Goal: Task Accomplishment & Management: Manage account settings

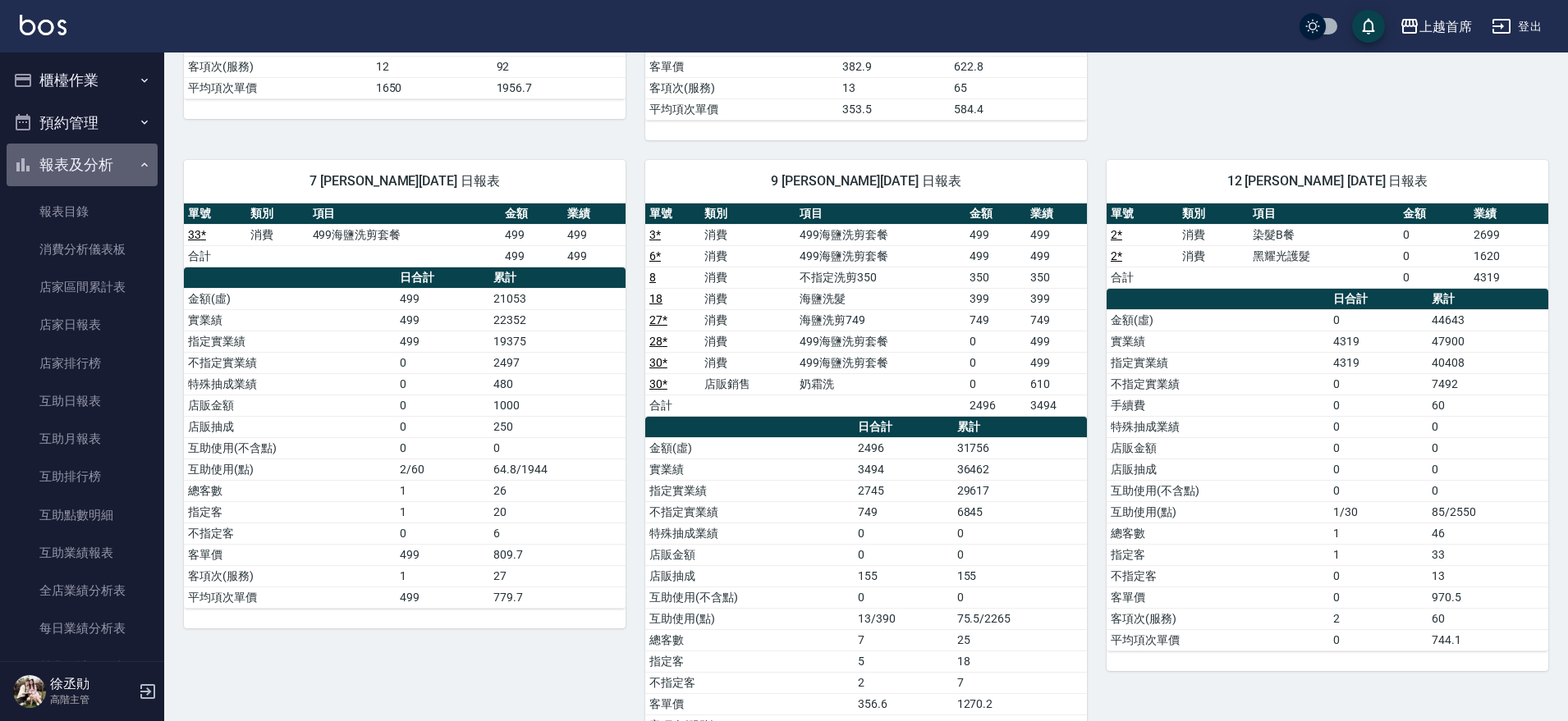
click at [99, 173] on button "報表及分析" at bounding box center [82, 165] width 151 height 43
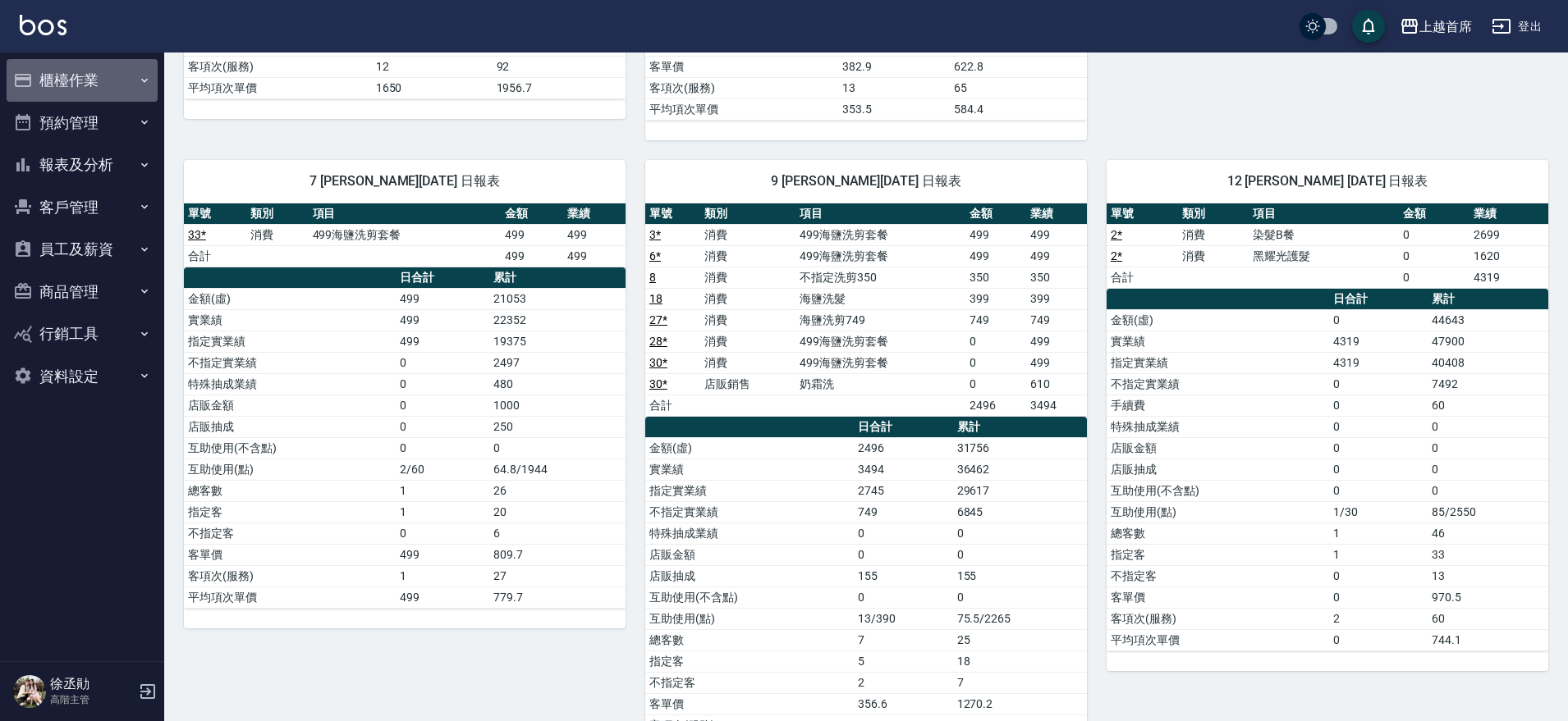
click at [123, 88] on button "櫃檯作業" at bounding box center [82, 81] width 151 height 43
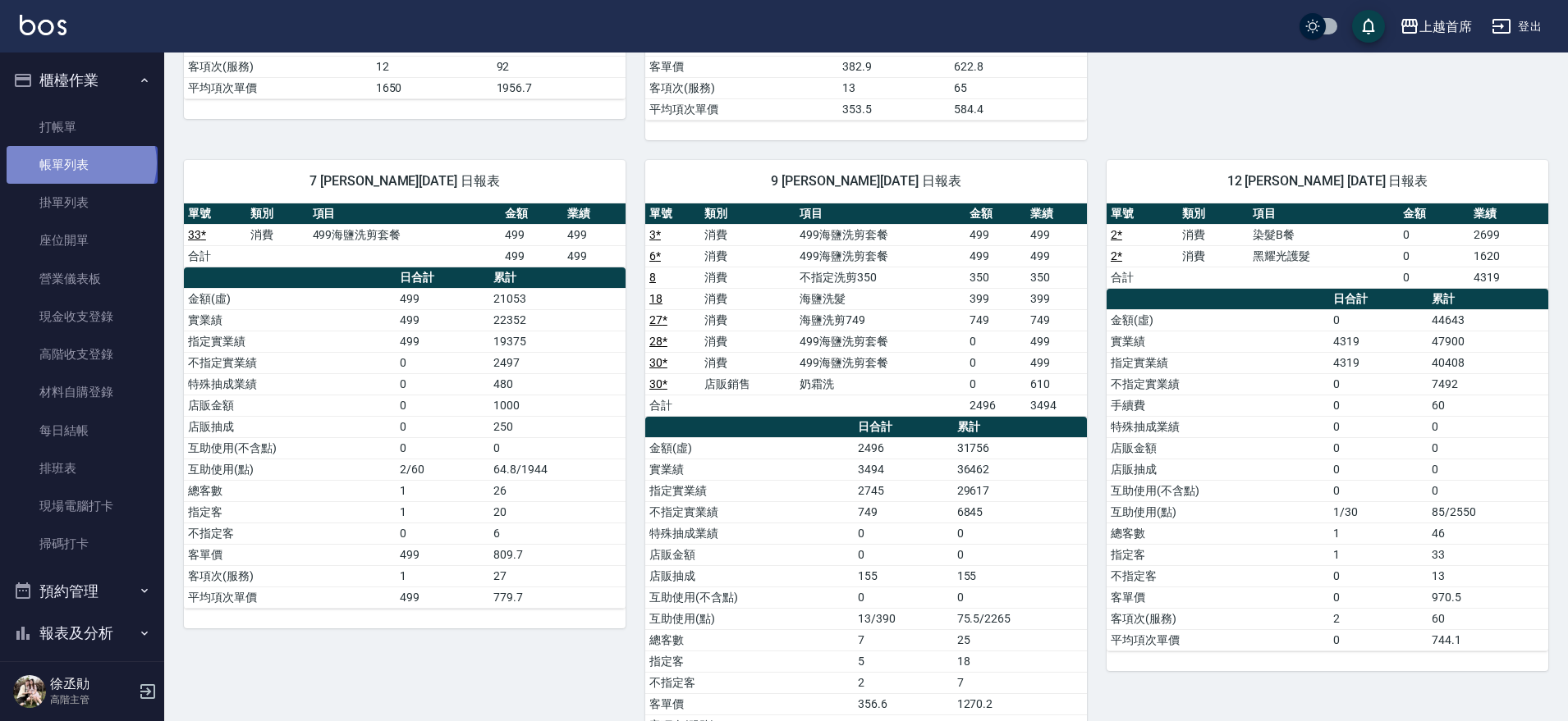
drag, startPoint x: 80, startPoint y: 163, endPoint x: 80, endPoint y: 148, distance: 15.0
click at [80, 162] on link "帳單列表" at bounding box center [82, 165] width 151 height 38
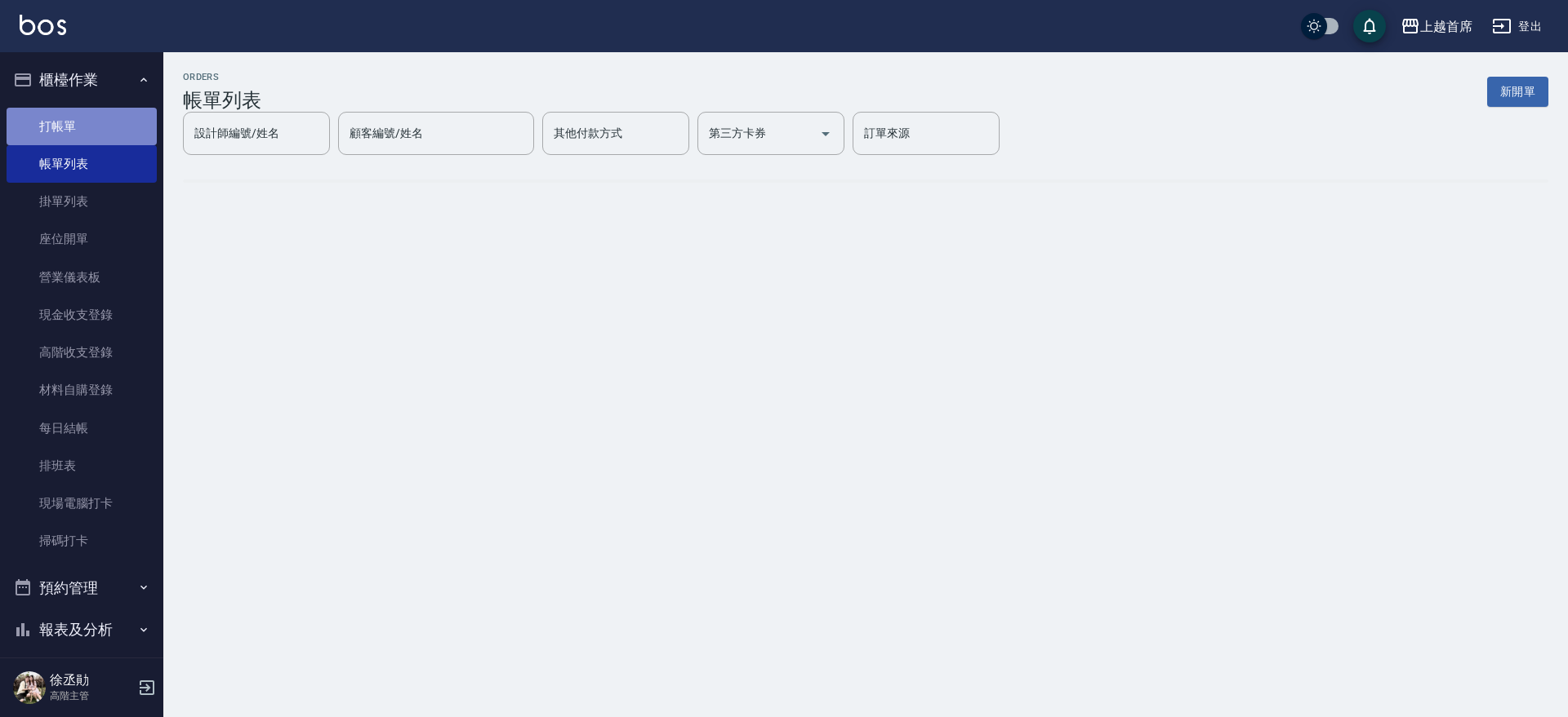
click at [88, 118] on link "打帳單" at bounding box center [82, 127] width 151 height 38
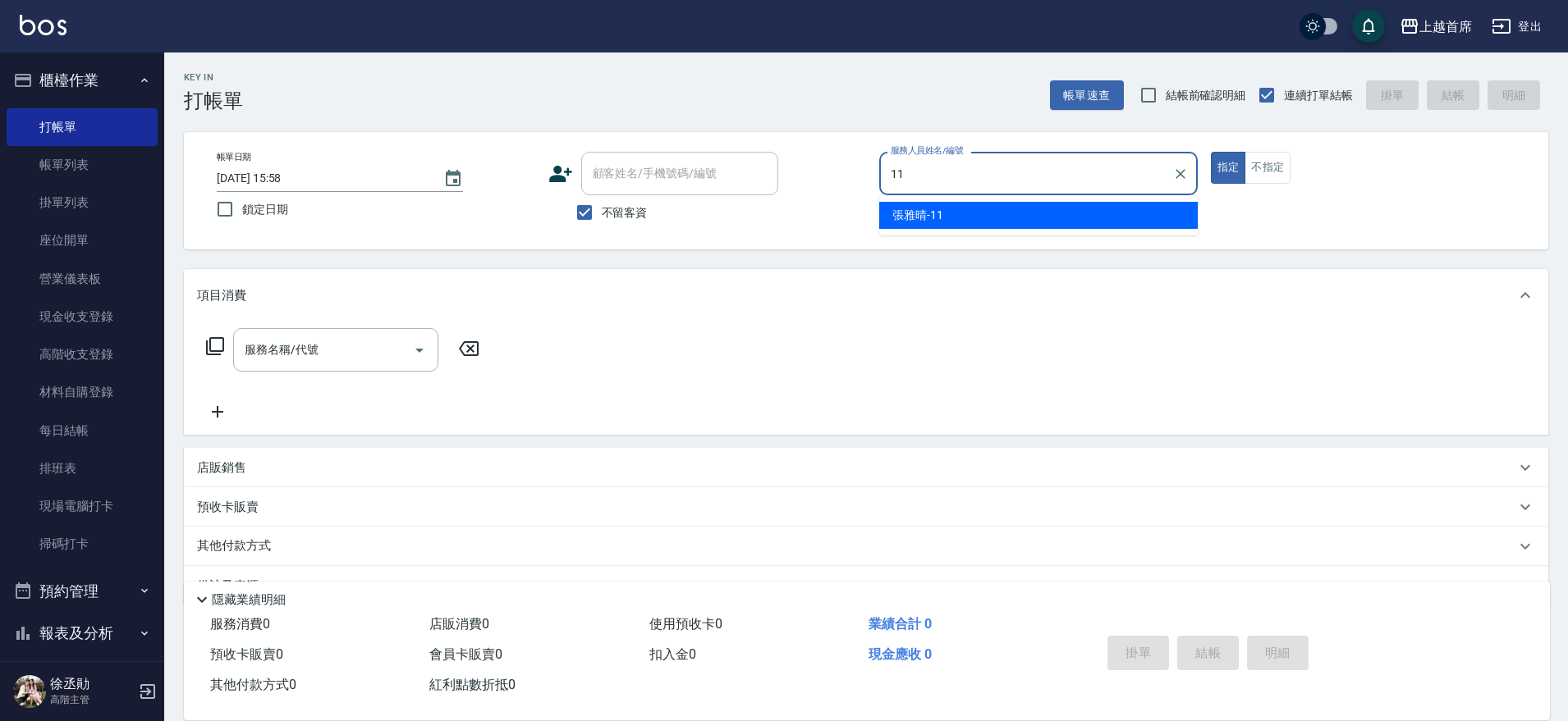
type input "[PERSON_NAME]-11"
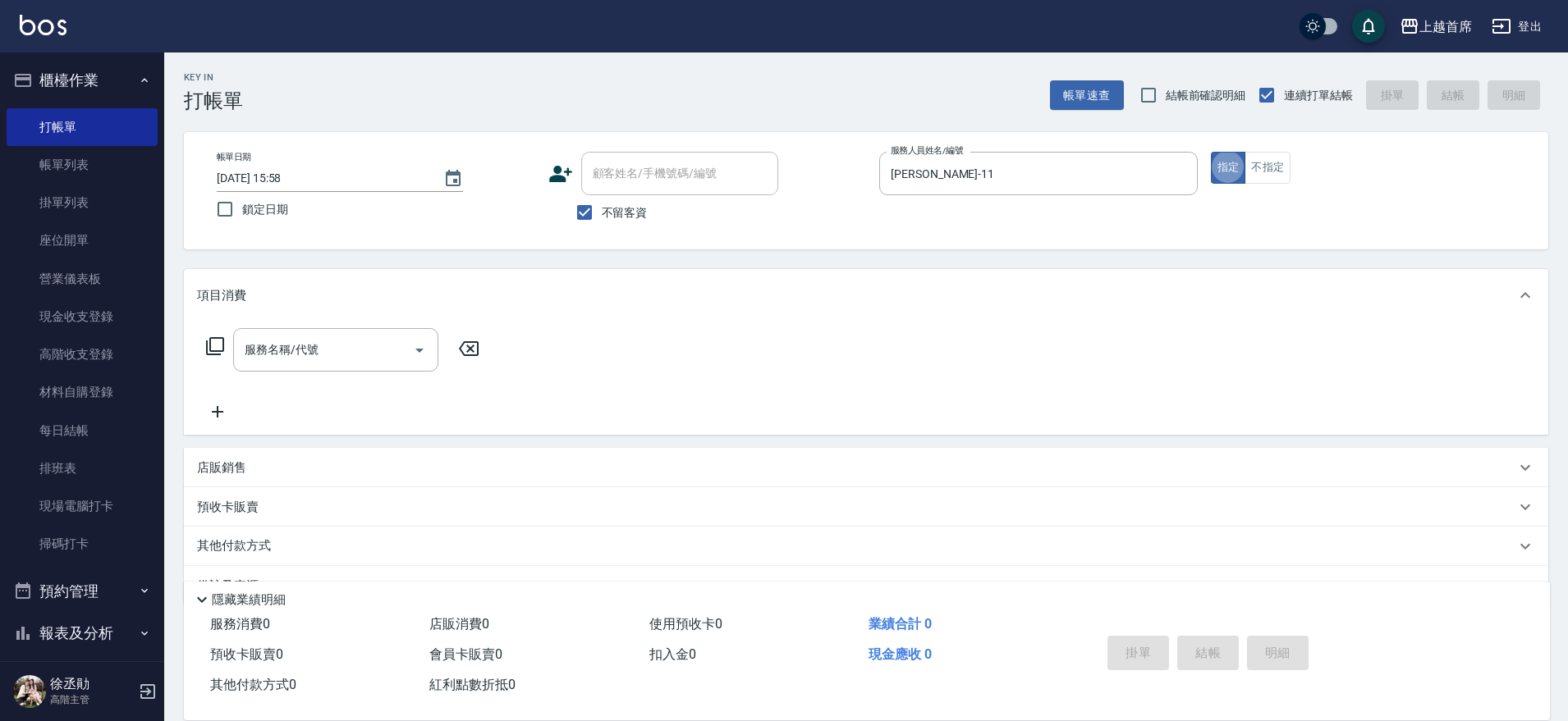
type button "true"
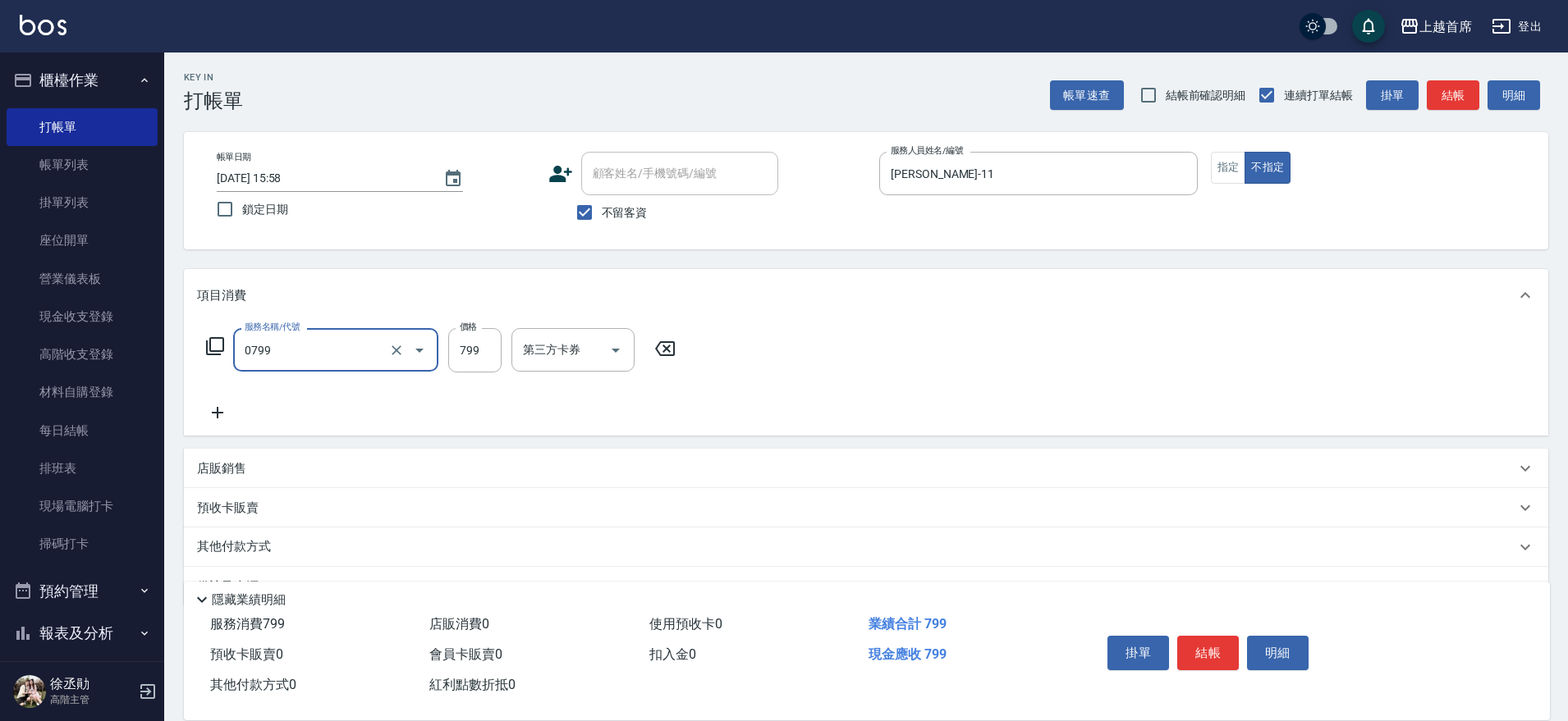
type input "精油799(0799)"
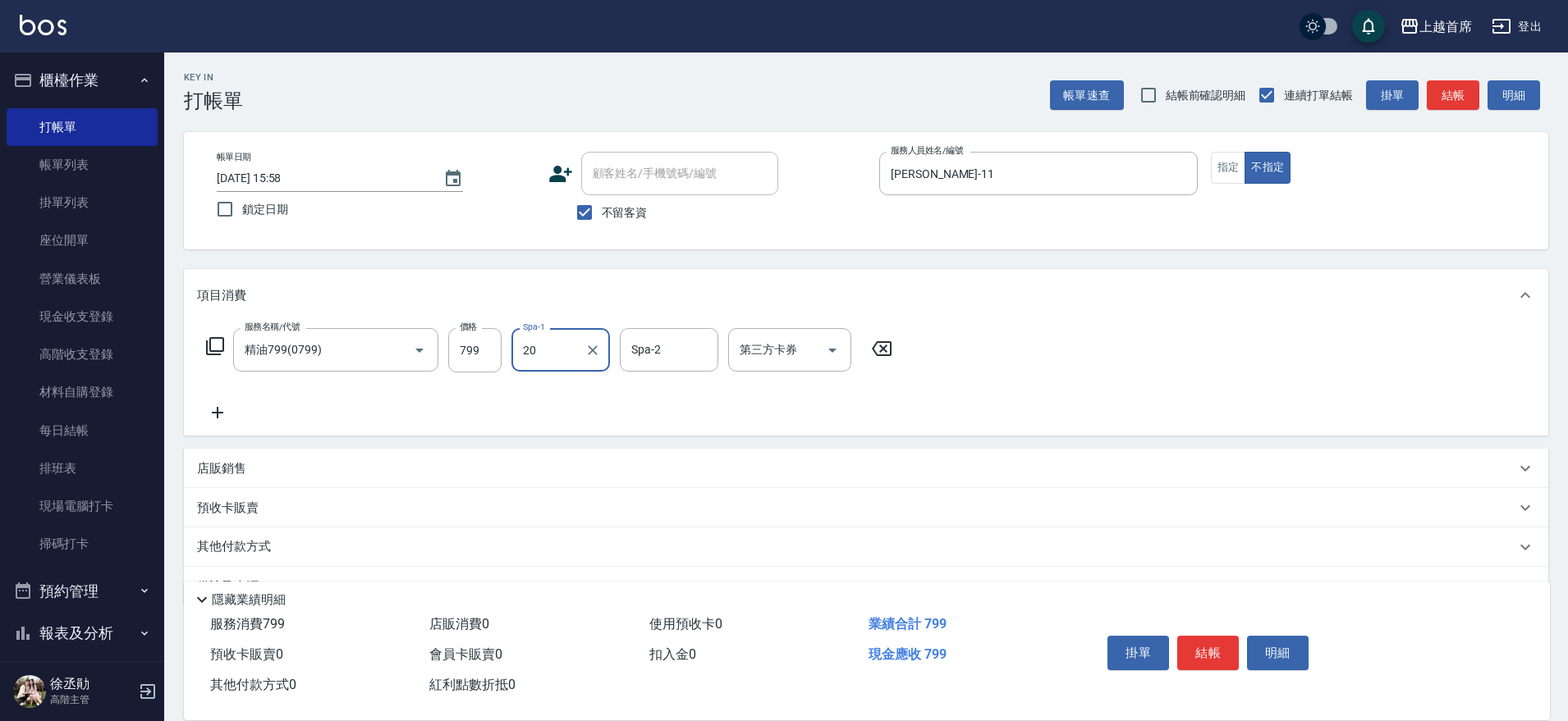
type input "[PERSON_NAME]-20"
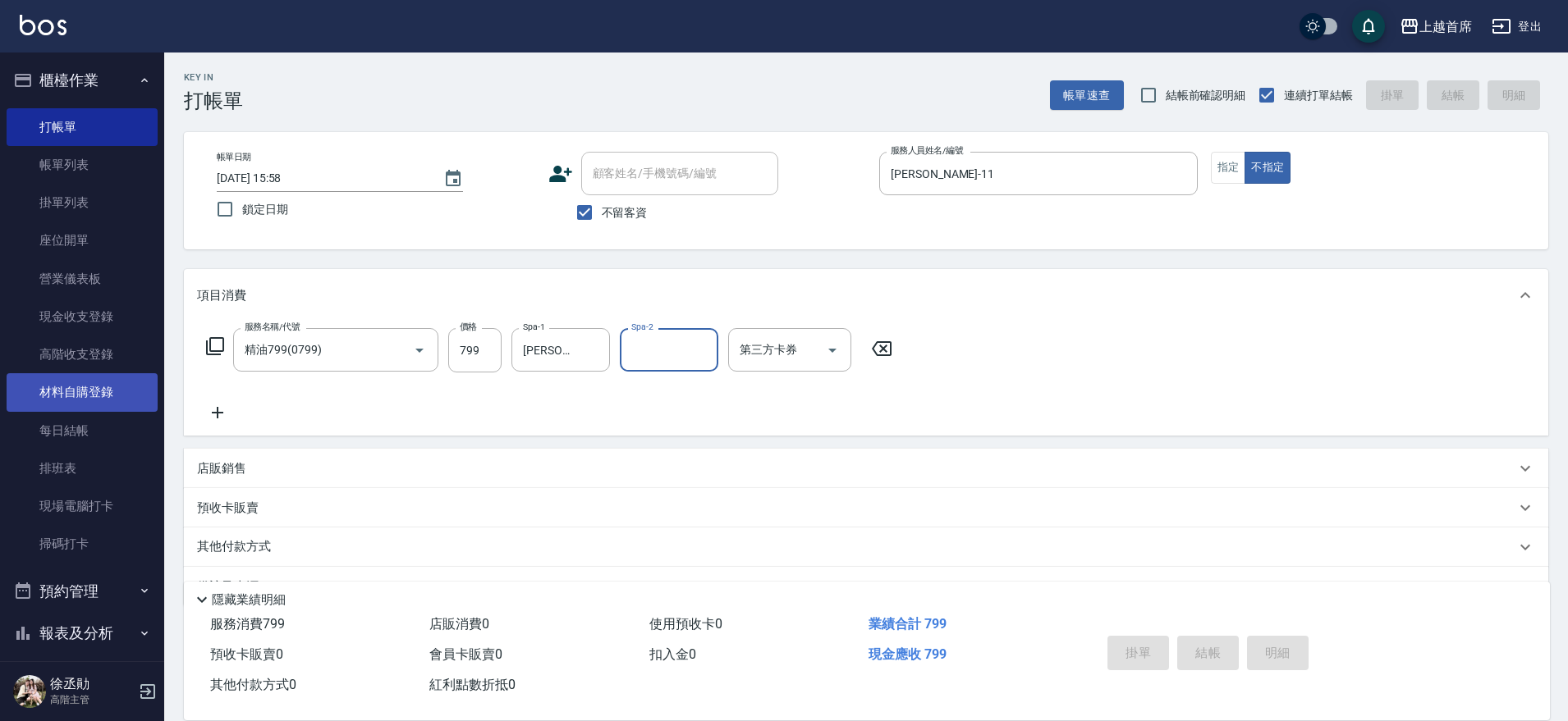
type input "[DATE] 16:07"
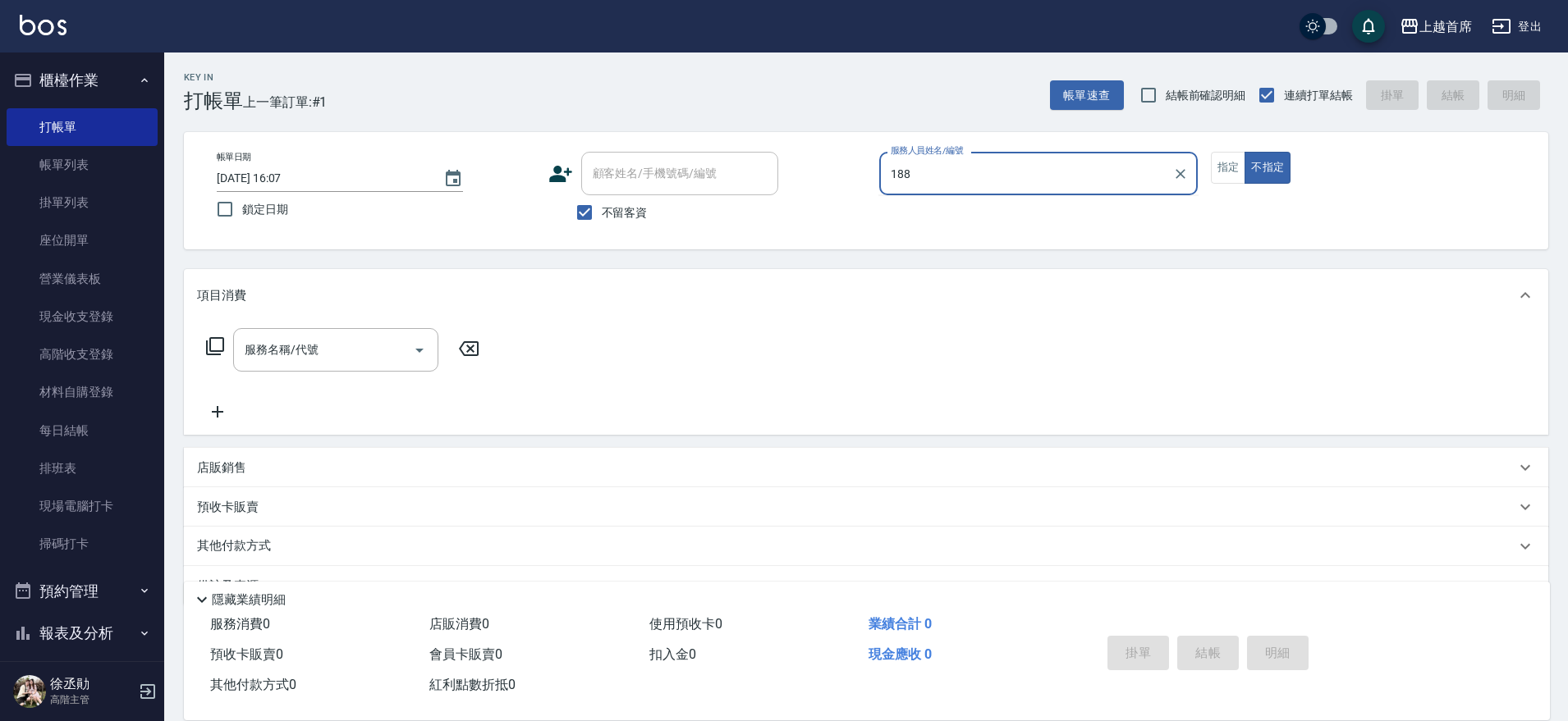
type input "188"
click at [1244, 152] on button "不指定" at bounding box center [1267, 168] width 46 height 32
type button "false"
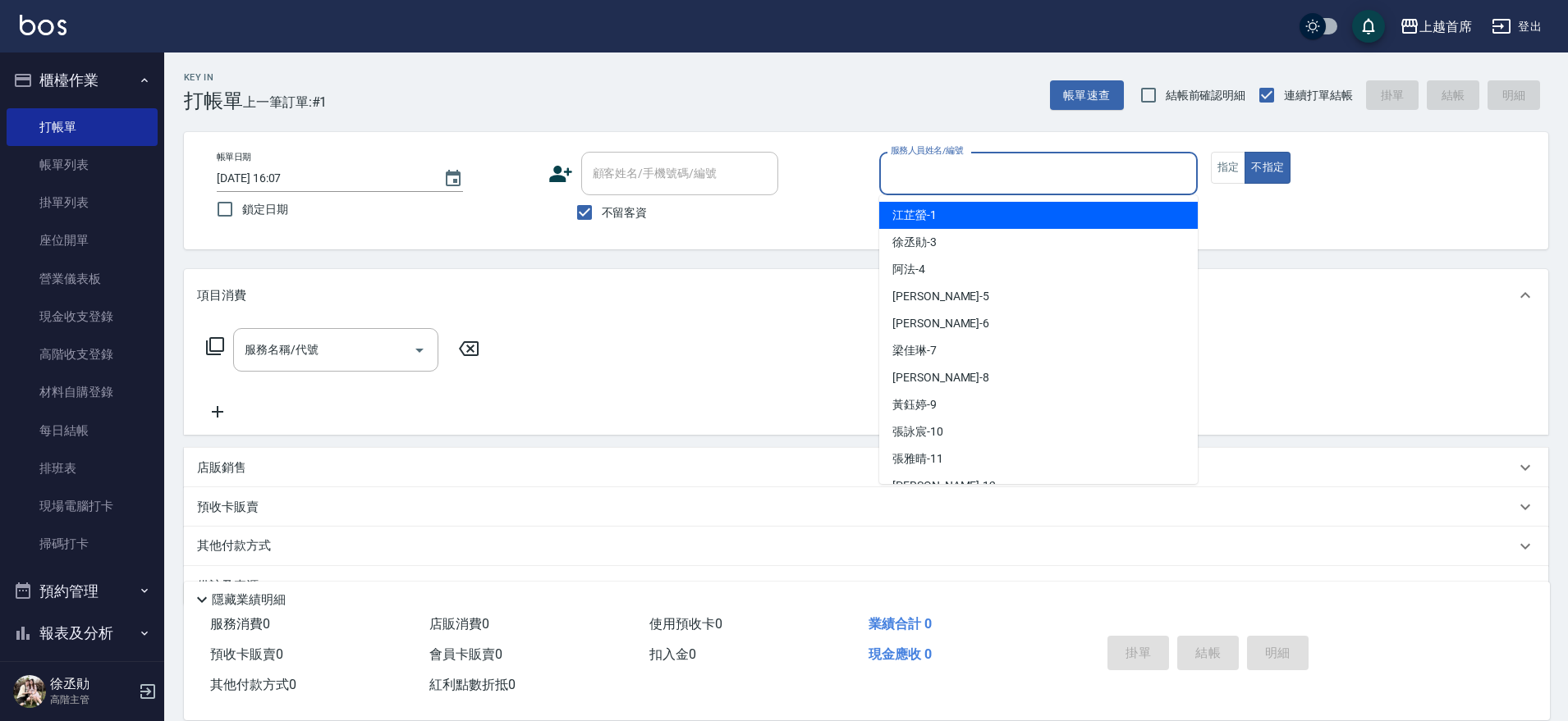
click at [961, 181] on input "服務人員姓名/編號" at bounding box center [1038, 173] width 303 height 29
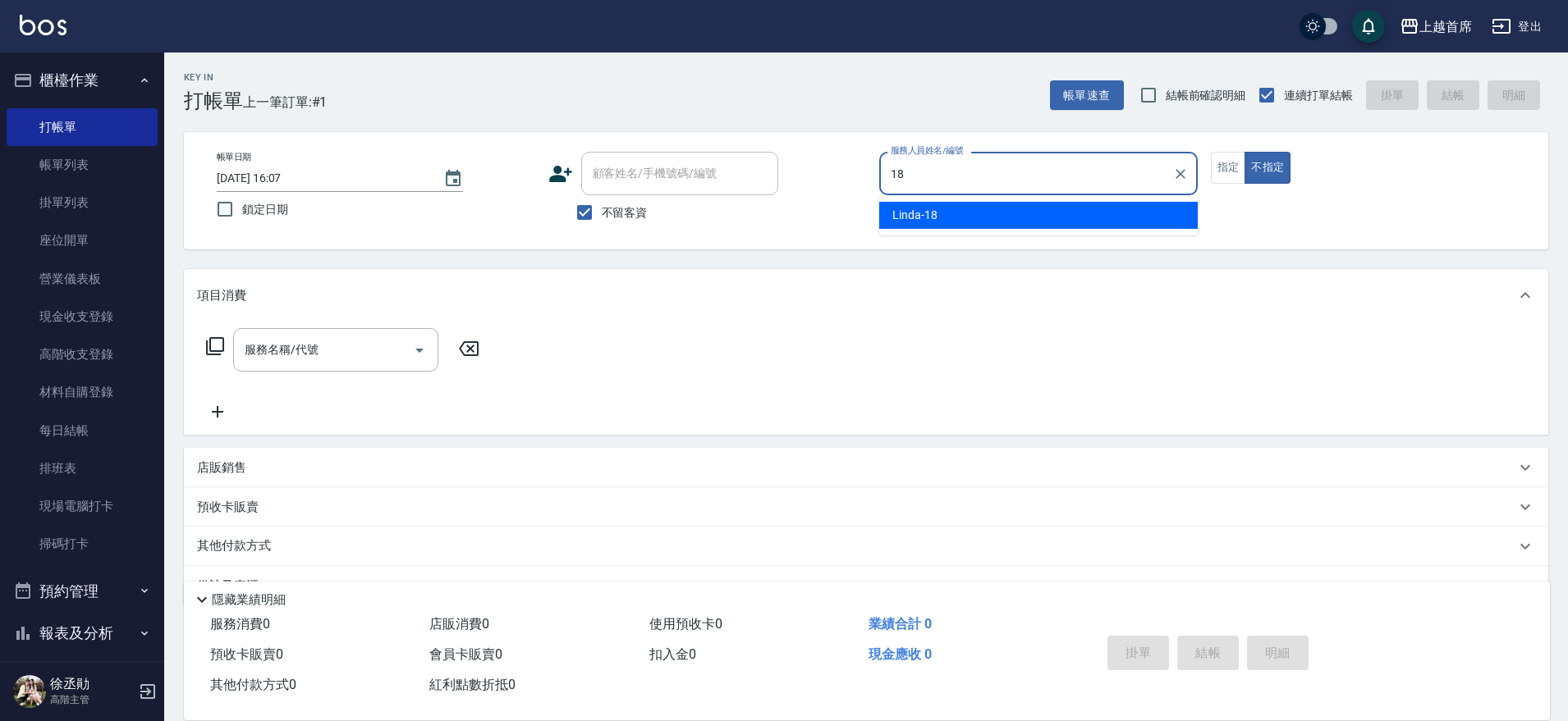
type input "Linda-18"
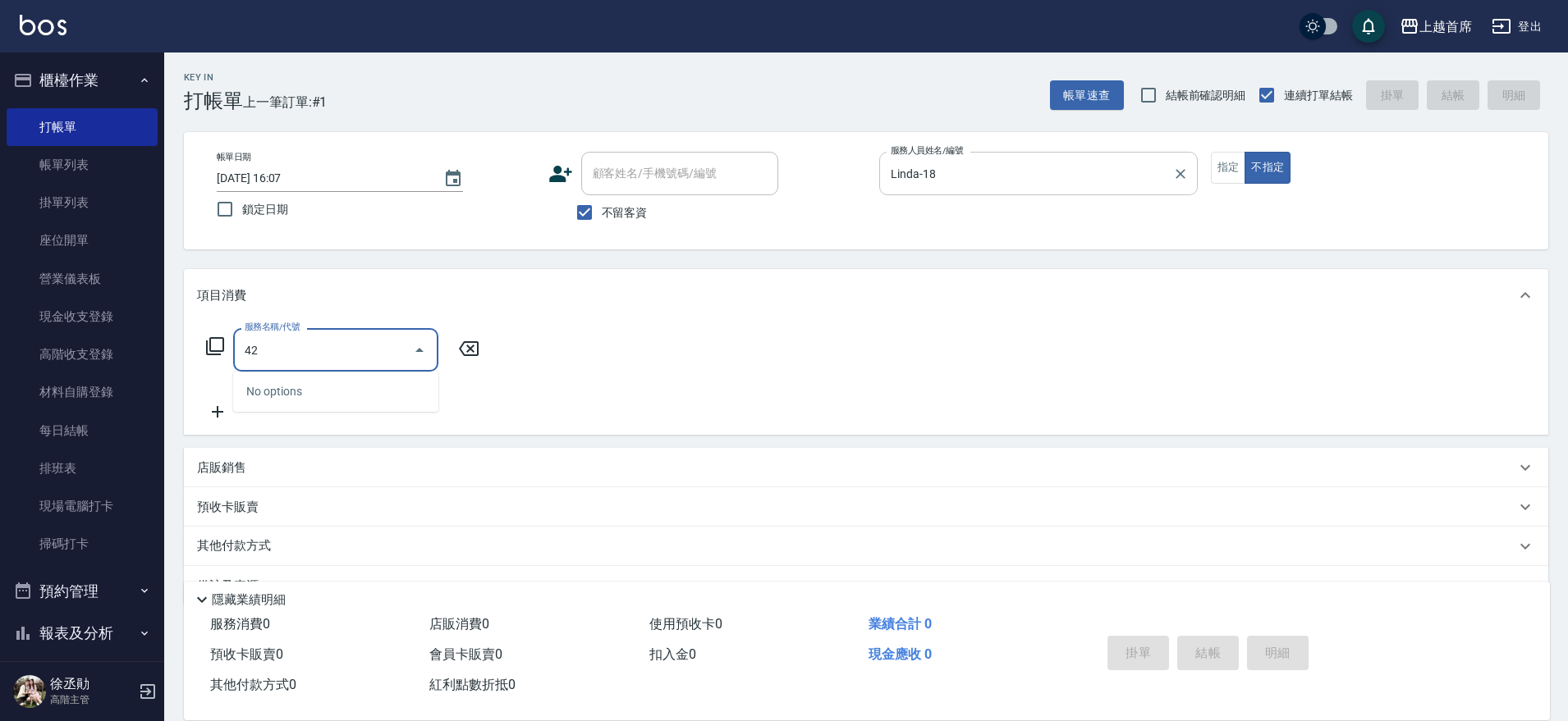
type input "4"
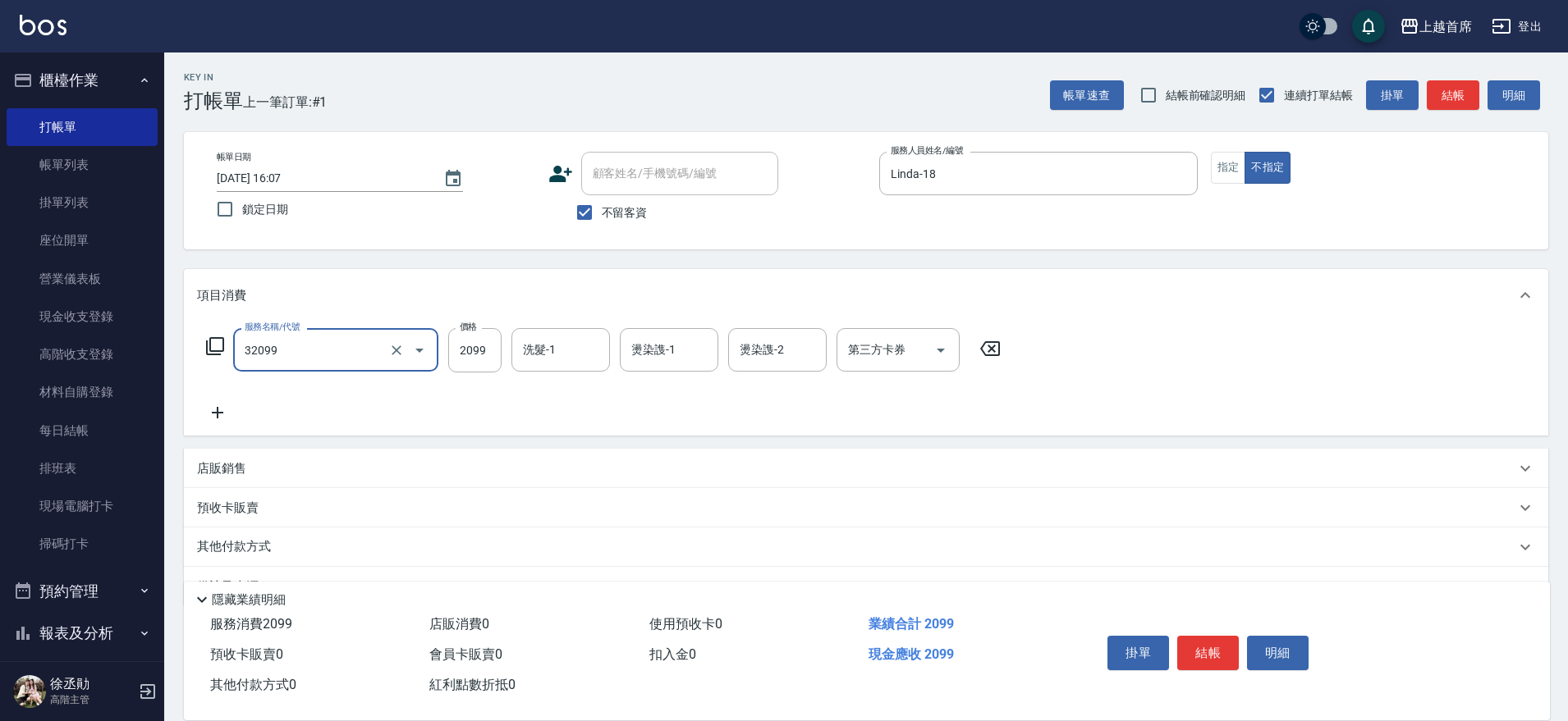
type input "極品男神套餐(32099)"
type input "250"
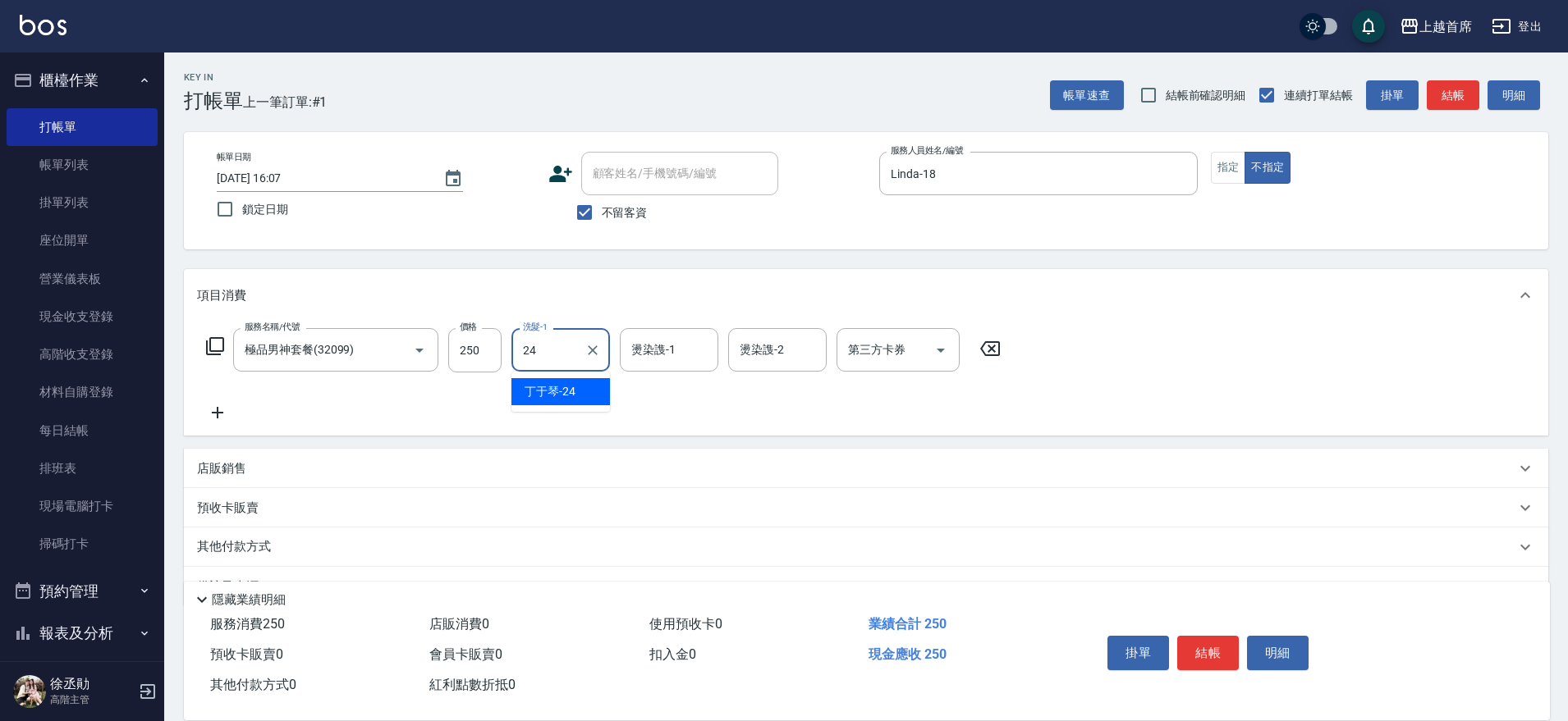
type input "[PERSON_NAME]-24"
click at [479, 357] on input "250" at bounding box center [474, 350] width 53 height 44
click at [486, 349] on input "250" at bounding box center [474, 350] width 53 height 44
type input "2500"
click at [1212, 647] on button "結帳" at bounding box center [1208, 654] width 62 height 35
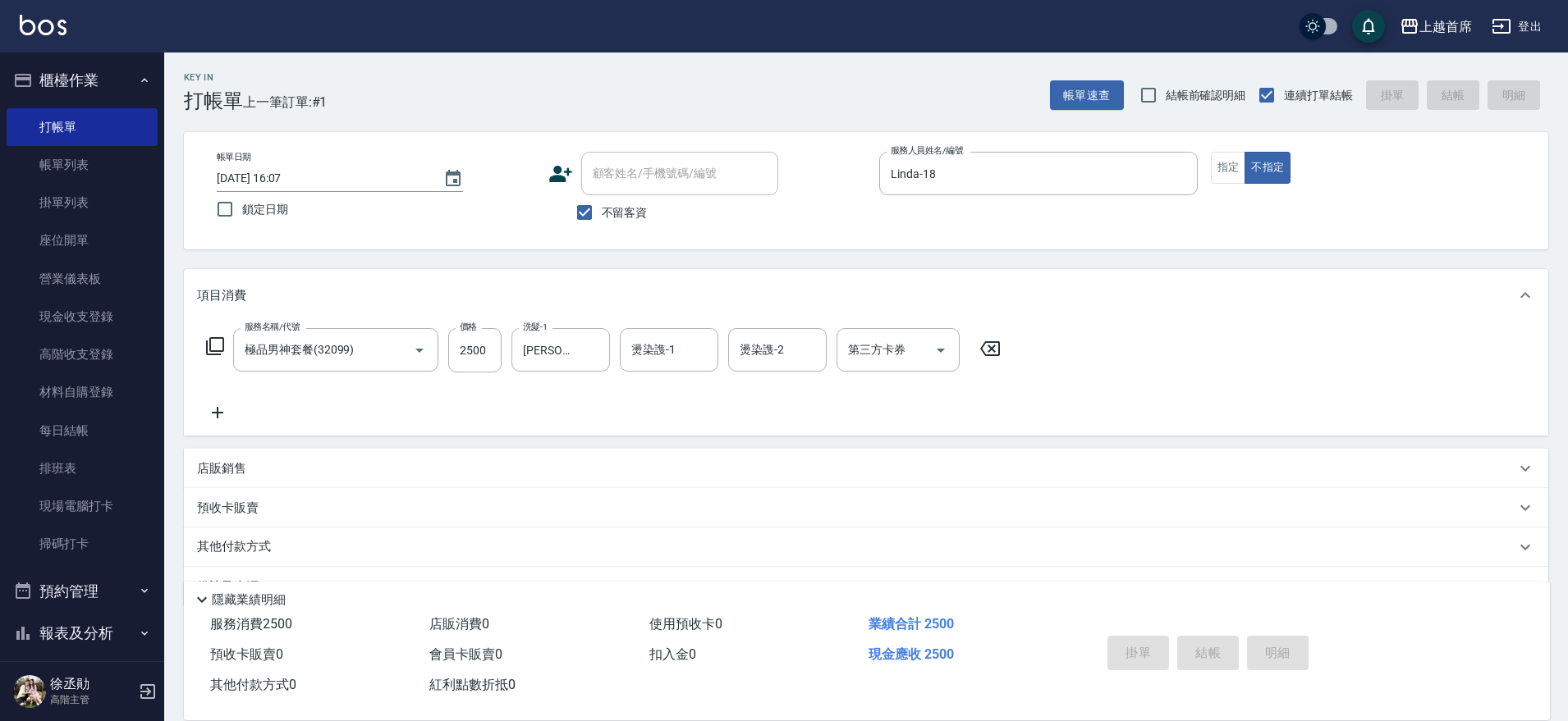
type input "[DATE] 16:08"
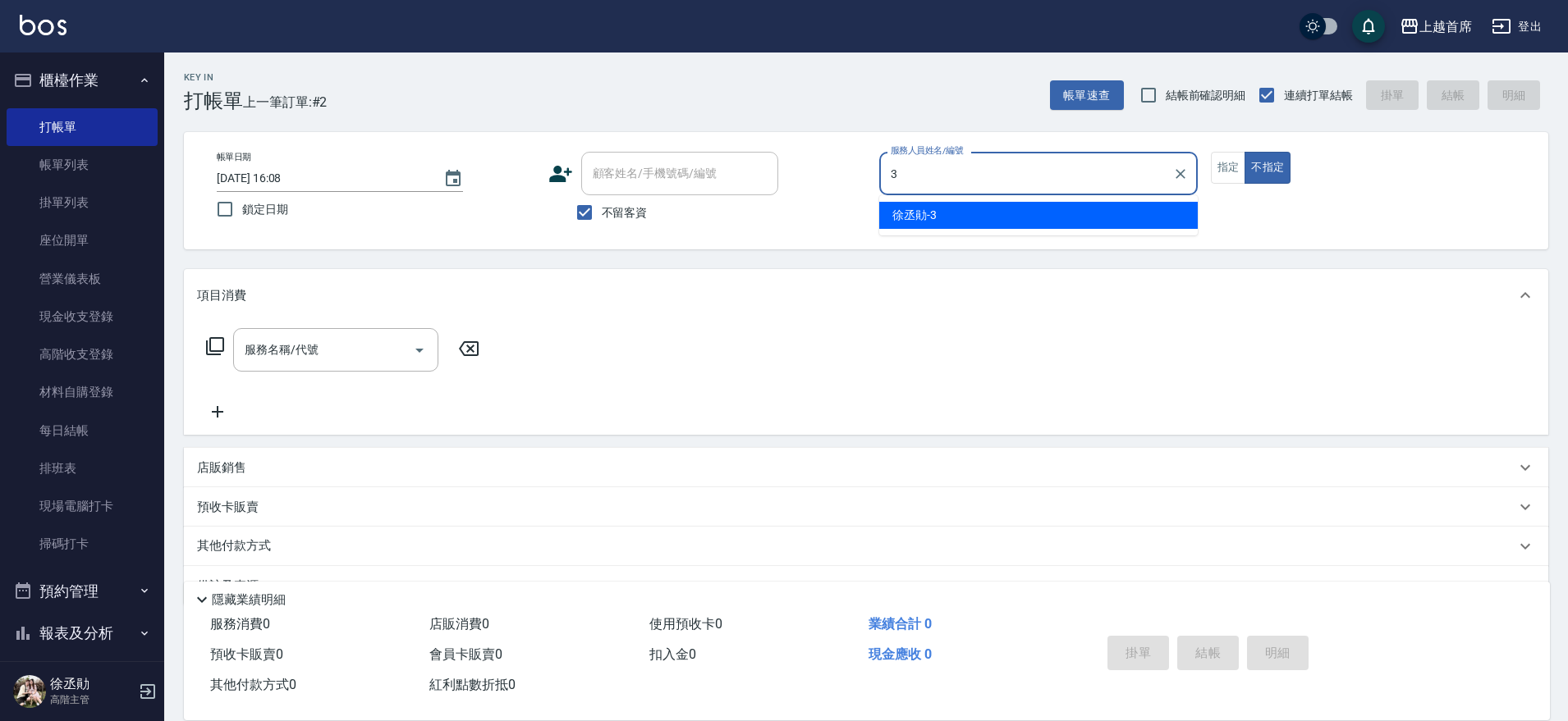
type input "[PERSON_NAME]-3"
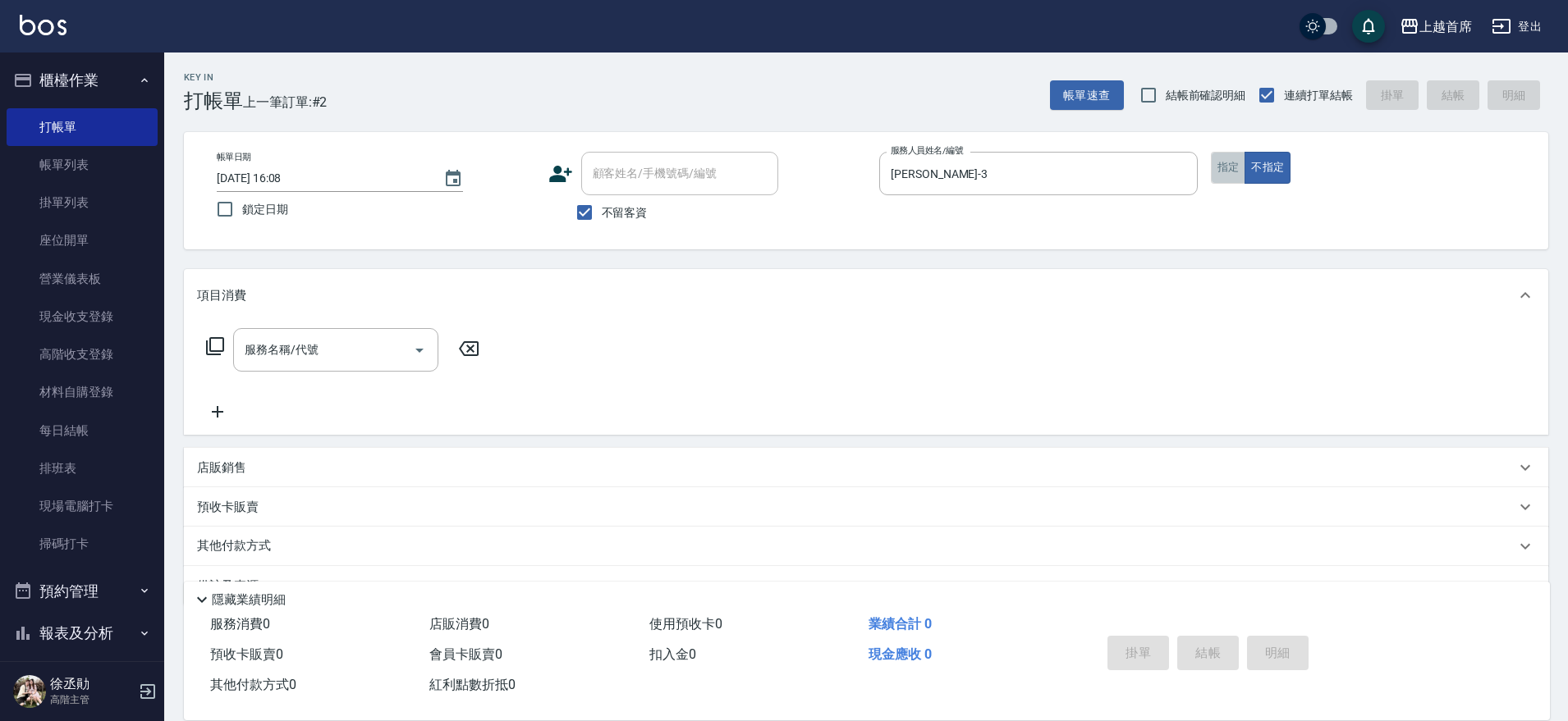
click at [1218, 170] on button "指定" at bounding box center [1228, 168] width 35 height 32
click at [290, 378] on div "服務名稱/代號 服務名稱/代號" at bounding box center [343, 375] width 292 height 94
click at [294, 334] on div "服務名稱/代號" at bounding box center [336, 349] width 206 height 44
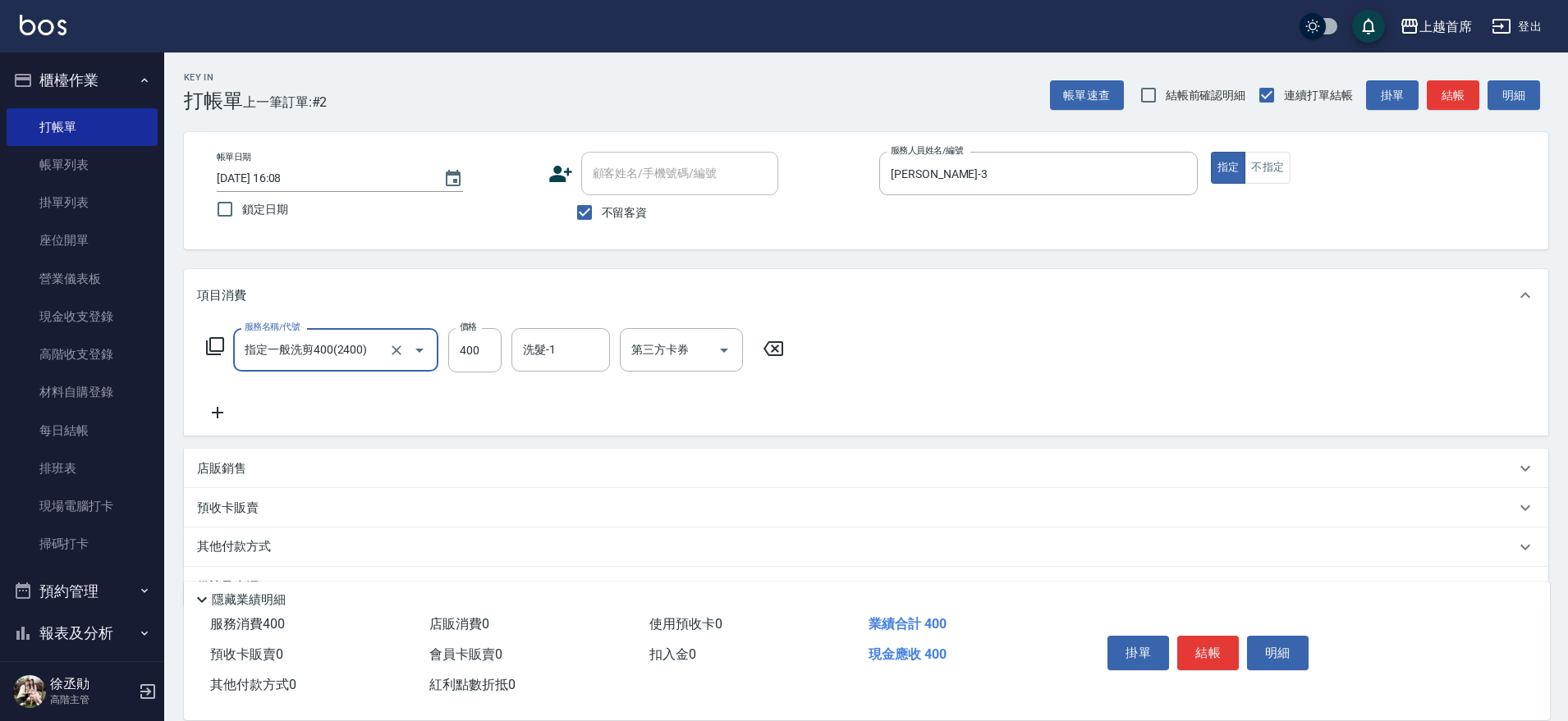
type input "指定一般洗剪400(2400)"
type input "450"
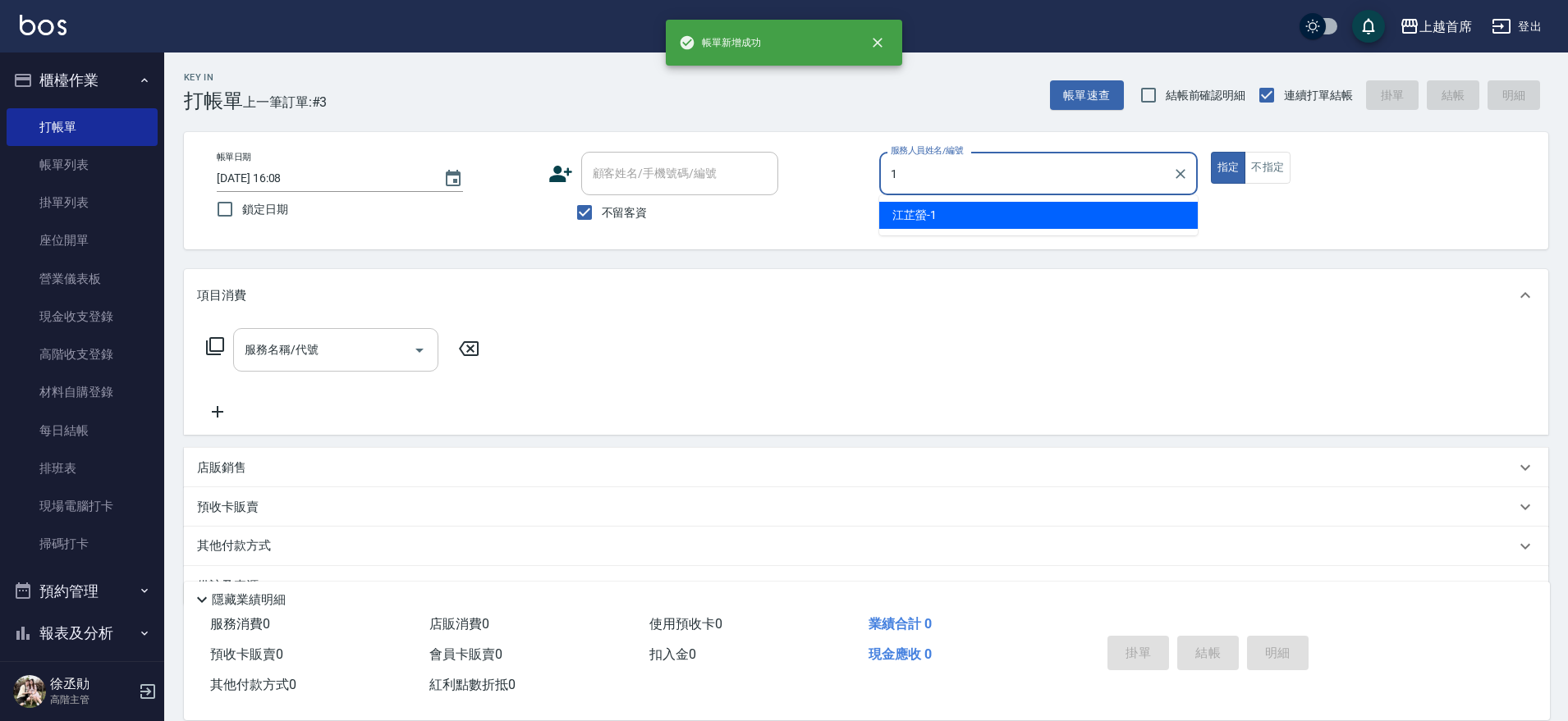
type input "[PERSON_NAME]-1"
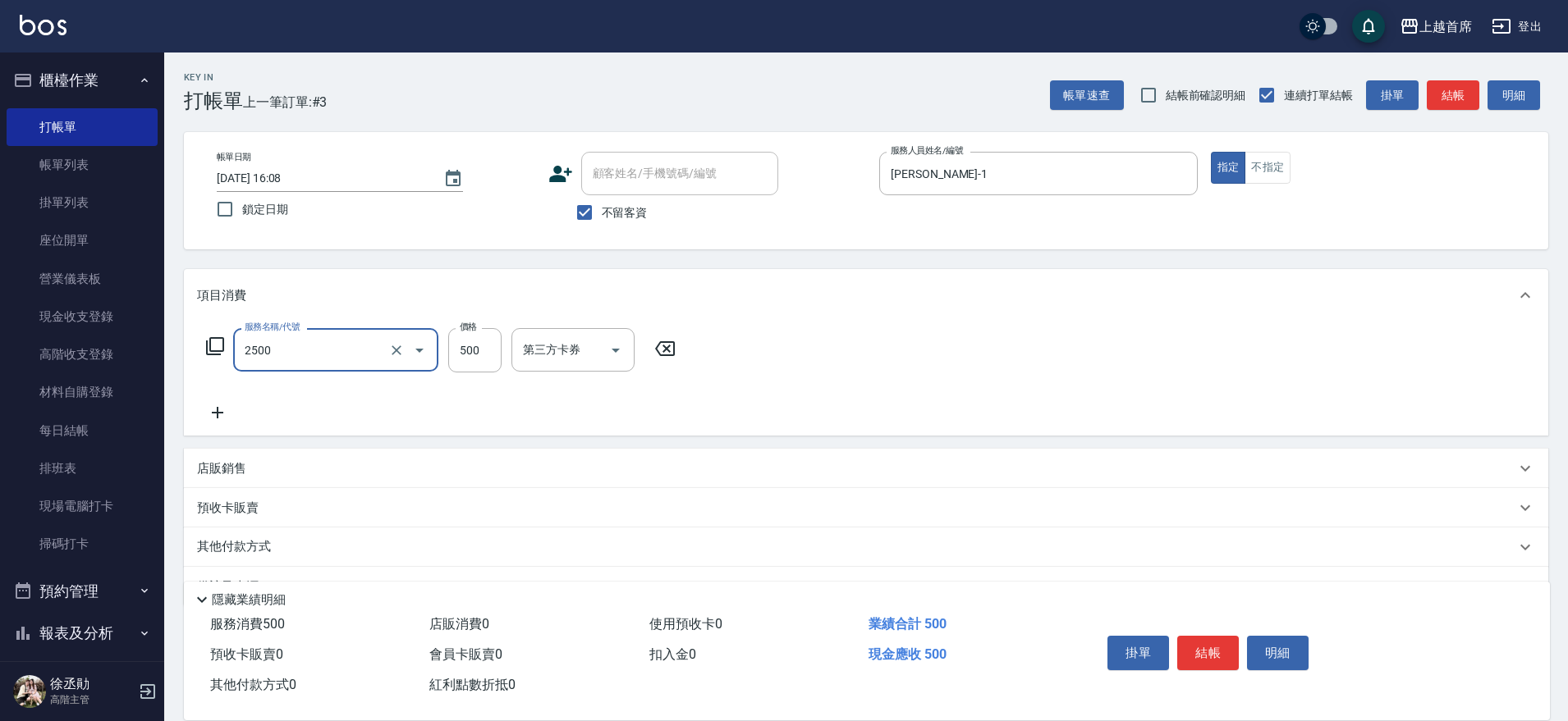
type input "海鹽洗剪500(2500)"
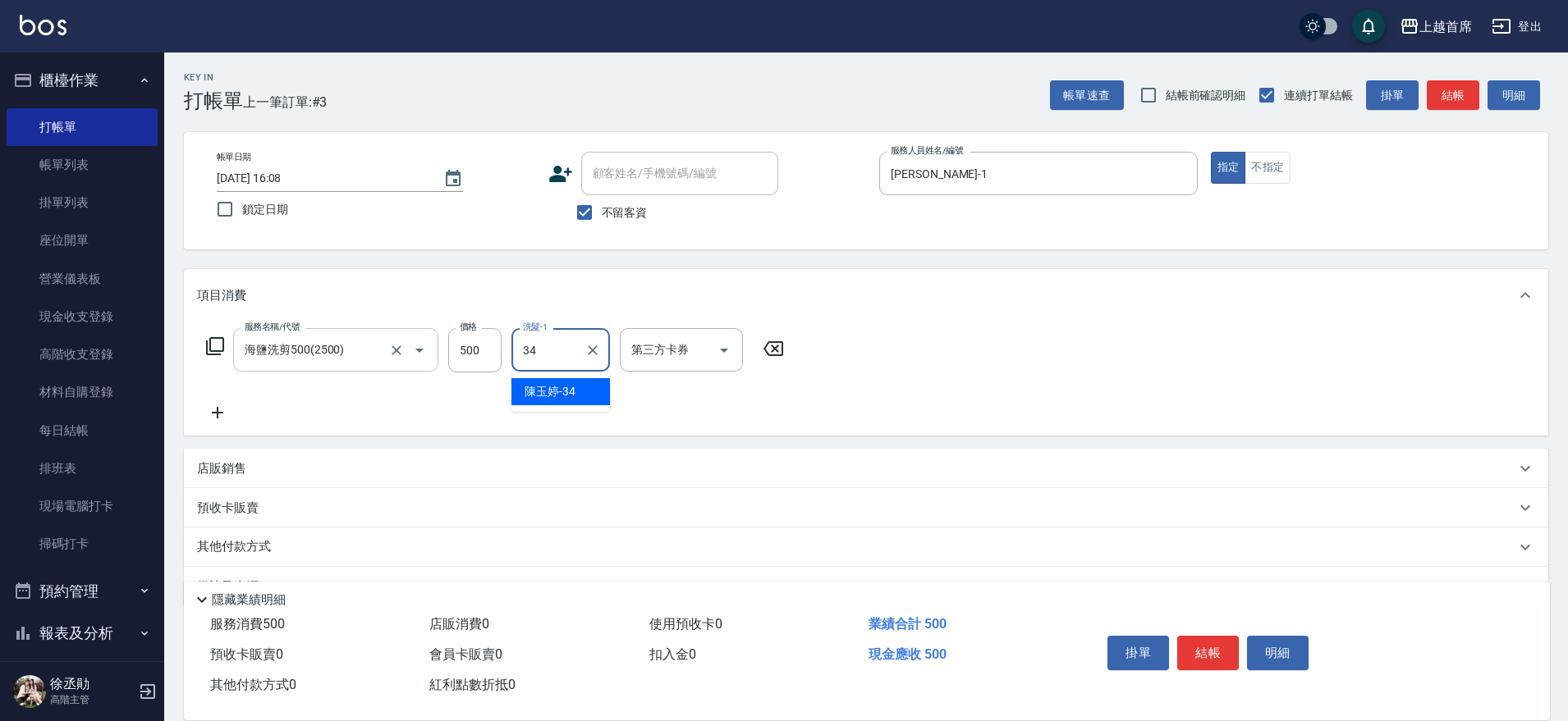
type input "[PERSON_NAME]-34"
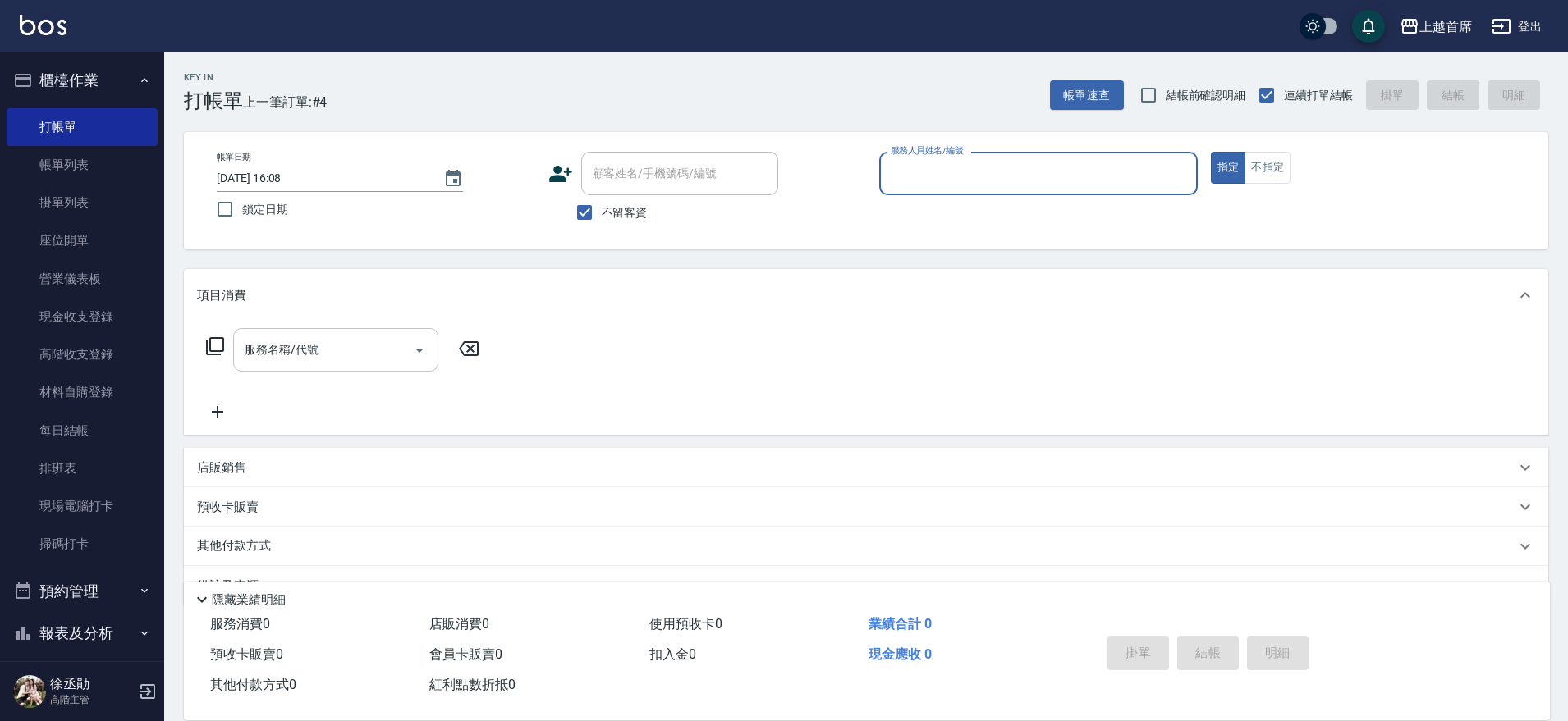
click at [1210, 152] on button "指定" at bounding box center [1228, 168] width 35 height 32
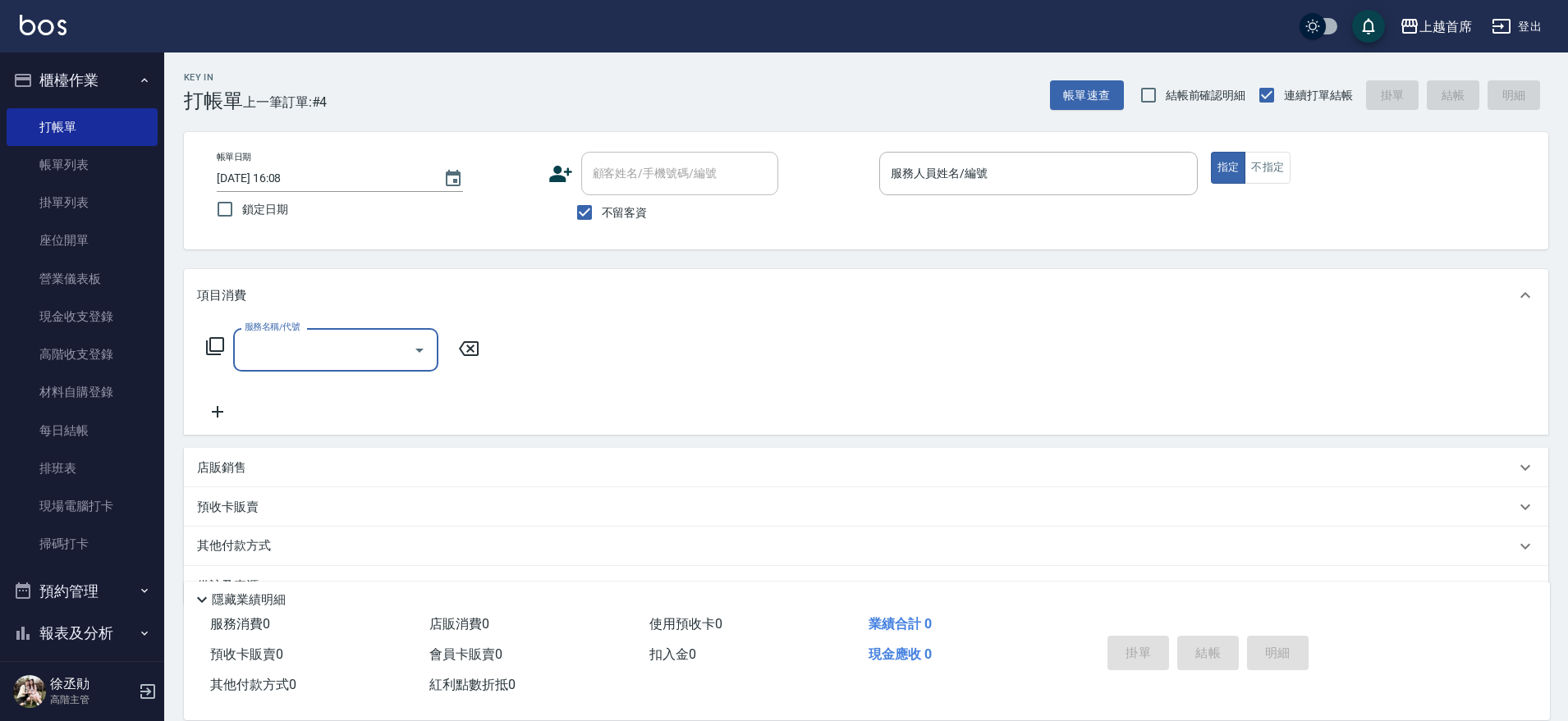
type input "2"
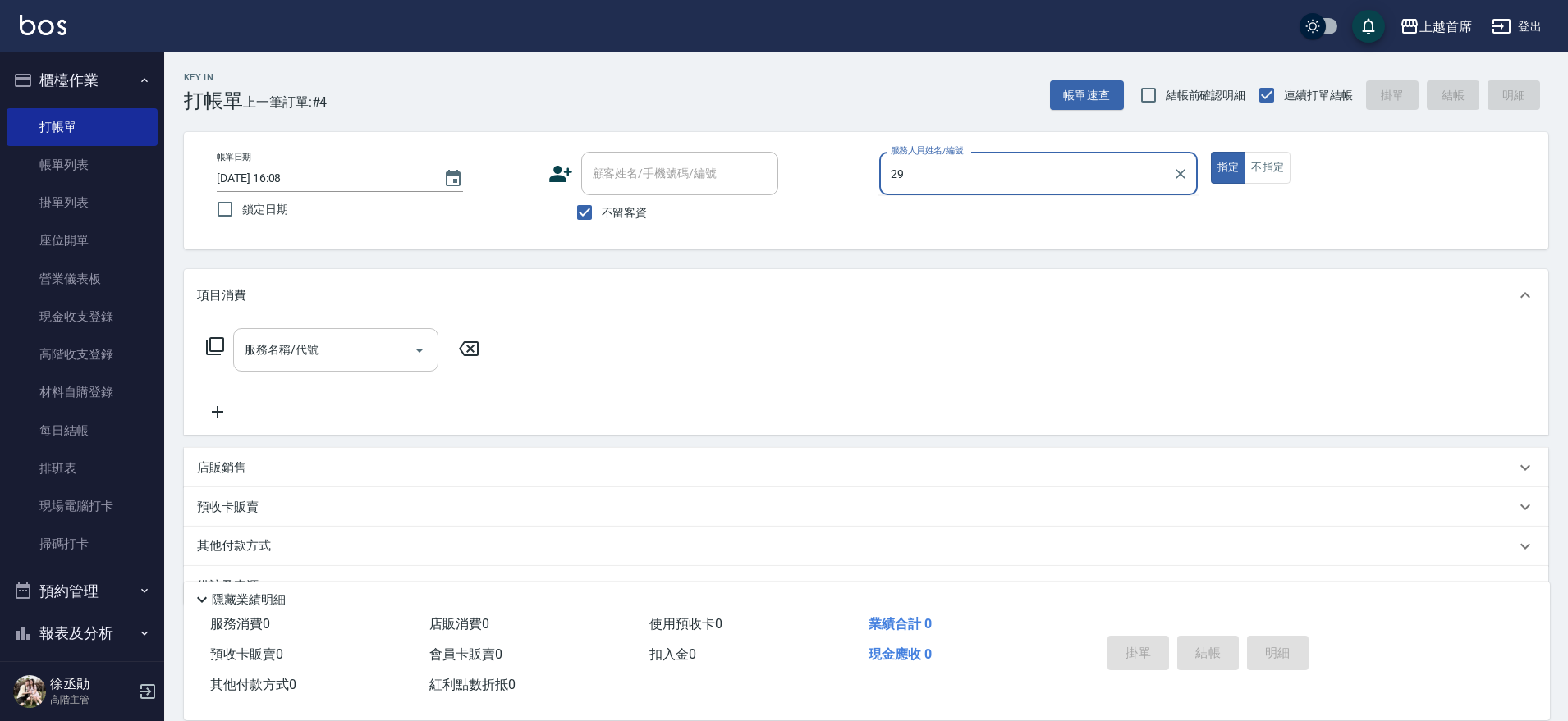
type input "2"
type input "Aki-6"
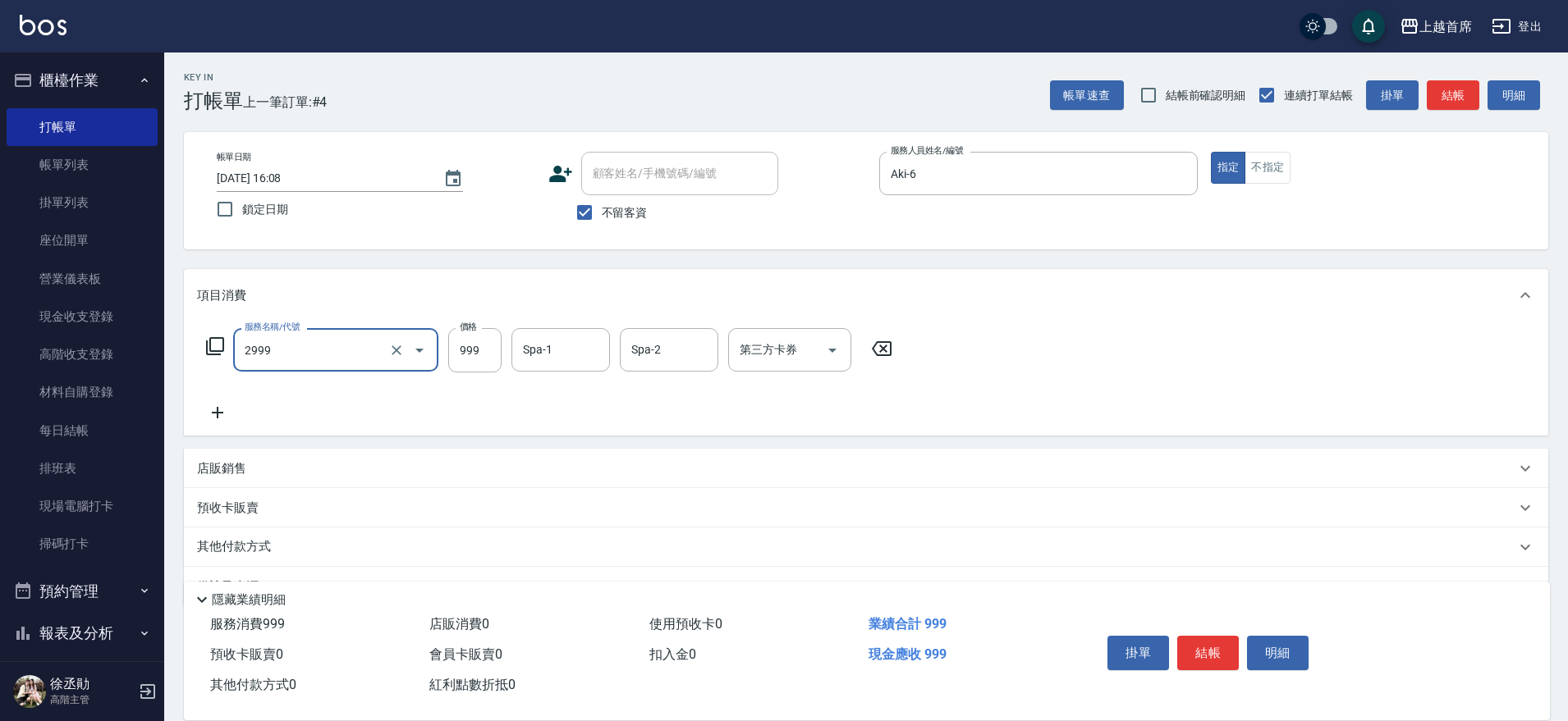
type input "spa精油洗剪套餐999(2999)"
type input "950"
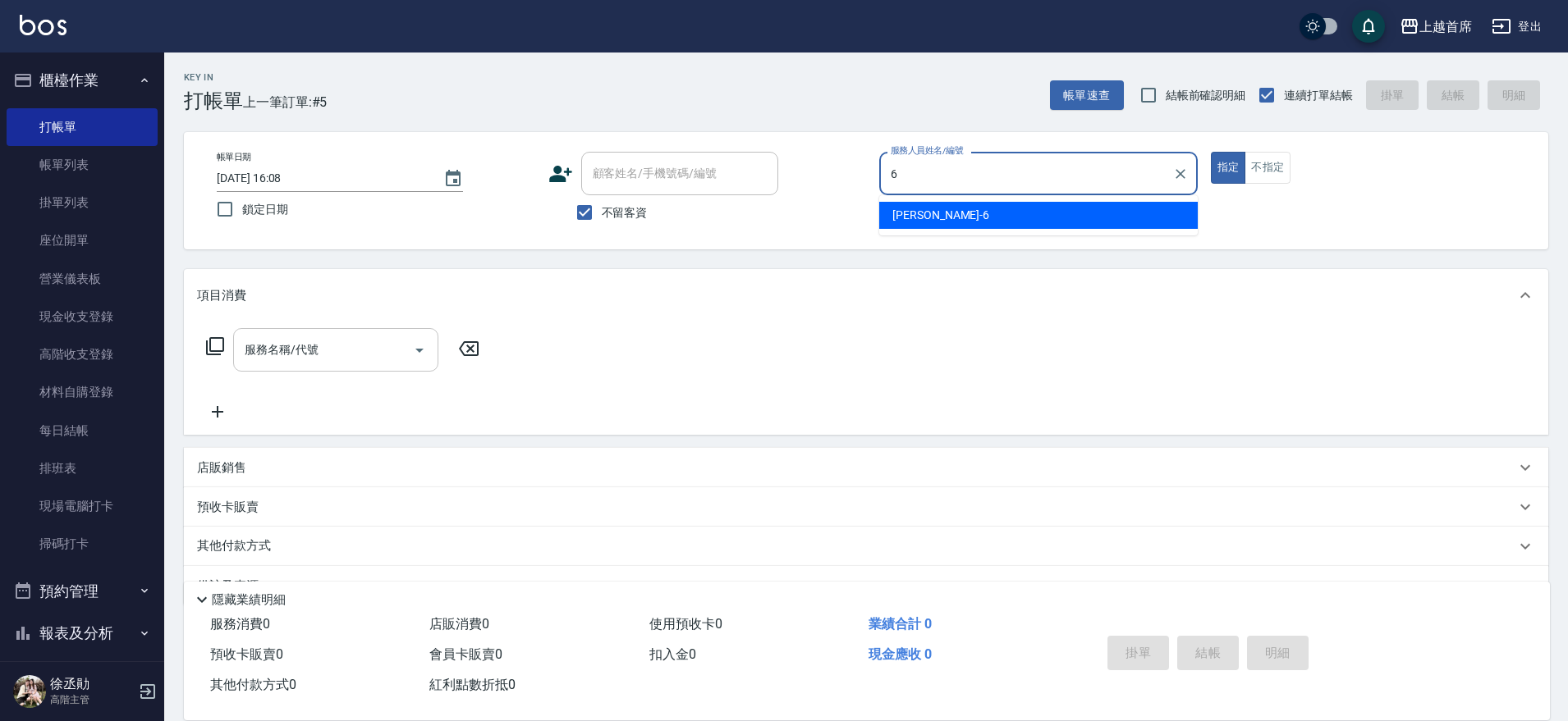
type input "Aki-6"
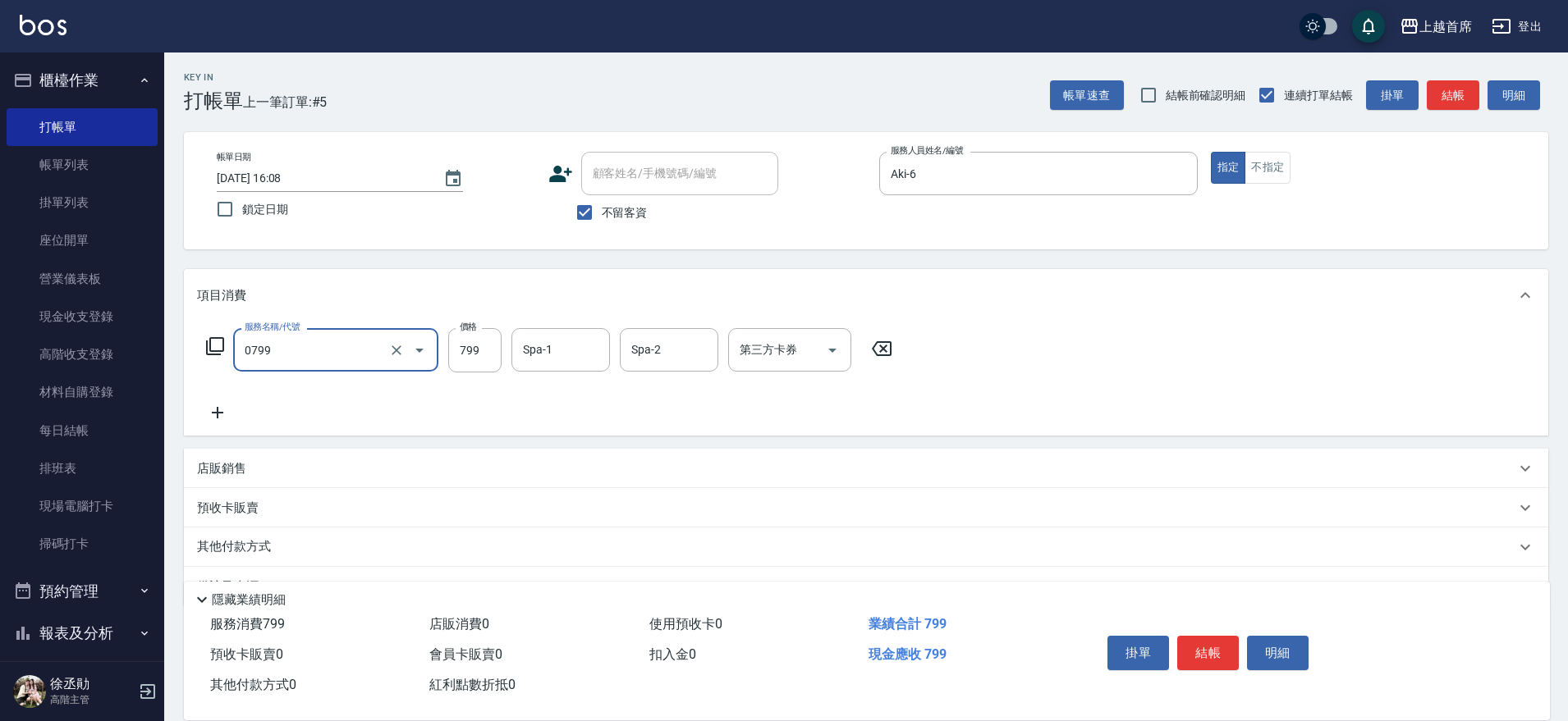
type input "精油799(0799)"
type input "699"
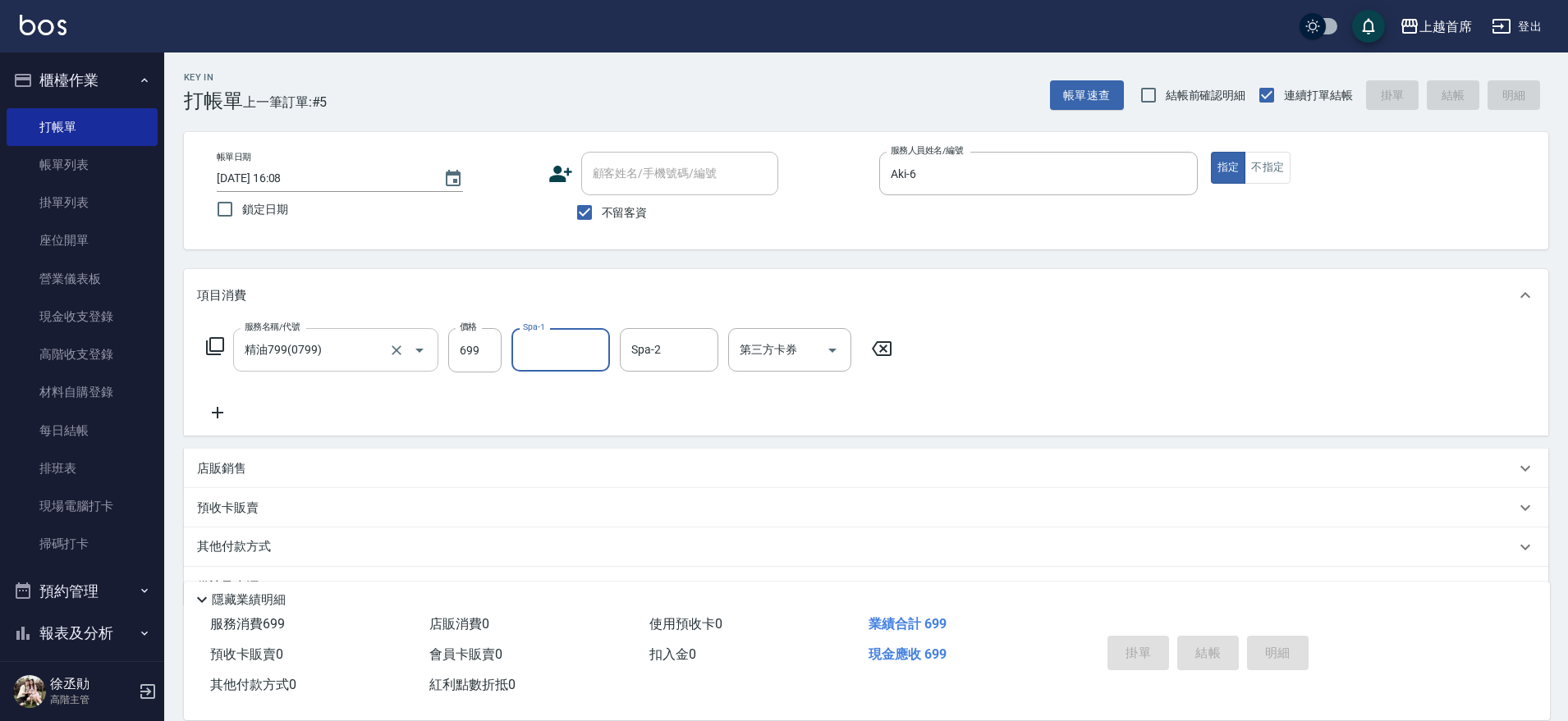
type input "[DATE] 16:10"
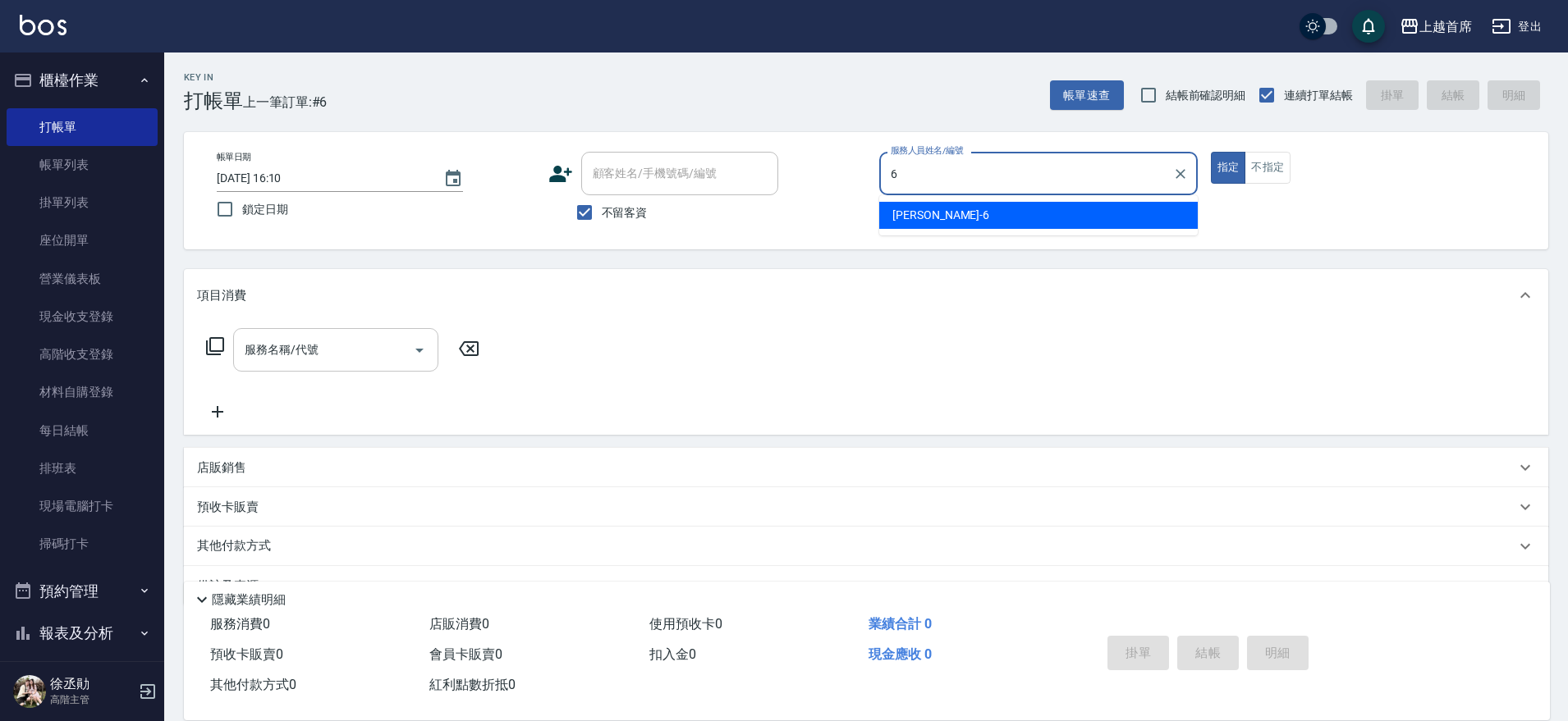
type input "Aki-6"
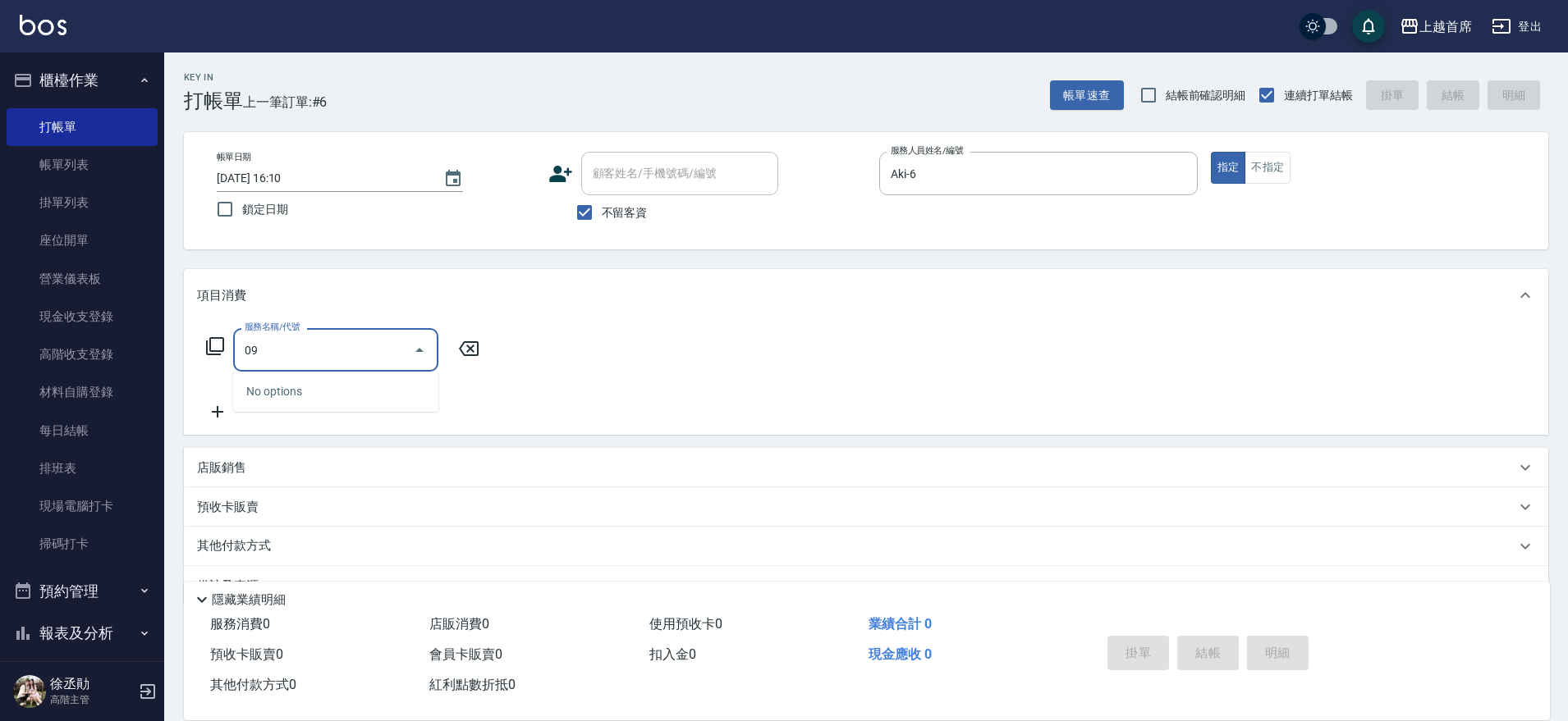
type input "0"
type input "6"
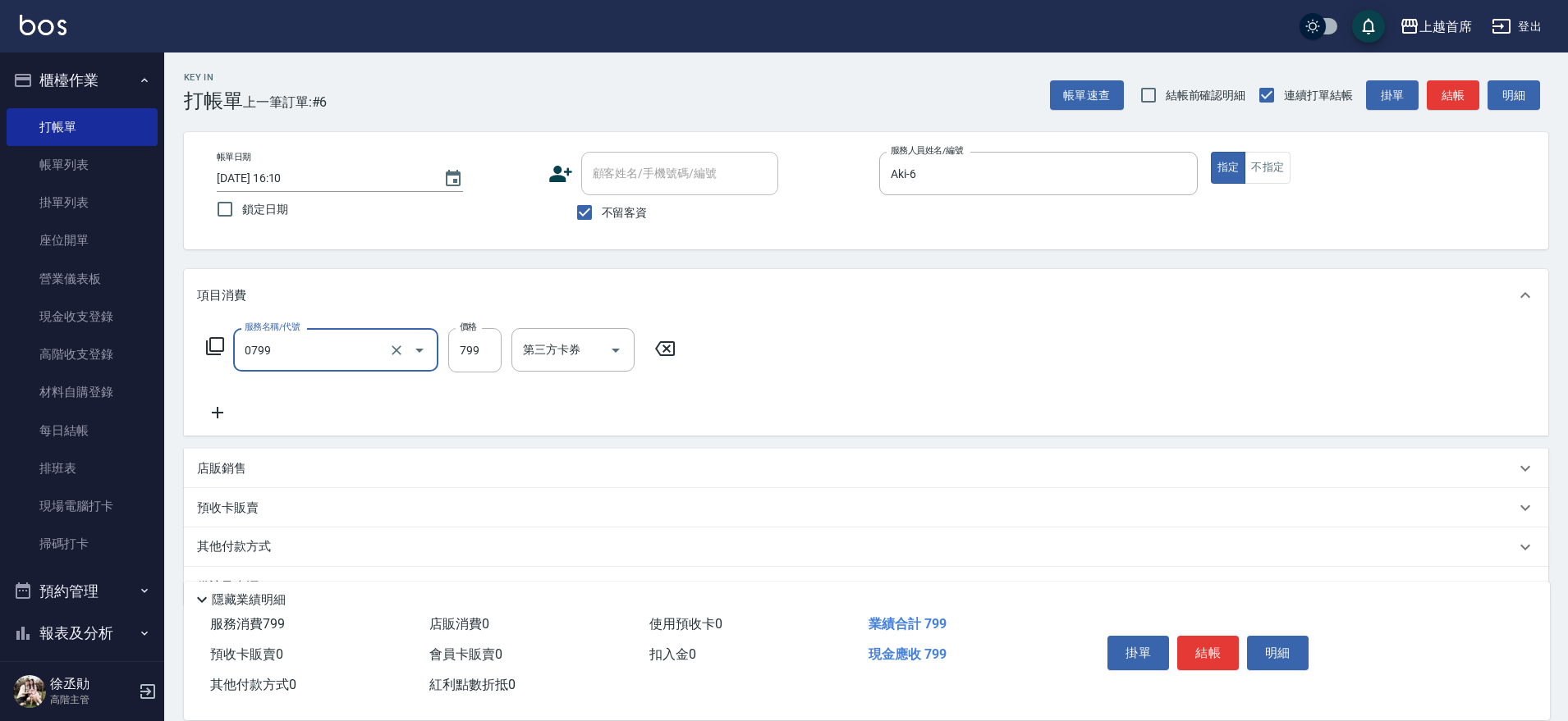
type input "精油799(0799)"
type input "699"
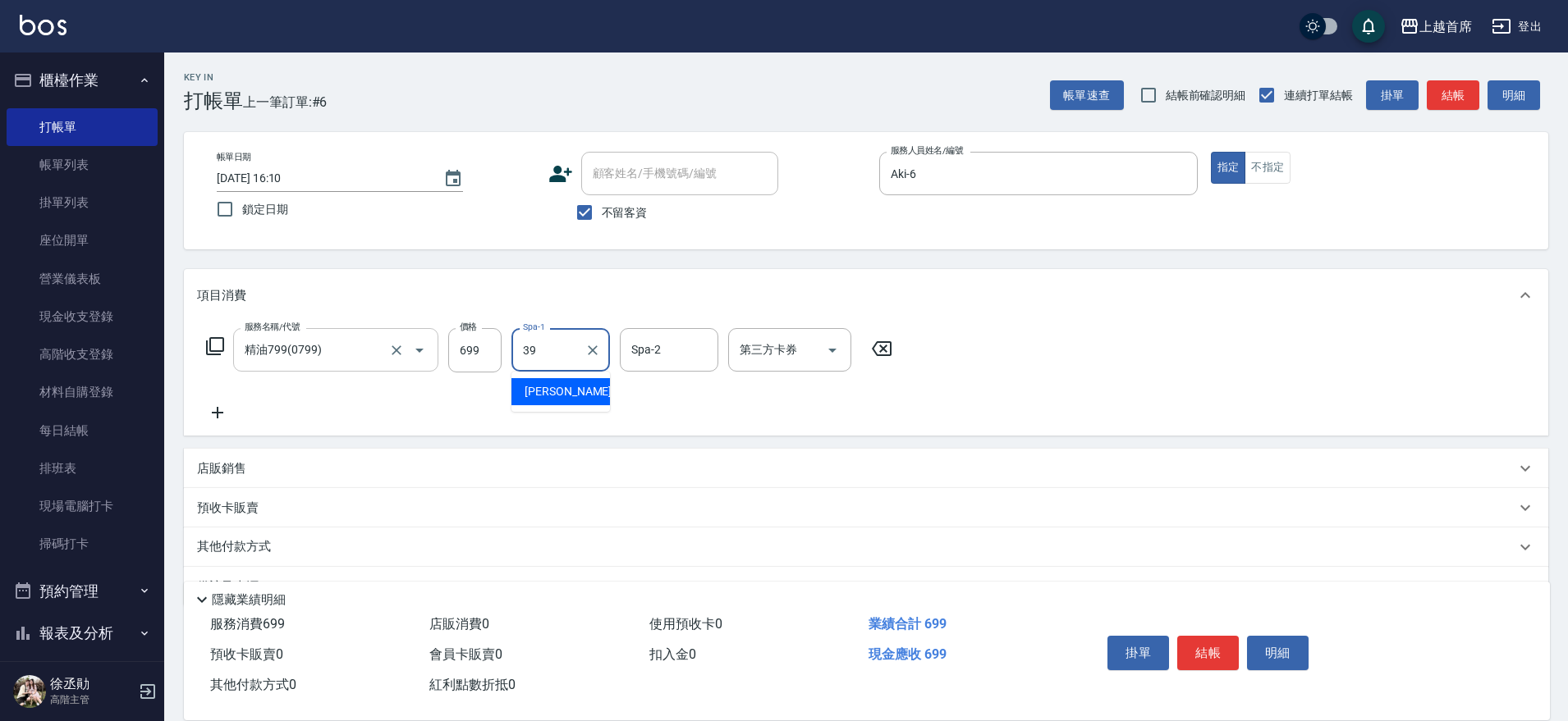
type input "[PERSON_NAME]-39"
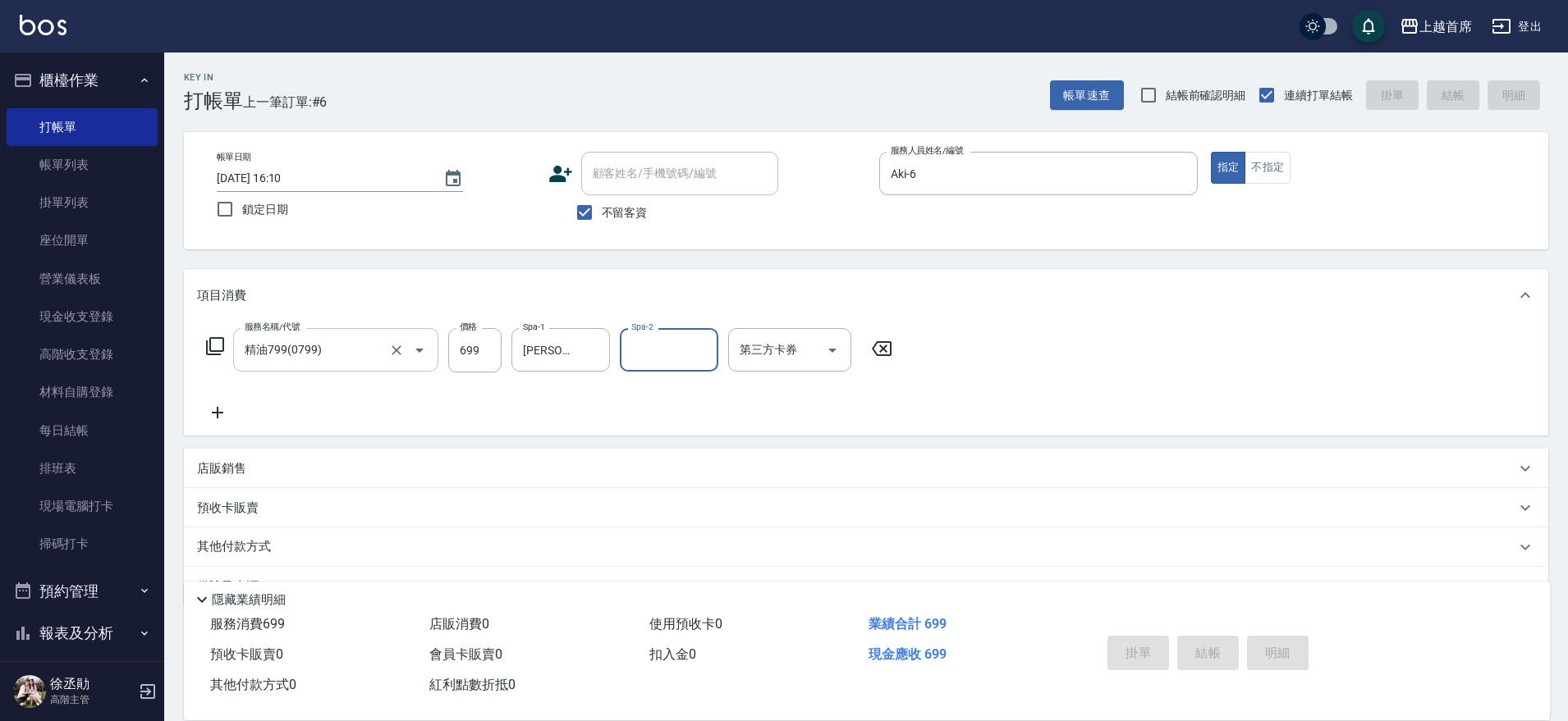
type input "[DATE] 16:22"
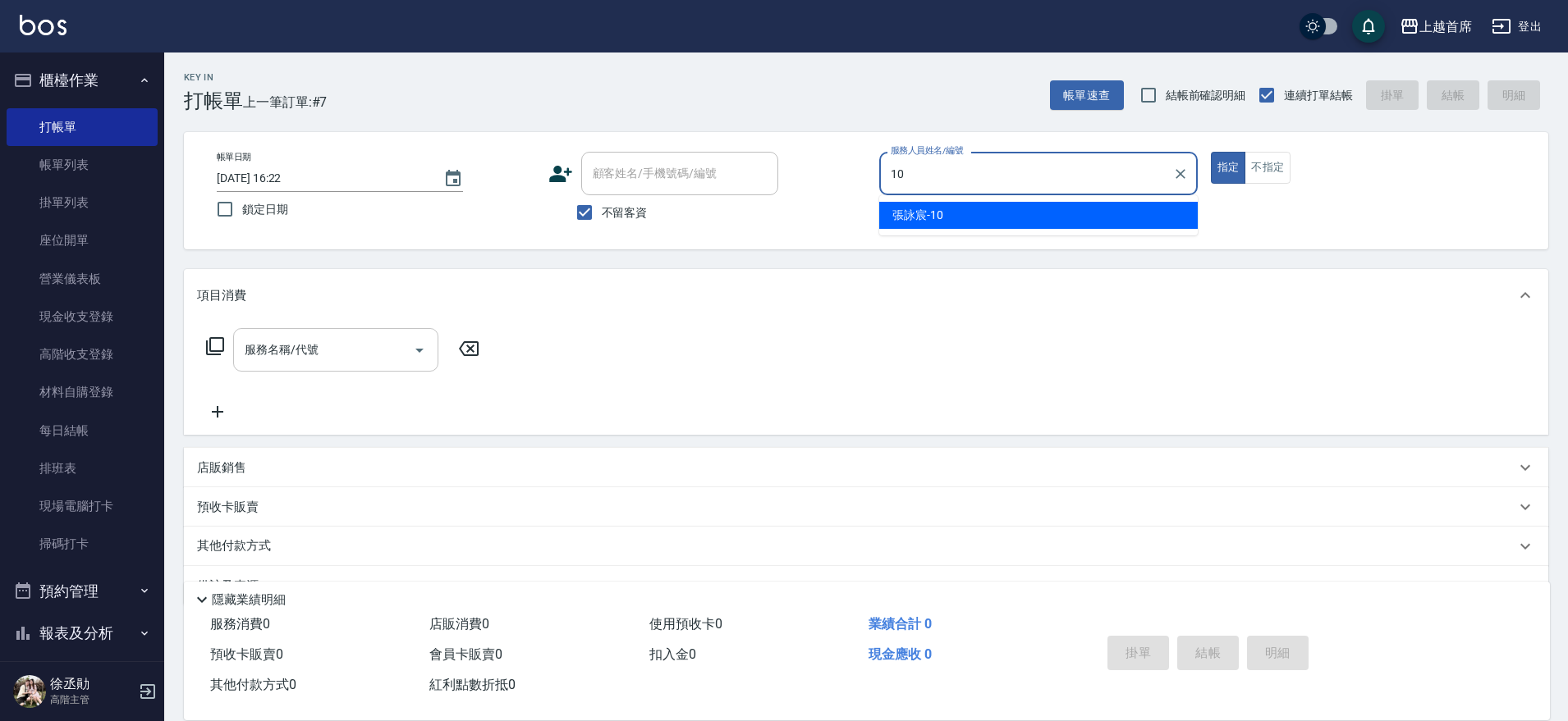
type input "[PERSON_NAME]-10"
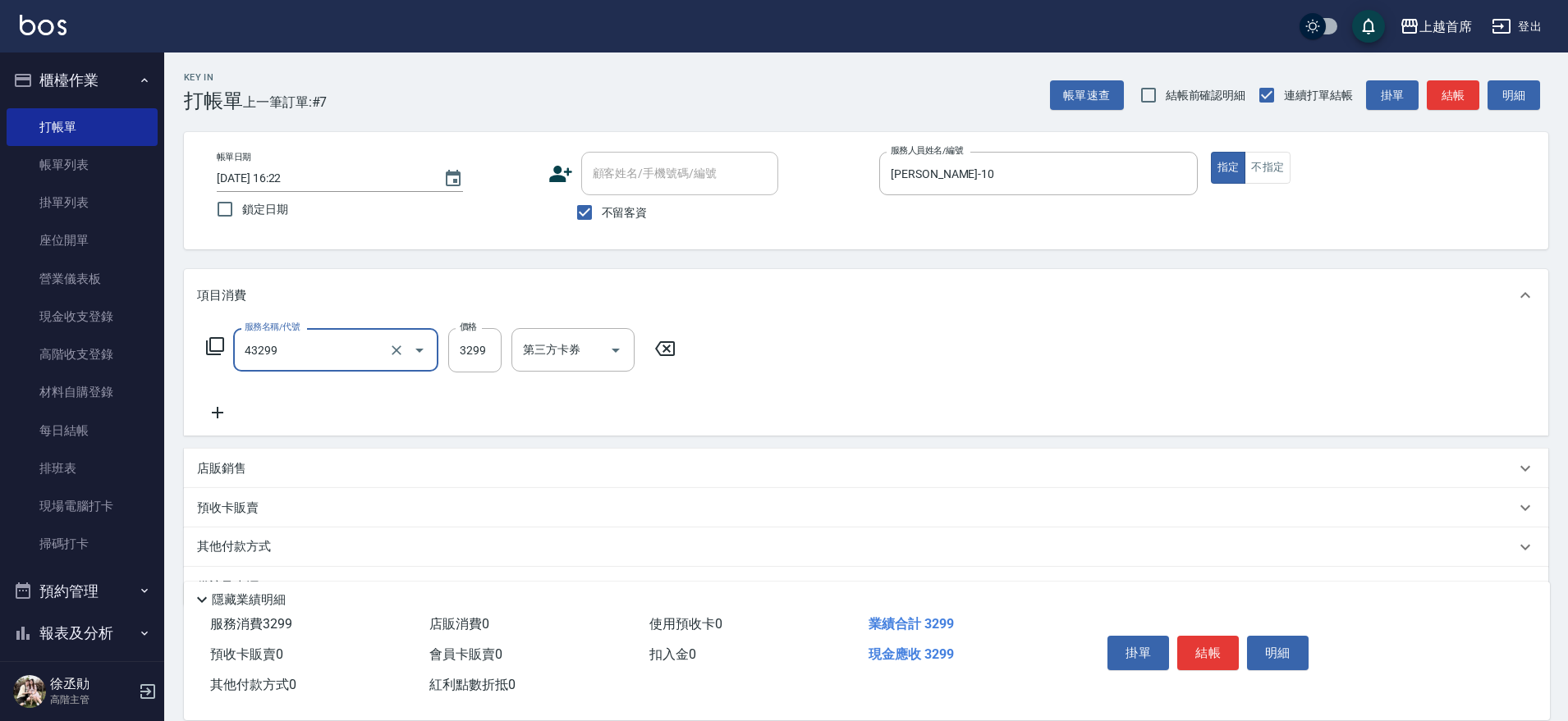
type input "染髮A餐(43299)"
type input "3850"
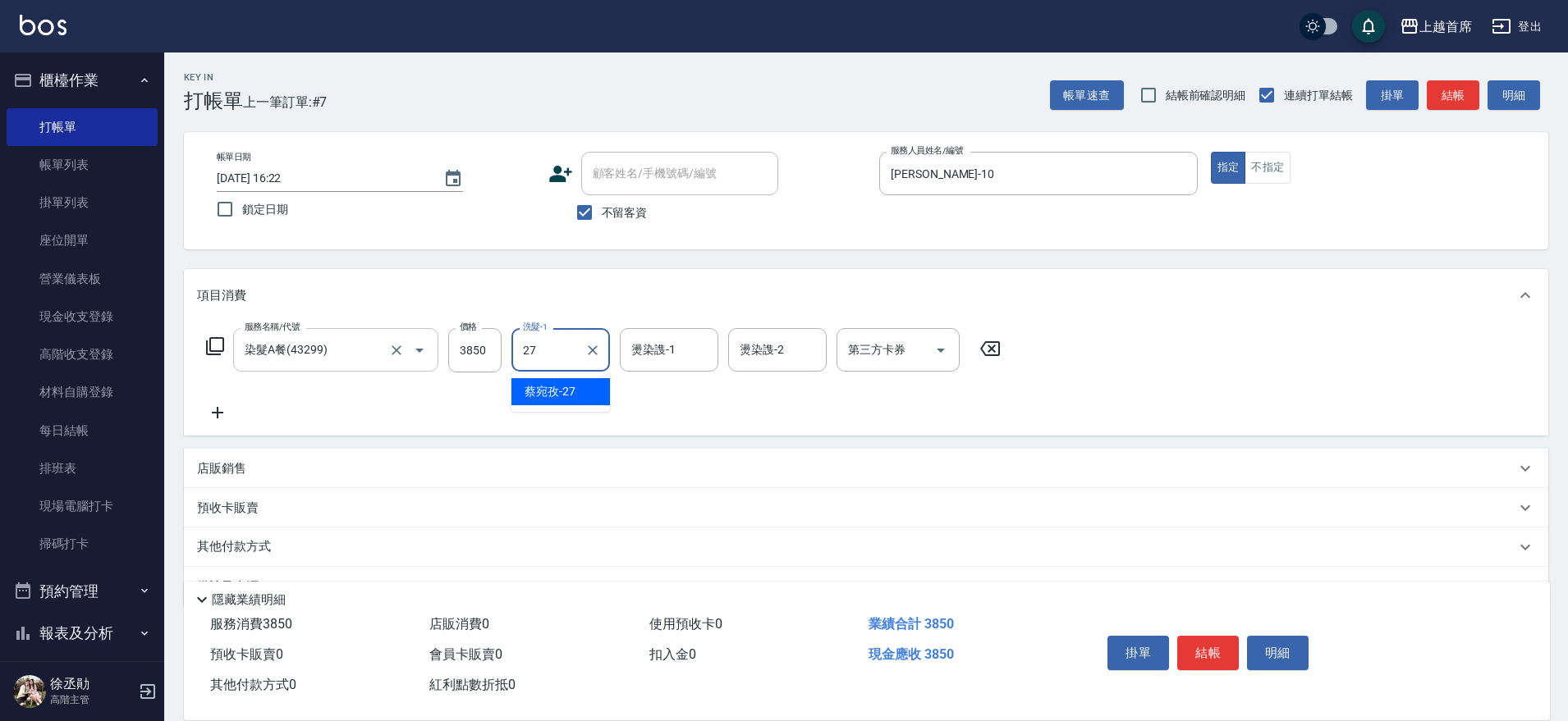
type input "[PERSON_NAME]-27"
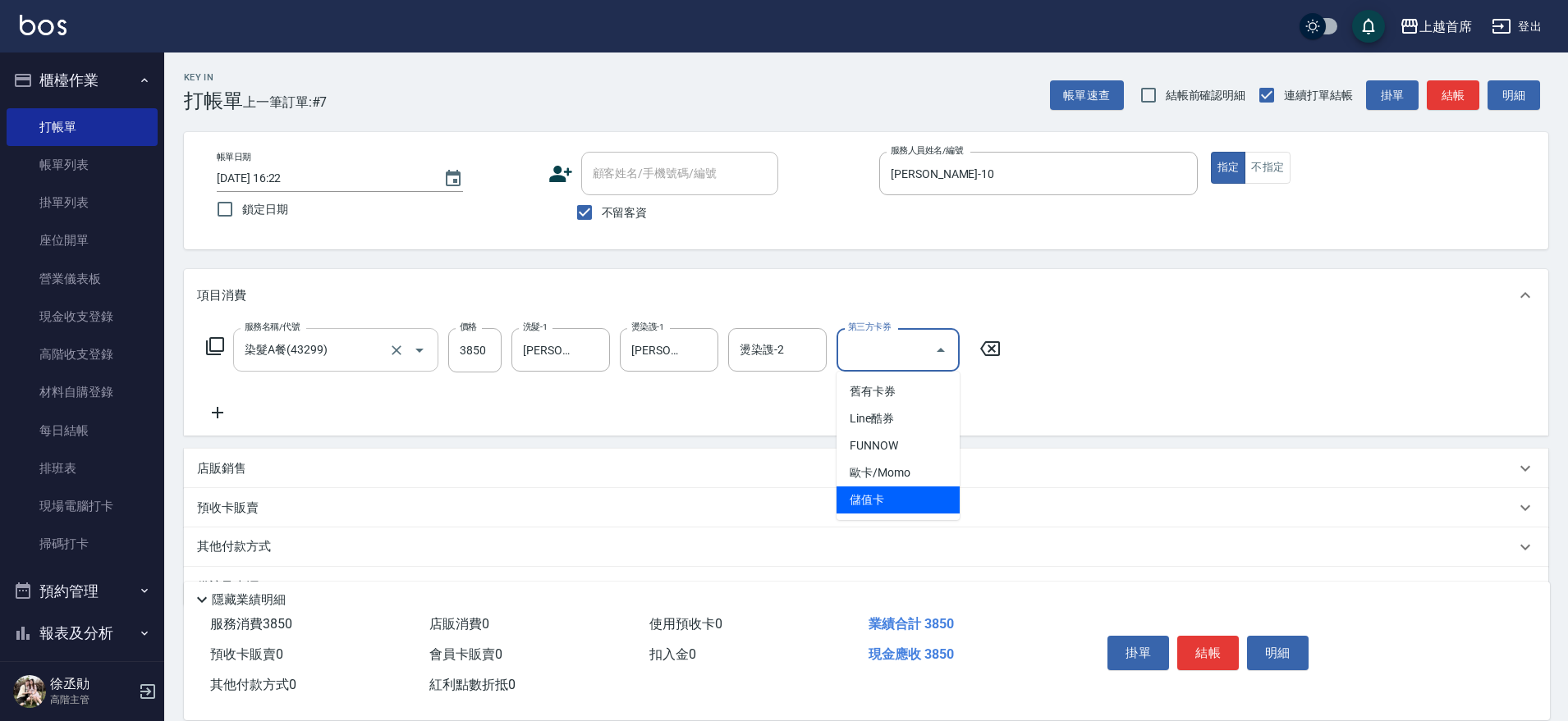
type input "儲值卡"
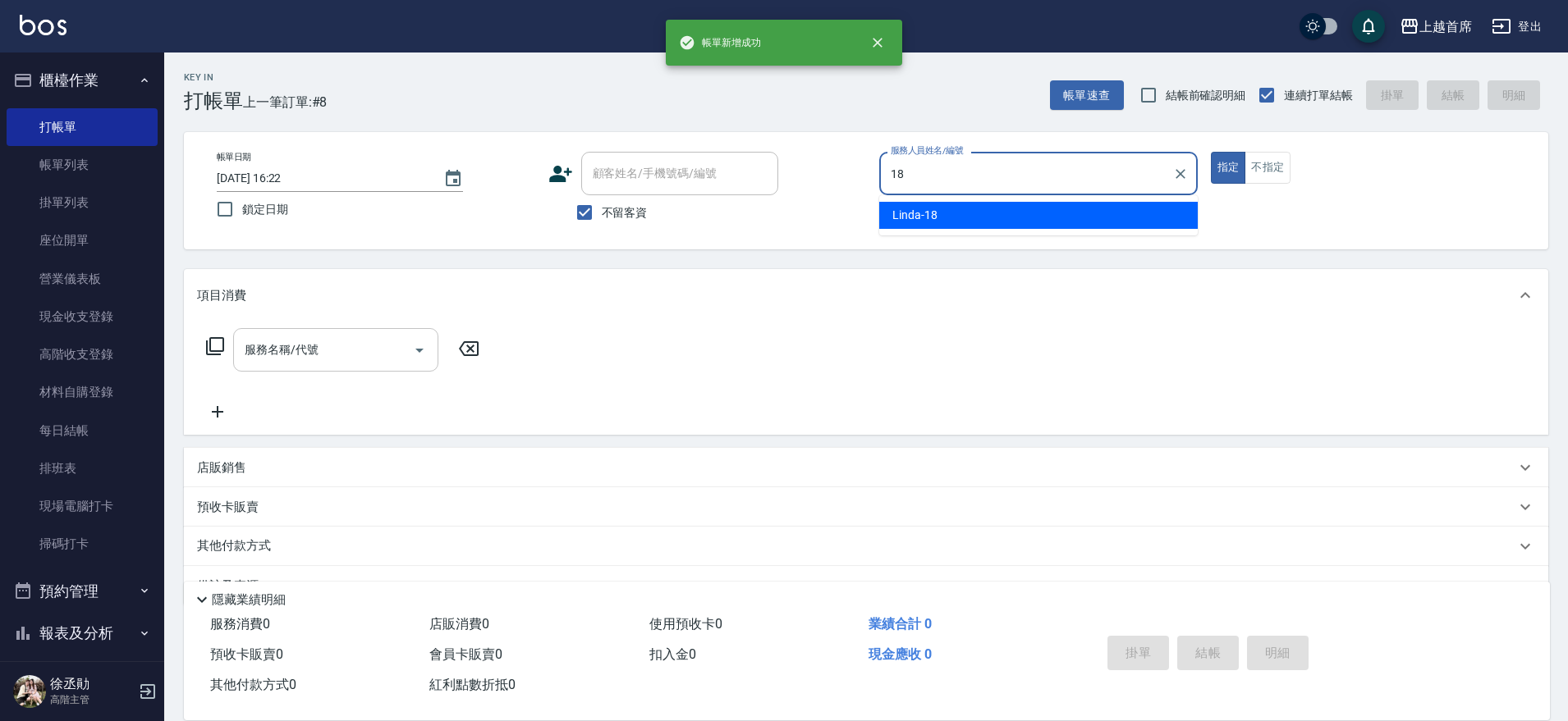
type input "Linda-18"
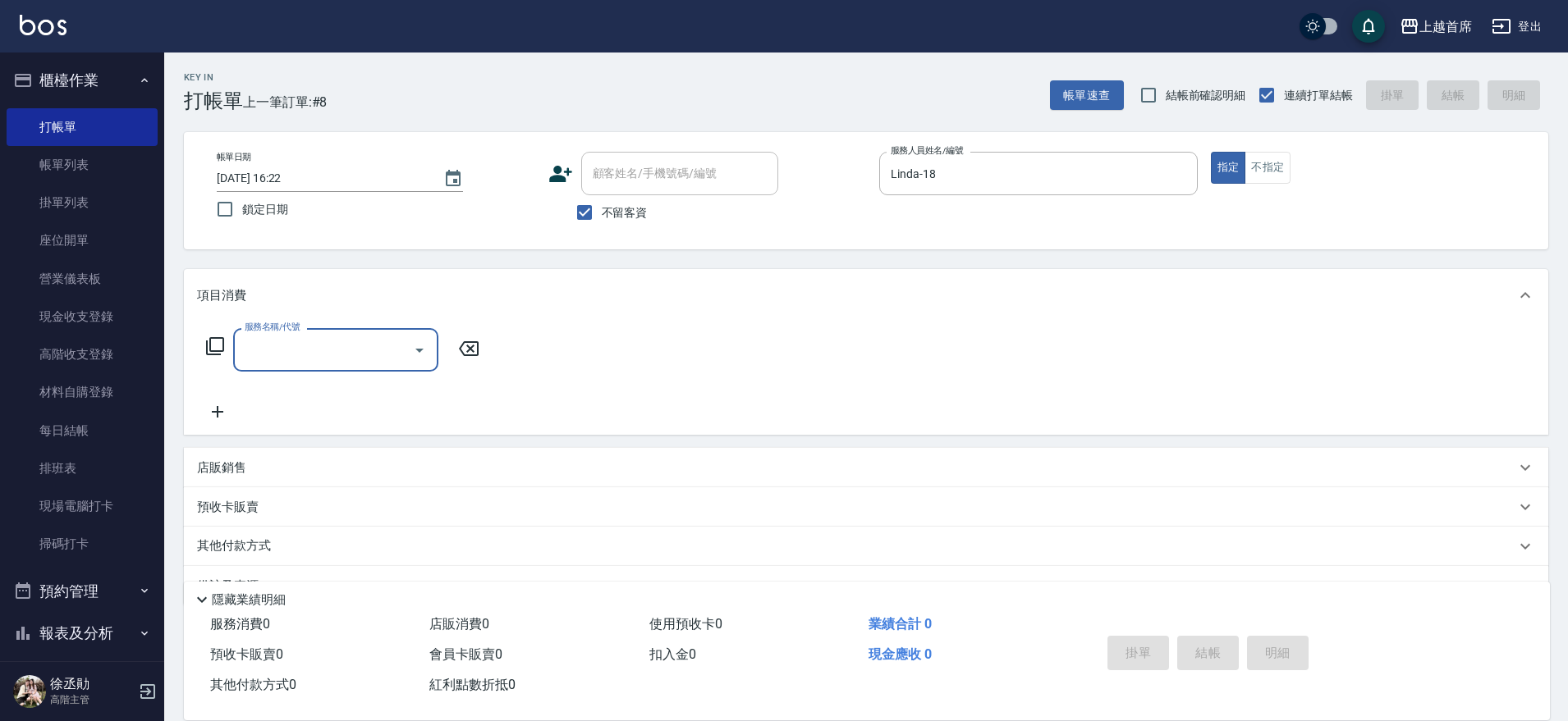
type input "4"
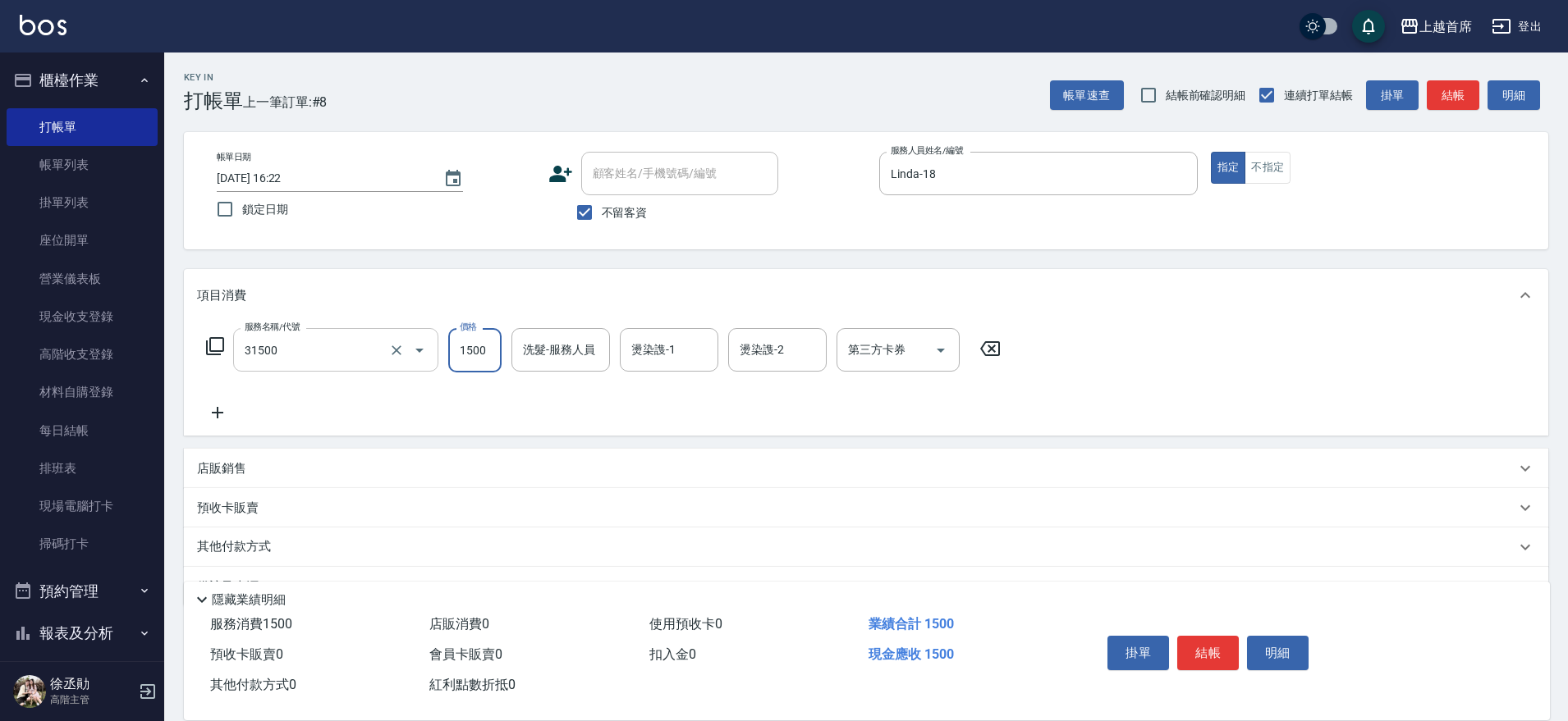
type input "燙髮1500(31500)"
type input "1499"
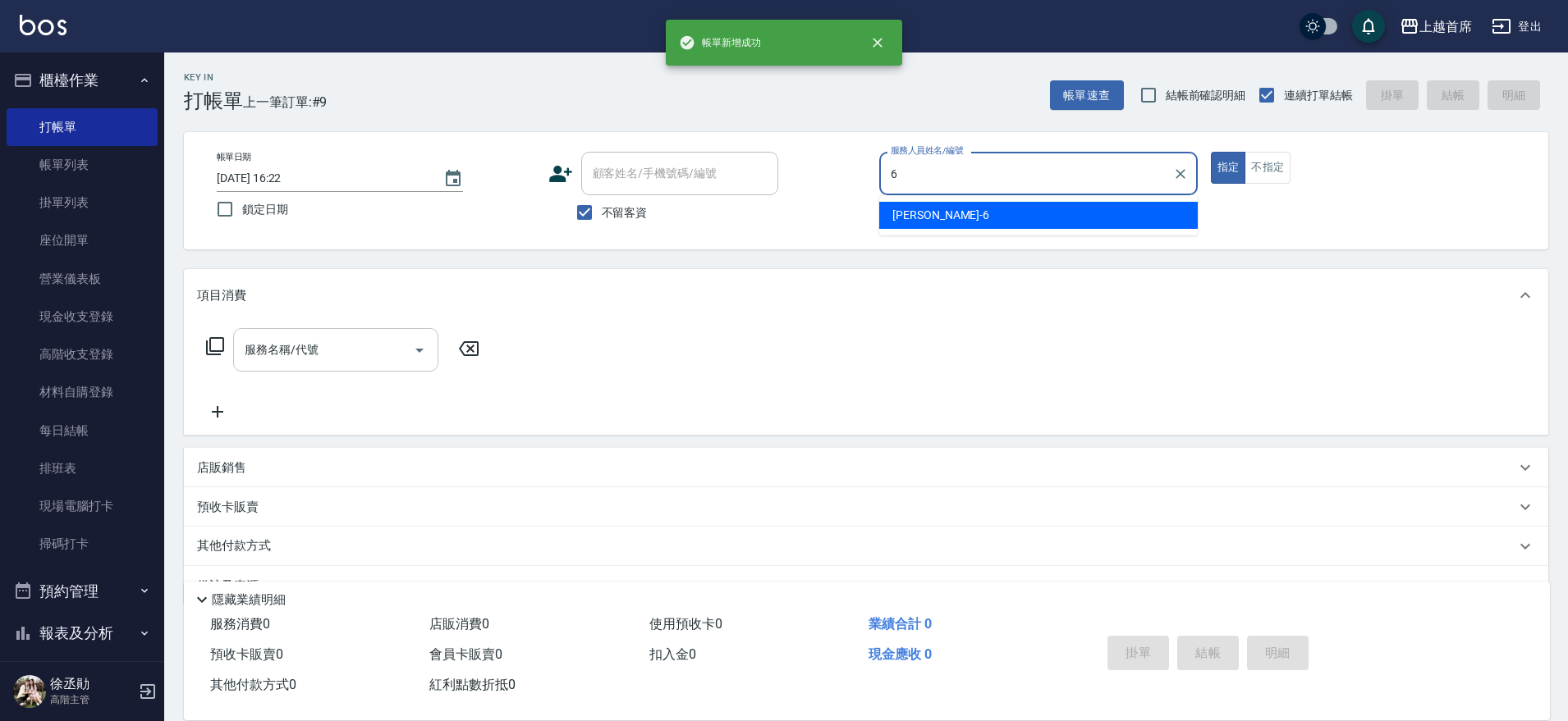
type input "Aki-6"
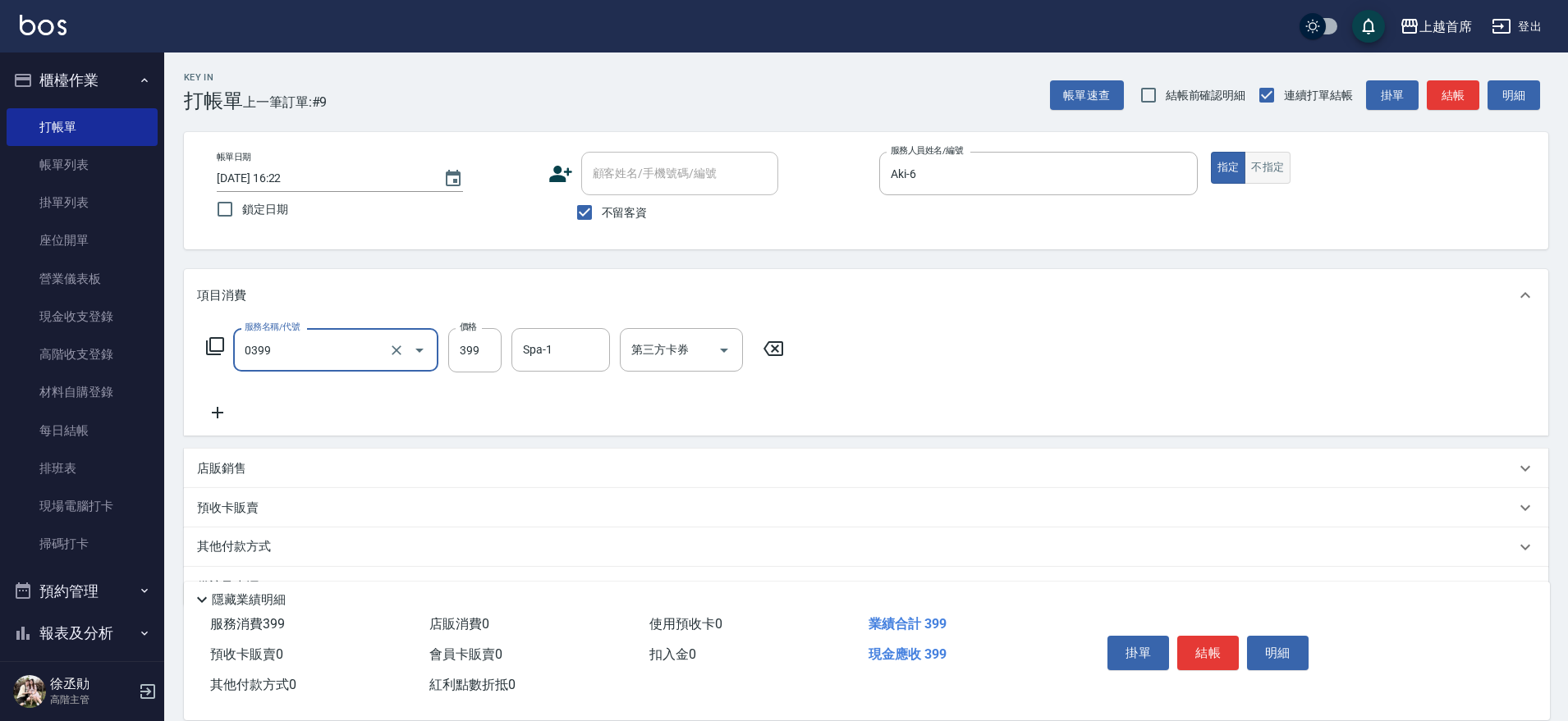
type input "海鹽洗髮(0399)"
click at [1283, 168] on button "不指定" at bounding box center [1267, 168] width 46 height 32
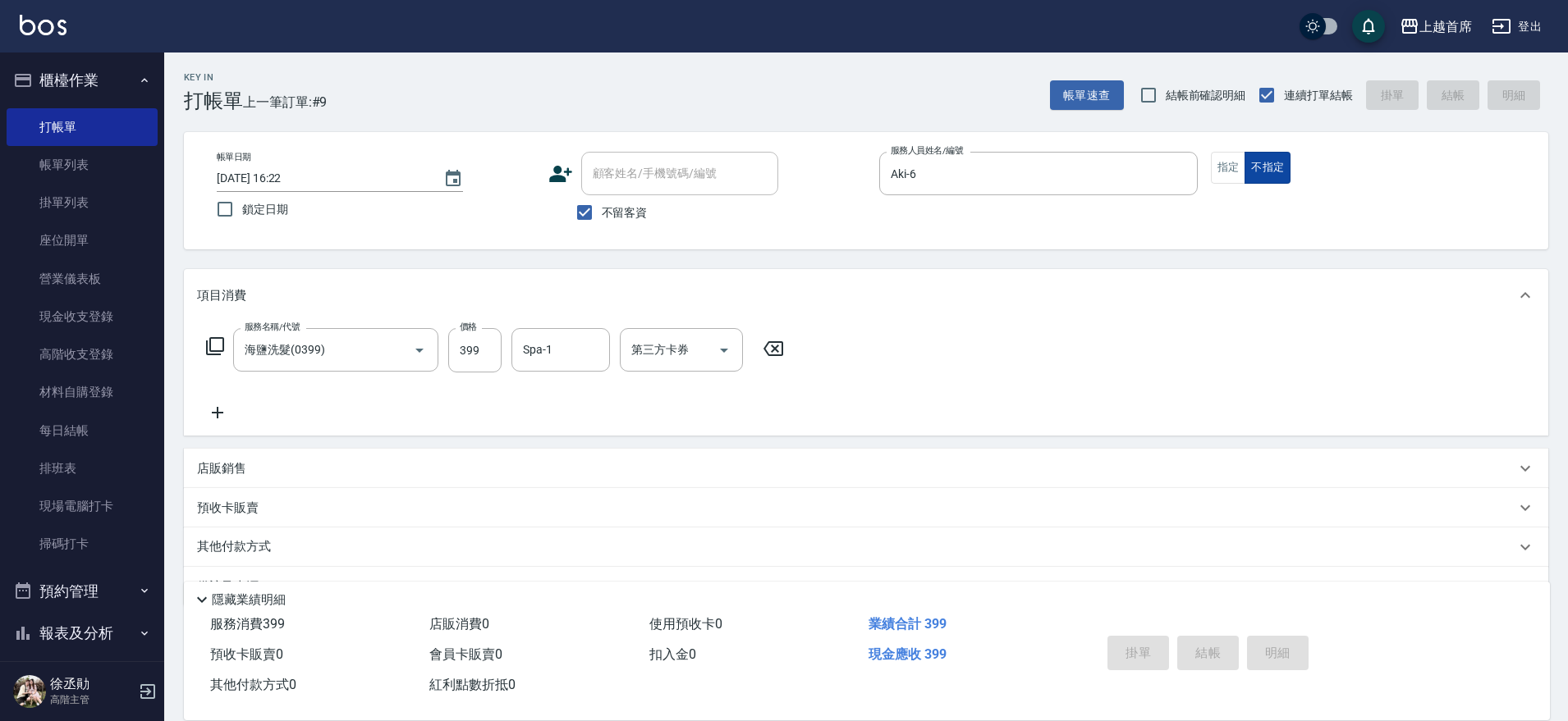
type input "[DATE] 16:23"
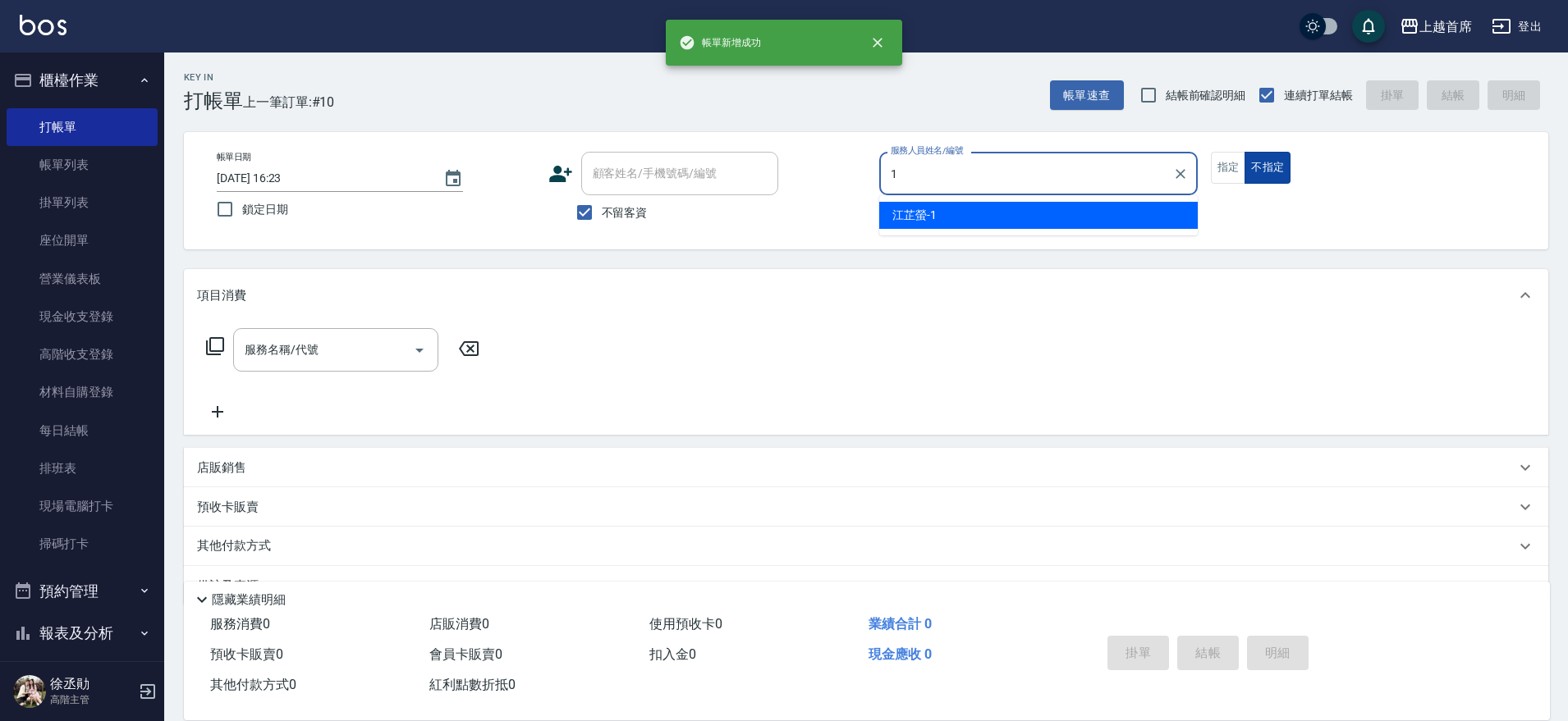
type input "[PERSON_NAME]-1"
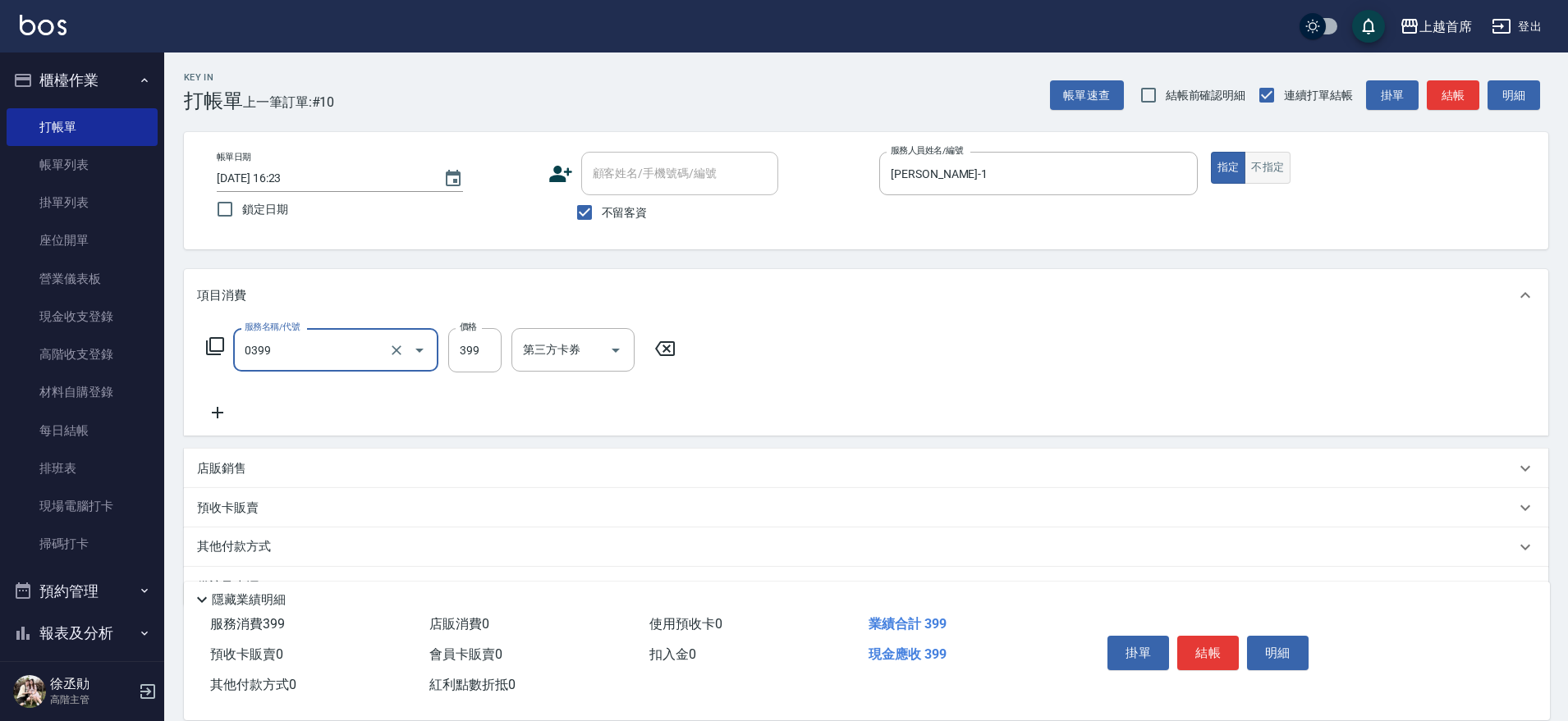
type input "海鹽洗髮(0399)"
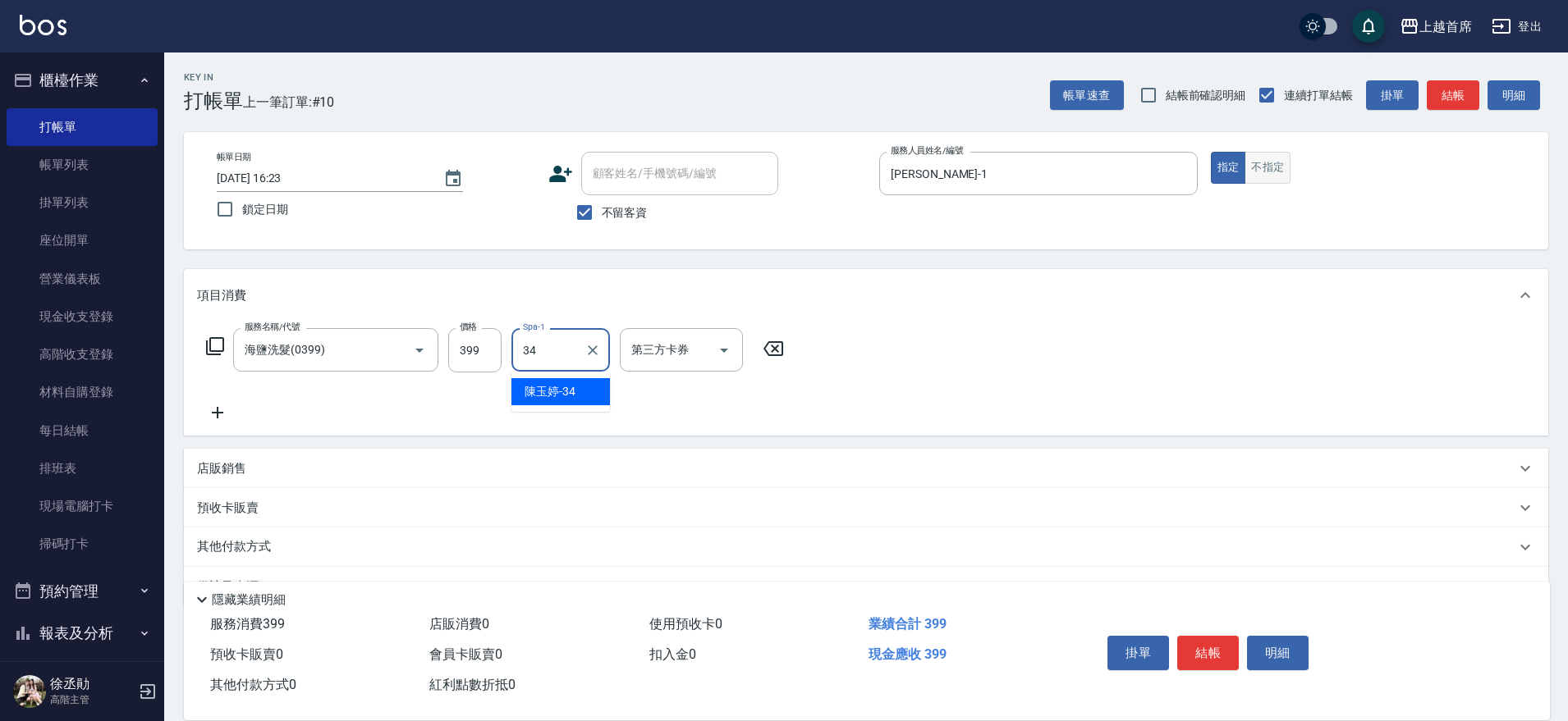
type input "[PERSON_NAME]-34"
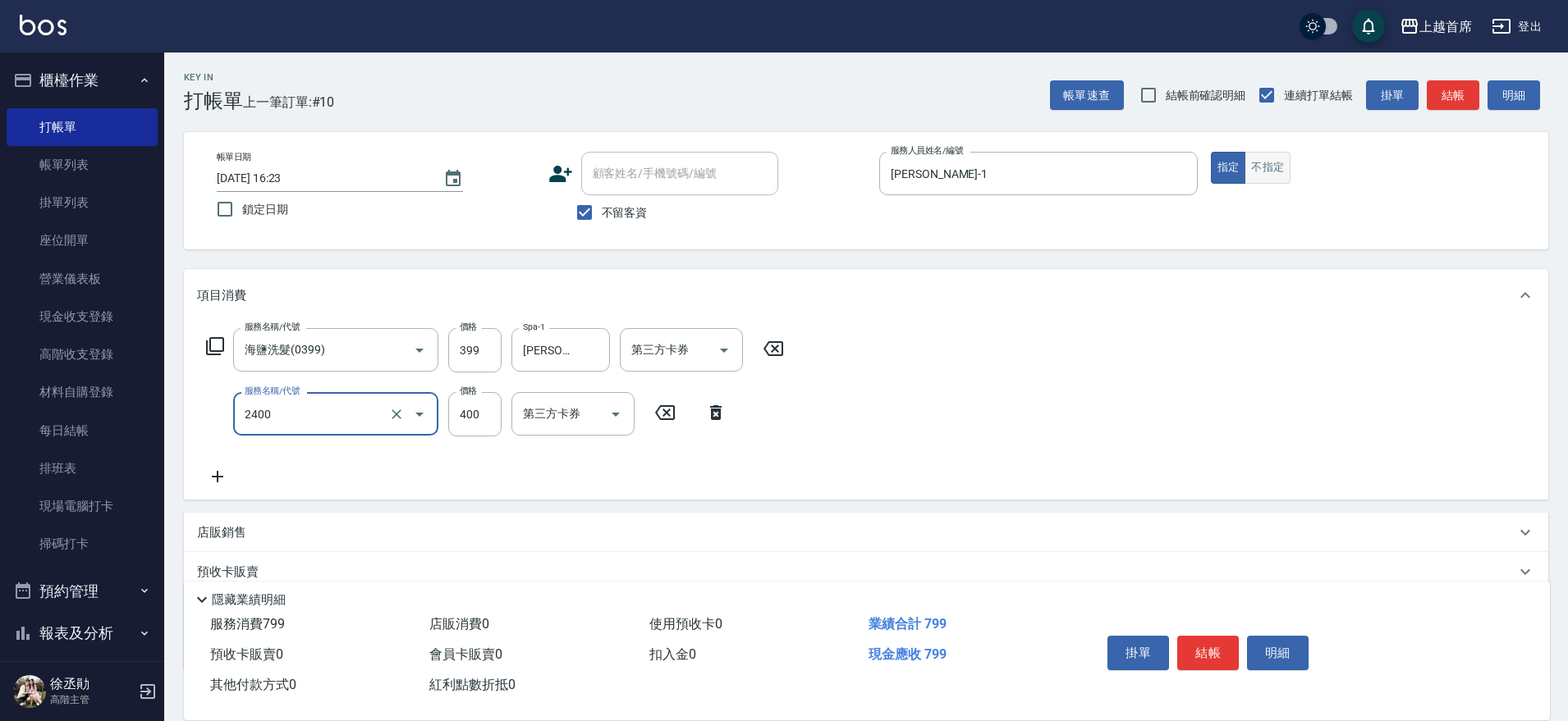
type input "指定一般洗剪400(2400)"
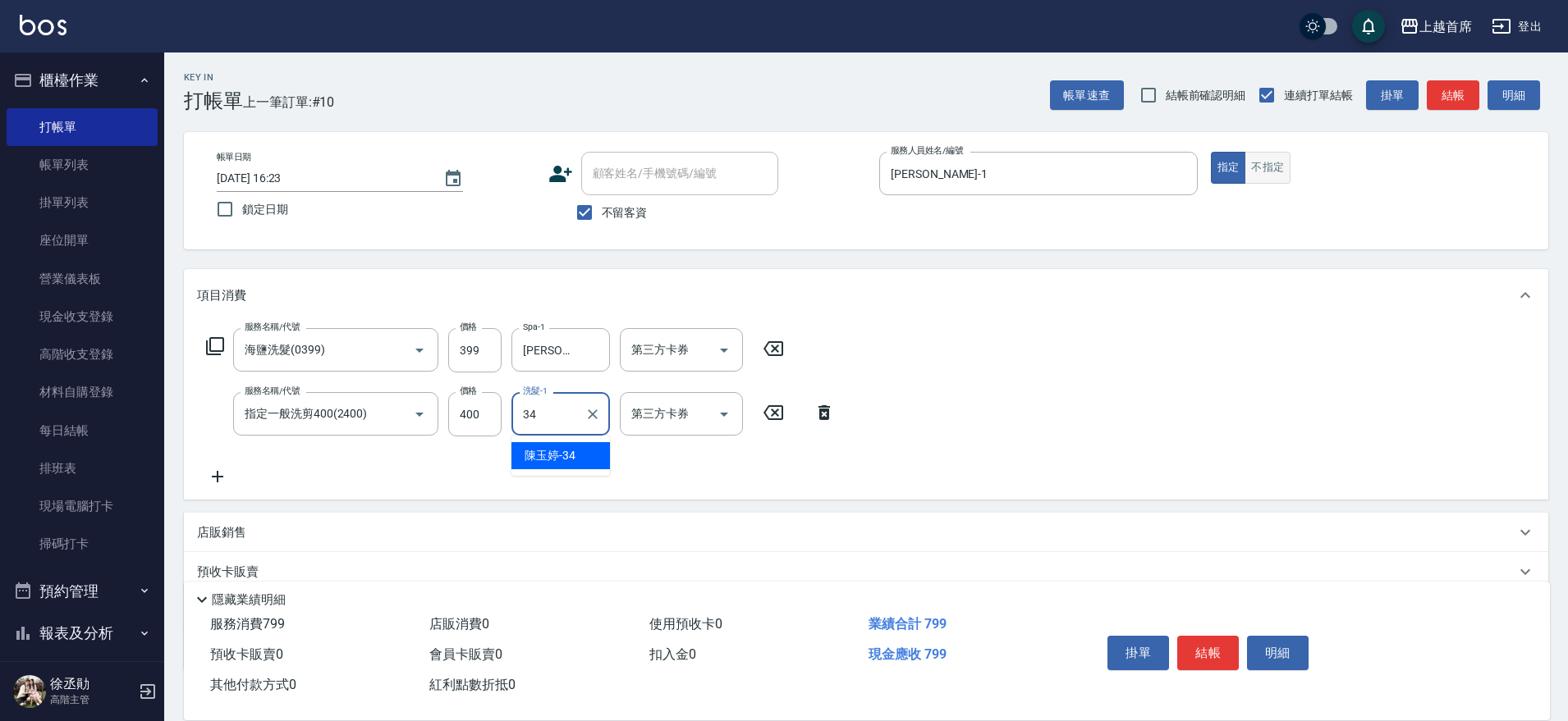
type input "[PERSON_NAME]-34"
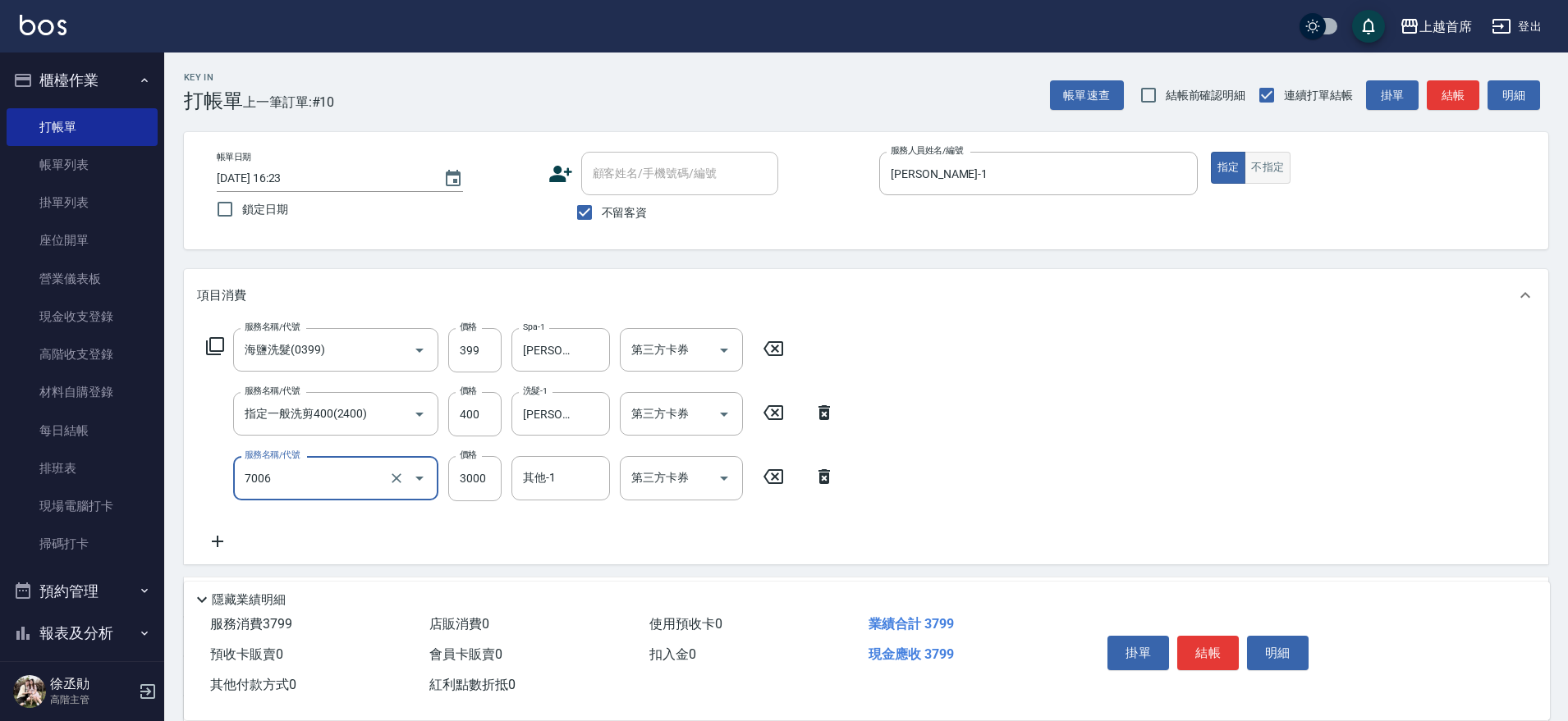
type input "重整1組20片(7006)"
type input "1500"
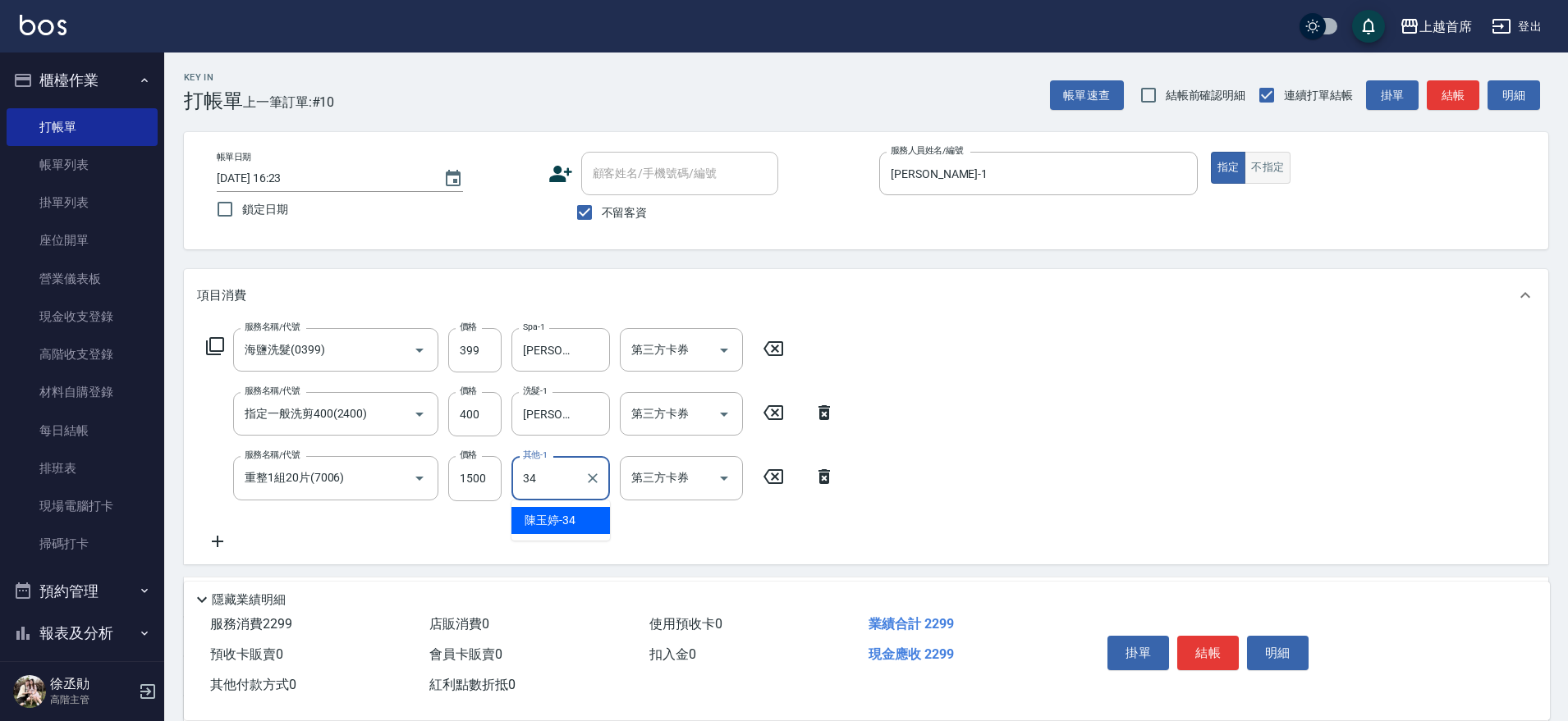
type input "[PERSON_NAME]-34"
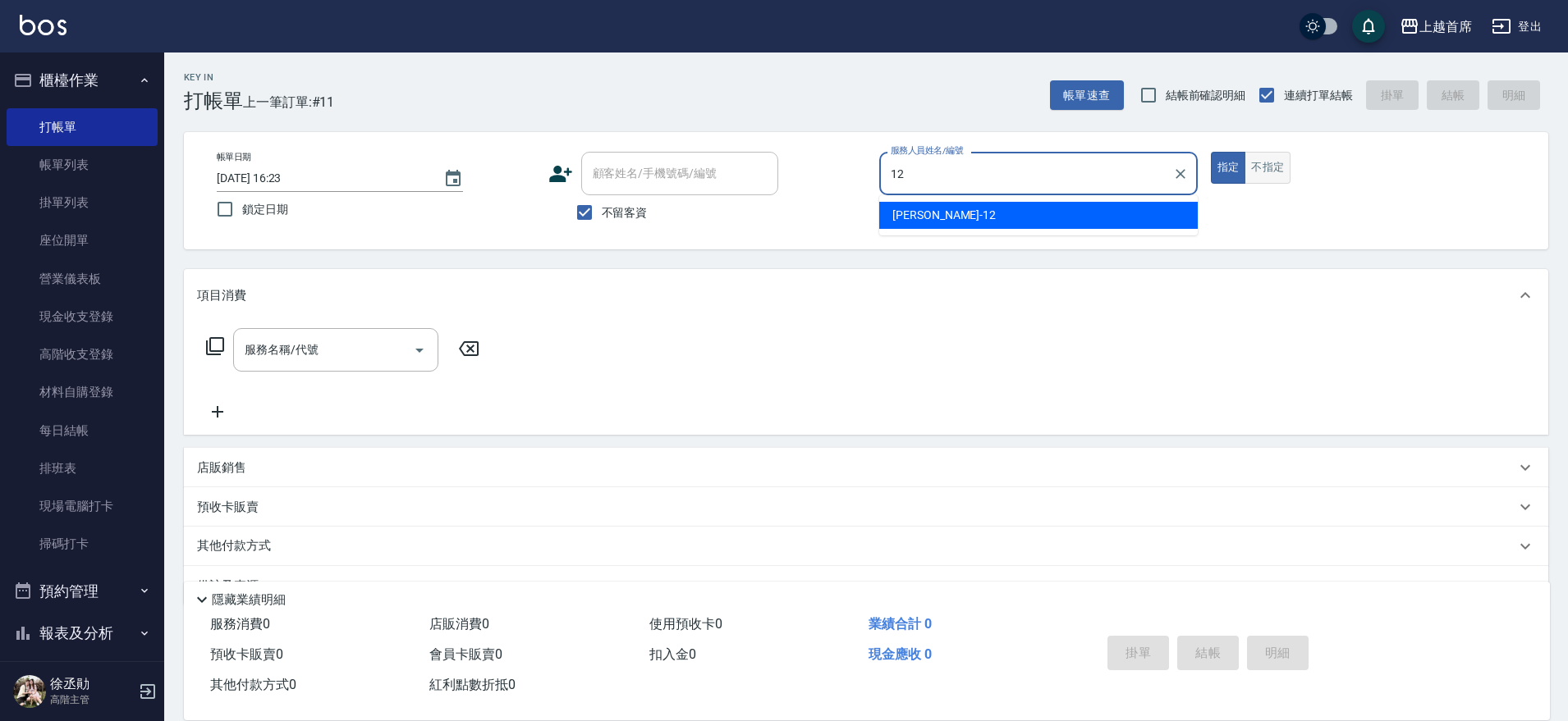
type input "[PERSON_NAME]-12"
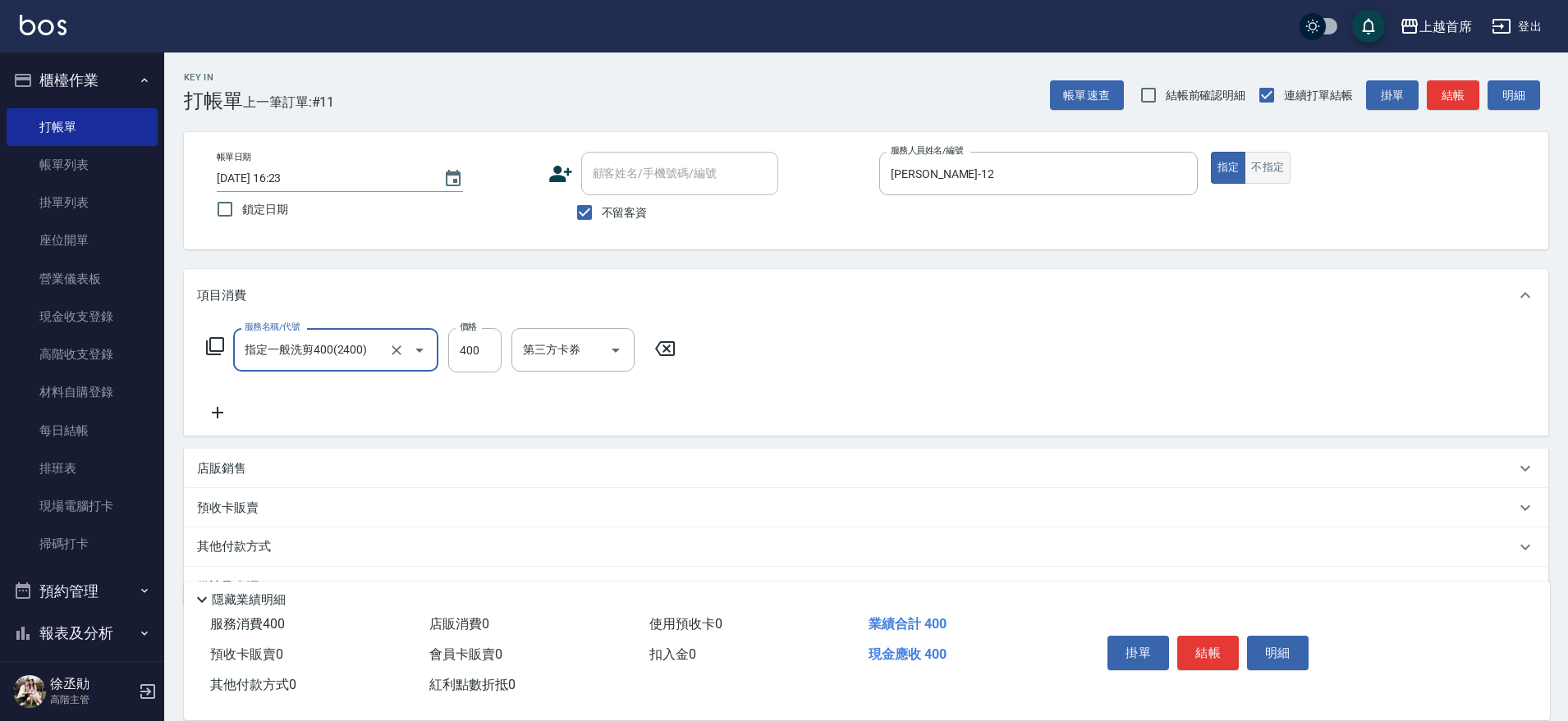
type input "指定一般洗剪400(2400)"
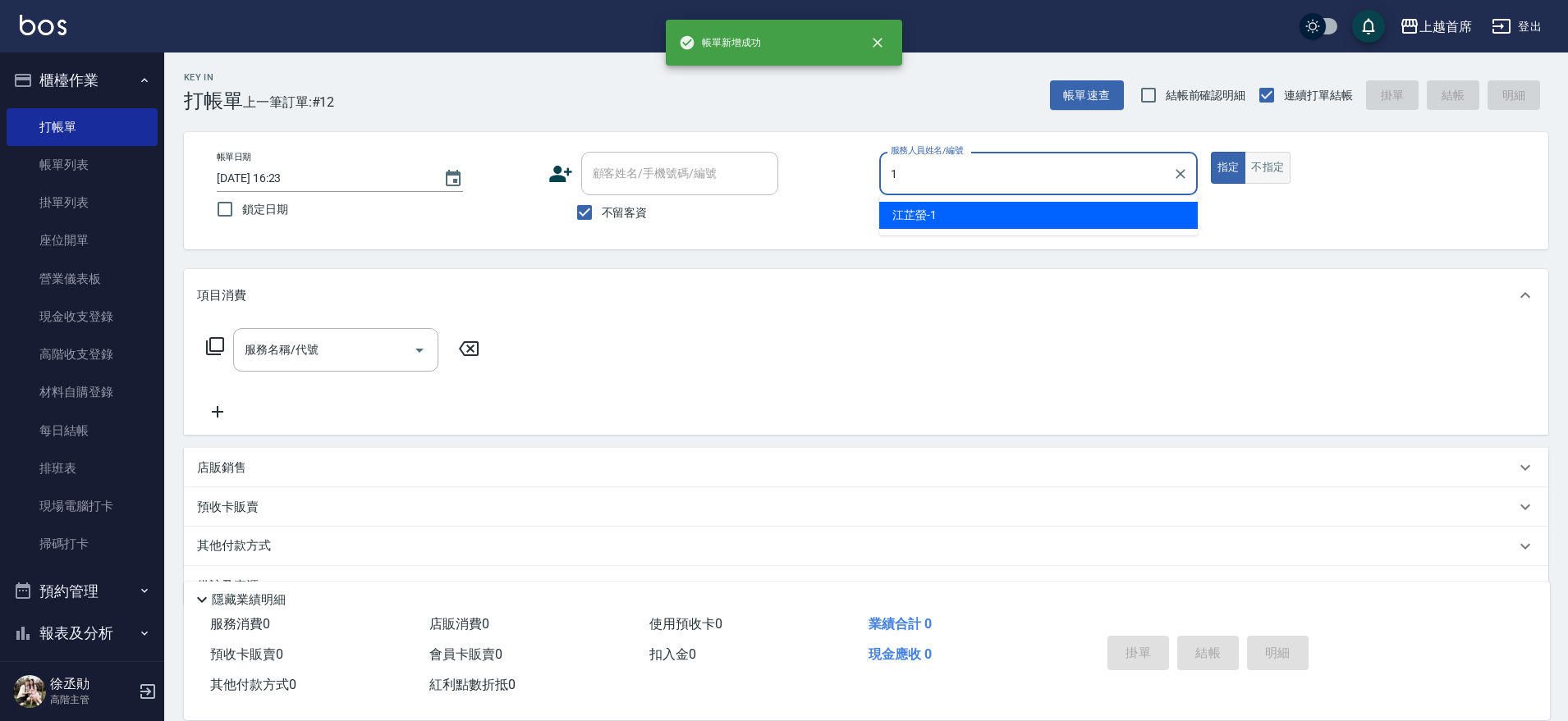
type input "[PERSON_NAME]-1"
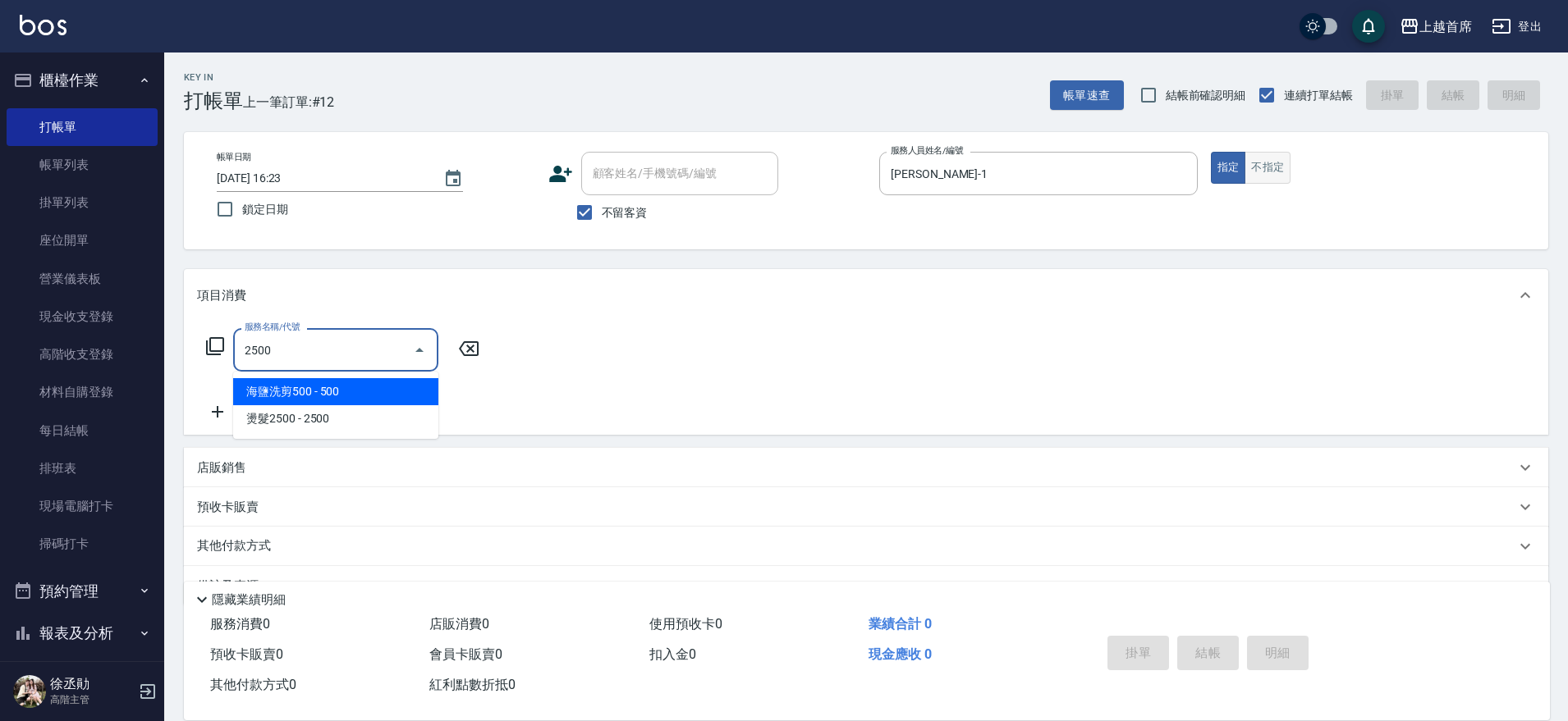
type input "海鹽洗剪500(2500)"
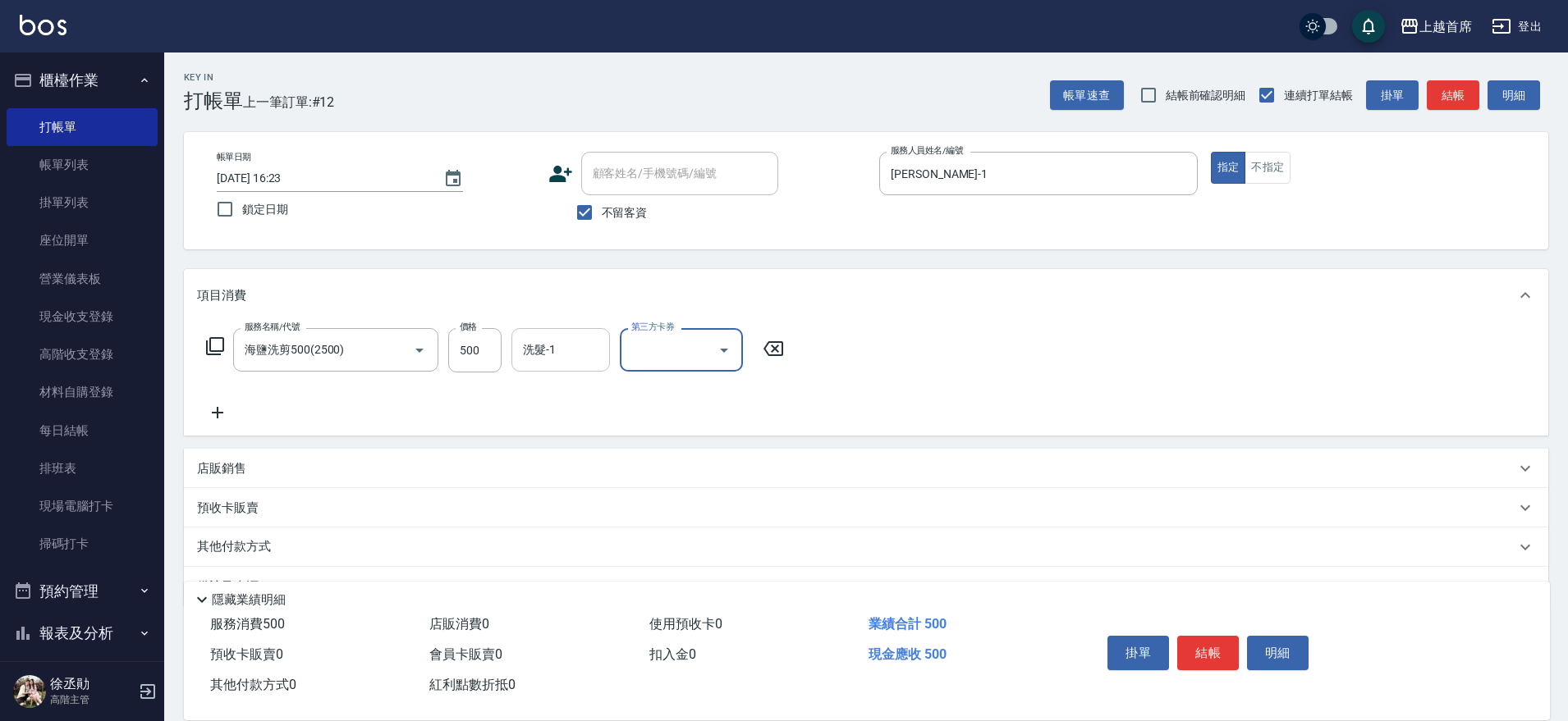
click at [560, 354] on input "洗髮-1" at bounding box center [561, 349] width 84 height 29
type input "[PERSON_NAME]-20"
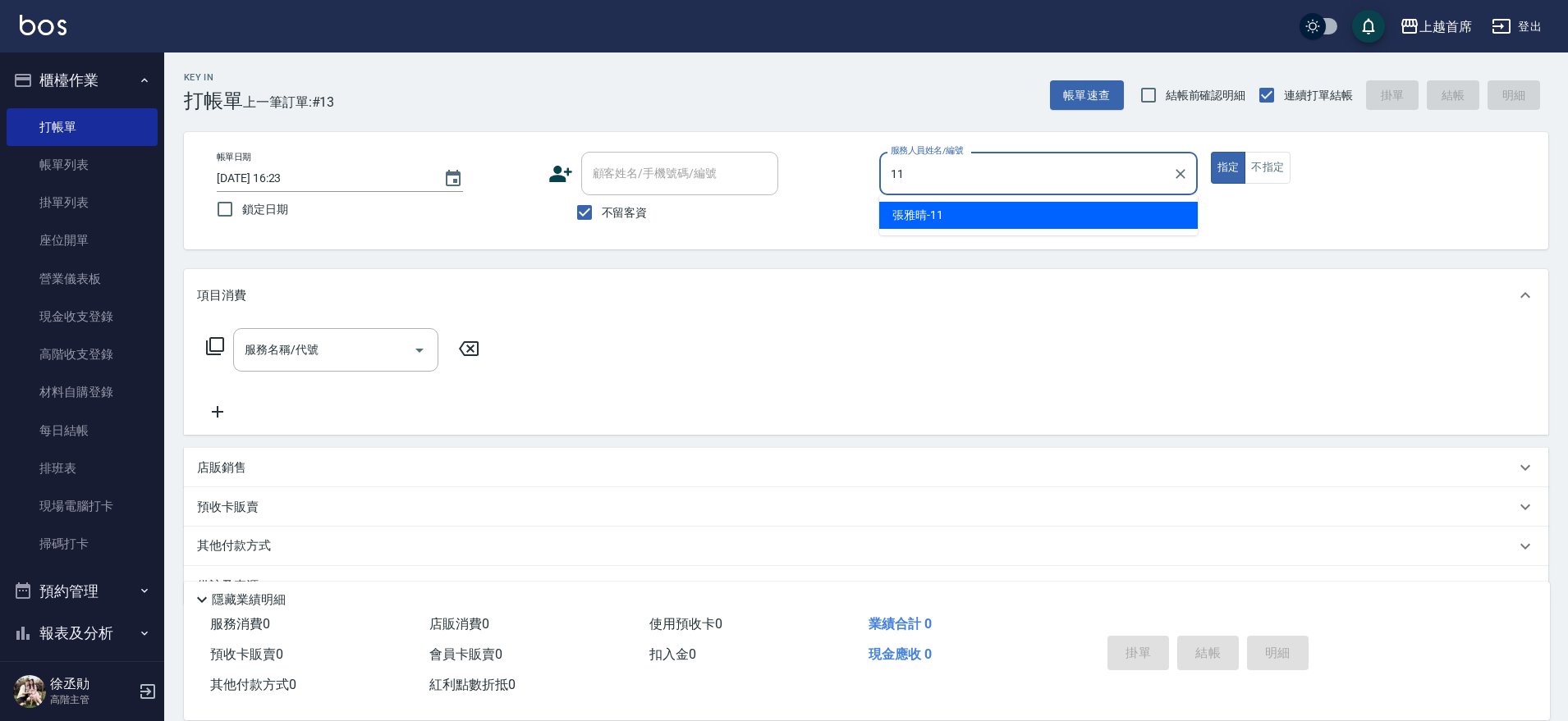
type input "[PERSON_NAME]-11"
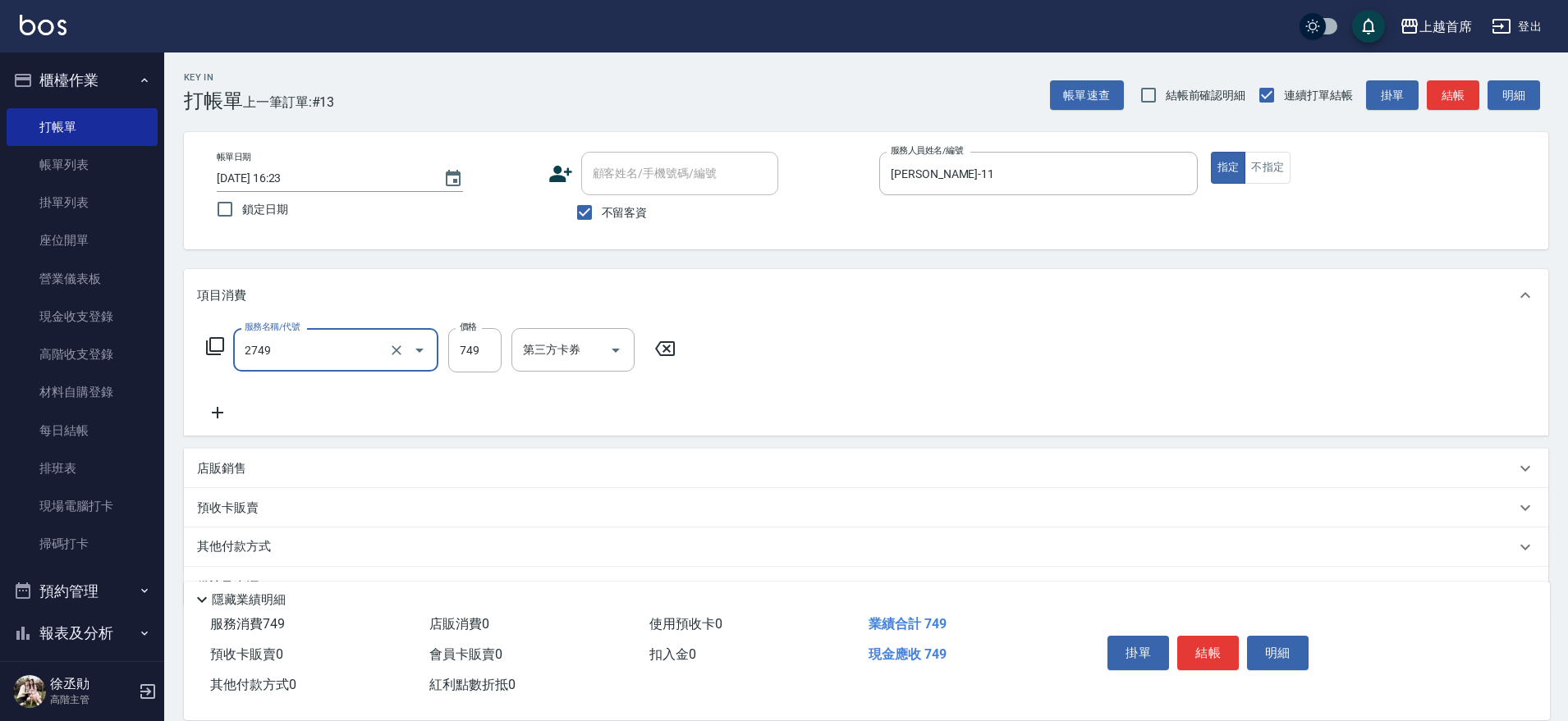
type input "海鹽洗剪749(2749)"
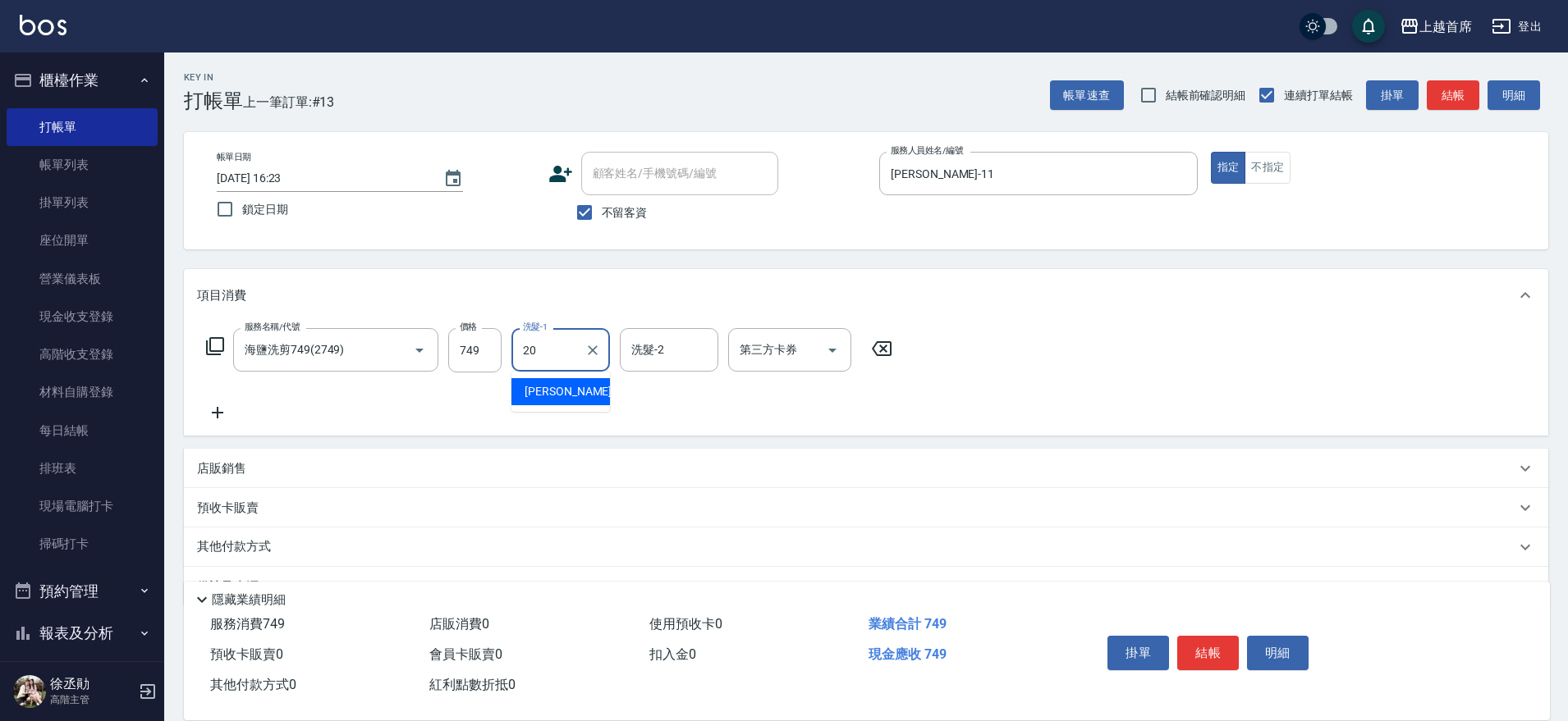
type input "[PERSON_NAME]-20"
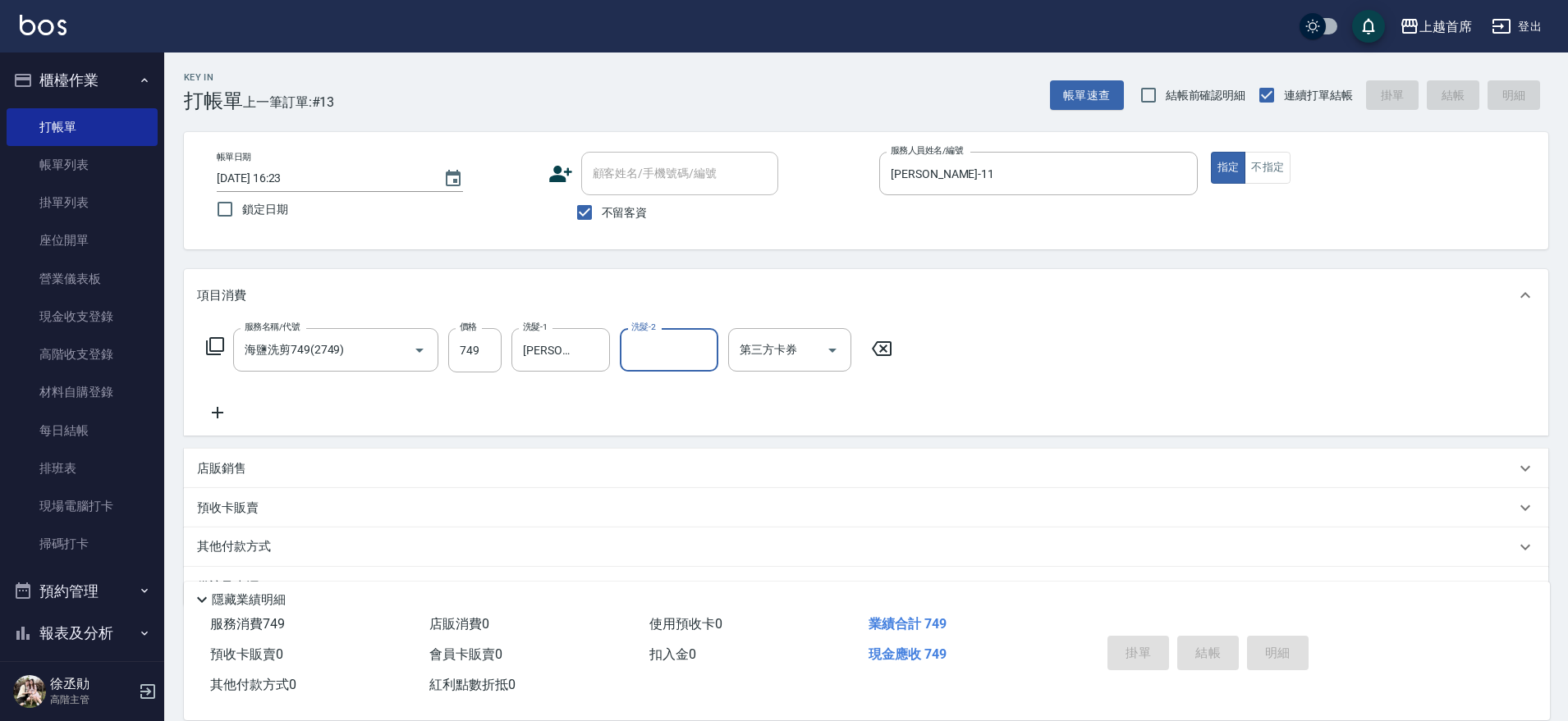
type input "[DATE] 16:24"
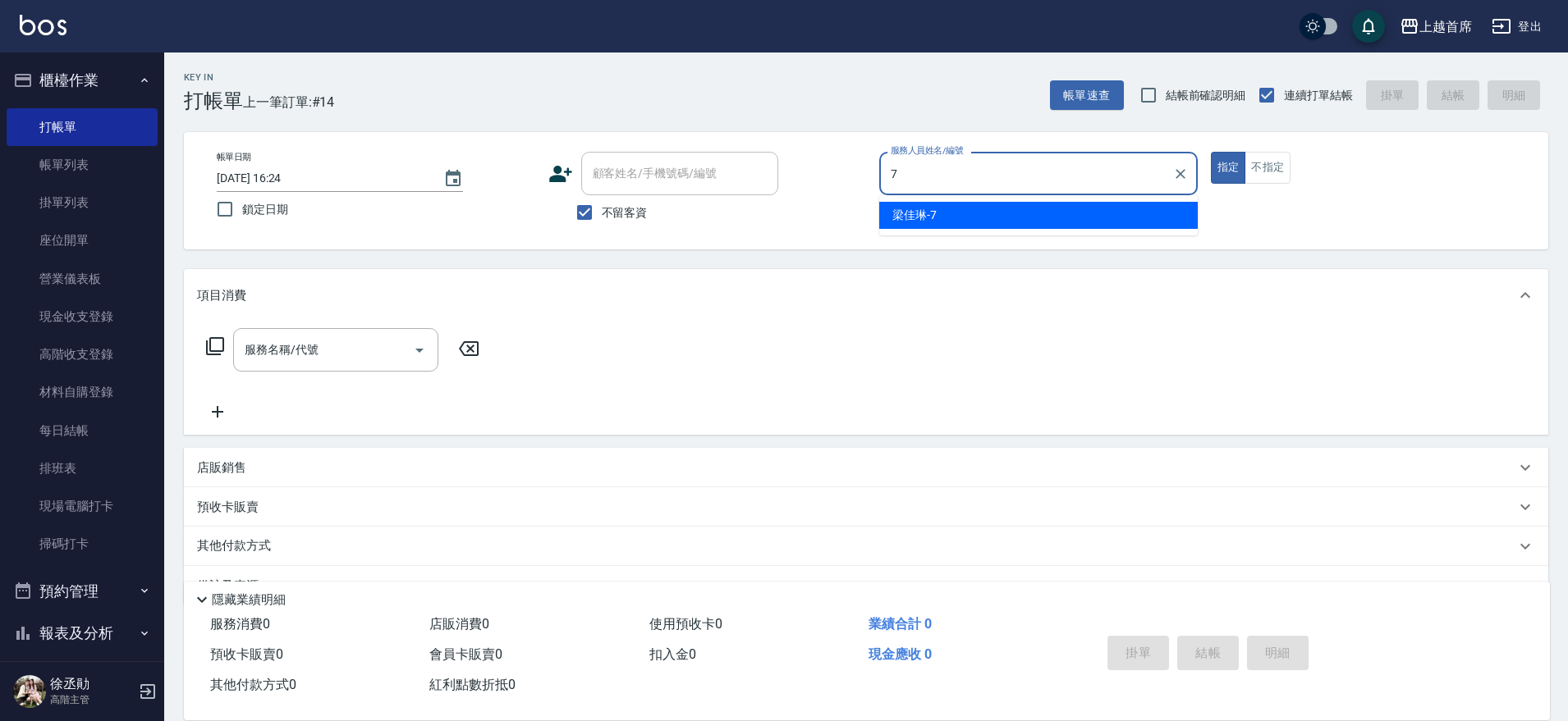
type input "[PERSON_NAME]-7"
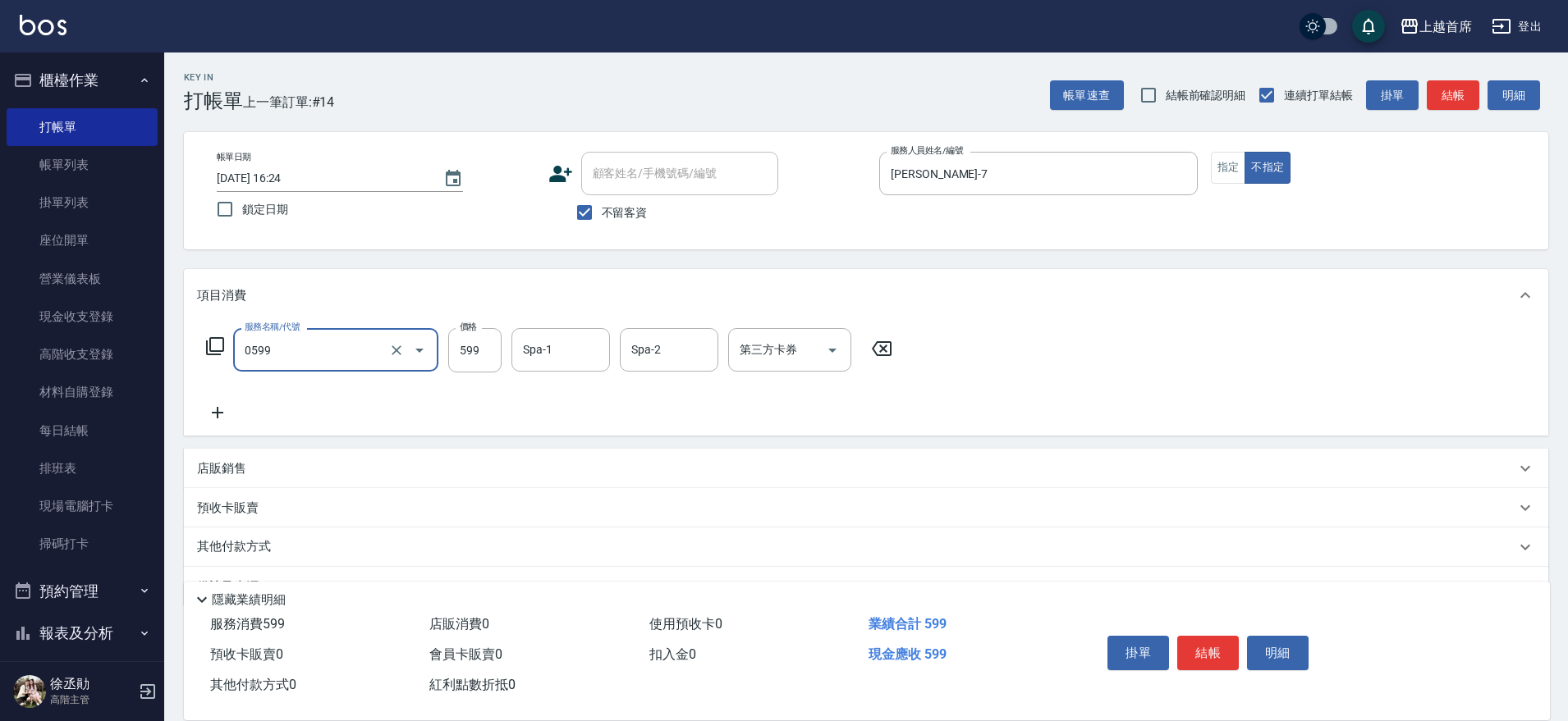
type input "[PERSON_NAME]spa(0599)"
type input "[PERSON_NAME]-24"
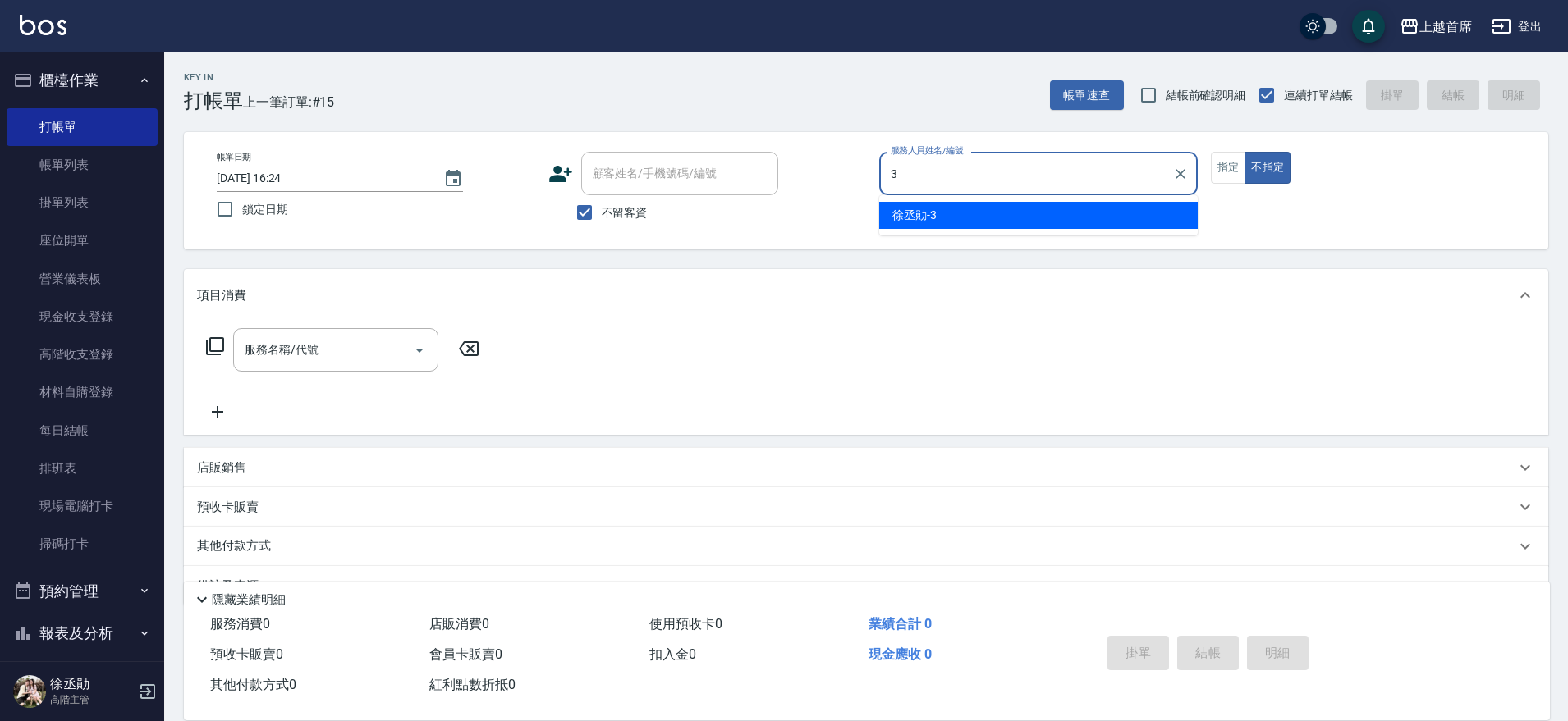
type input "[PERSON_NAME]-3"
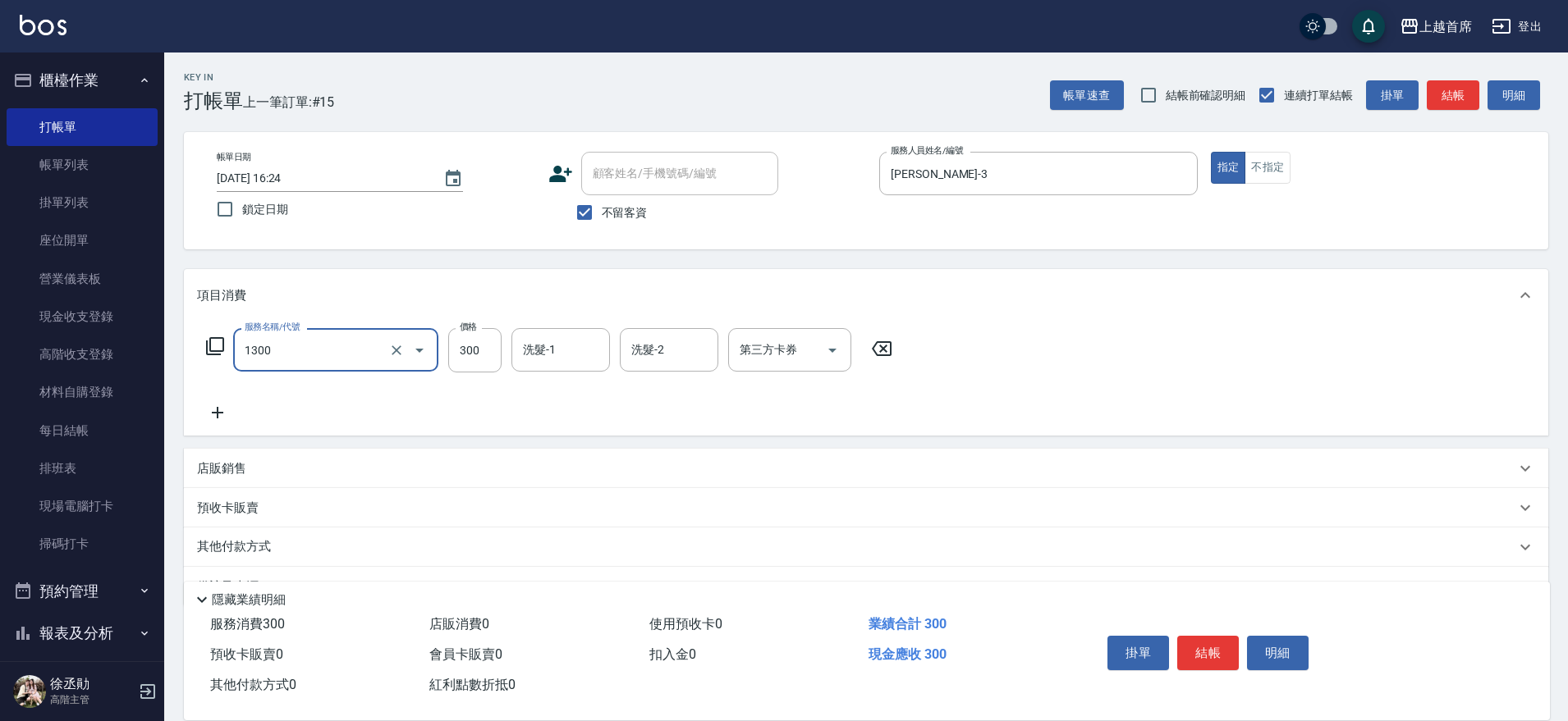
type input "洗髮(1300)"
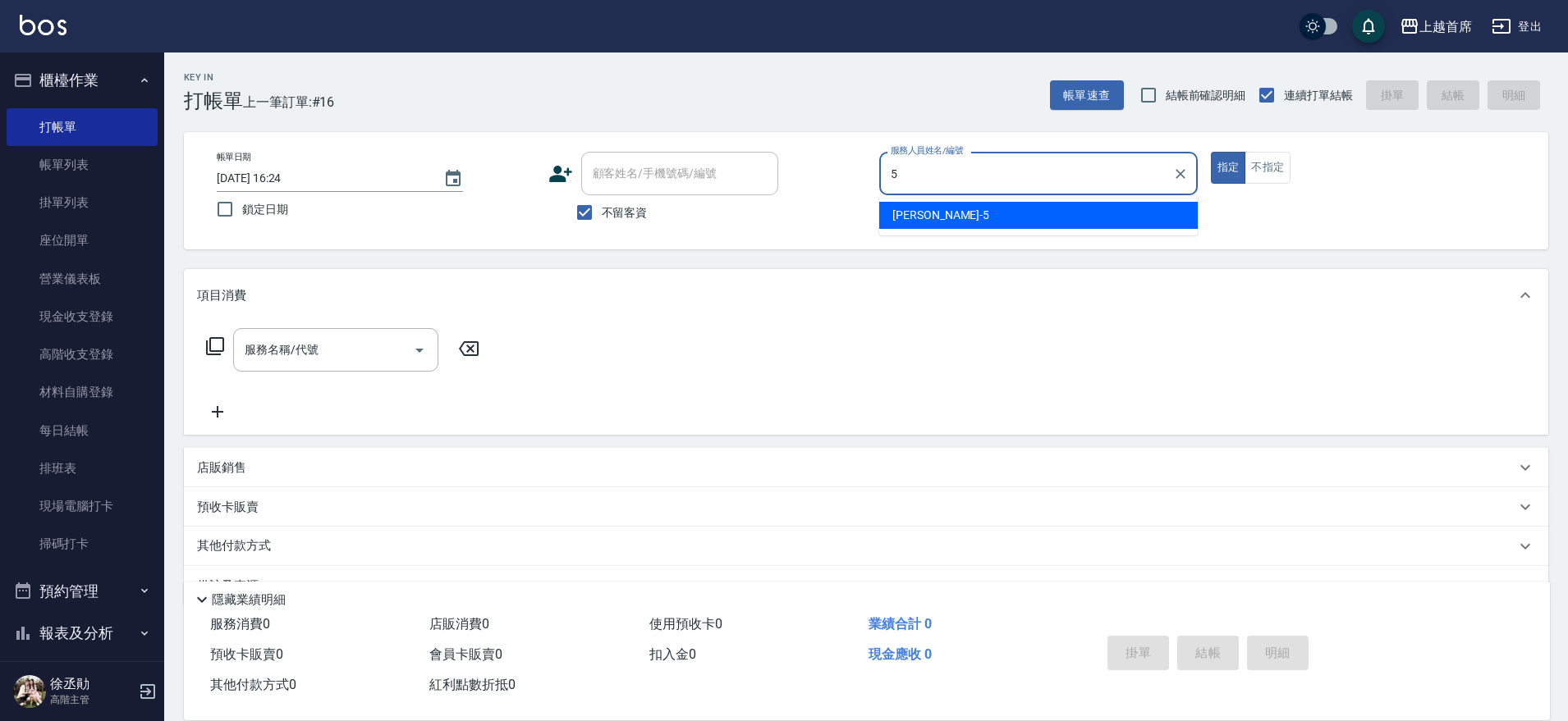
type input "[PERSON_NAME]-5"
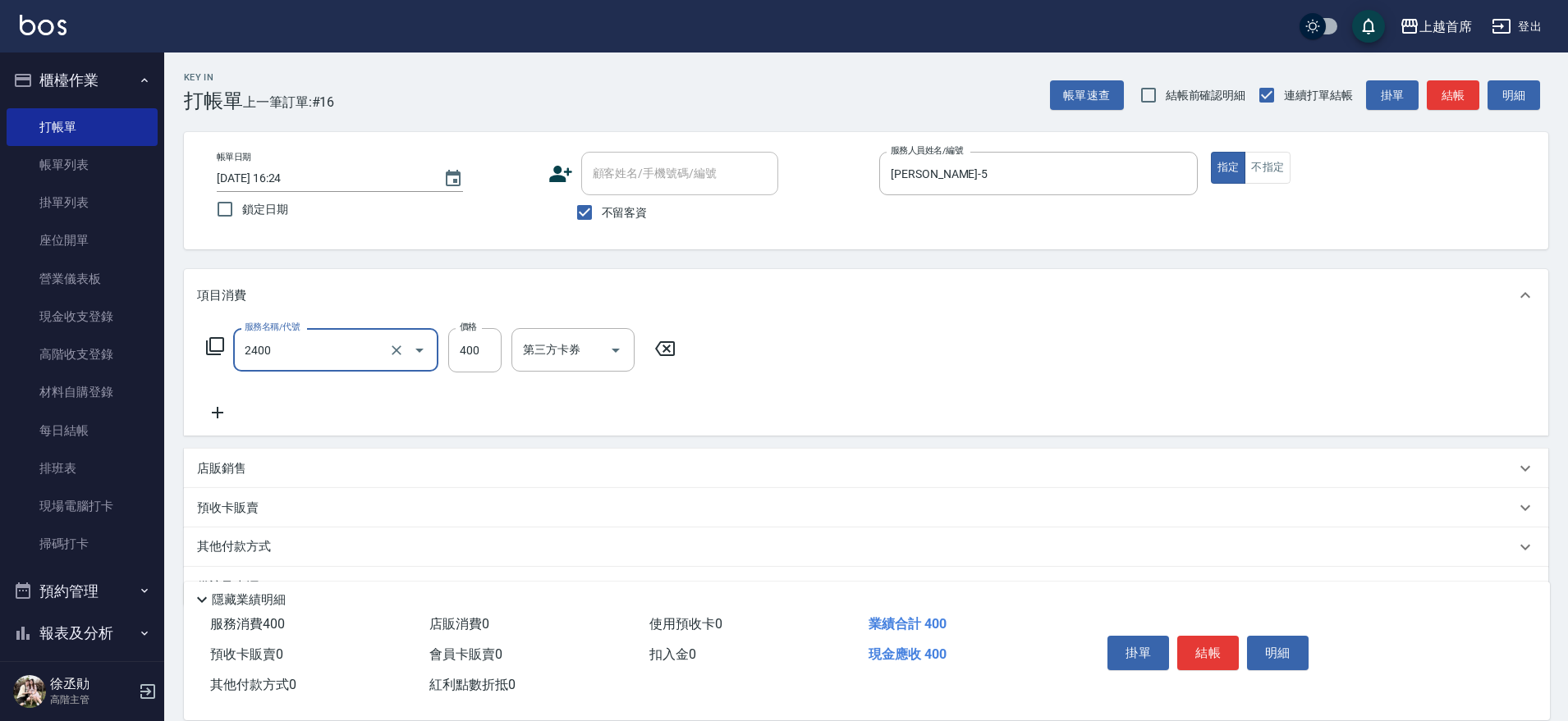
type input "指定一般洗剪400(2400)"
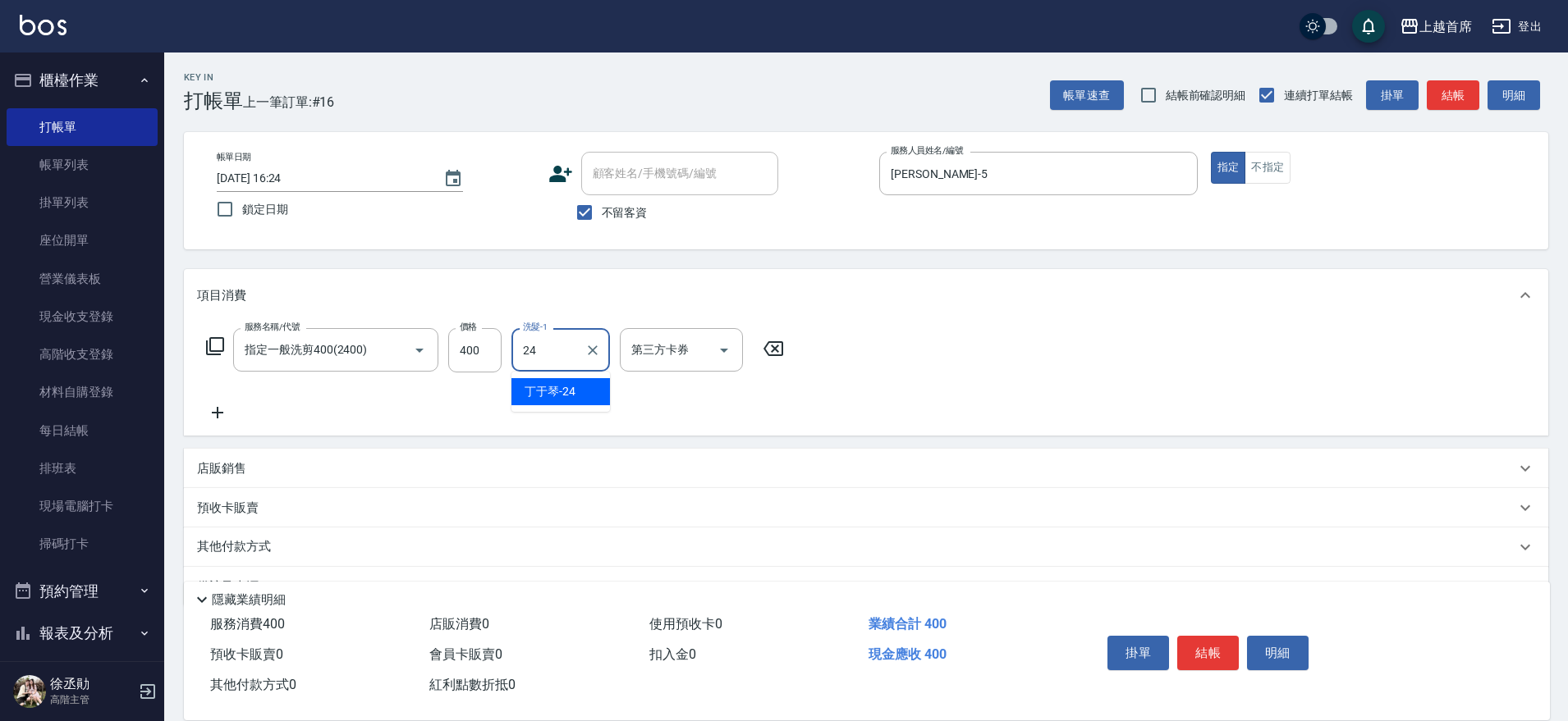
type input "[PERSON_NAME]-24"
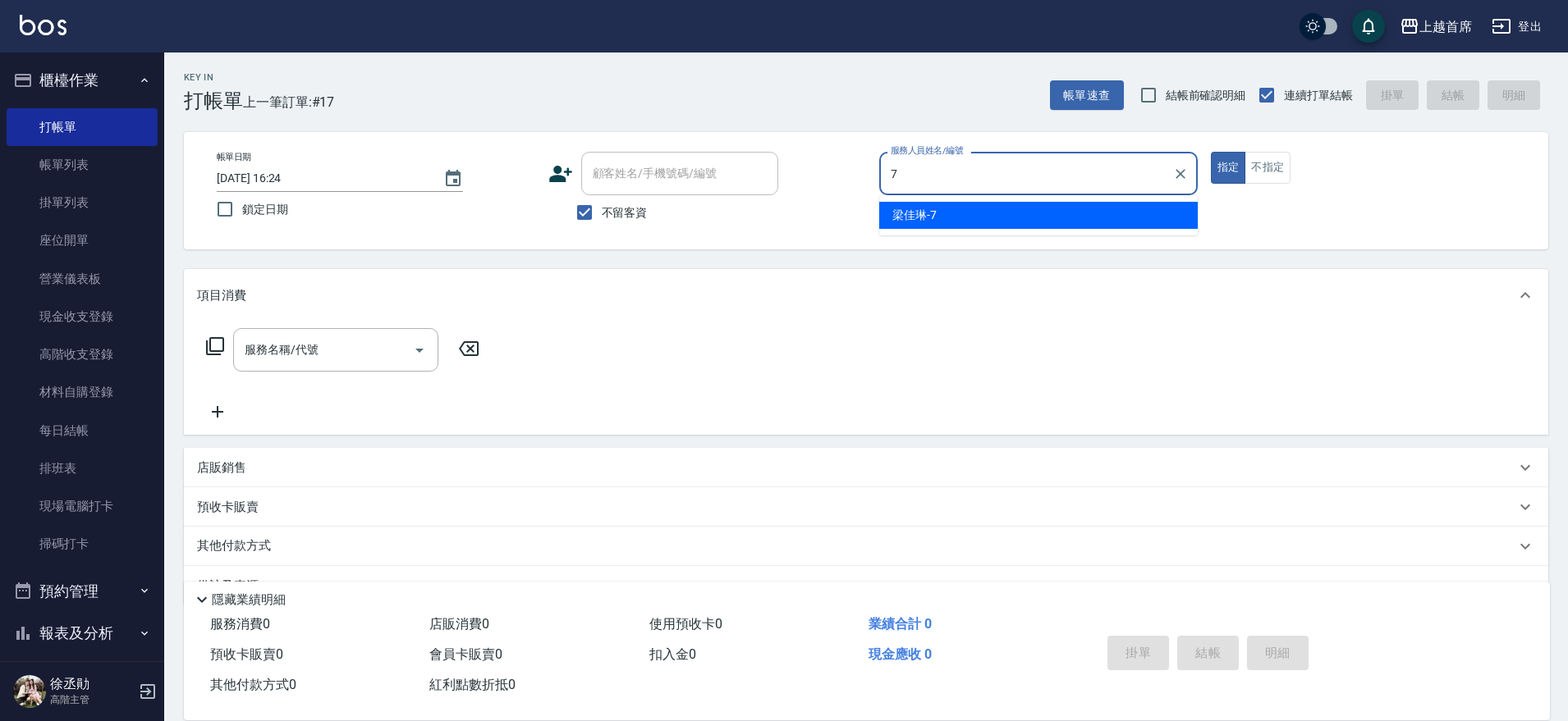
type input "[PERSON_NAME]-7"
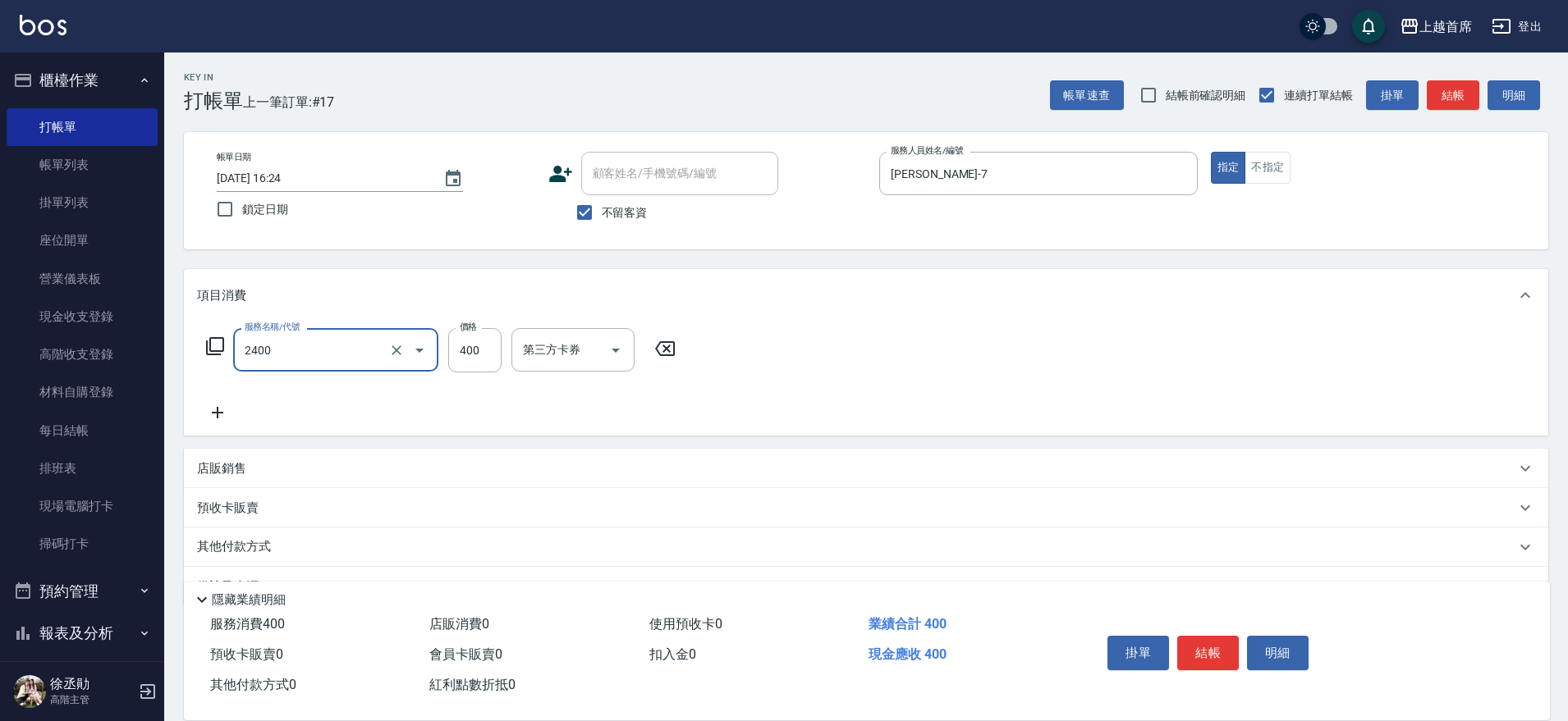
type input "指定一般洗剪400(2400)"
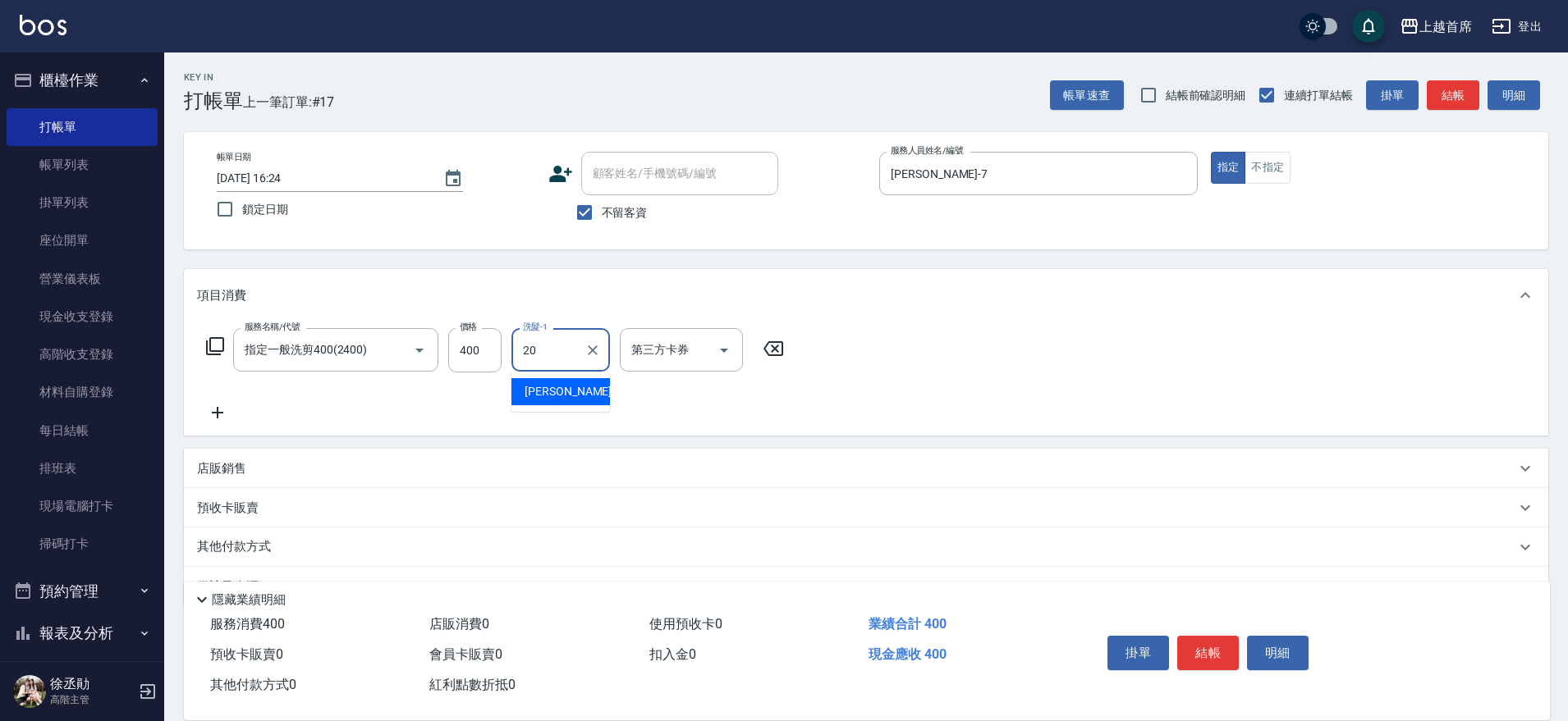
type input "[PERSON_NAME]-20"
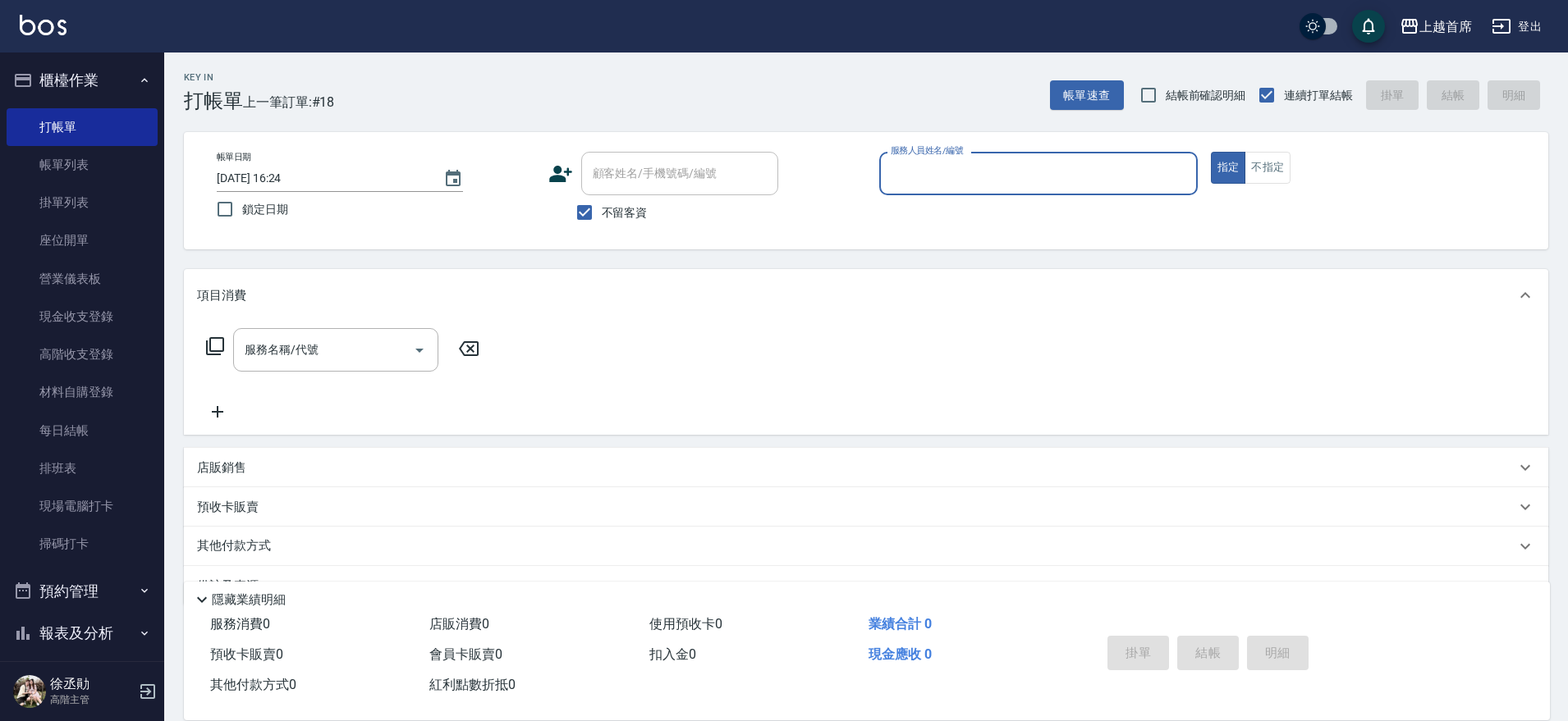
click at [1210, 152] on button "指定" at bounding box center [1228, 168] width 35 height 32
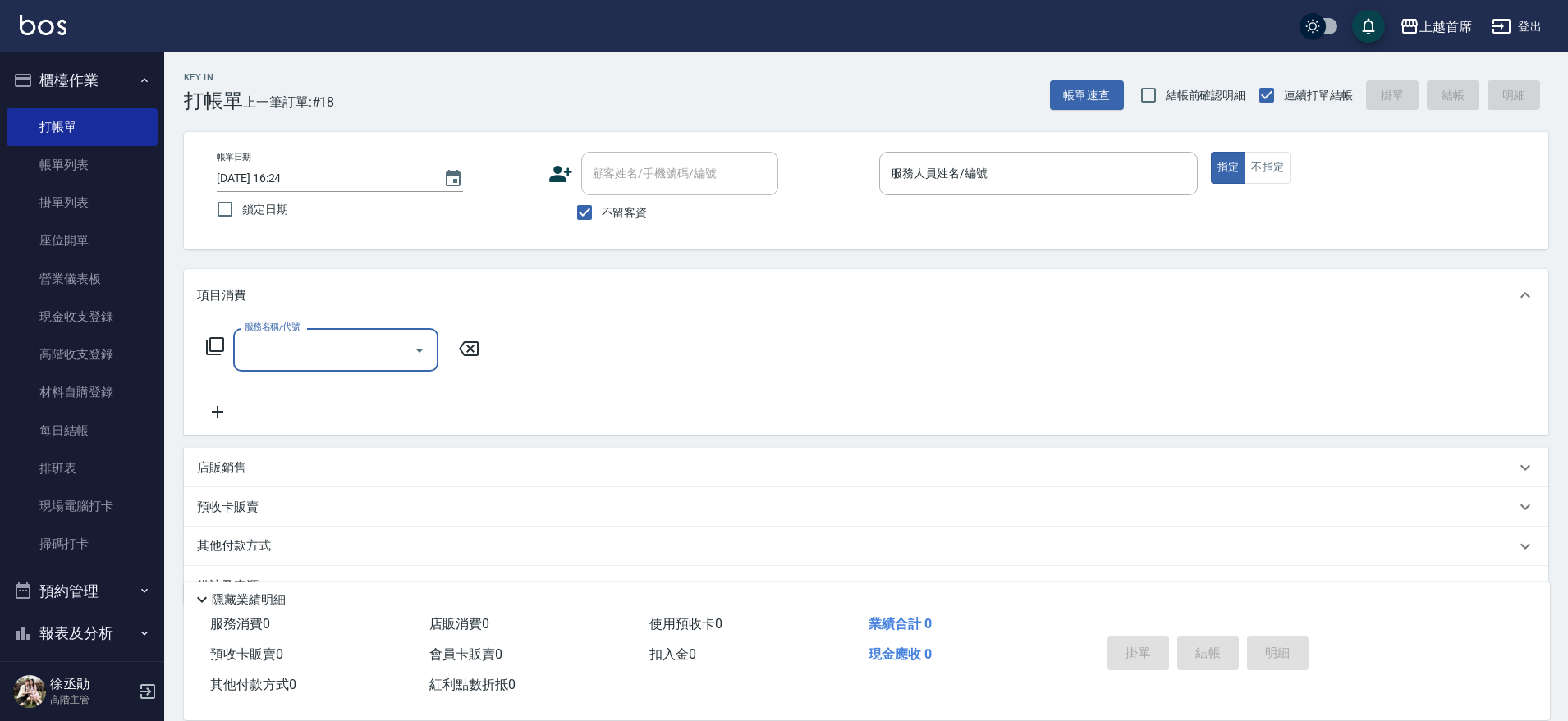
type input "2"
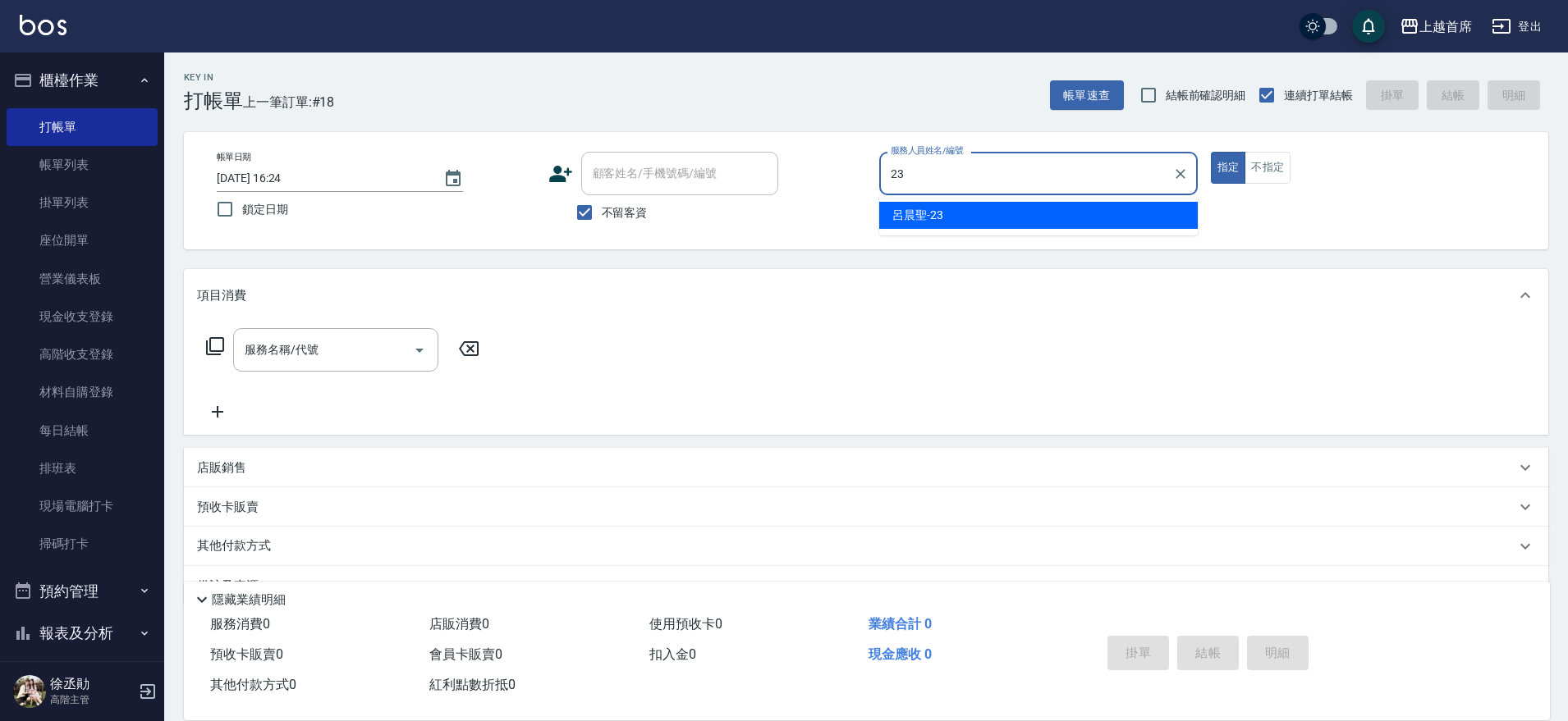
type input "[PERSON_NAME]-23"
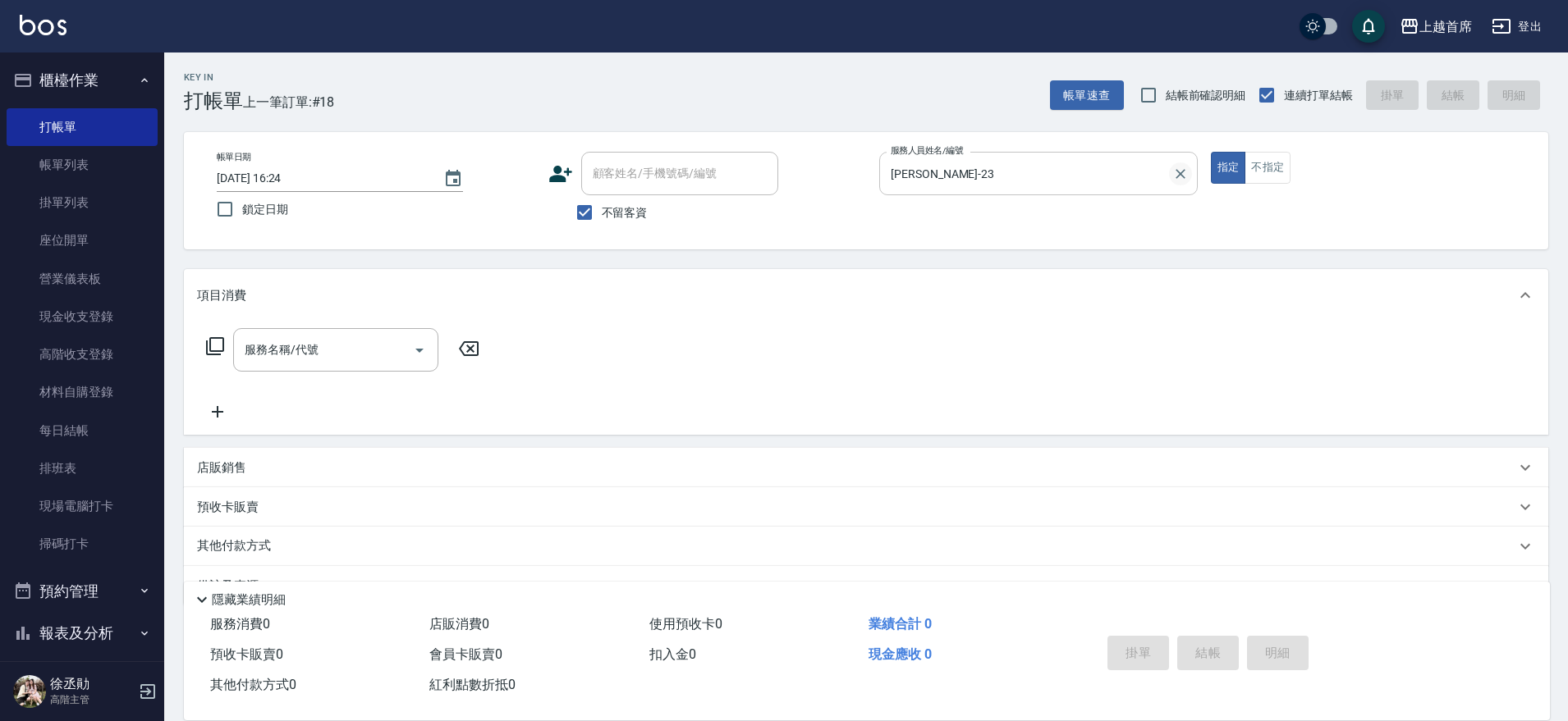
click at [1185, 164] on button "Clear" at bounding box center [1181, 174] width 23 height 23
click at [1074, 180] on input "服務人員姓名/編號" at bounding box center [1038, 173] width 303 height 29
type input "[PERSON_NAME]-3"
type input "指定一般洗剪400(2400)"
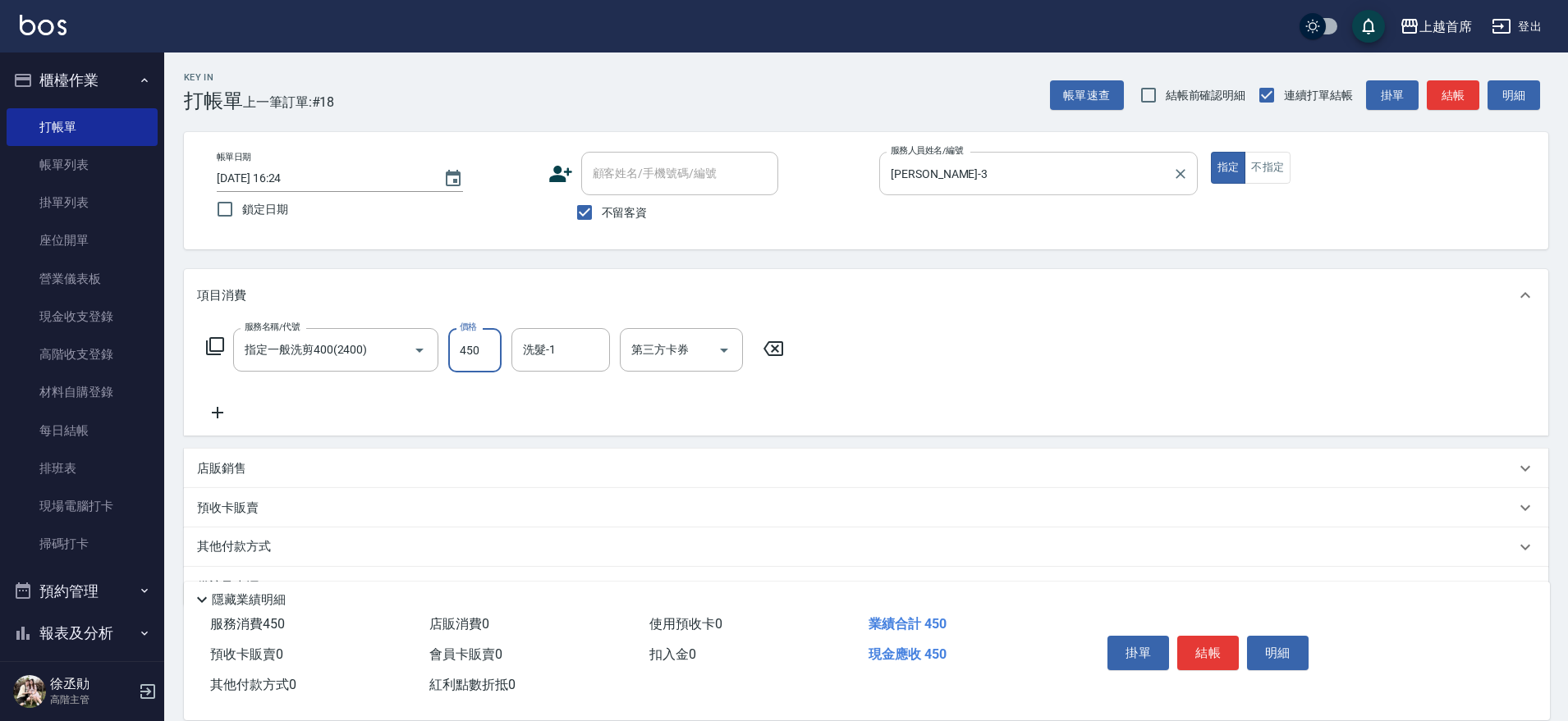
type input "450"
type input "[PERSON_NAME]-77"
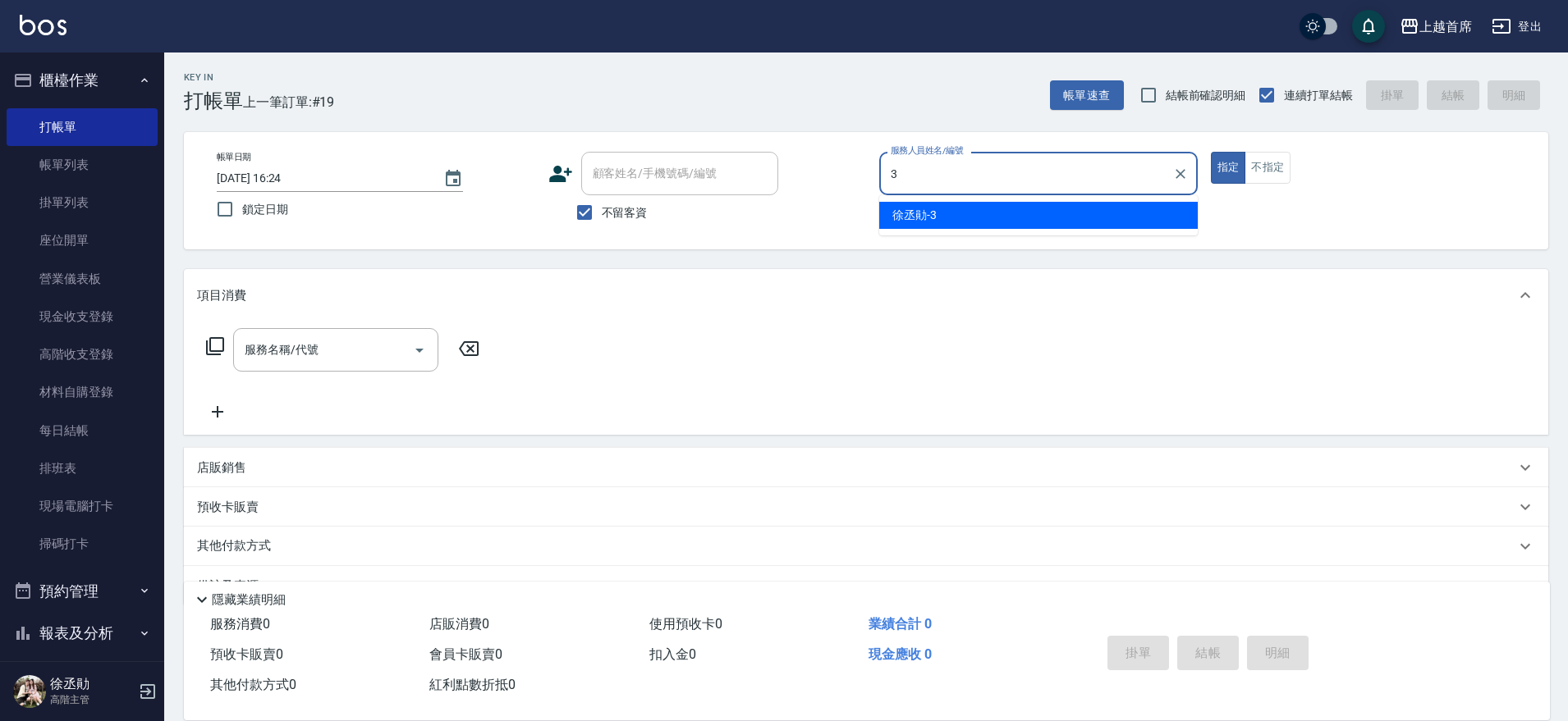
type input "[PERSON_NAME]-3"
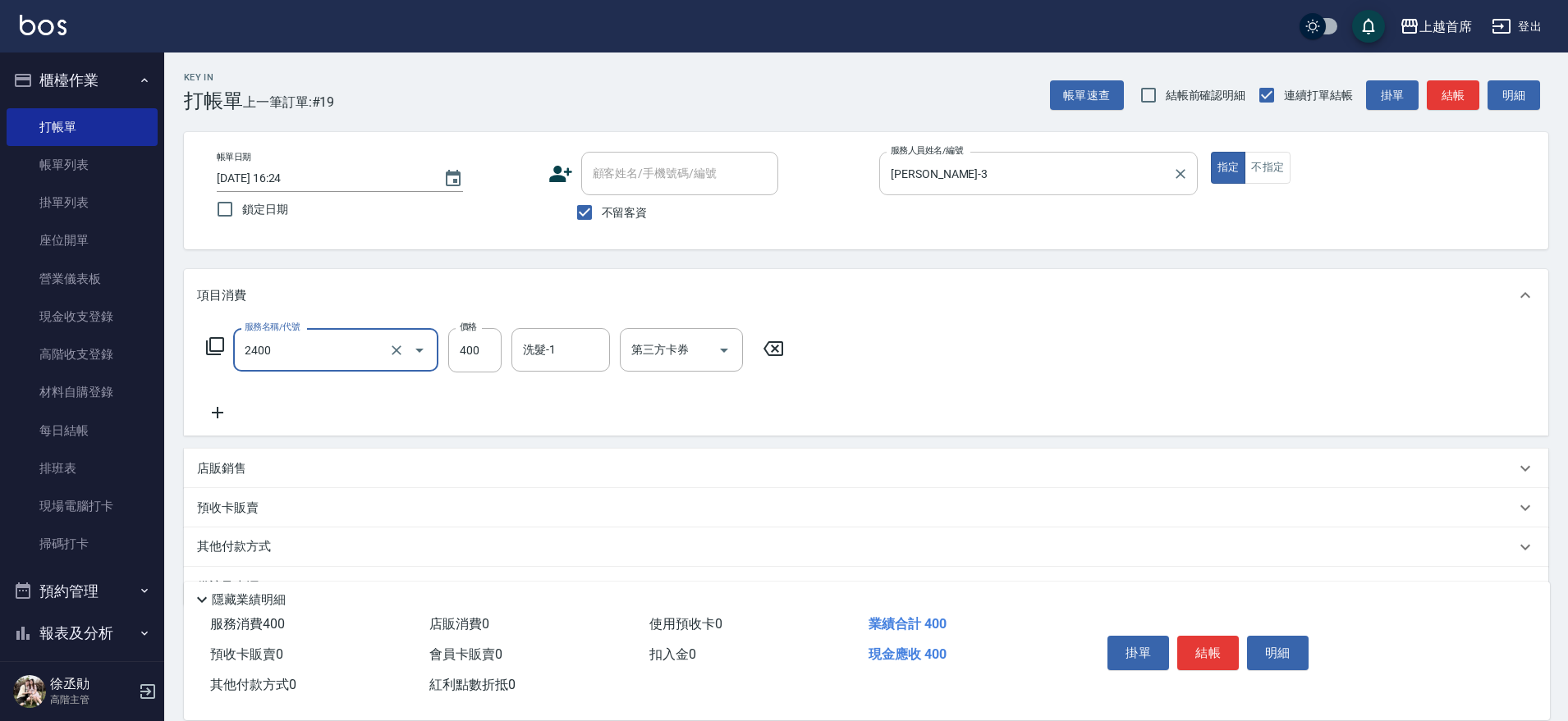
type input "指定一般洗剪400(2400)"
type input "450"
type input "[PERSON_NAME]-77"
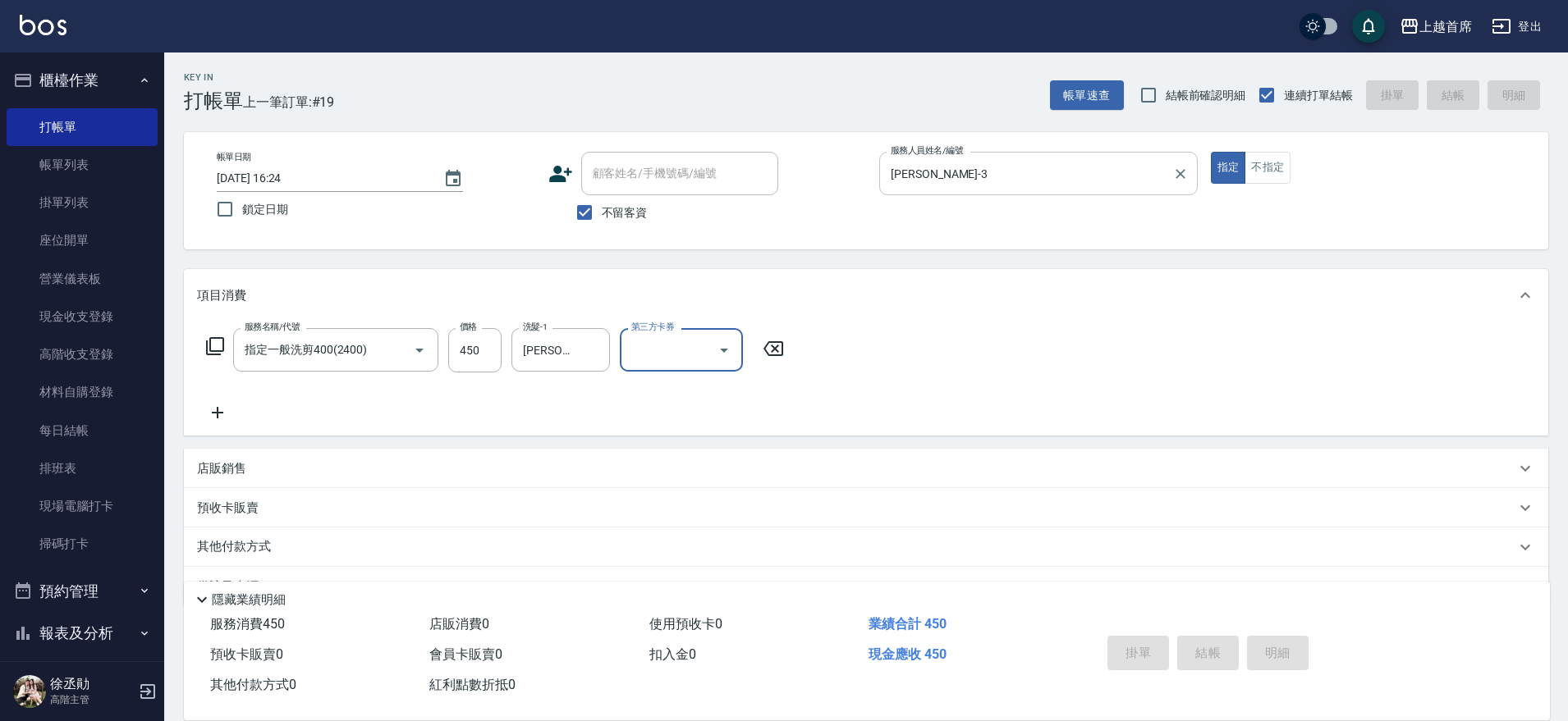
type input "[DATE] 16:25"
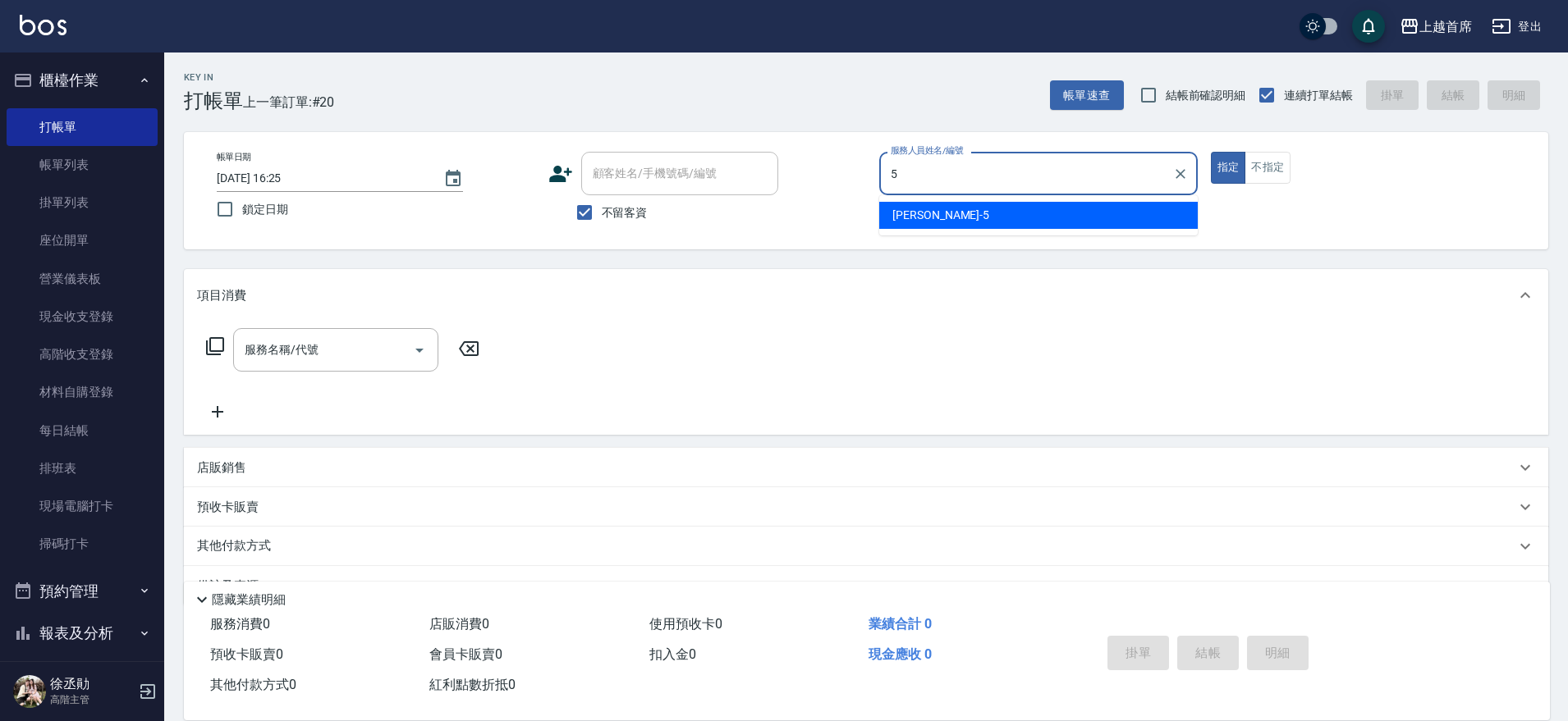
type input "[PERSON_NAME]-5"
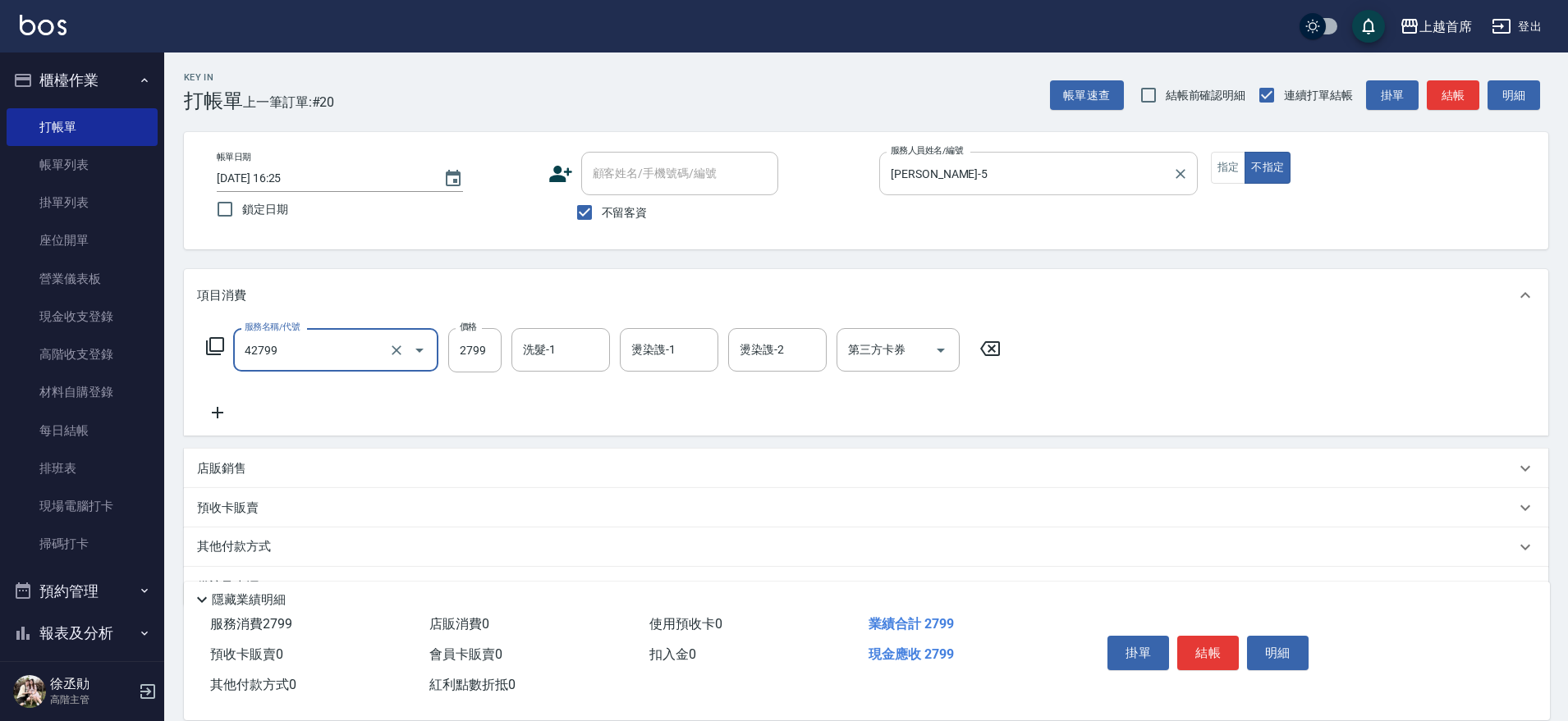
type input "染髮B餐(42799)"
type input "2800"
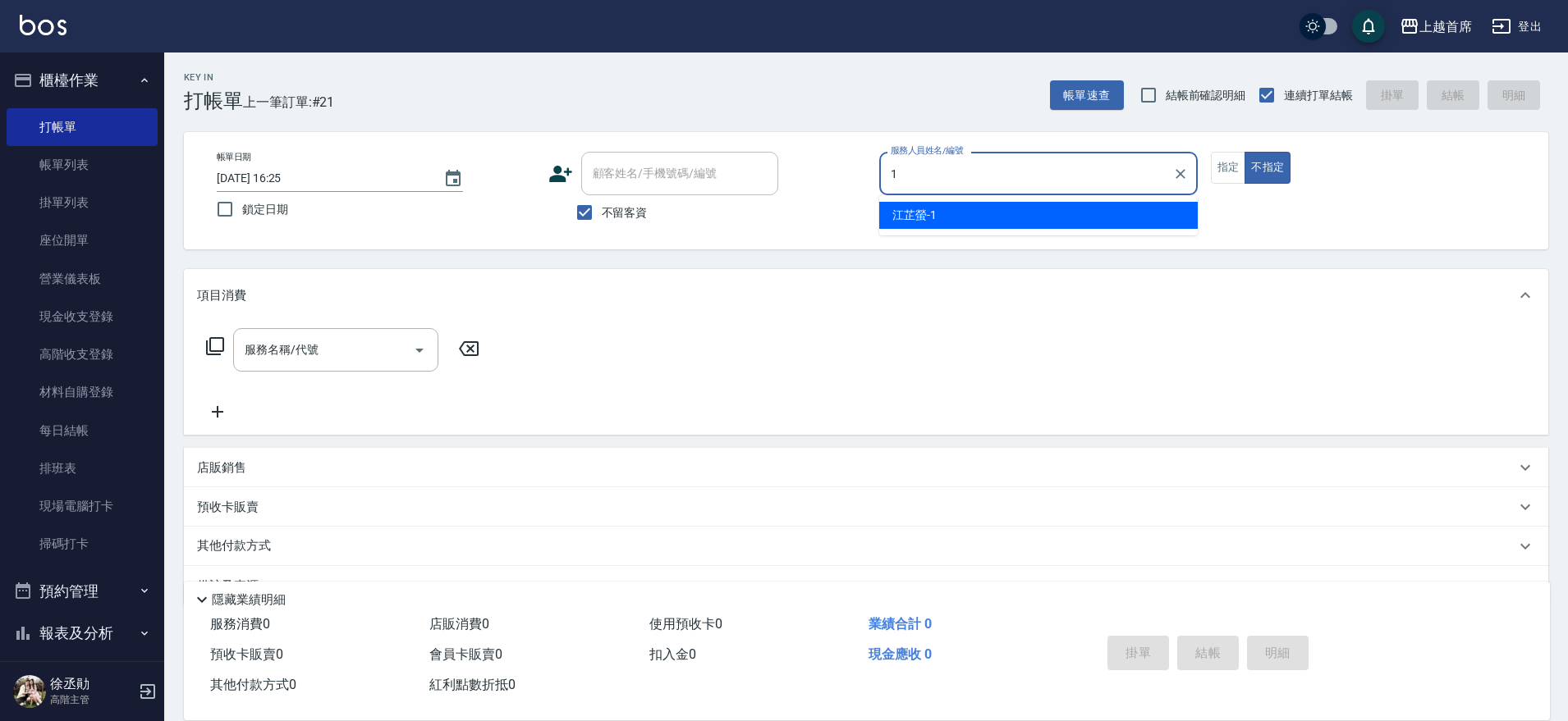
type input "[PERSON_NAME]-1"
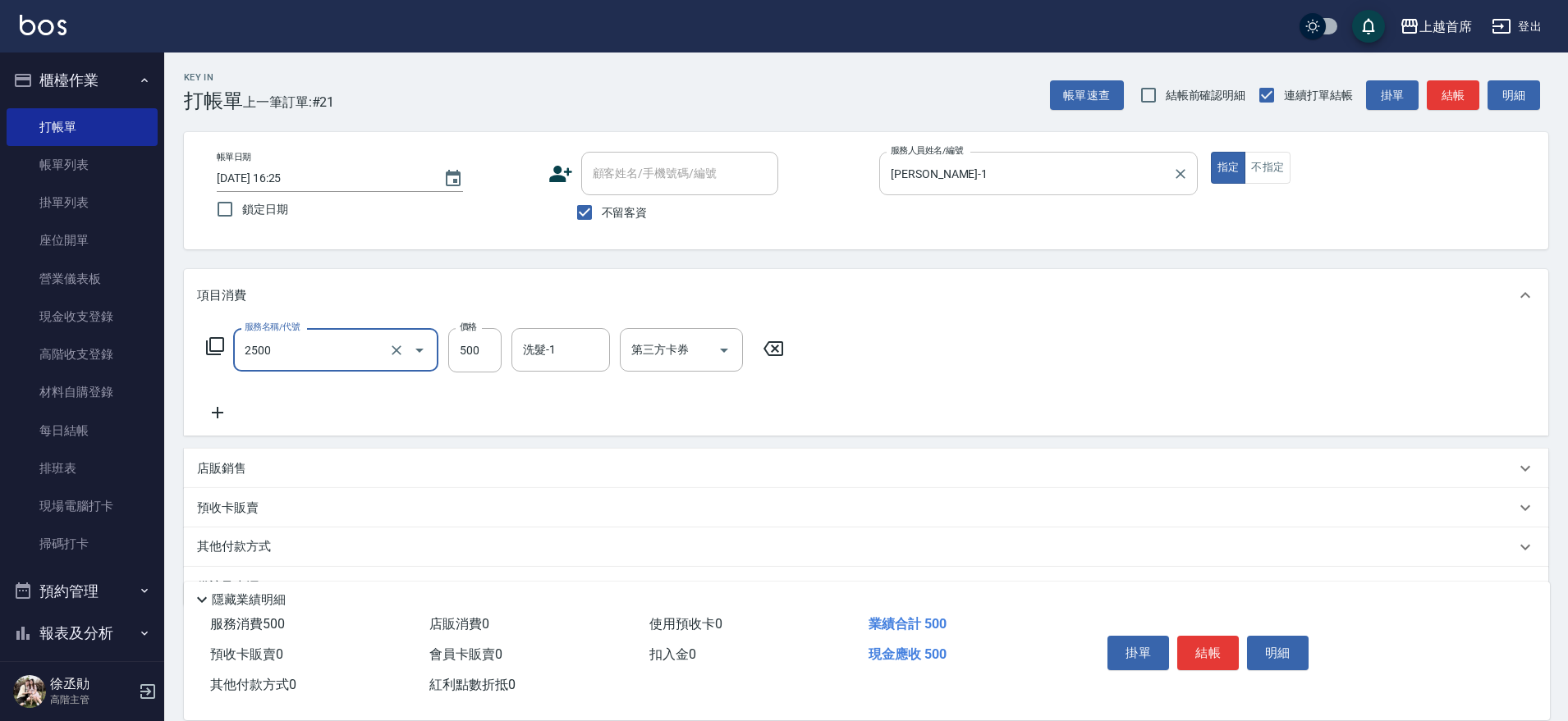
type input "海鹽洗剪500(2500)"
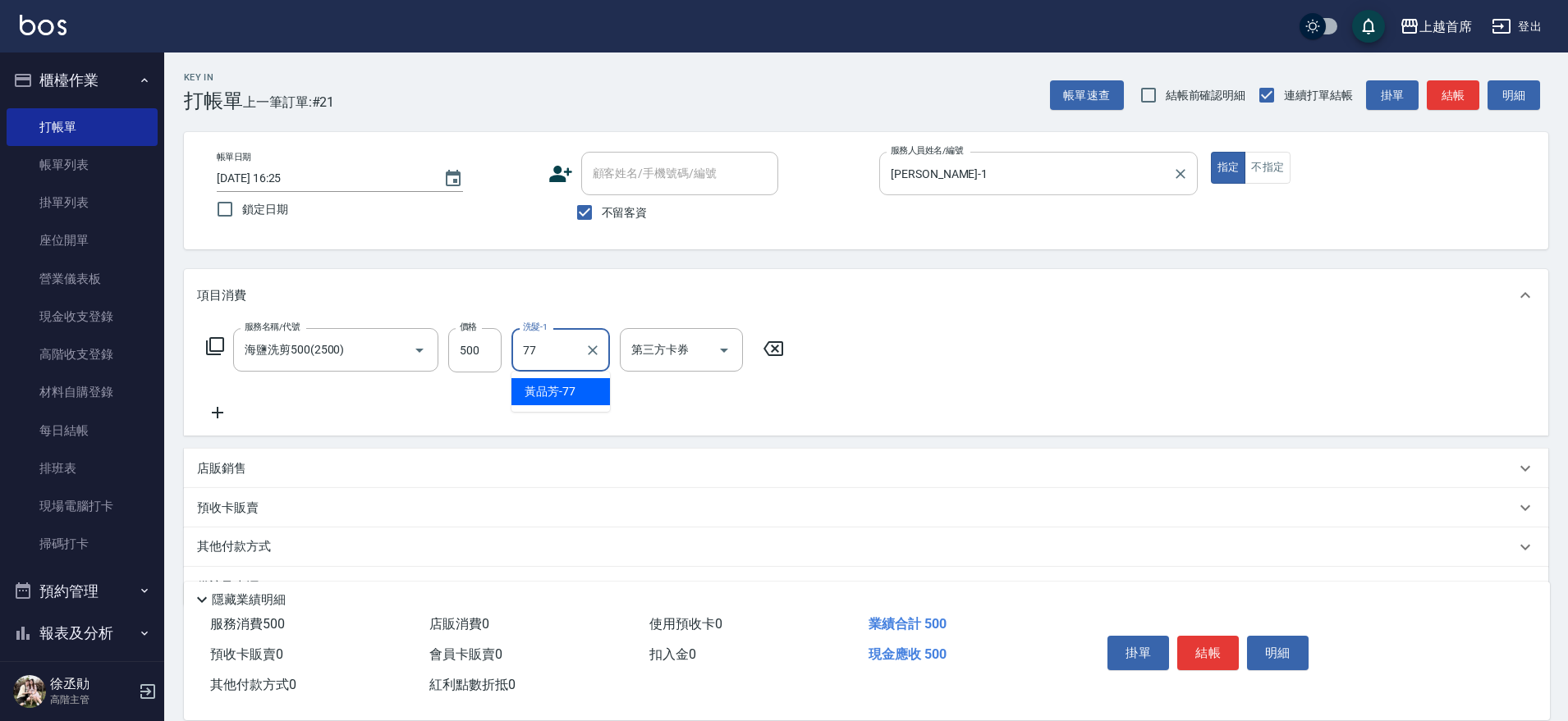
type input "[PERSON_NAME]-77"
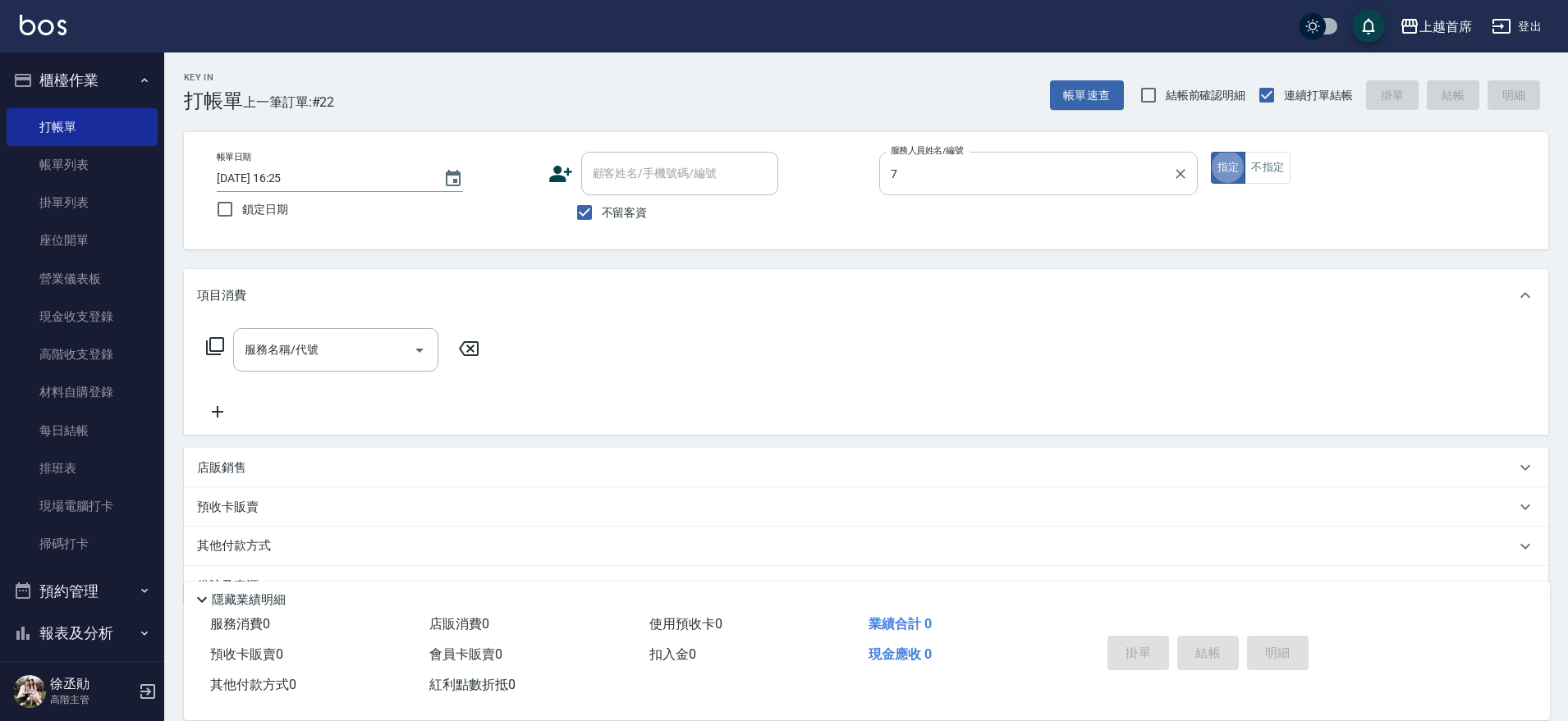
type input "[PERSON_NAME]-7"
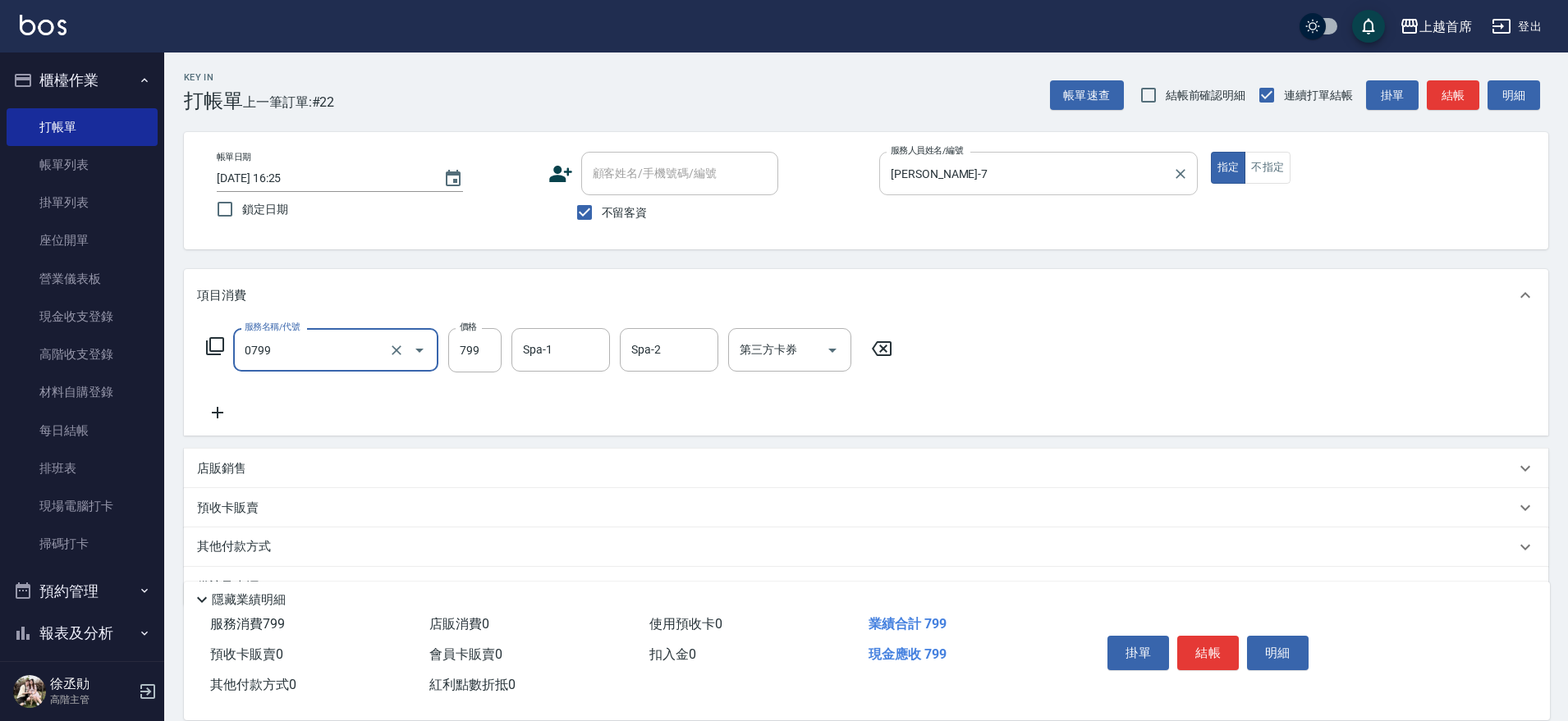
type input "精油799(0799)"
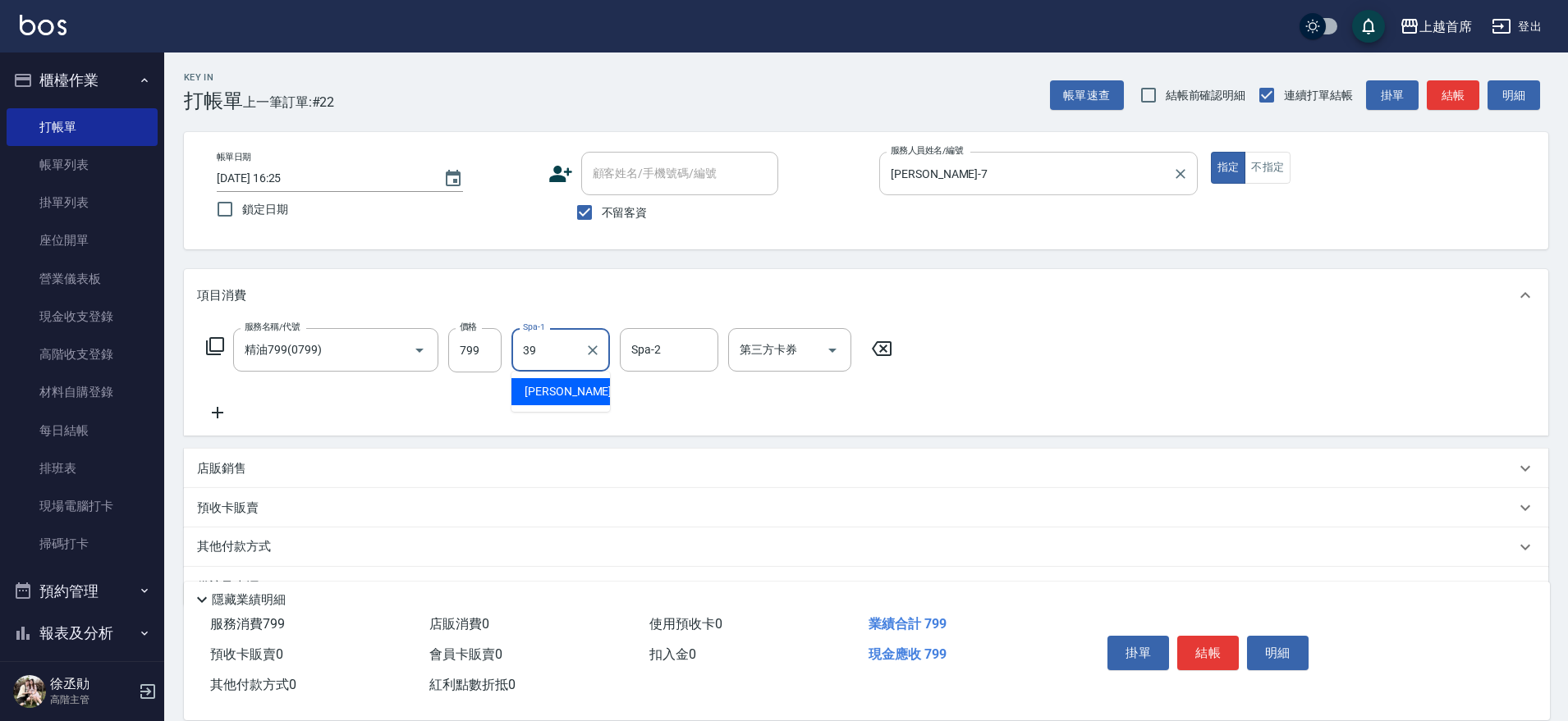
type input "[PERSON_NAME]-39"
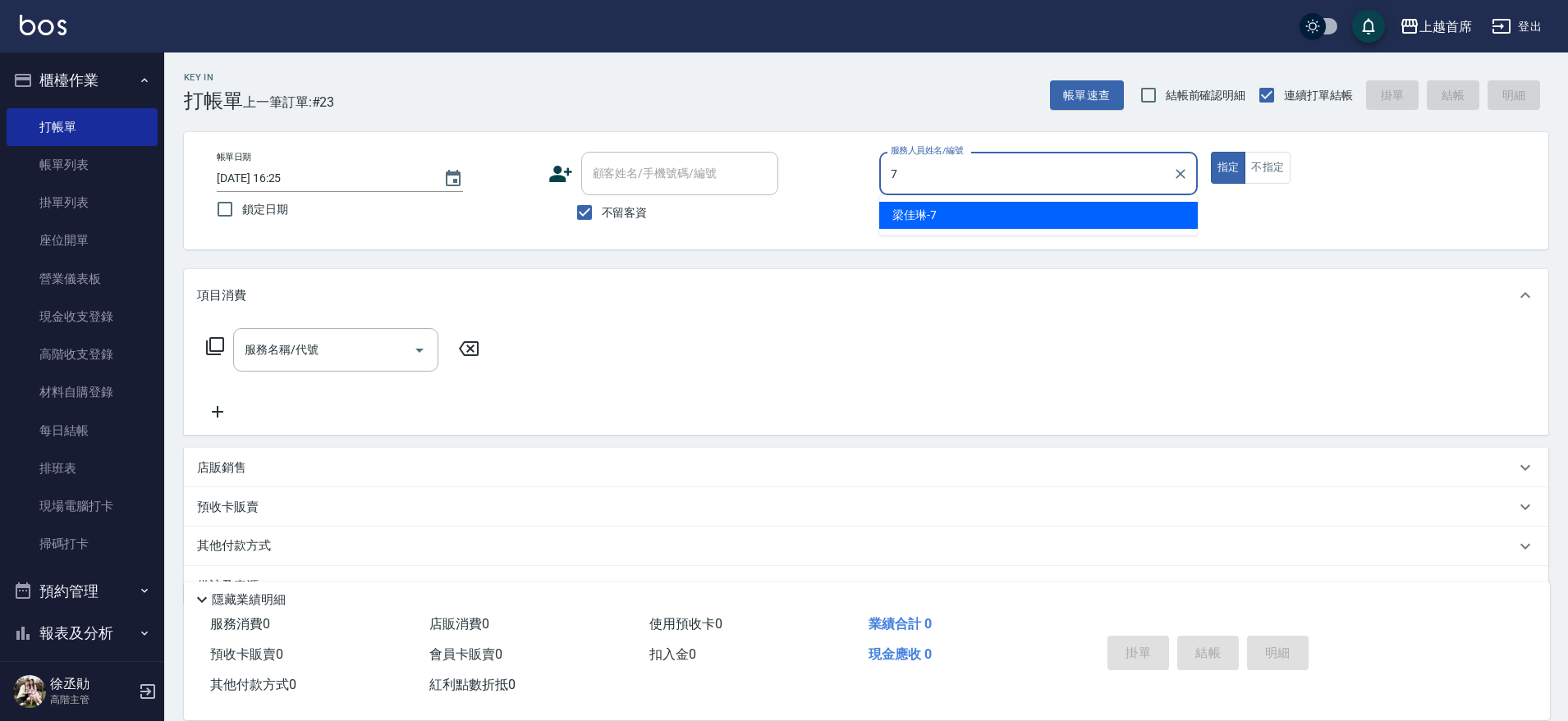
type input "[PERSON_NAME]-7"
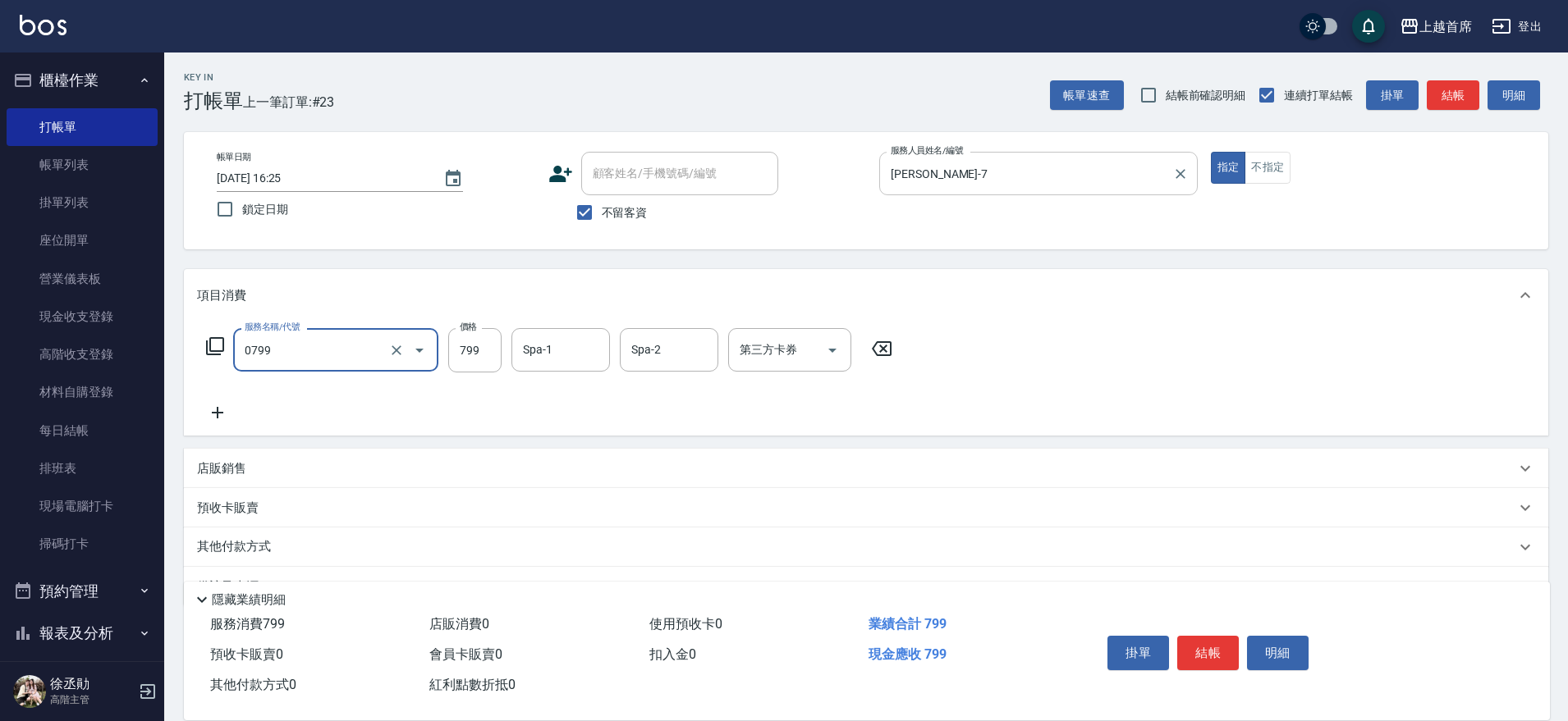
type input "精油799(0799)"
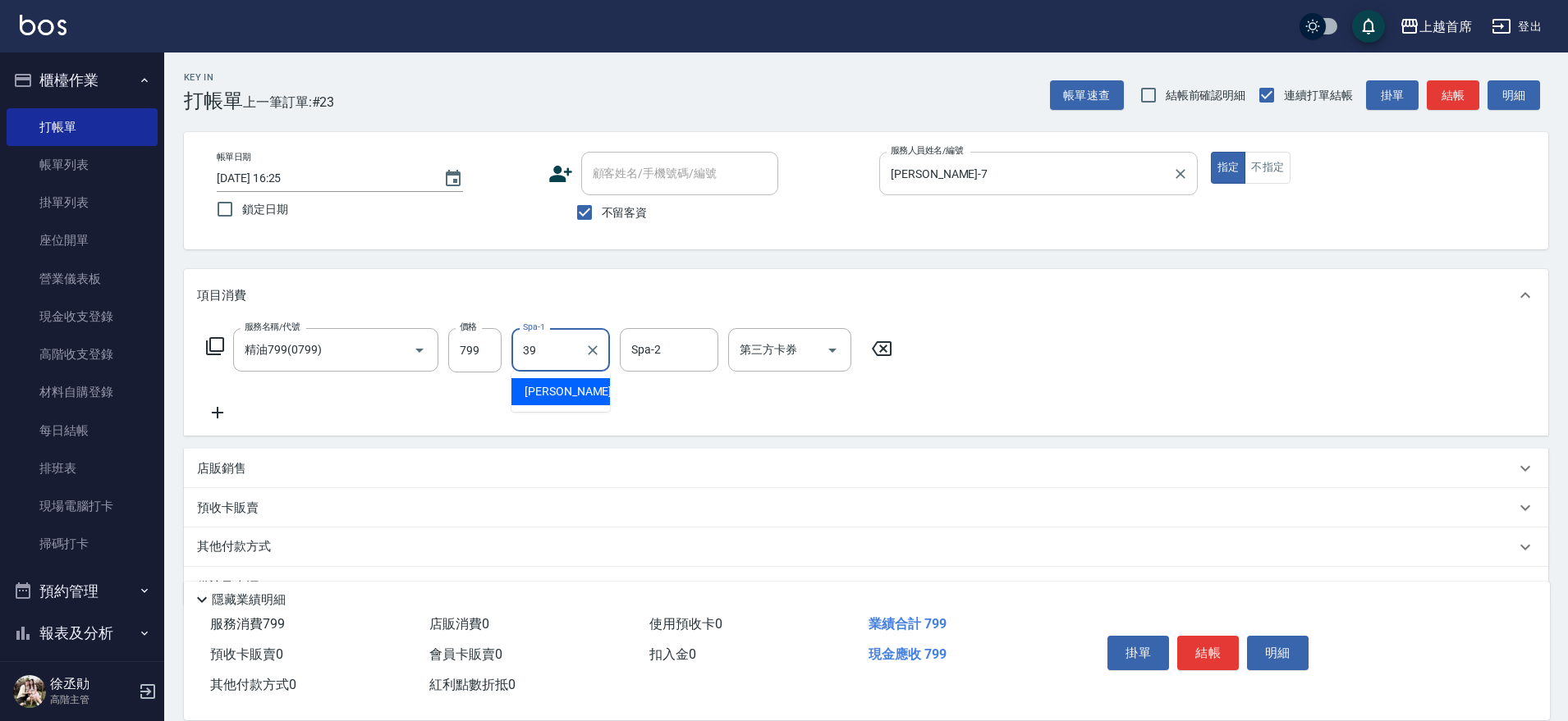
type input "[PERSON_NAME]-39"
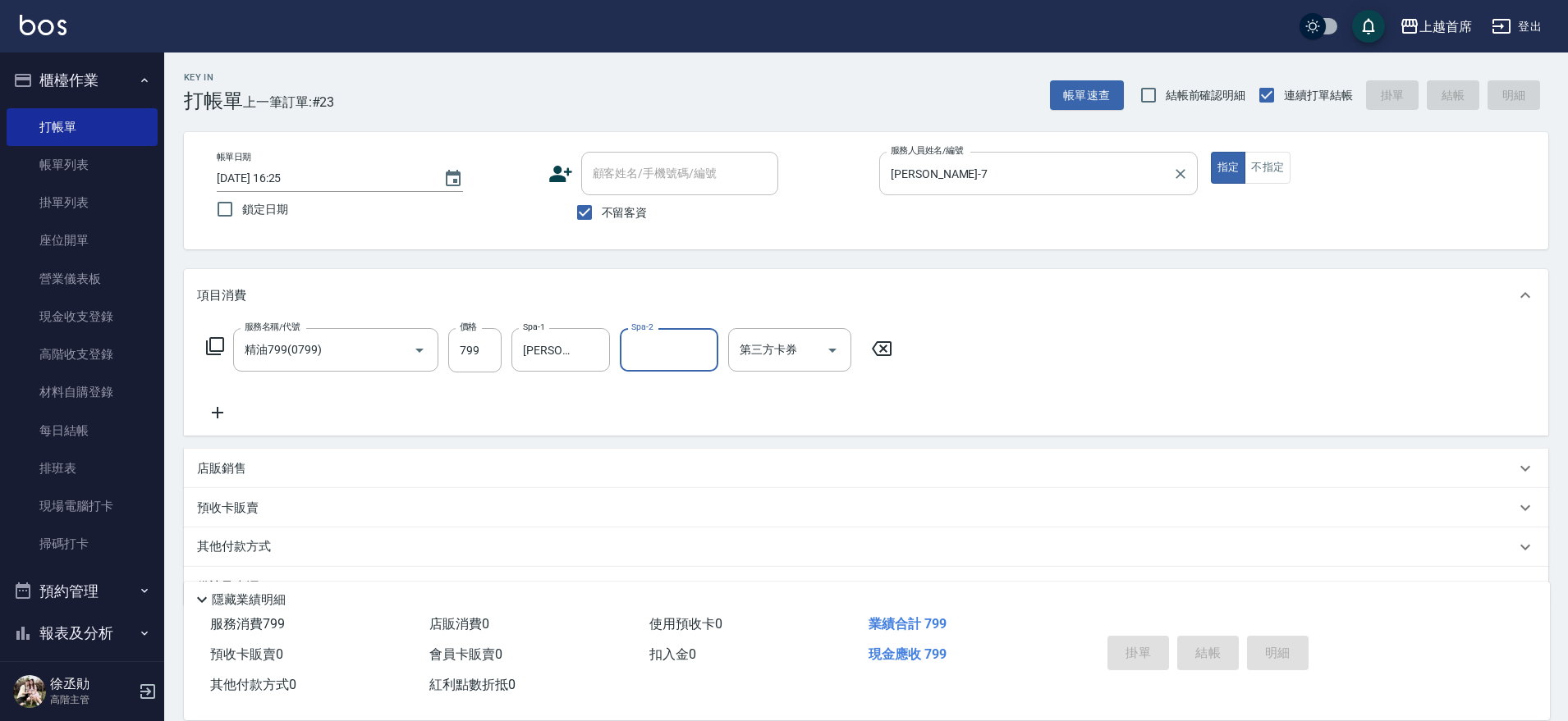
type input "[DATE] 16:27"
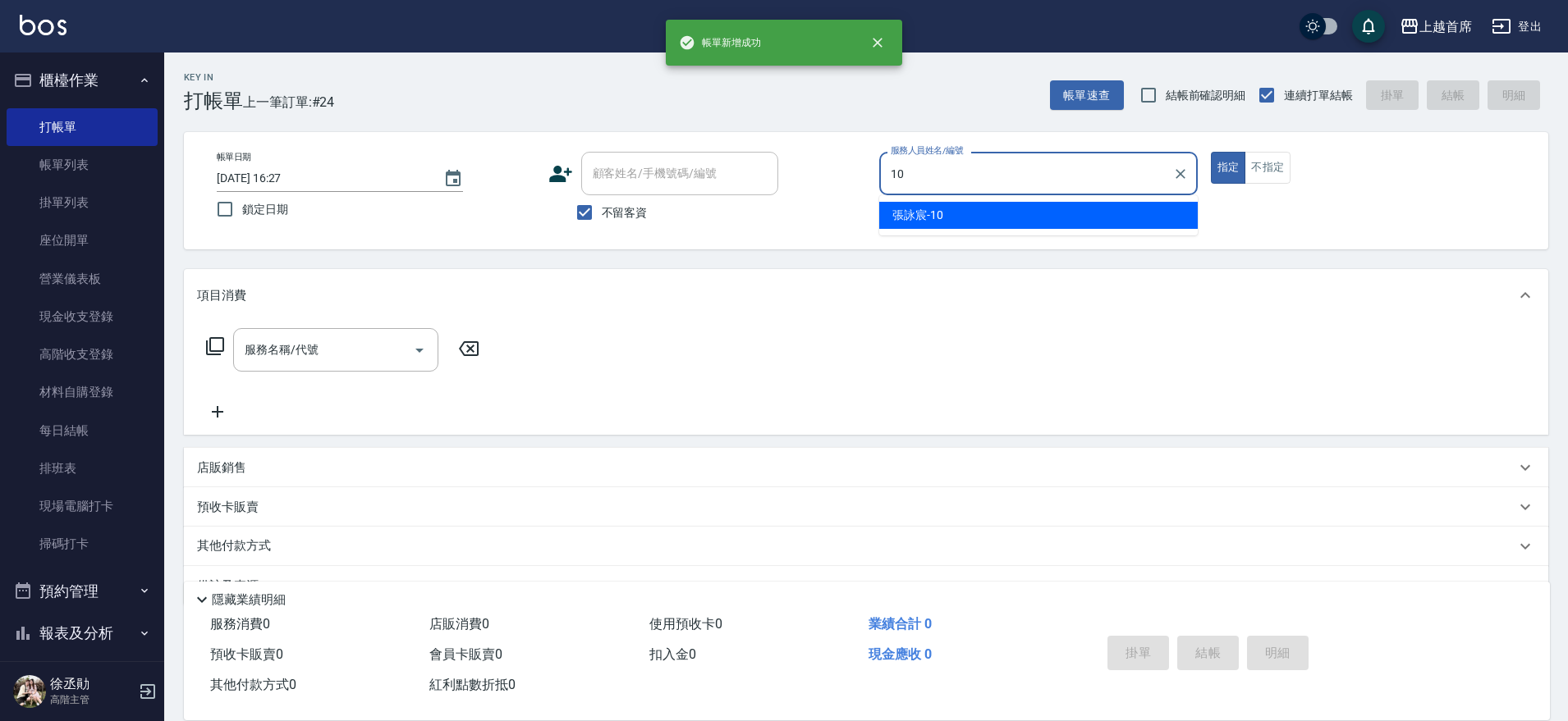
type input "[PERSON_NAME]-10"
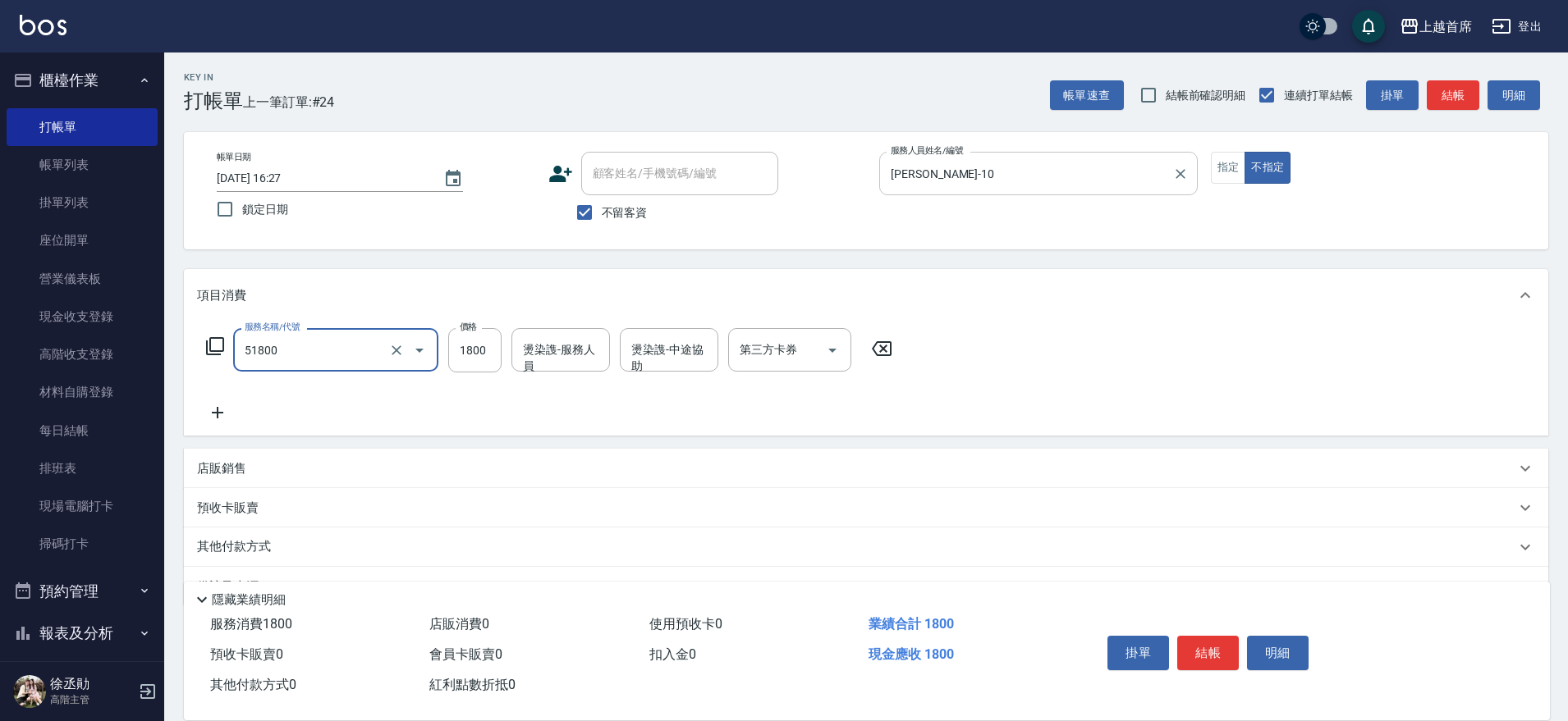
type input "鏡面護髮(51800)"
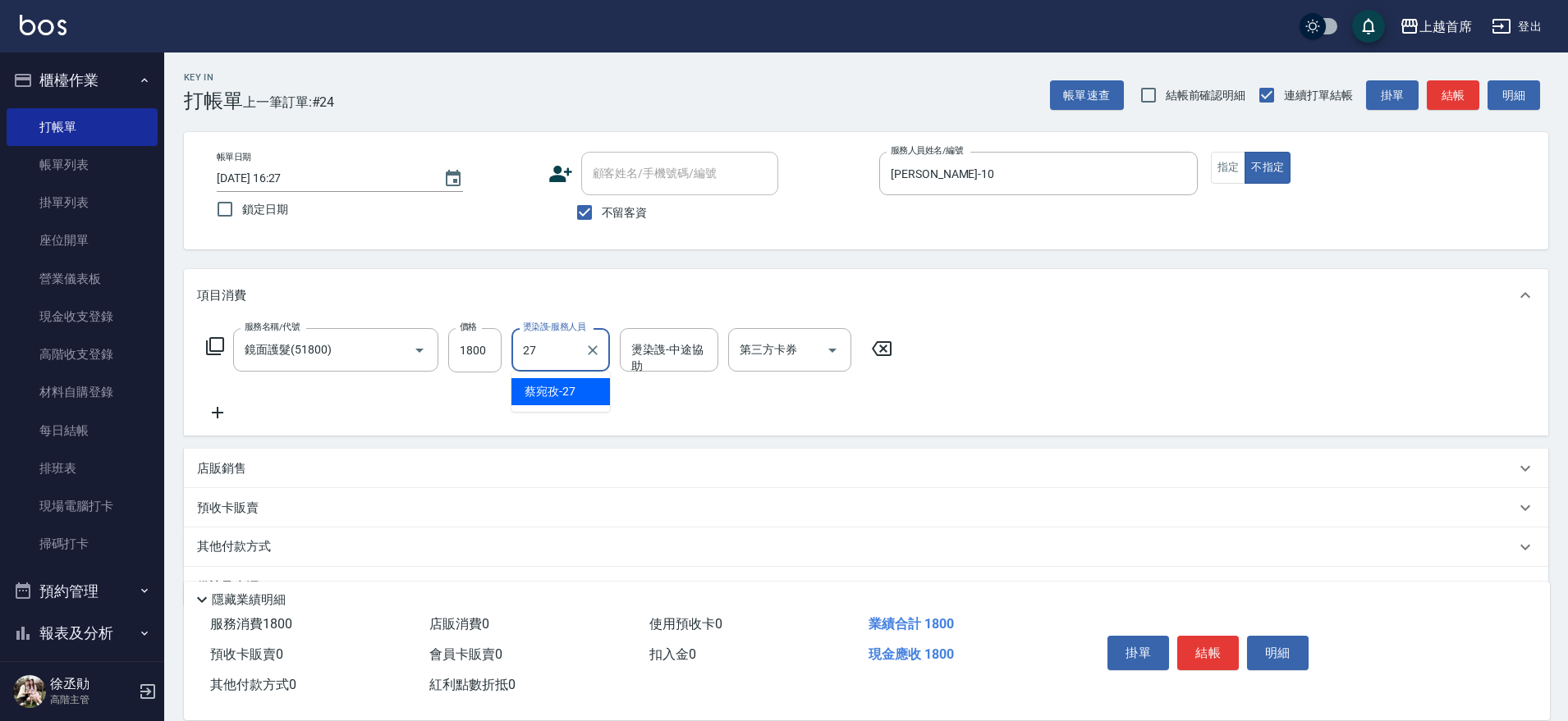
type input "[PERSON_NAME]-27"
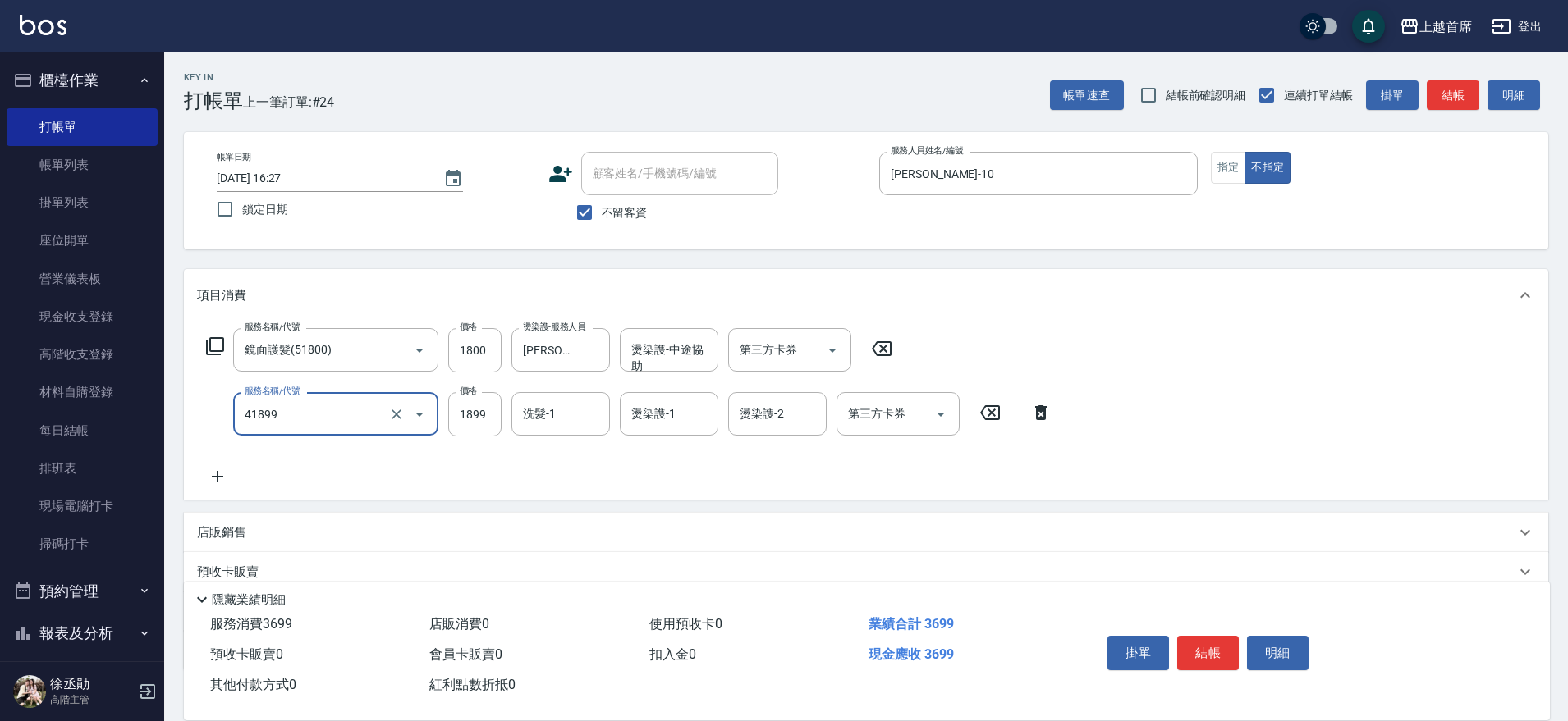
type input "染髮D餐(41899)"
type input "2300"
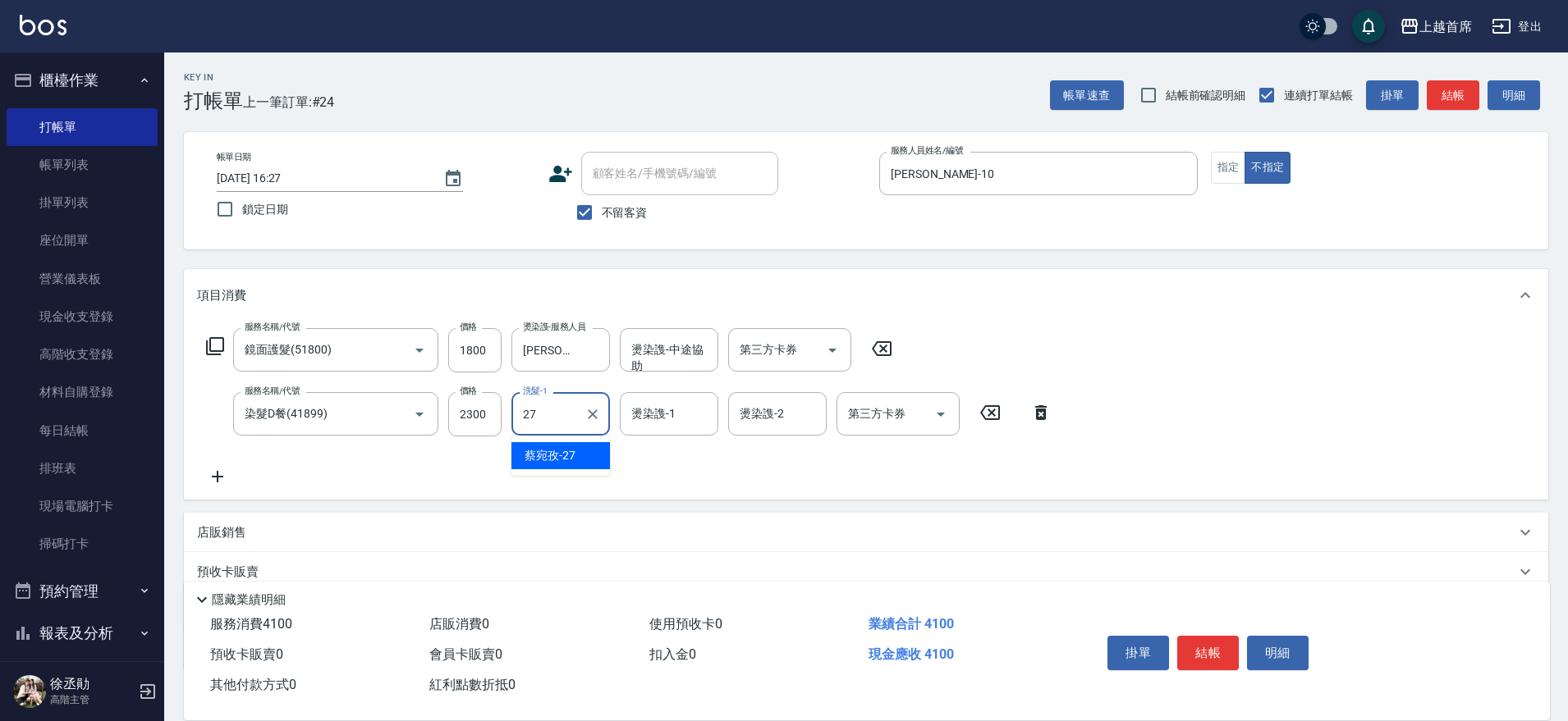
type input "[PERSON_NAME]-27"
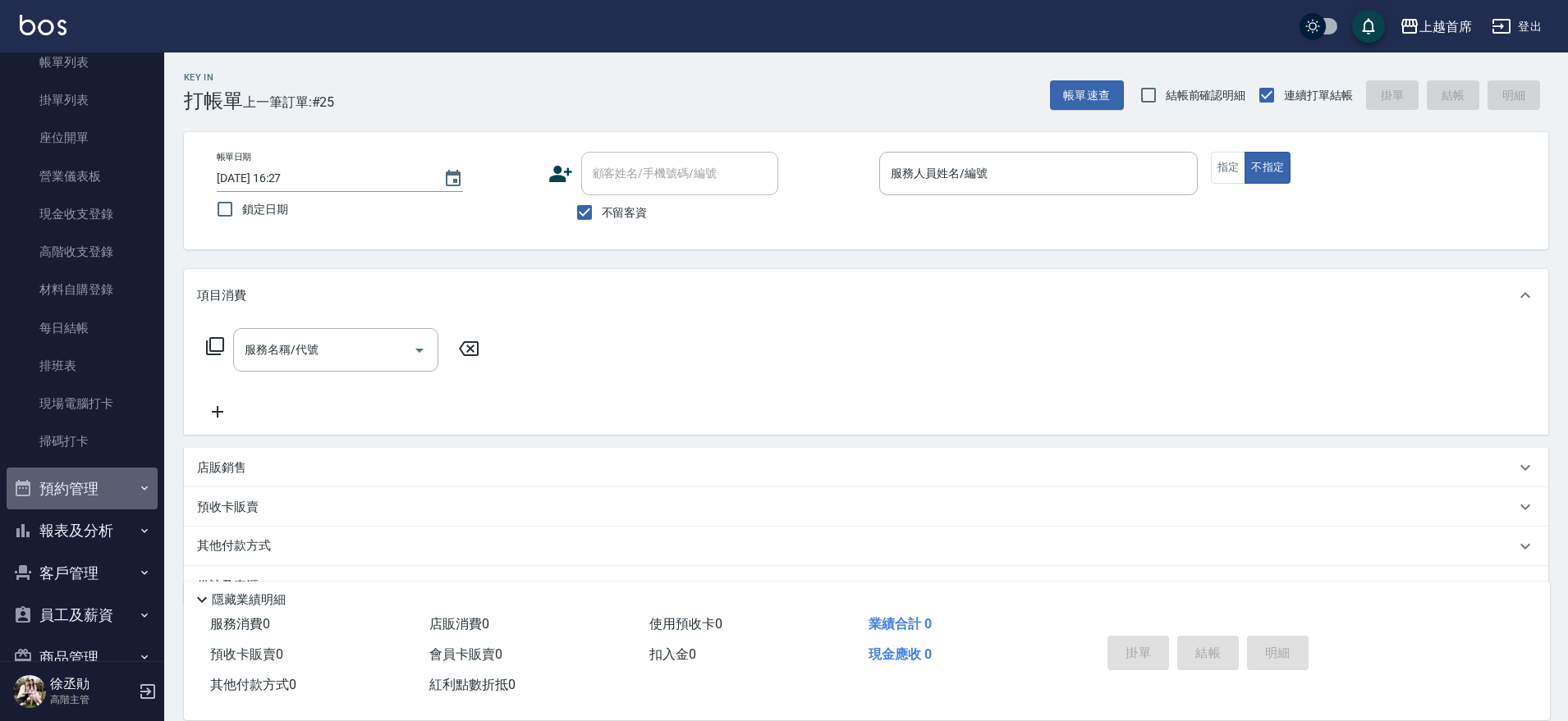
click at [84, 479] on button "預約管理" at bounding box center [82, 489] width 151 height 43
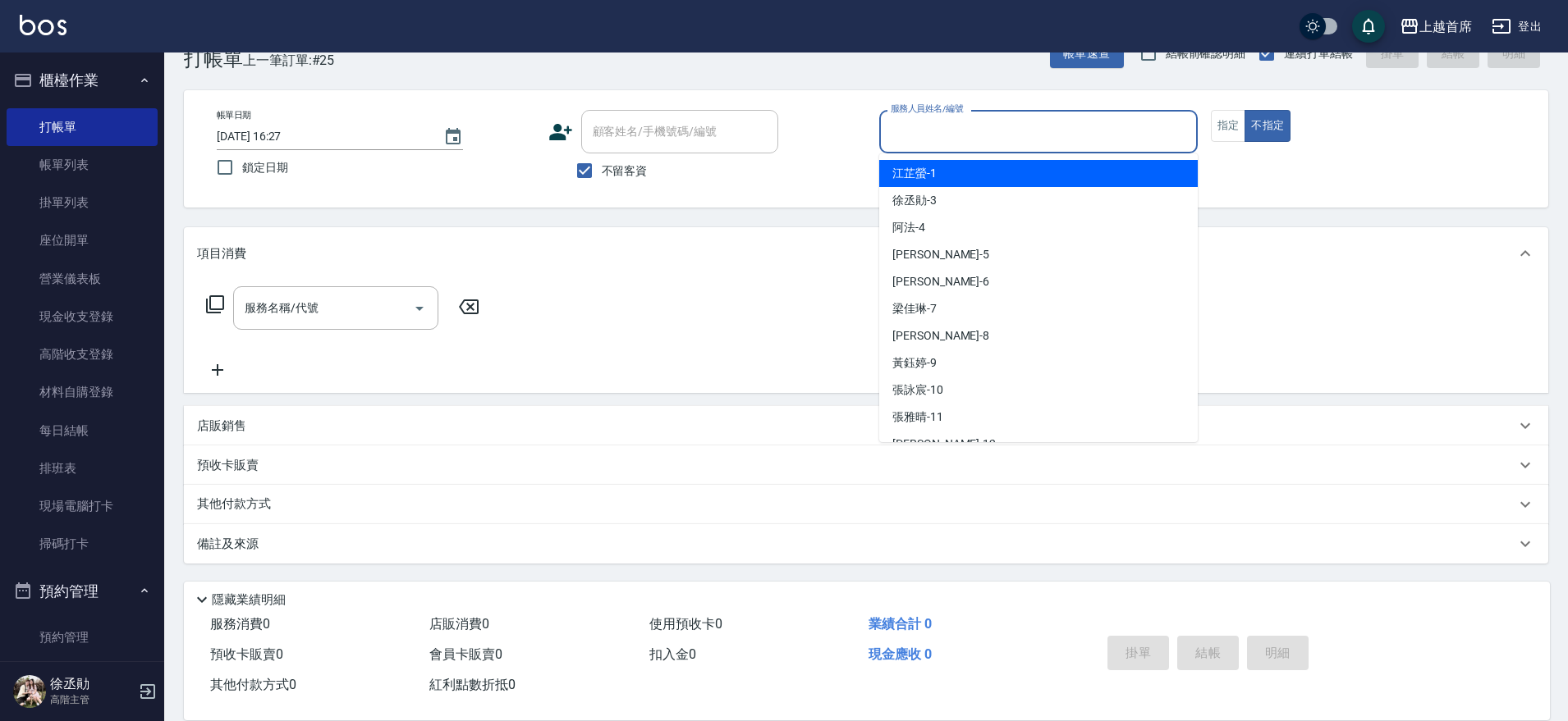
click at [1025, 138] on input "服務人員姓名/編號" at bounding box center [1038, 132] width 303 height 29
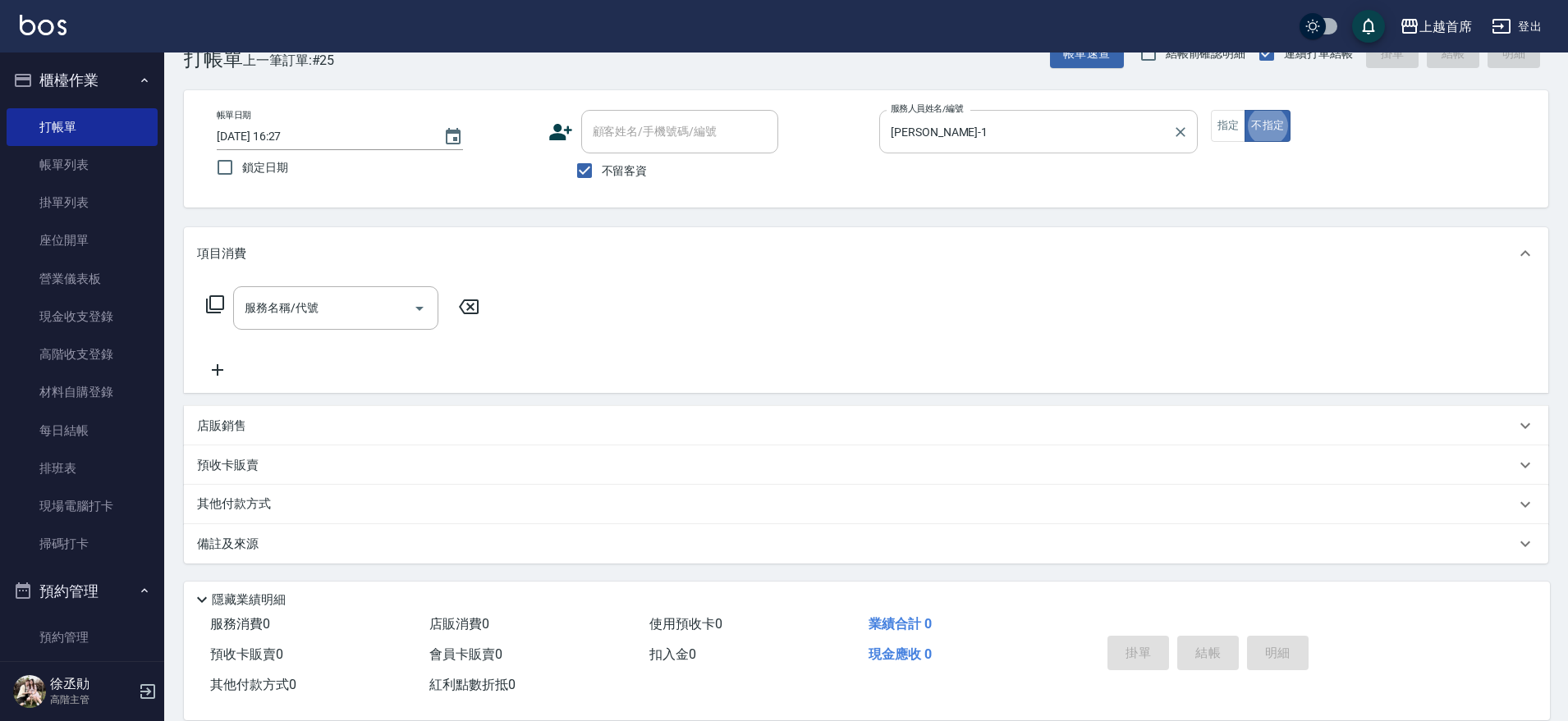
click at [1025, 137] on input "[PERSON_NAME]-1" at bounding box center [1025, 132] width 279 height 29
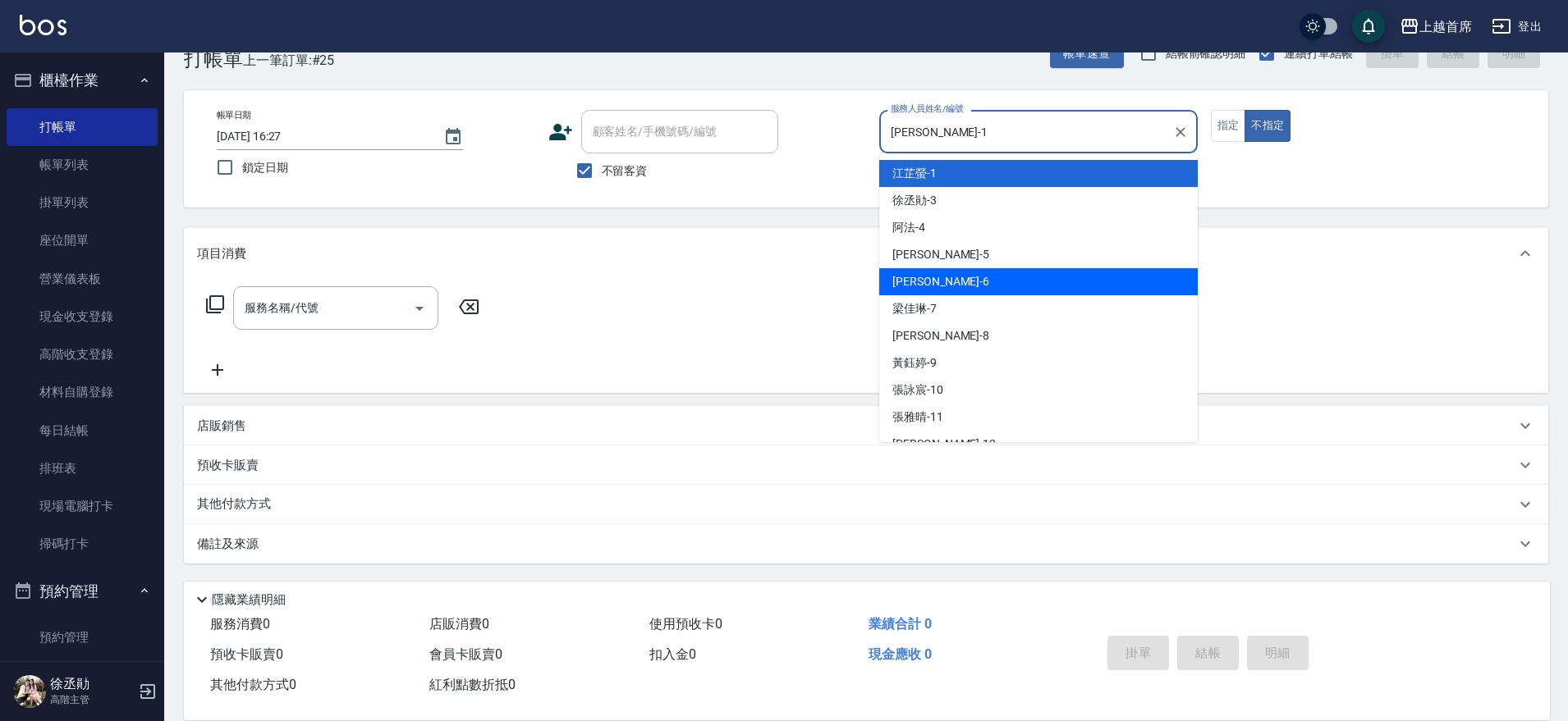
click at [1027, 287] on div "Aki -6" at bounding box center [1038, 281] width 318 height 27
type input "Aki-6"
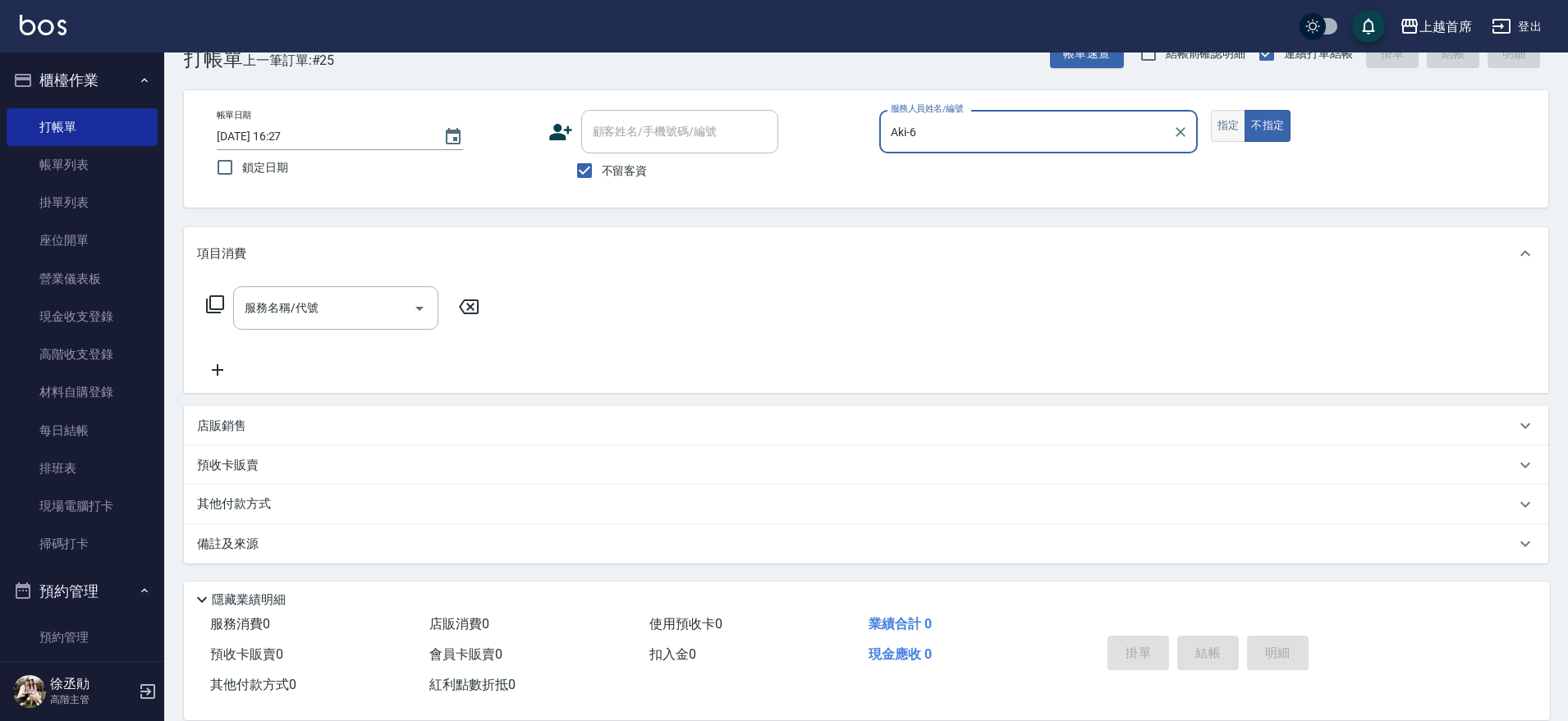
click at [1225, 130] on button "指定" at bounding box center [1228, 126] width 35 height 32
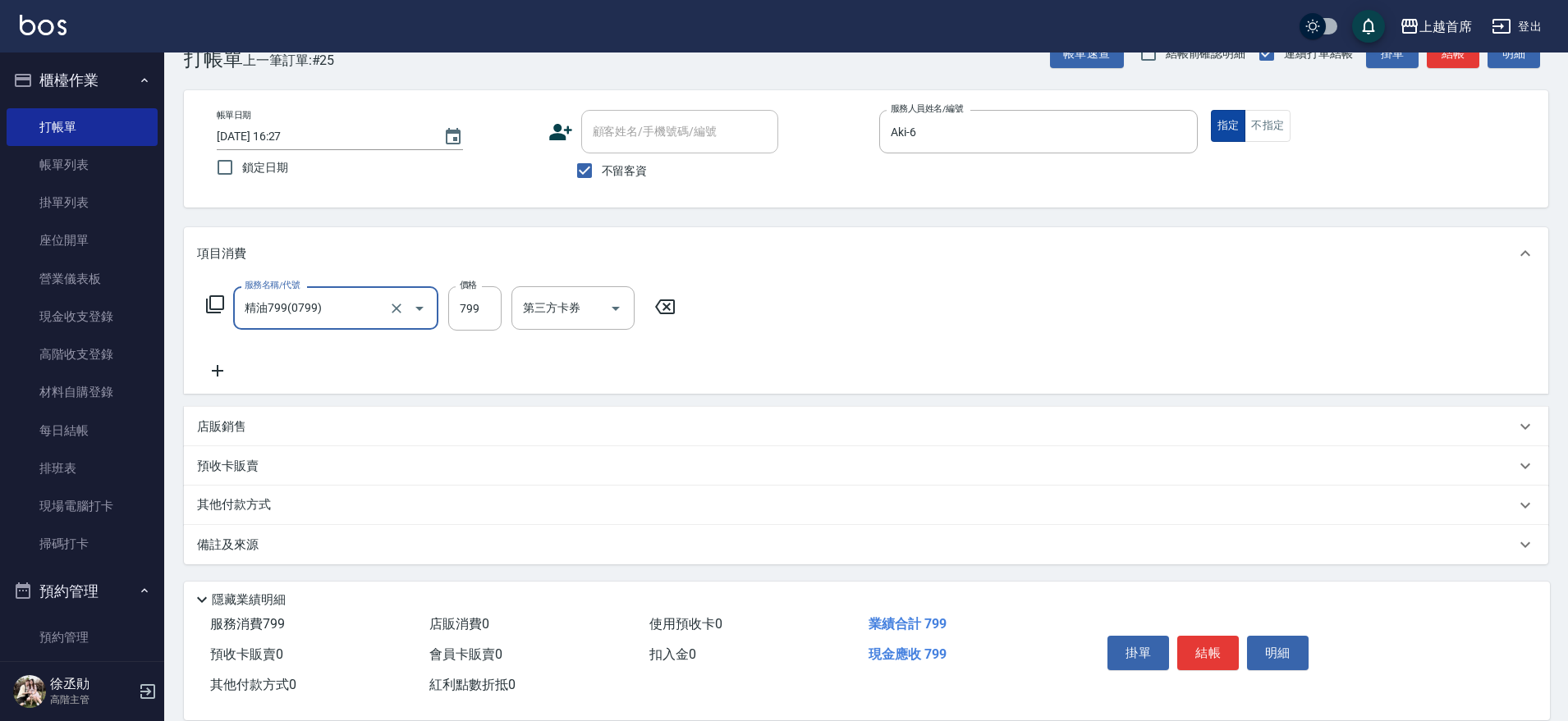
type input "精油799(0799)"
type input "700"
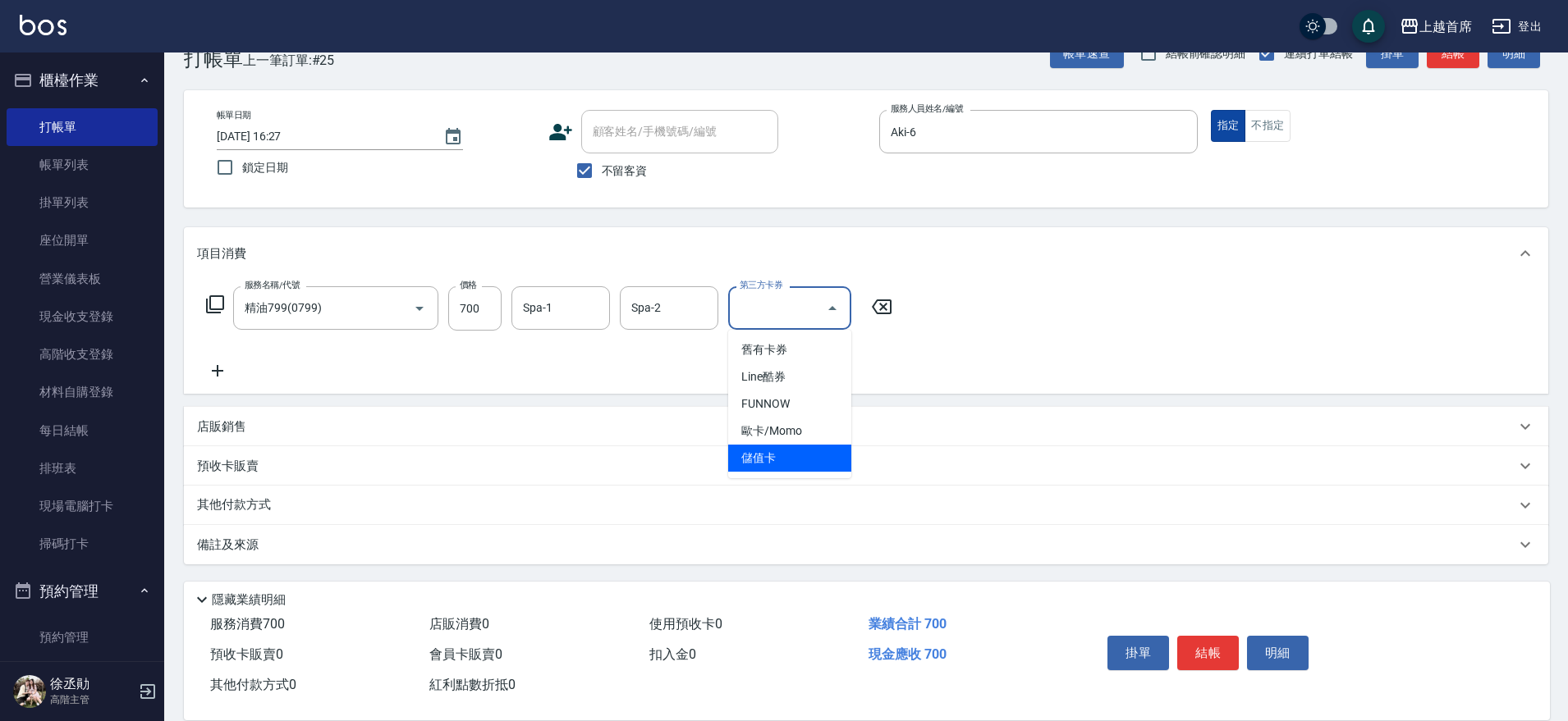
type input "儲值卡"
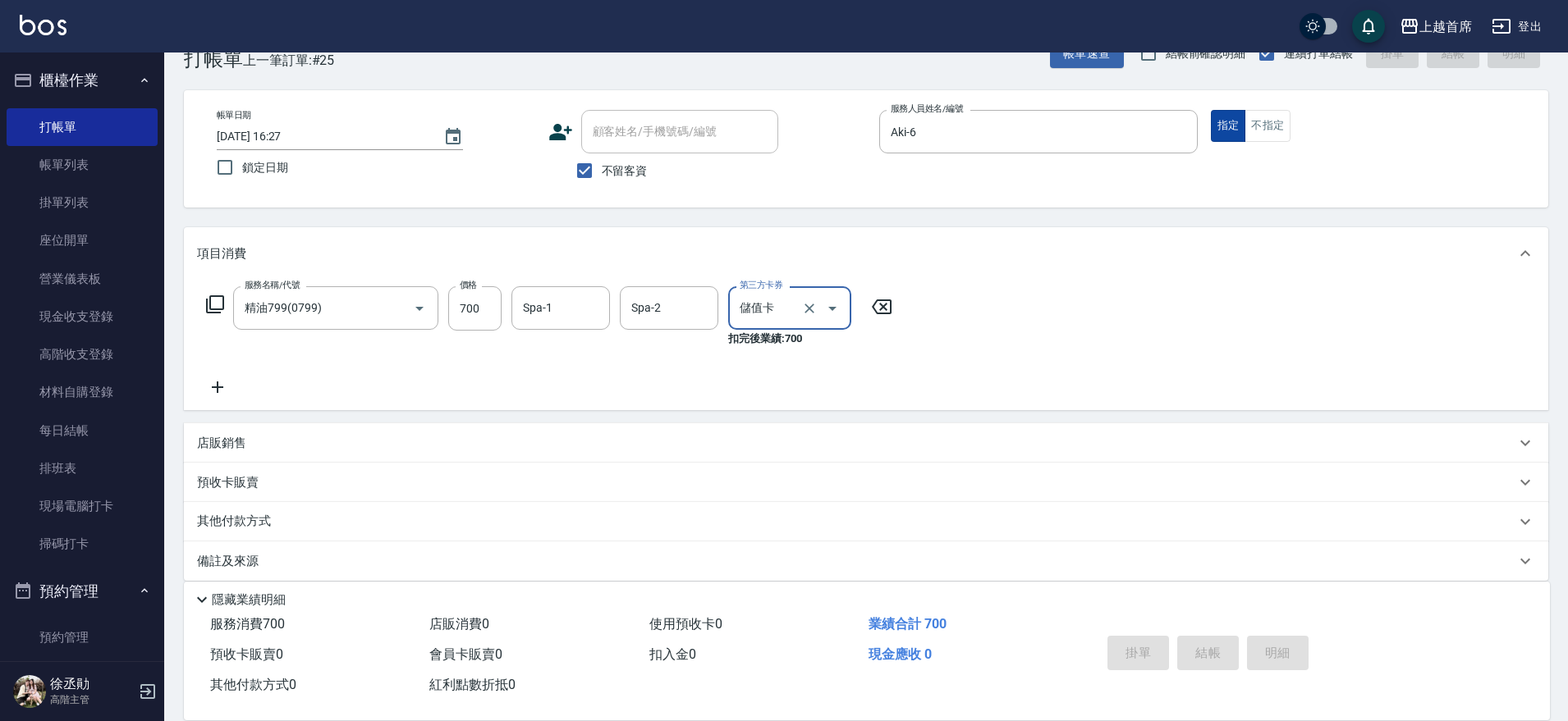
type input "[DATE] 17:24"
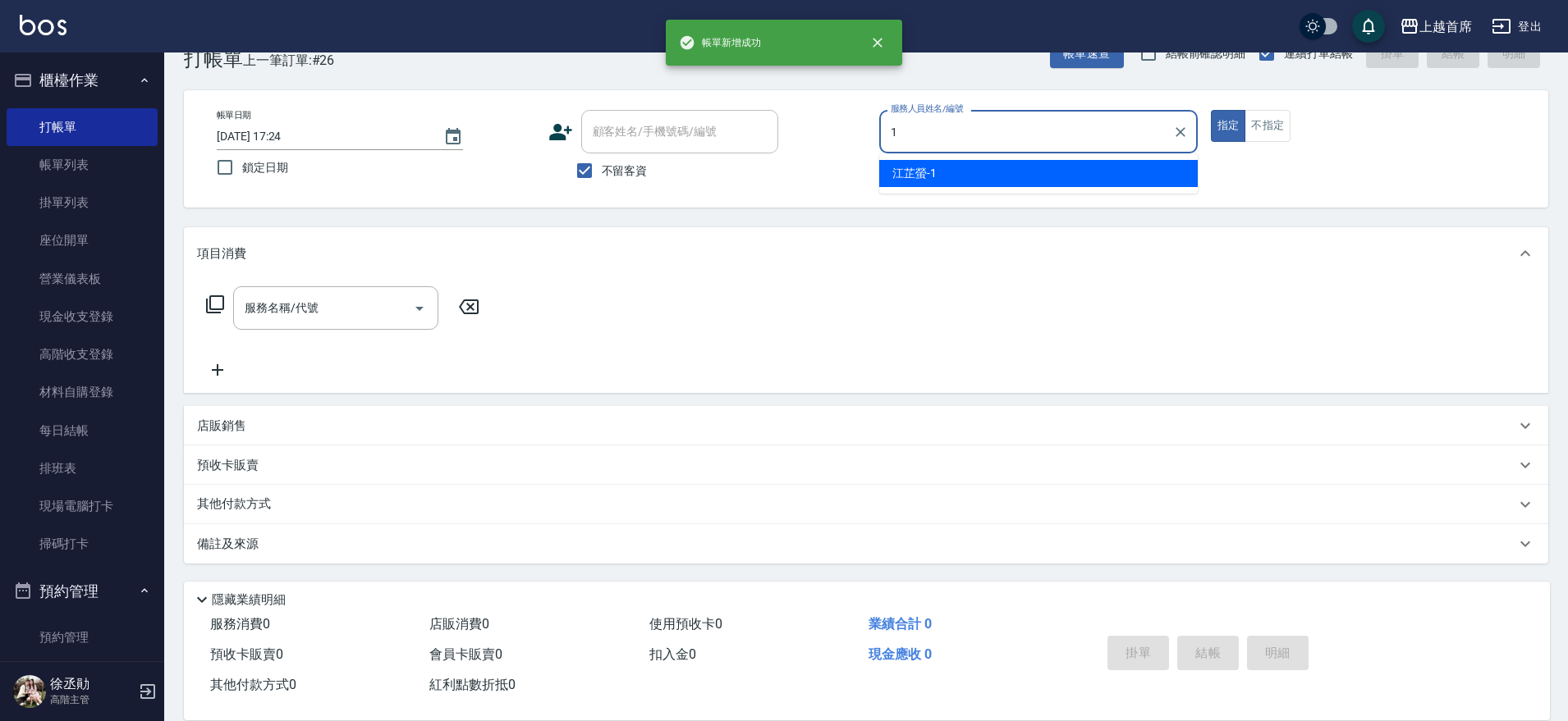
type input "[PERSON_NAME]-1"
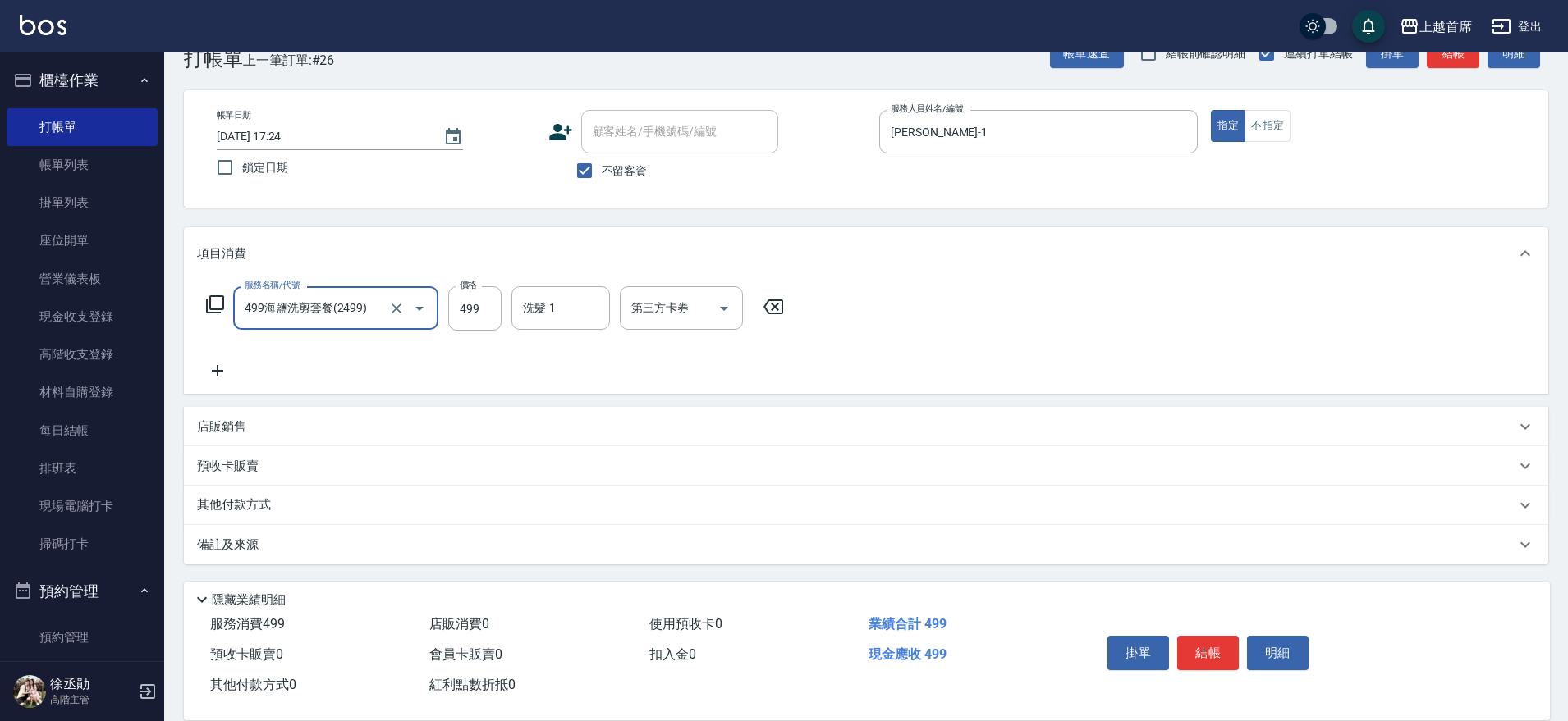
type input "499海鹽洗剪套餐(2499)"
type input "500"
type input "4"
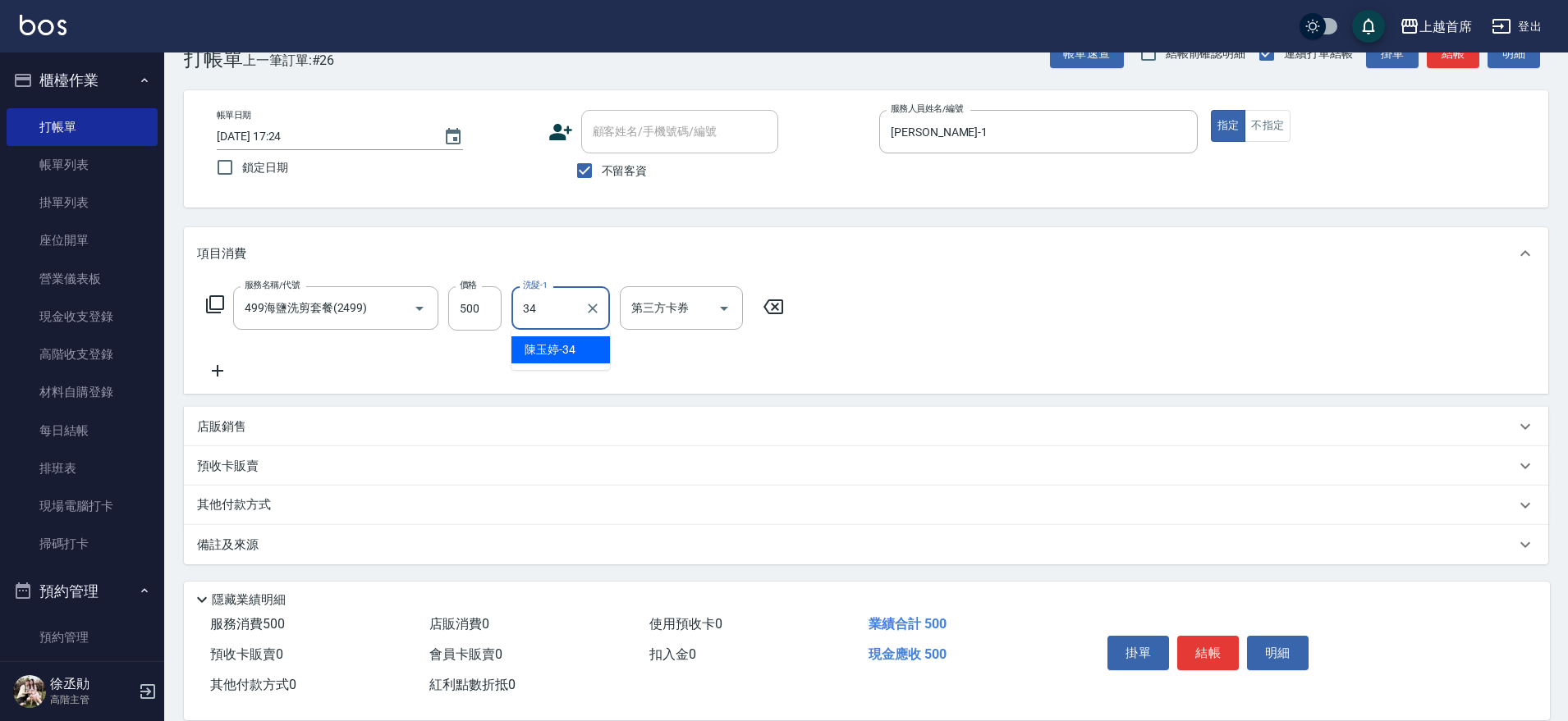
type input "[PERSON_NAME]-34"
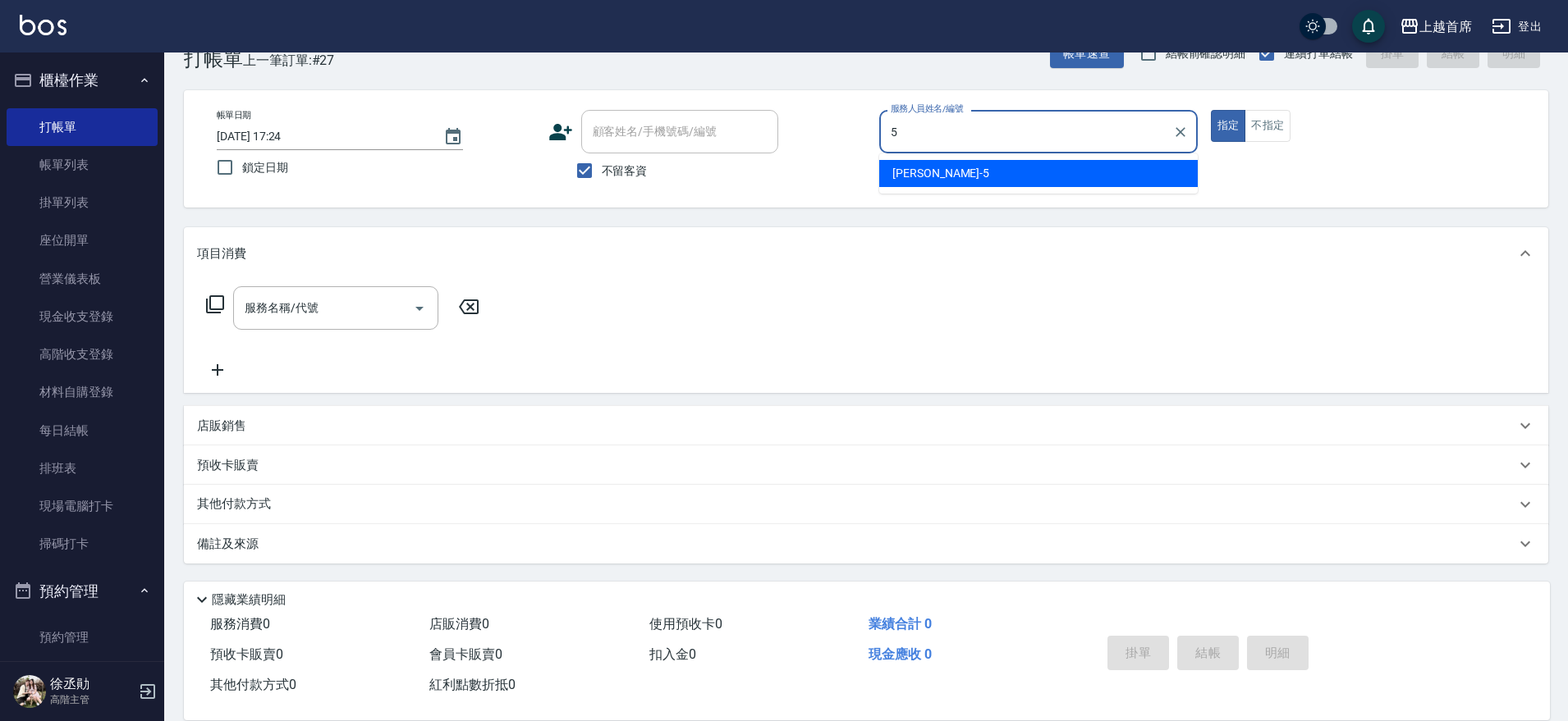
type input "[PERSON_NAME]-5"
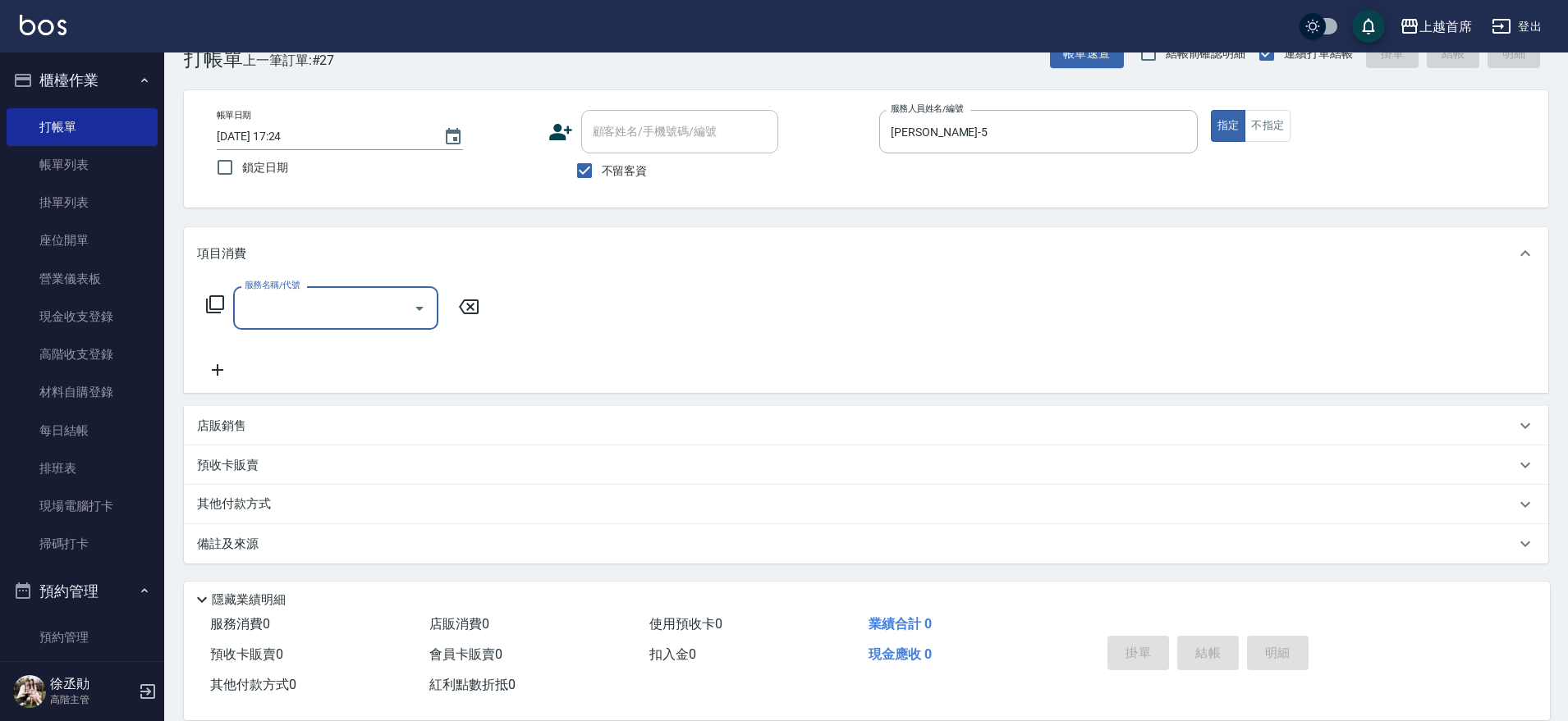
click at [216, 307] on icon at bounding box center [215, 304] width 20 height 20
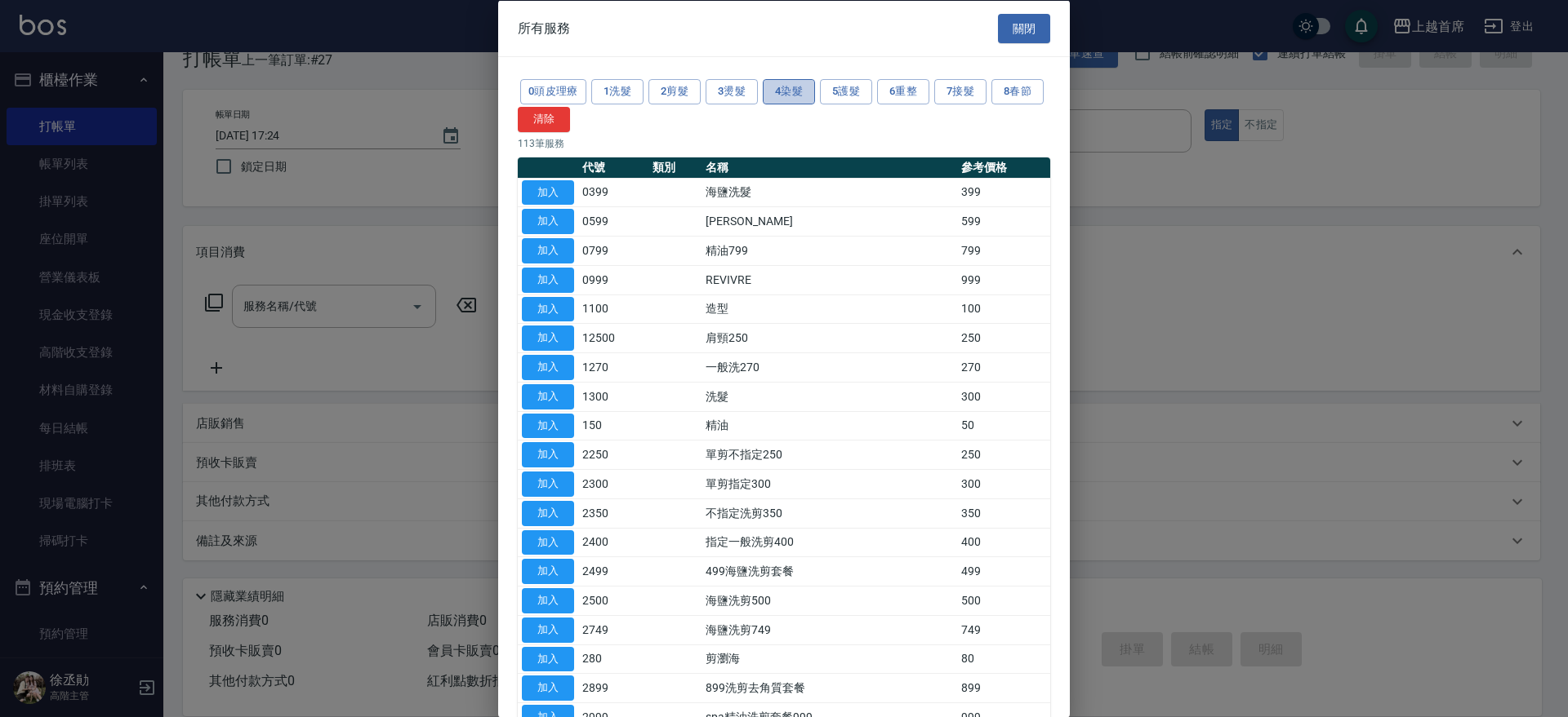
click at [769, 96] on button "4染髮" at bounding box center [788, 92] width 52 height 25
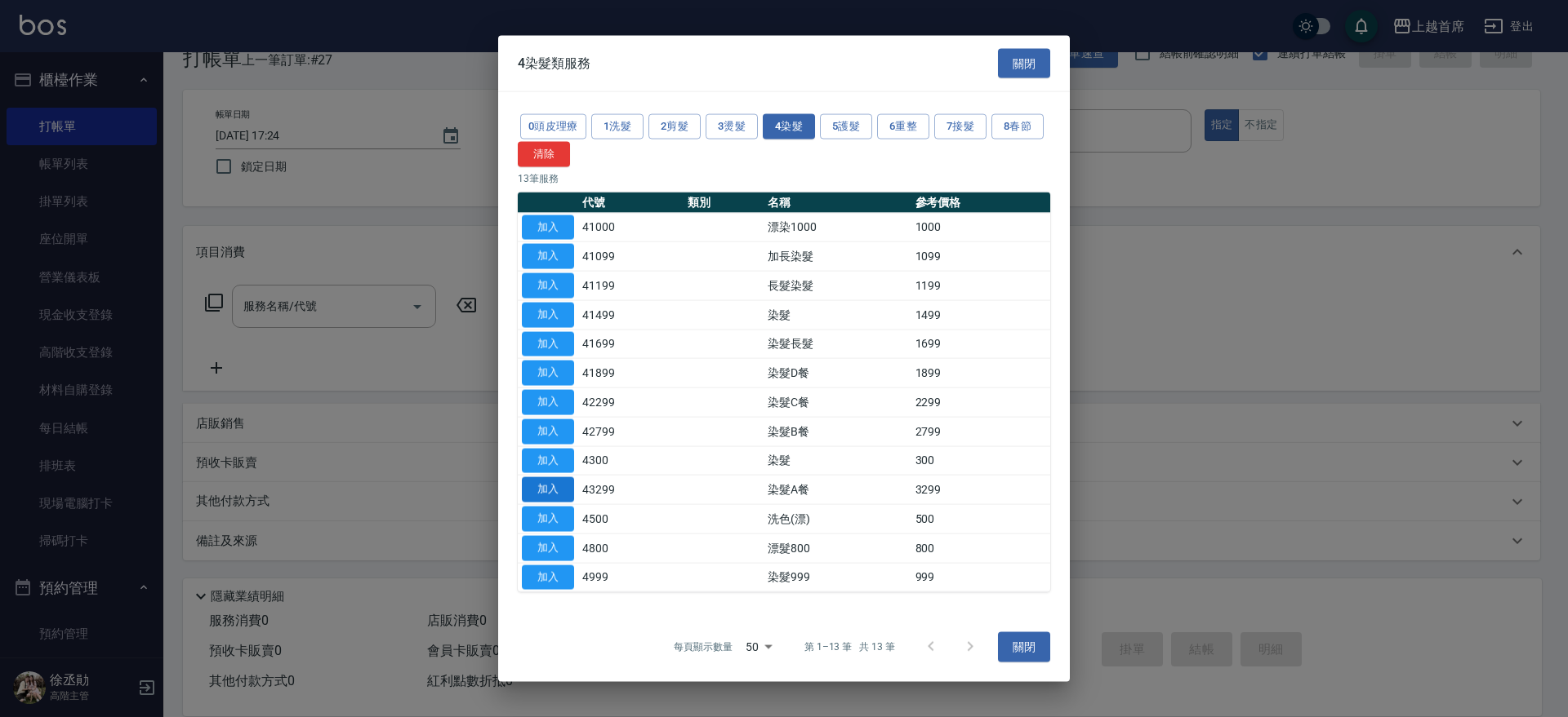
click at [567, 484] on button "加入" at bounding box center [548, 490] width 52 height 25
type input "染髮A餐(43299)"
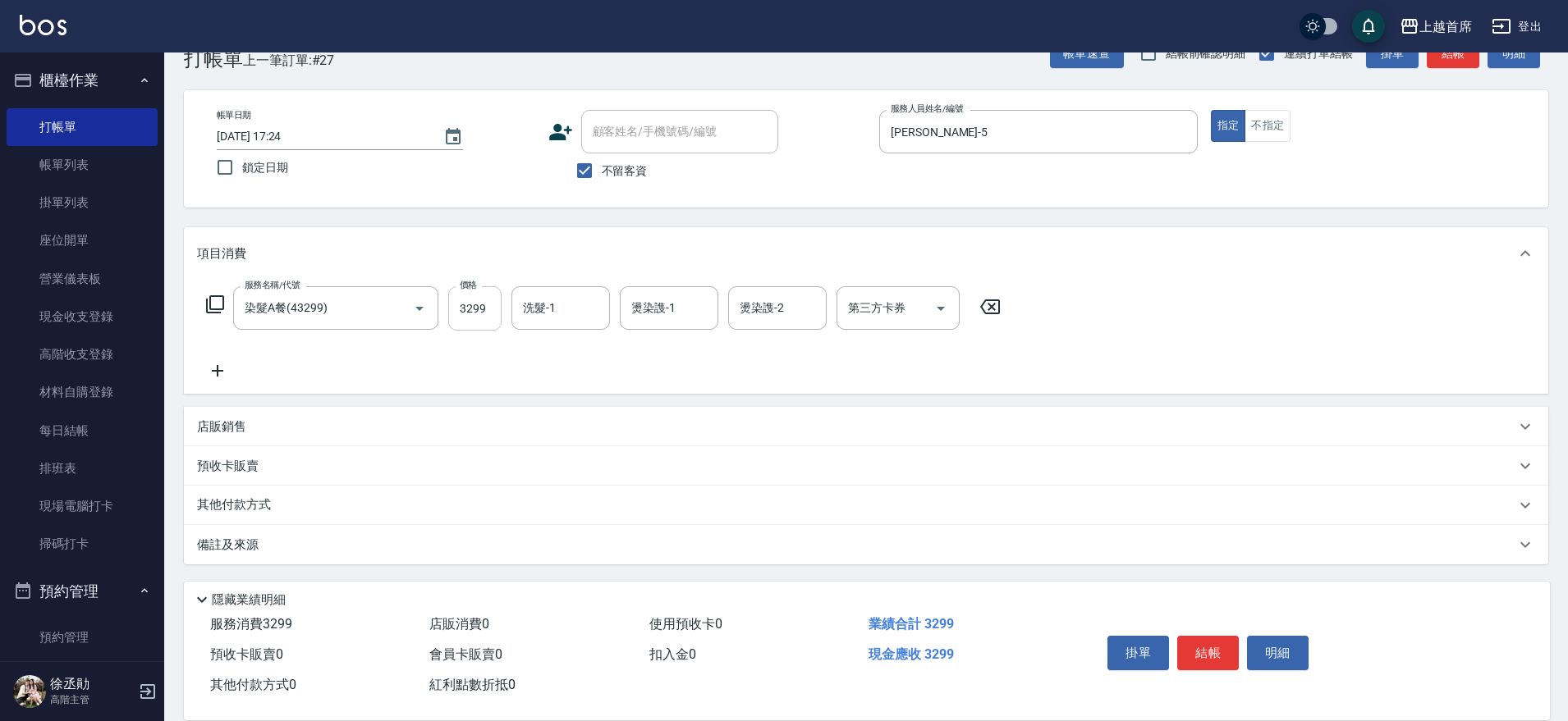
click at [485, 315] on input "3299" at bounding box center [474, 308] width 53 height 44
type input "3280"
type input "4"
type input "[PERSON_NAME]-24"
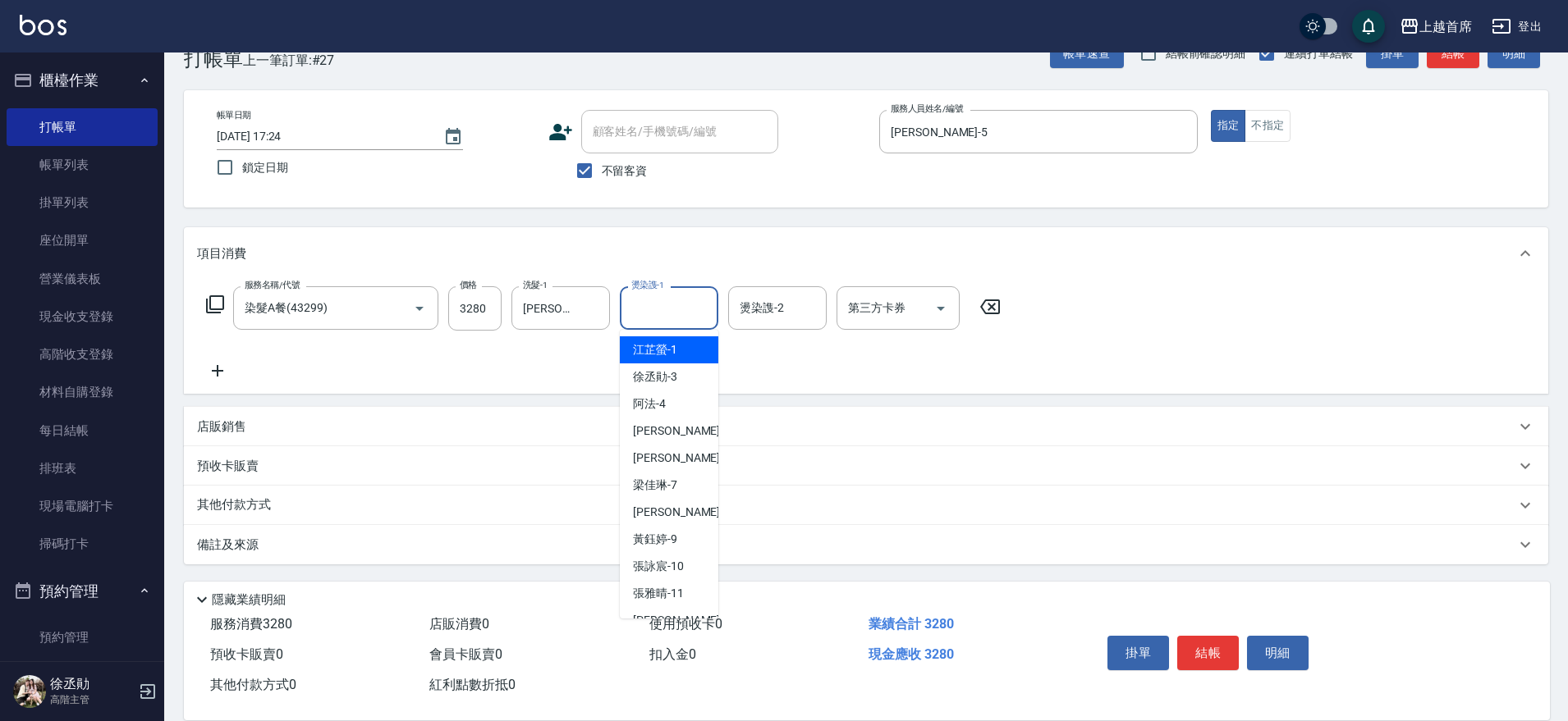
click at [642, 296] on input "燙染謢-1" at bounding box center [669, 307] width 84 height 29
type input "[PERSON_NAME]-24"
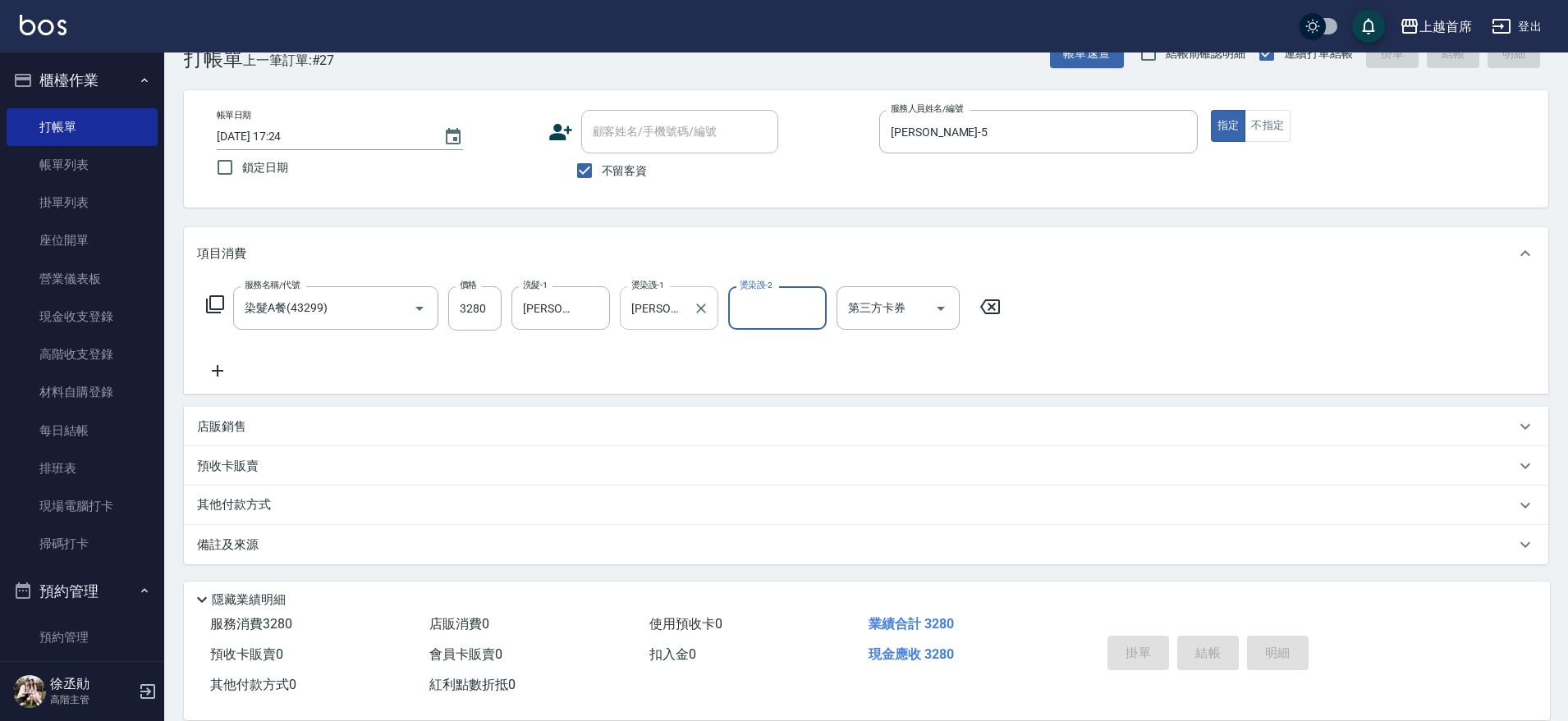
type input "[DATE] 17:25"
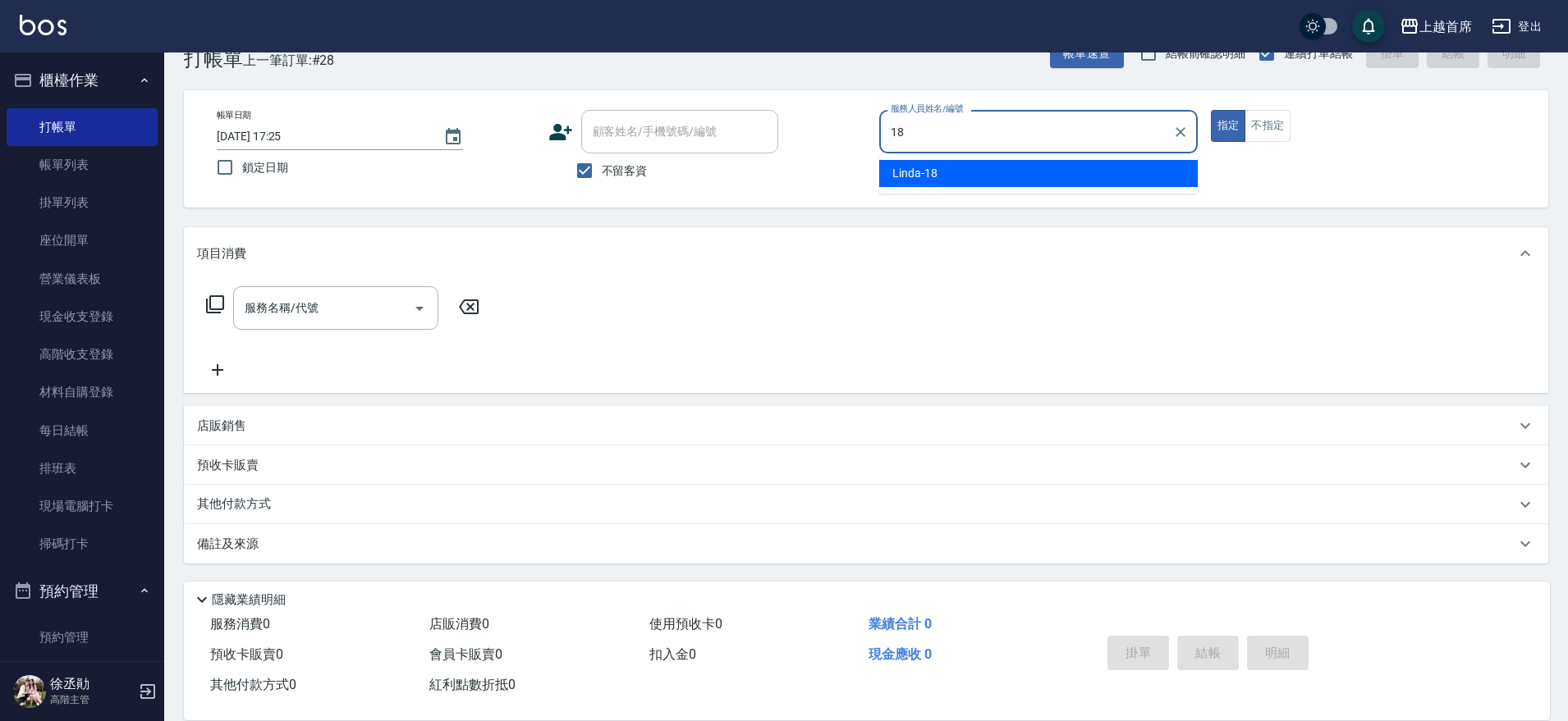
type input "Linda-18"
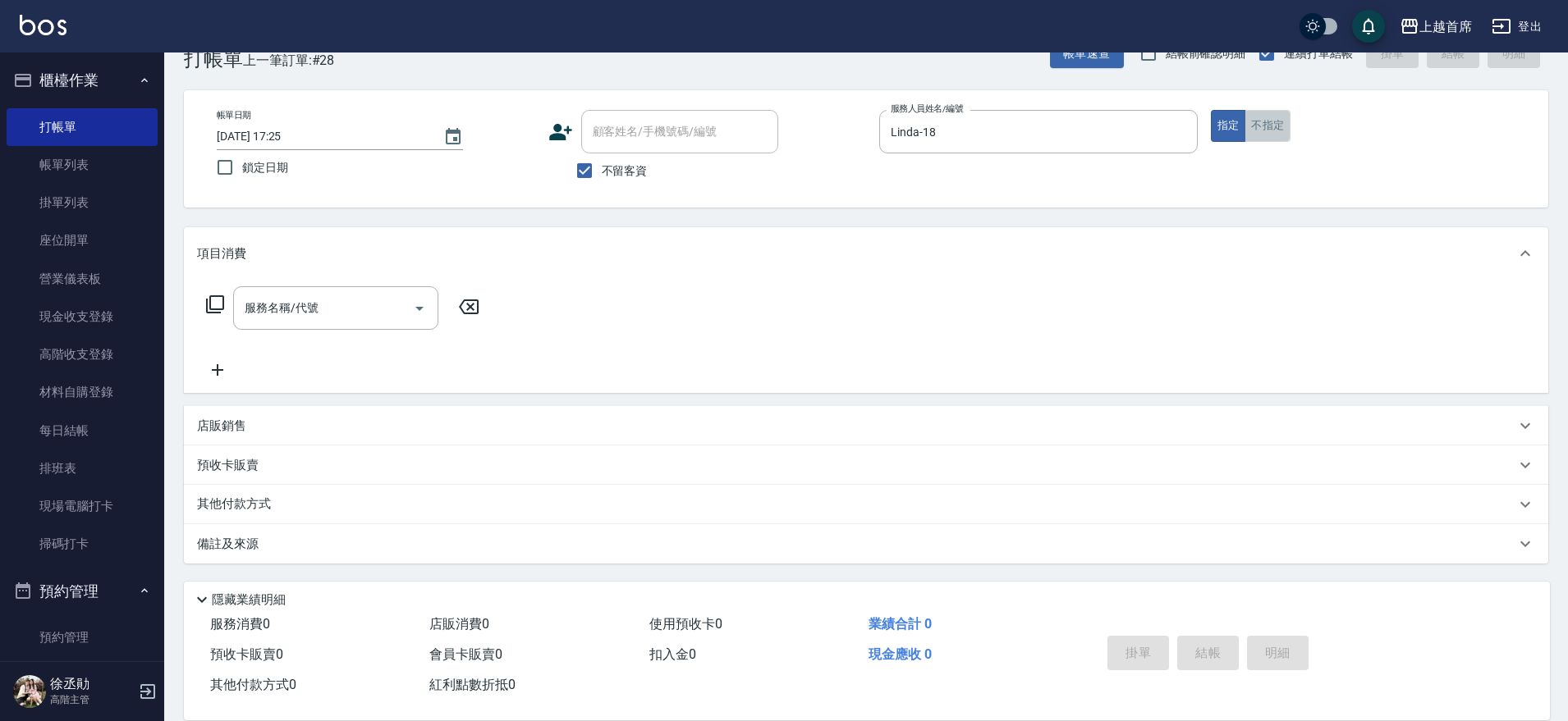
click at [1259, 127] on button "不指定" at bounding box center [1267, 126] width 46 height 32
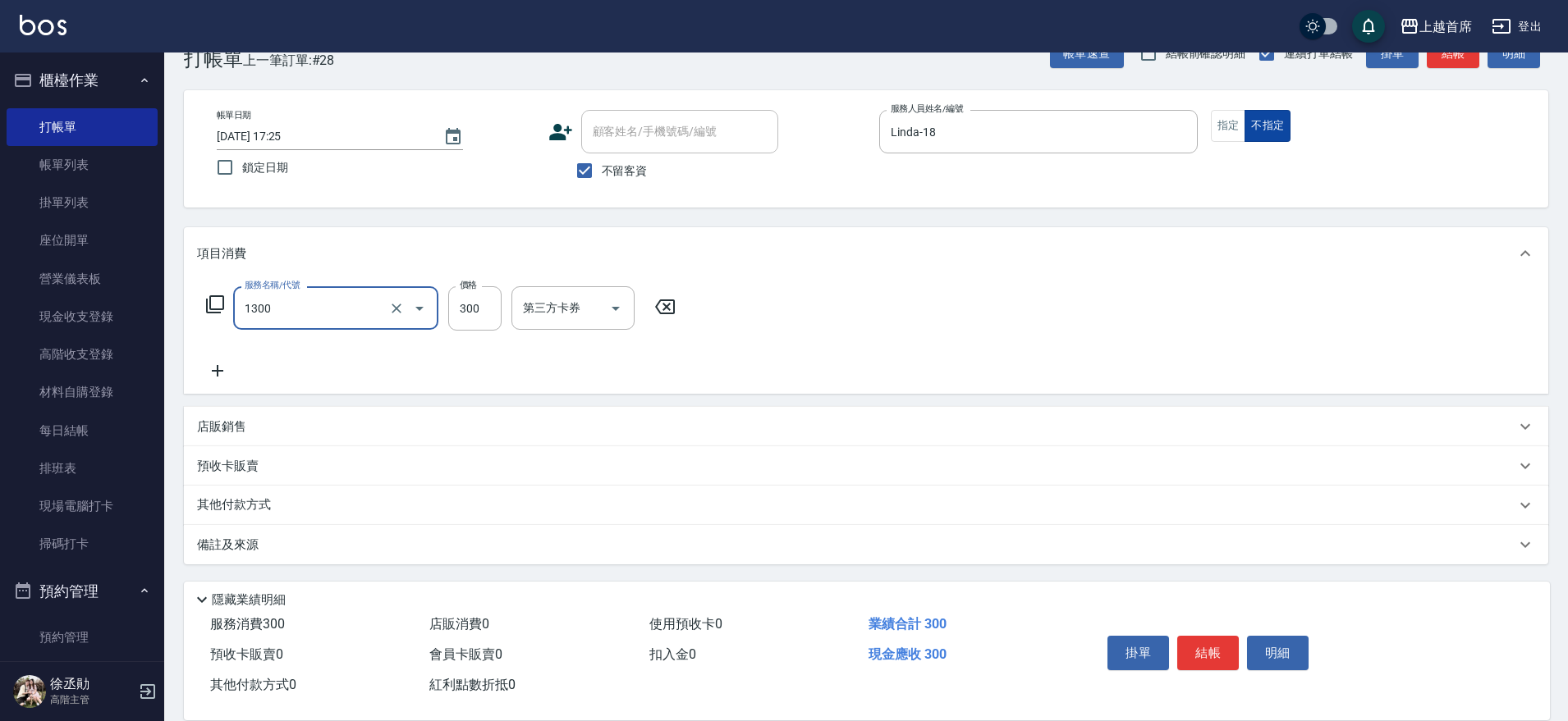
type input "洗髮(1300)"
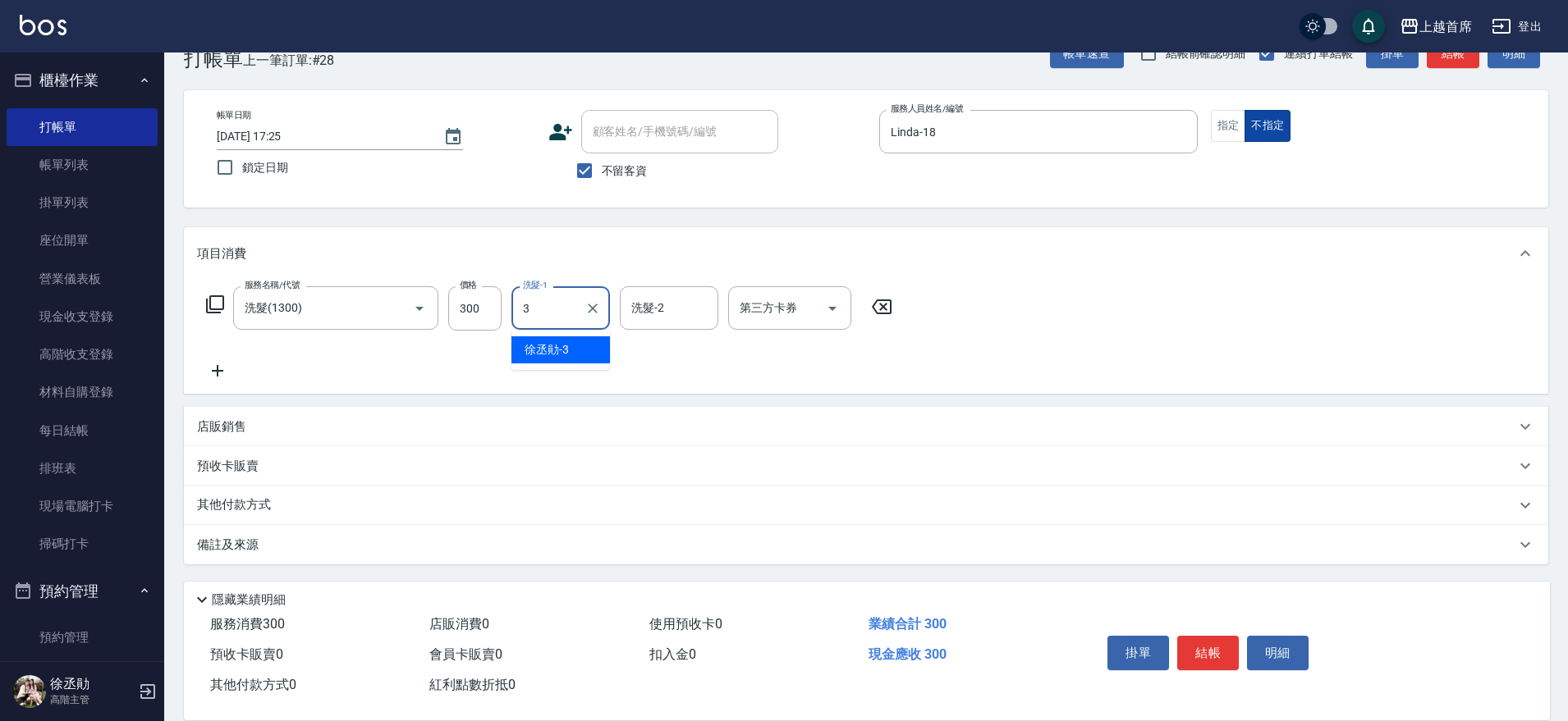
type input "[PERSON_NAME]-3"
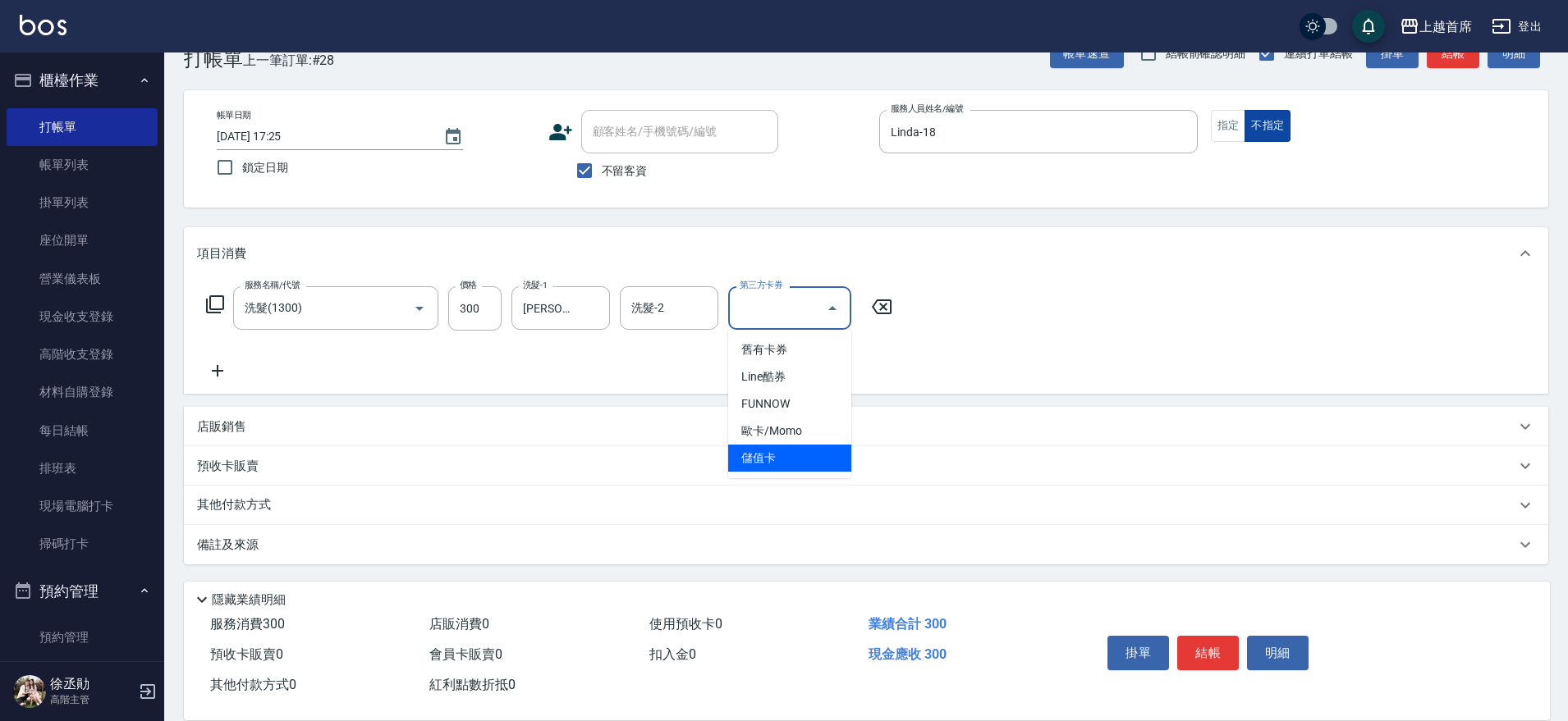
type input "儲值卡"
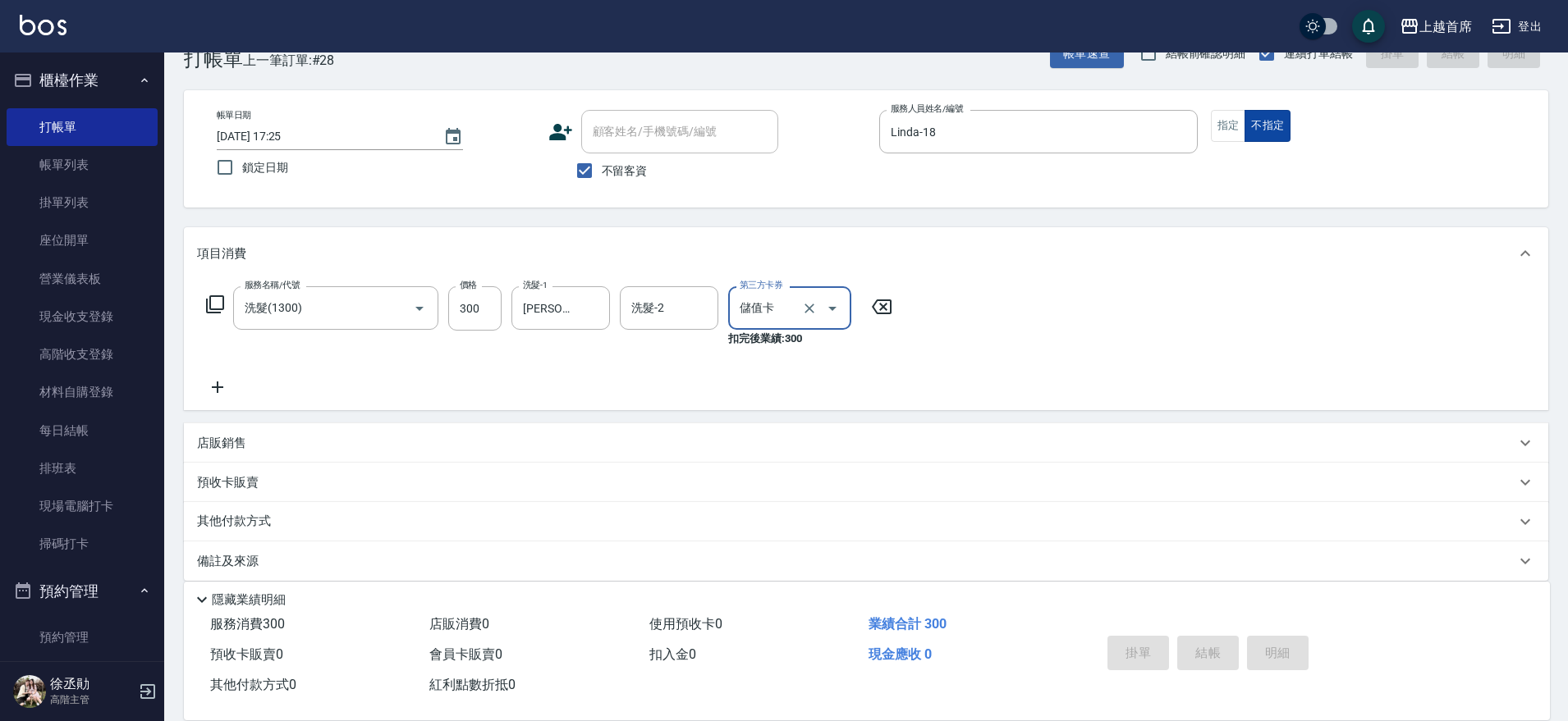
type input "[DATE] 17:26"
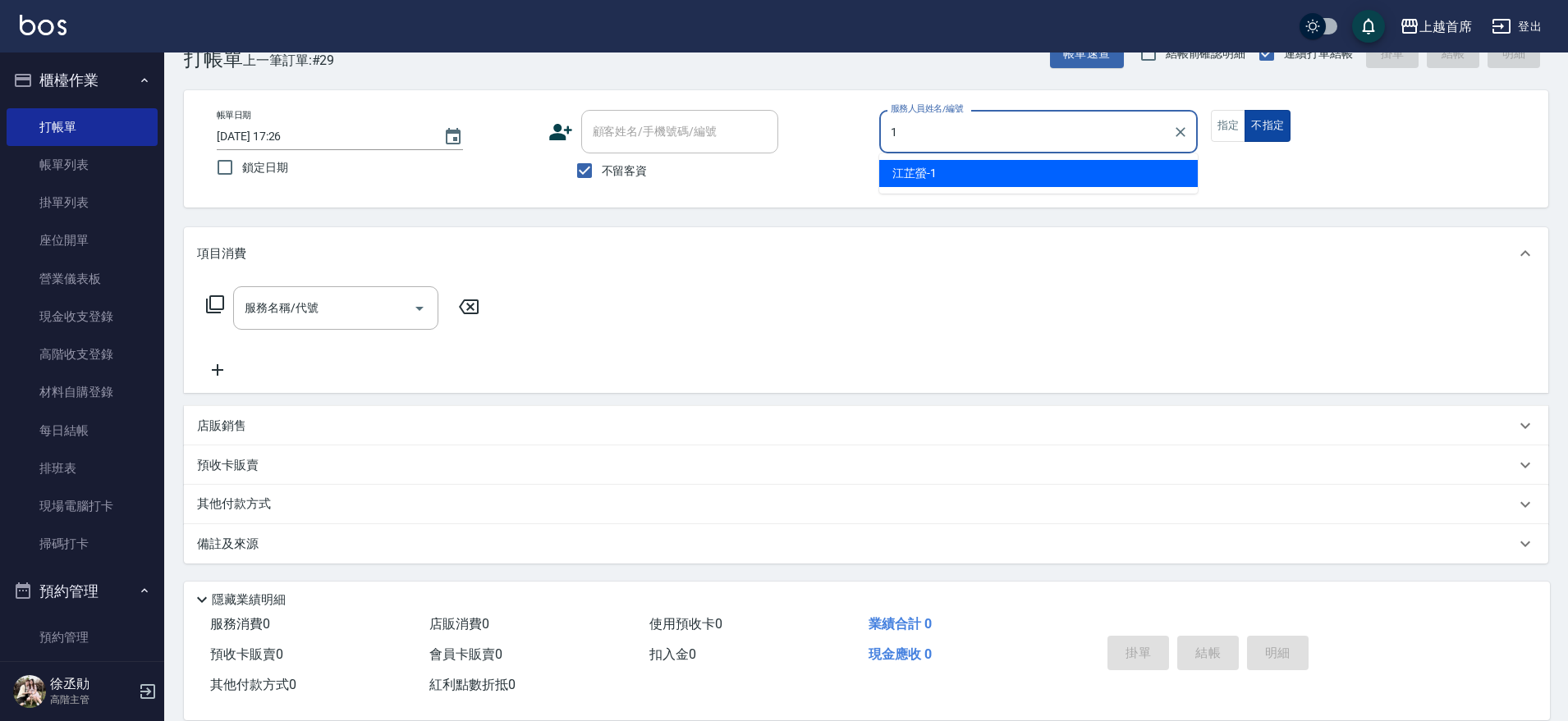
type input "[PERSON_NAME]-1"
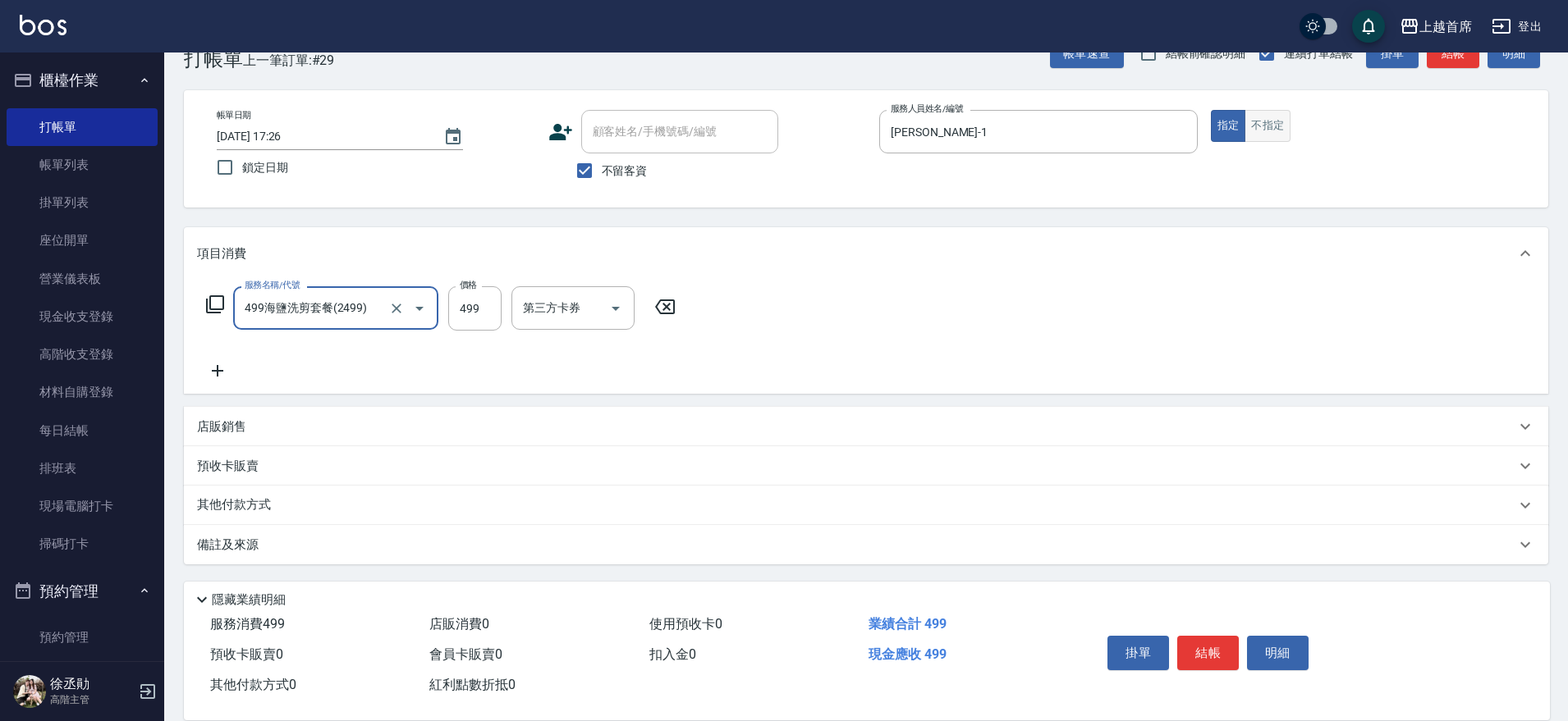
type input "499海鹽洗剪套餐(2499)"
type input "500"
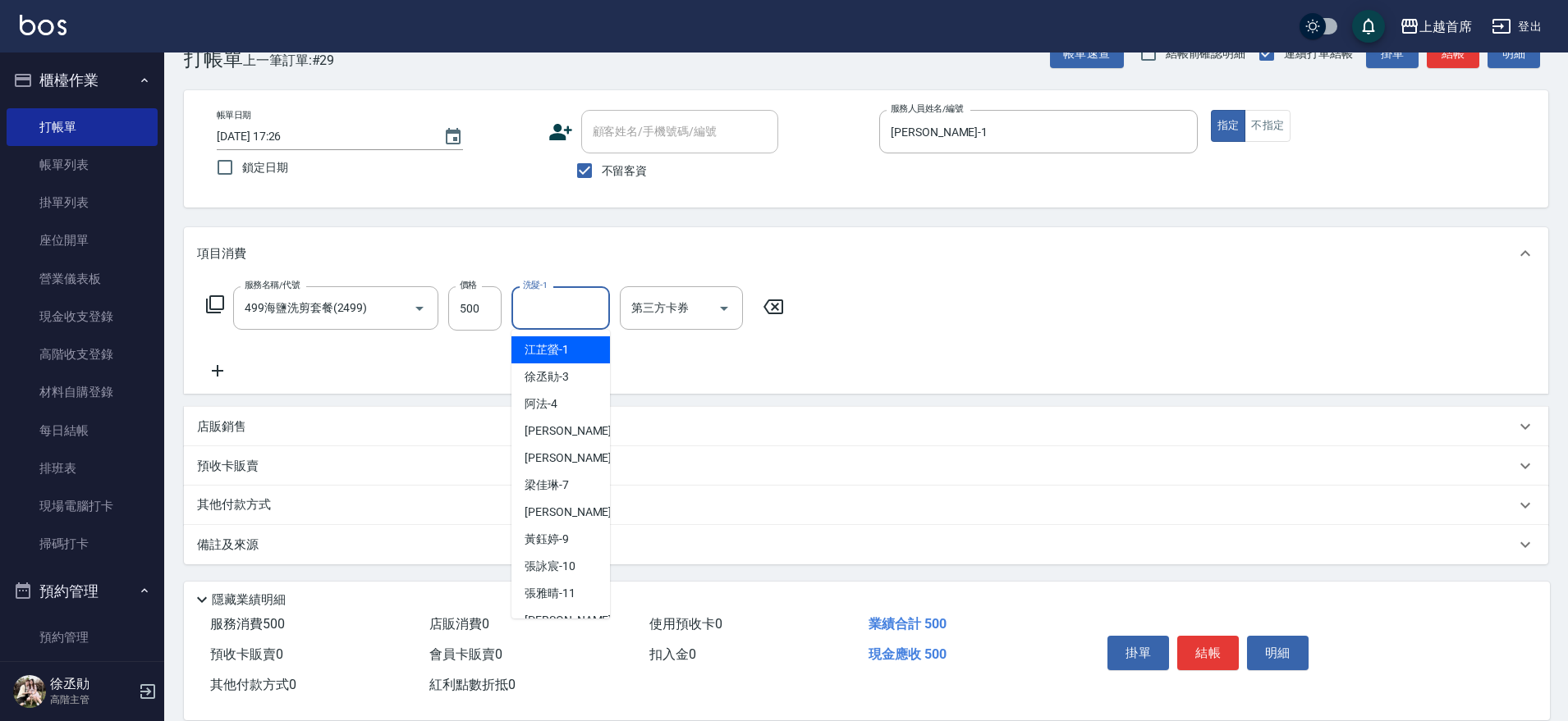
click at [579, 298] on input "洗髮-1" at bounding box center [561, 307] width 84 height 29
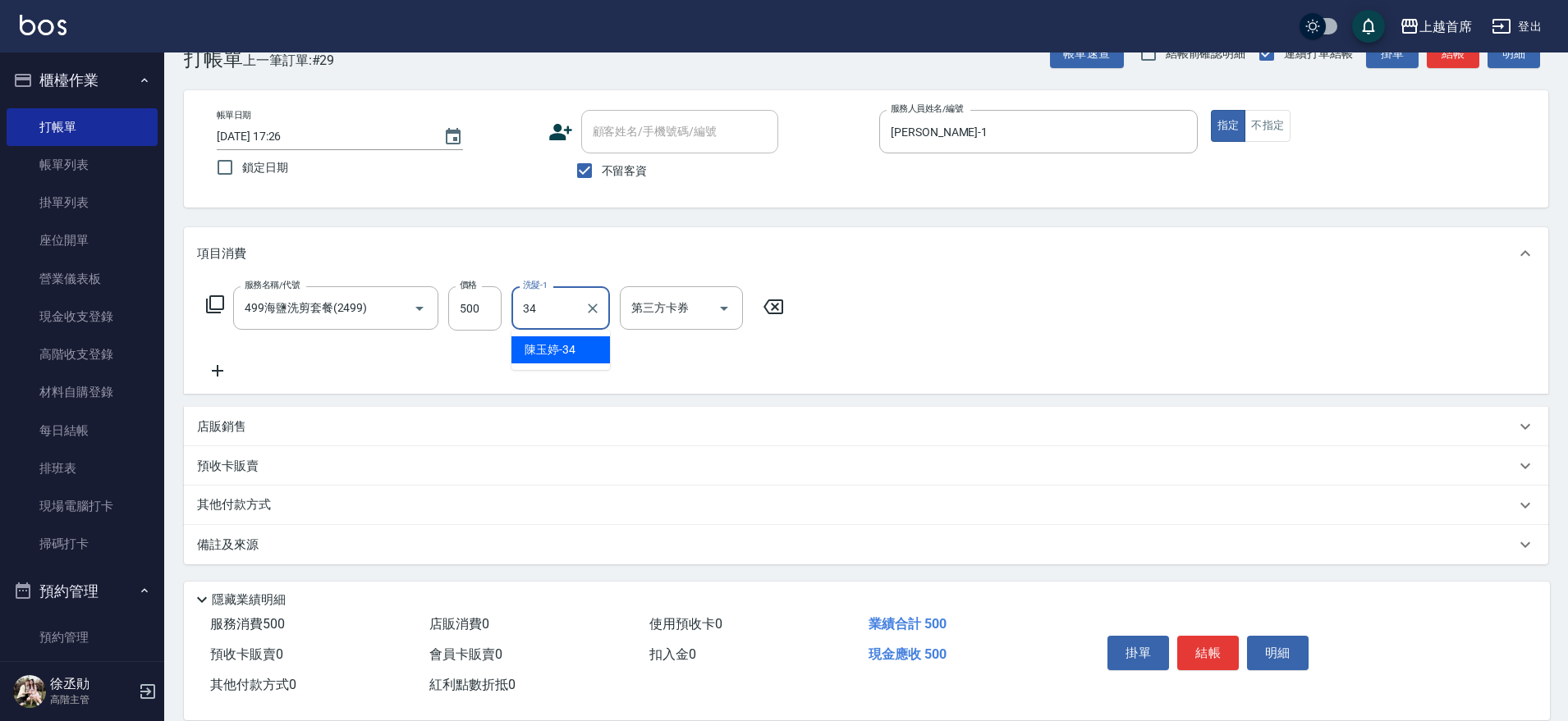
type input "[PERSON_NAME]-34"
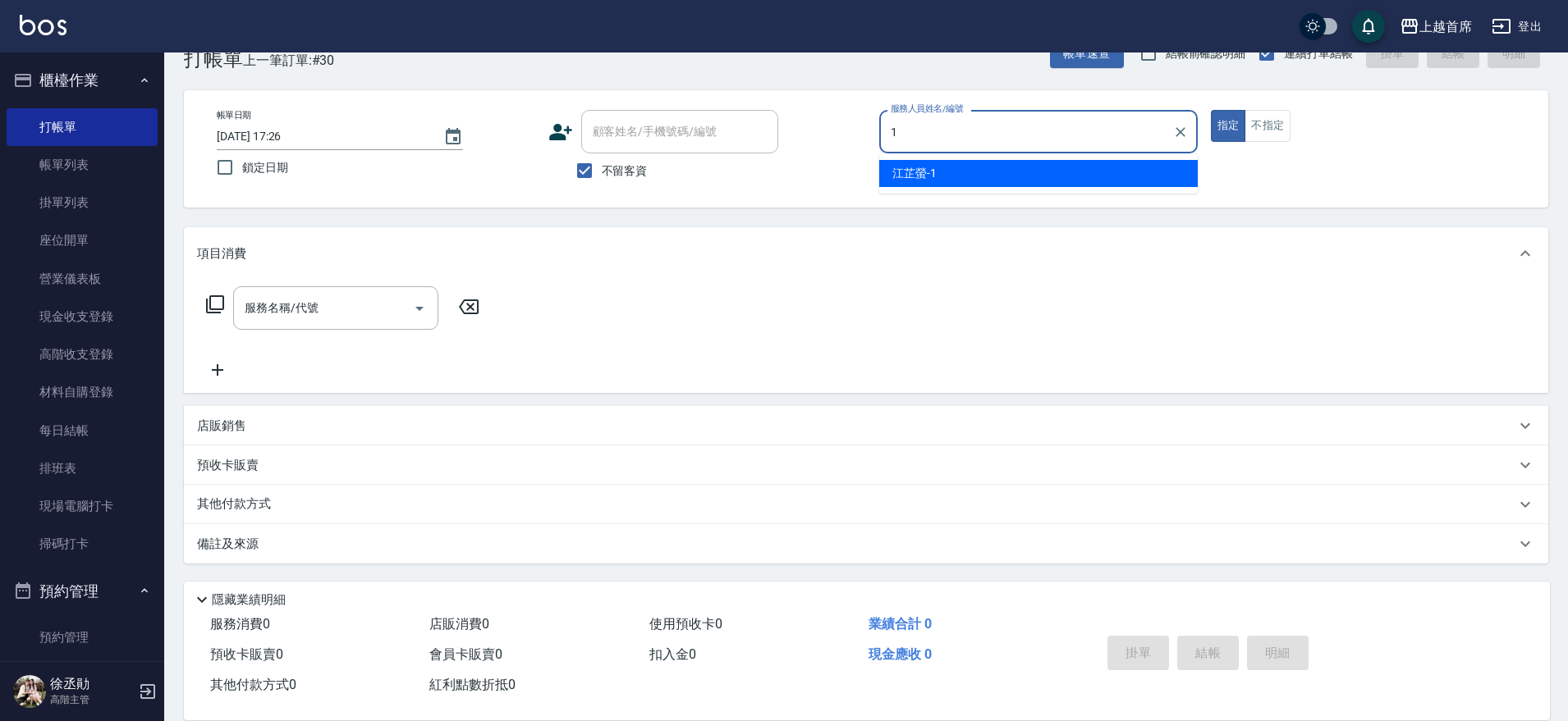
type input "[PERSON_NAME]-1"
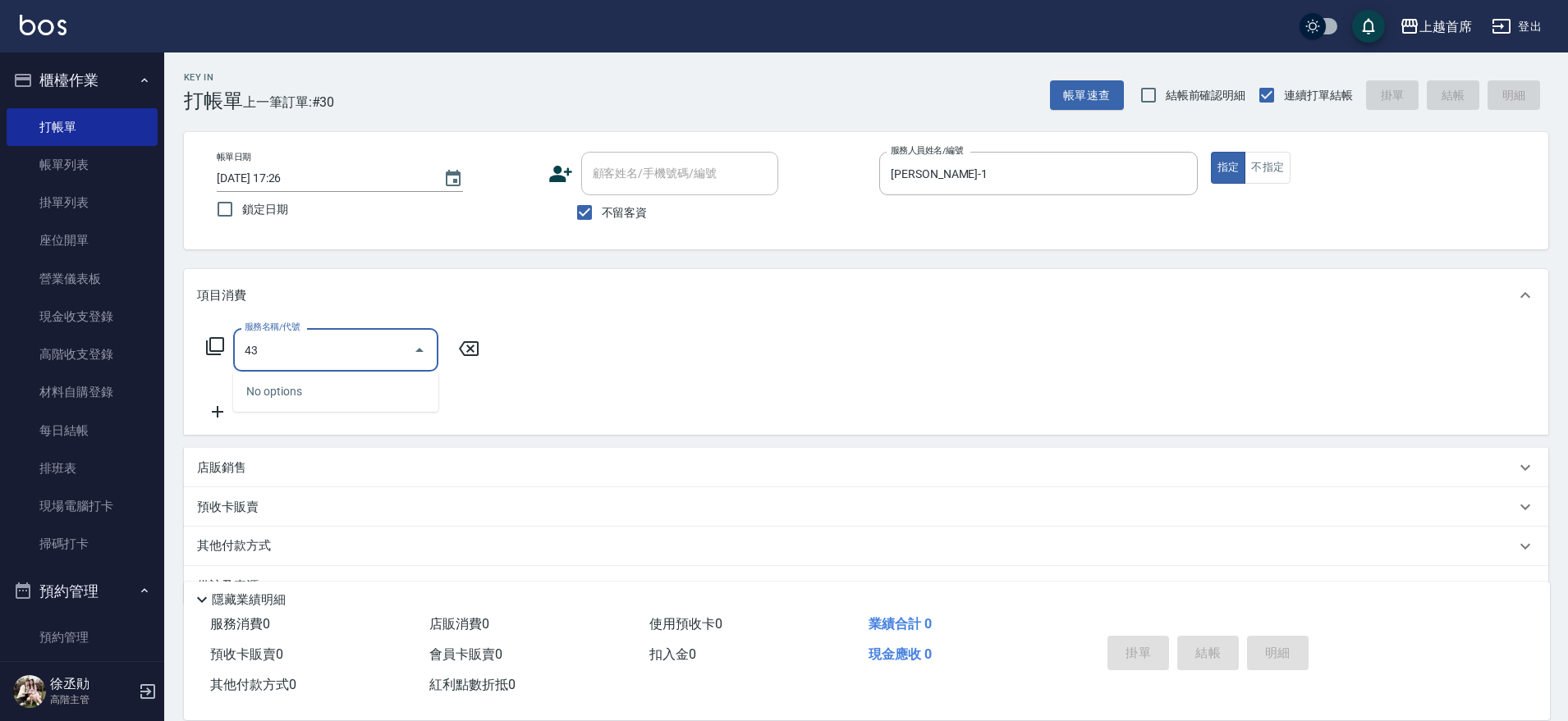
type input "43"
click at [216, 346] on icon at bounding box center [215, 346] width 20 height 20
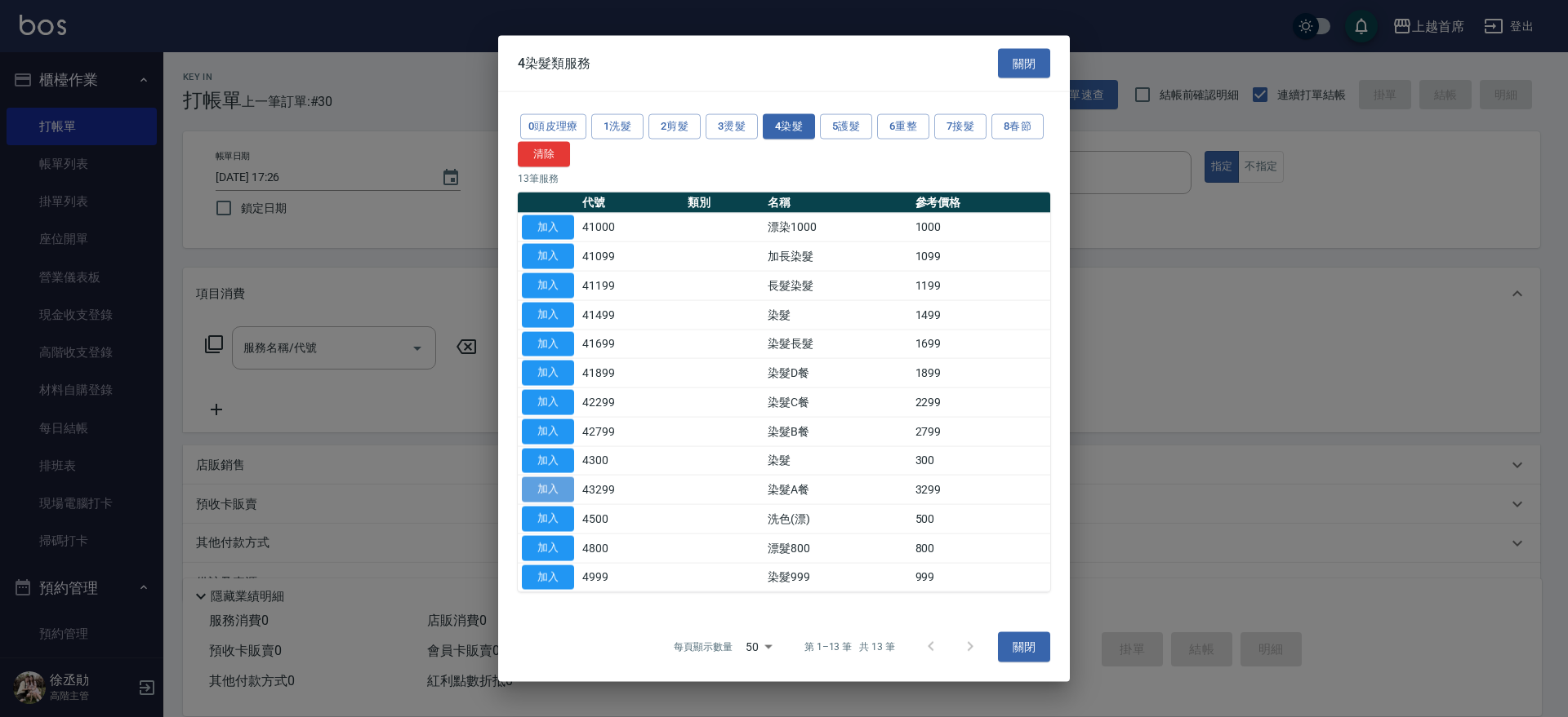
click at [544, 485] on button "加入" at bounding box center [548, 490] width 52 height 25
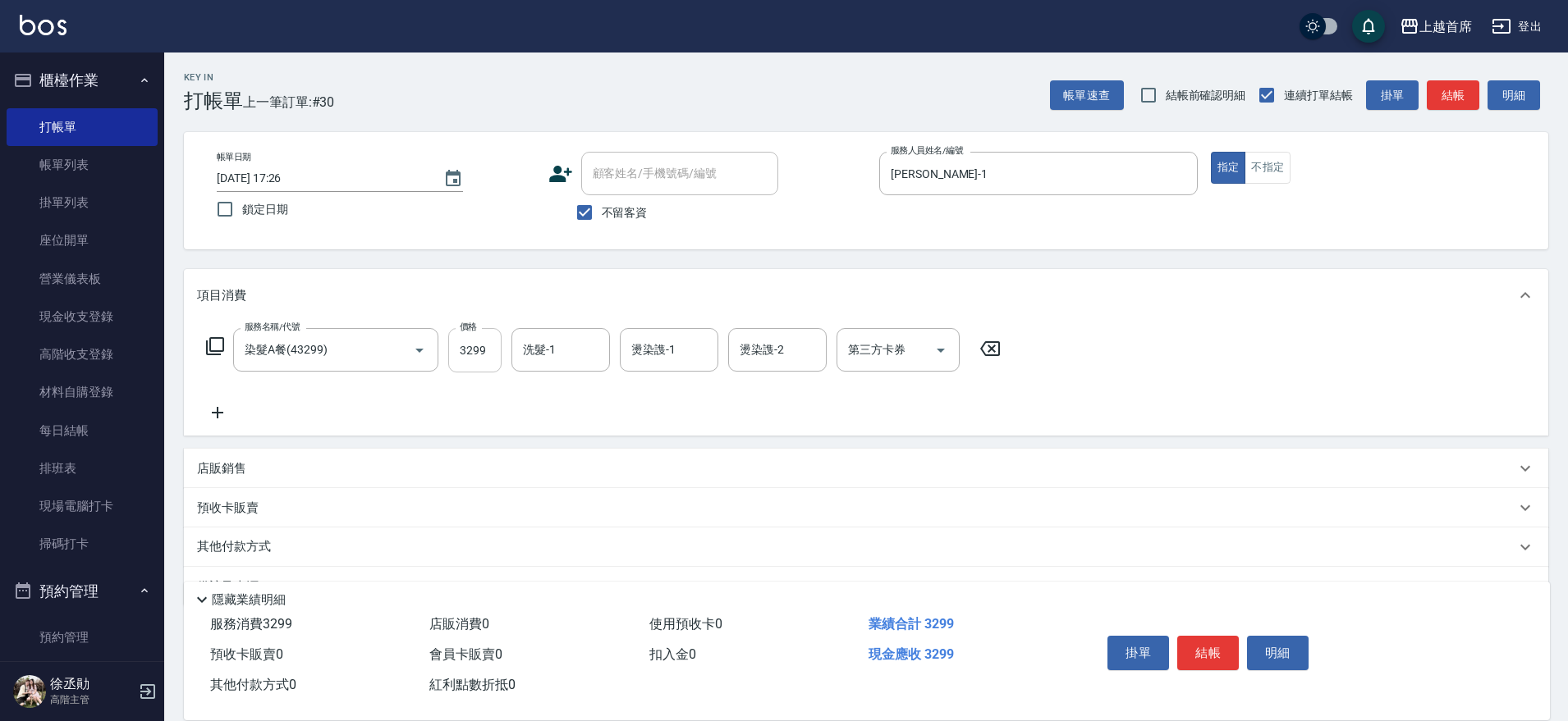
click at [474, 351] on input "3299" at bounding box center [474, 350] width 53 height 44
click at [697, 356] on icon "Clear" at bounding box center [701, 350] width 16 height 16
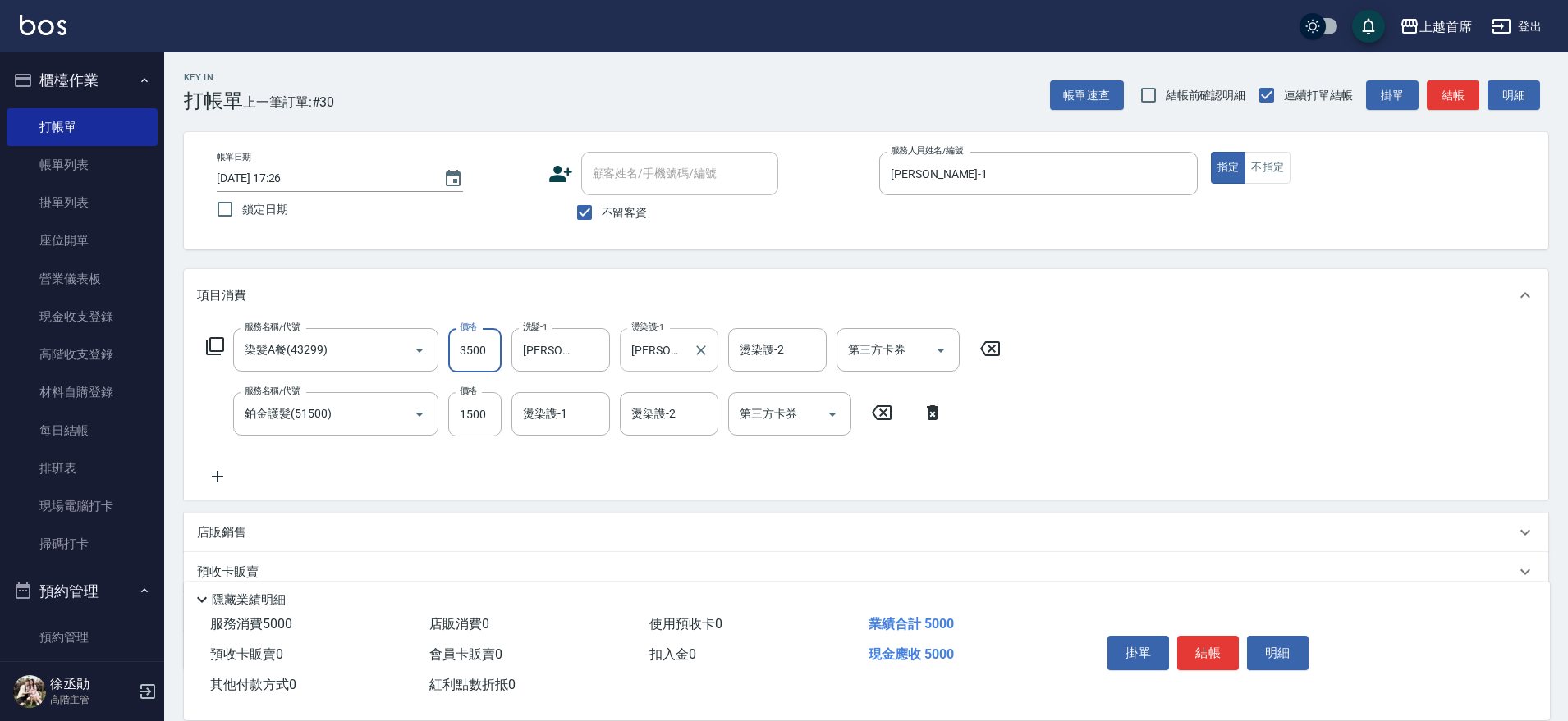
click at [485, 350] on input "3500" at bounding box center [474, 350] width 53 height 44
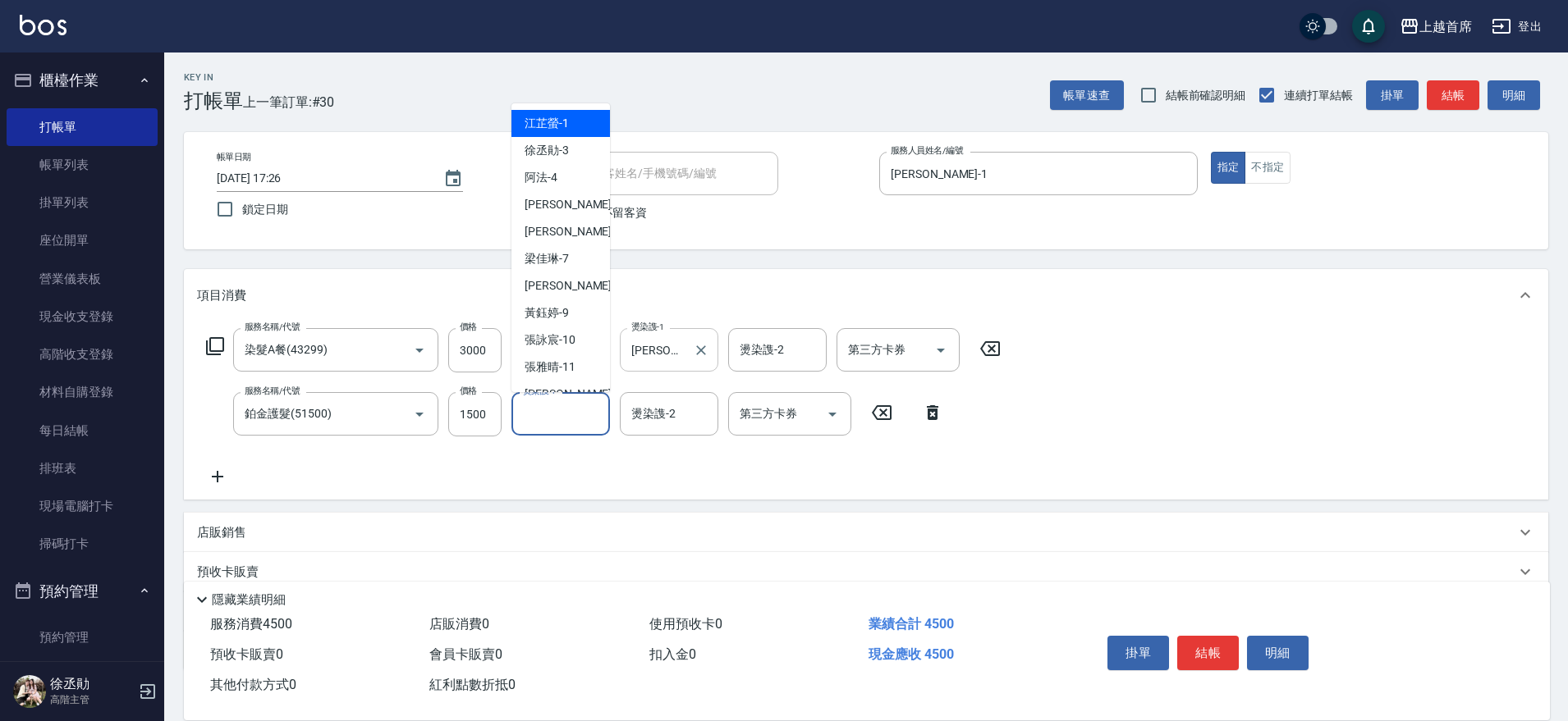
click at [536, 418] on input "燙染謢-1" at bounding box center [561, 414] width 84 height 29
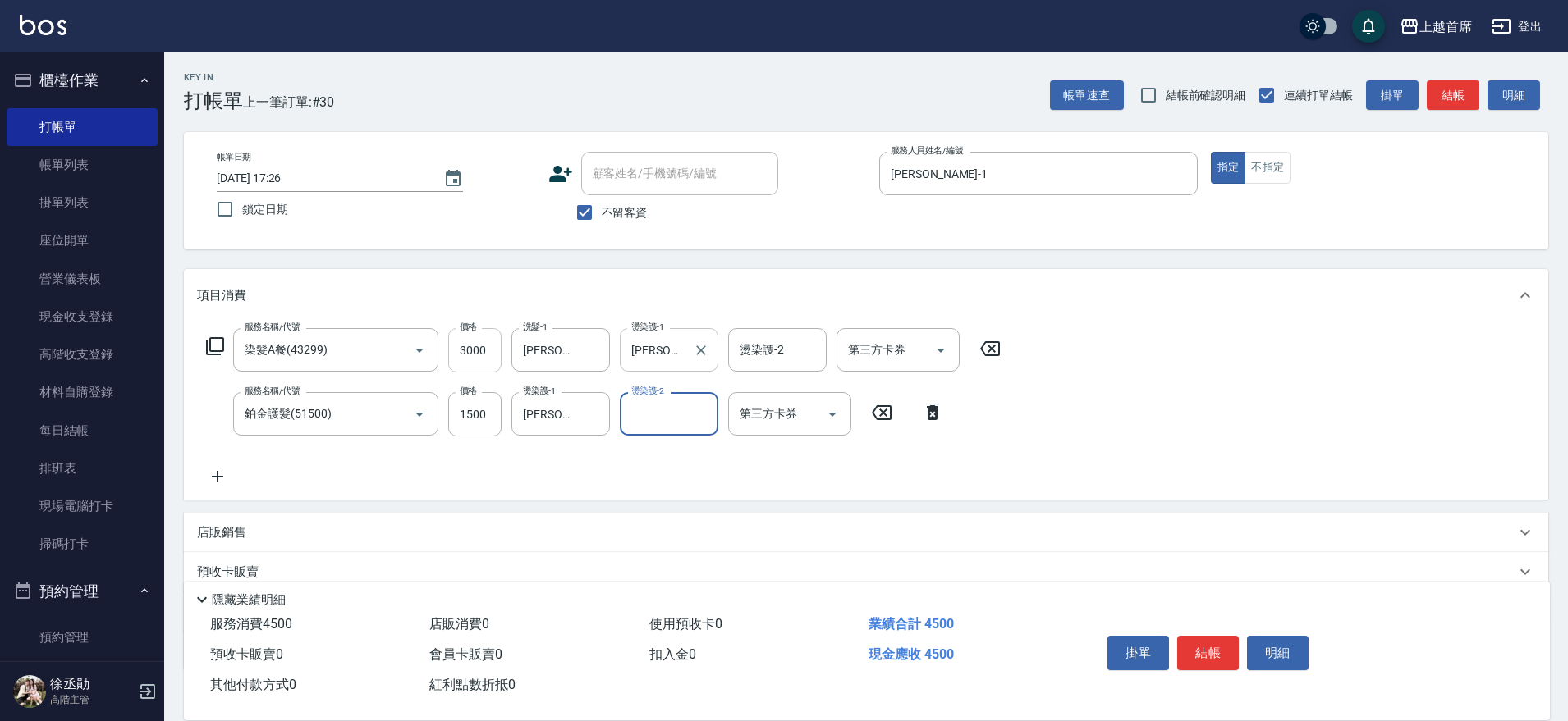
click at [487, 351] on input "3000" at bounding box center [474, 350] width 53 height 44
click at [1200, 649] on button "結帳" at bounding box center [1208, 654] width 62 height 35
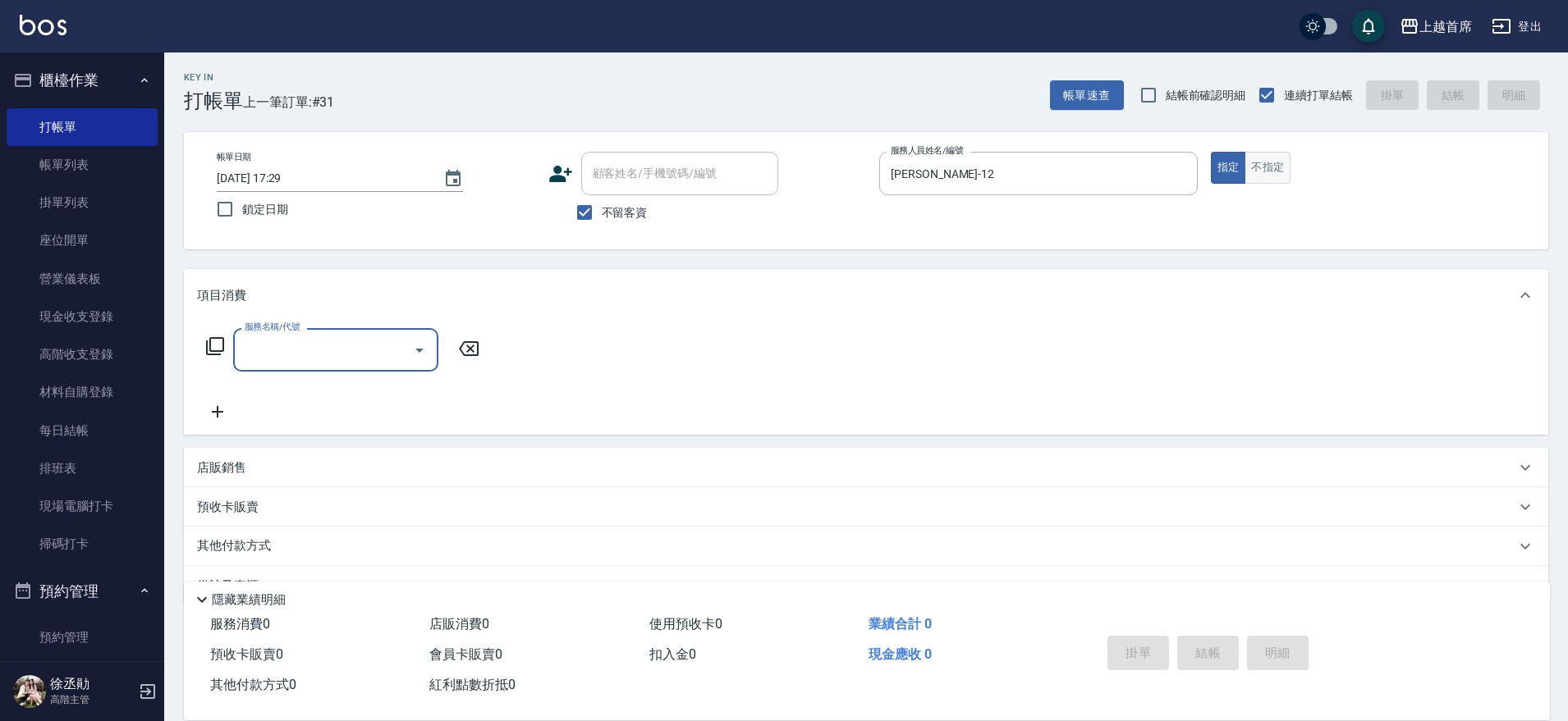
click at [1281, 182] on button "不指定" at bounding box center [1267, 168] width 46 height 32
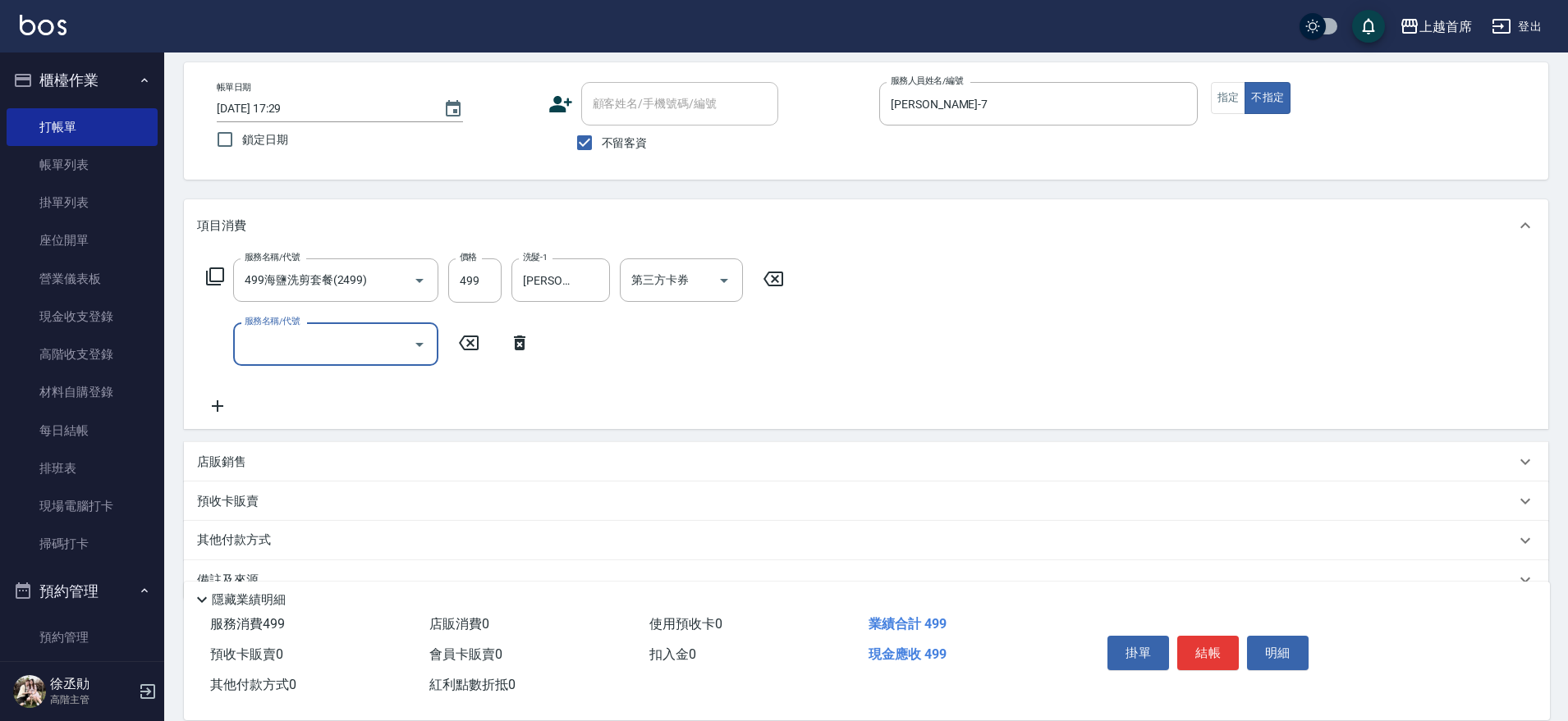
scroll to position [106, 0]
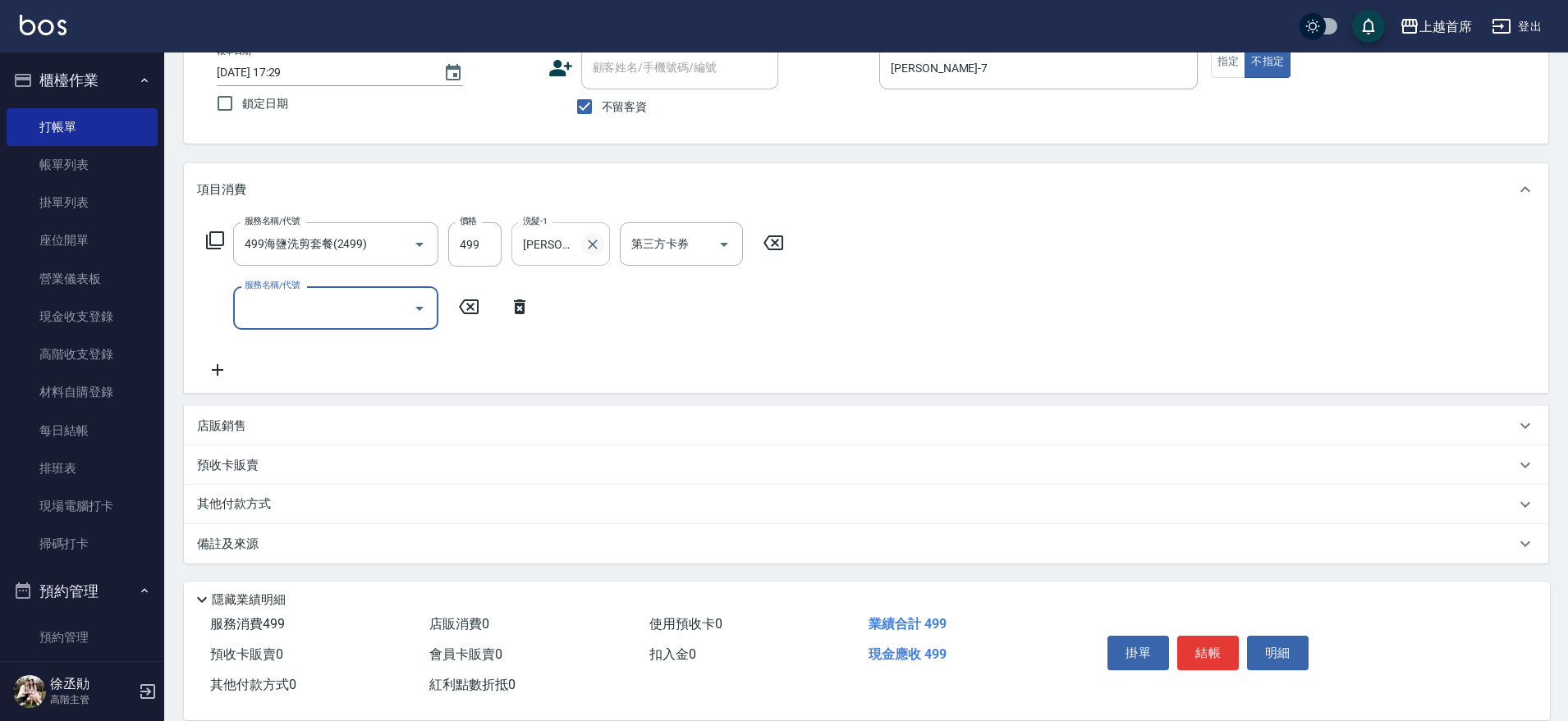
click at [594, 243] on icon "Clear" at bounding box center [593, 245] width 10 height 10
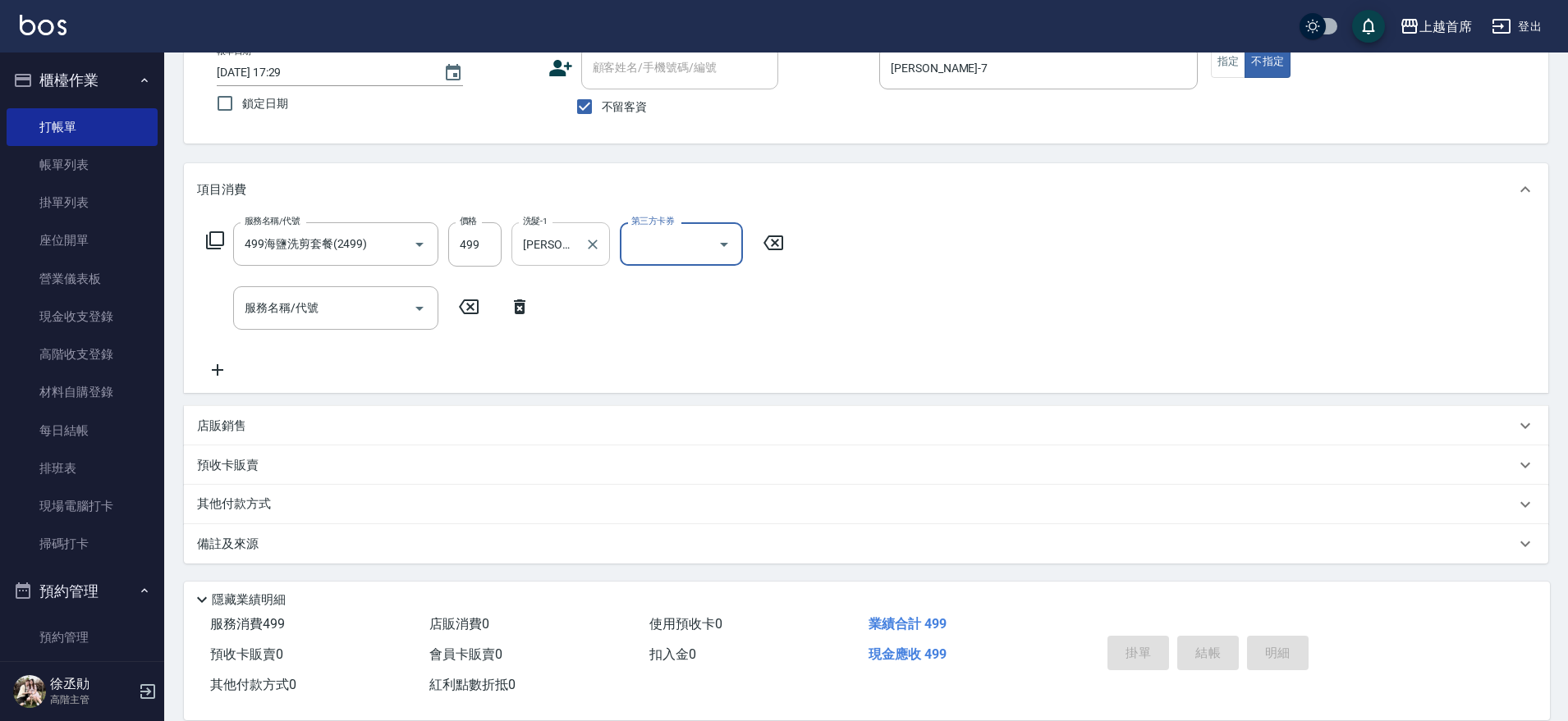
scroll to position [42, 0]
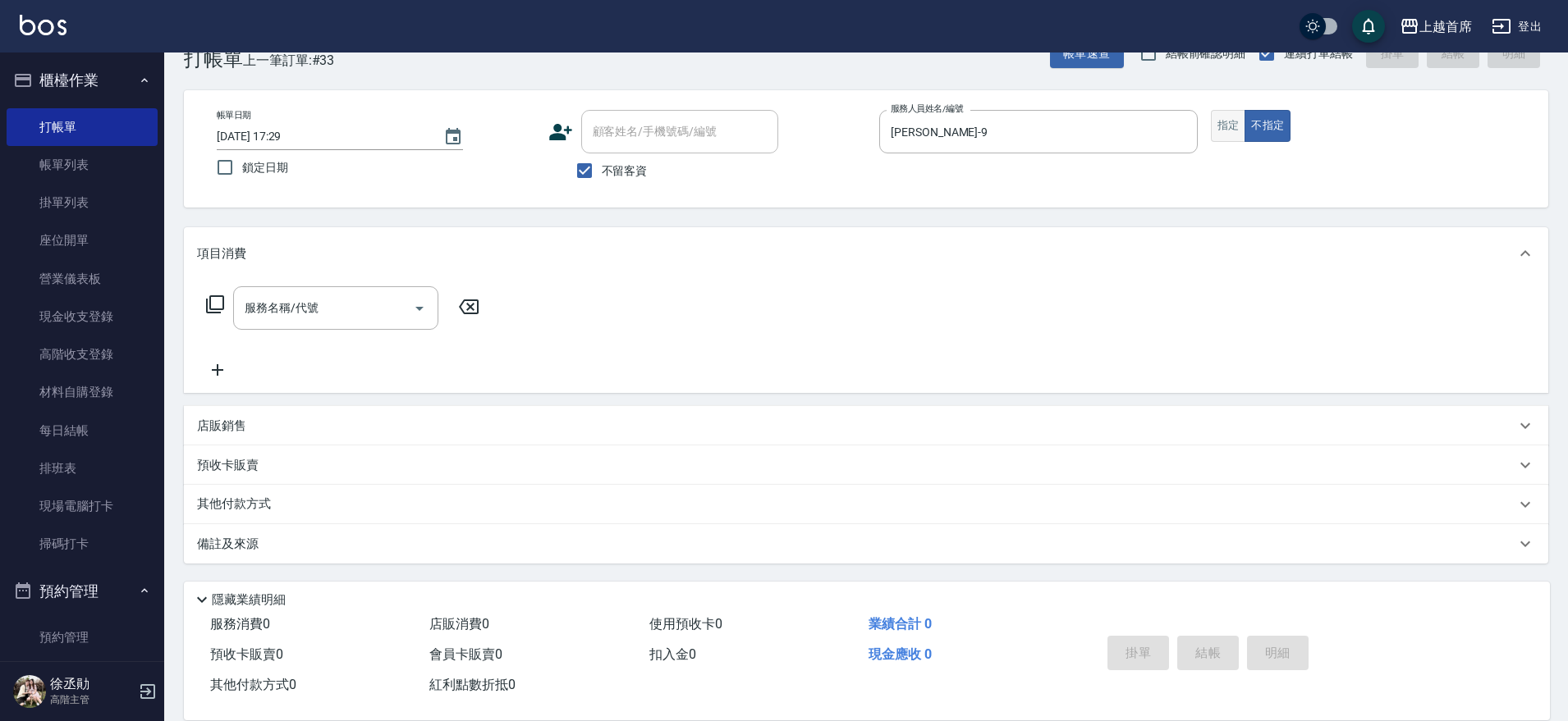
drag, startPoint x: 594, startPoint y: 243, endPoint x: 1225, endPoint y: 139, distance: 639.5
click at [1225, 139] on button "指定" at bounding box center [1228, 126] width 35 height 32
click at [221, 305] on icon at bounding box center [215, 304] width 20 height 20
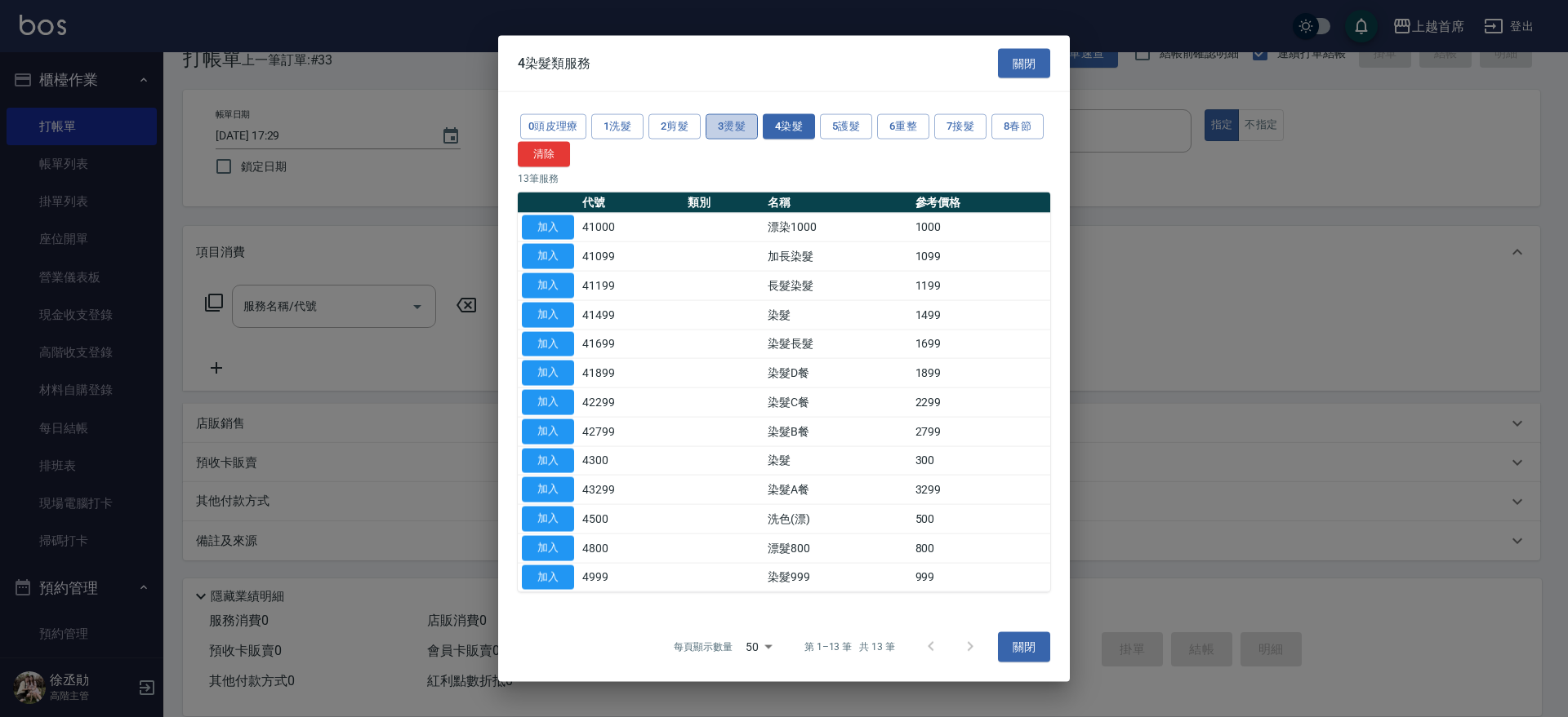
click at [726, 119] on button "3燙髮" at bounding box center [732, 127] width 52 height 25
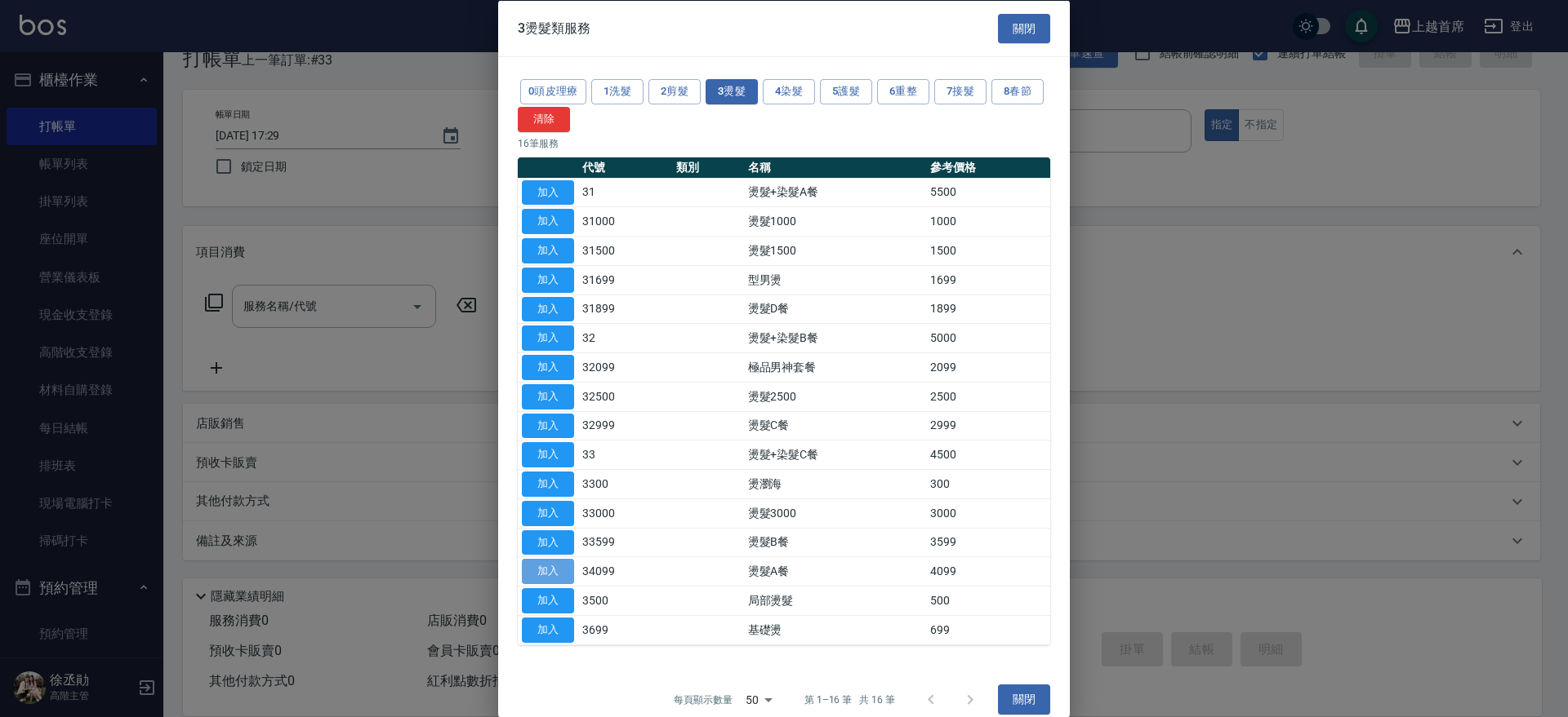
click at [564, 579] on button "加入" at bounding box center [548, 571] width 52 height 25
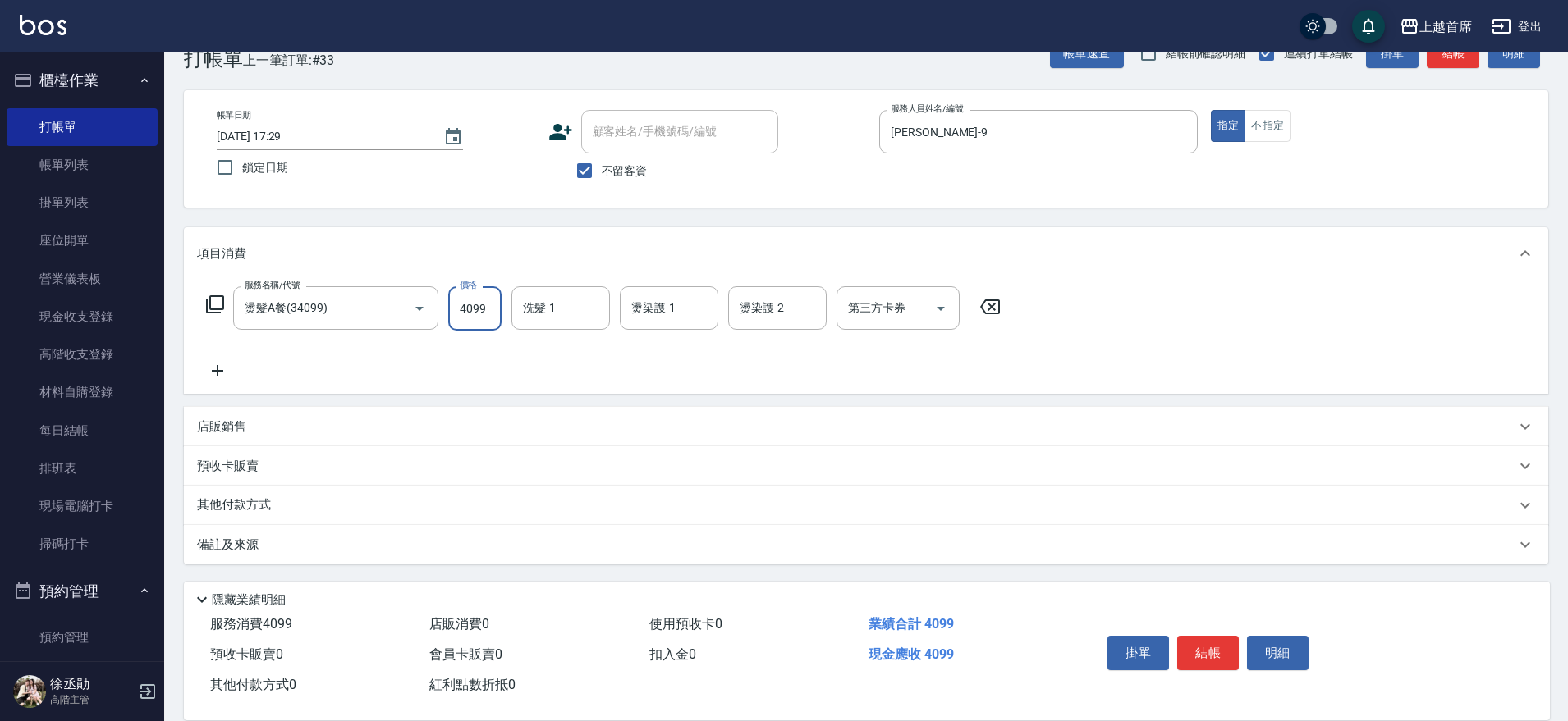
click at [473, 312] on input "4099" at bounding box center [474, 308] width 53 height 44
click at [486, 308] on input "4099" at bounding box center [474, 308] width 53 height 44
drag, startPoint x: 674, startPoint y: 301, endPoint x: 931, endPoint y: 412, distance: 279.9
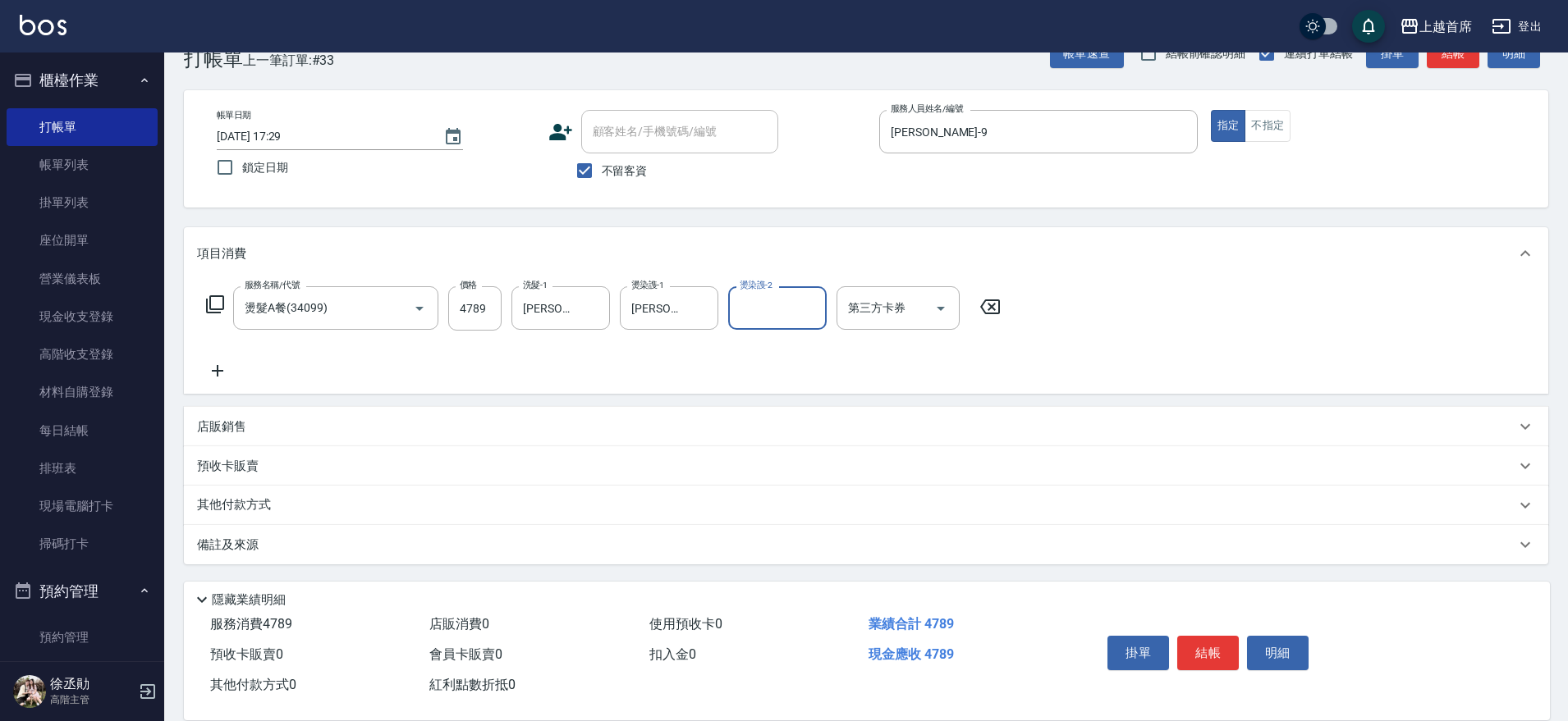
click at [677, 303] on input "[PERSON_NAME]-77" at bounding box center [657, 307] width 59 height 29
click at [942, 302] on icon "Open" at bounding box center [941, 308] width 20 height 20
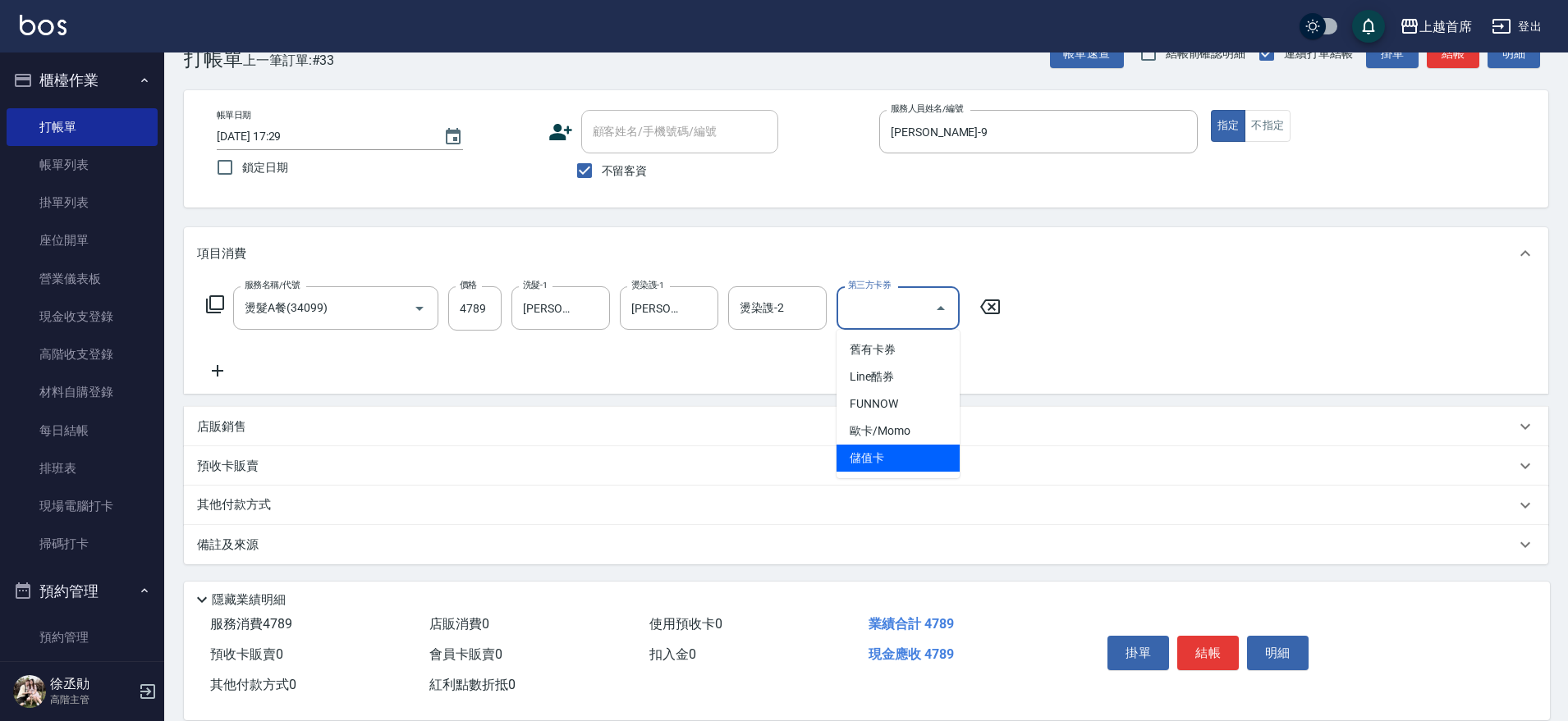
click at [889, 458] on span "儲值卡" at bounding box center [898, 458] width 123 height 27
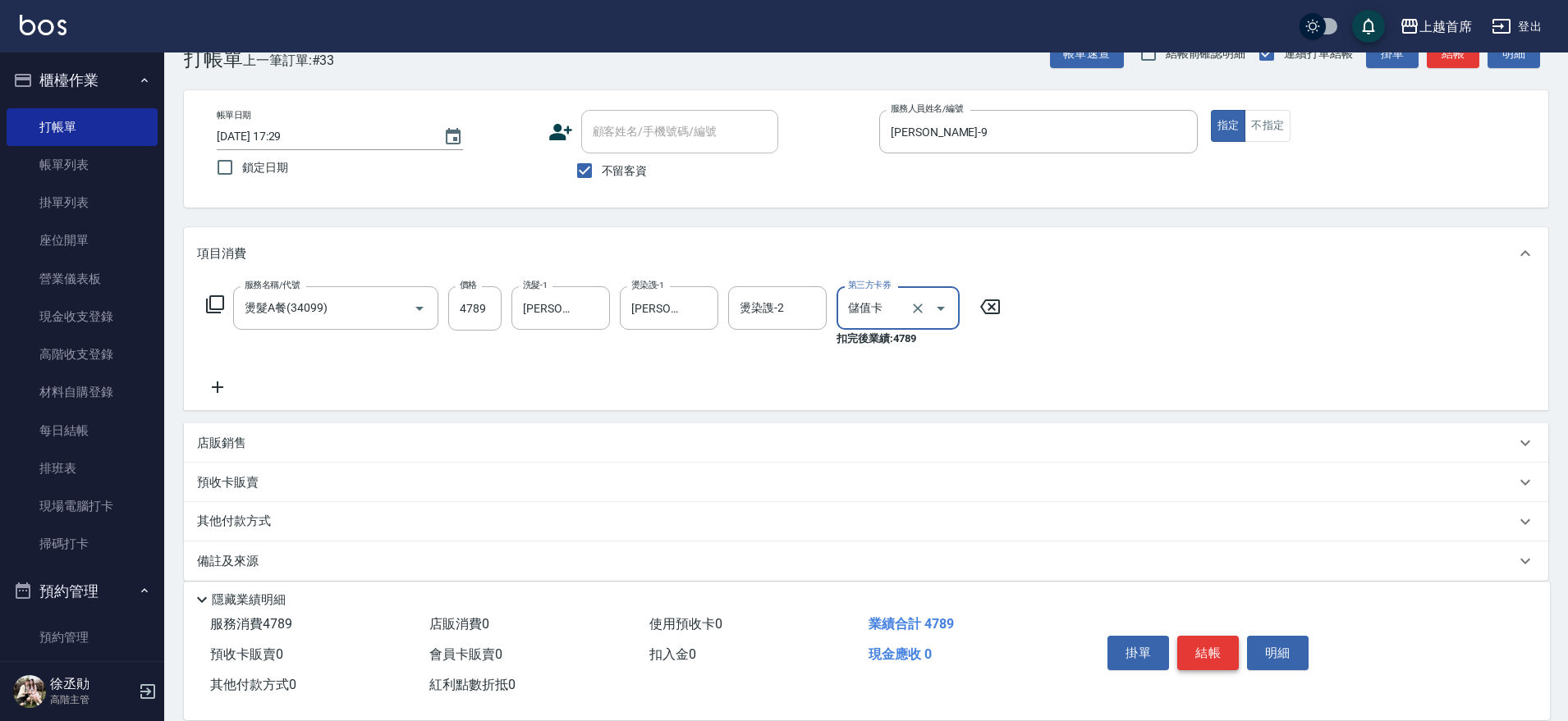
click at [1219, 646] on button "結帳" at bounding box center [1208, 654] width 62 height 35
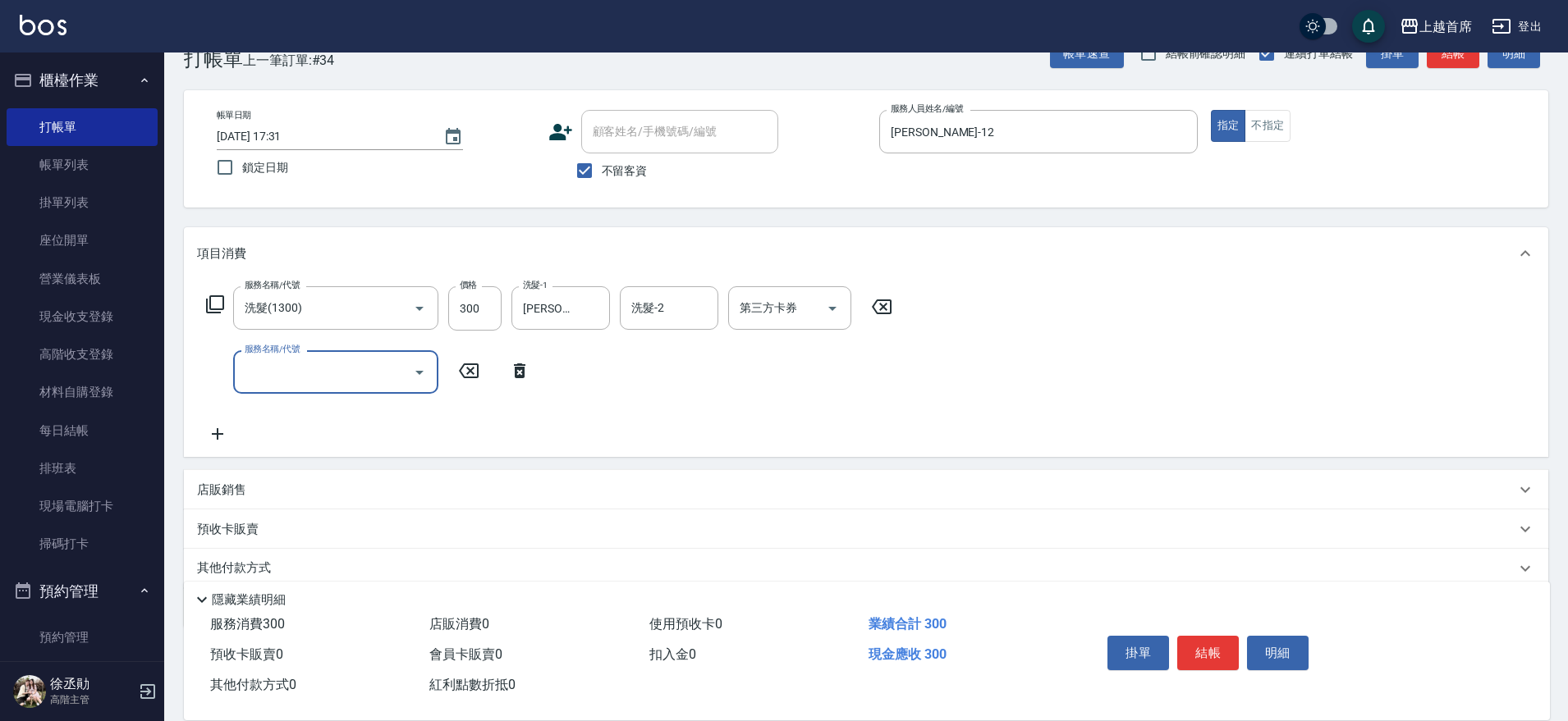
click at [215, 303] on icon at bounding box center [215, 304] width 20 height 20
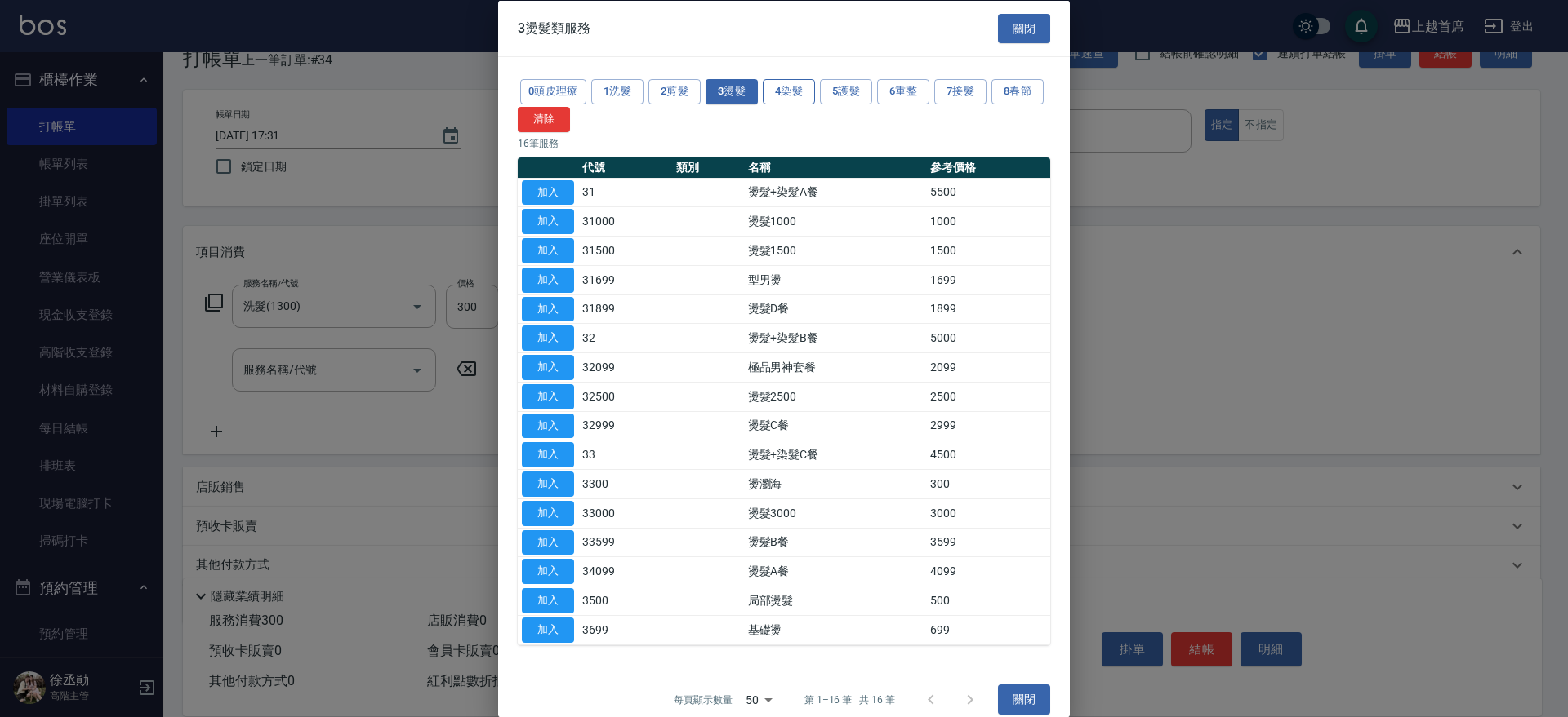
click at [775, 86] on button "4染髮" at bounding box center [788, 92] width 52 height 25
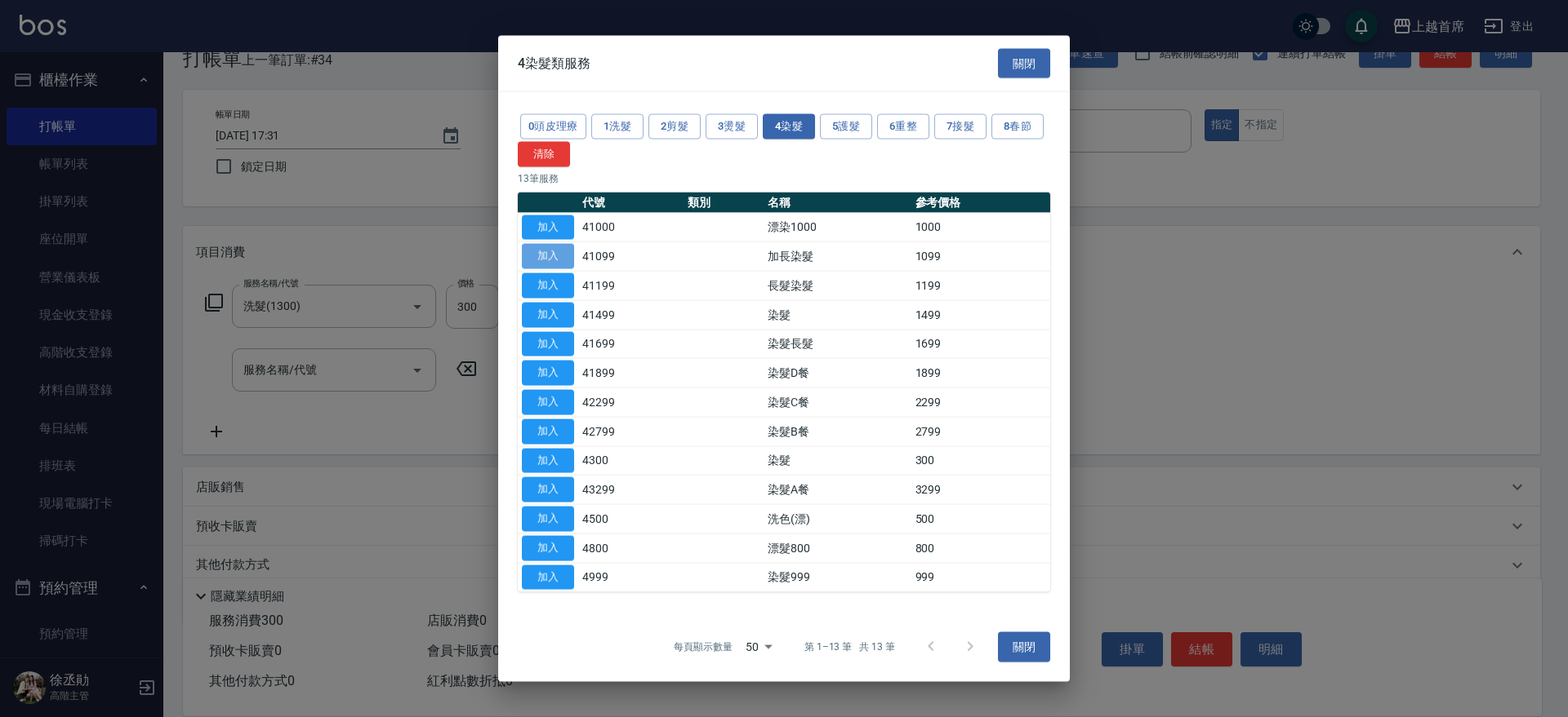
click at [540, 249] on button "加入" at bounding box center [548, 256] width 52 height 25
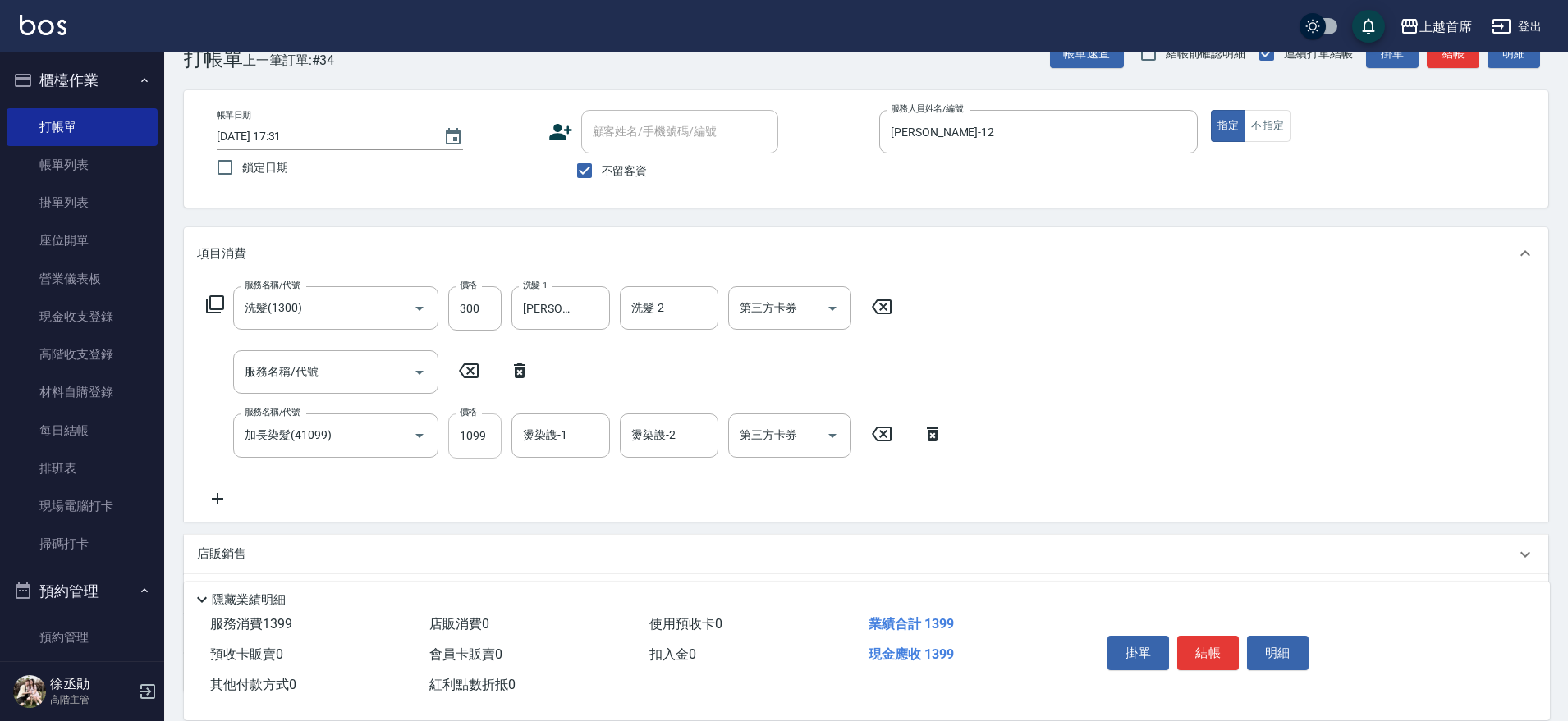
click at [481, 439] on input "1099" at bounding box center [474, 436] width 53 height 44
click at [528, 434] on input "燙染謢-1" at bounding box center [561, 435] width 84 height 29
click at [1242, 490] on div "服務名稱/代號 洗髮(1300) 服務名稱/代號 價格 300 價格 洗髮-1 [PERSON_NAME]-39 洗髮-1 洗髮-2 洗髮-2 第三方卡券 第…" at bounding box center [866, 400] width 1364 height 241
click at [1185, 640] on button "結帳" at bounding box center [1208, 654] width 62 height 35
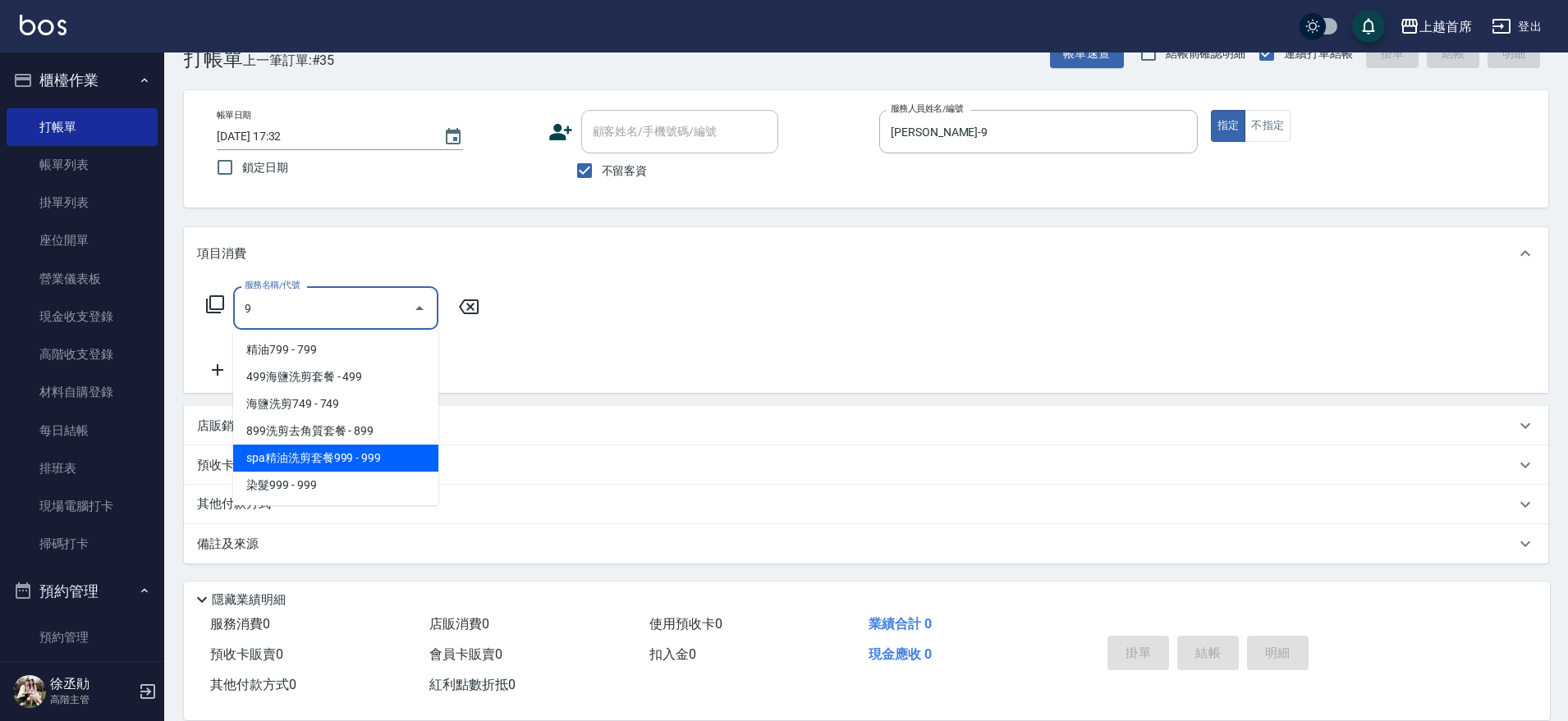
click at [374, 457] on span "spa精油洗剪套餐999 - 999" at bounding box center [336, 458] width 206 height 27
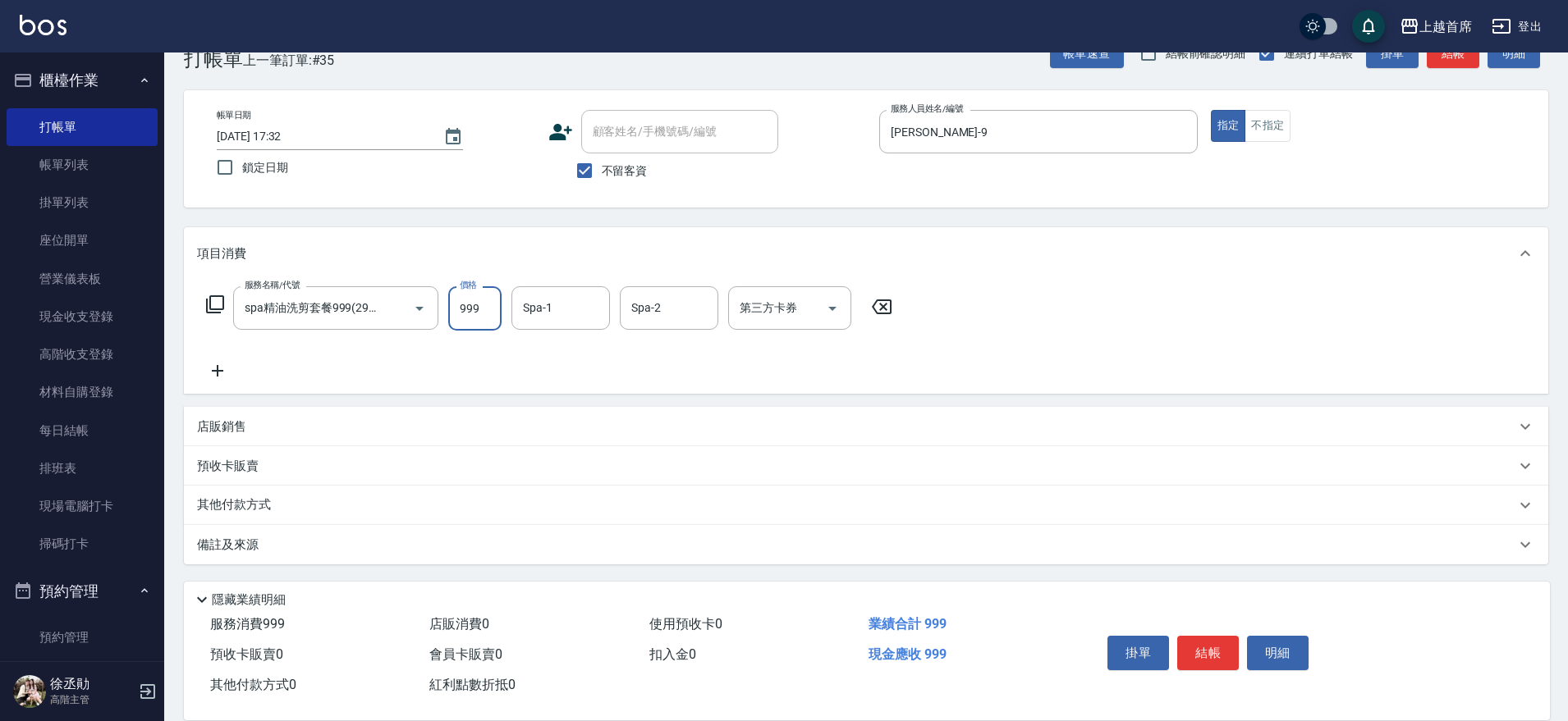
click at [476, 307] on input "999" at bounding box center [474, 308] width 53 height 44
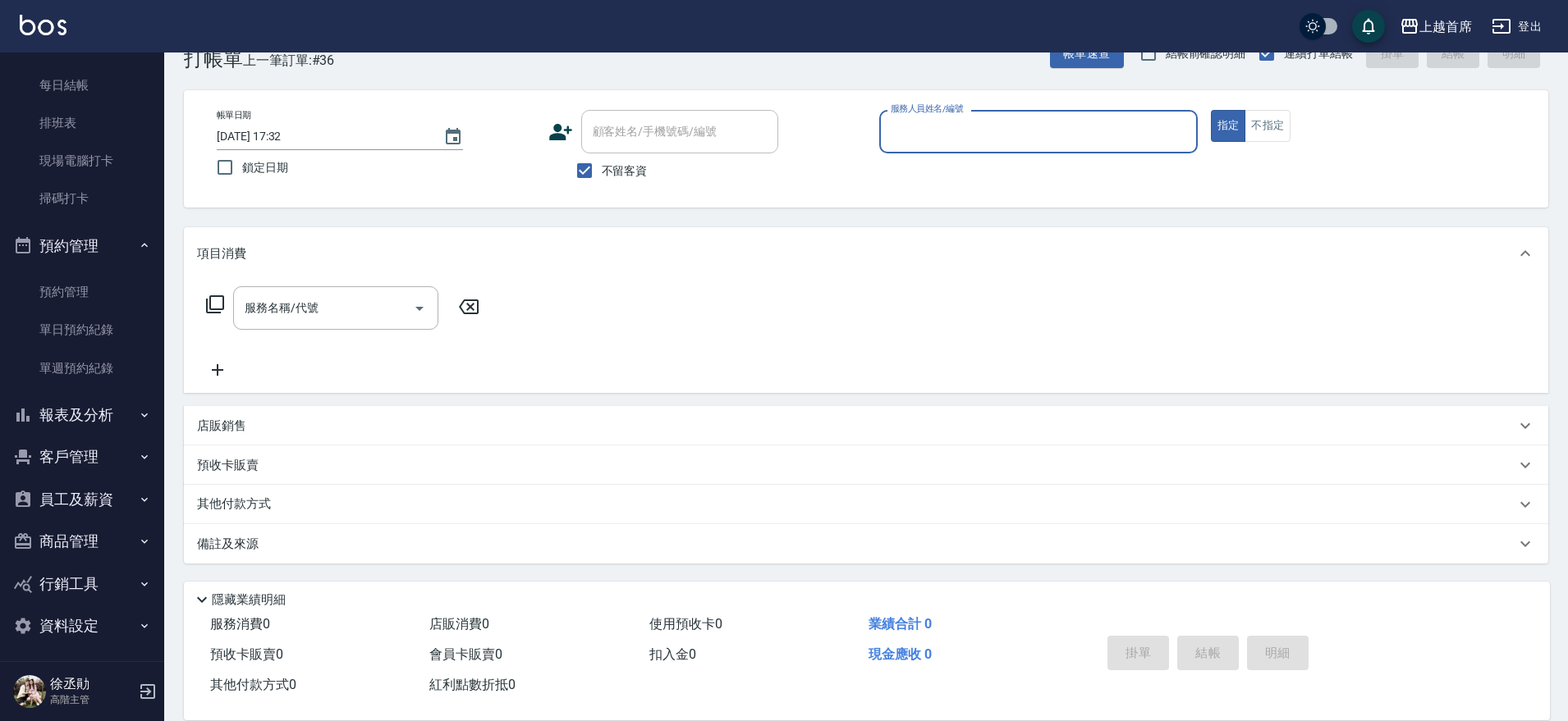
scroll to position [351, 0]
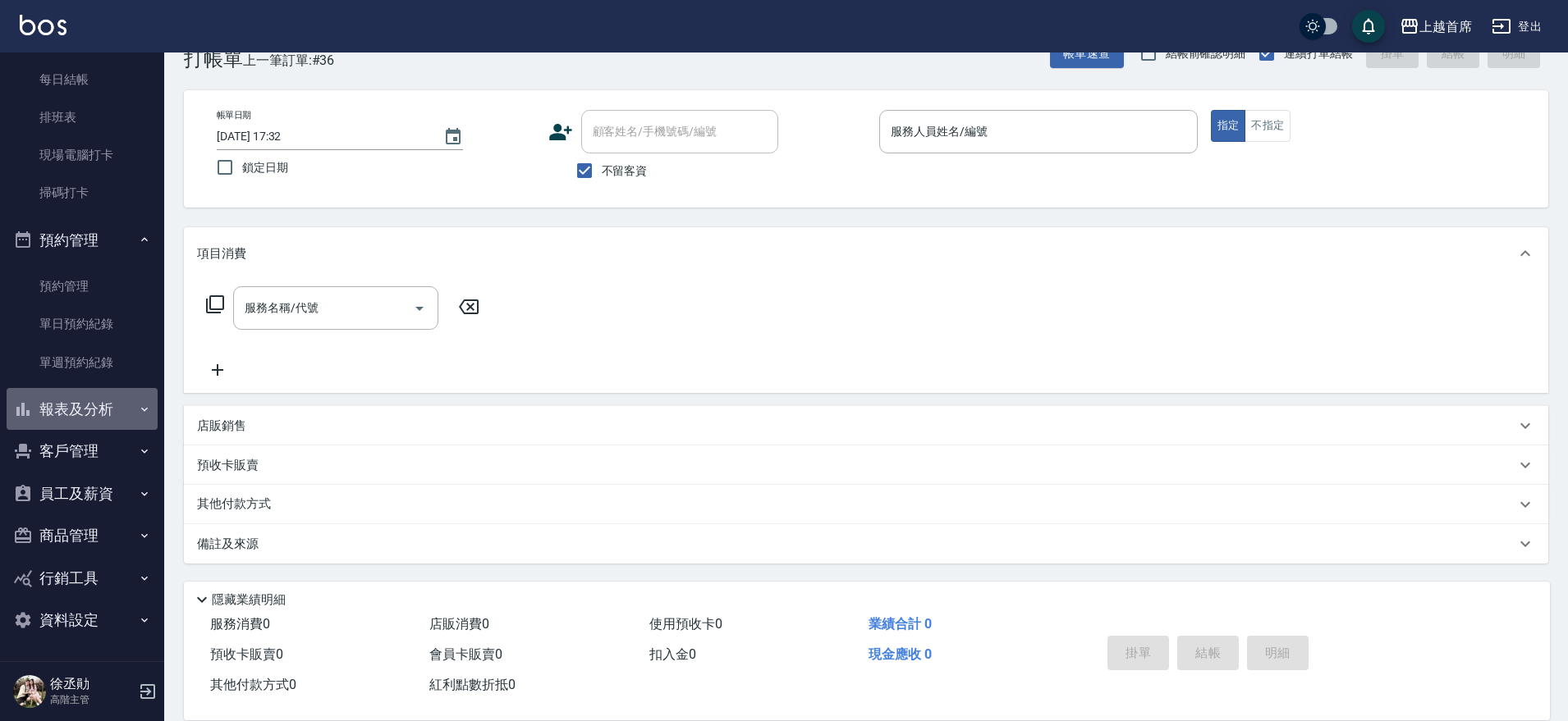
click at [81, 418] on button "報表及分析" at bounding box center [82, 409] width 151 height 43
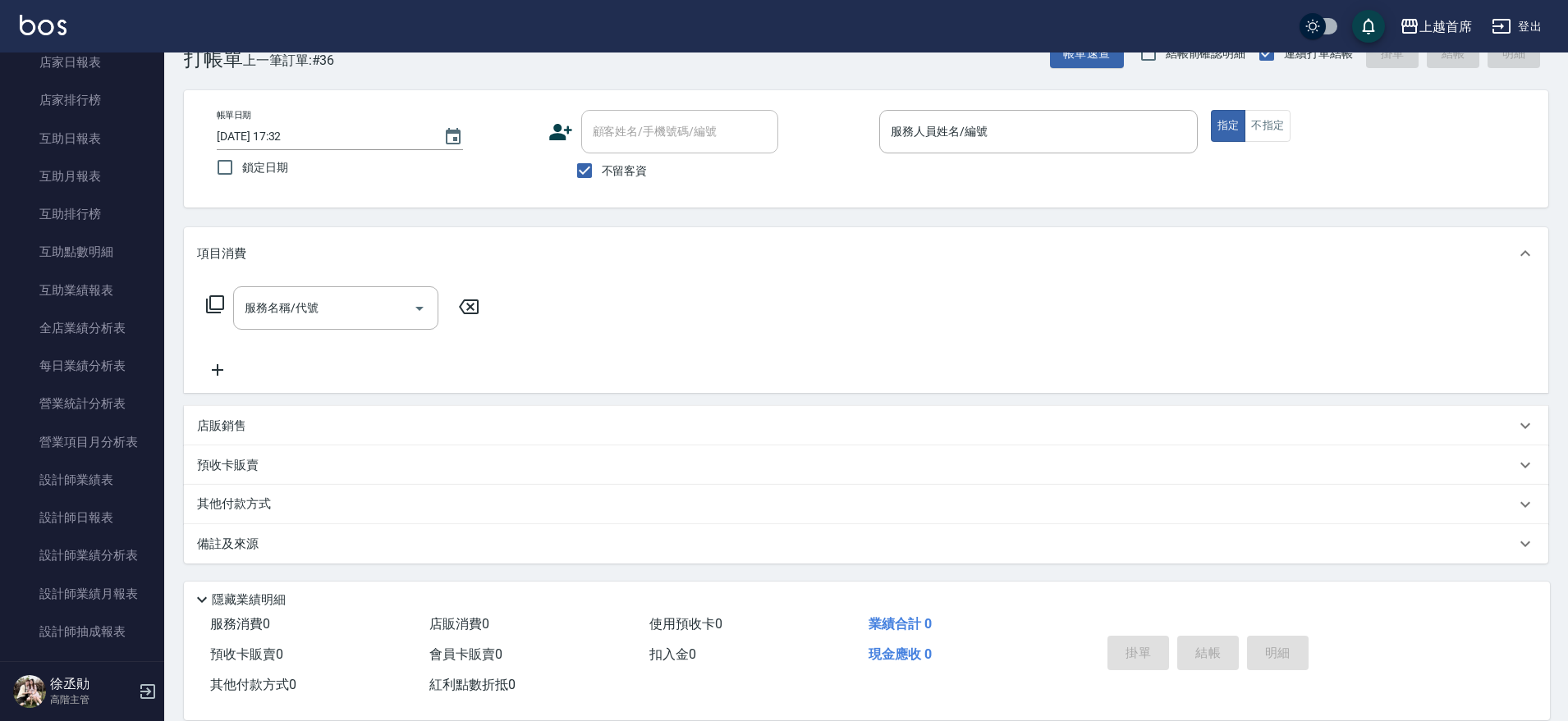
scroll to position [885, 0]
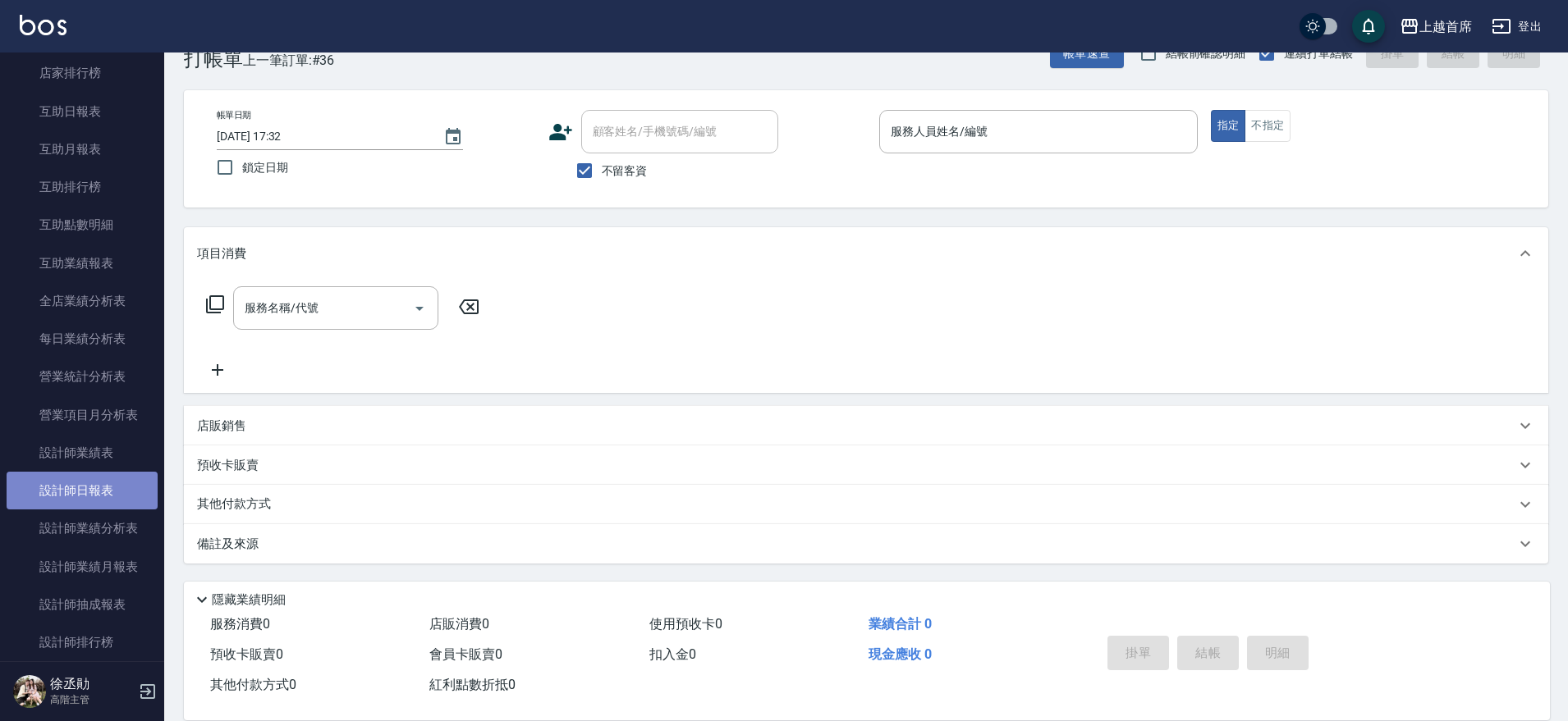
click at [126, 498] on link "設計師日報表" at bounding box center [82, 491] width 151 height 38
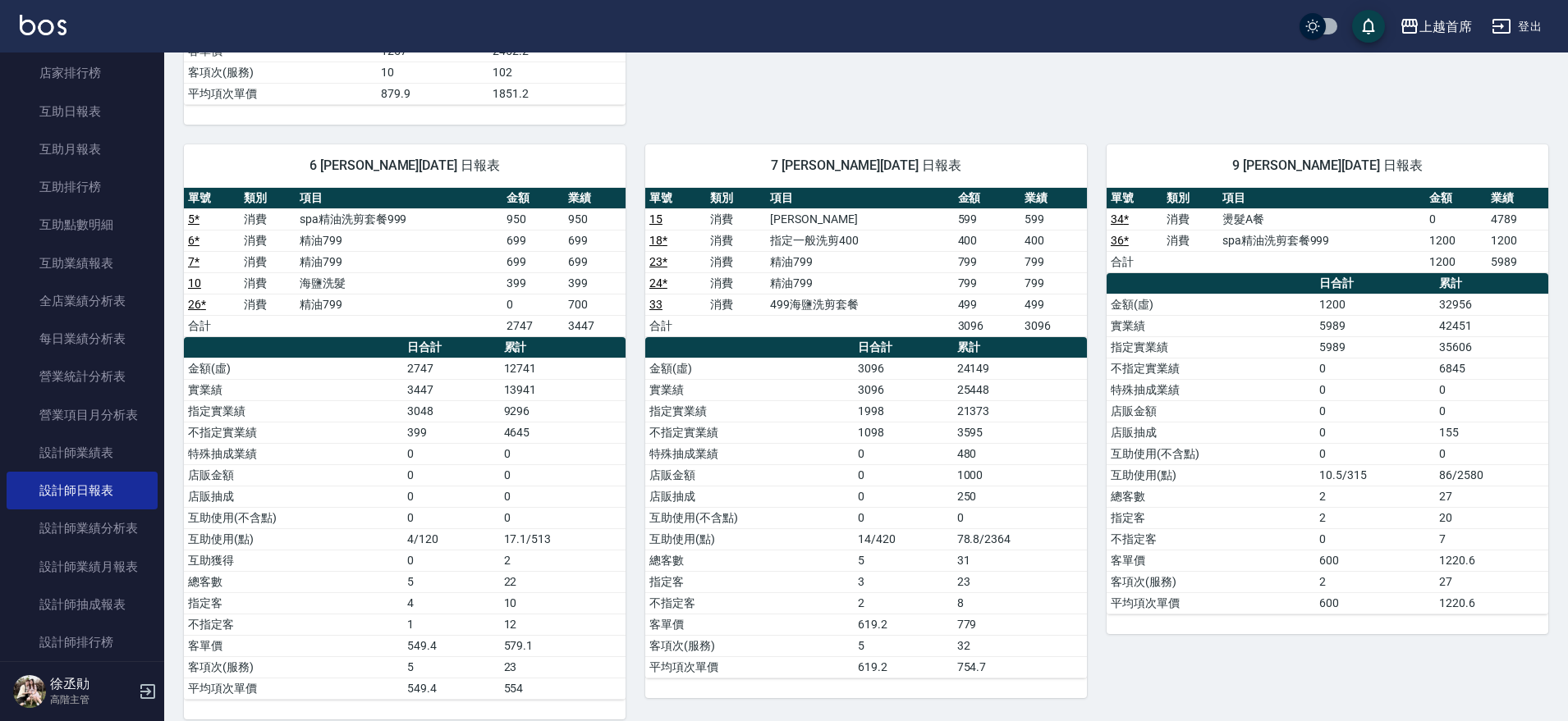
scroll to position [1231, 0]
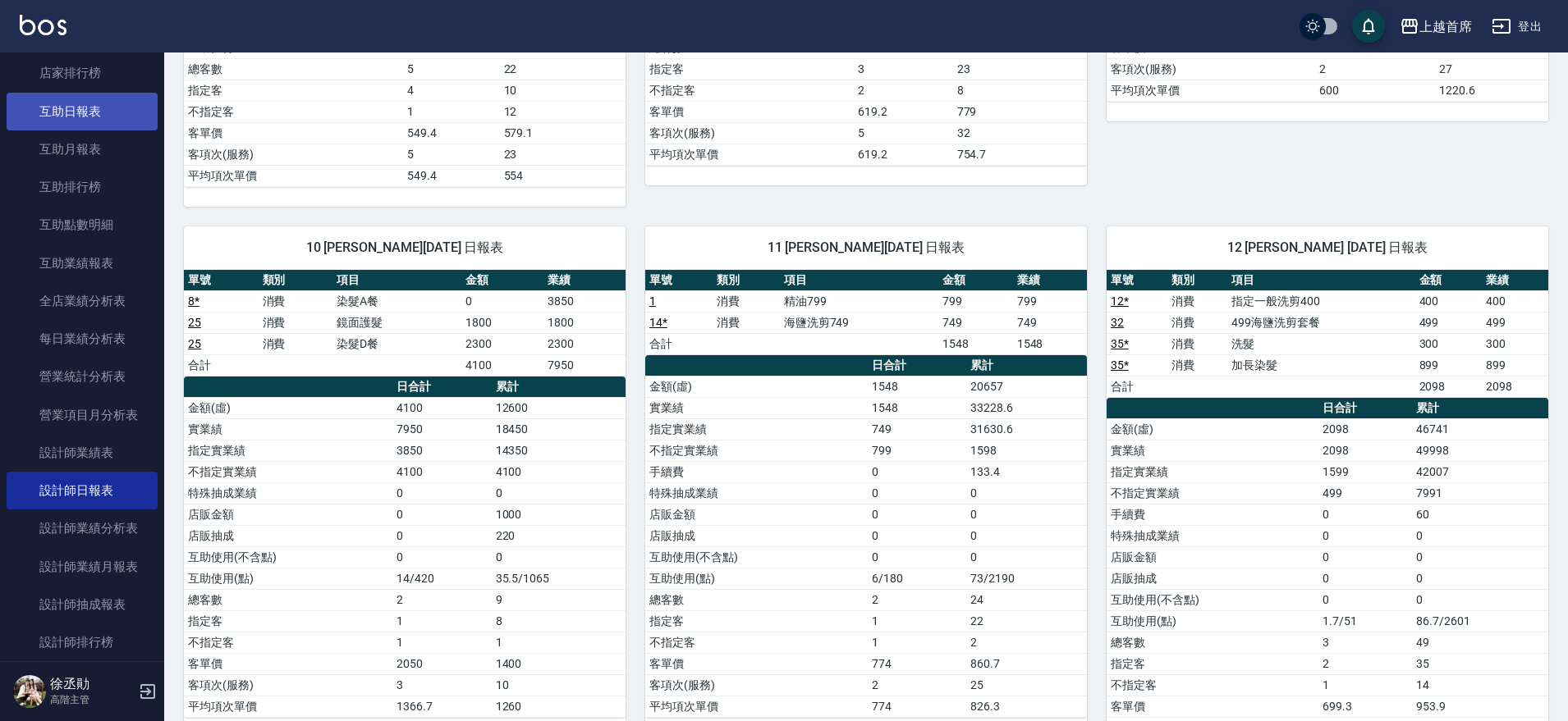
click at [103, 111] on link "互助日報表" at bounding box center [82, 112] width 151 height 38
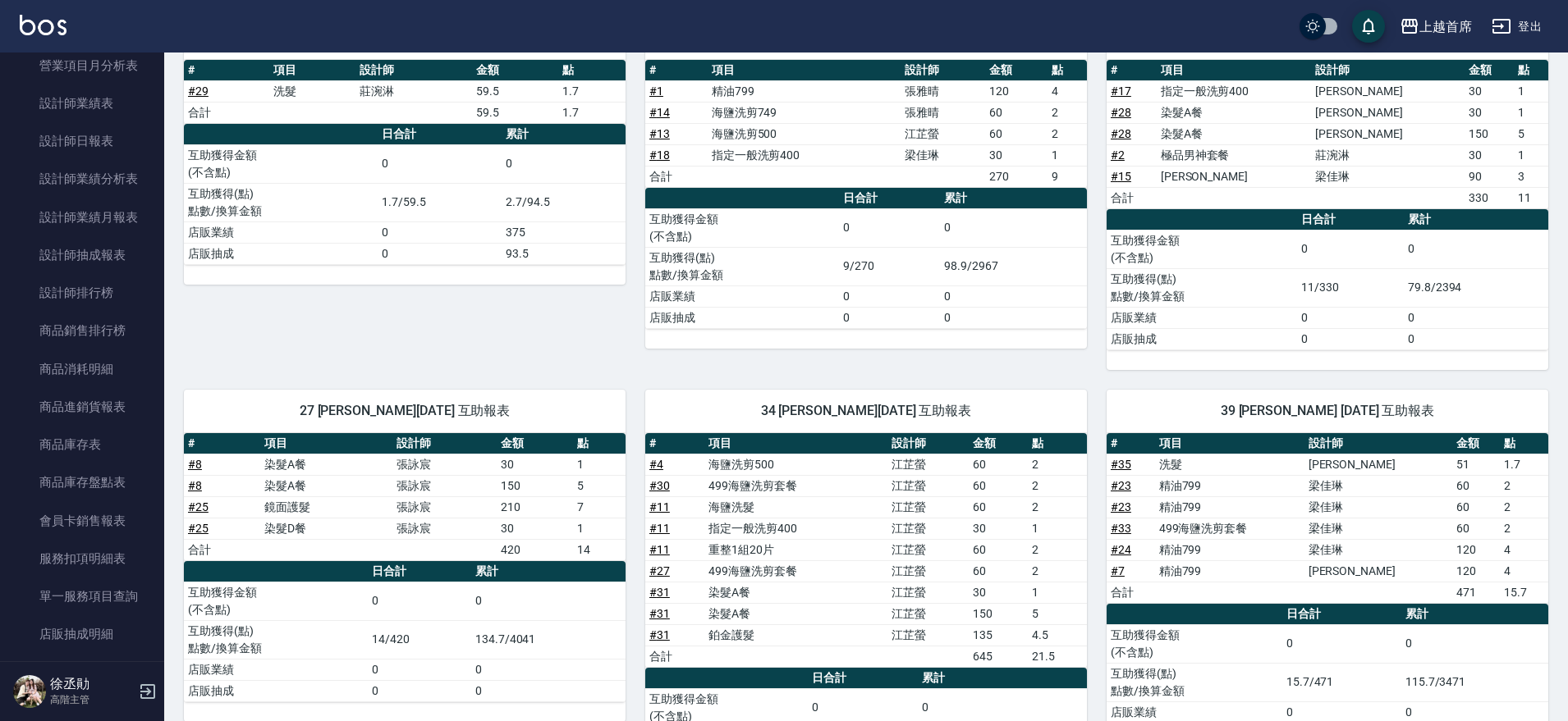
scroll to position [1238, 0]
click at [113, 273] on link "設計師排行榜" at bounding box center [82, 289] width 151 height 38
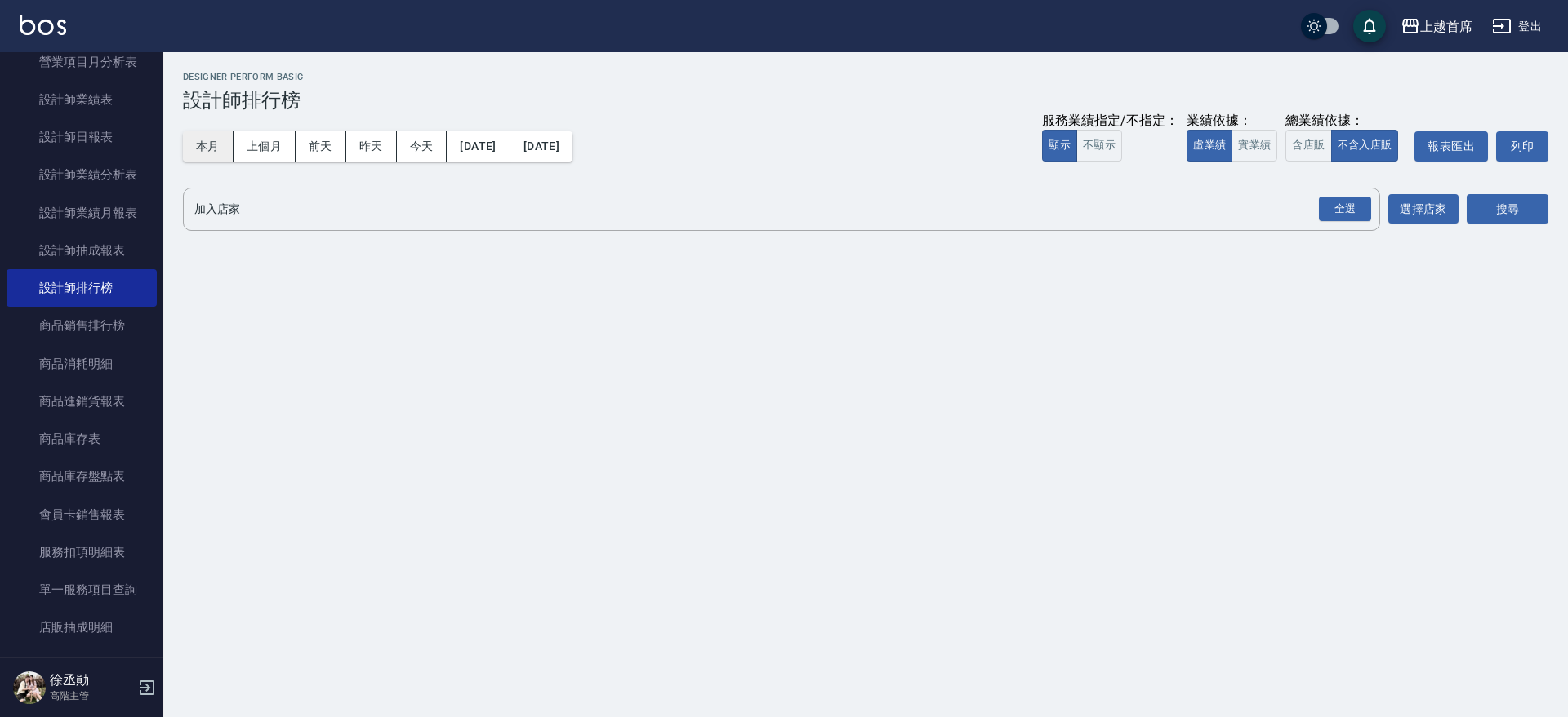
click at [225, 155] on button "本月" at bounding box center [209, 146] width 51 height 30
click at [1277, 142] on button "實業績" at bounding box center [1254, 146] width 46 height 32
click at [1341, 209] on div "全選" at bounding box center [1345, 209] width 52 height 25
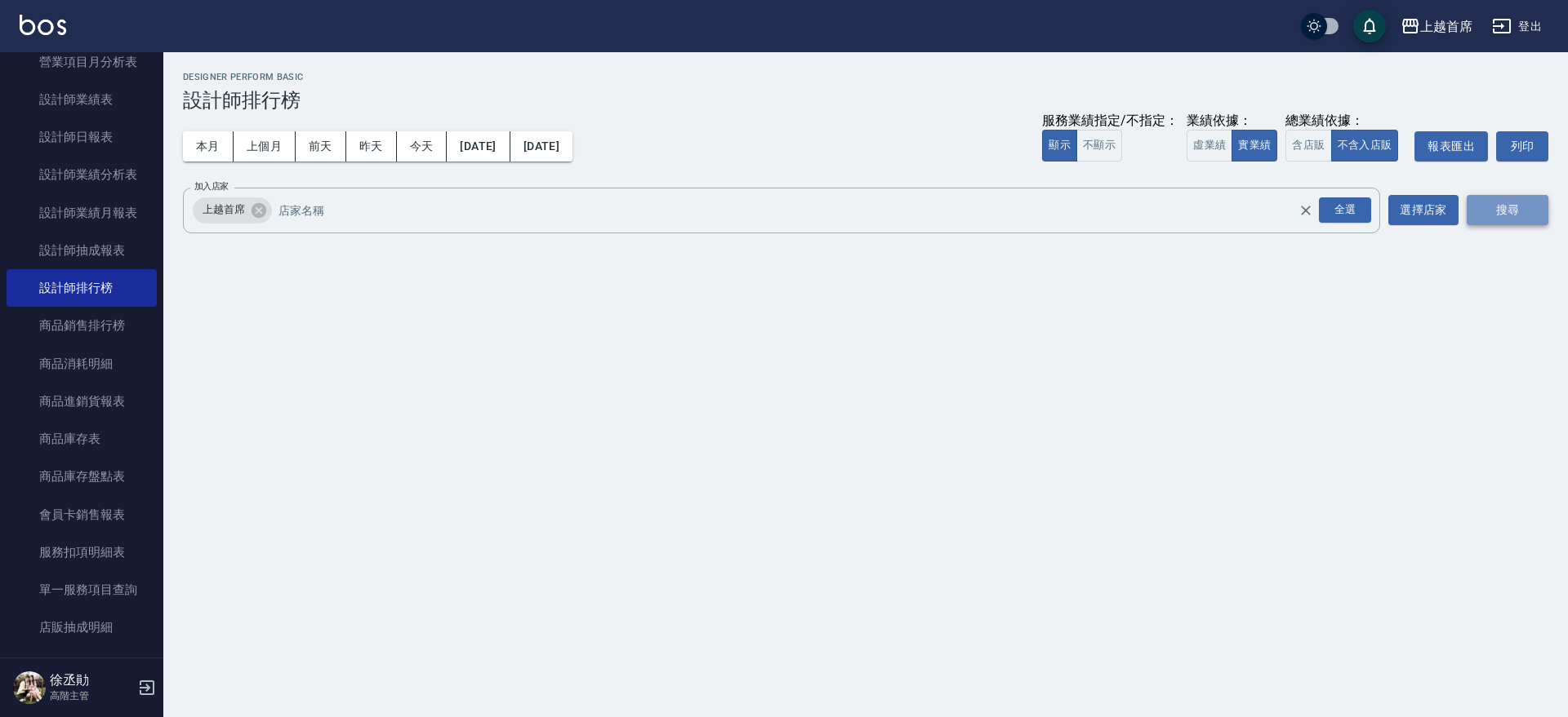
click at [1467, 211] on button "搜尋" at bounding box center [1507, 210] width 82 height 30
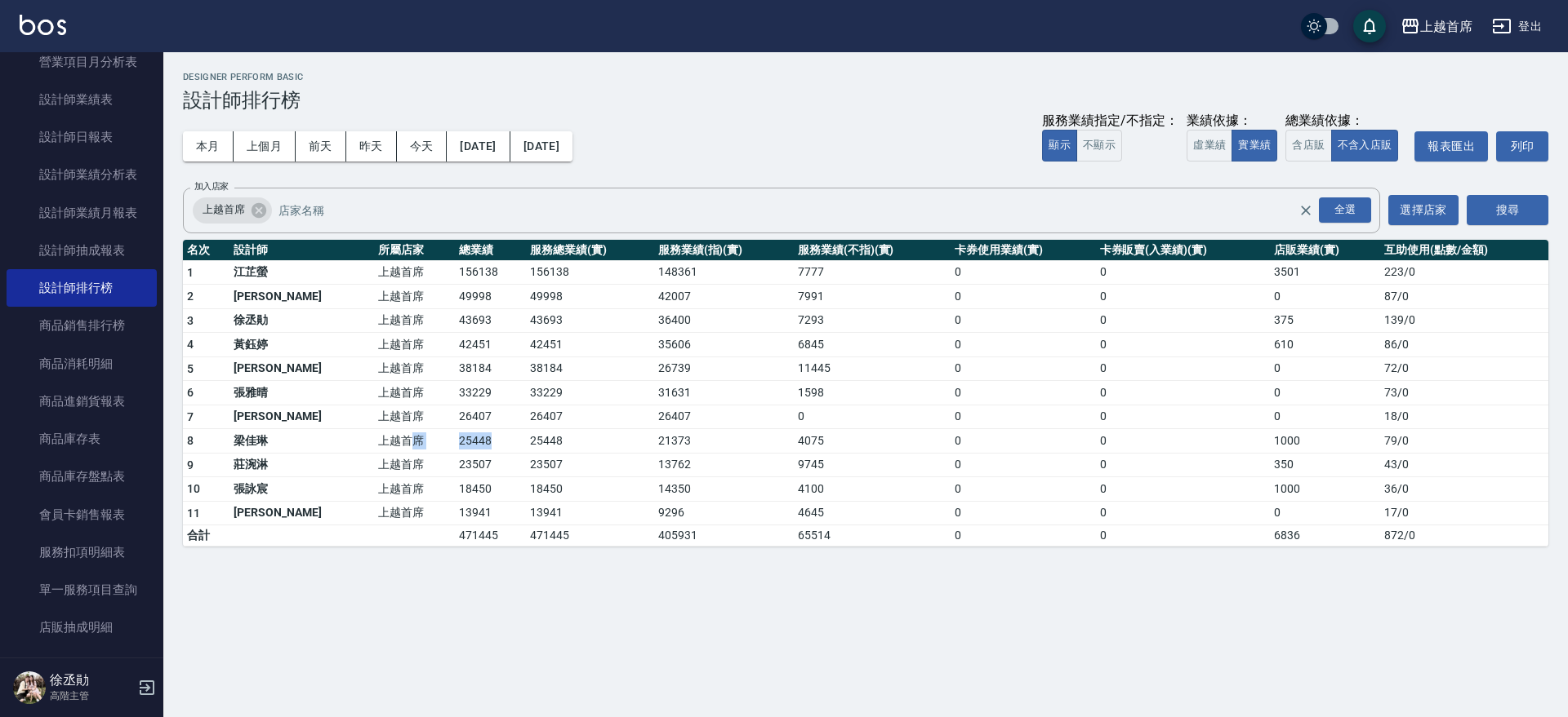
drag, startPoint x: 371, startPoint y: 446, endPoint x: 473, endPoint y: 446, distance: 102.0
click at [473, 446] on tr "8 [PERSON_NAME]首席 25448 25448 21373 4075 0 0 1000 79 / 0" at bounding box center [865, 441] width 1365 height 25
click at [473, 446] on td "25448" at bounding box center [490, 441] width 71 height 25
click at [402, 144] on button "今天" at bounding box center [422, 146] width 51 height 30
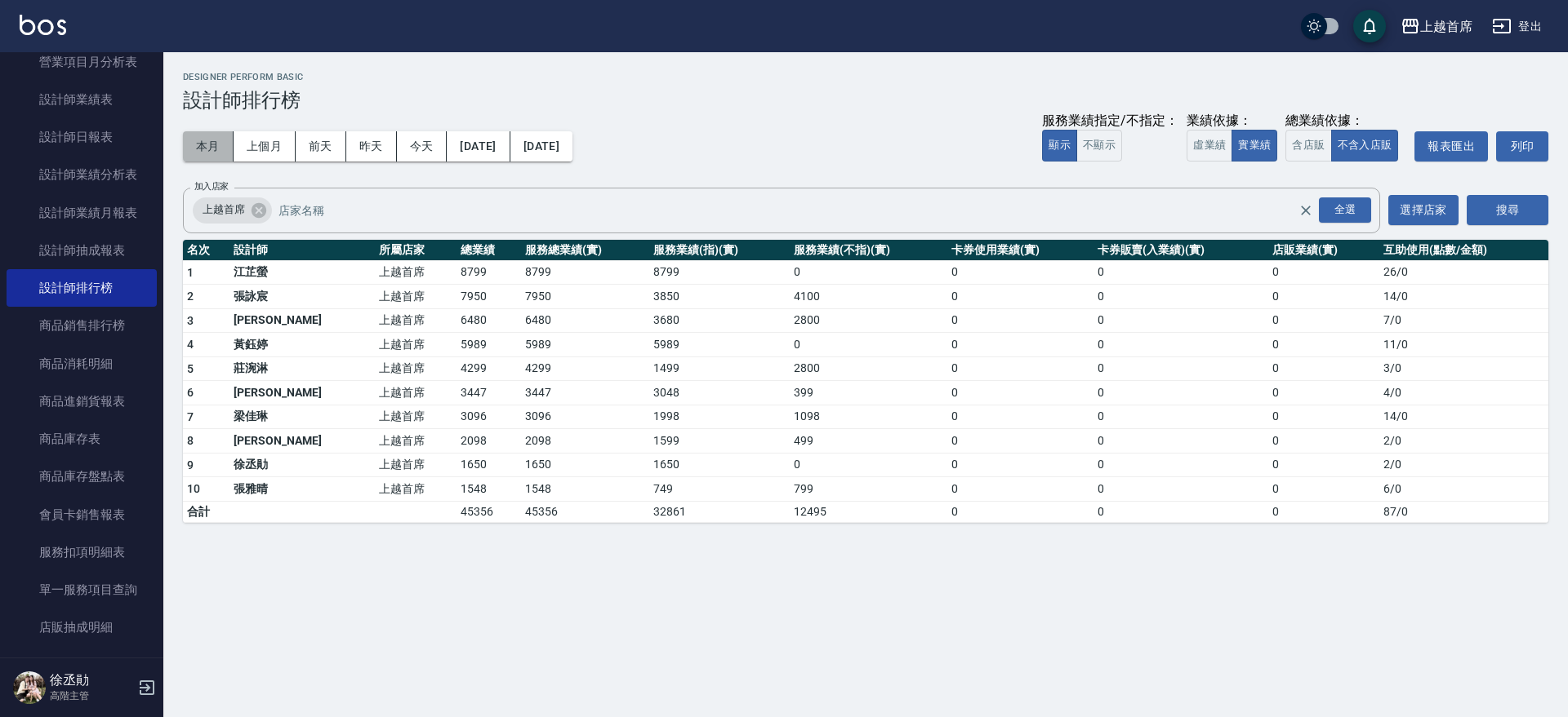
click at [212, 145] on button "本月" at bounding box center [209, 146] width 51 height 30
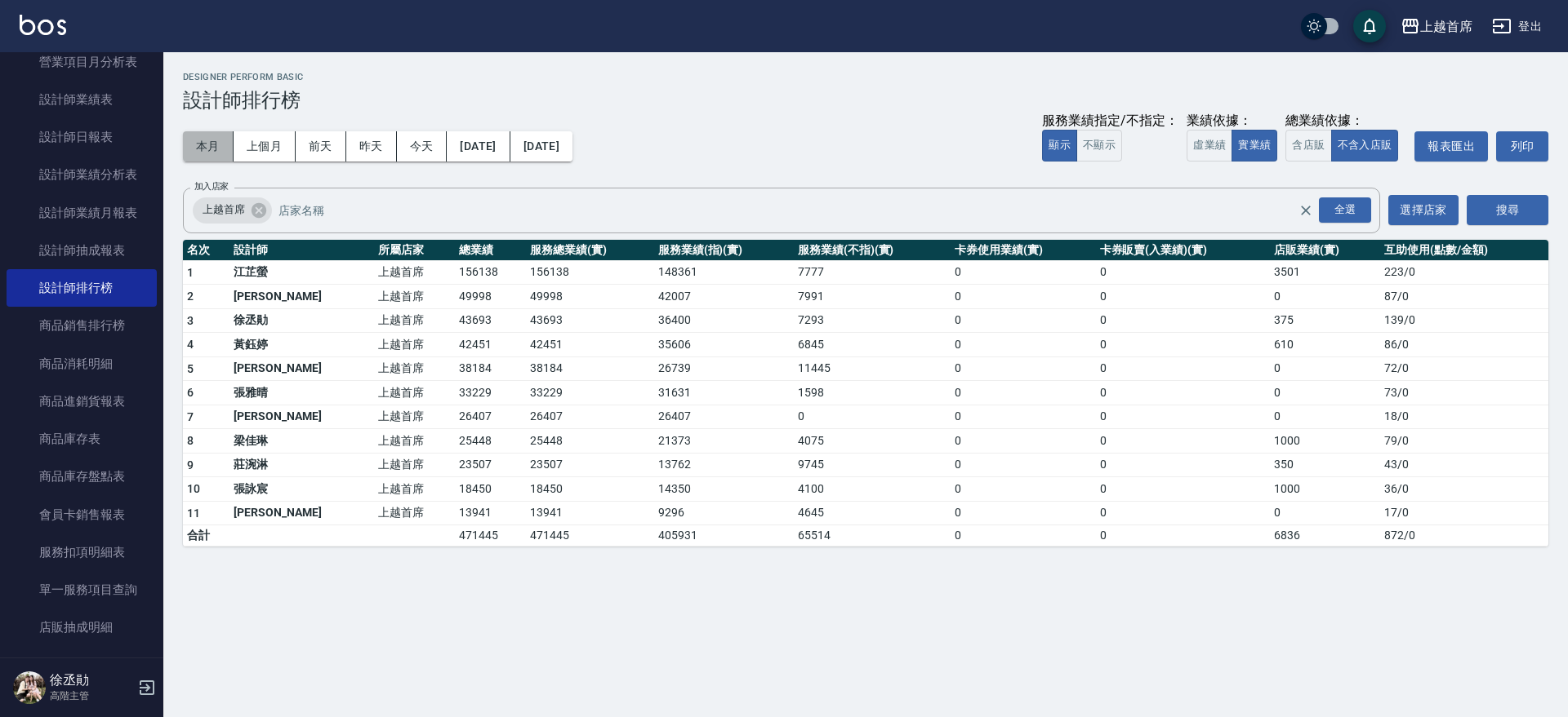
click at [222, 150] on button "本月" at bounding box center [209, 146] width 51 height 30
click at [309, 156] on button "前天" at bounding box center [321, 146] width 51 height 30
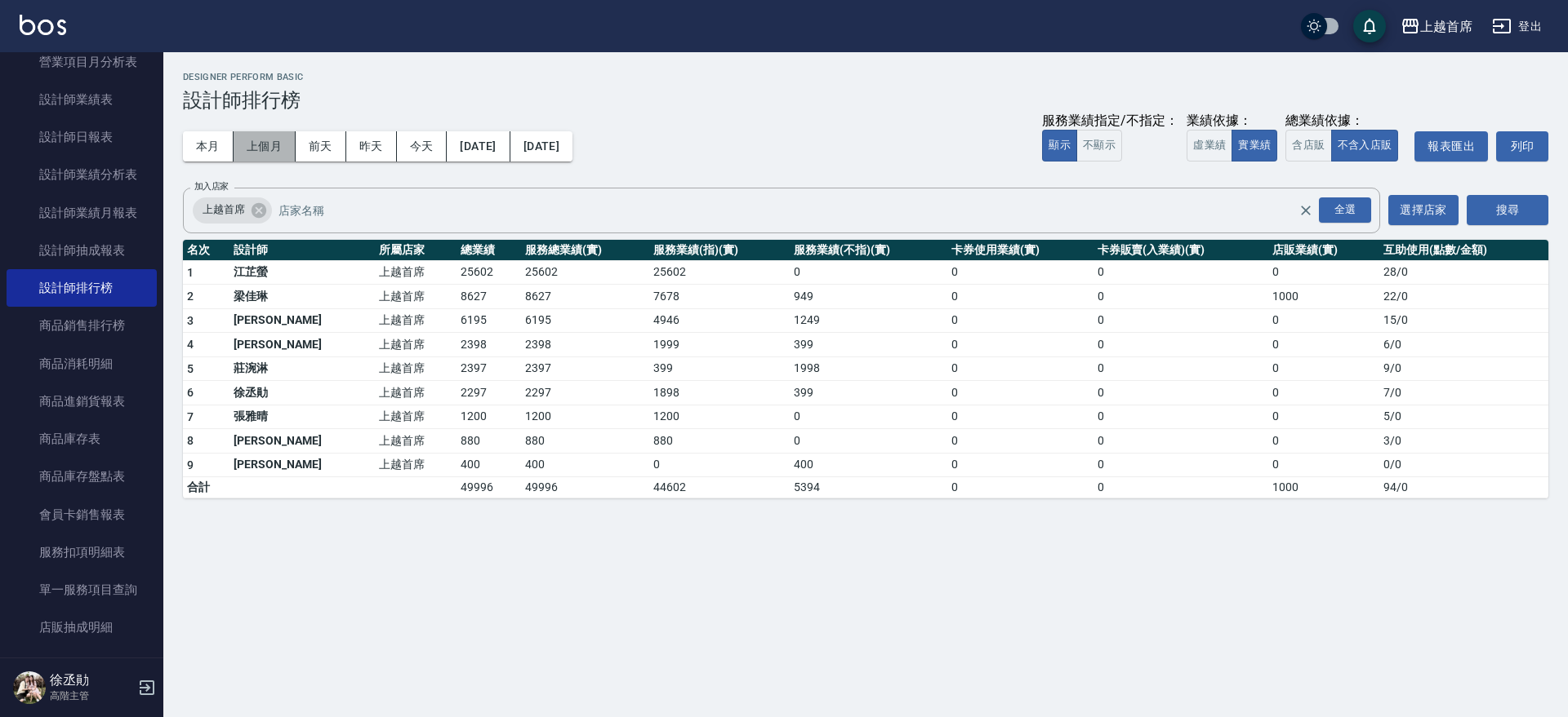
click at [284, 151] on button "上個月" at bounding box center [265, 146] width 62 height 30
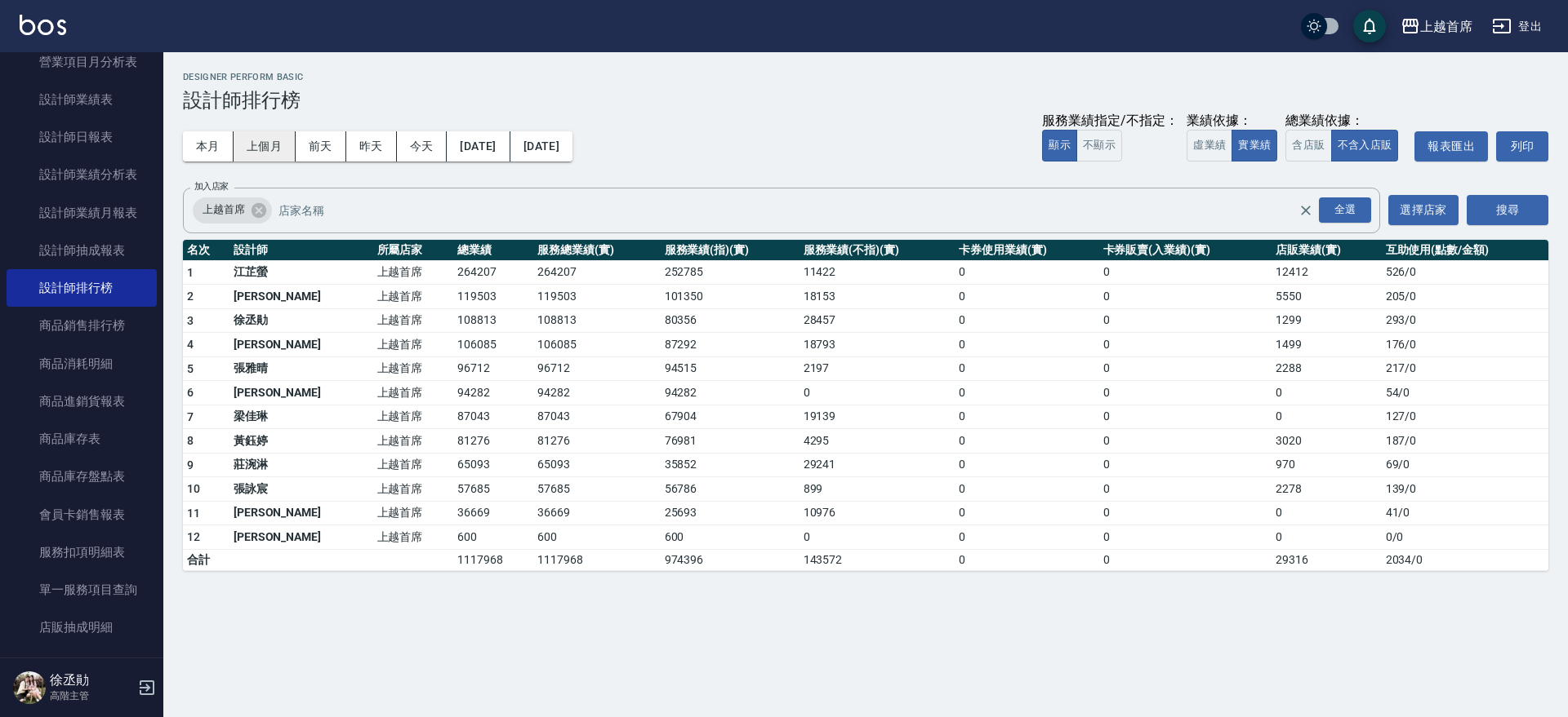
click at [240, 136] on button "上個月" at bounding box center [265, 146] width 62 height 30
click at [222, 143] on button "本月" at bounding box center [209, 146] width 51 height 30
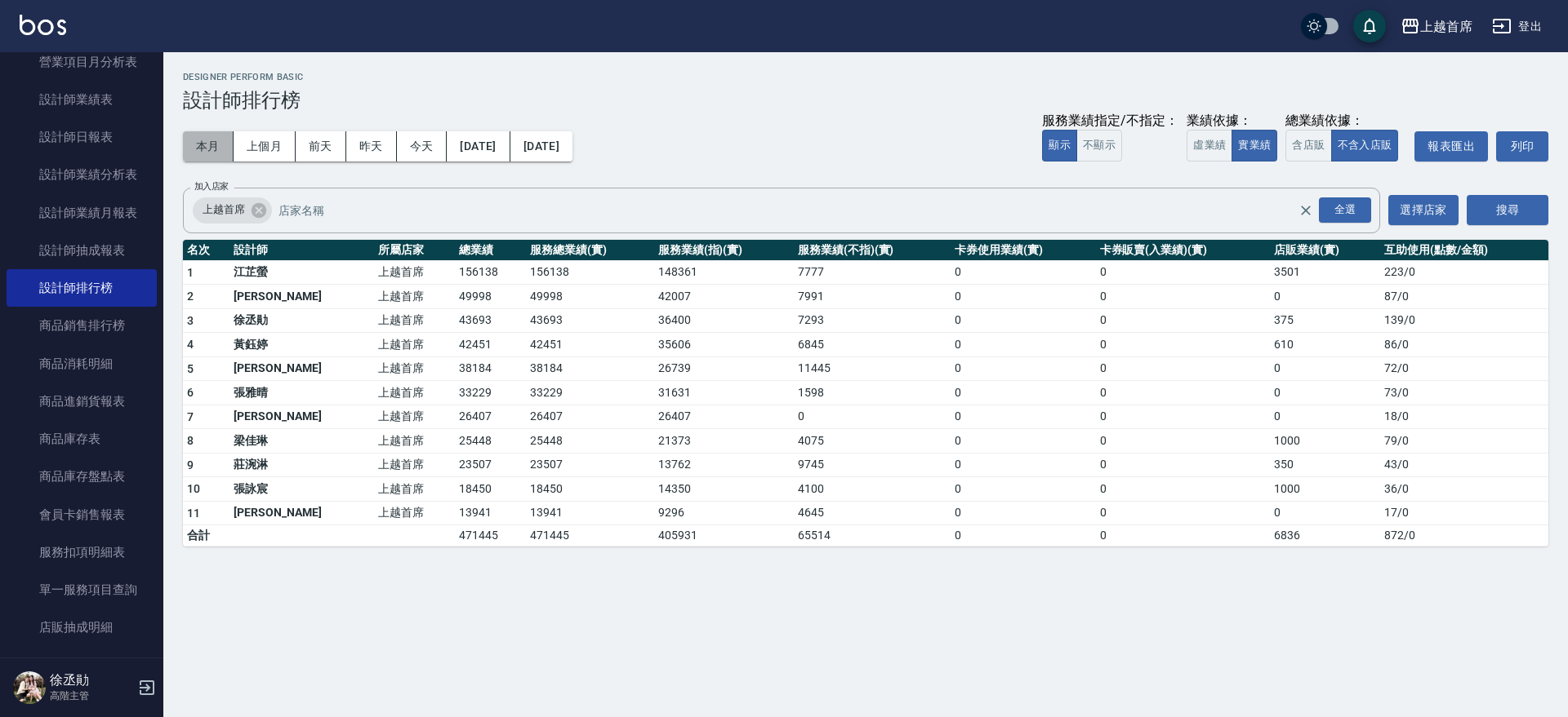
click at [224, 156] on button "本月" at bounding box center [209, 146] width 51 height 30
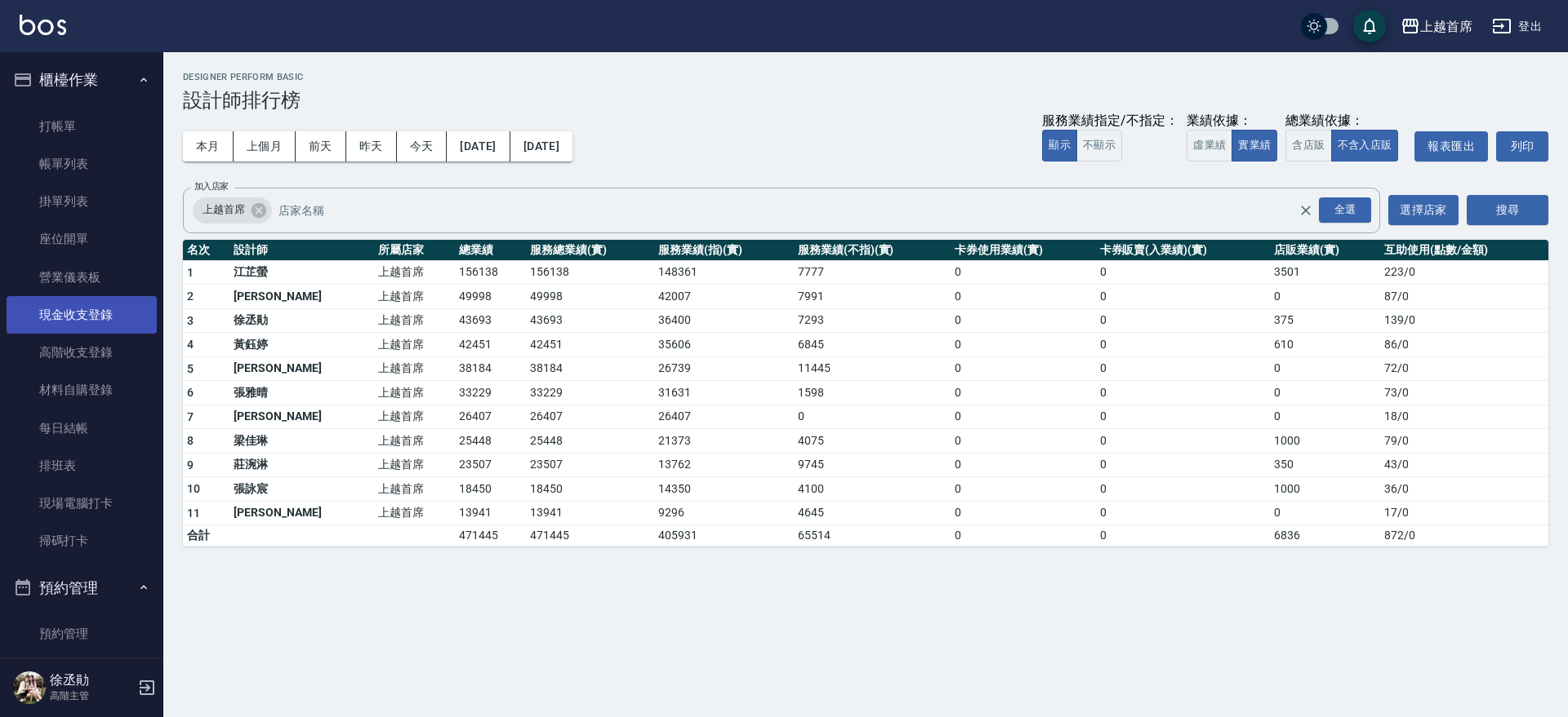
click at [67, 328] on link "現金收支登錄" at bounding box center [82, 315] width 151 height 38
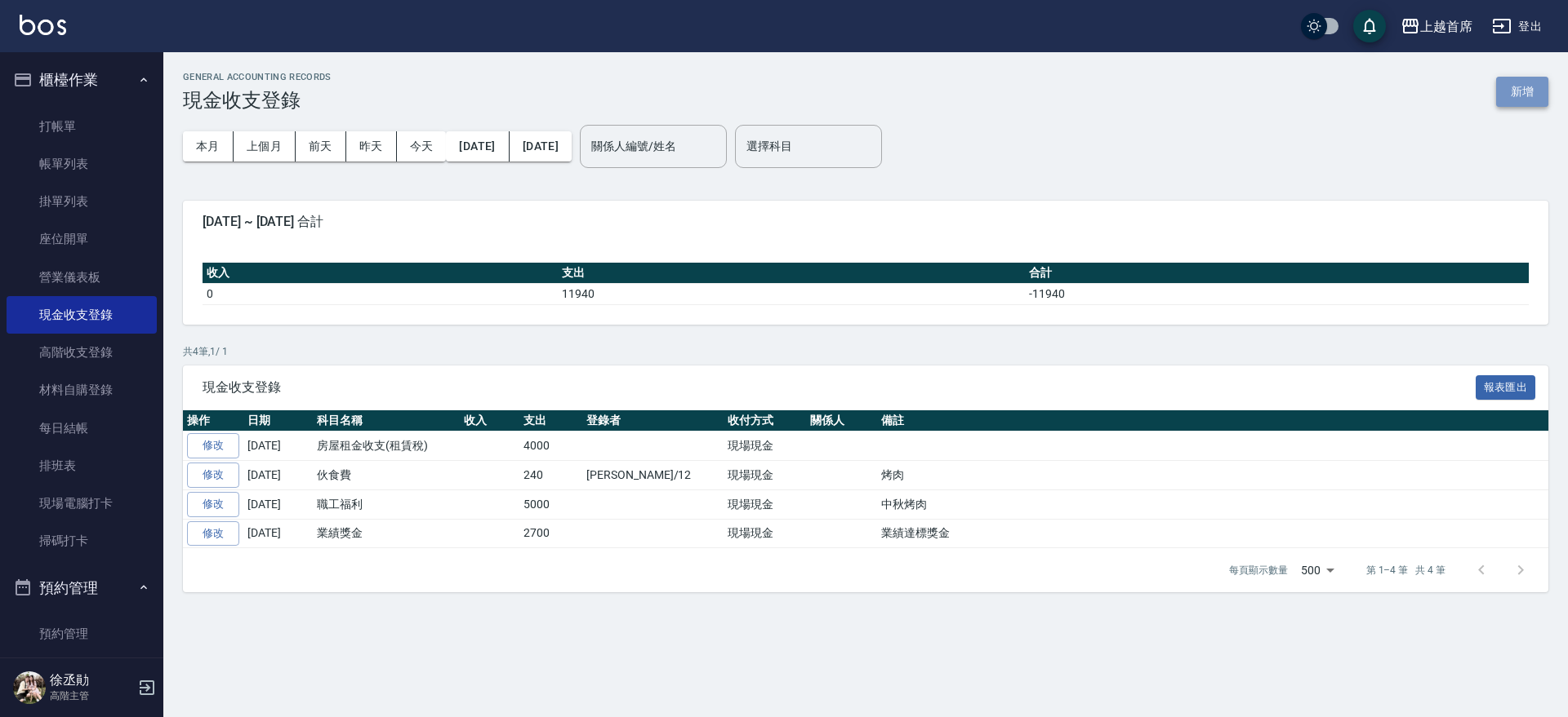
click at [1520, 87] on button "新增" at bounding box center [1522, 92] width 52 height 30
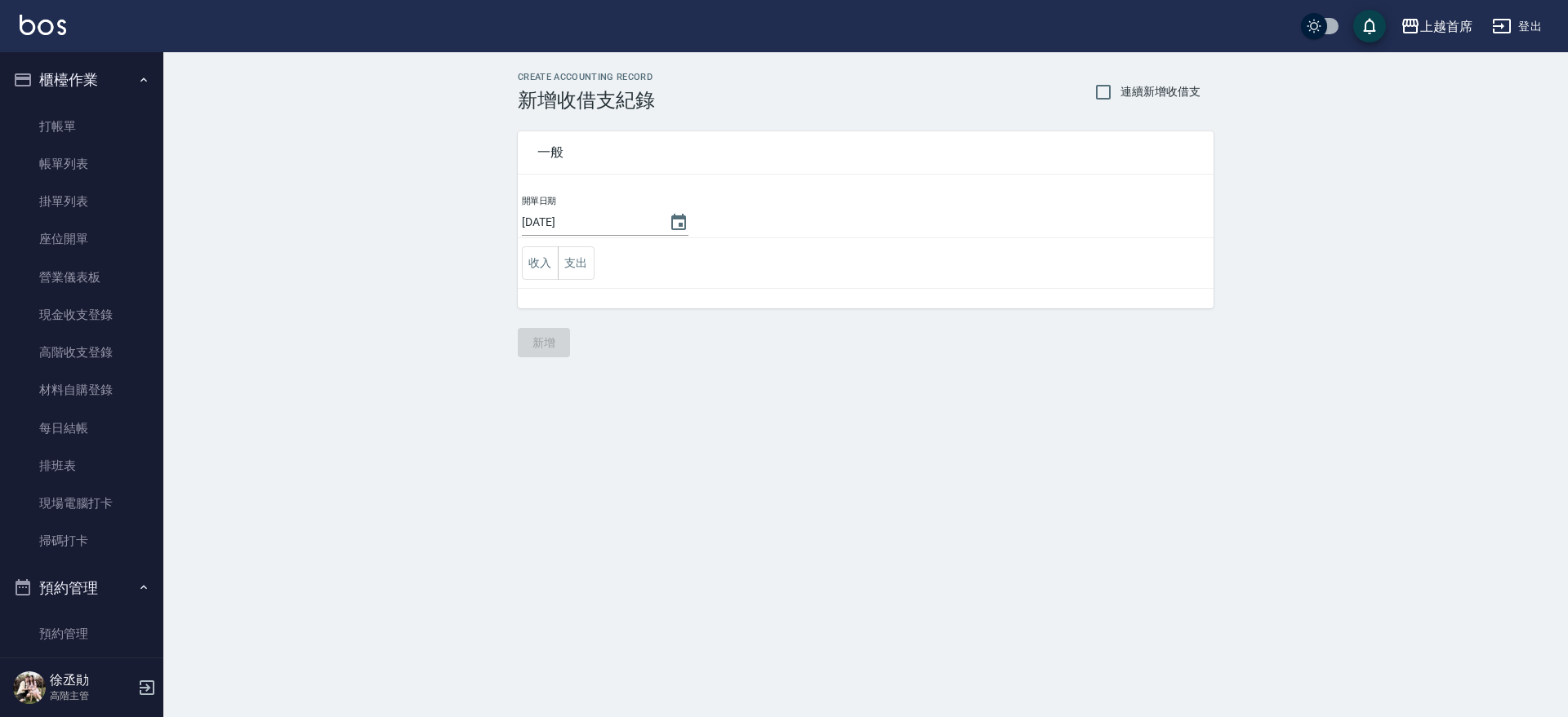
click at [567, 283] on td "收入 支出" at bounding box center [865, 264] width 696 height 51
click at [597, 265] on td "收入 支出" at bounding box center [865, 264] width 696 height 51
click at [586, 263] on button "支出" at bounding box center [576, 262] width 37 height 34
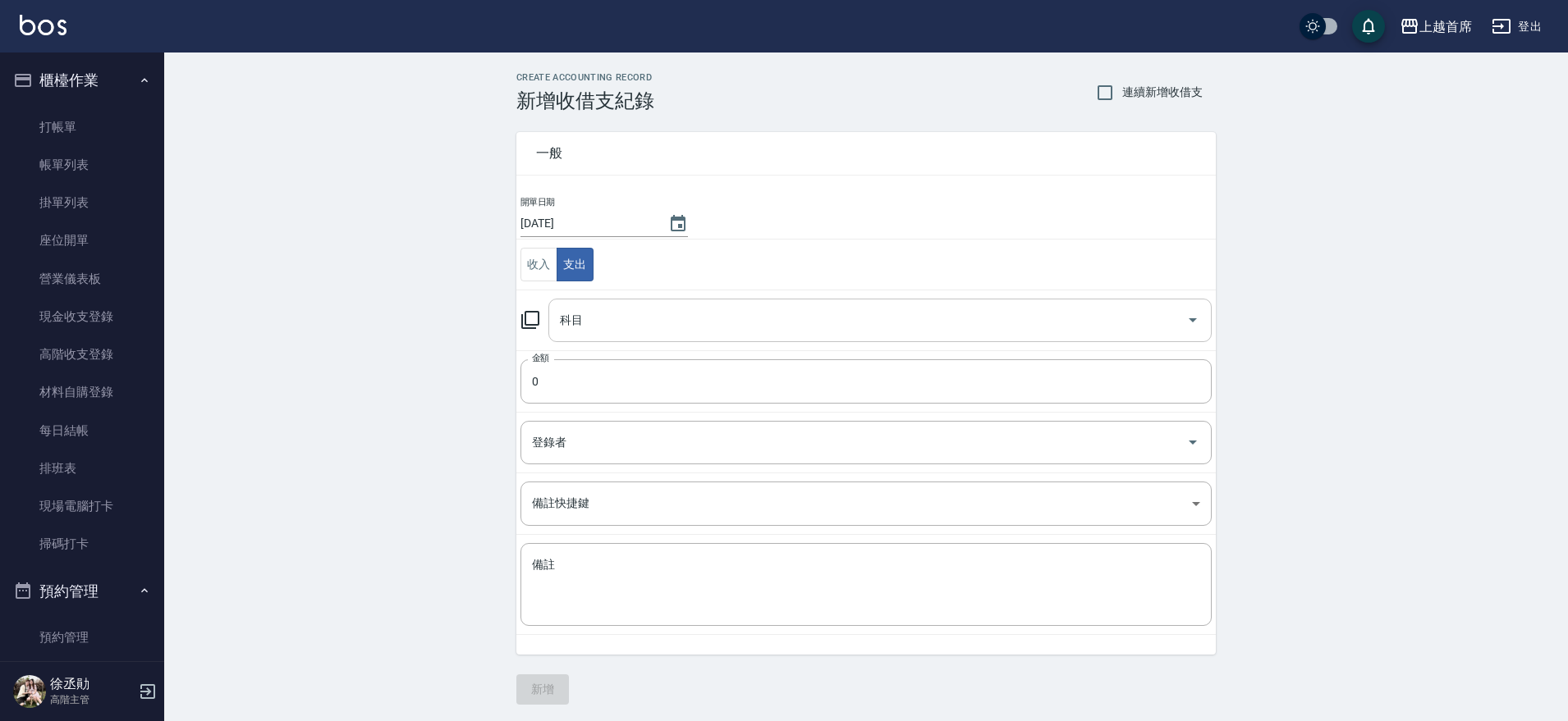
click at [638, 320] on input "科目" at bounding box center [867, 320] width 624 height 29
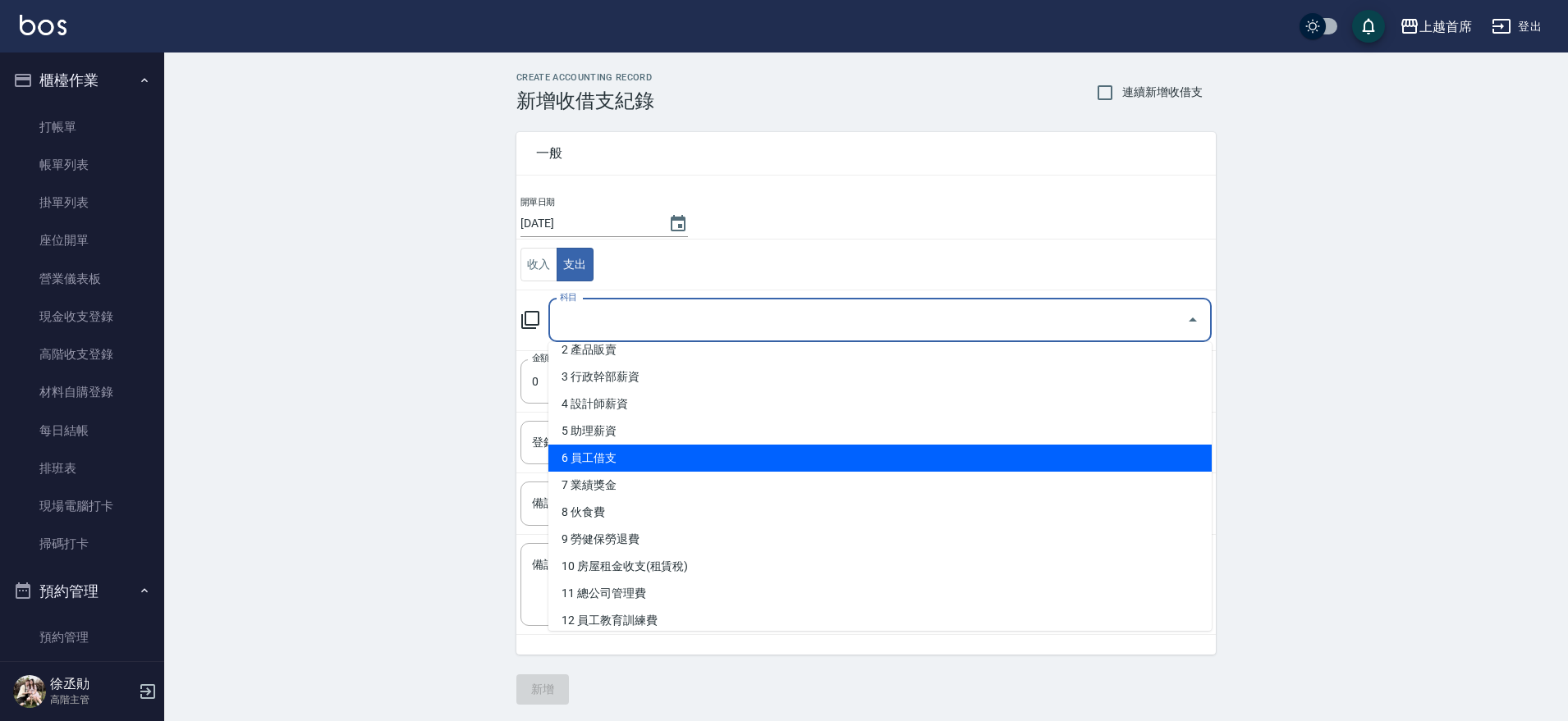
scroll to position [206, 0]
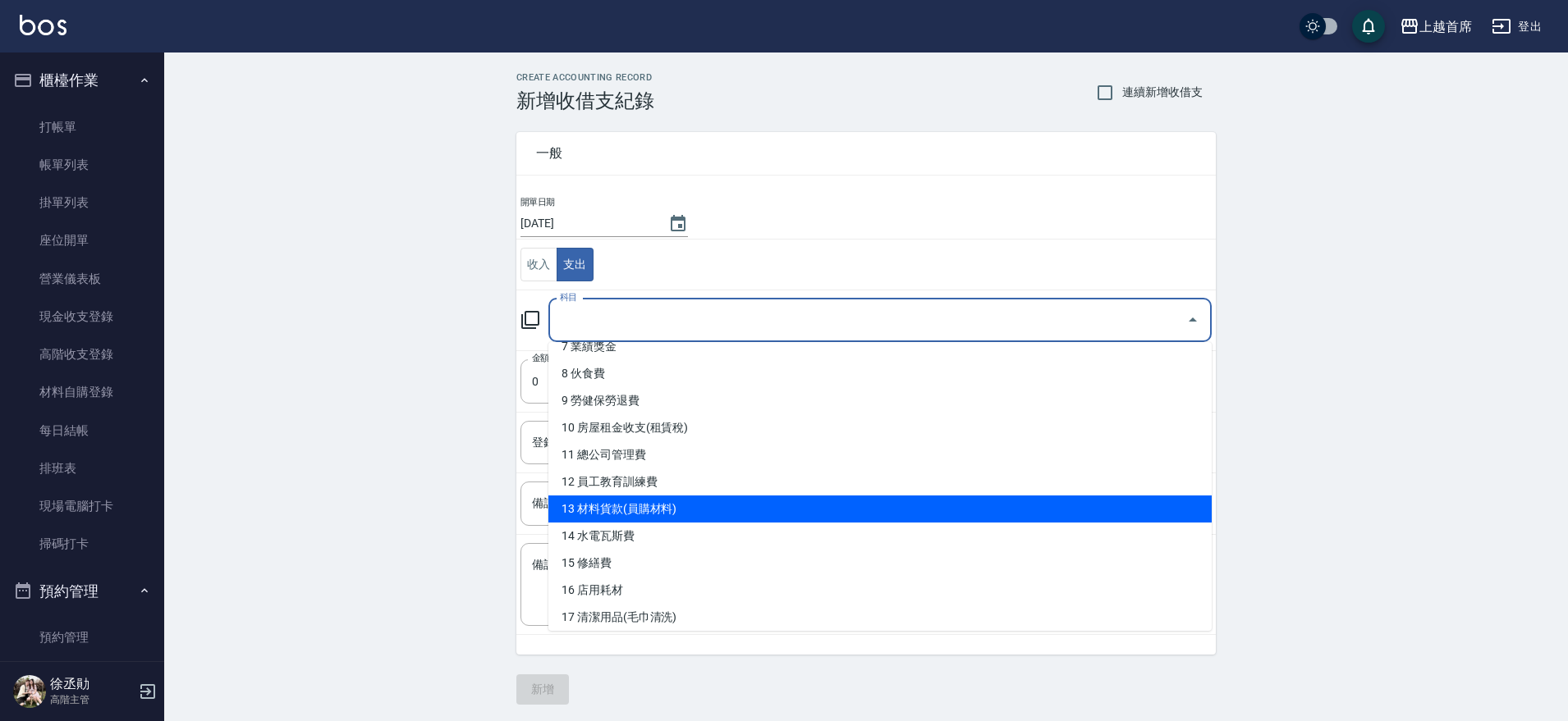
click at [706, 513] on li "13 材料貨款(員購材料)" at bounding box center [880, 509] width 664 height 27
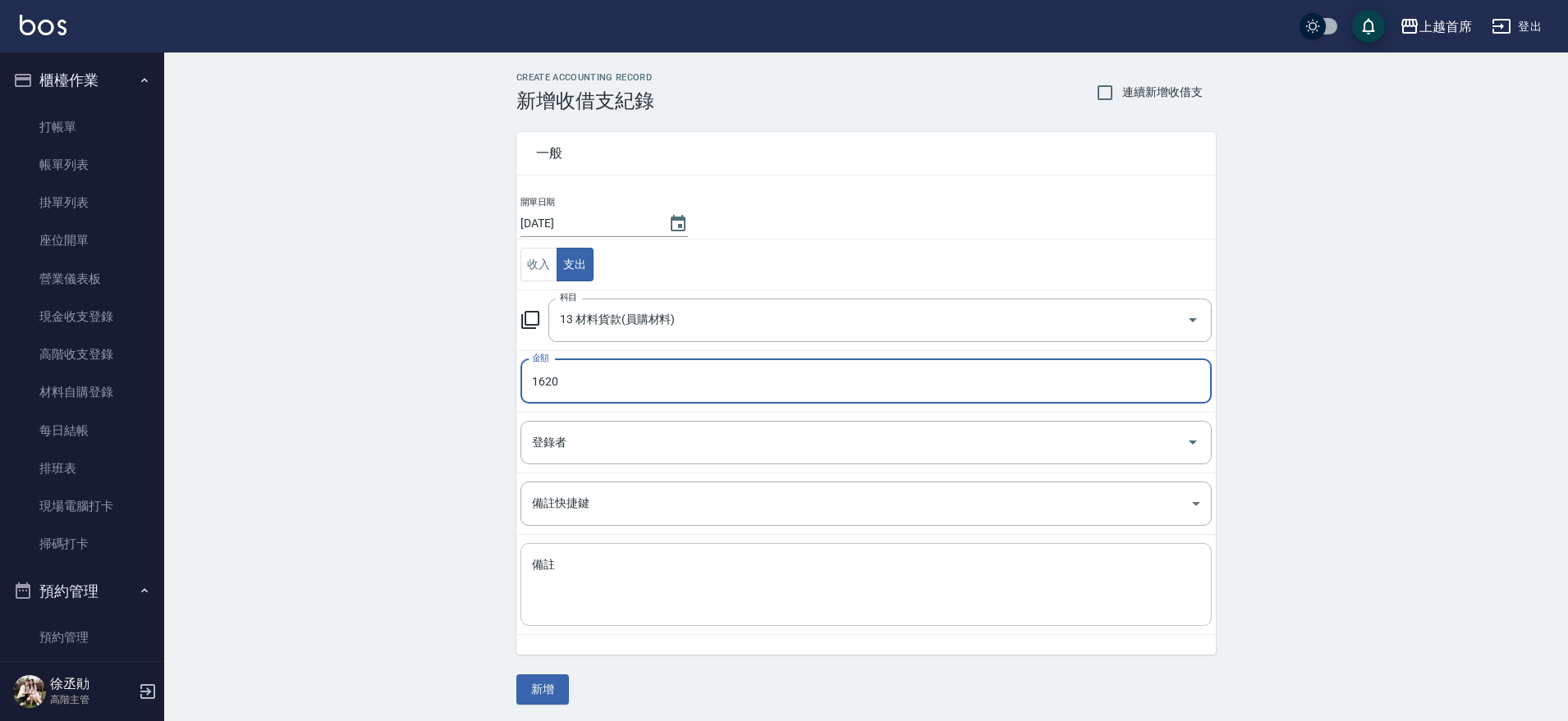
click at [934, 561] on textarea "備註" at bounding box center [866, 585] width 668 height 56
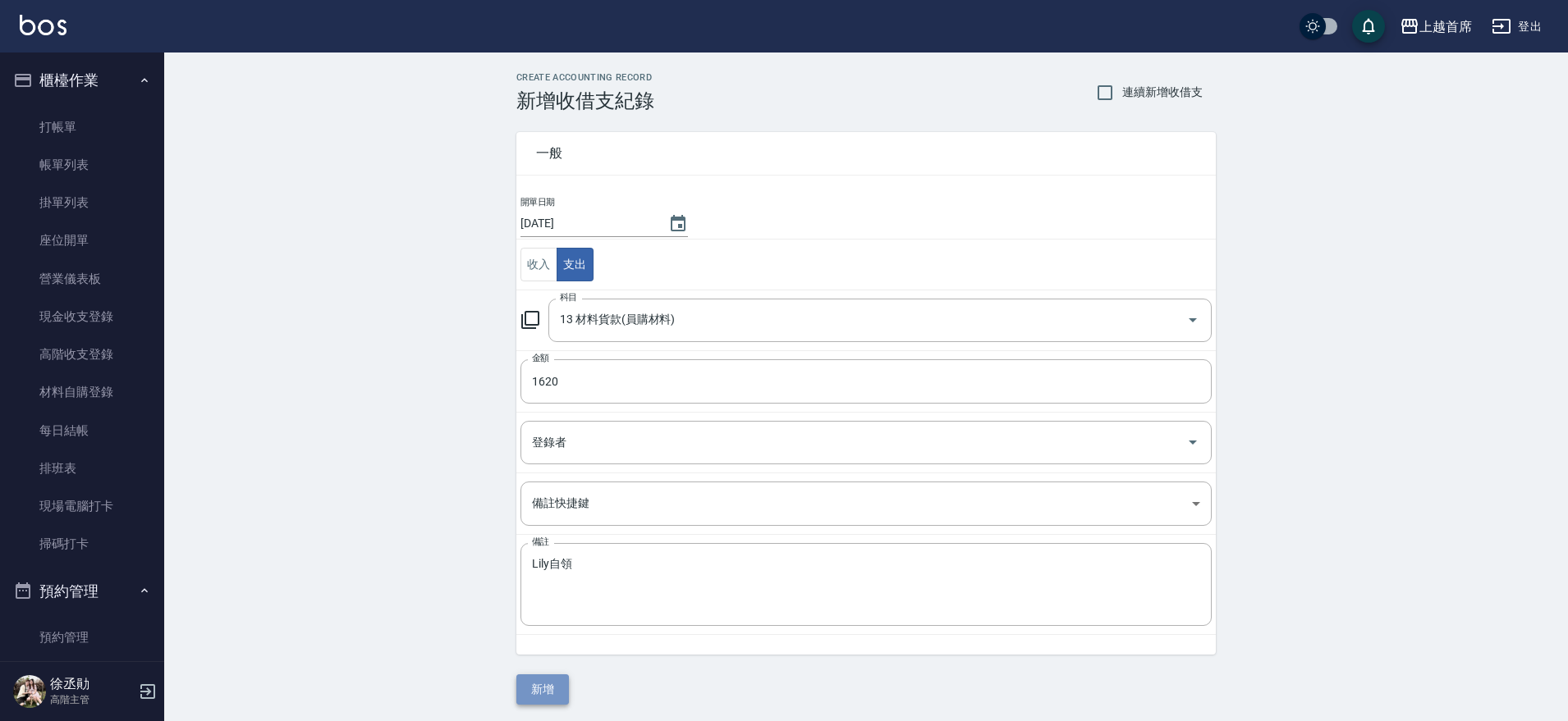
click at [532, 683] on button "新增" at bounding box center [543, 690] width 53 height 30
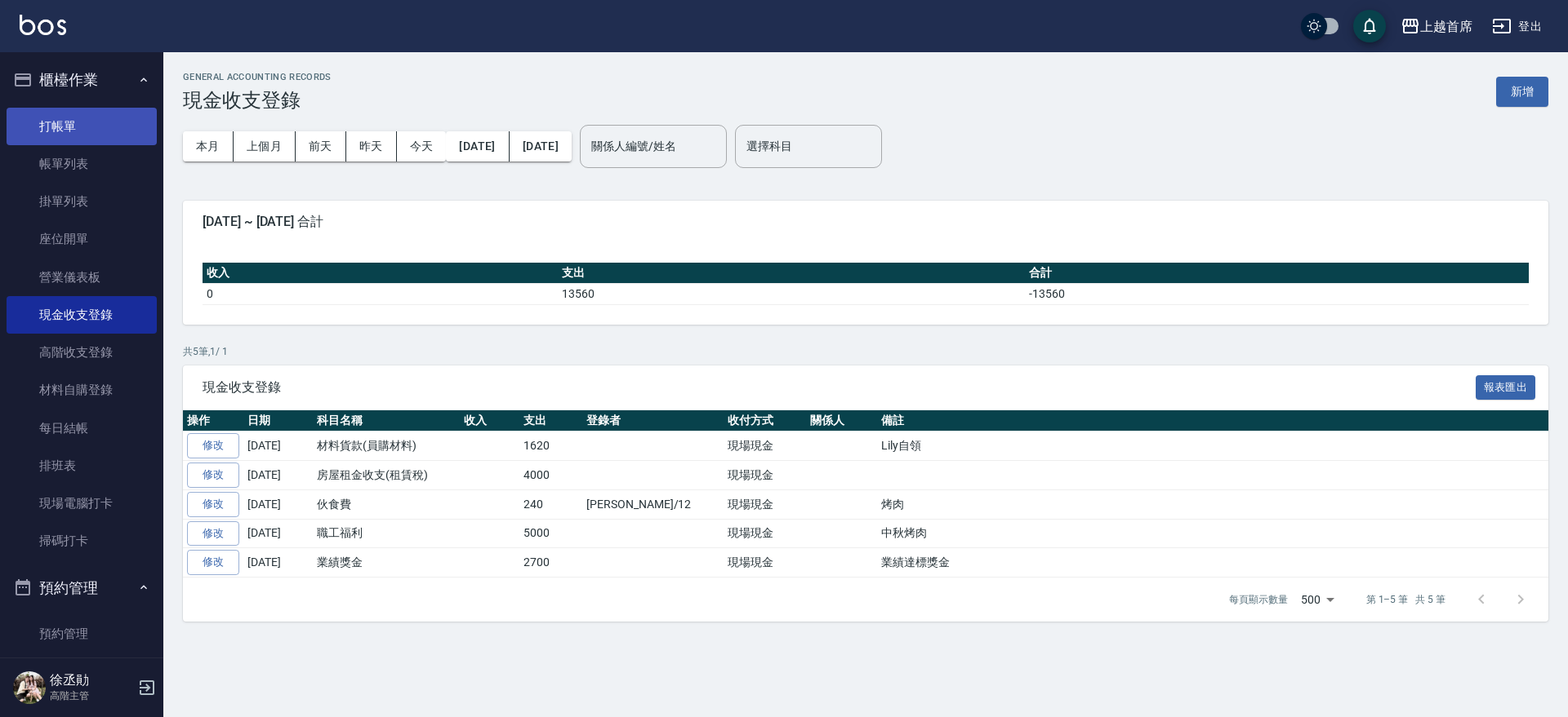
drag, startPoint x: 83, startPoint y: 134, endPoint x: 88, endPoint y: 127, distance: 8.6
click at [85, 132] on link "打帳單" at bounding box center [82, 127] width 151 height 38
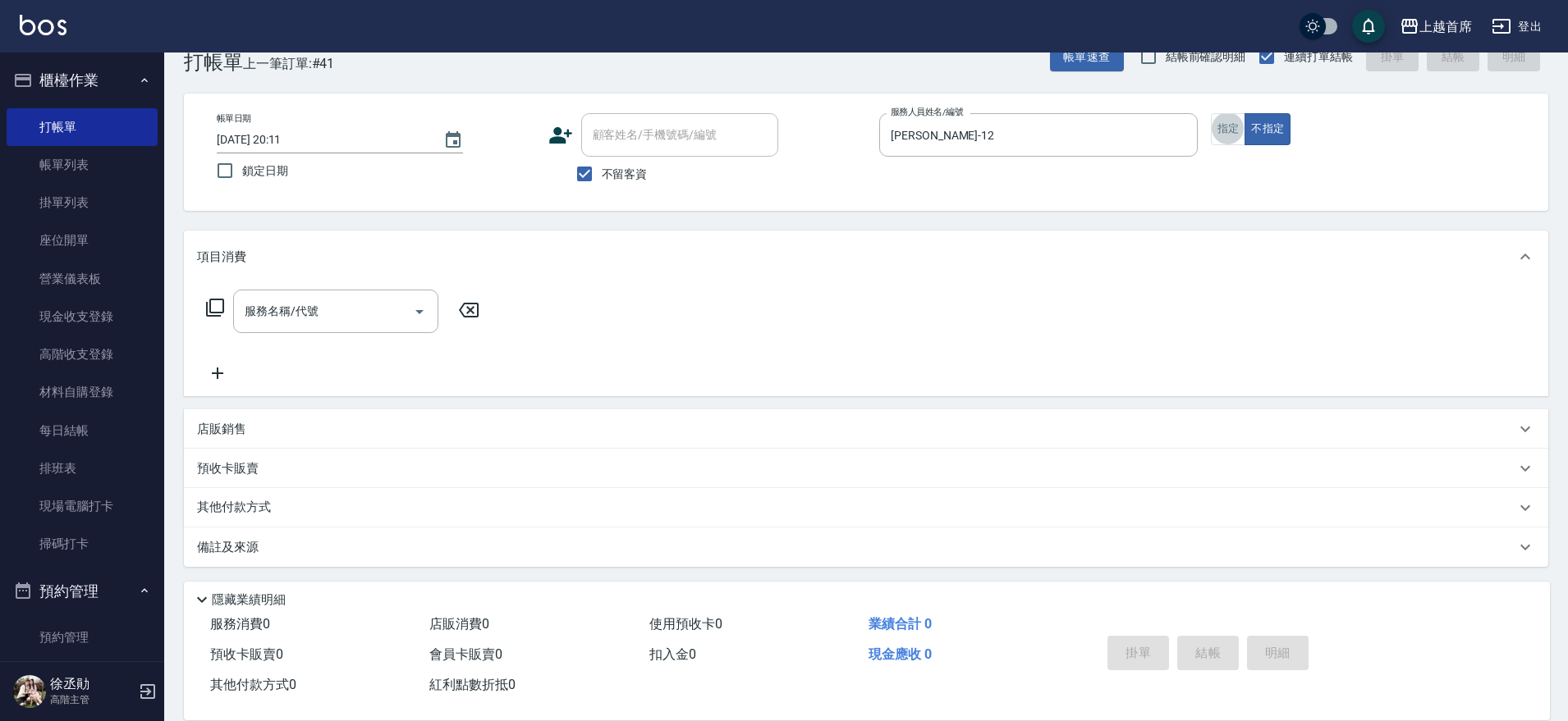
scroll to position [41, 0]
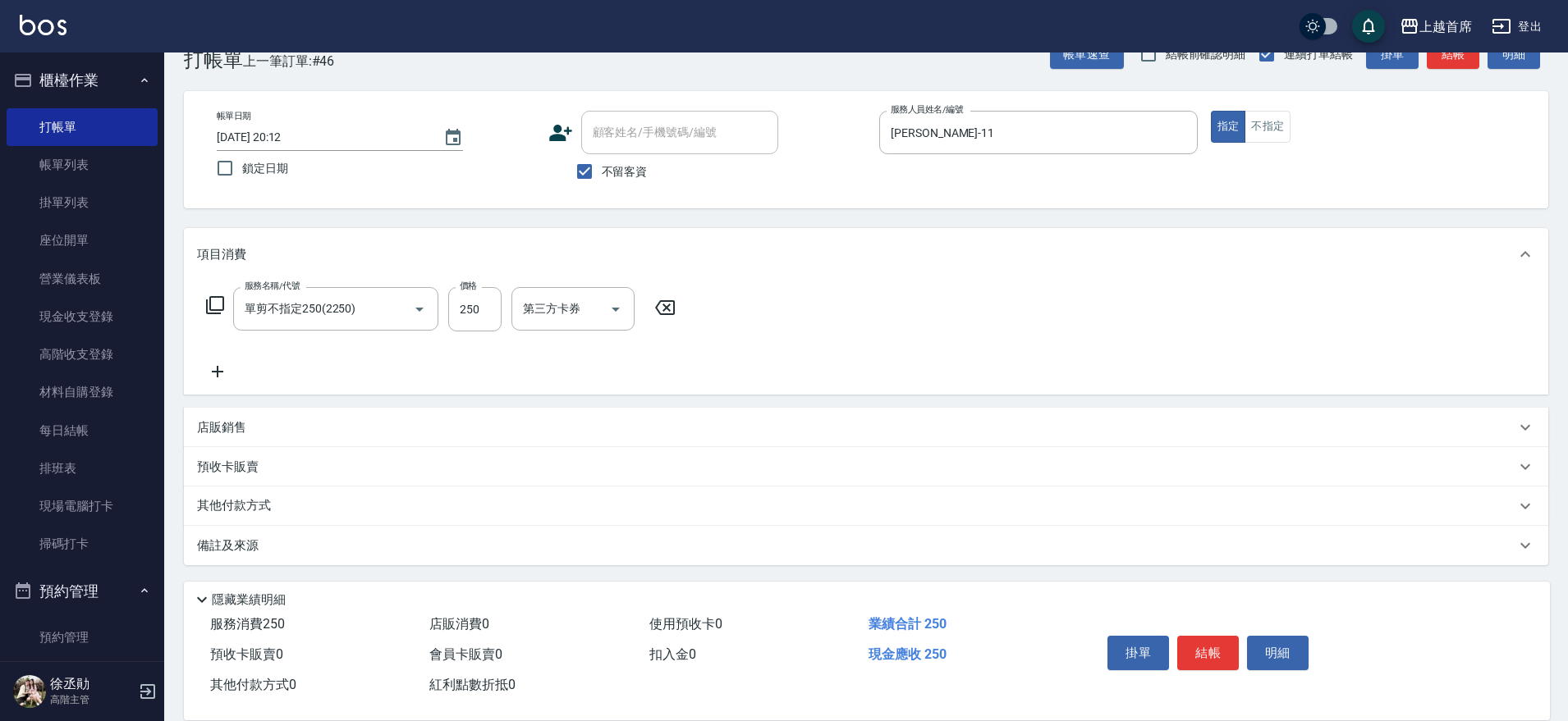
click at [252, 496] on div "其他付款方式" at bounding box center [866, 506] width 1364 height 39
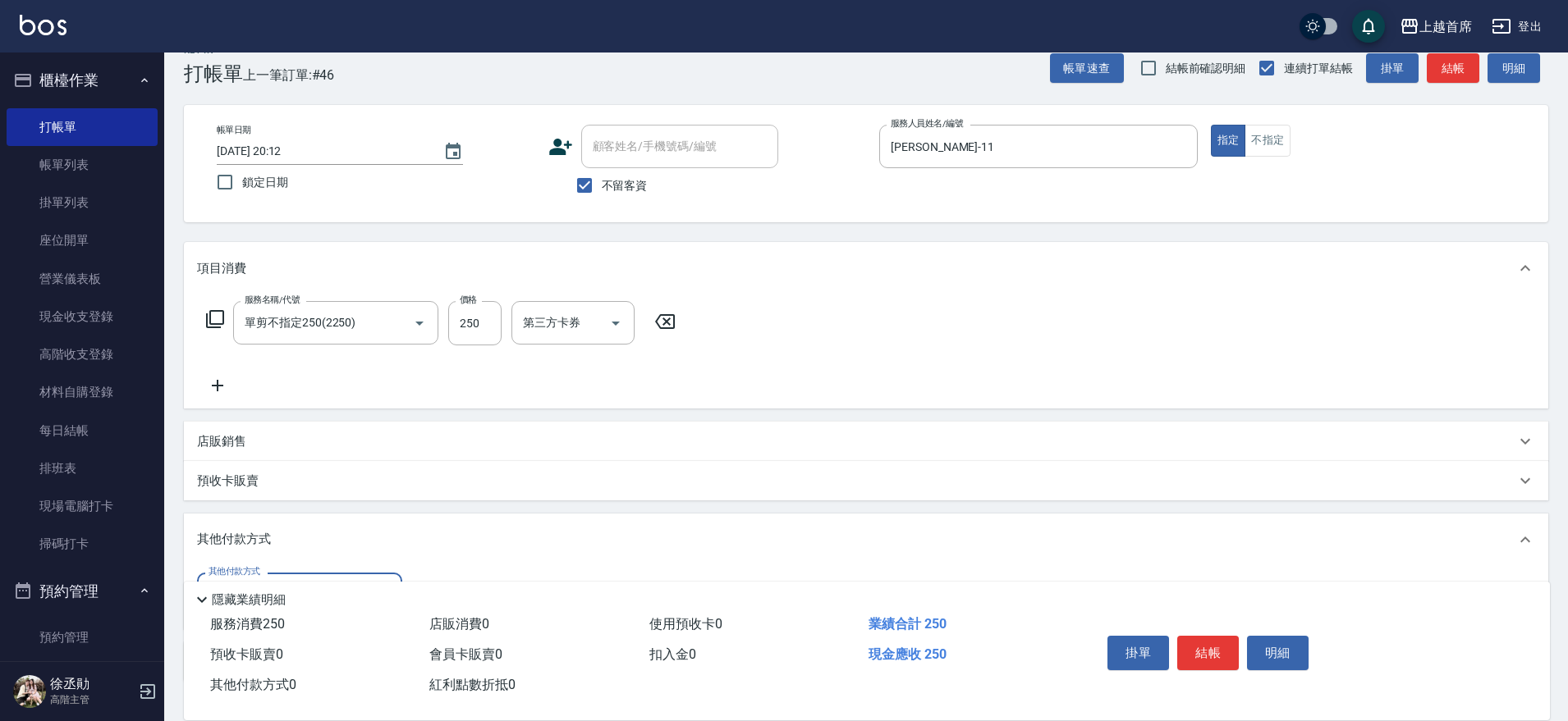
scroll to position [146, 0]
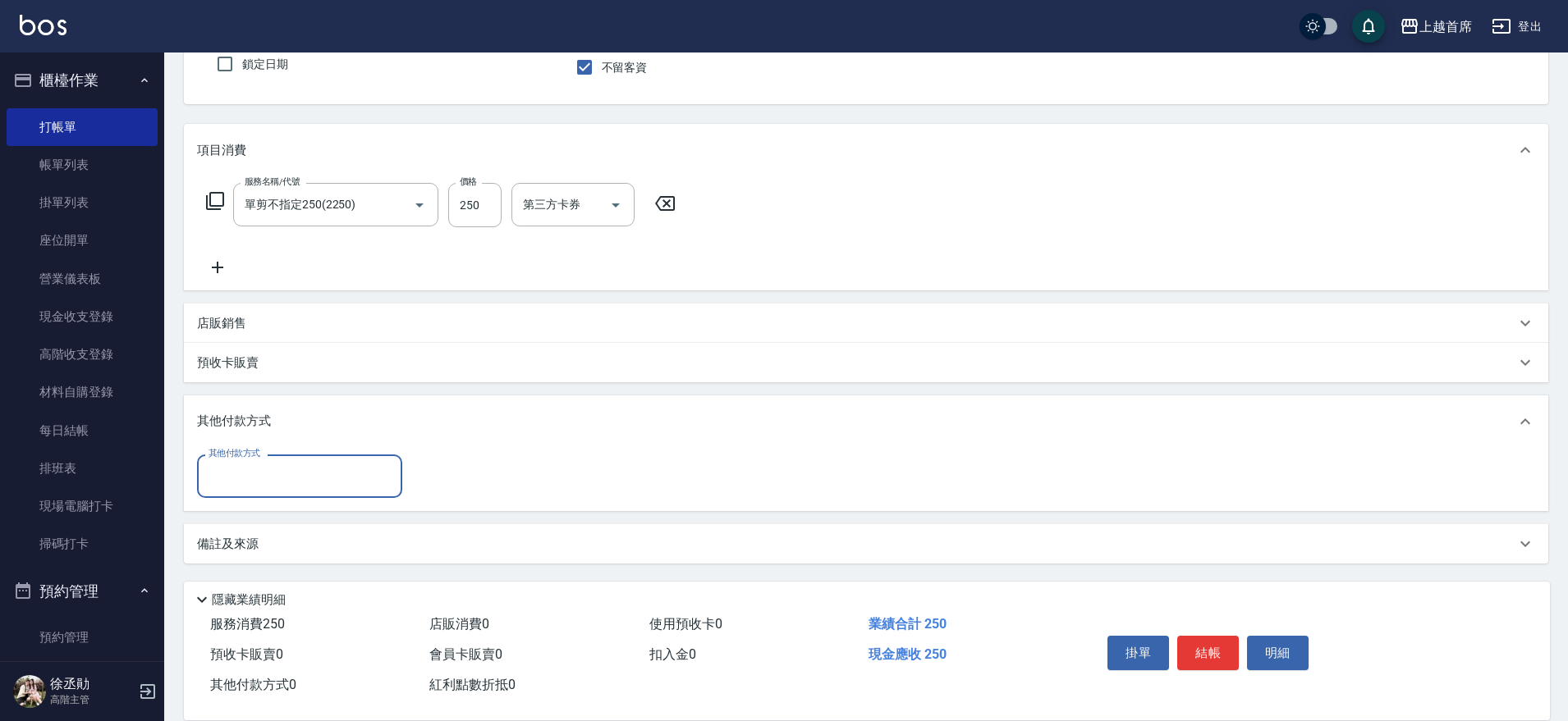
click at [287, 482] on input "其他付款方式" at bounding box center [300, 476] width 191 height 29
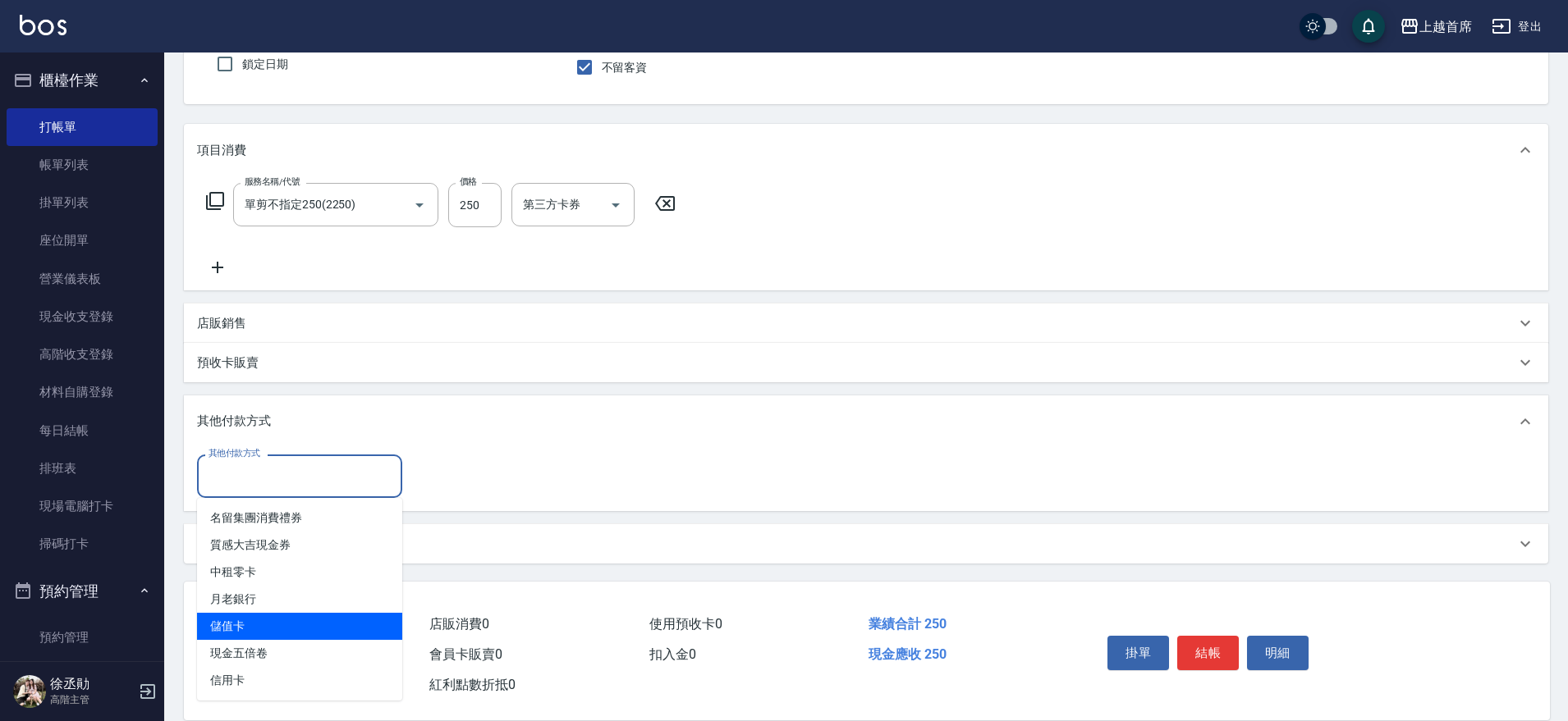
click at [284, 622] on span "儲值卡" at bounding box center [300, 626] width 206 height 27
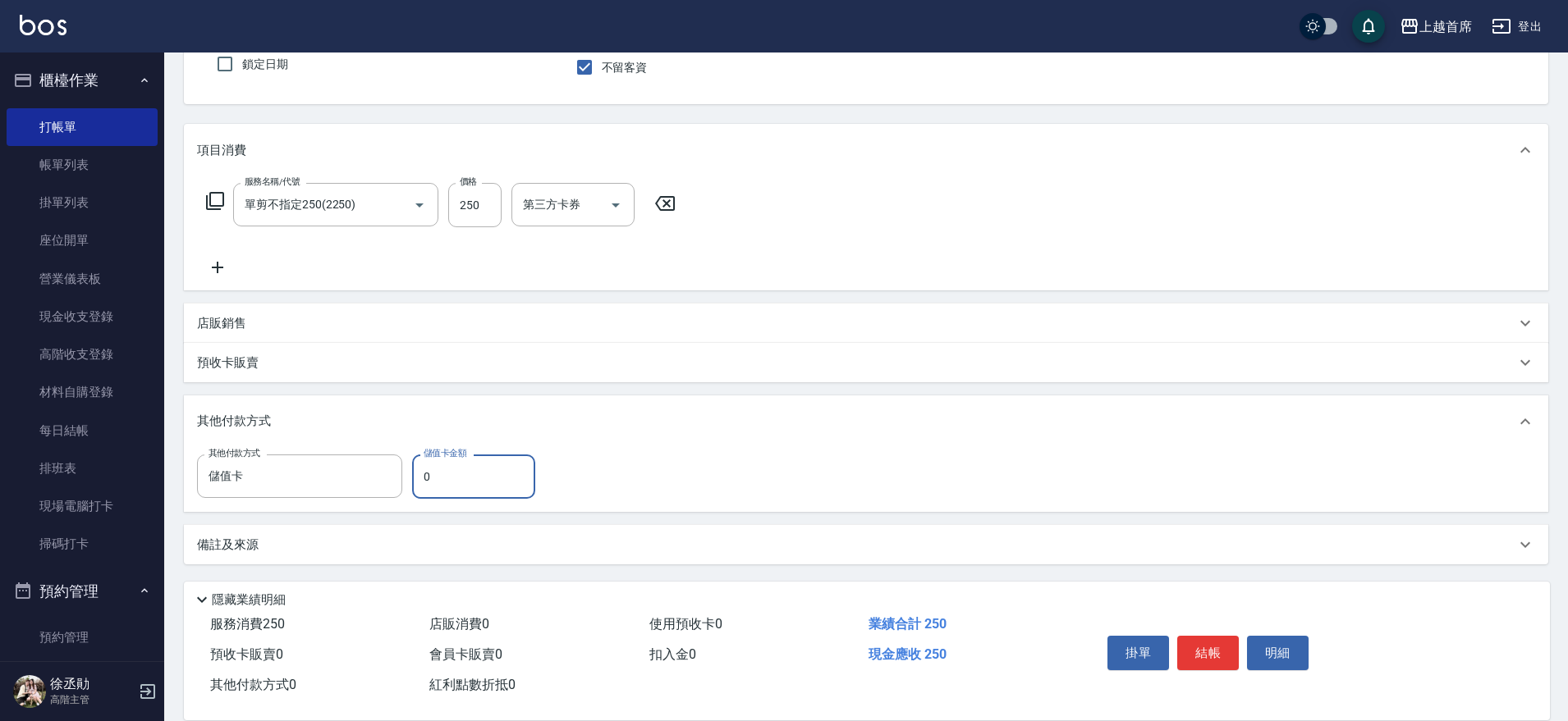
click at [420, 490] on input "0" at bounding box center [474, 477] width 123 height 44
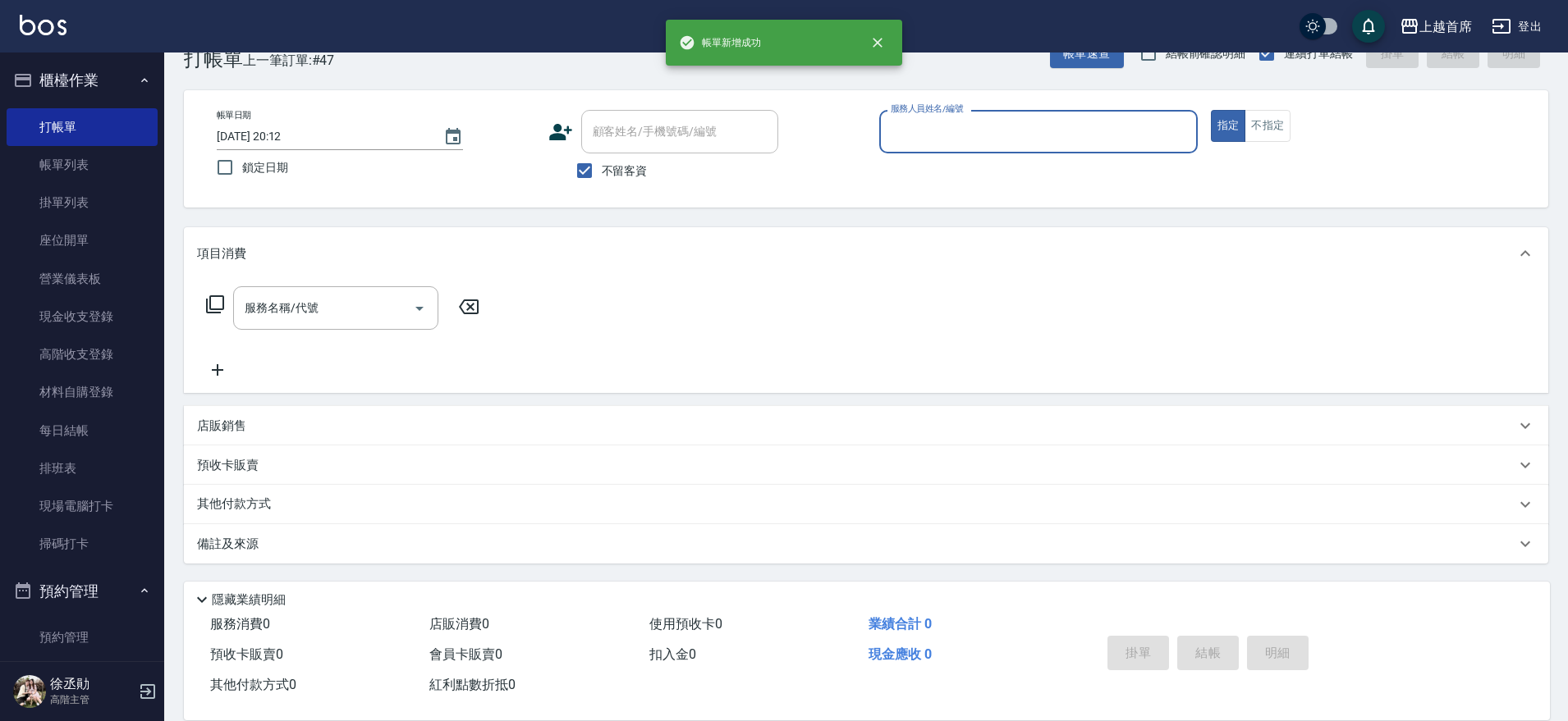
scroll to position [42, 0]
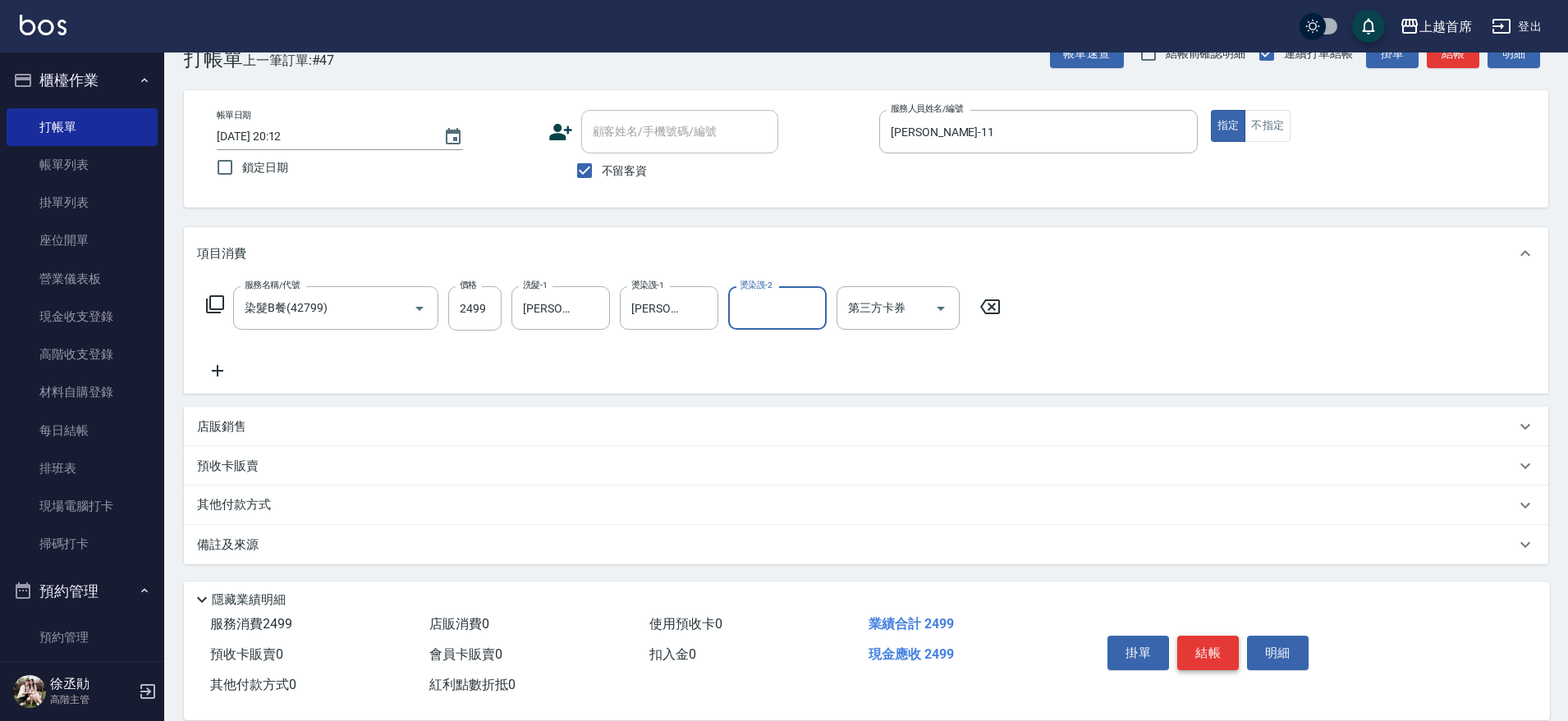
click at [1214, 649] on button "結帳" at bounding box center [1208, 654] width 62 height 35
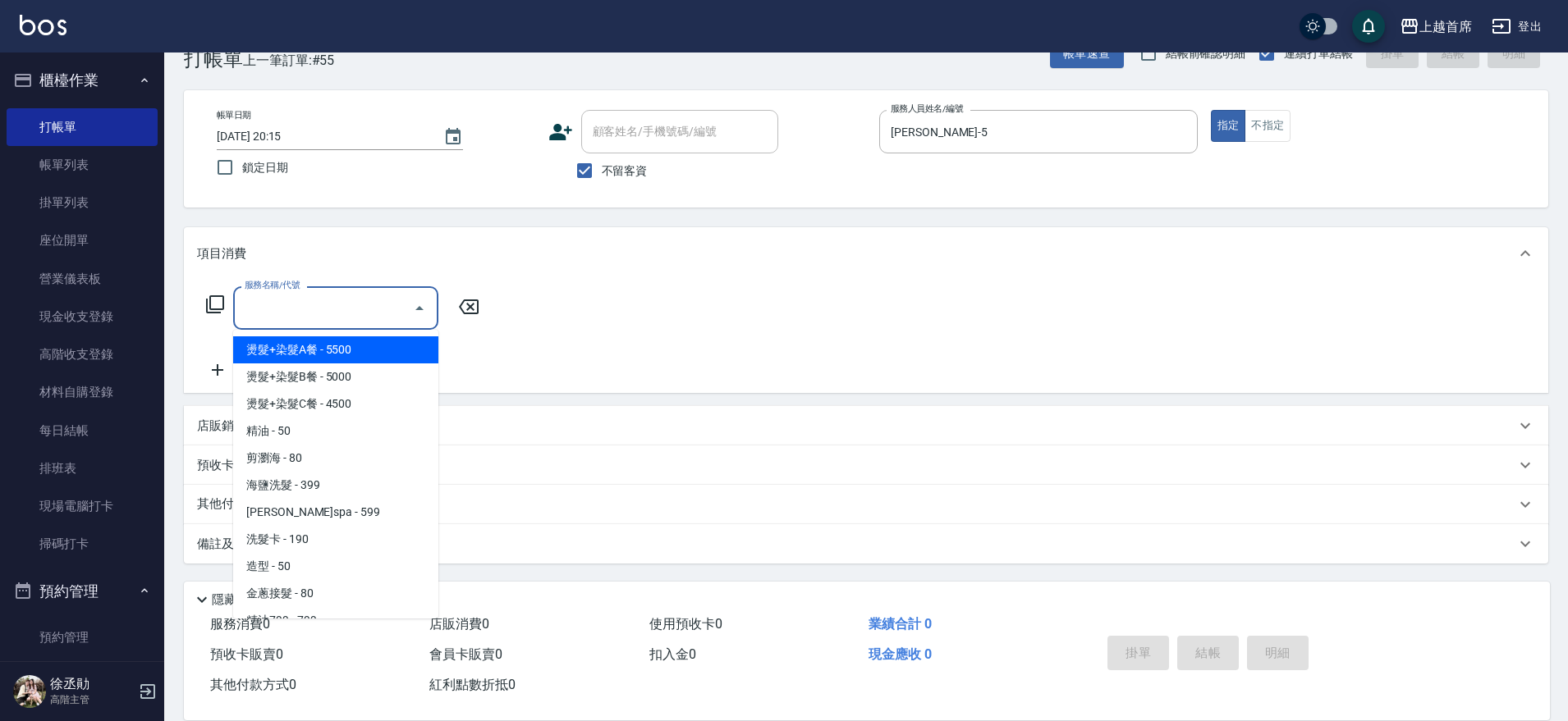
click at [219, 305] on icon at bounding box center [215, 304] width 20 height 20
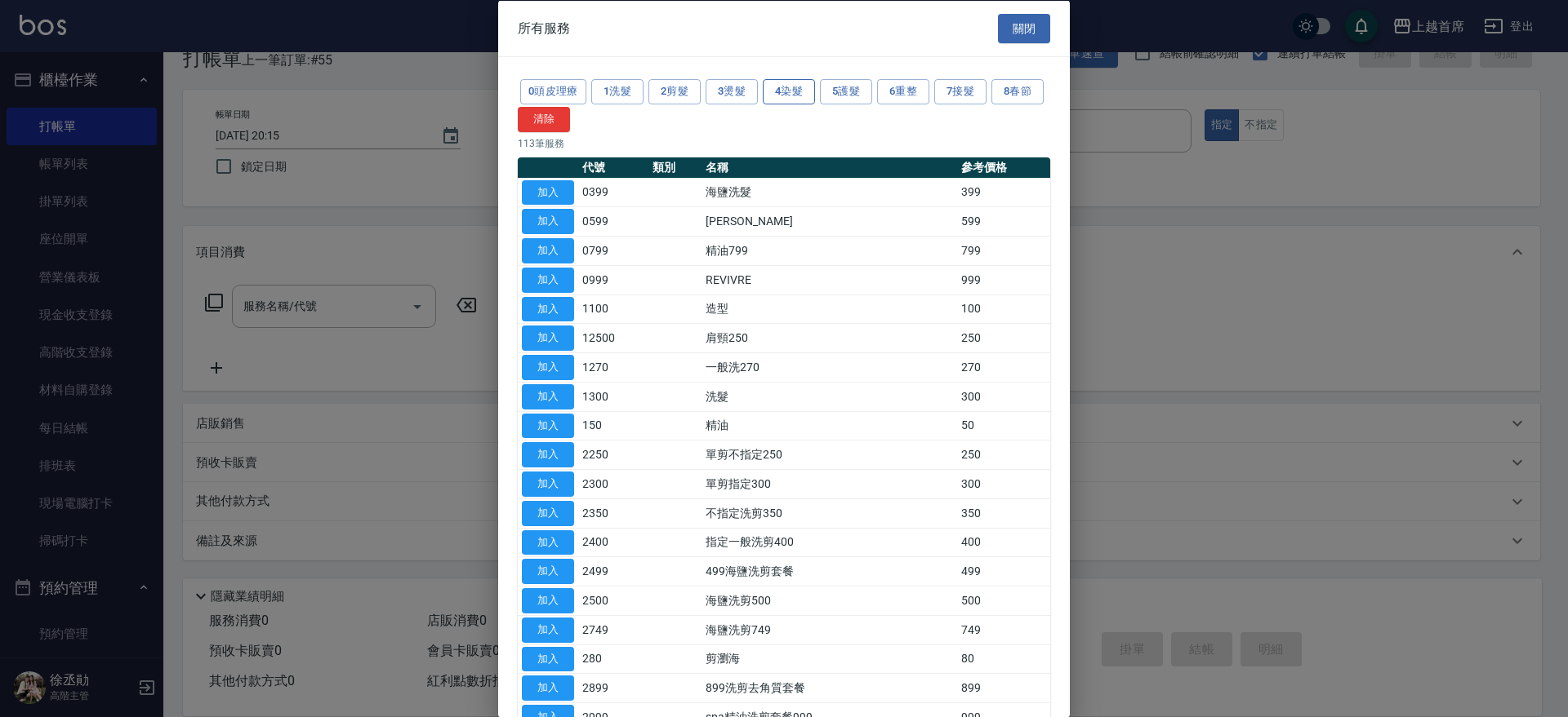
click at [788, 87] on button "4染髮" at bounding box center [788, 92] width 52 height 25
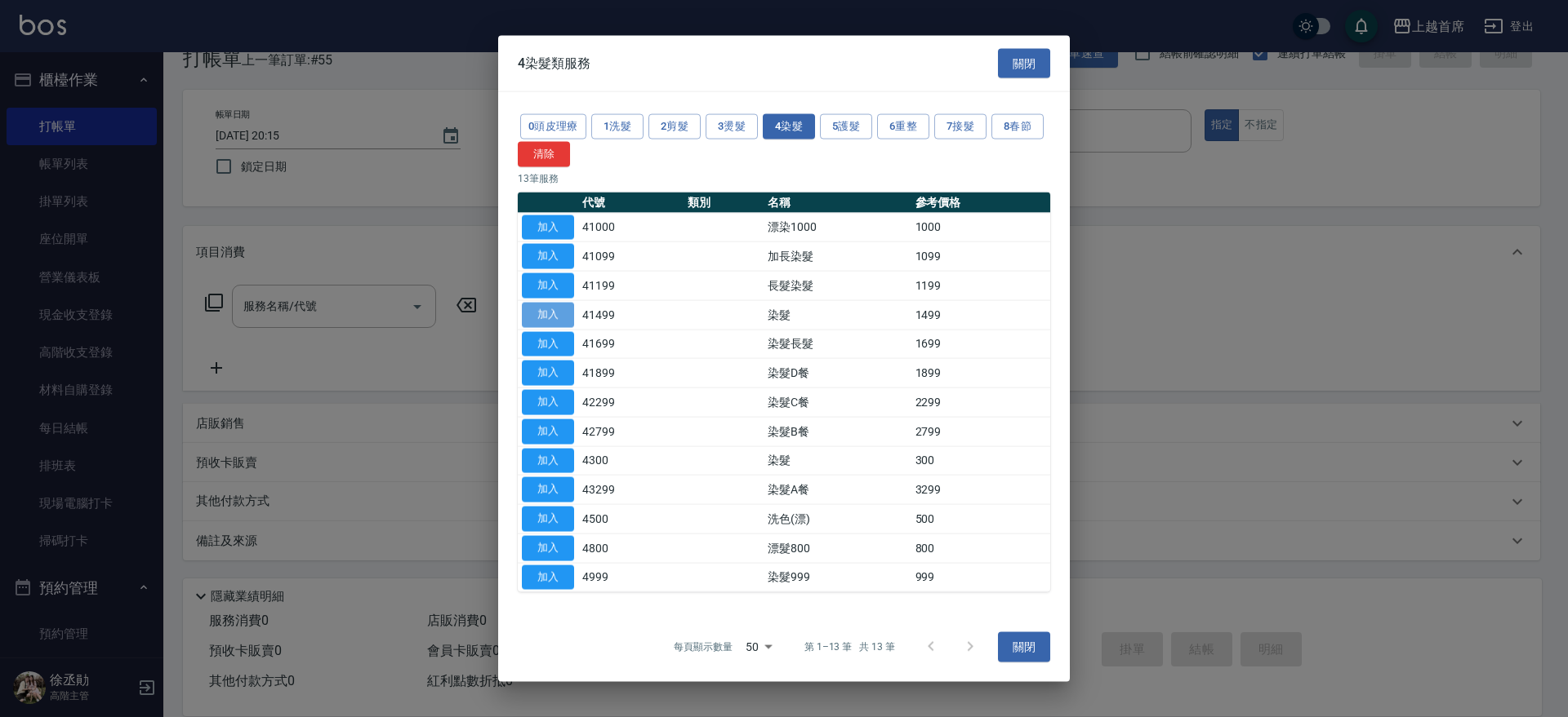
click at [552, 307] on button "加入" at bounding box center [548, 314] width 52 height 25
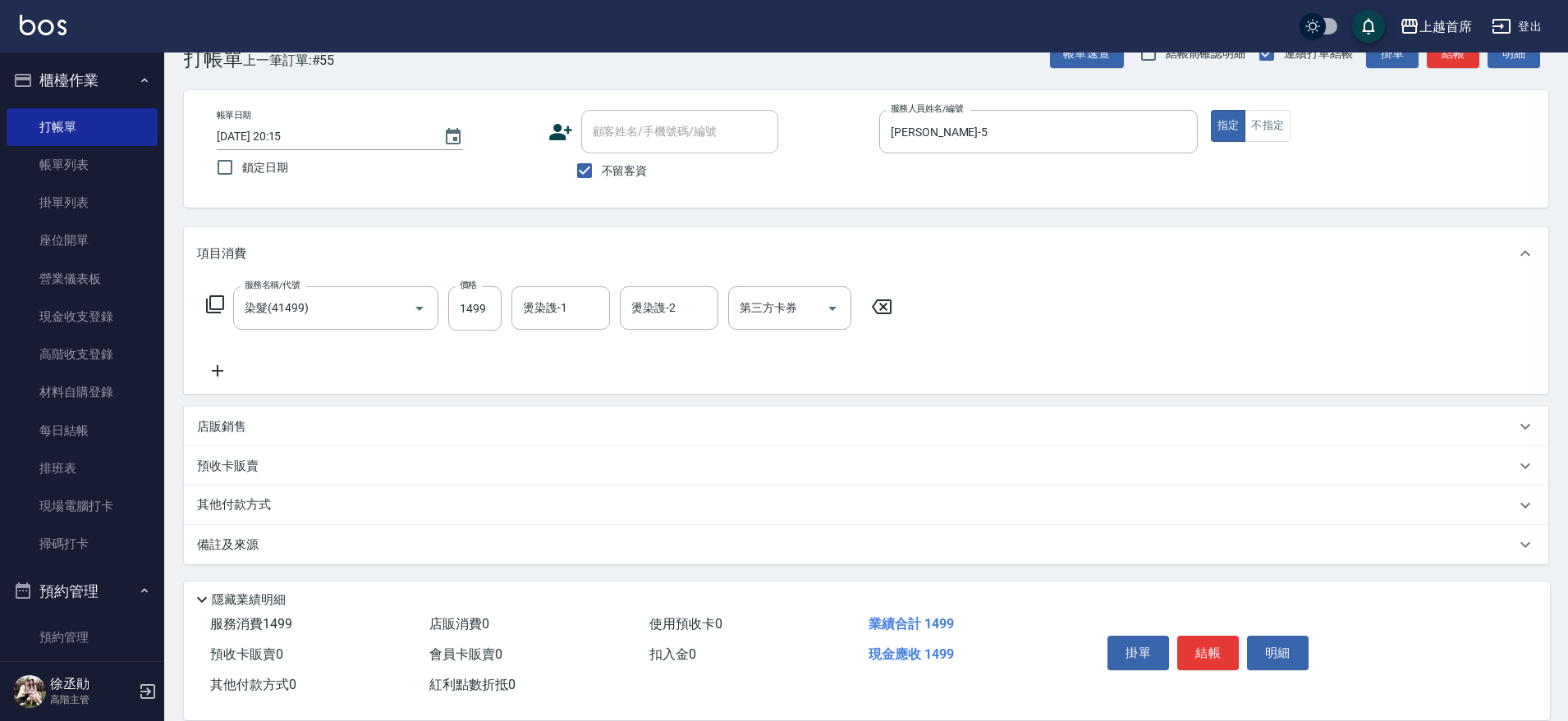
click at [446, 289] on div "服務名稱/代號 染髮(41499) 服務名稱/代號 價格 1499 價格 燙染謢-1 燙染謢-1 燙染謢-2 燙染謢-2 第三方卡券 第三方卡券" at bounding box center [550, 308] width 705 height 44
click at [494, 316] on input "1499" at bounding box center [474, 308] width 53 height 44
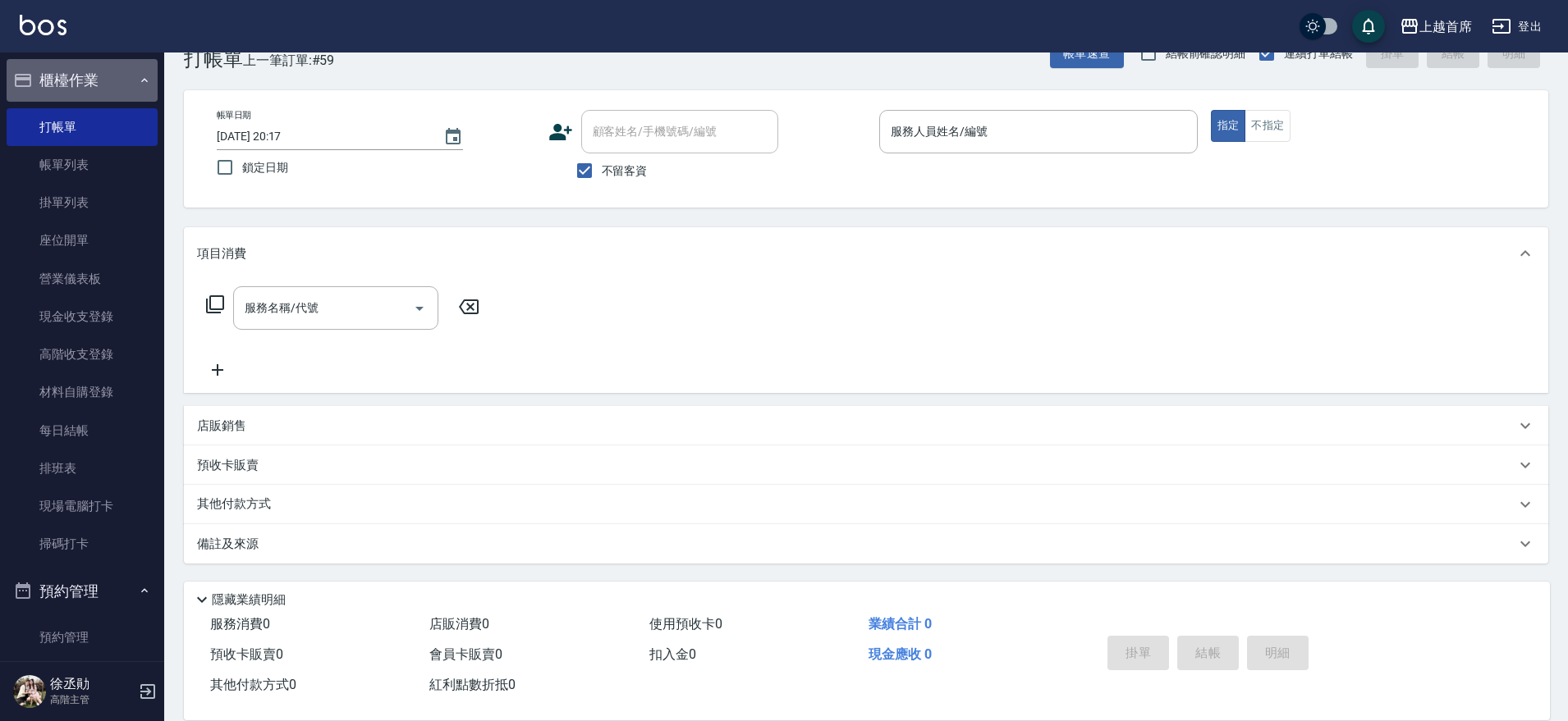
click at [86, 72] on button "櫃檯作業" at bounding box center [82, 81] width 151 height 43
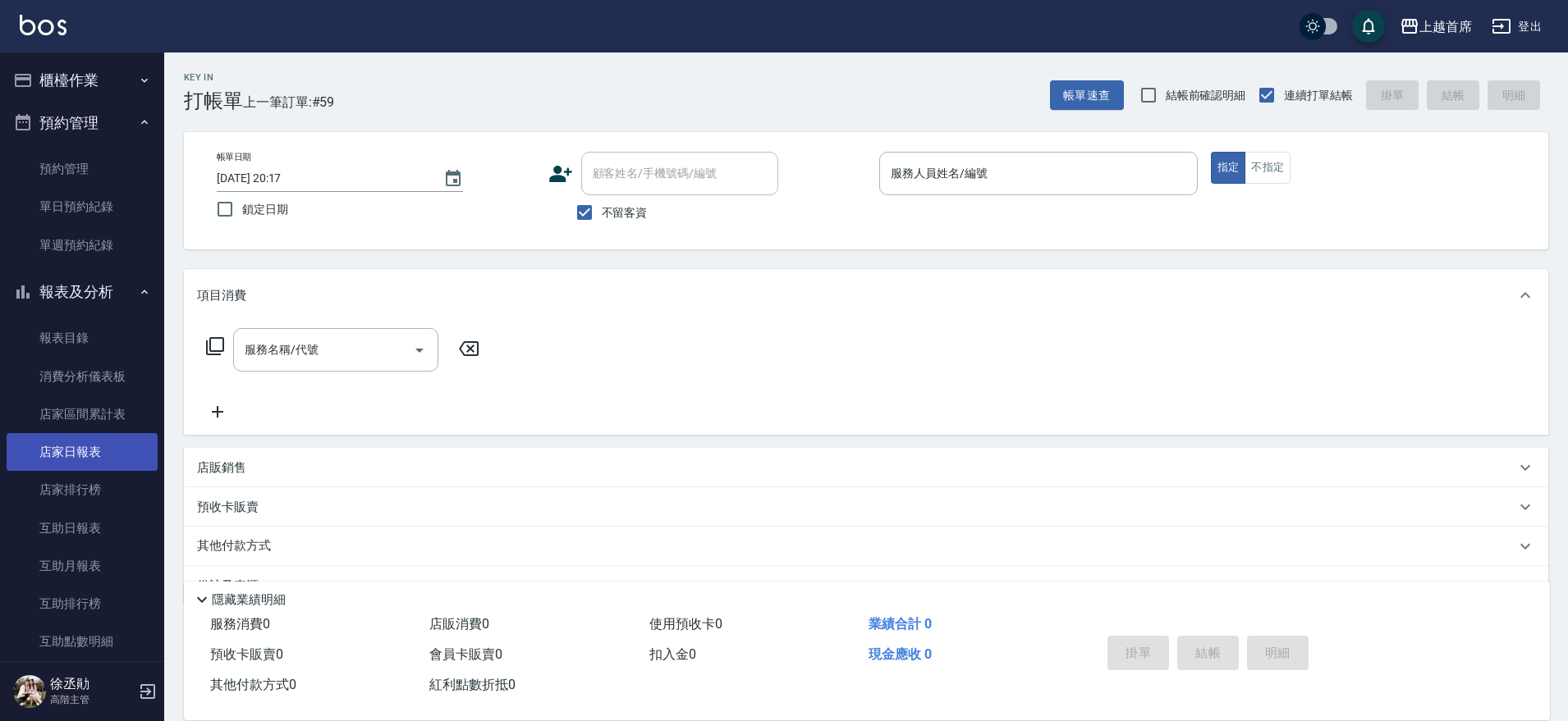
scroll to position [513, 0]
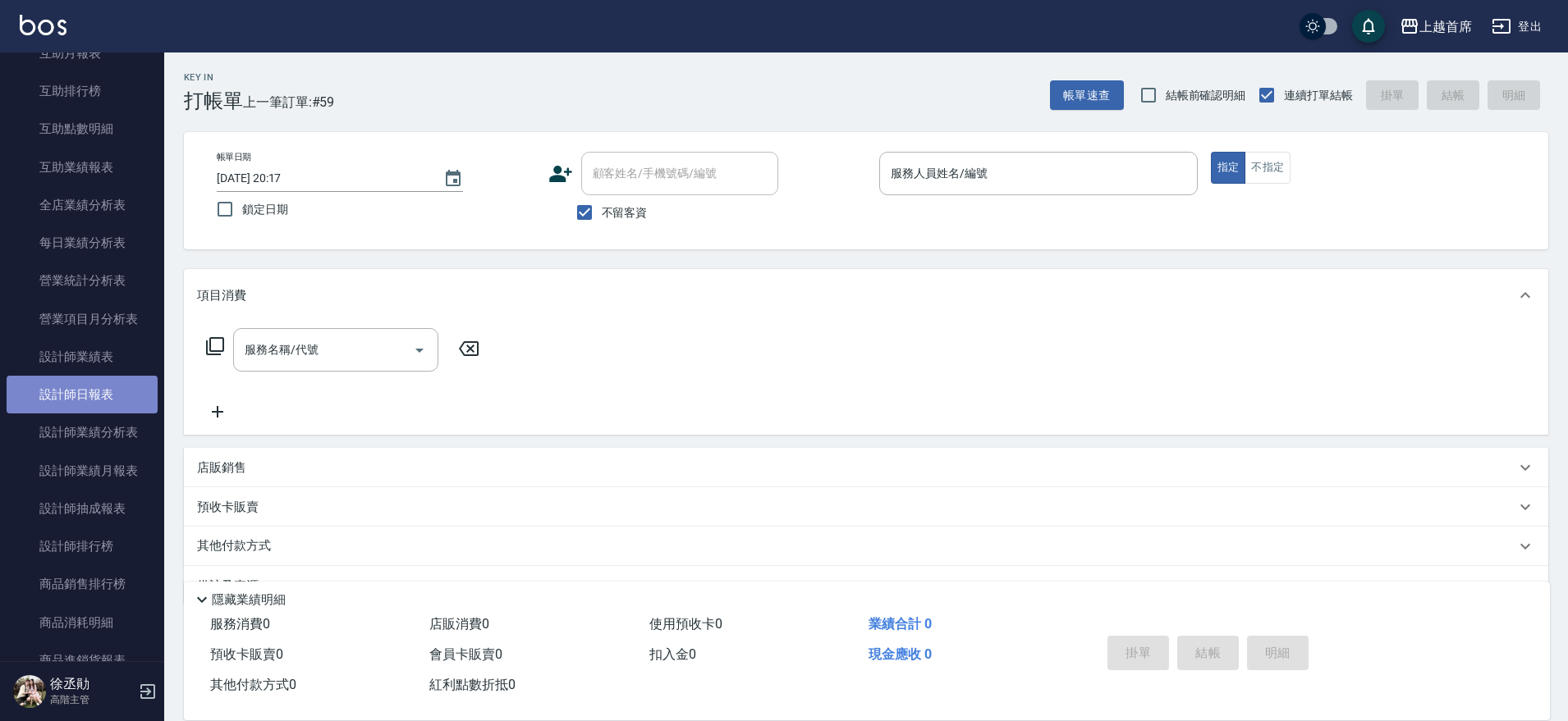
click at [118, 396] on link "設計師日報表" at bounding box center [82, 395] width 151 height 38
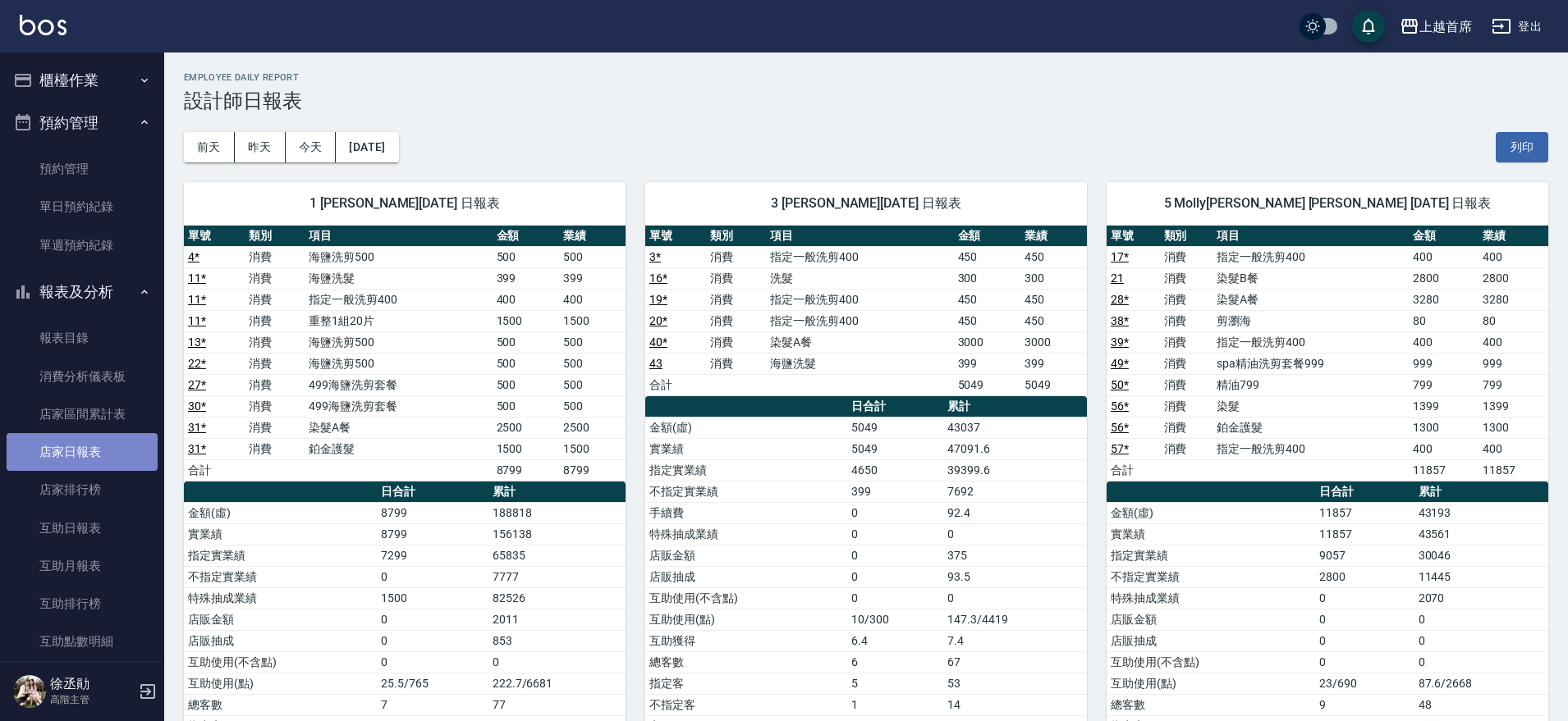
click at [94, 451] on link "店家日報表" at bounding box center [82, 452] width 151 height 38
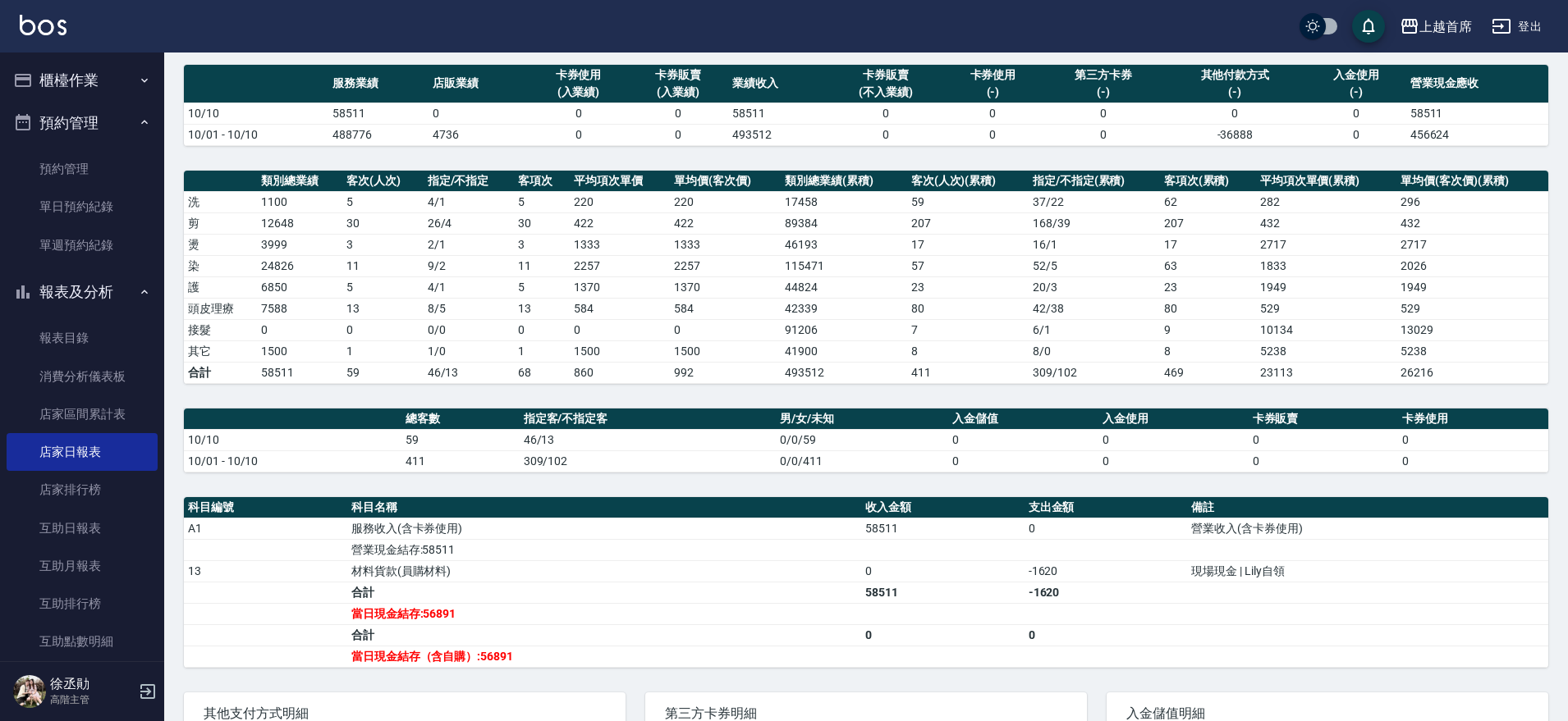
scroll to position [206, 0]
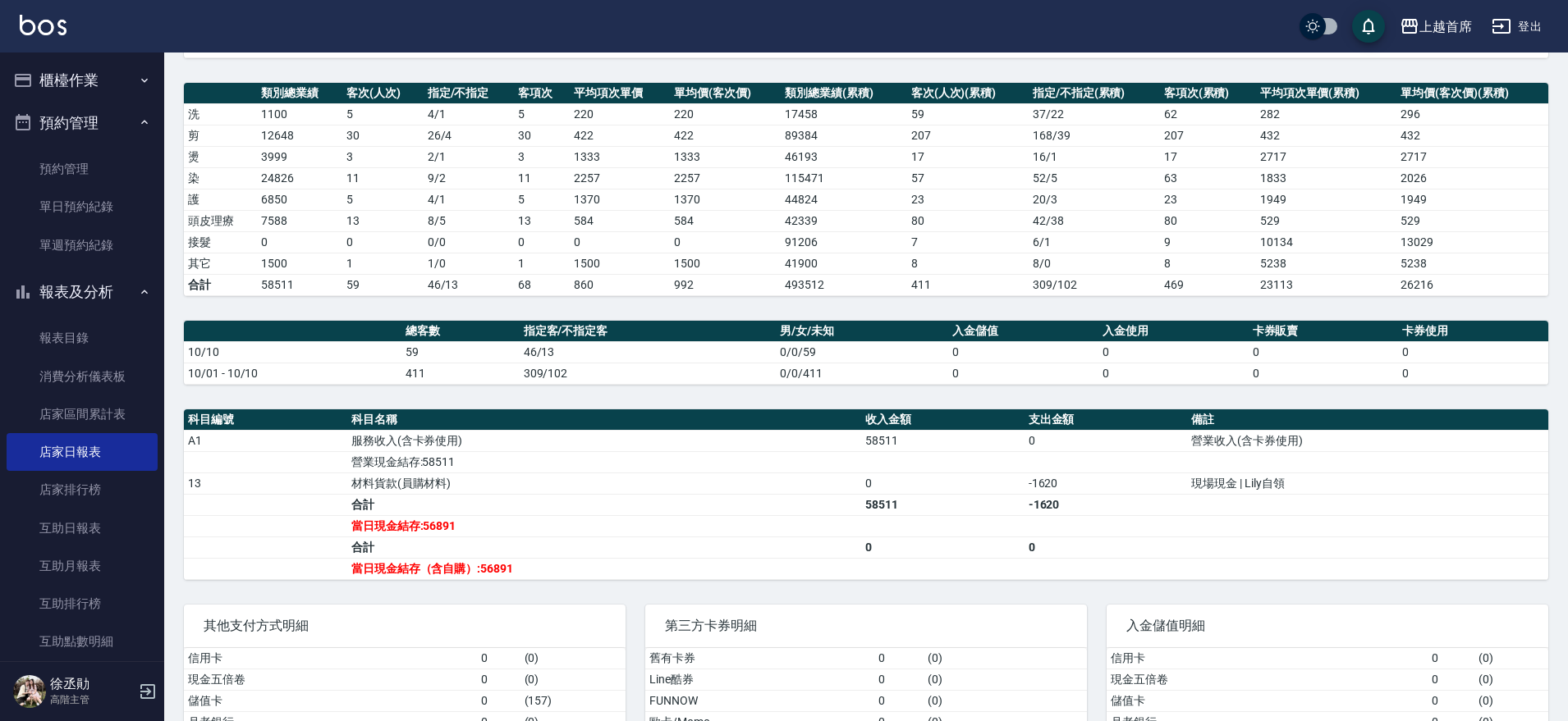
click at [58, 275] on button "報表及分析" at bounding box center [82, 292] width 151 height 43
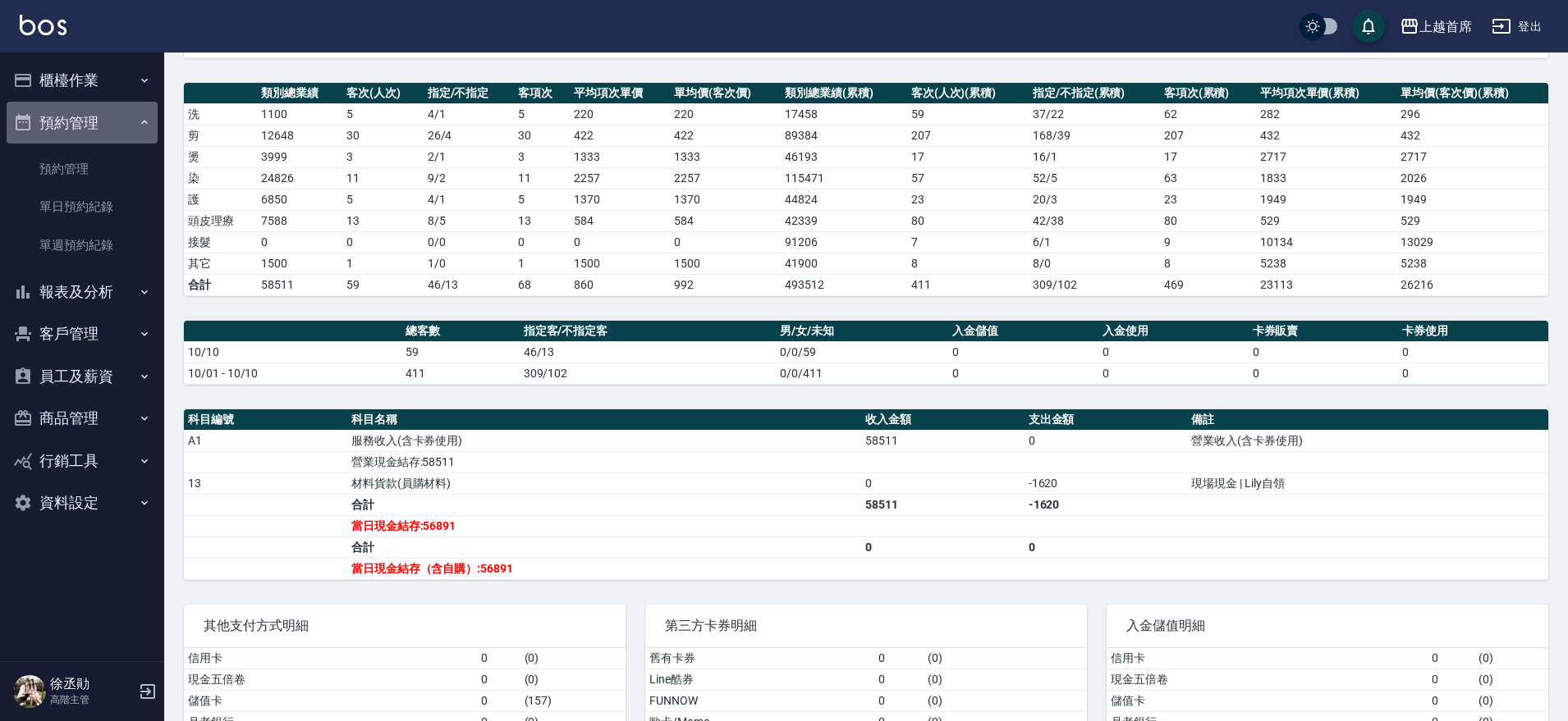
drag, startPoint x: 85, startPoint y: 132, endPoint x: 90, endPoint y: 125, distance: 8.6
click at [86, 132] on button "預約管理" at bounding box center [82, 123] width 151 height 43
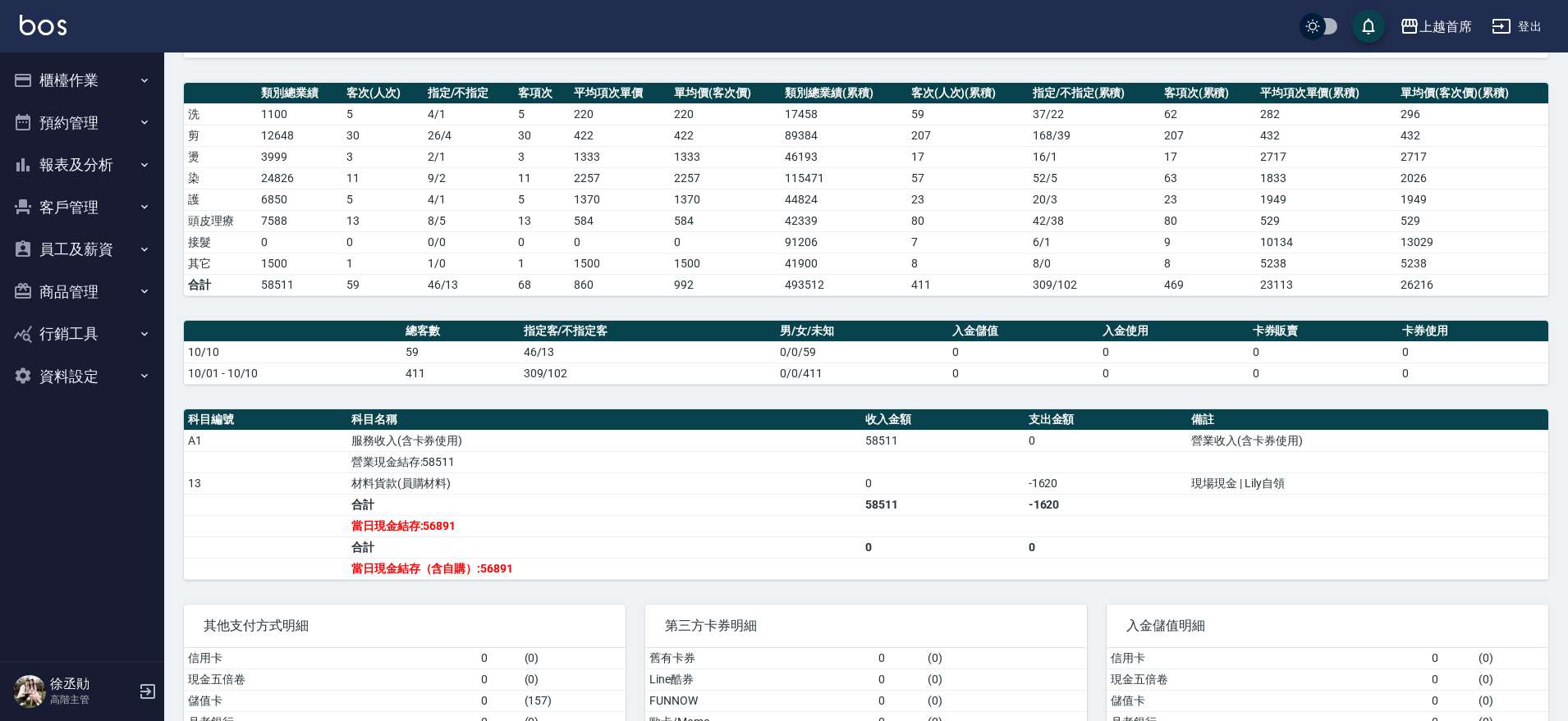
click at [113, 88] on button "櫃檯作業" at bounding box center [82, 81] width 151 height 43
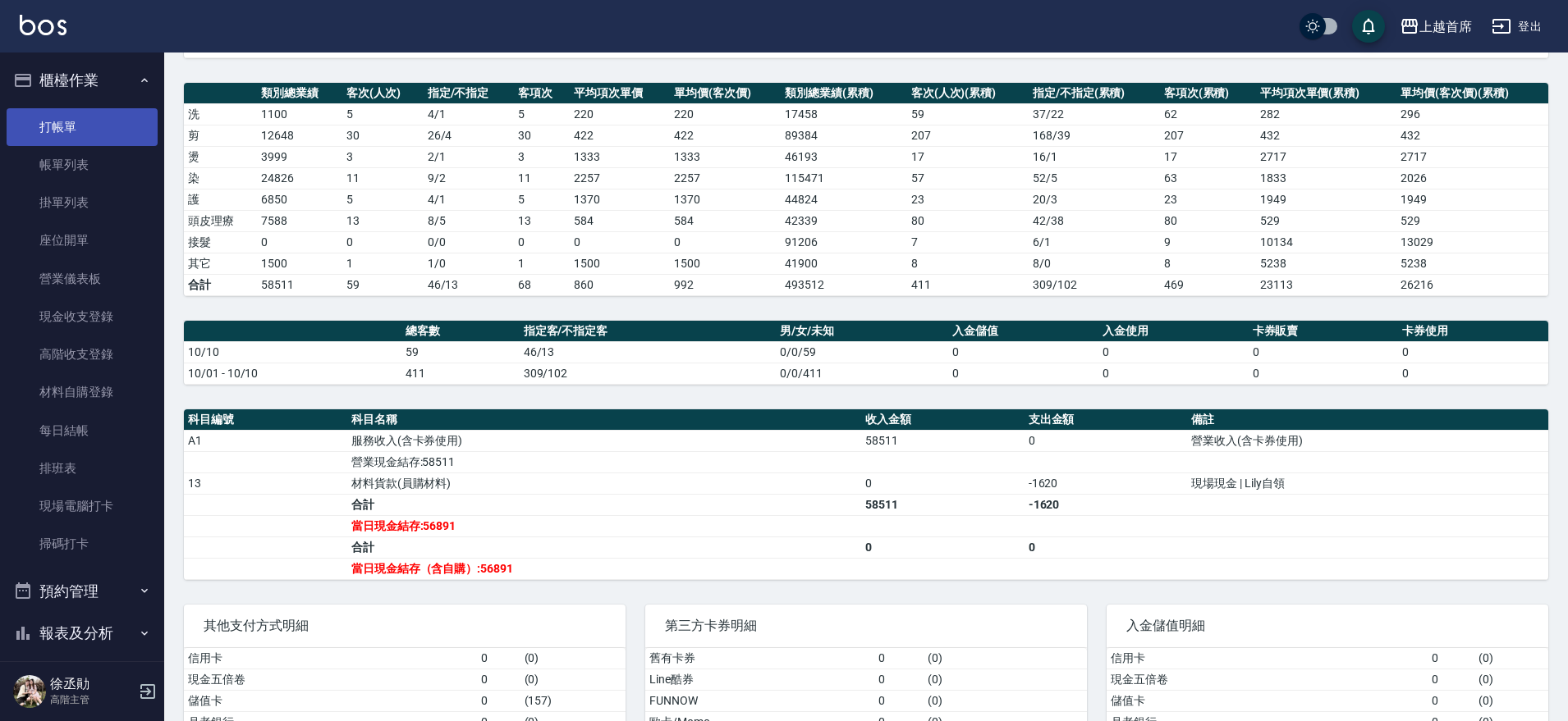
click at [110, 136] on link "打帳單" at bounding box center [82, 127] width 151 height 38
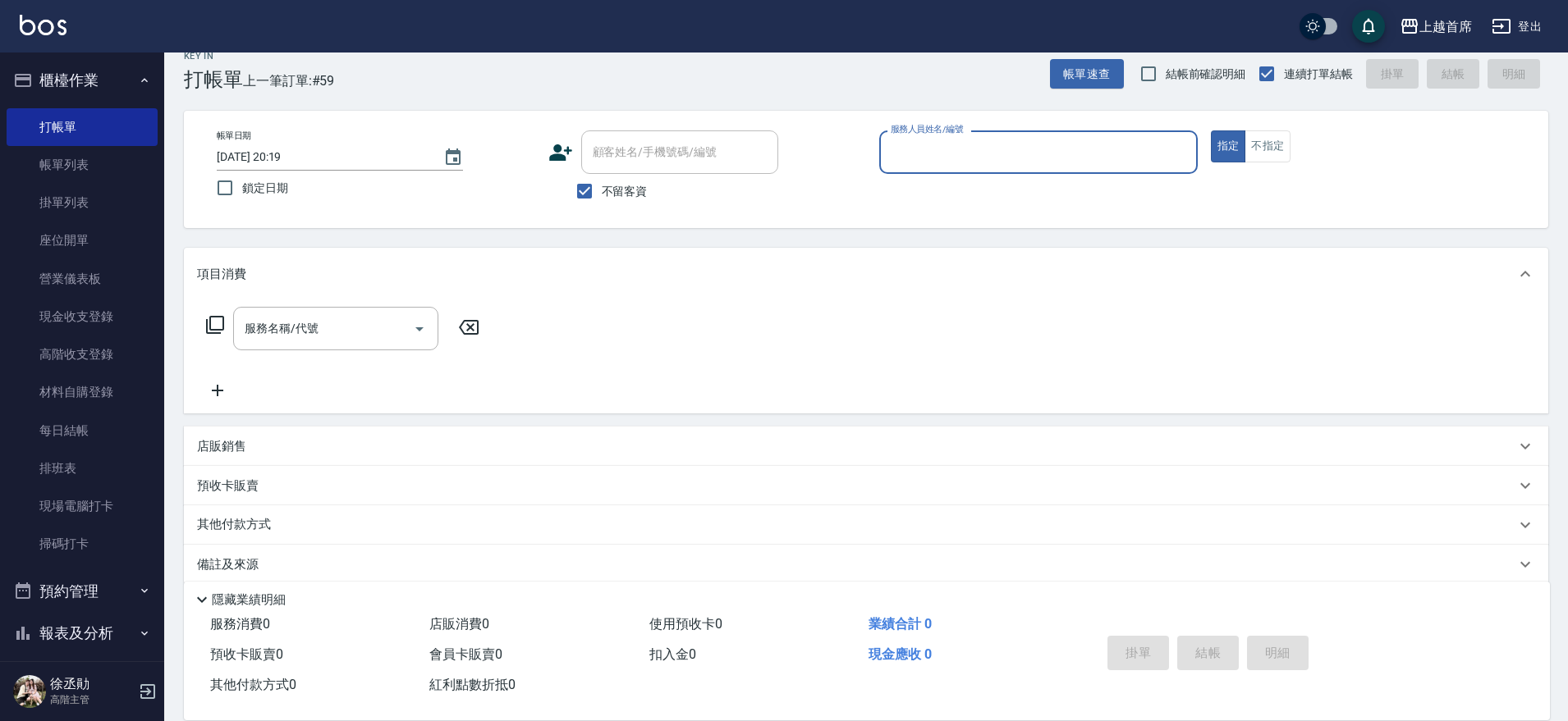
scroll to position [42, 0]
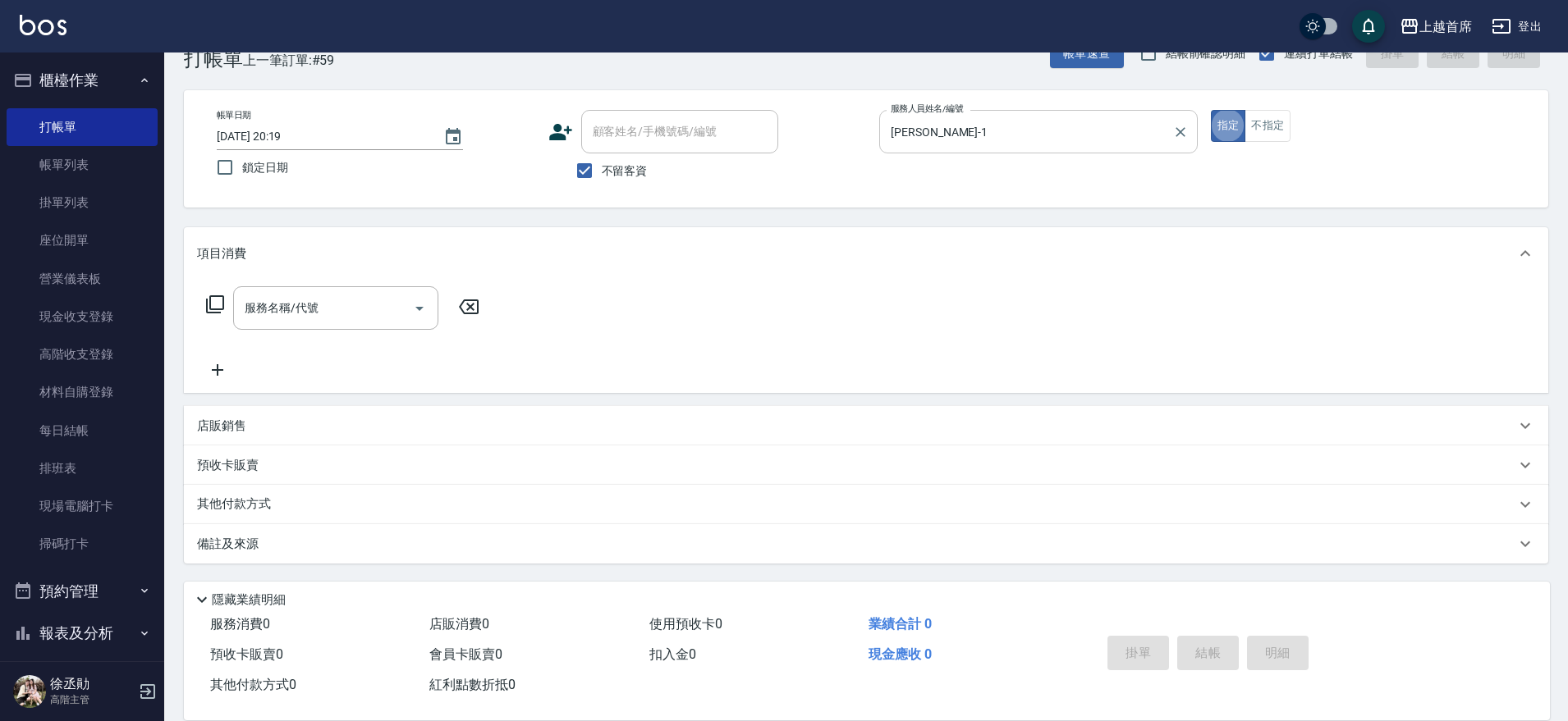
click at [1175, 131] on icon "Clear" at bounding box center [1181, 132] width 16 height 16
click at [1109, 137] on input "服務人員姓名/編號" at bounding box center [1038, 132] width 303 height 29
click at [74, 80] on button "櫃檯作業" at bounding box center [82, 81] width 151 height 43
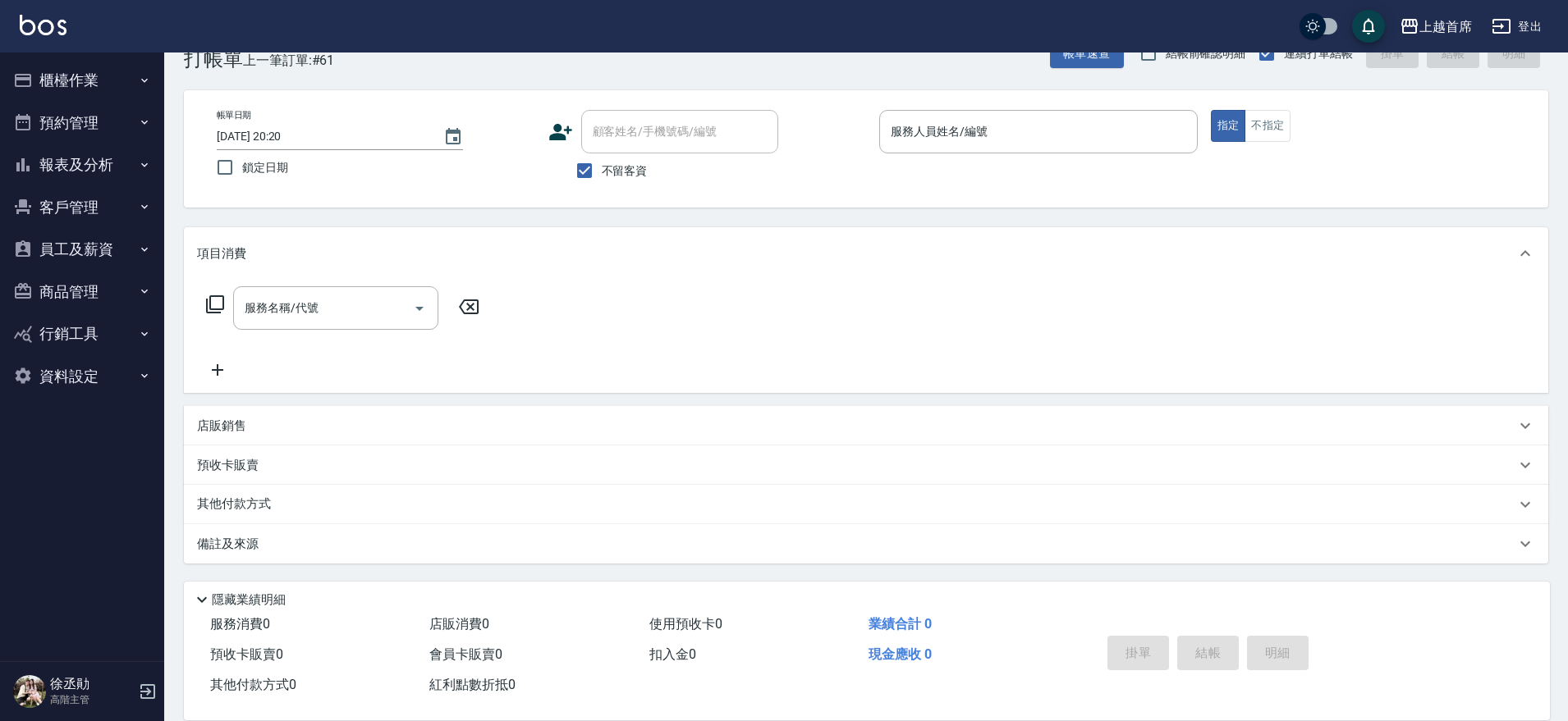
click at [133, 172] on button "報表及分析" at bounding box center [82, 165] width 151 height 43
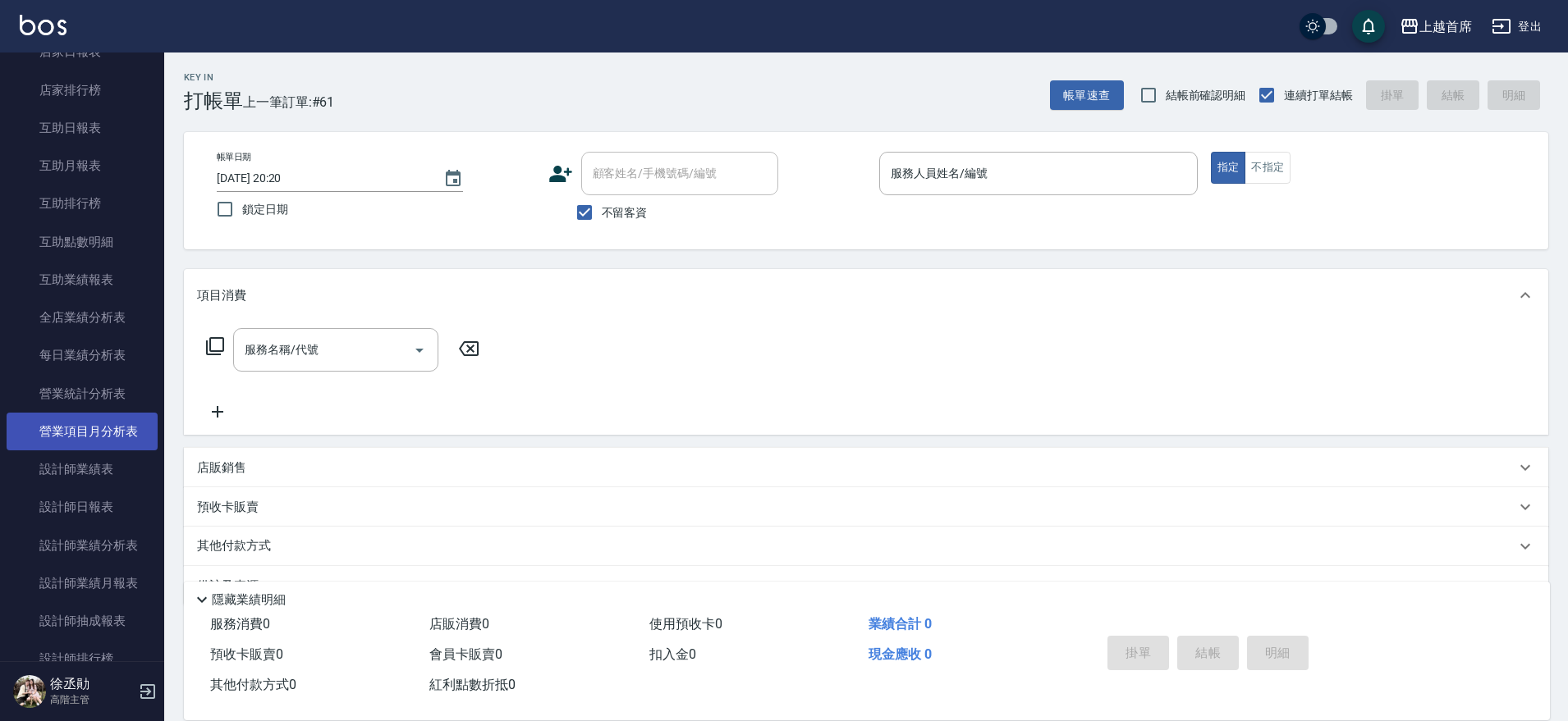
scroll to position [307, 0]
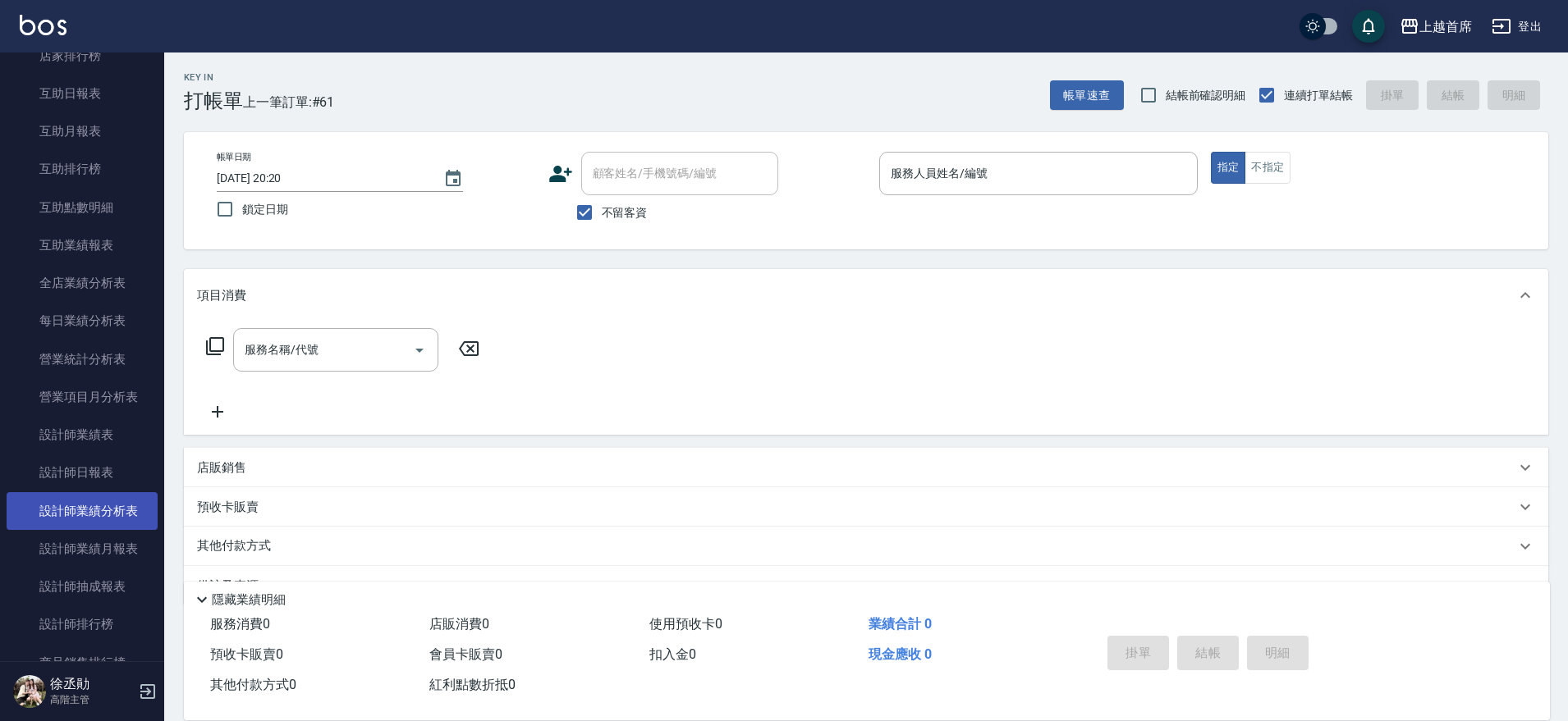
click at [92, 492] on link "設計師業績分析表" at bounding box center [82, 511] width 151 height 38
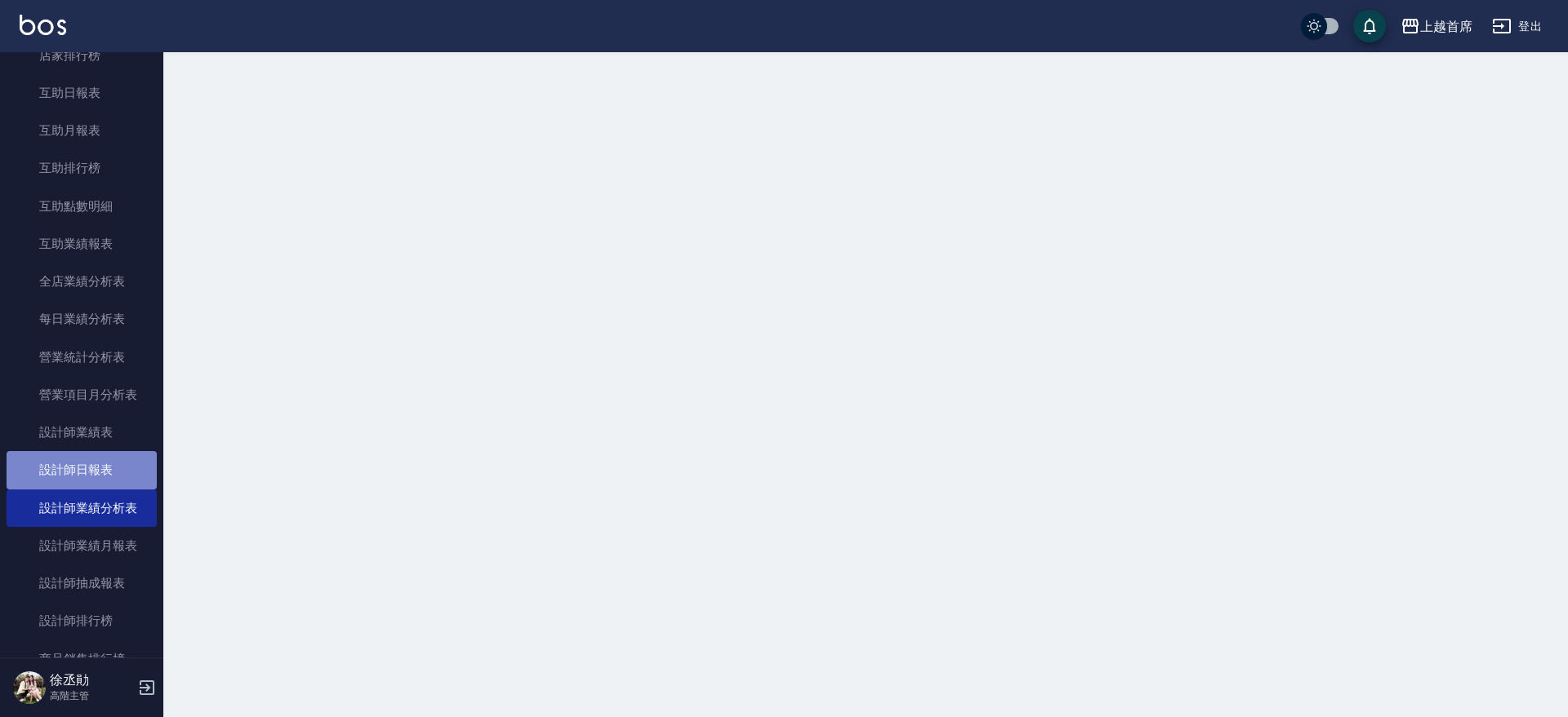
click at [92, 478] on link "設計師日報表" at bounding box center [82, 470] width 151 height 38
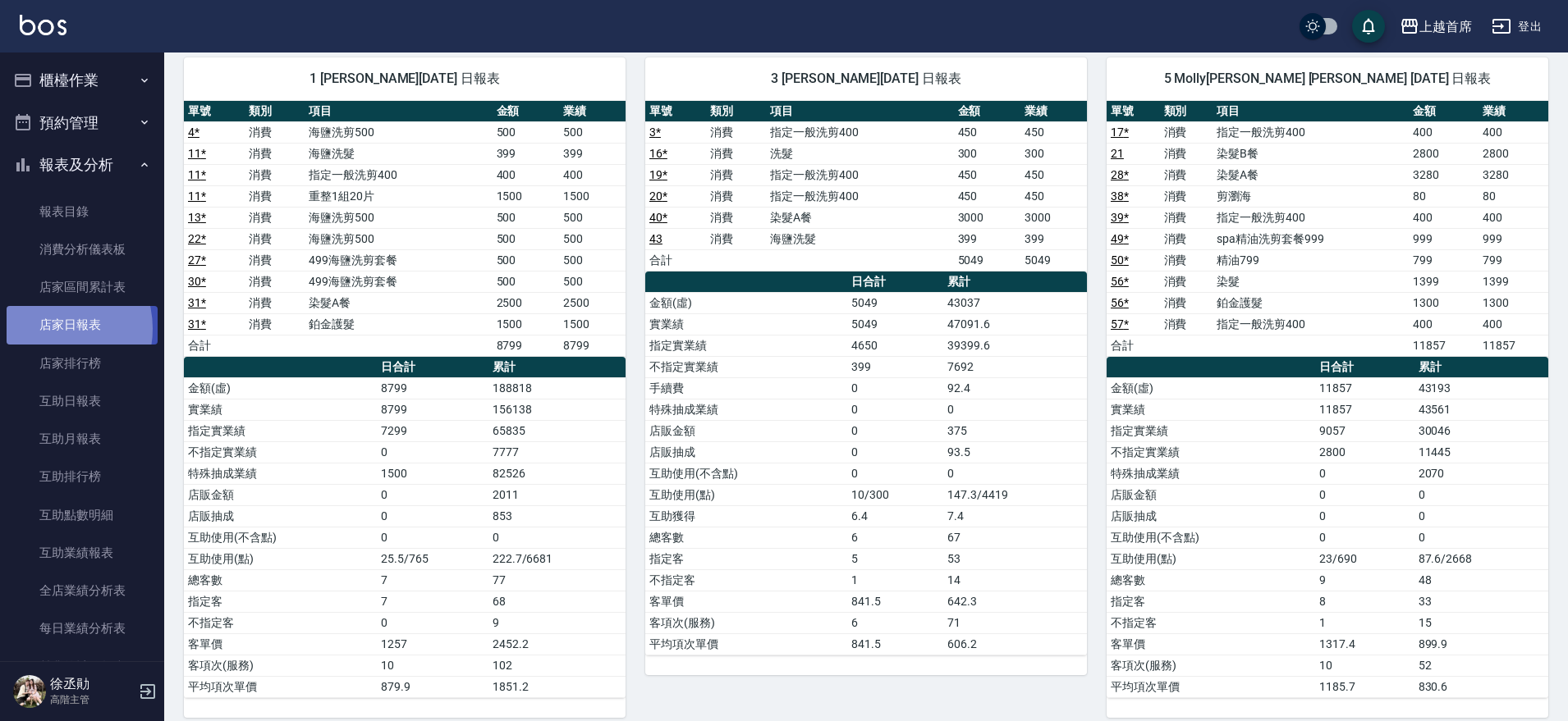
click at [53, 328] on link "店家日報表" at bounding box center [82, 325] width 151 height 38
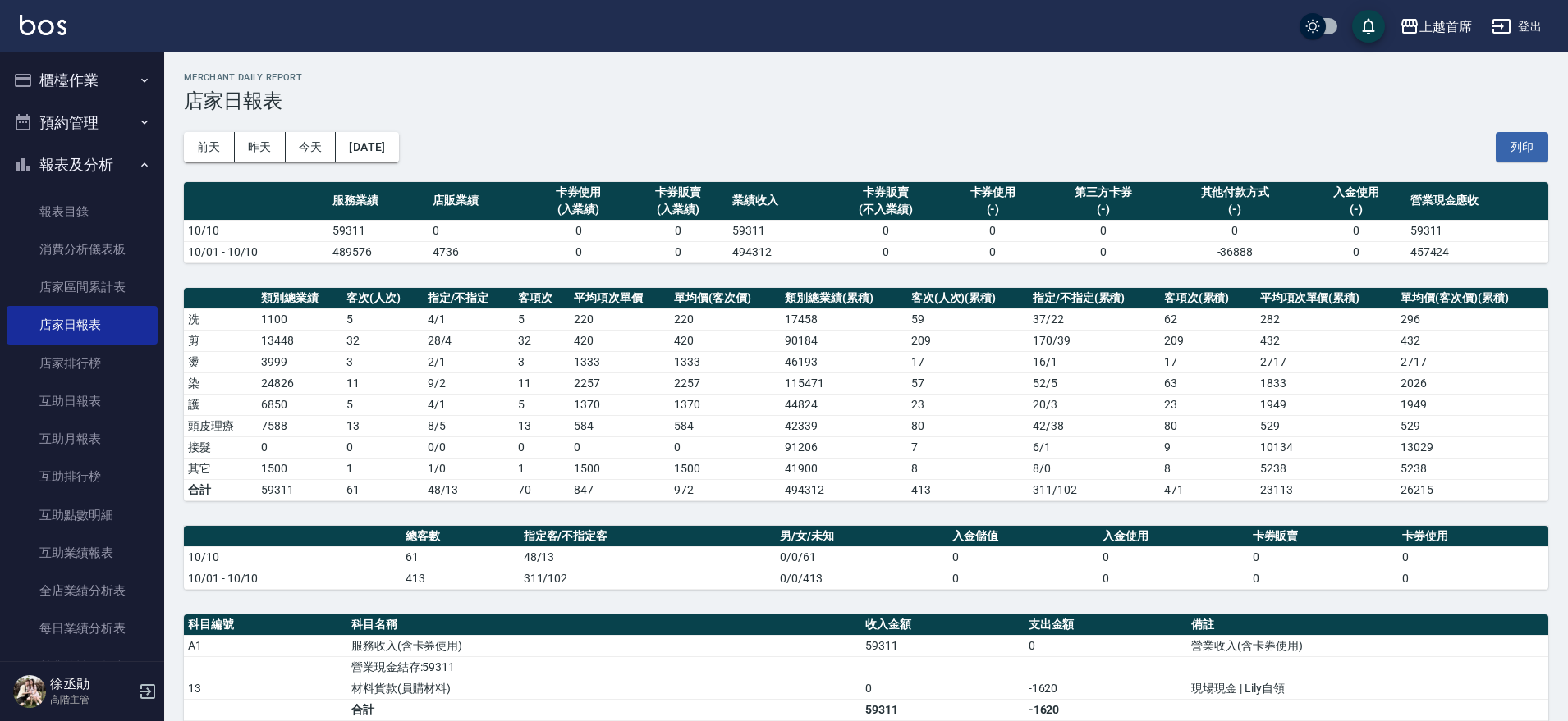
scroll to position [206, 0]
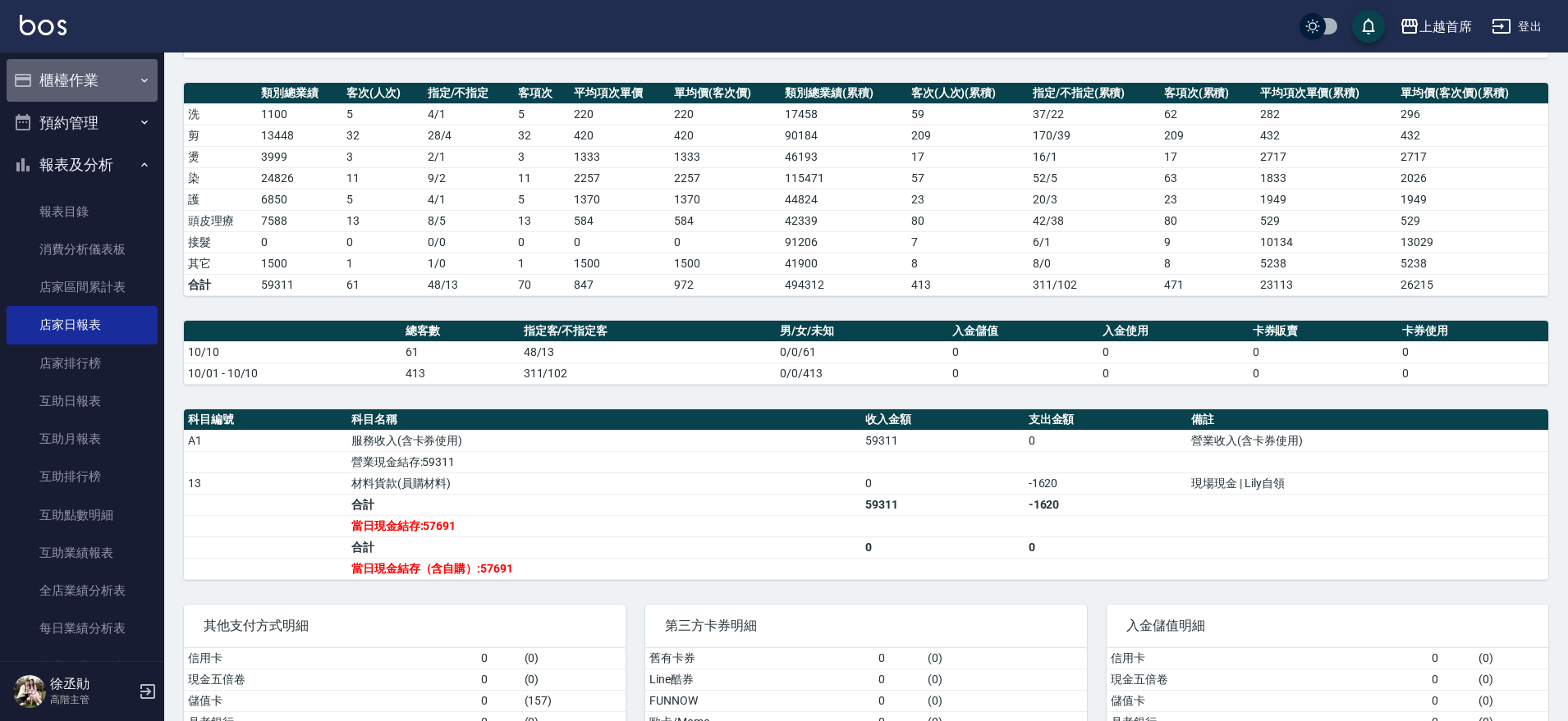
click at [115, 80] on button "櫃檯作業" at bounding box center [82, 81] width 151 height 43
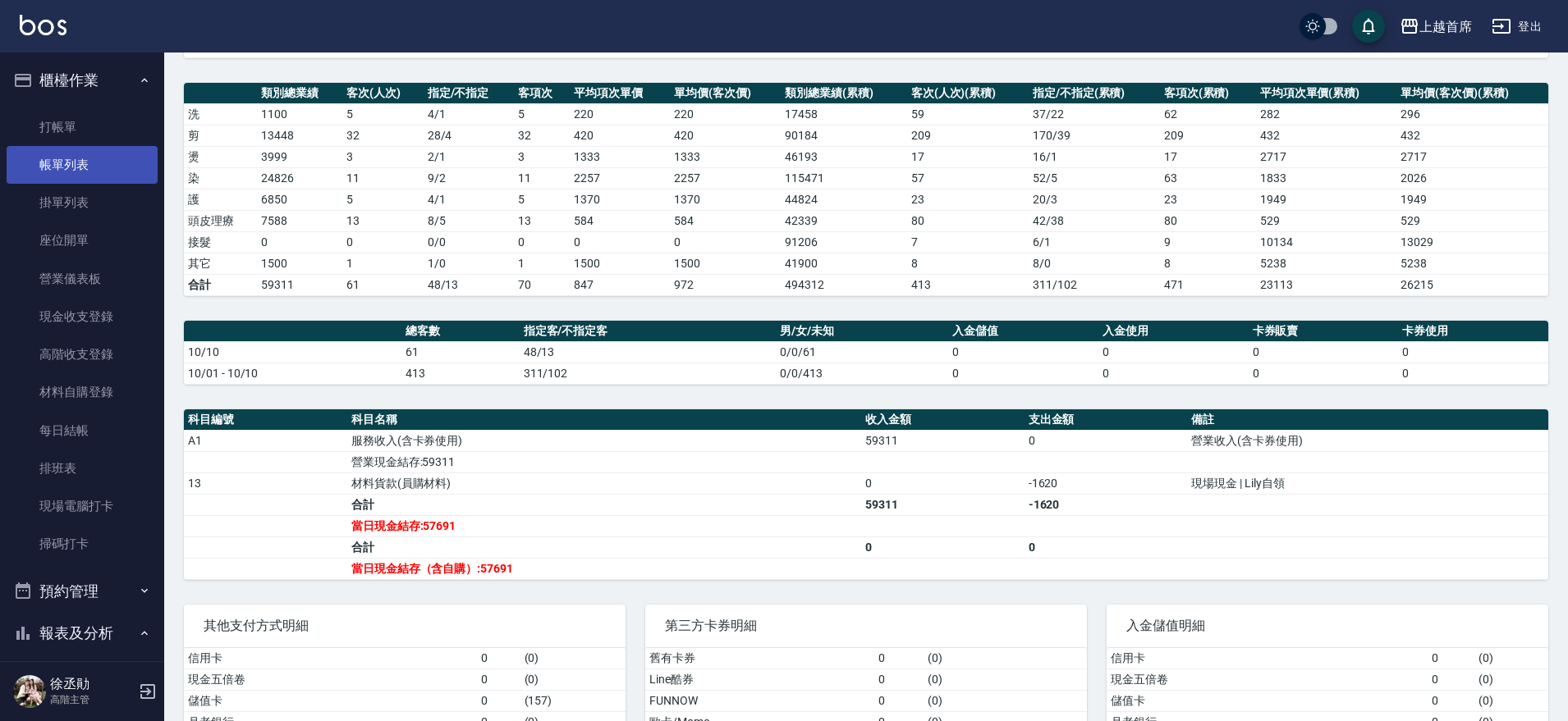
click at [89, 152] on link "帳單列表" at bounding box center [82, 165] width 151 height 38
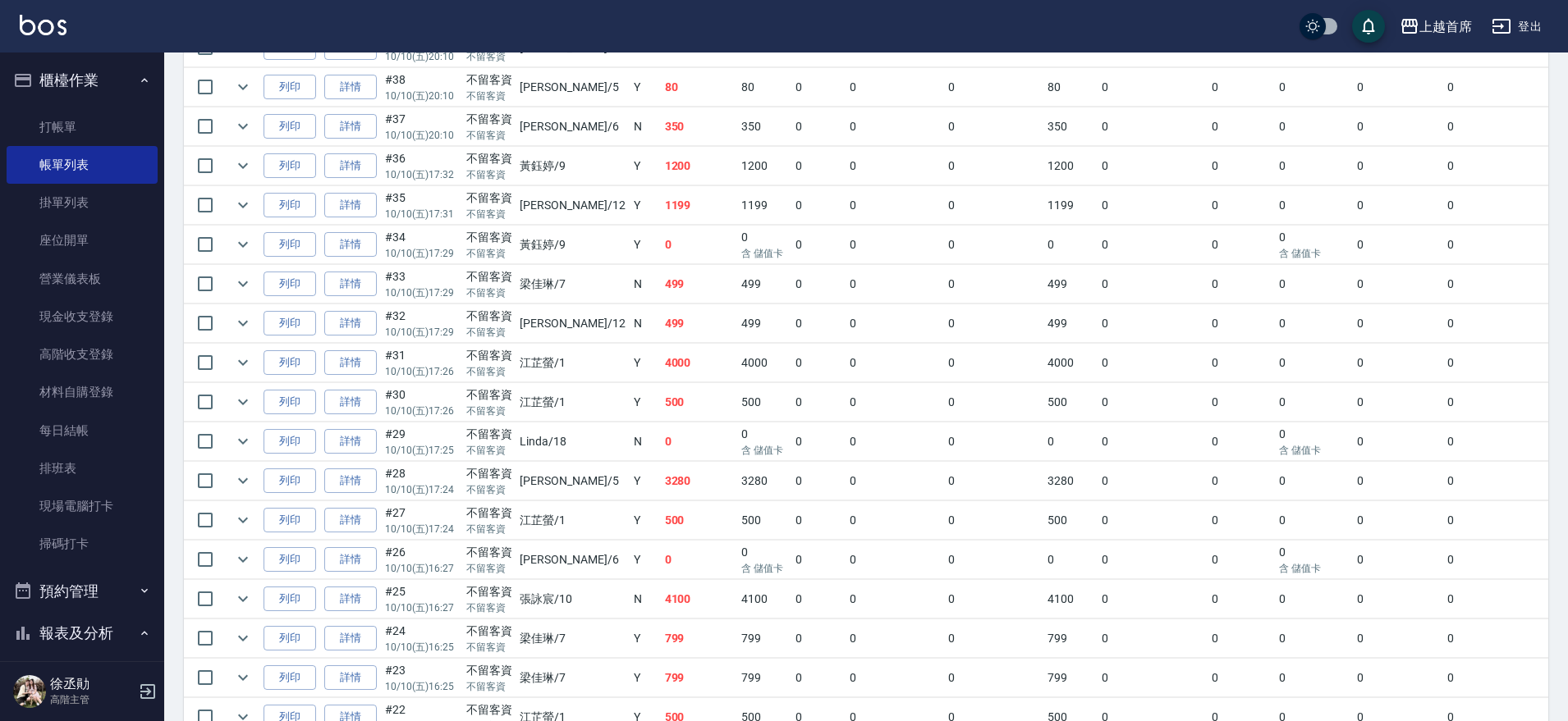
scroll to position [1537, 0]
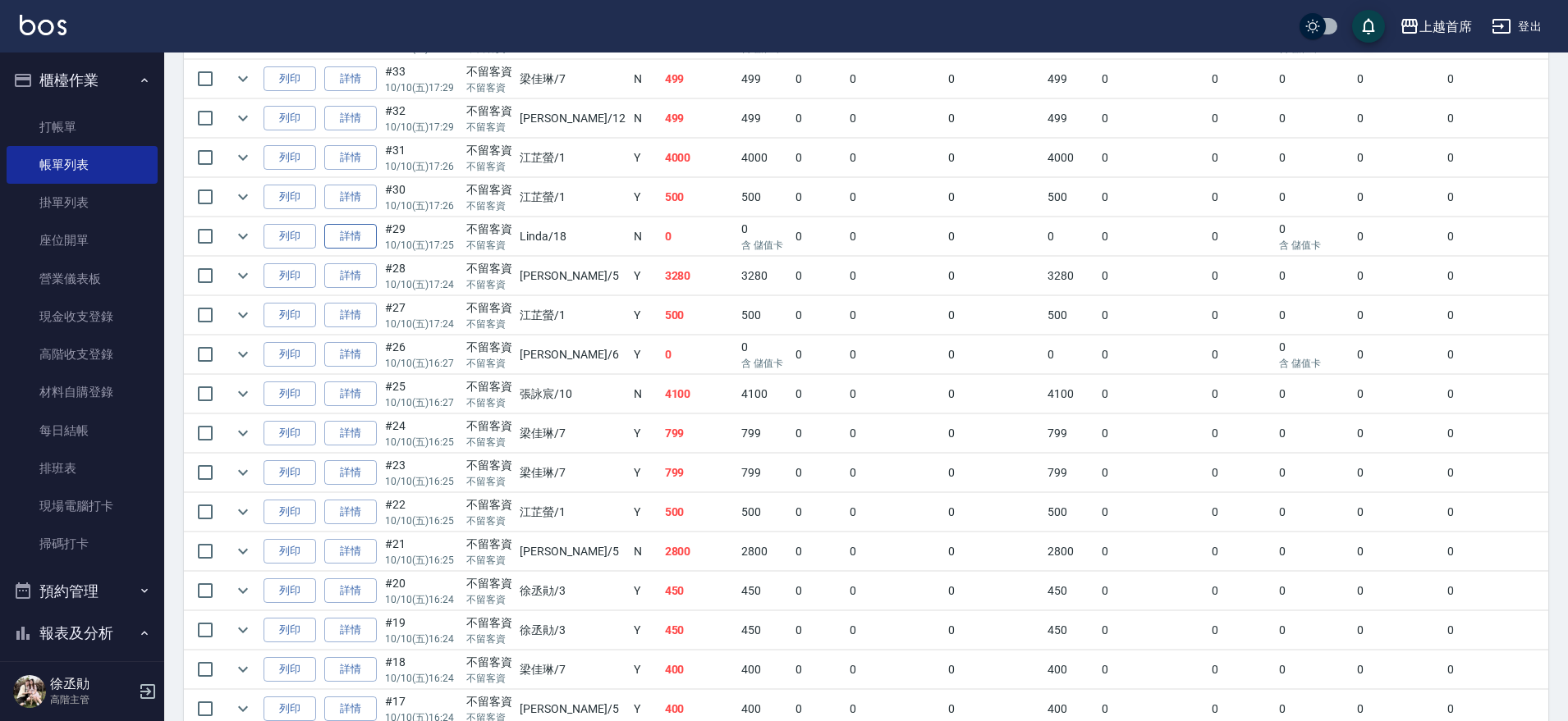
click at [347, 230] on link "詳情" at bounding box center [350, 237] width 53 height 25
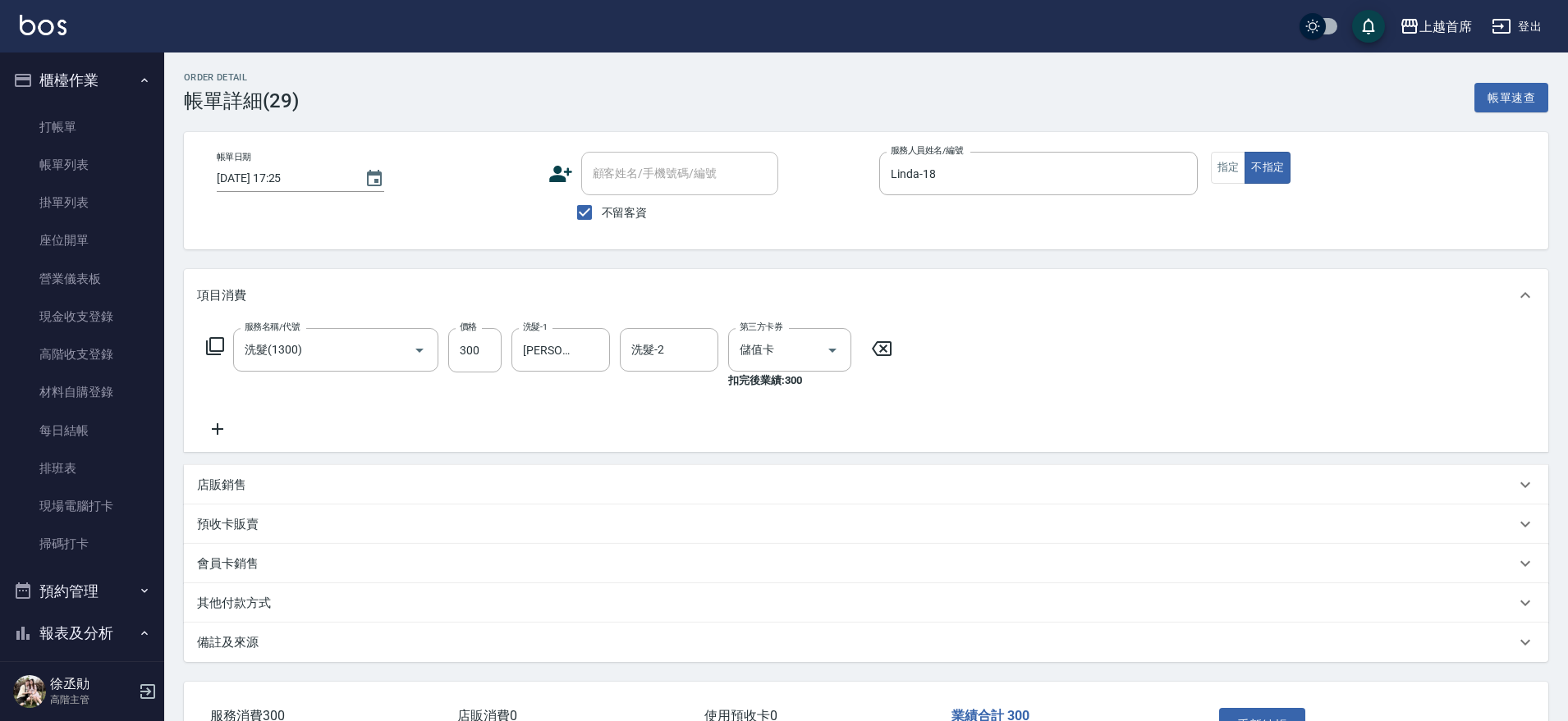
click at [223, 426] on icon at bounding box center [218, 429] width 41 height 20
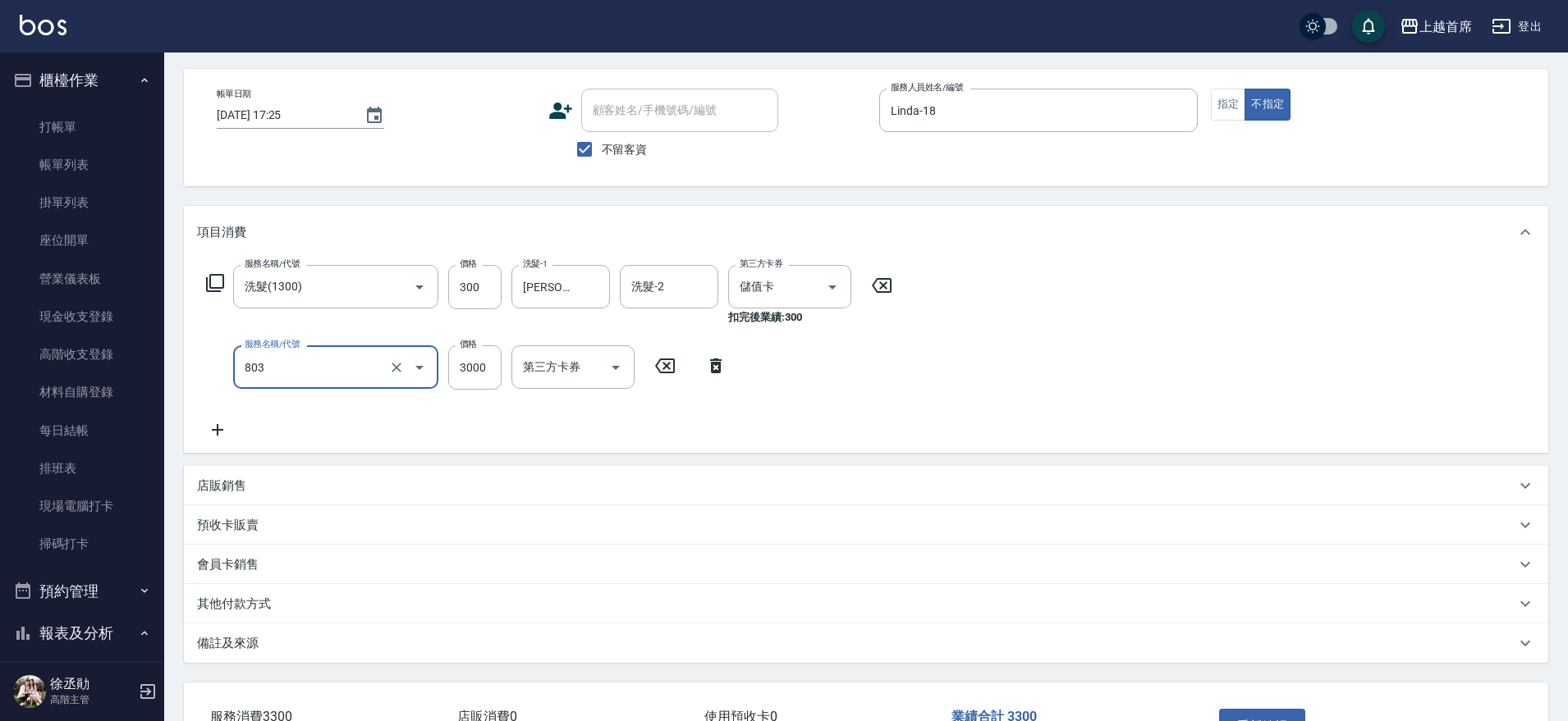
scroll to position [183, 0]
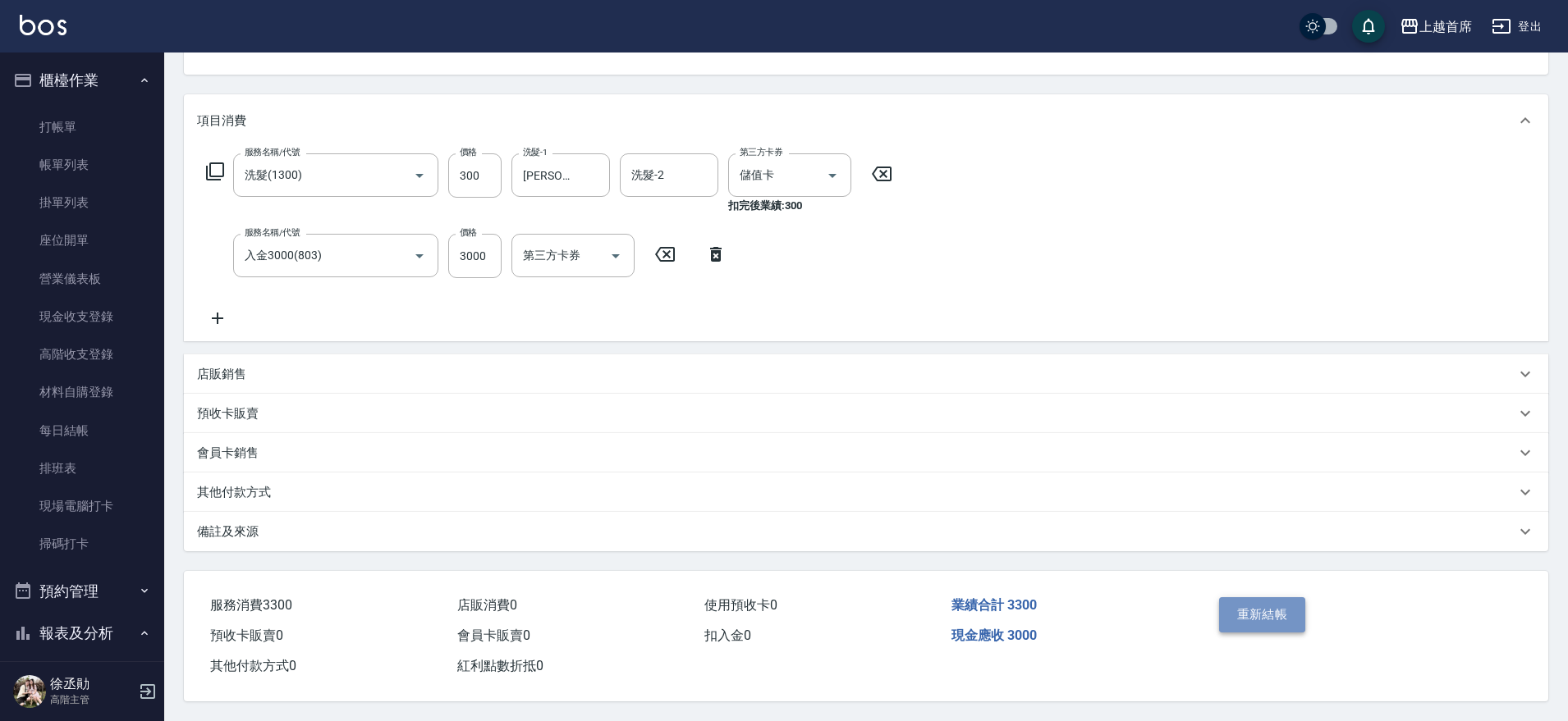
click at [1246, 598] on button "重新結帳" at bounding box center [1262, 615] width 87 height 35
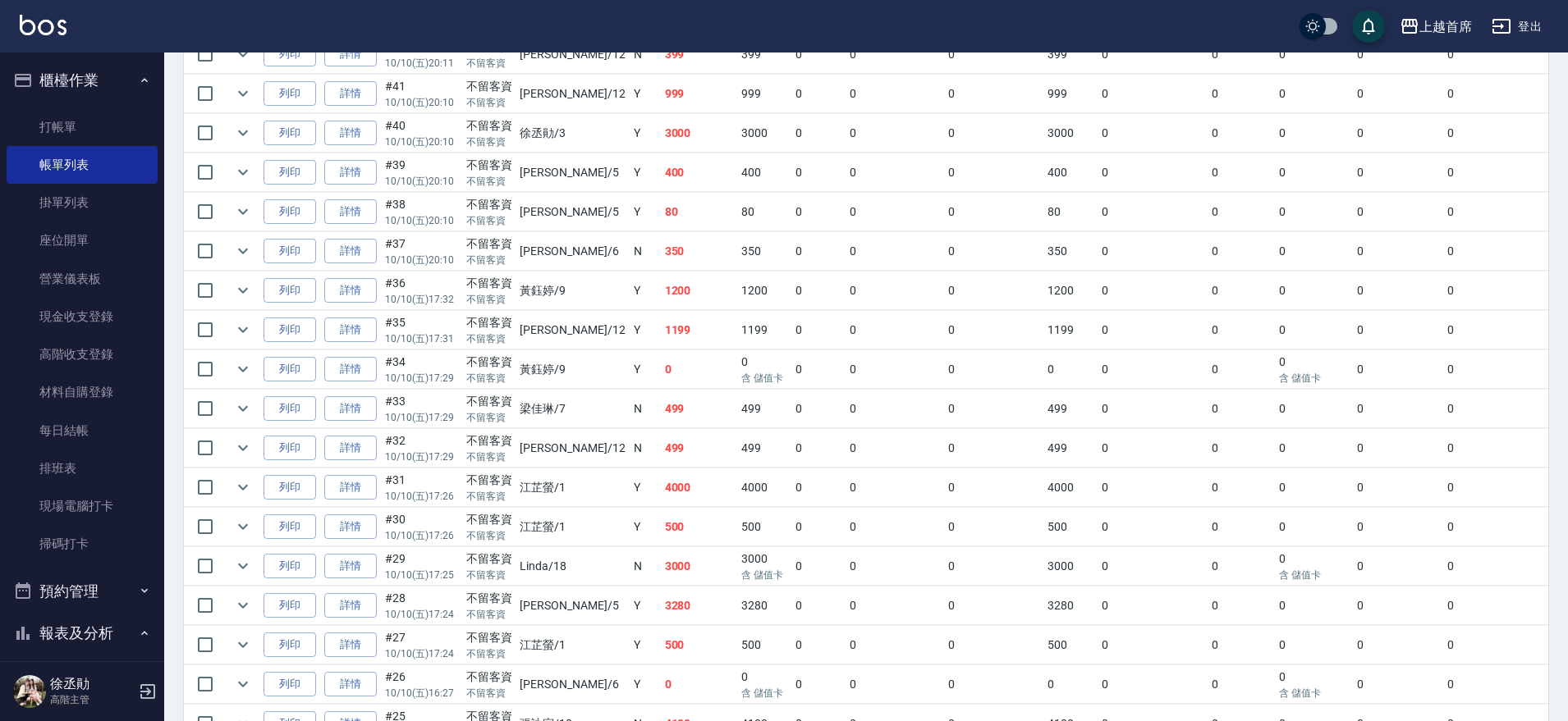
scroll to position [1231, 0]
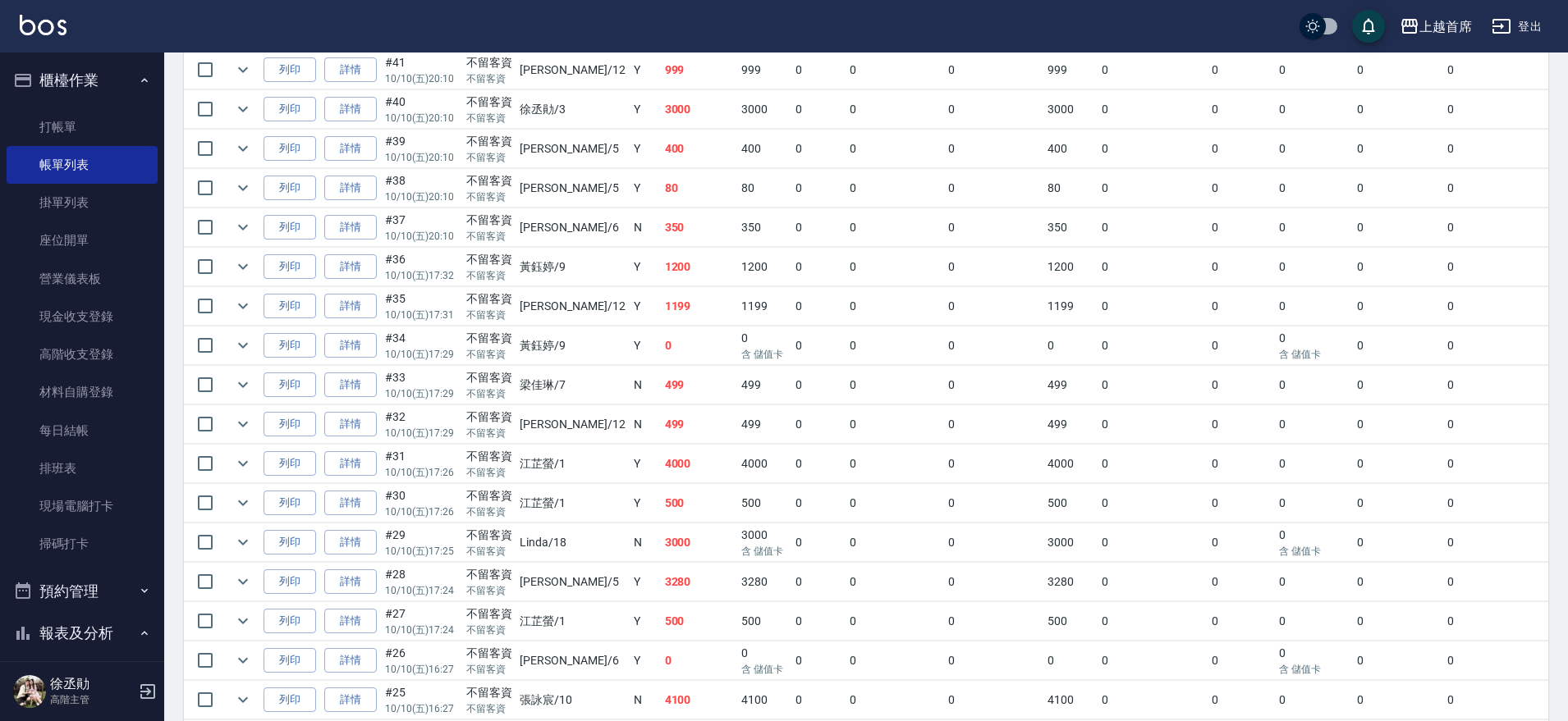
drag, startPoint x: 0, startPoint y: 503, endPoint x: 758, endPoint y: 441, distance: 760.5
click at [791, 441] on td "0" at bounding box center [818, 424] width 54 height 39
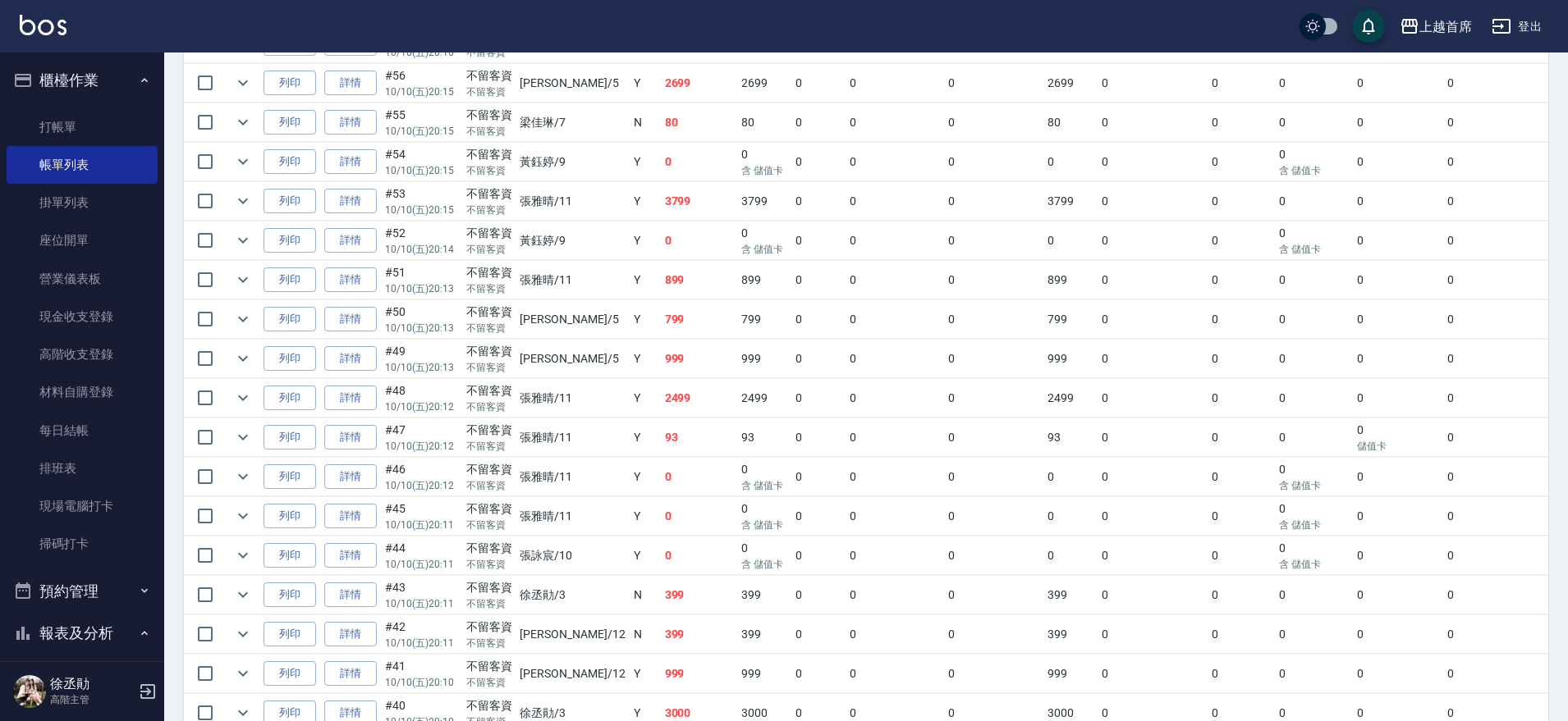
scroll to position [206, 0]
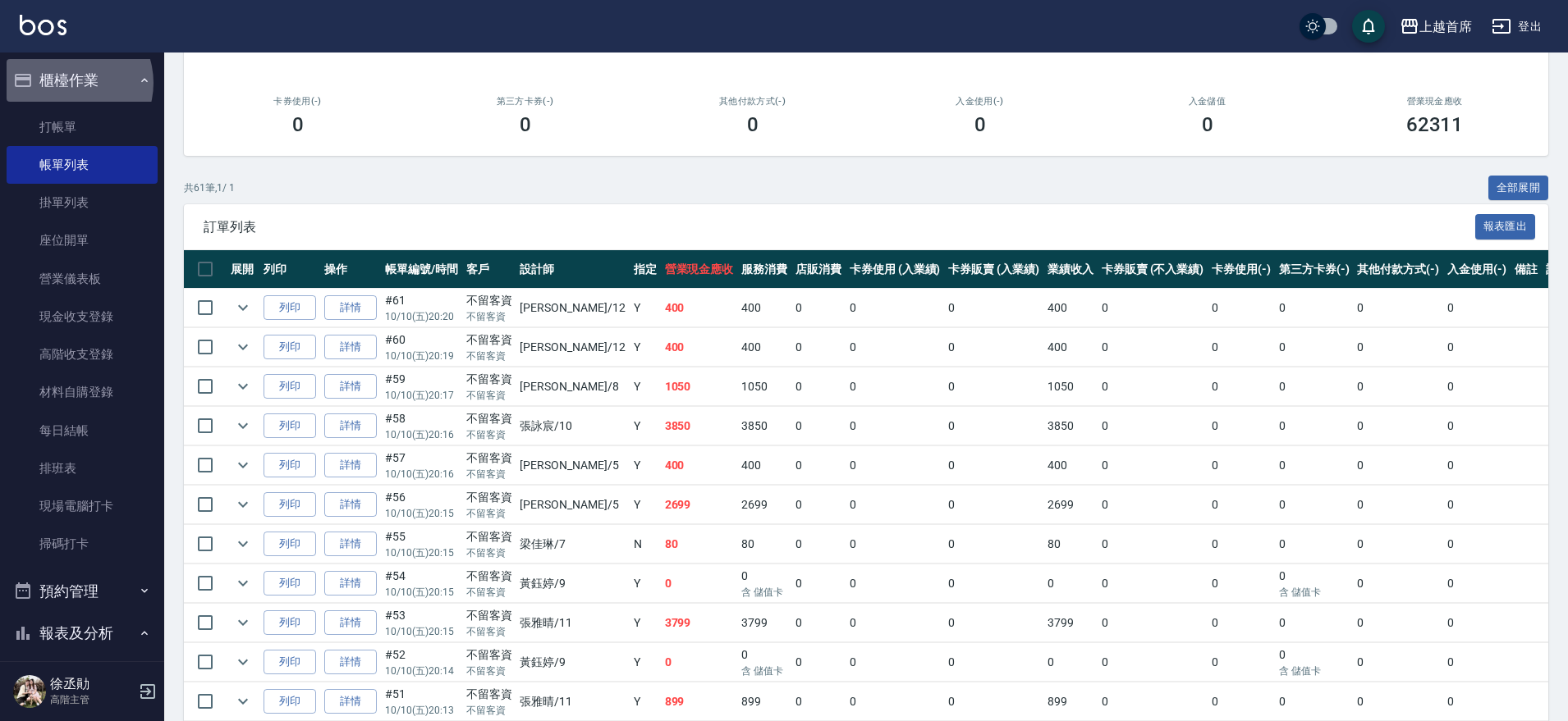
click at [68, 83] on button "櫃檯作業" at bounding box center [82, 81] width 151 height 43
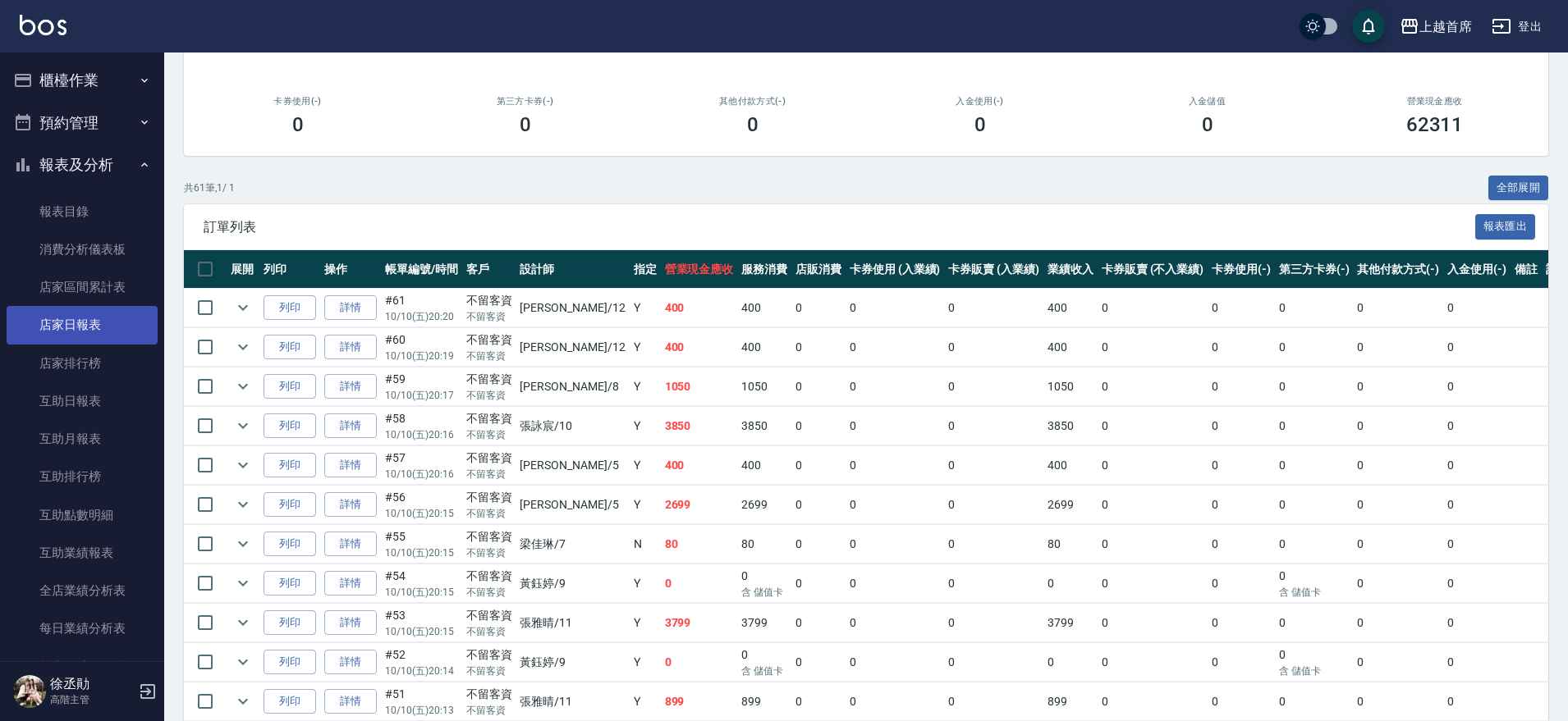
click at [132, 335] on link "店家日報表" at bounding box center [82, 325] width 151 height 38
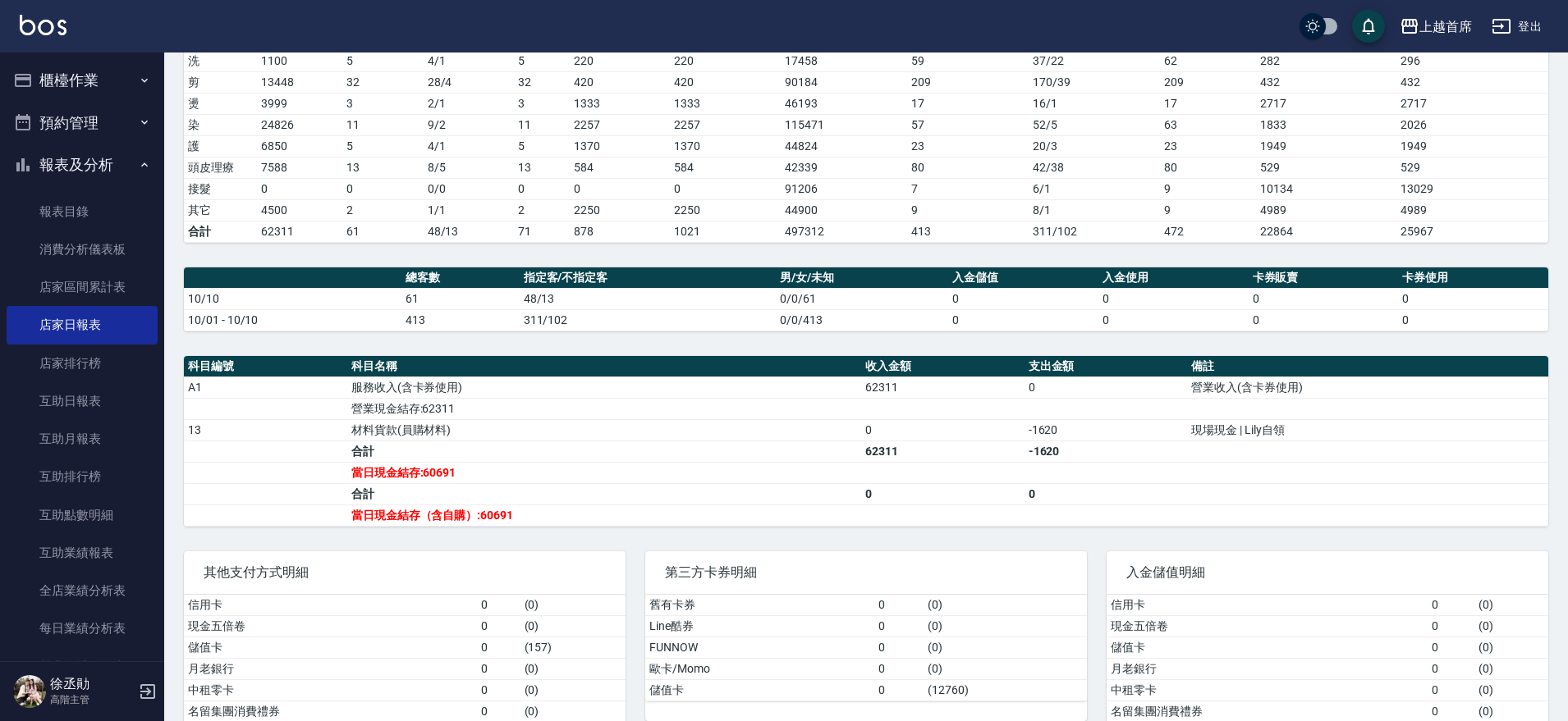
scroll to position [116, 0]
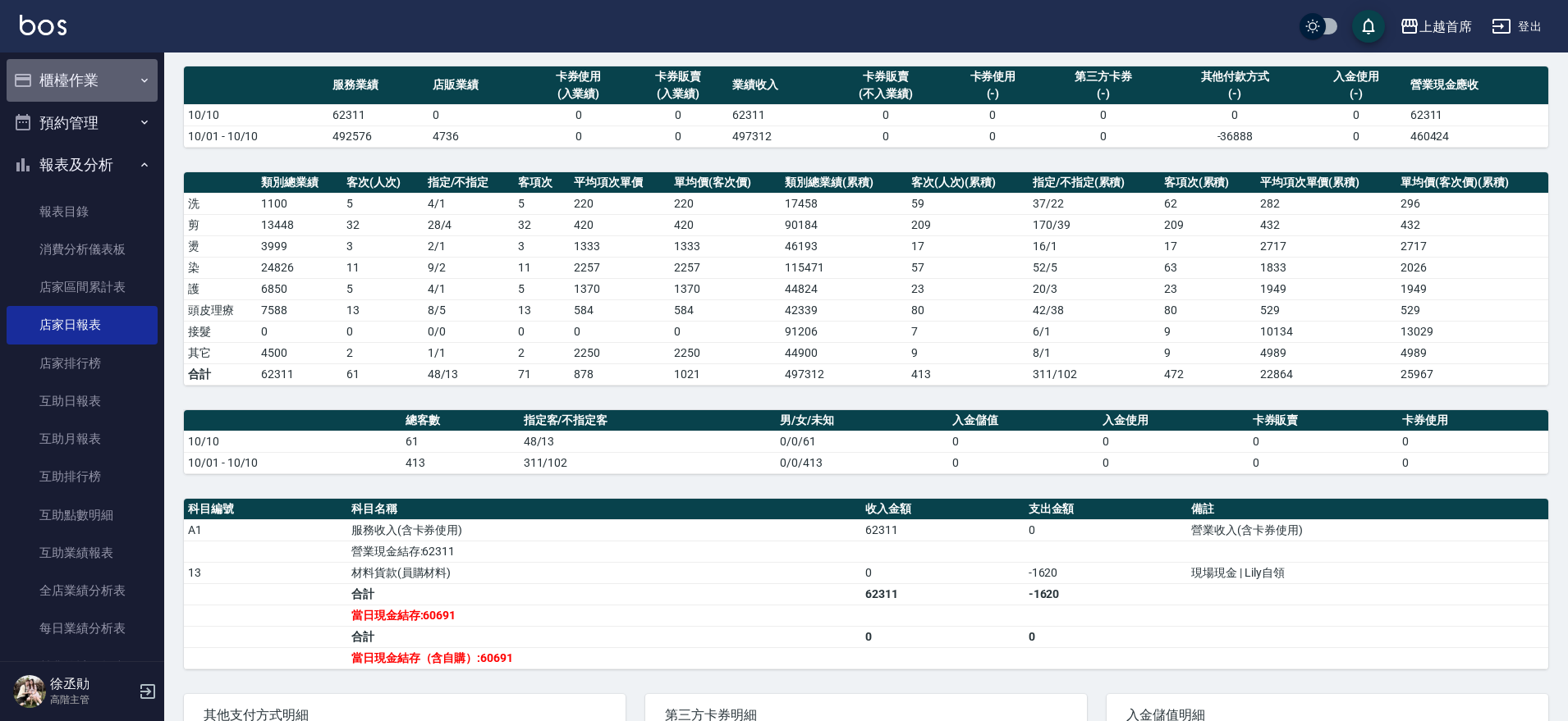
click at [88, 68] on button "櫃檯作業" at bounding box center [82, 81] width 151 height 43
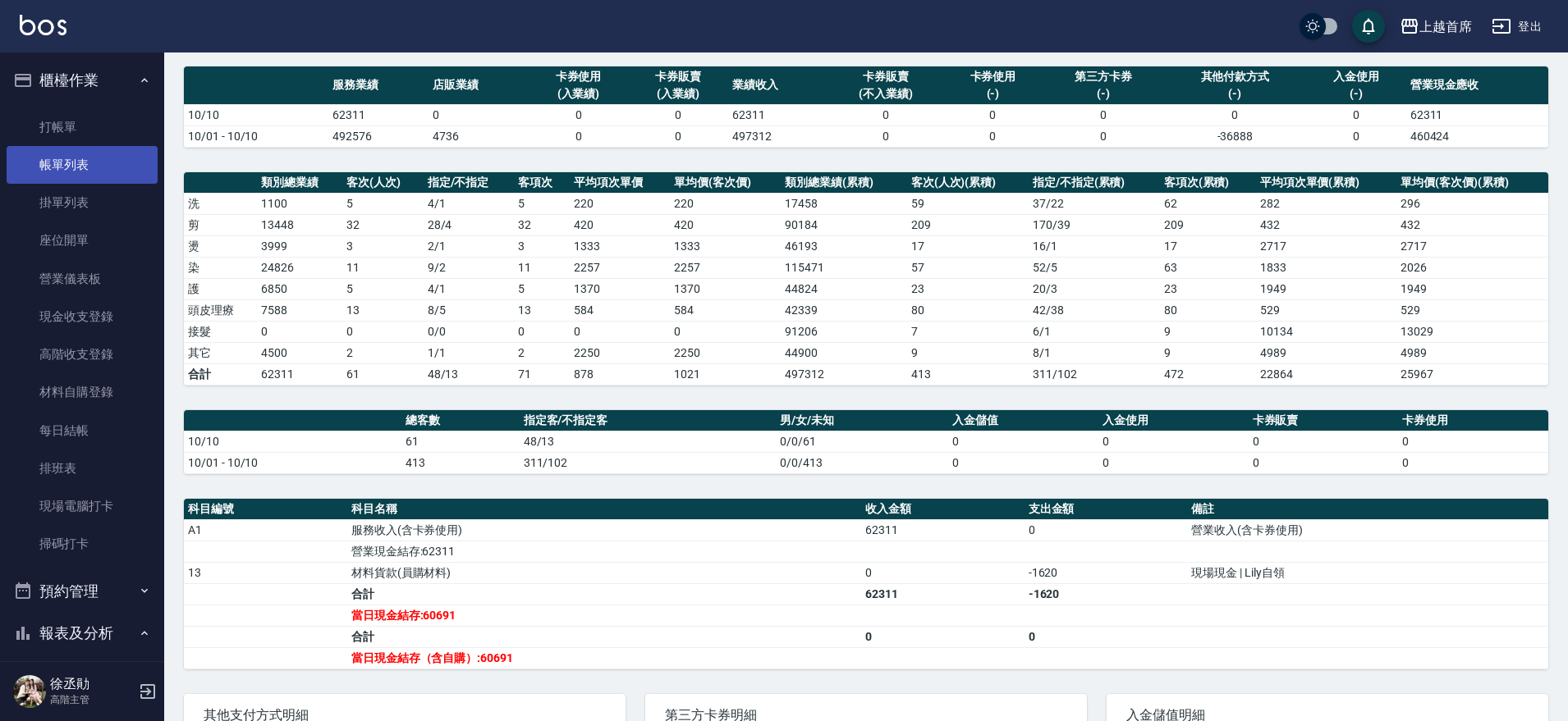
click at [105, 167] on link "帳單列表" at bounding box center [82, 165] width 151 height 38
click at [104, 164] on link "帳單列表" at bounding box center [82, 165] width 151 height 38
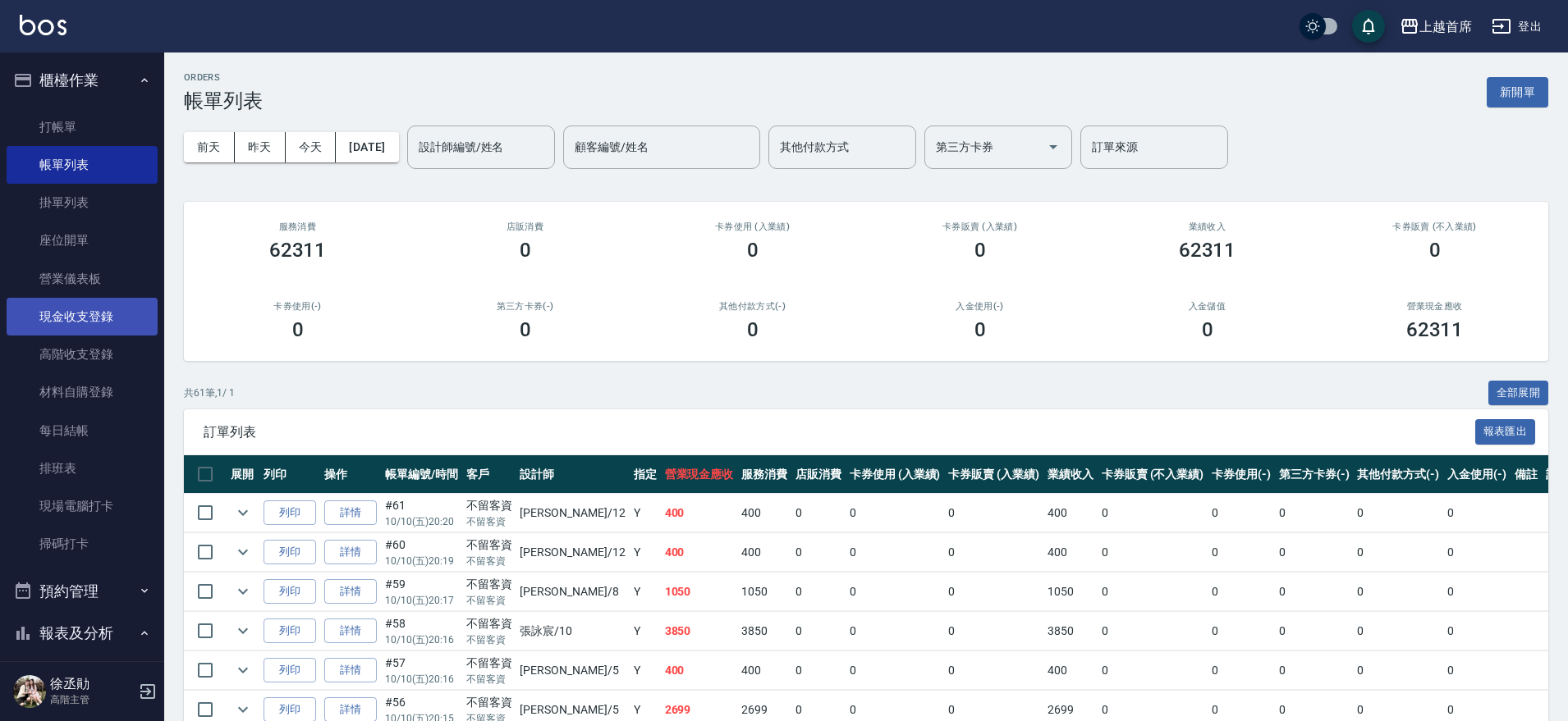
click at [94, 307] on link "現金收支登錄" at bounding box center [82, 317] width 151 height 38
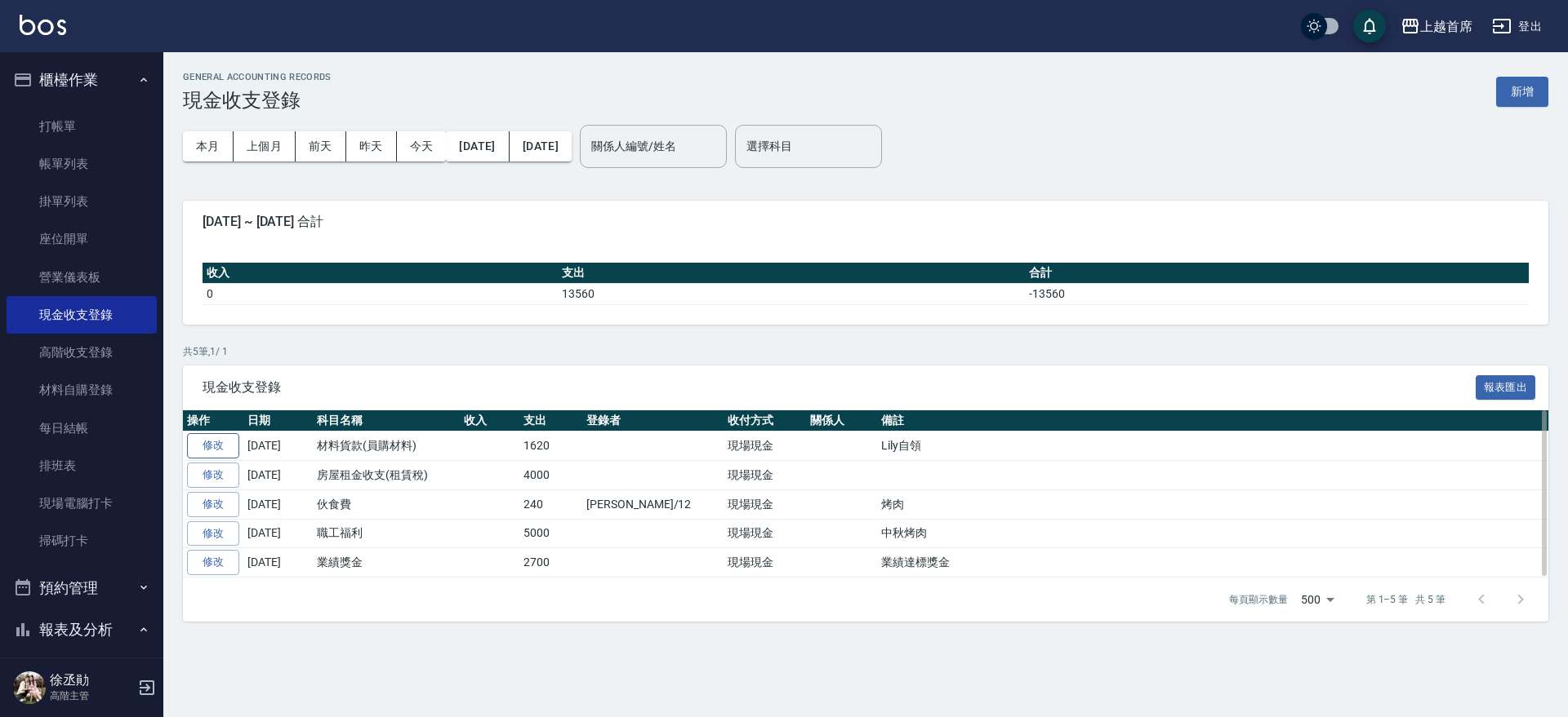
click at [218, 444] on link "修改" at bounding box center [213, 446] width 52 height 25
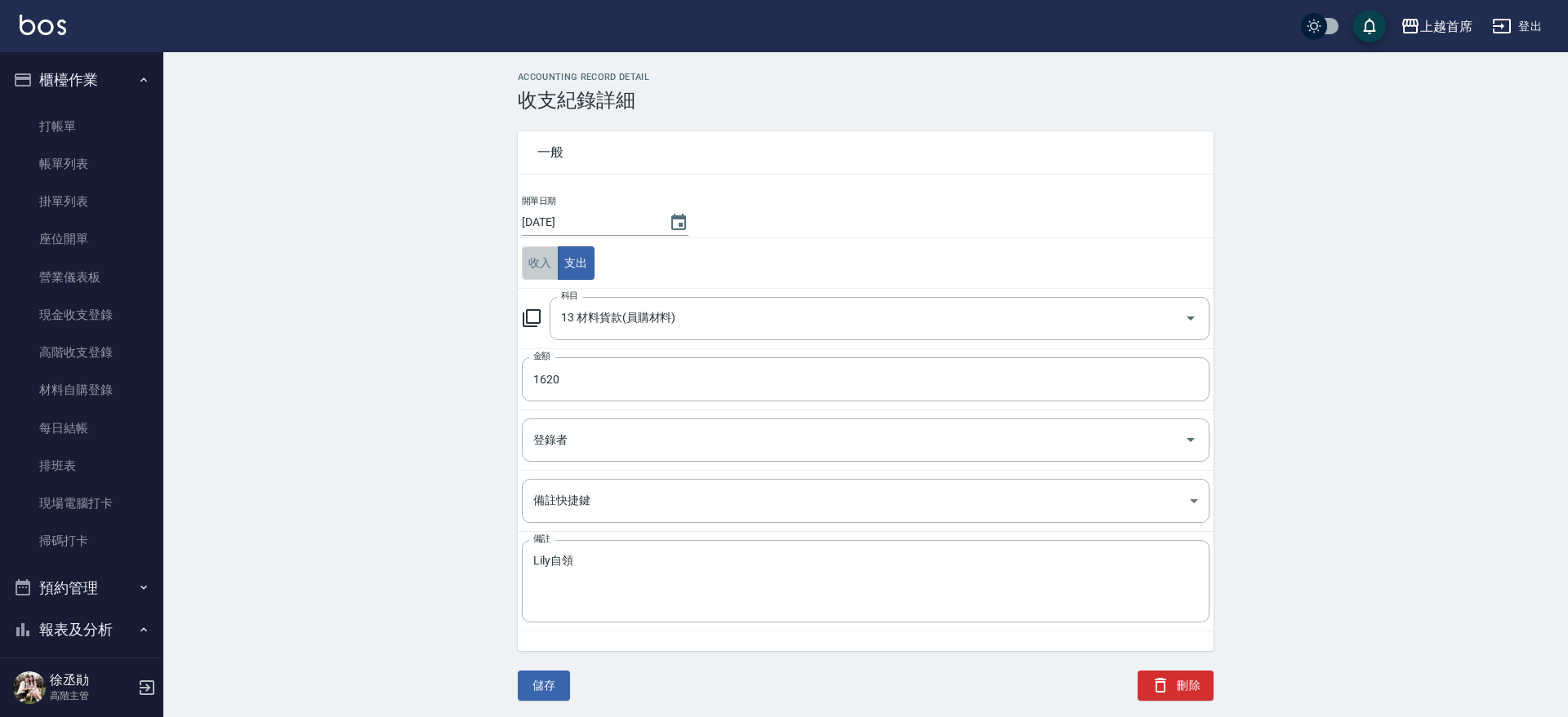
click at [533, 266] on button "收入" at bounding box center [540, 262] width 37 height 34
click at [543, 678] on button "儲存" at bounding box center [544, 686] width 52 height 30
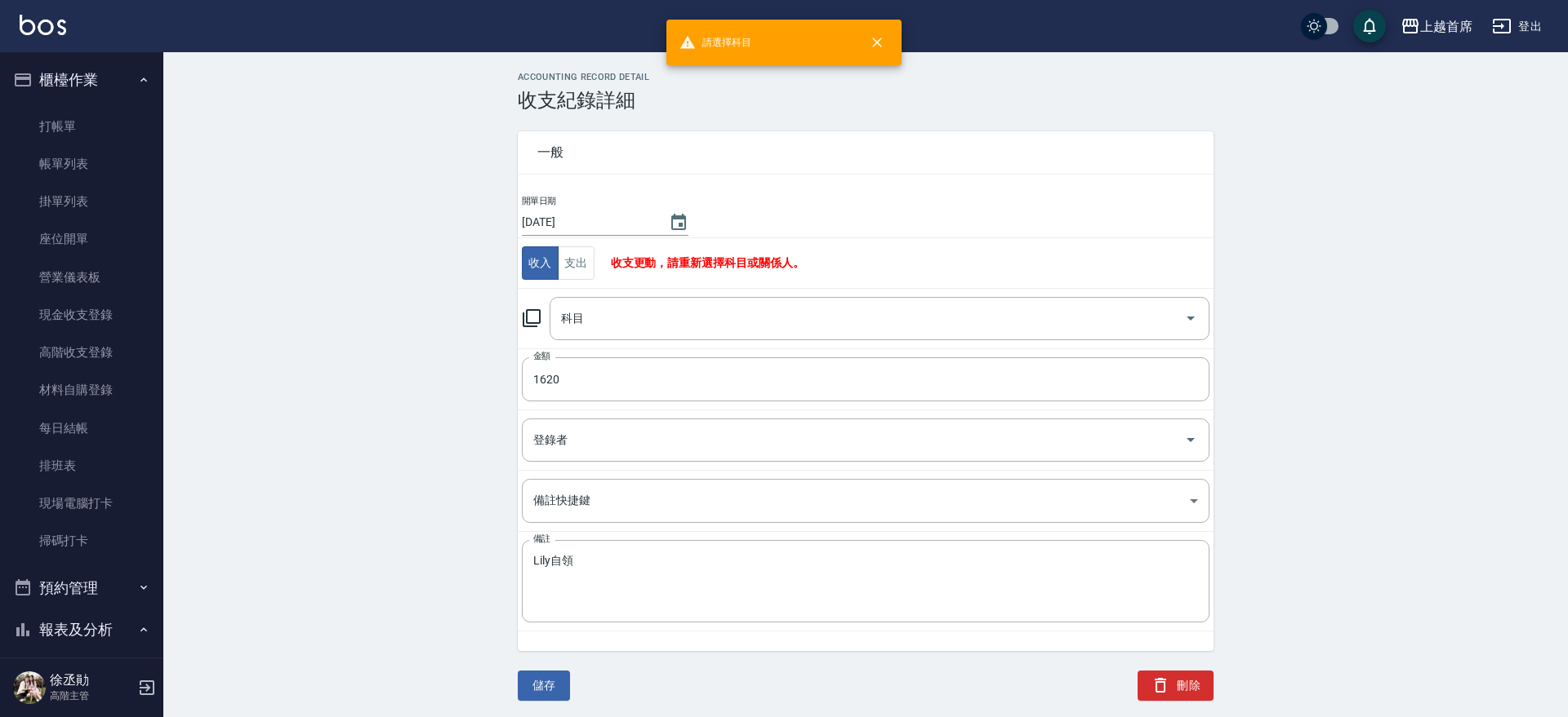
click at [669, 340] on td "科目 科目" at bounding box center [865, 319] width 696 height 60
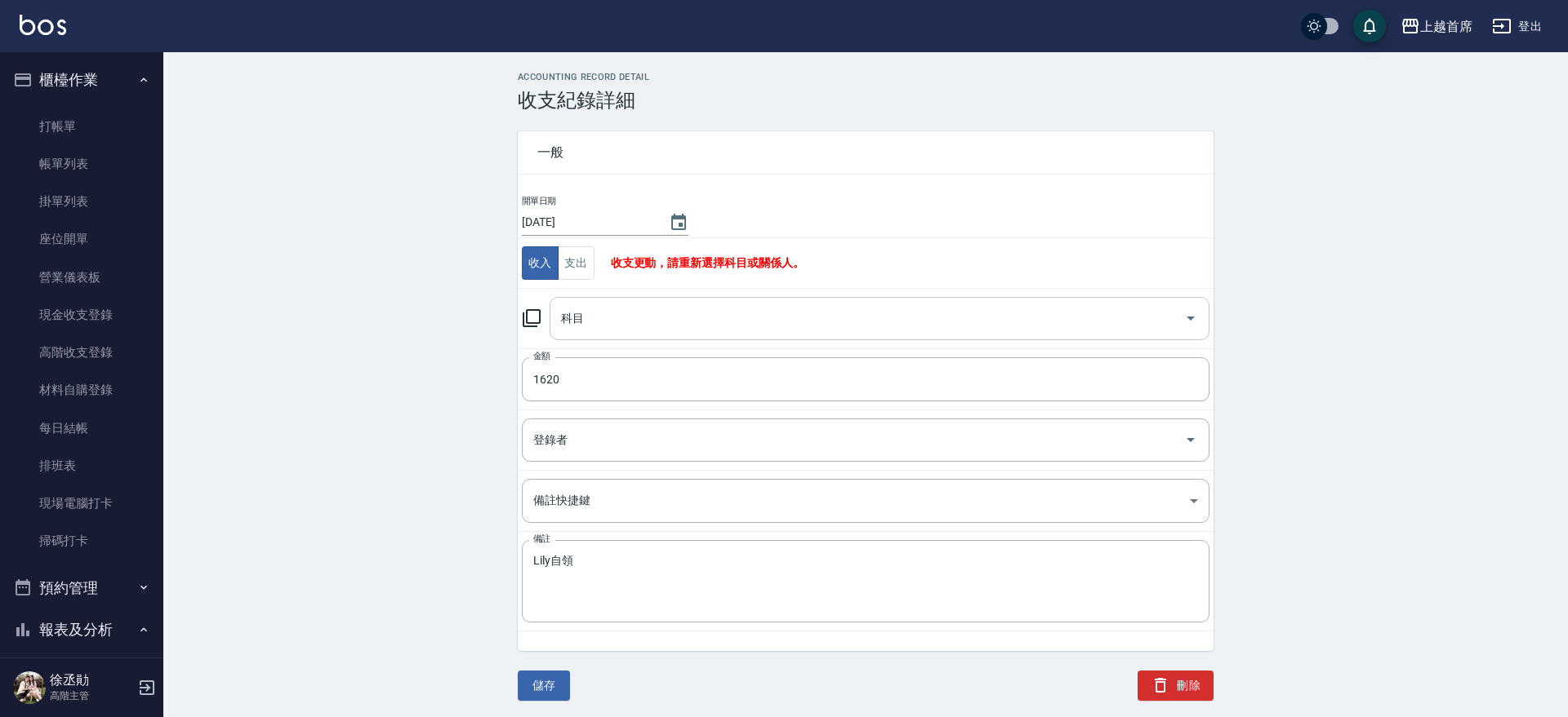
click at [681, 322] on input "科目" at bounding box center [867, 318] width 621 height 29
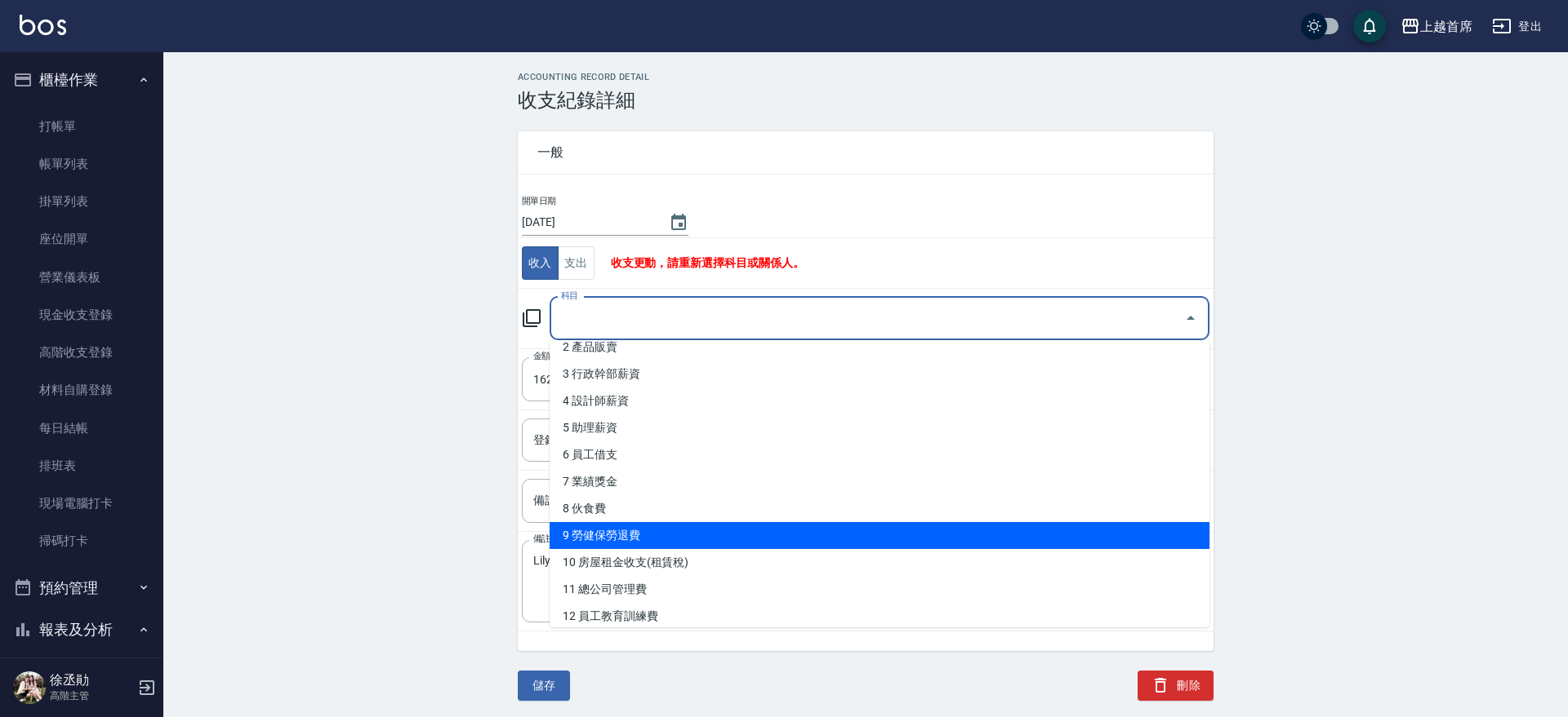
scroll to position [102, 0]
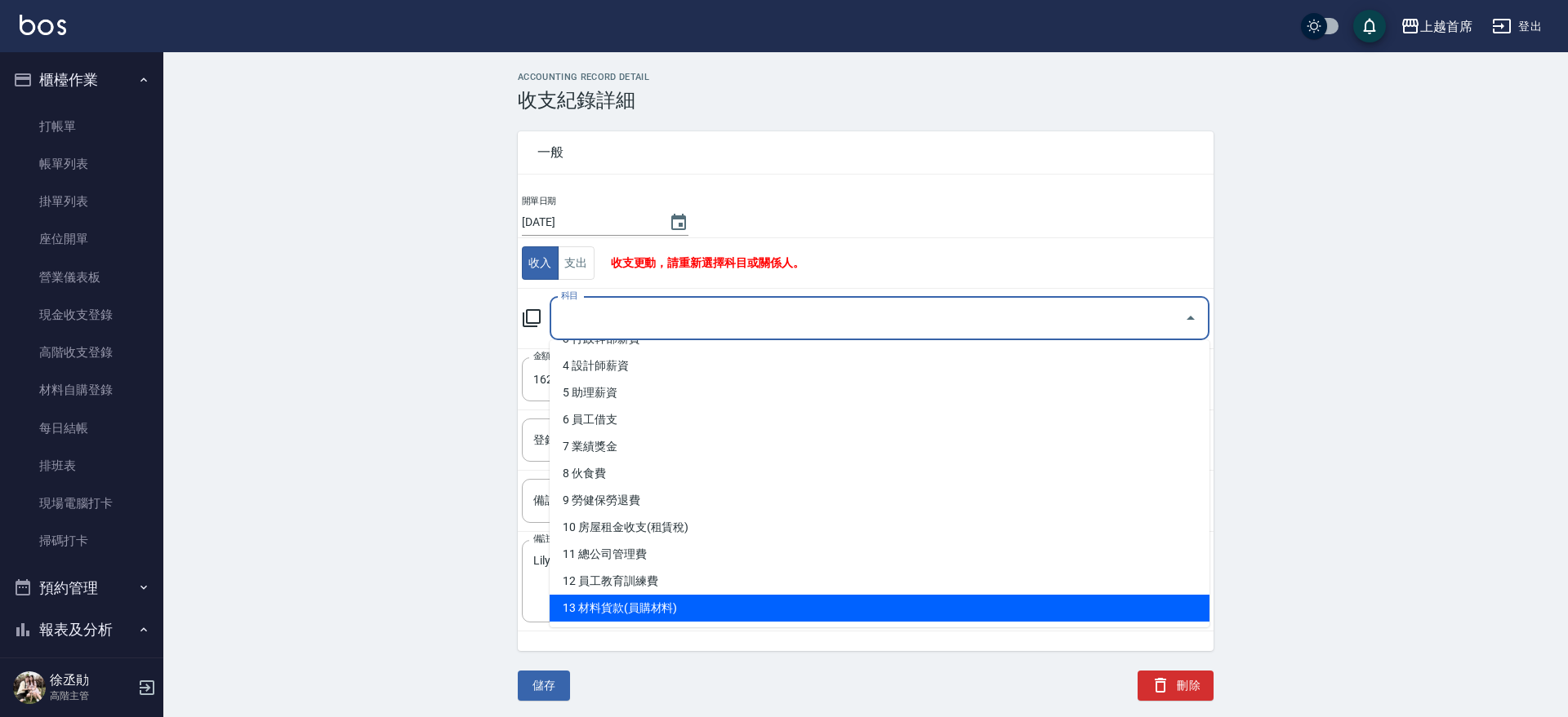
click at [631, 600] on li "13 材料貨款(員購材料)" at bounding box center [879, 608] width 660 height 27
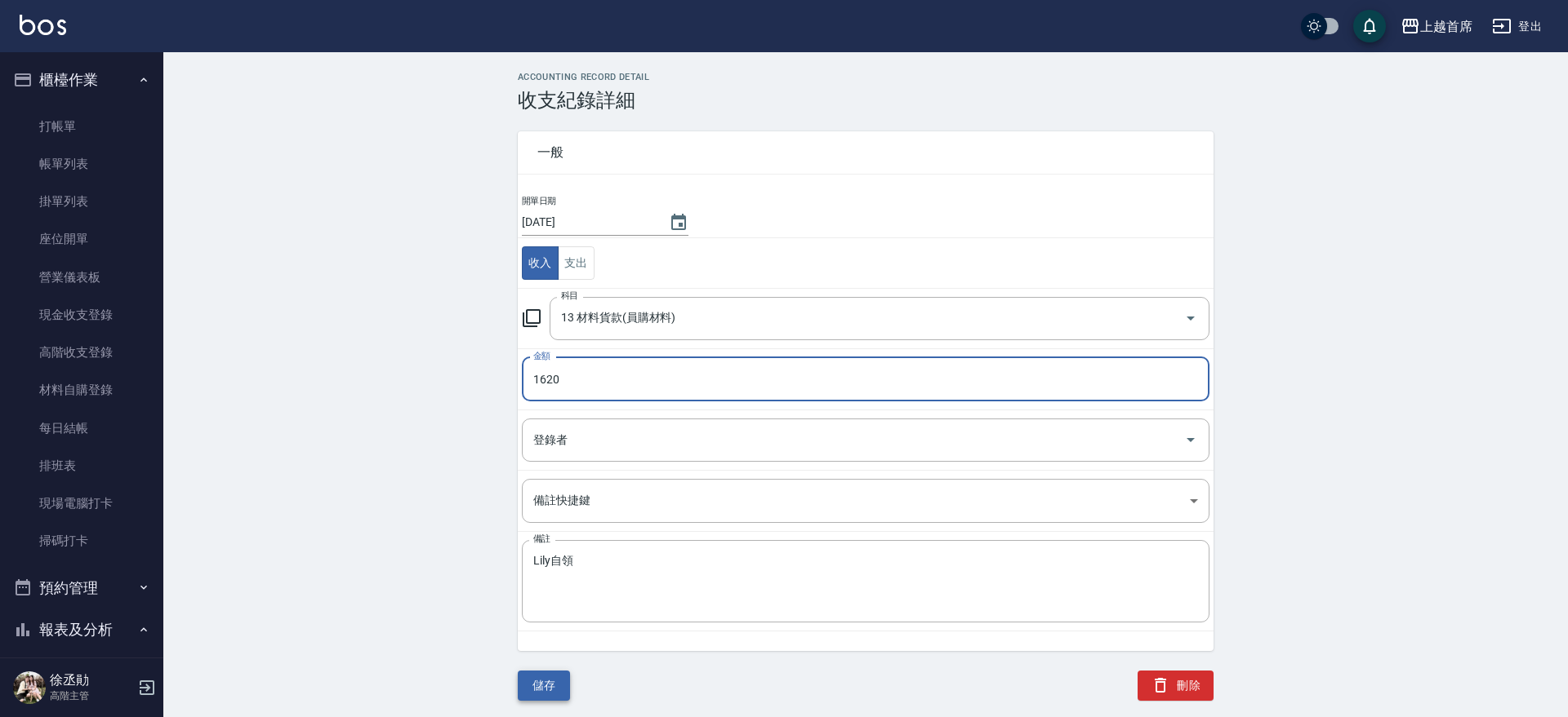
click at [553, 683] on button "儲存" at bounding box center [544, 686] width 52 height 30
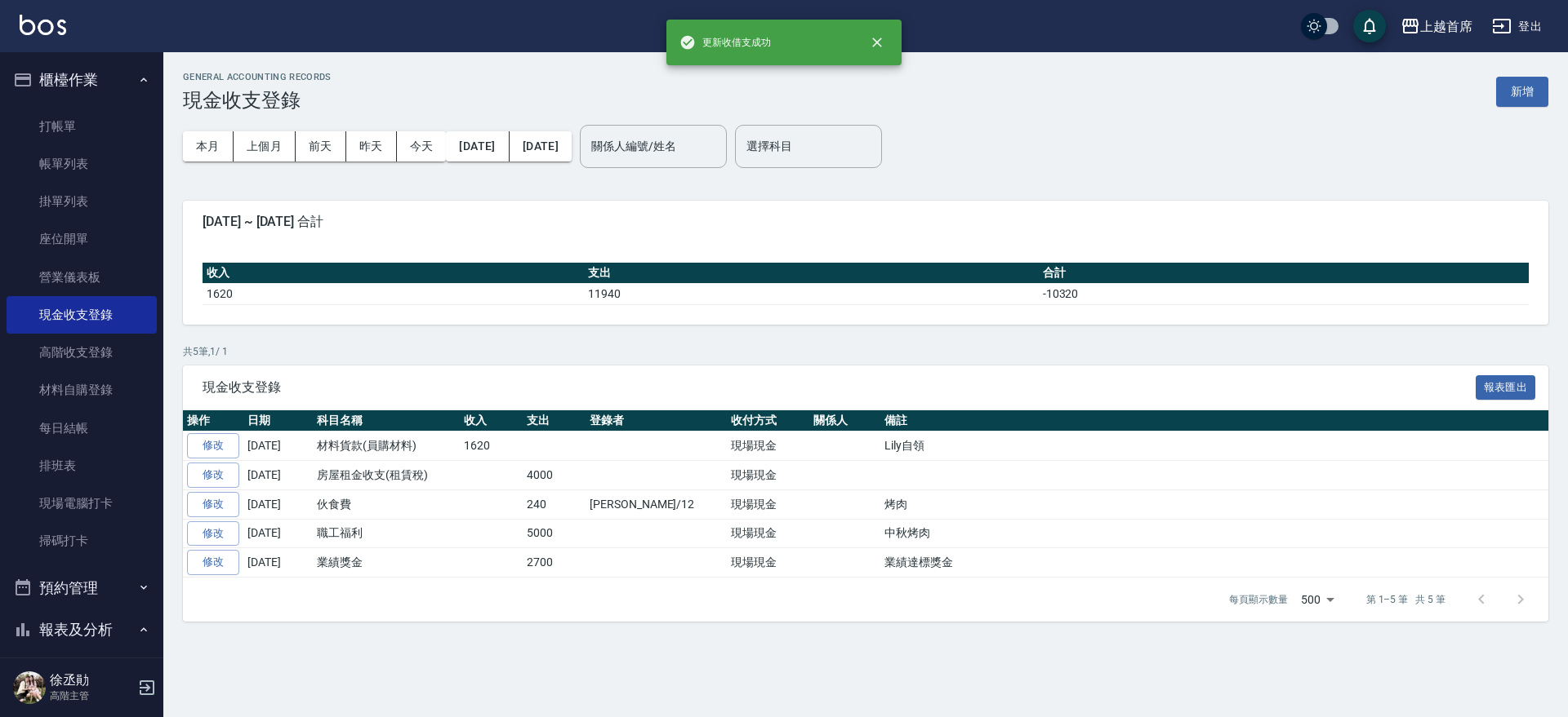
click at [91, 80] on button "櫃檯作業" at bounding box center [82, 80] width 151 height 43
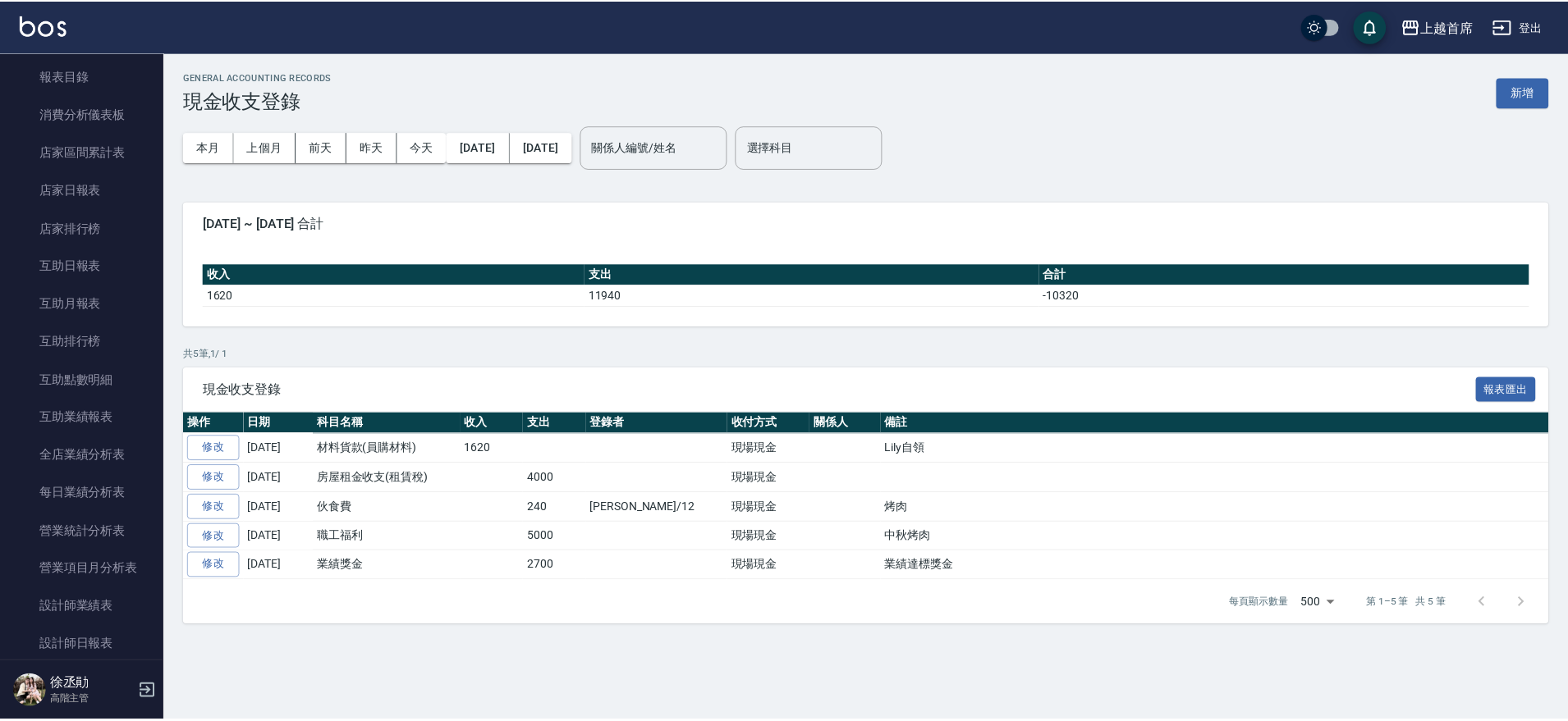
scroll to position [126, 0]
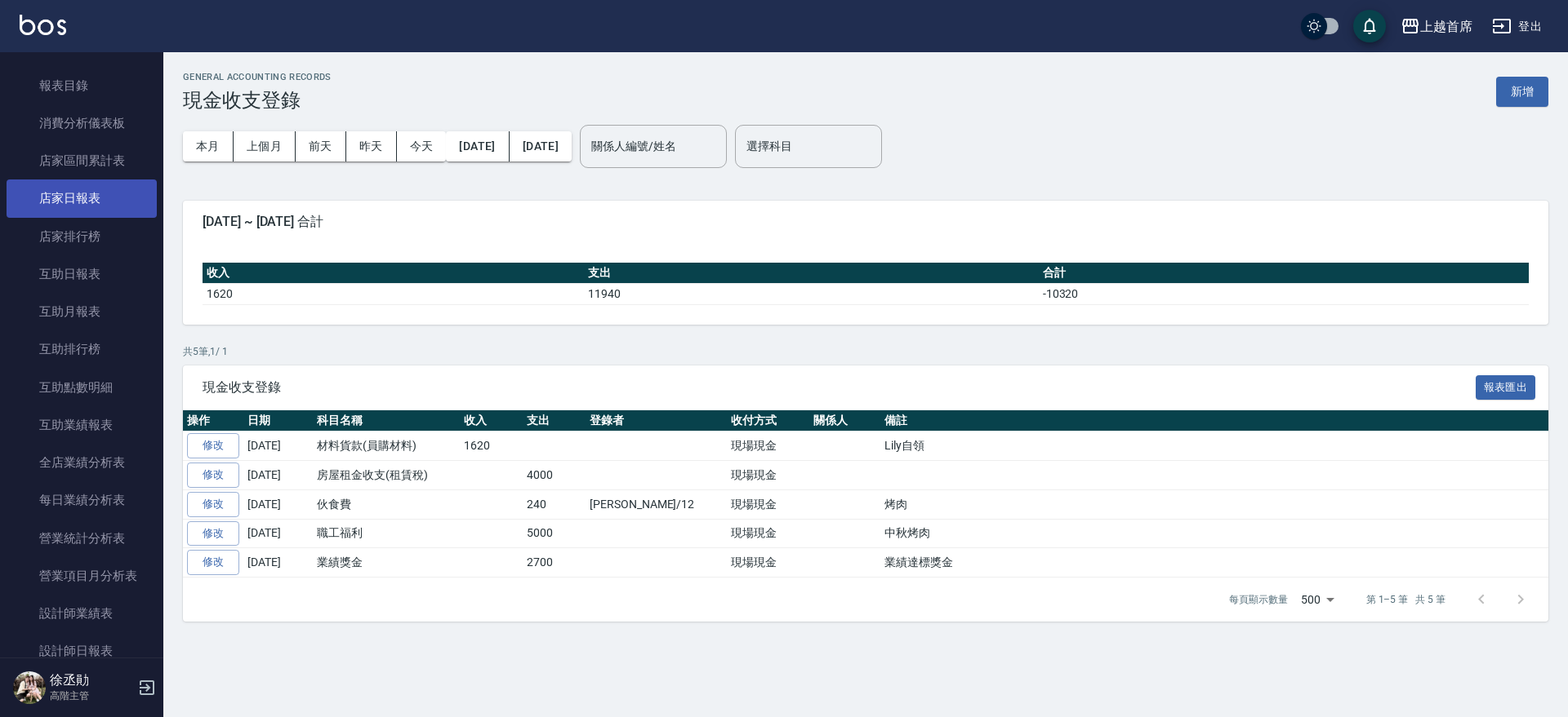
click at [72, 189] on link "店家日報表" at bounding box center [82, 199] width 151 height 38
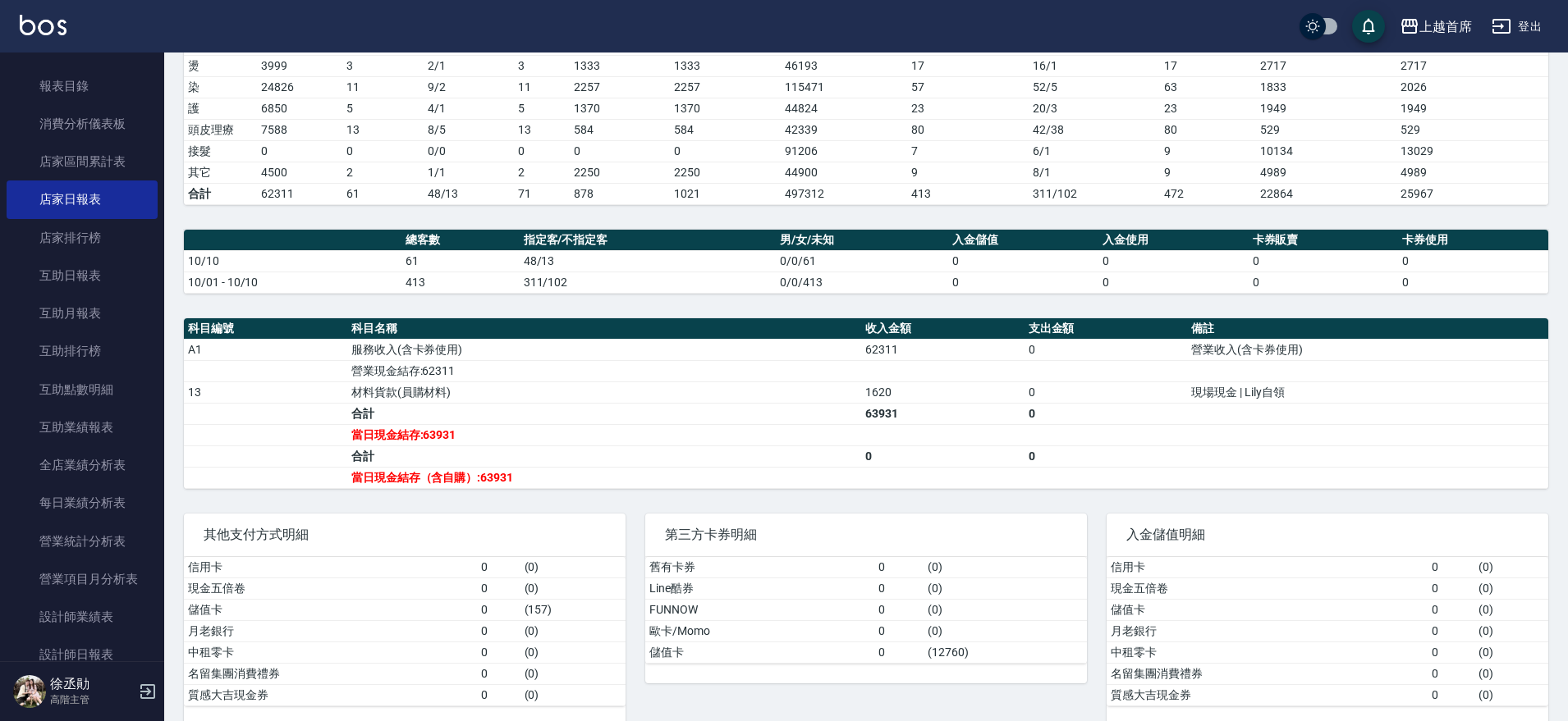
scroll to position [321, 0]
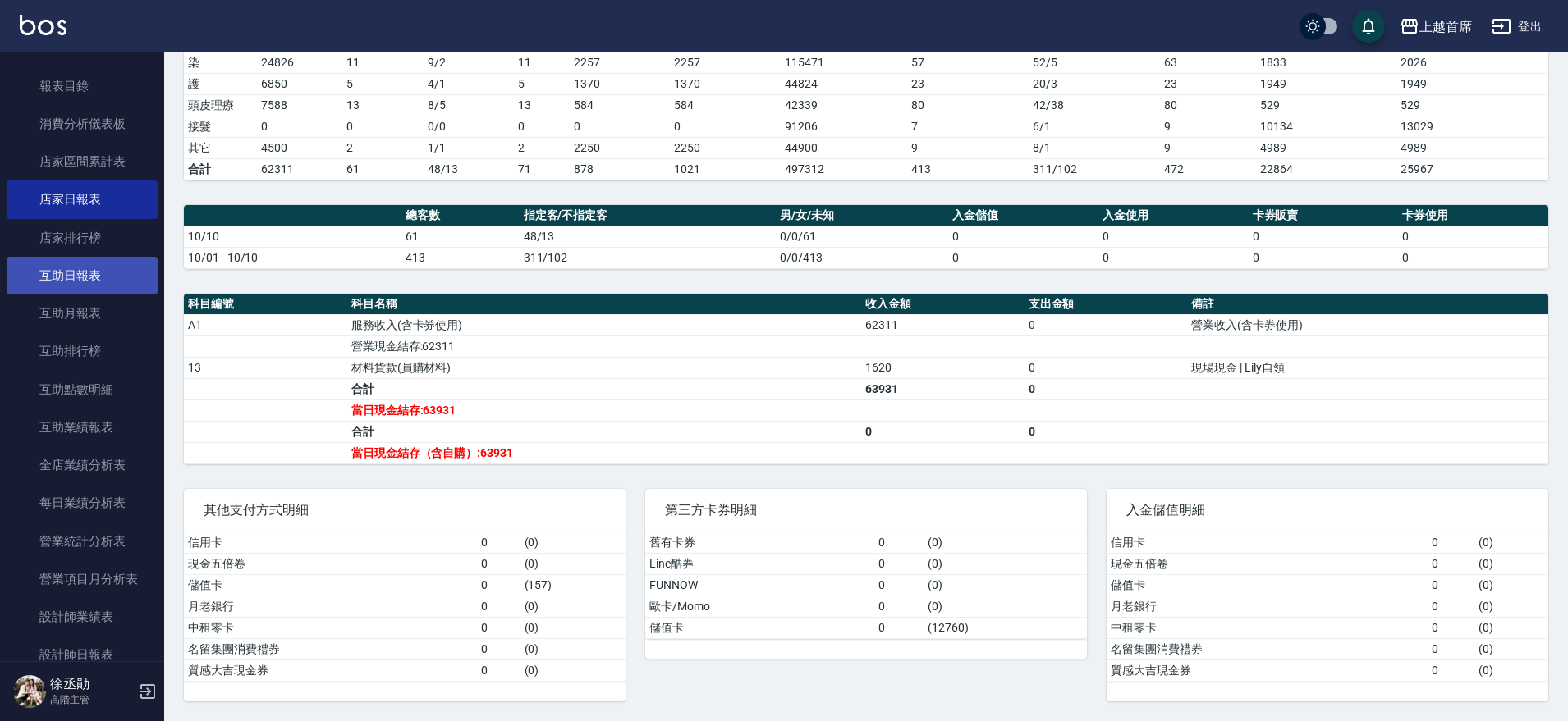
click at [83, 264] on link "互助日報表" at bounding box center [82, 275] width 151 height 38
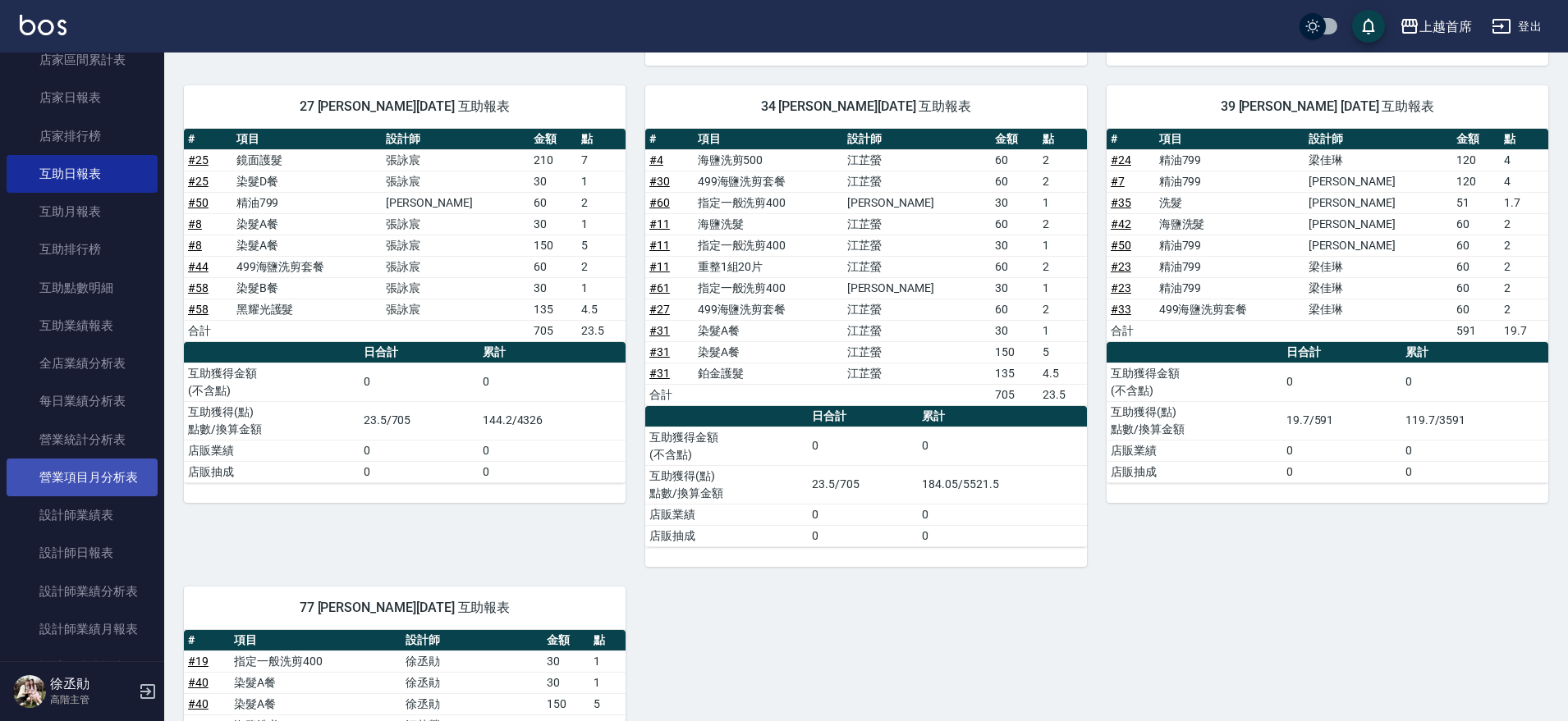
scroll to position [229, 0]
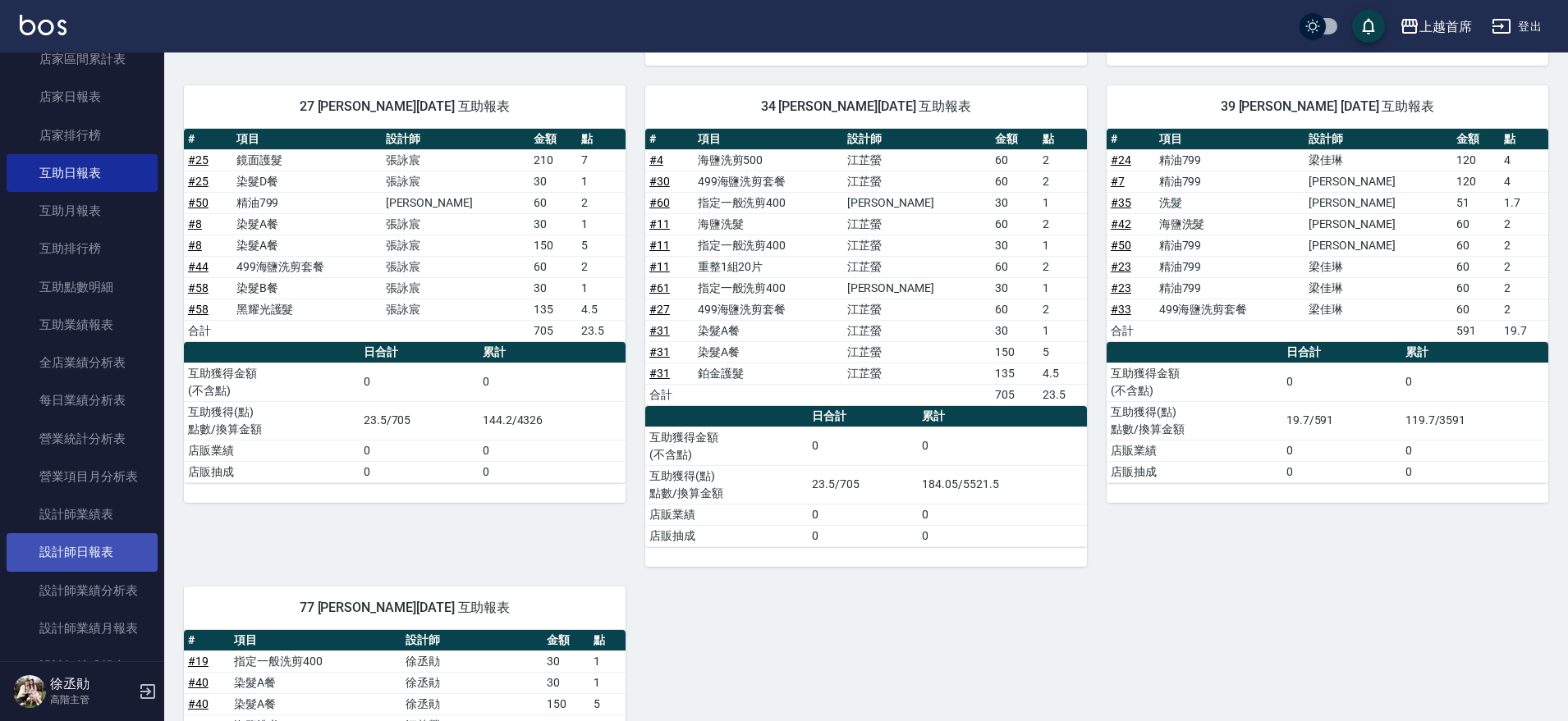
click at [93, 558] on link "設計師日報表" at bounding box center [82, 552] width 151 height 38
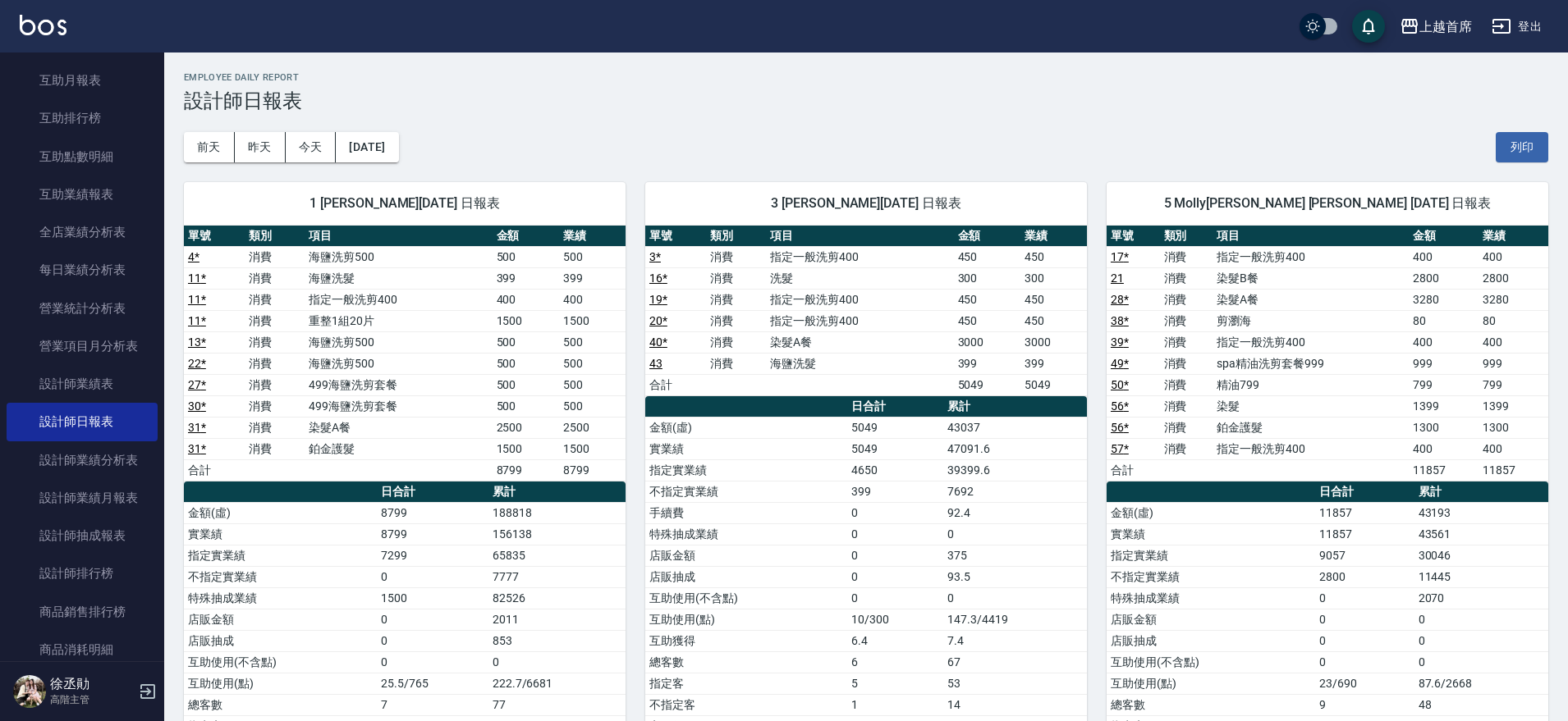
scroll to position [345, 0]
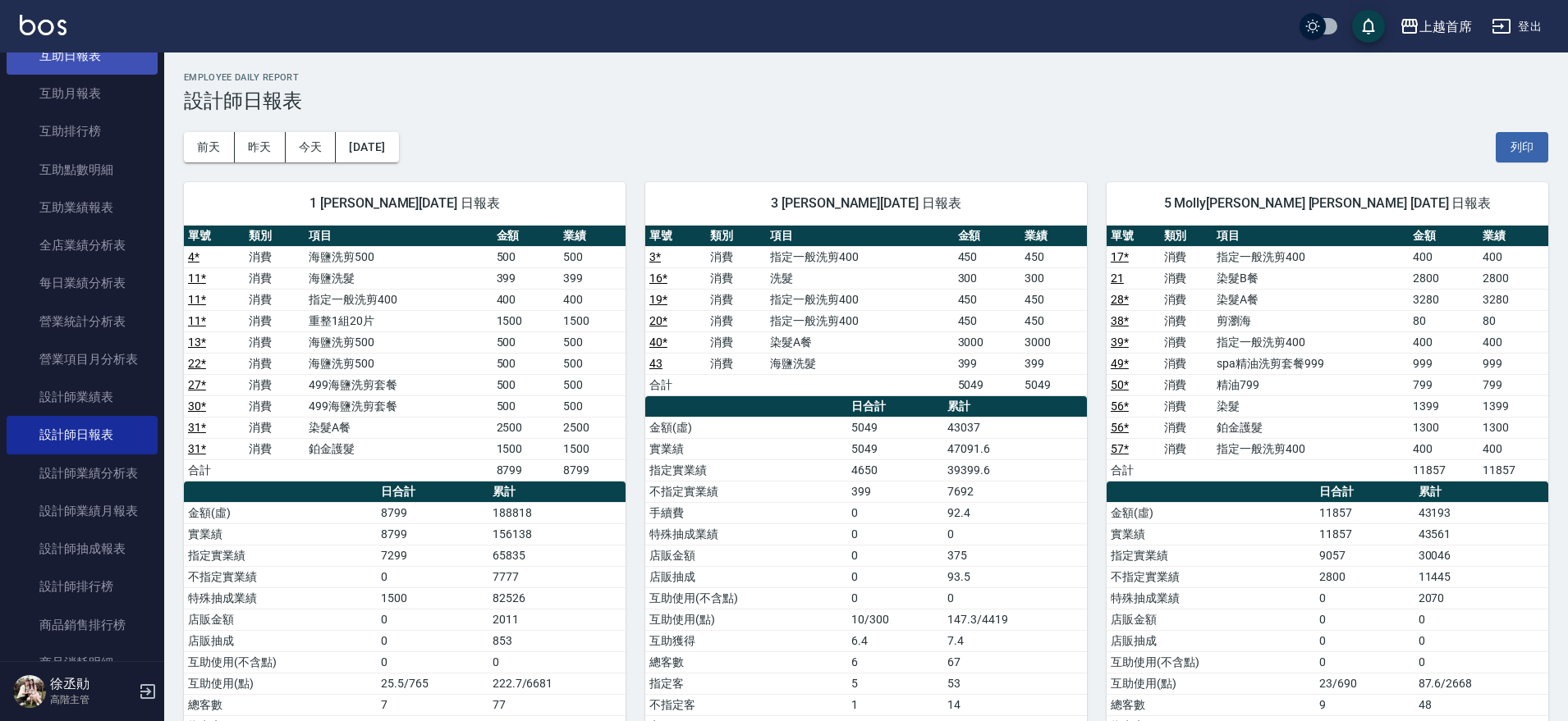
click at [104, 55] on link "互助日報表" at bounding box center [82, 56] width 151 height 38
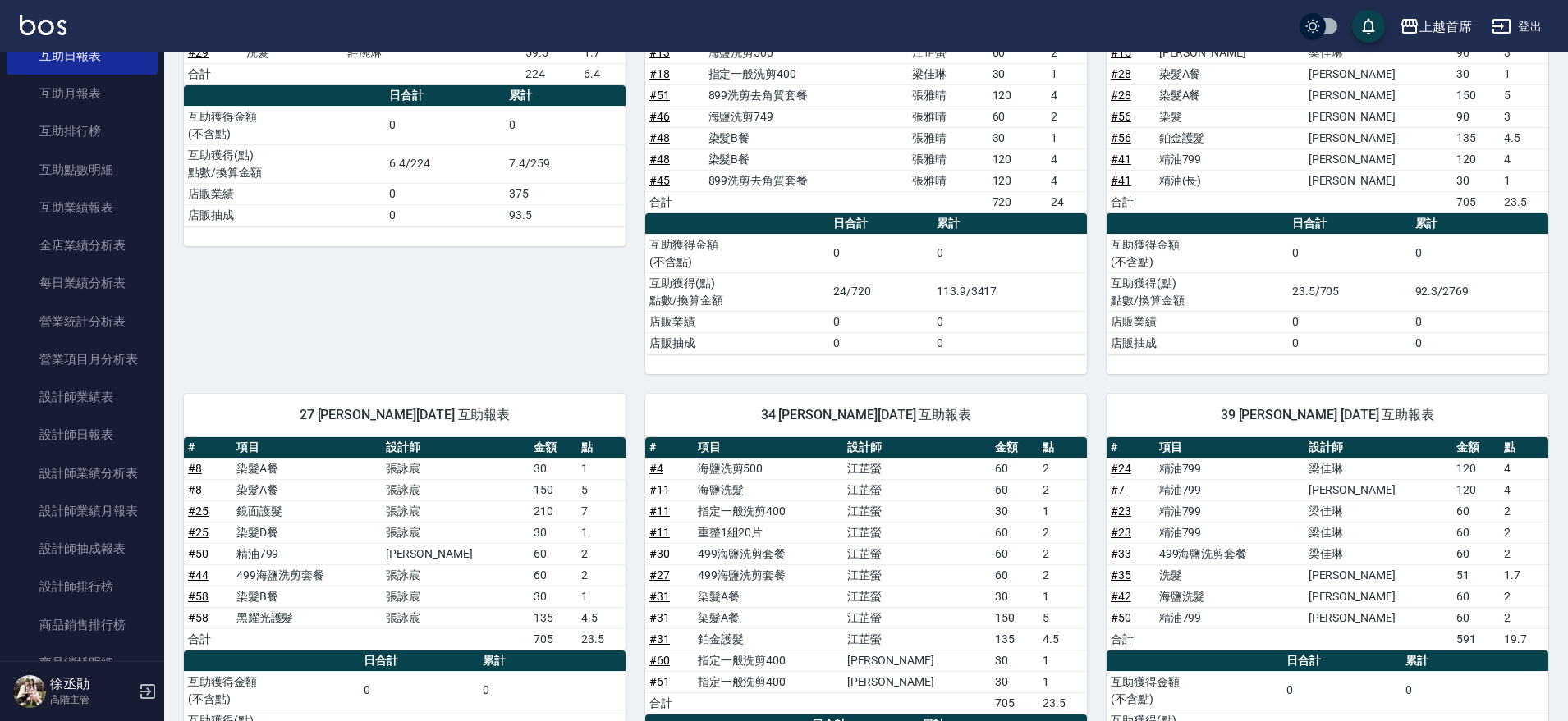
scroll to position [307, 0]
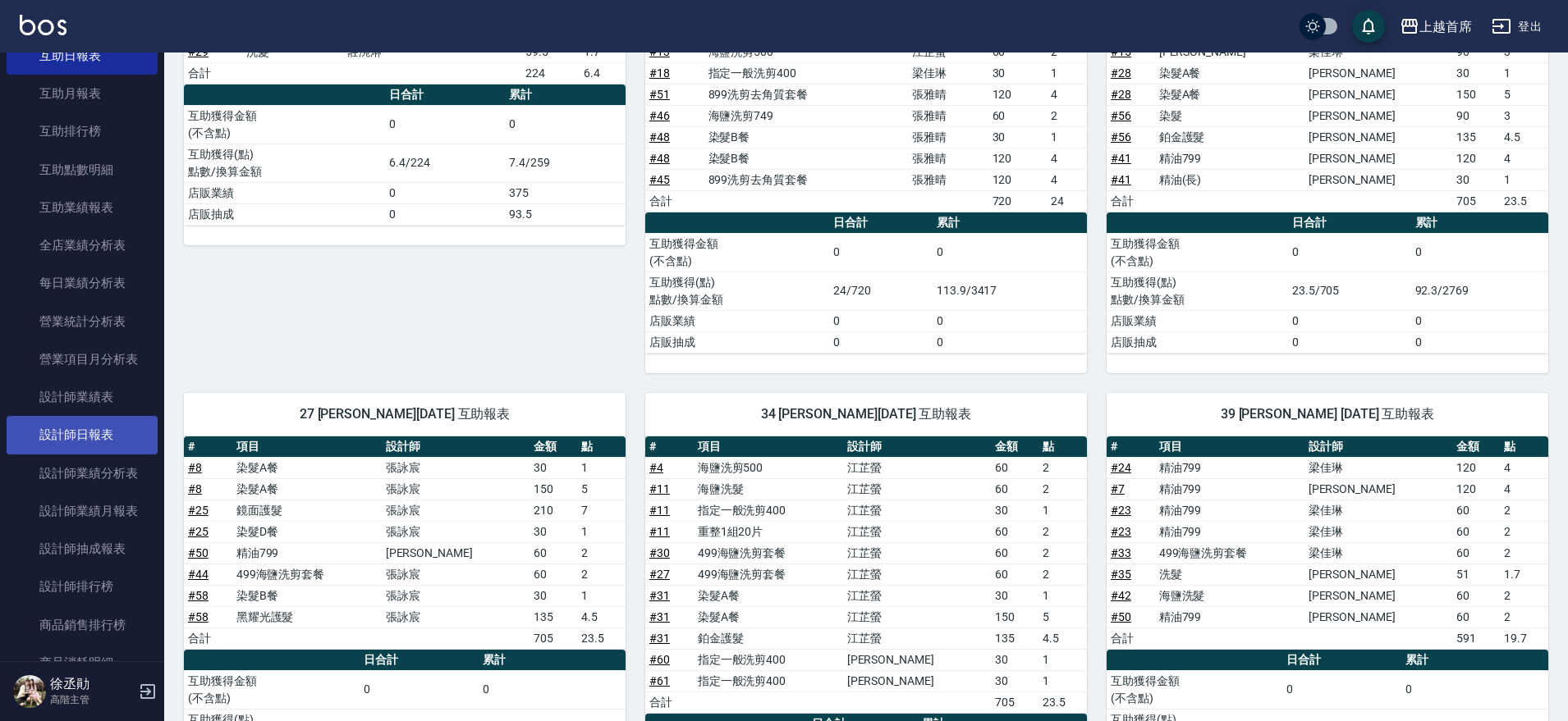
click at [81, 445] on link "設計師日報表" at bounding box center [82, 435] width 151 height 38
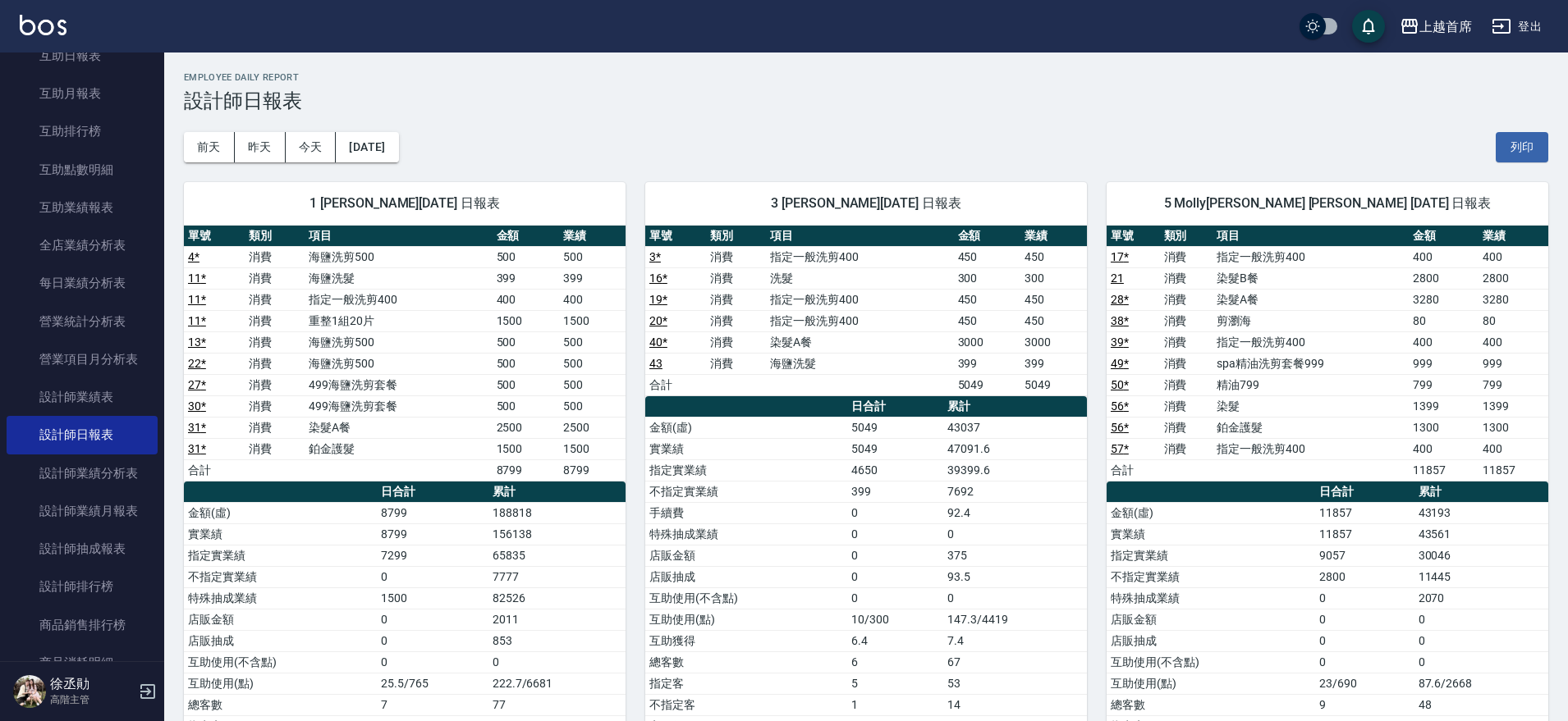
scroll to position [213, 0]
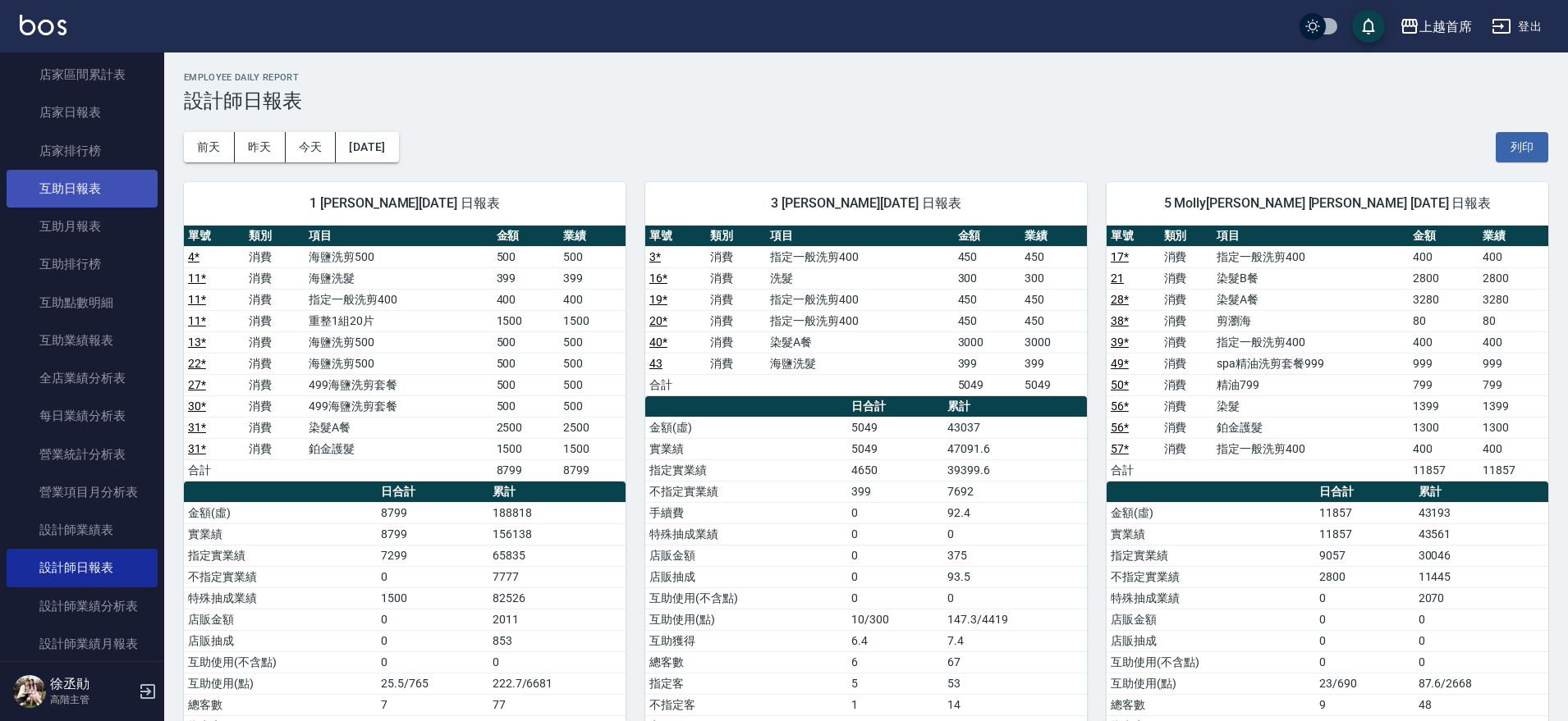
click at [62, 191] on link "互助日報表" at bounding box center [82, 189] width 151 height 38
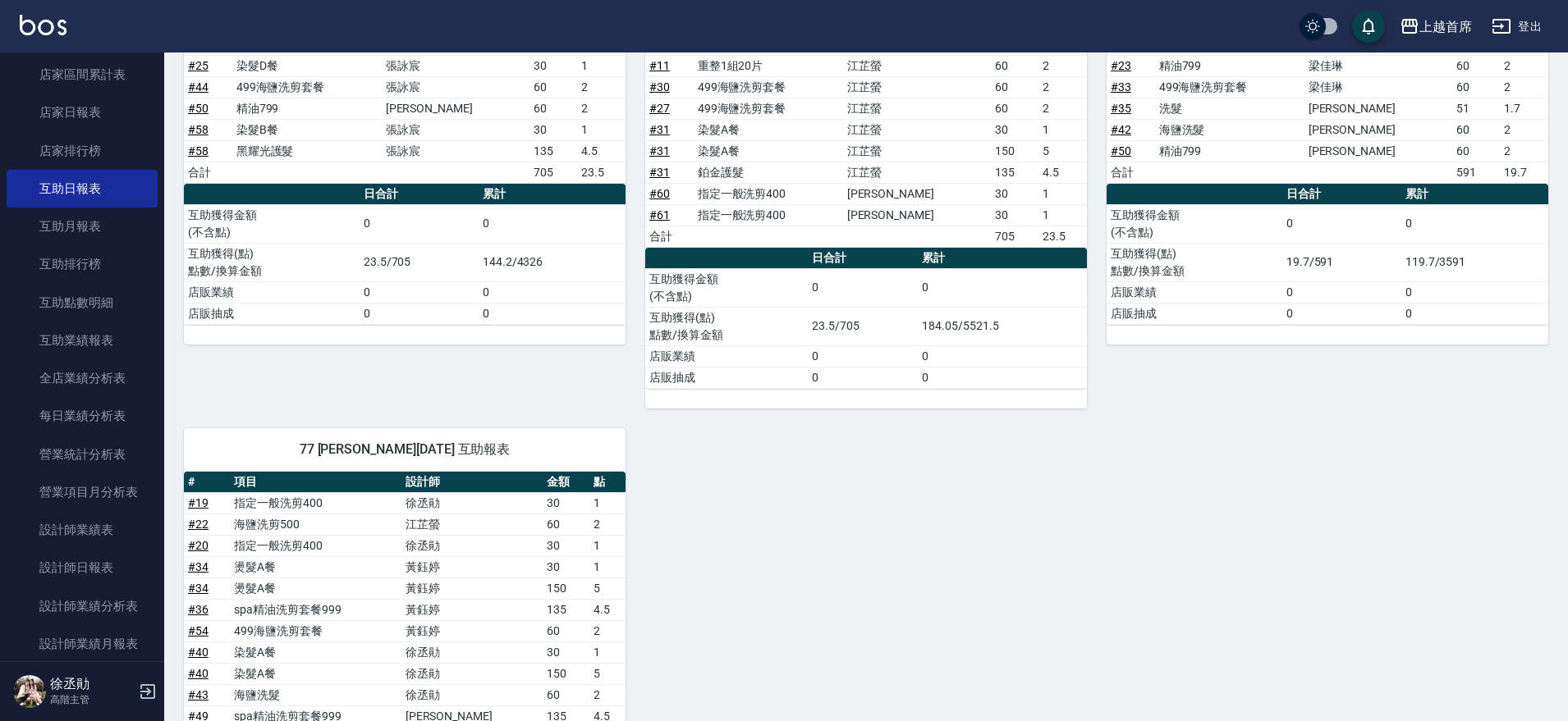
scroll to position [754, 0]
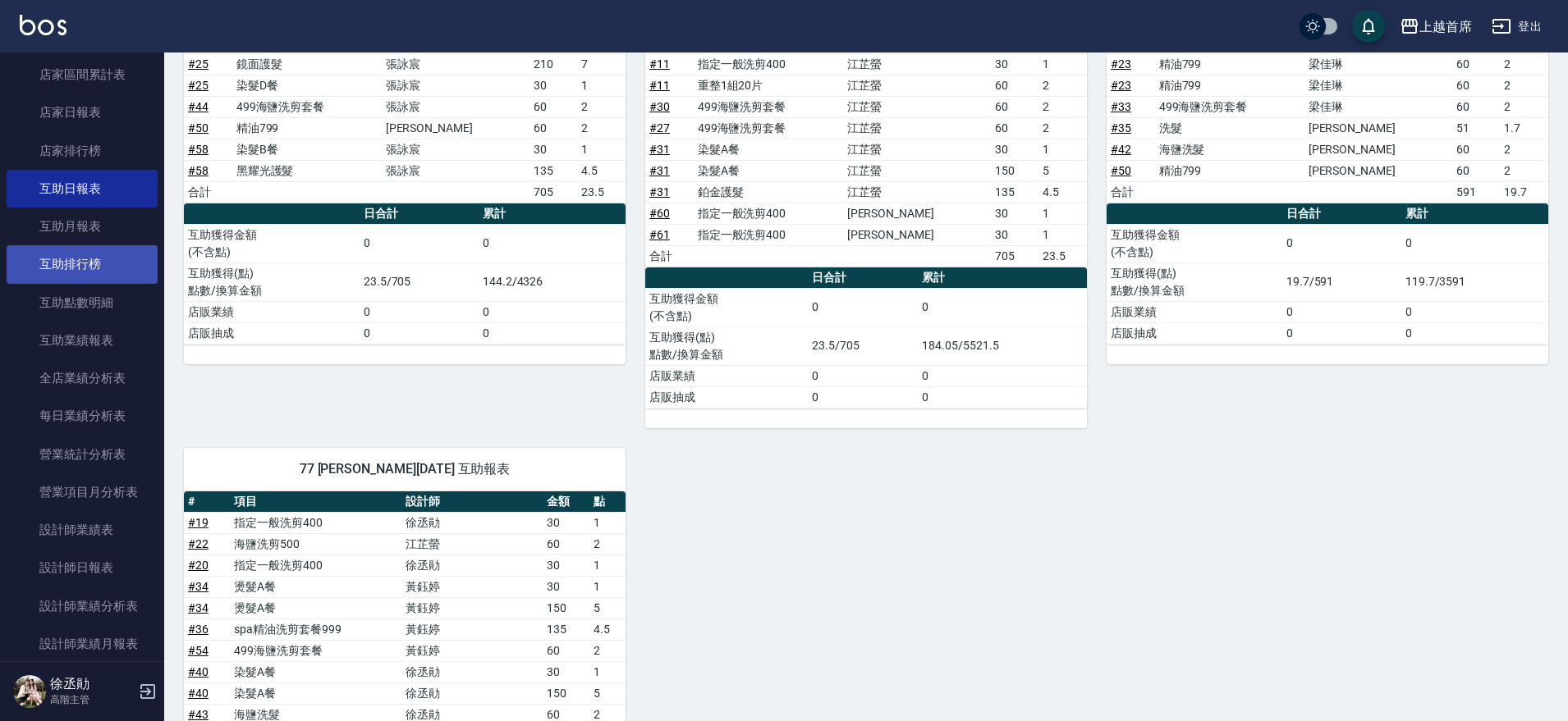
click at [66, 251] on link "互助排行榜" at bounding box center [82, 264] width 151 height 38
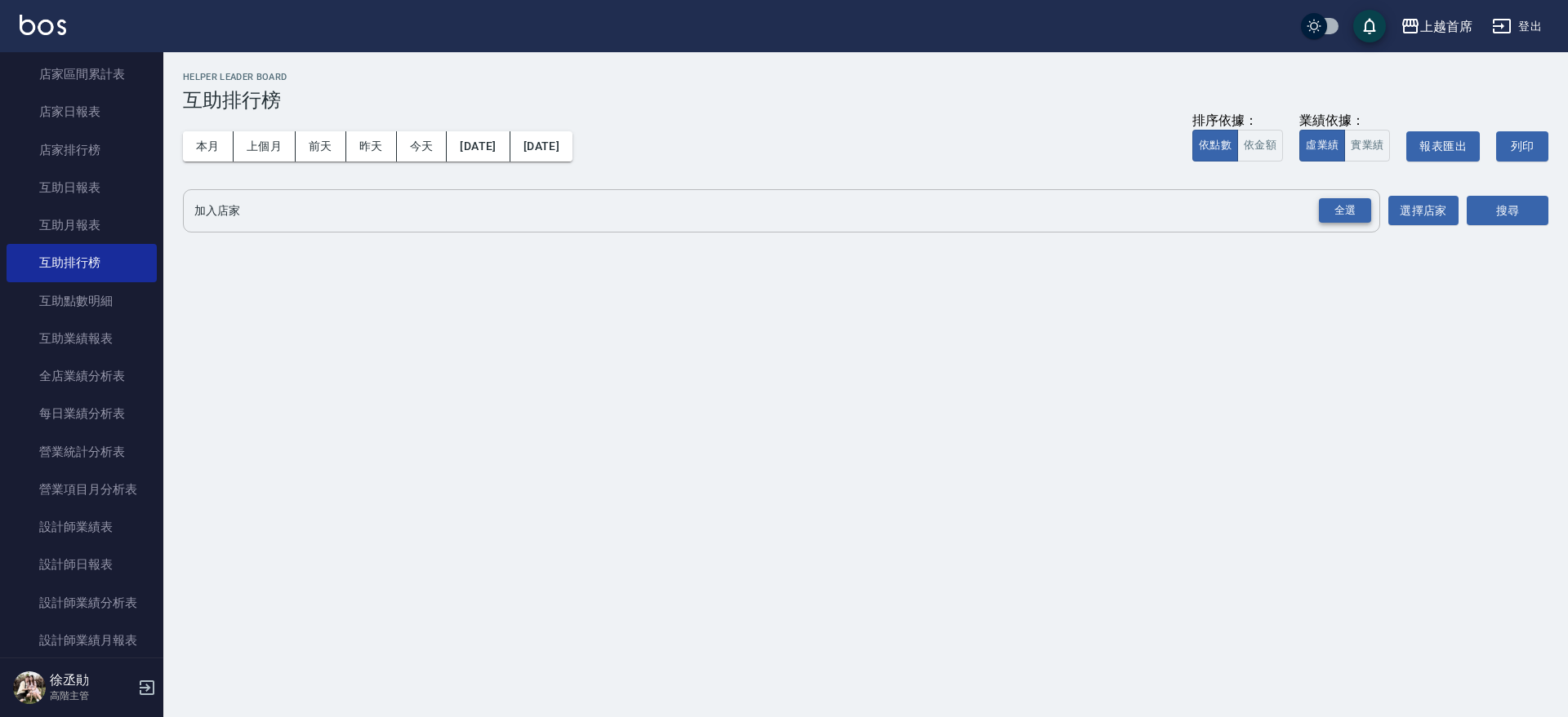
click at [1332, 217] on div "全選" at bounding box center [1345, 211] width 52 height 25
click at [1492, 204] on button "搜尋" at bounding box center [1507, 212] width 82 height 30
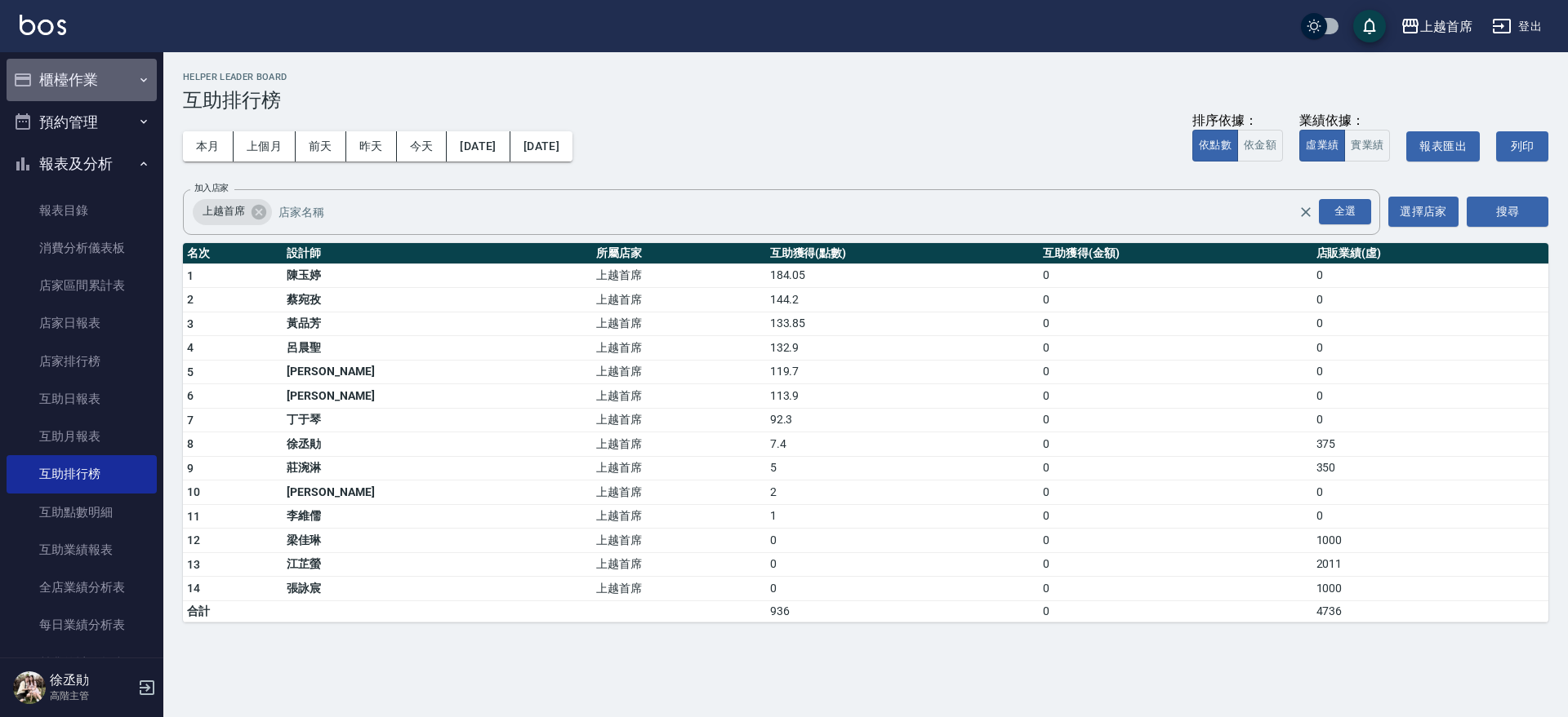
click at [90, 62] on button "櫃檯作業" at bounding box center [82, 80] width 151 height 43
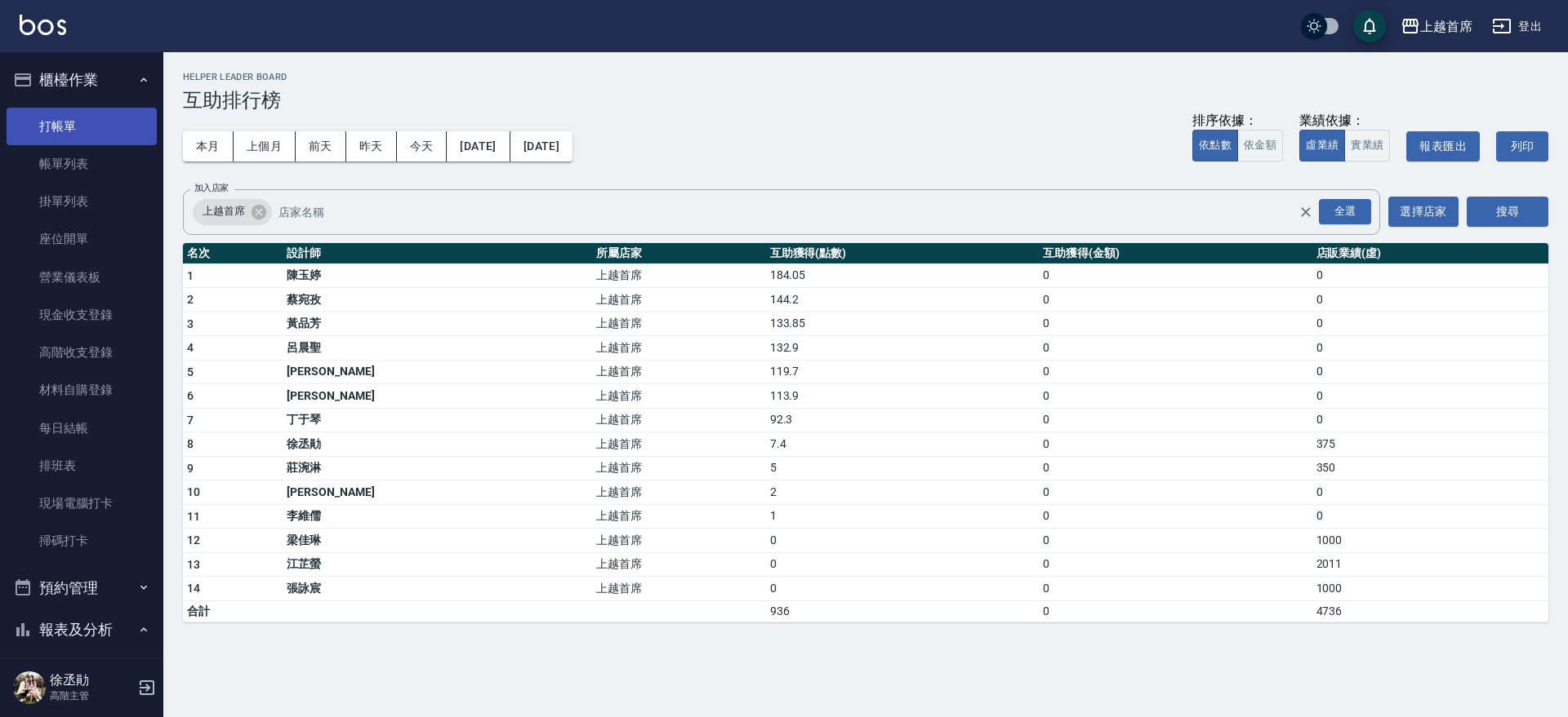
drag, startPoint x: 99, startPoint y: 118, endPoint x: 108, endPoint y: 123, distance: 10.3
click at [98, 120] on link "打帳單" at bounding box center [82, 127] width 151 height 38
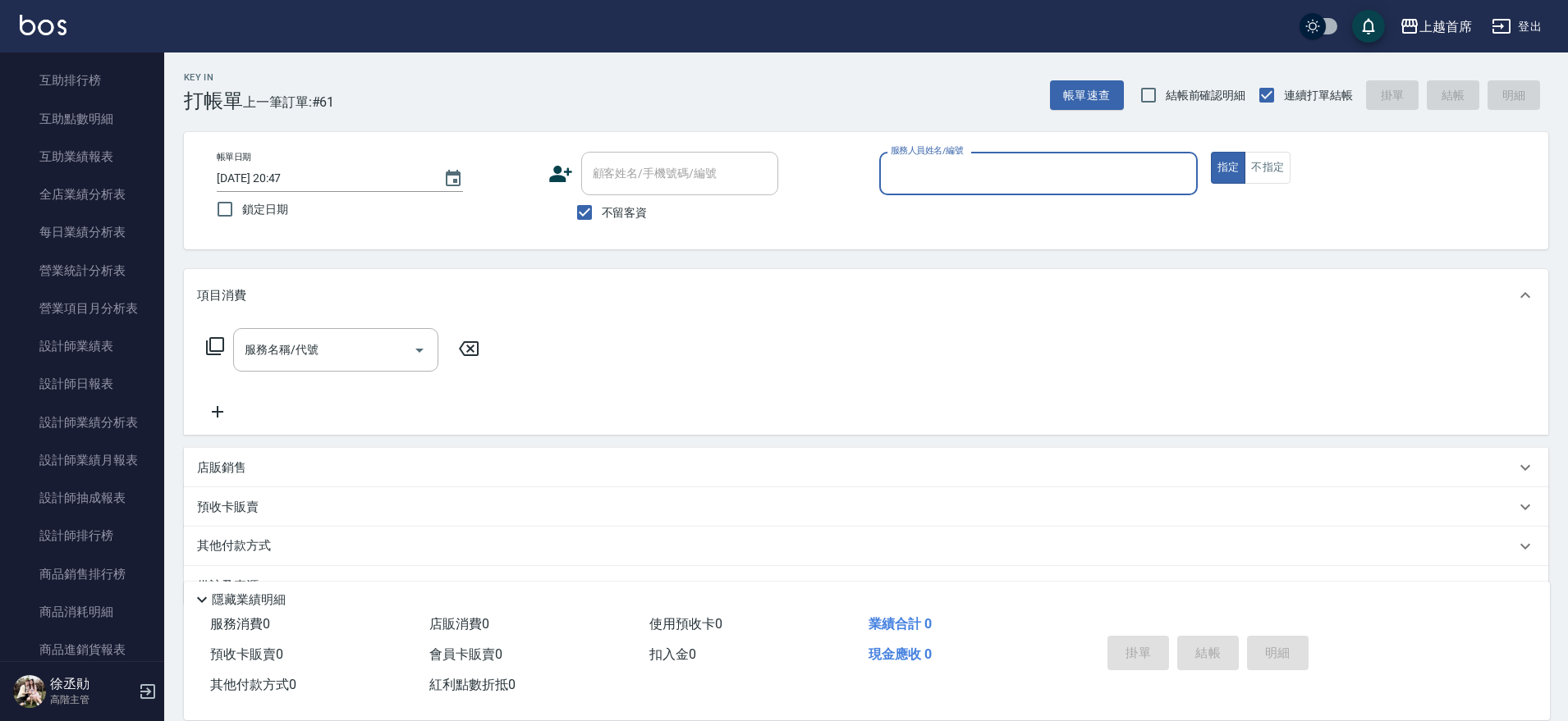
scroll to position [868, 0]
click at [99, 374] on link "設計師日報表" at bounding box center [82, 381] width 151 height 38
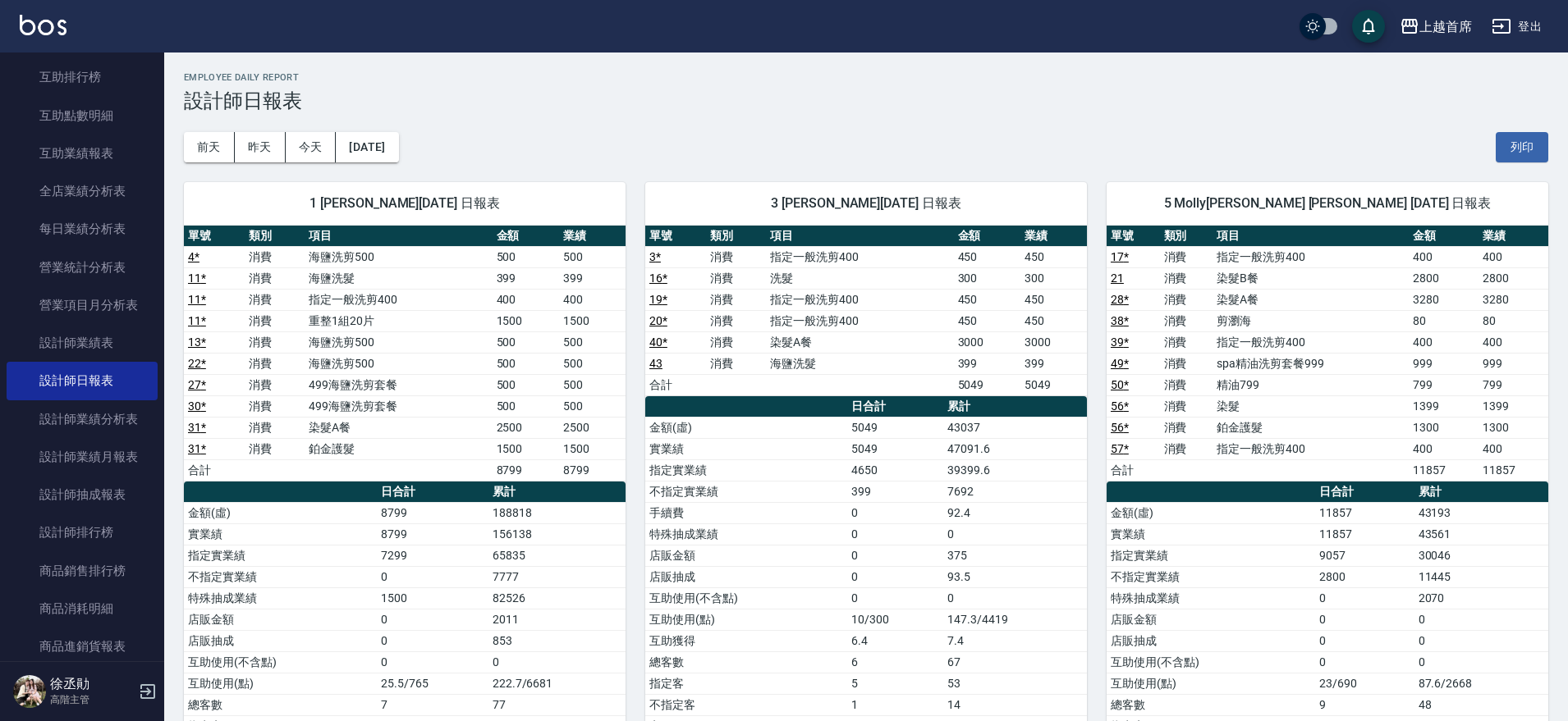
click at [194, 279] on link "11 *" at bounding box center [197, 278] width 18 height 13
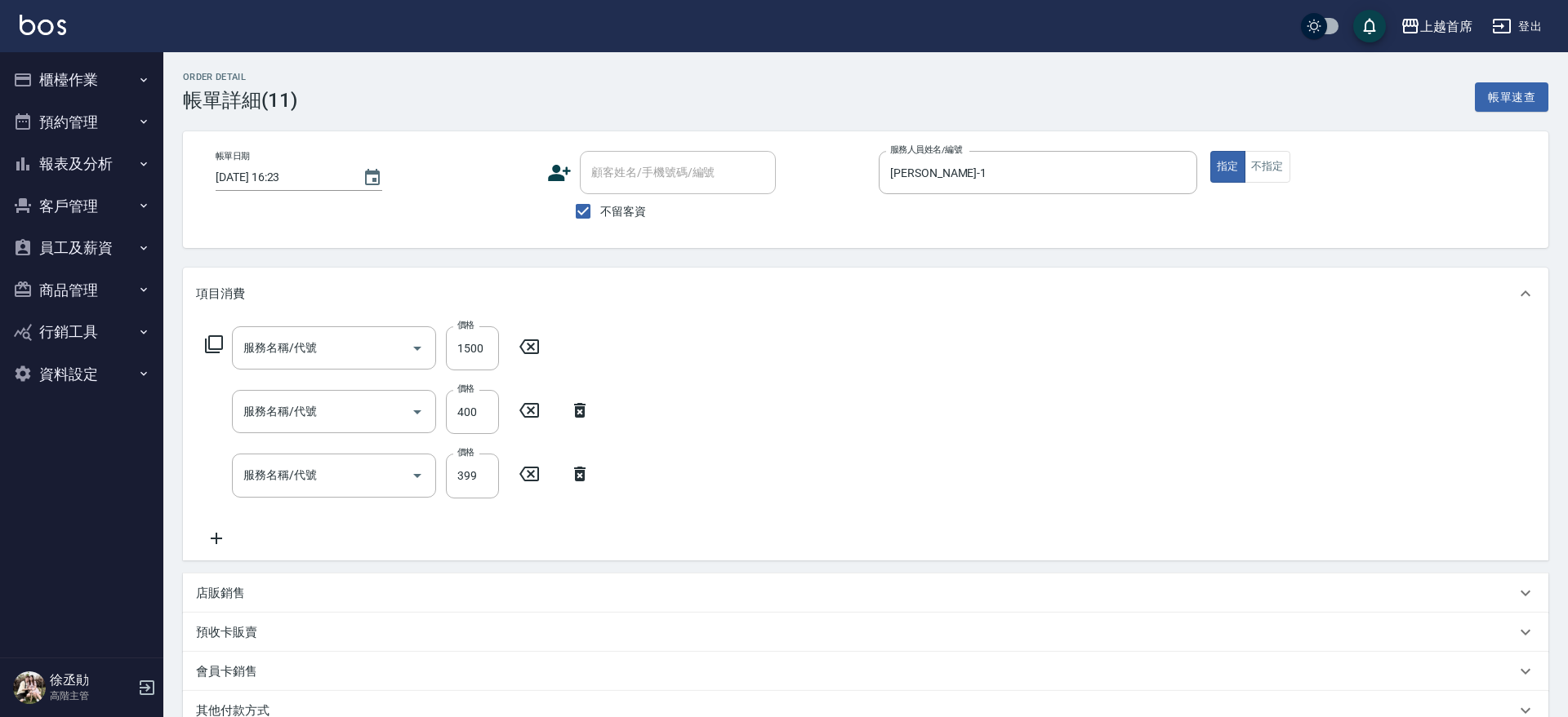
type input "[DATE] 16:23"
checkbox input "true"
type input "[PERSON_NAME]-1"
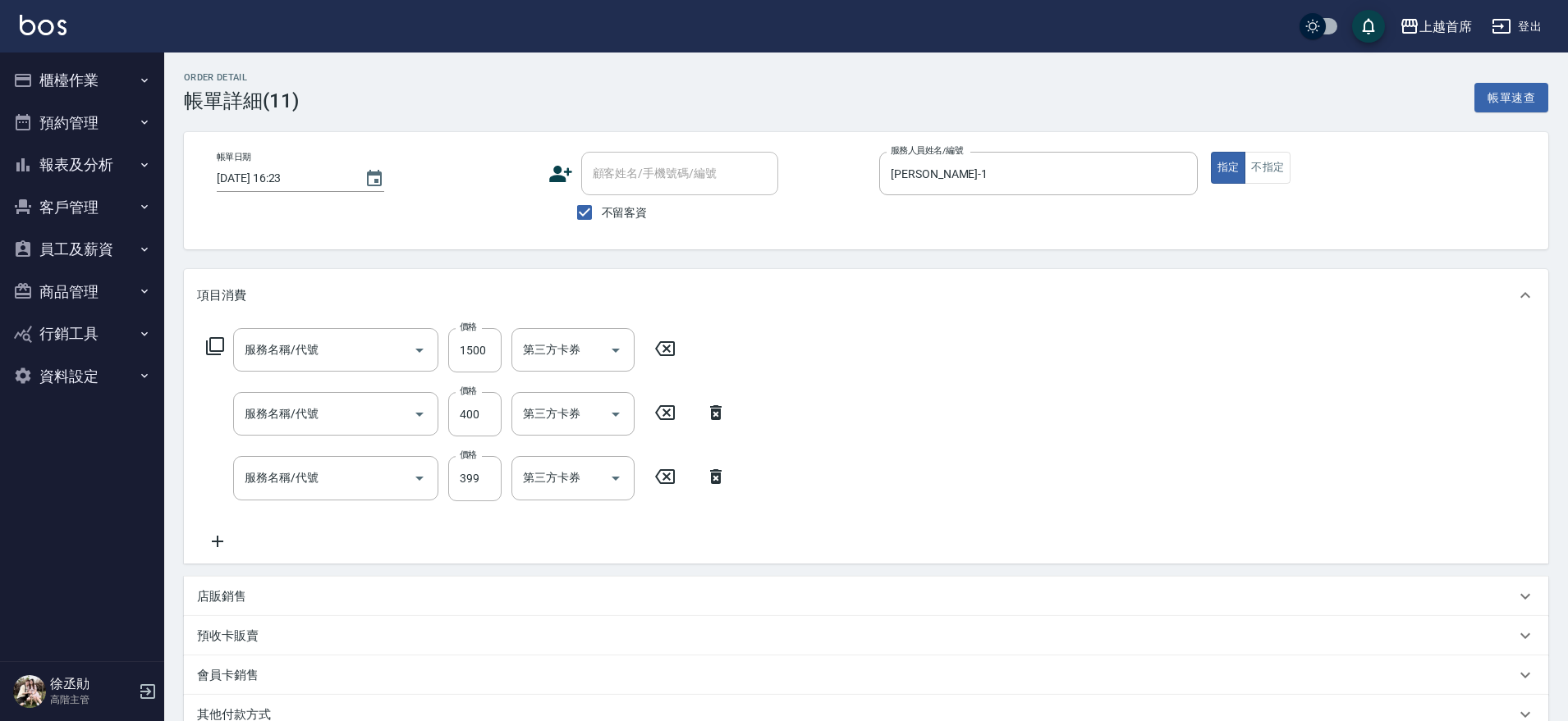
type input "重整1組20片(7006)"
type input "指定一般洗剪400(2400)"
type input "海鹽洗髮(0399)"
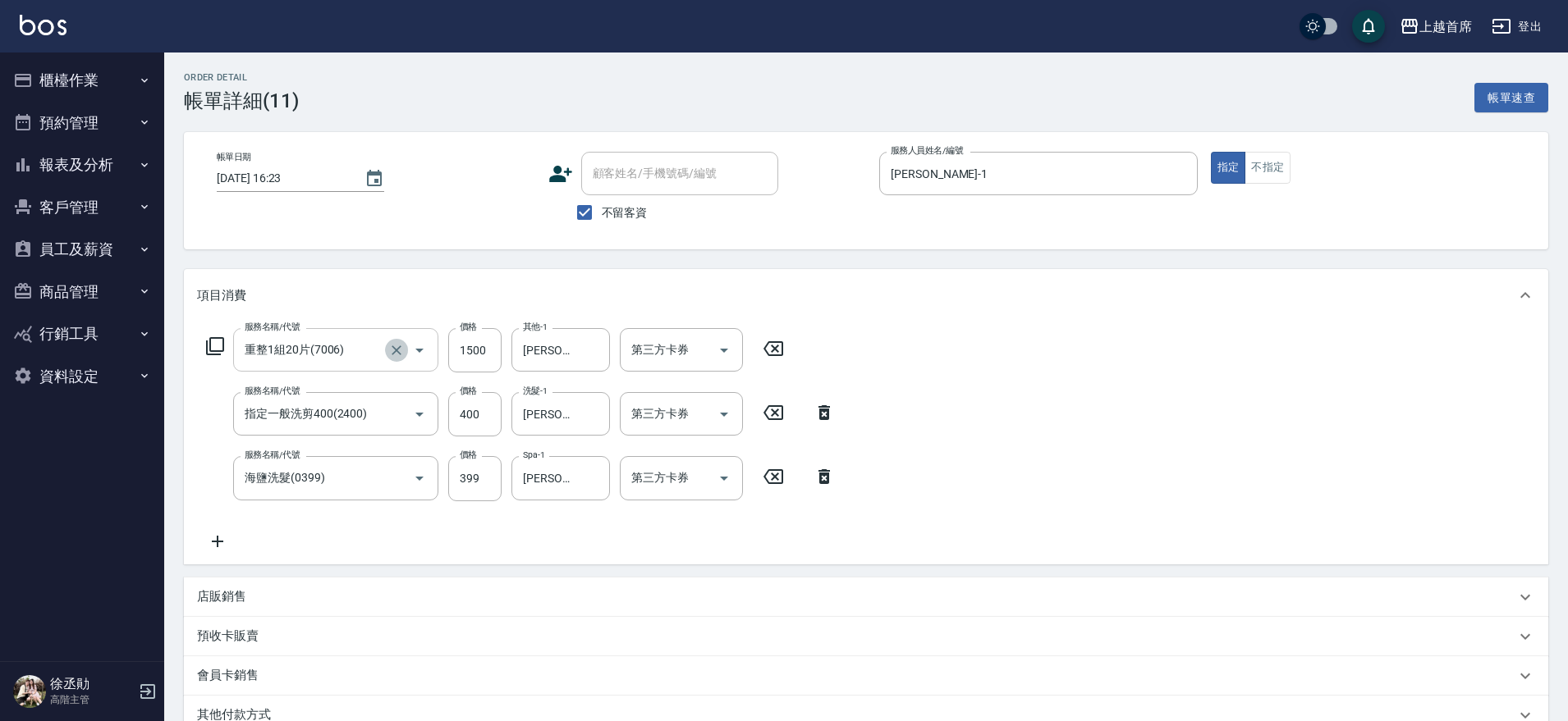
click at [391, 355] on icon "Clear" at bounding box center [396, 350] width 16 height 16
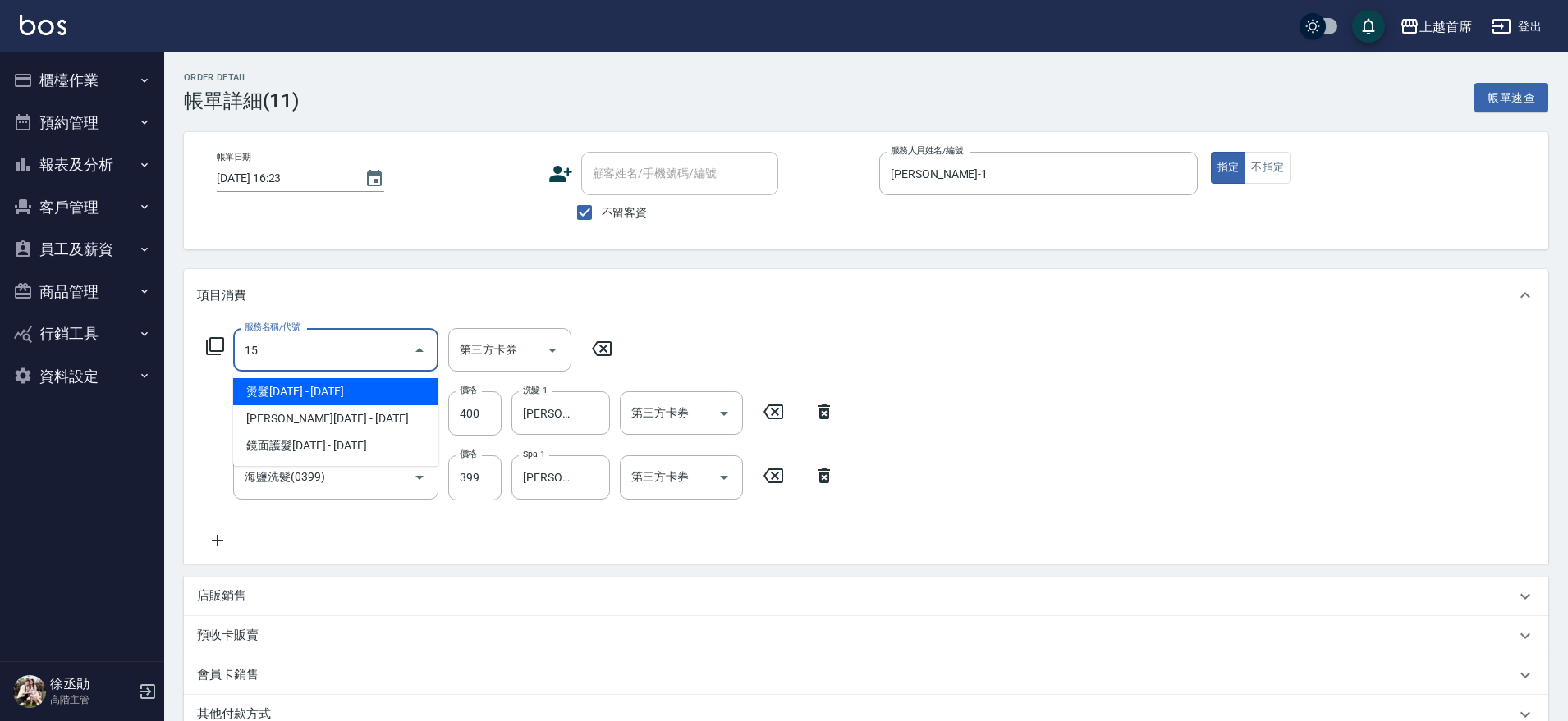
type input "1"
type input "鉑金護髮(51500)"
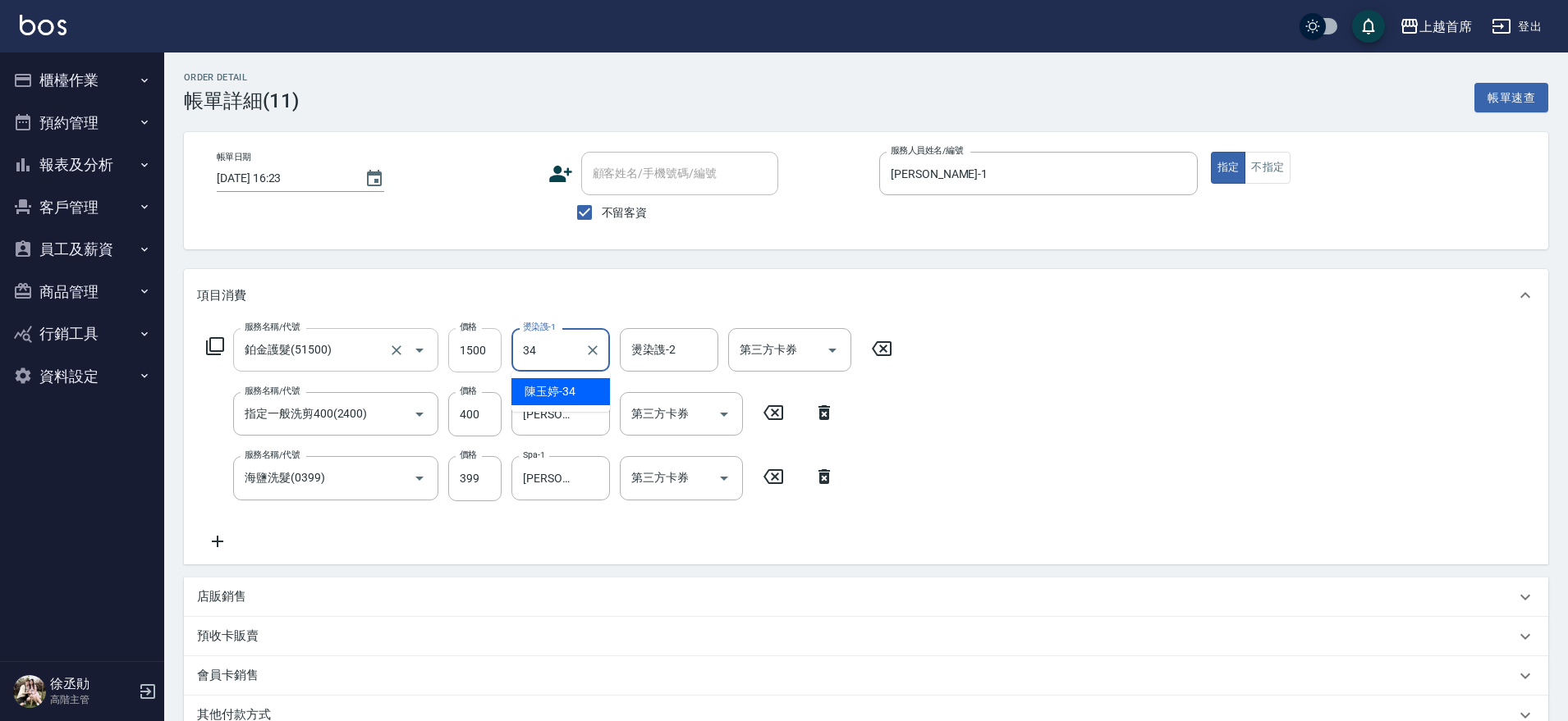
type input "[PERSON_NAME]-34"
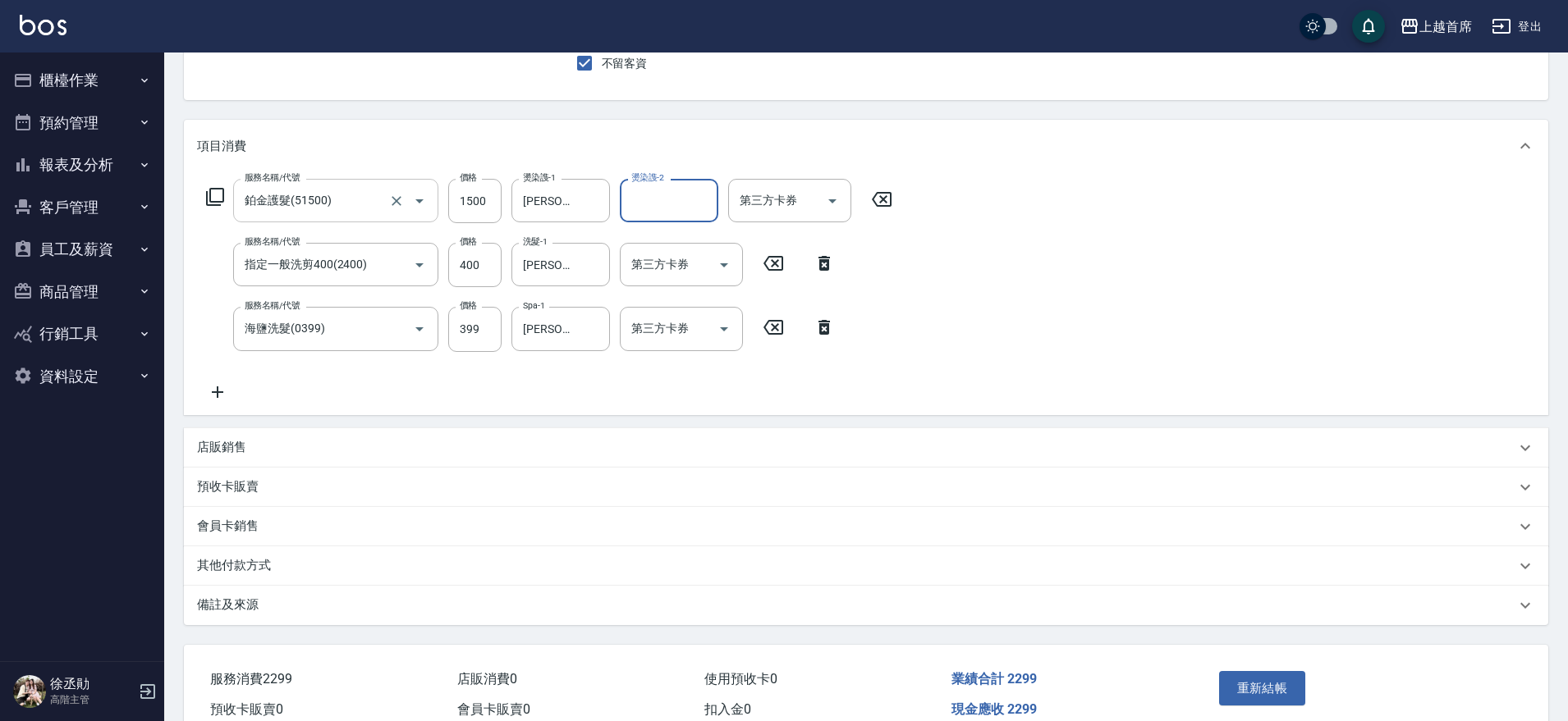
scroll to position [206, 0]
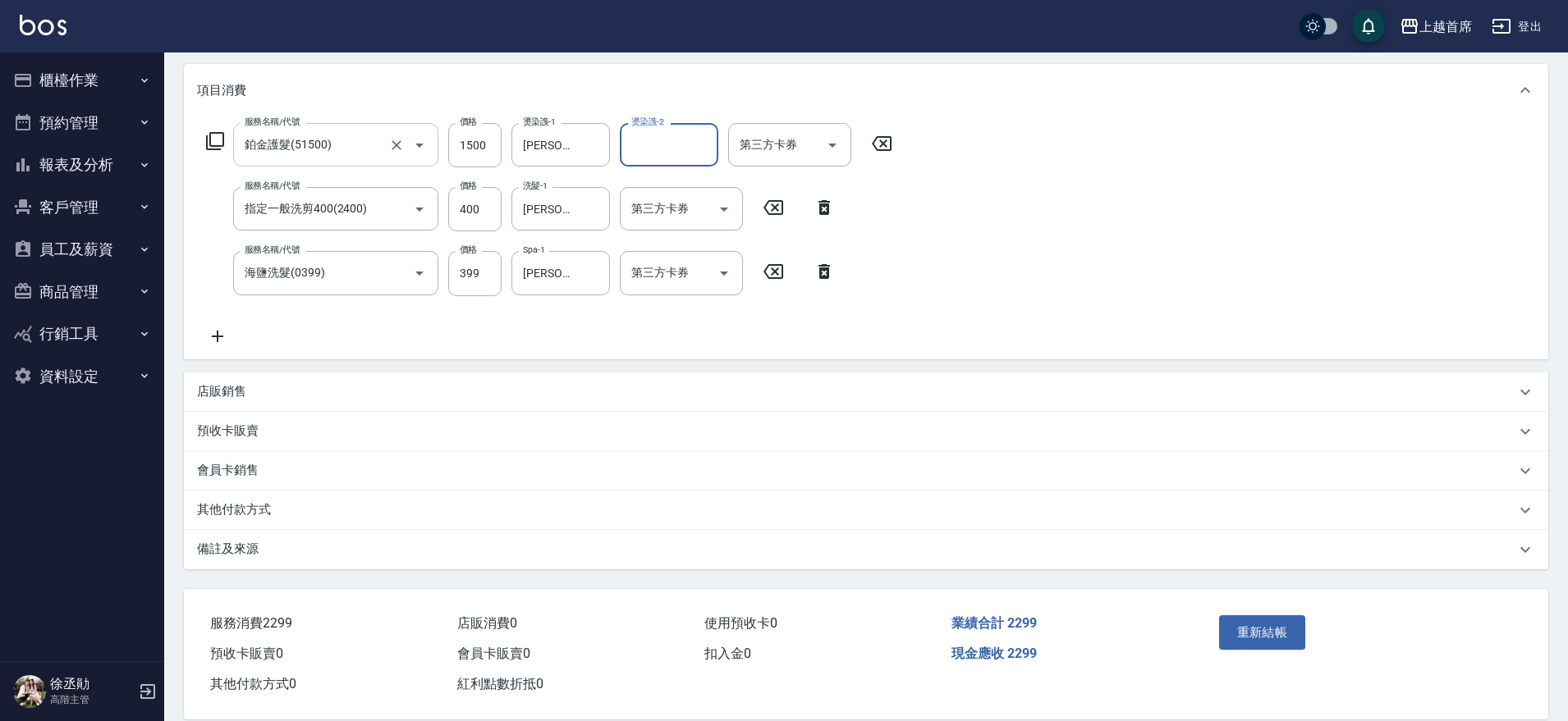
click at [1266, 631] on button "重新結帳" at bounding box center [1262, 633] width 87 height 35
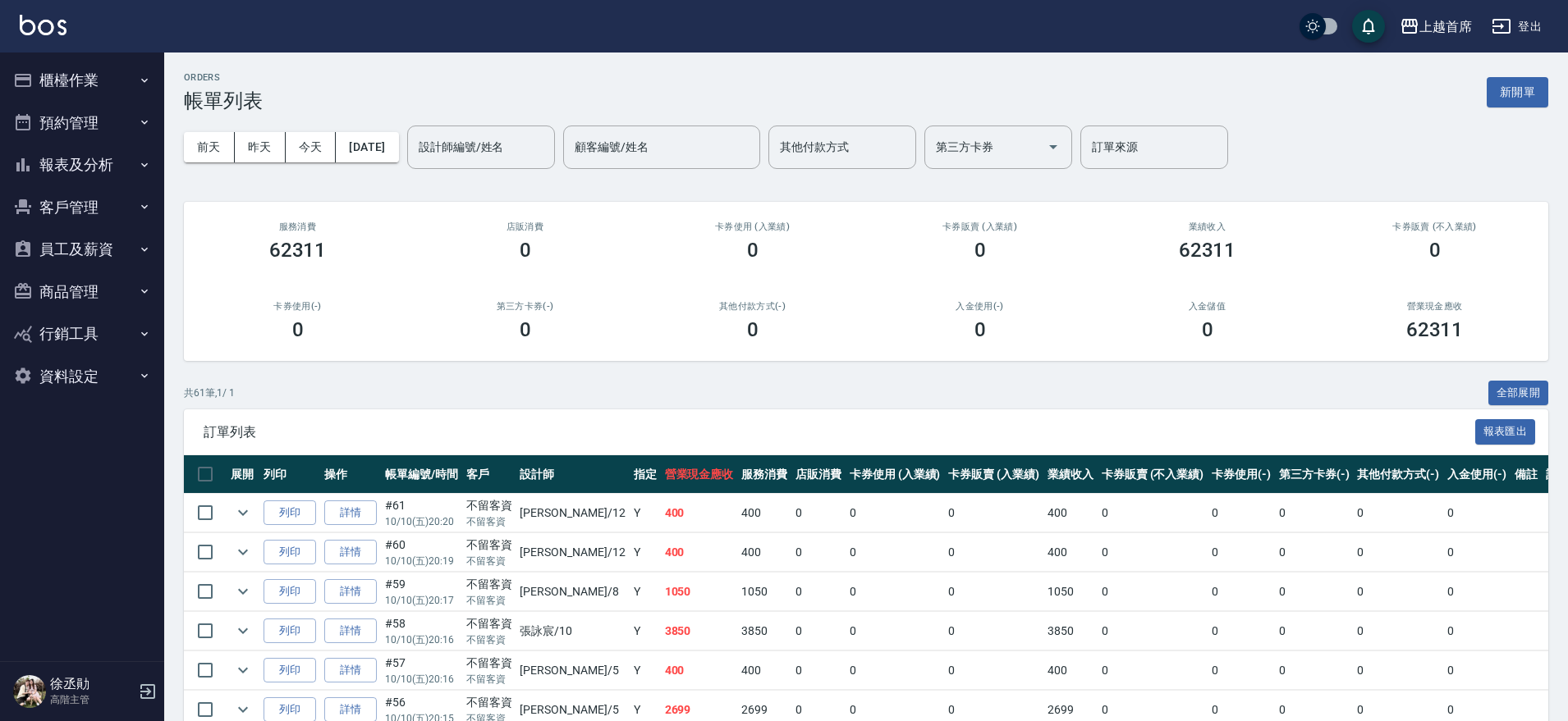
click at [146, 159] on icon "button" at bounding box center [145, 165] width 13 height 13
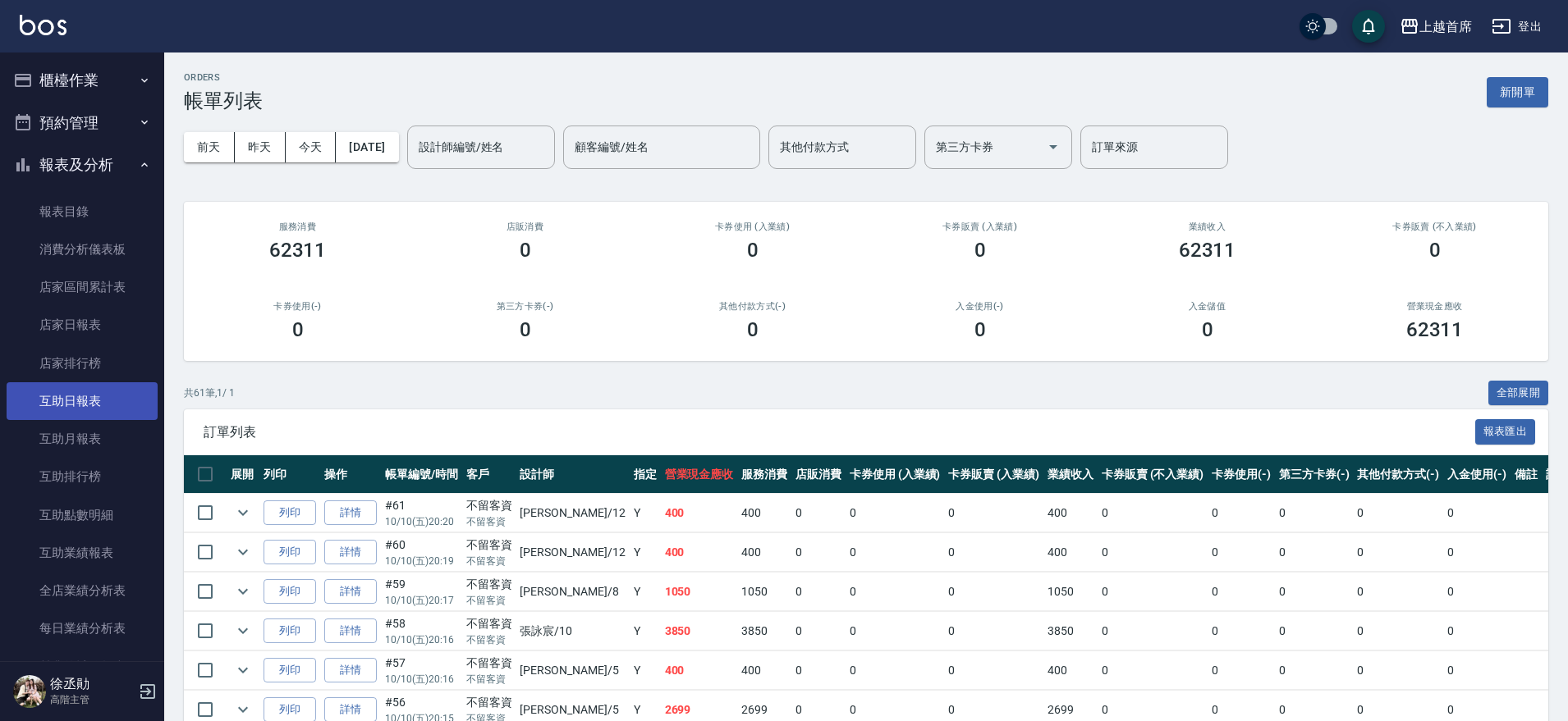
click at [108, 385] on link "互助日報表" at bounding box center [82, 401] width 151 height 38
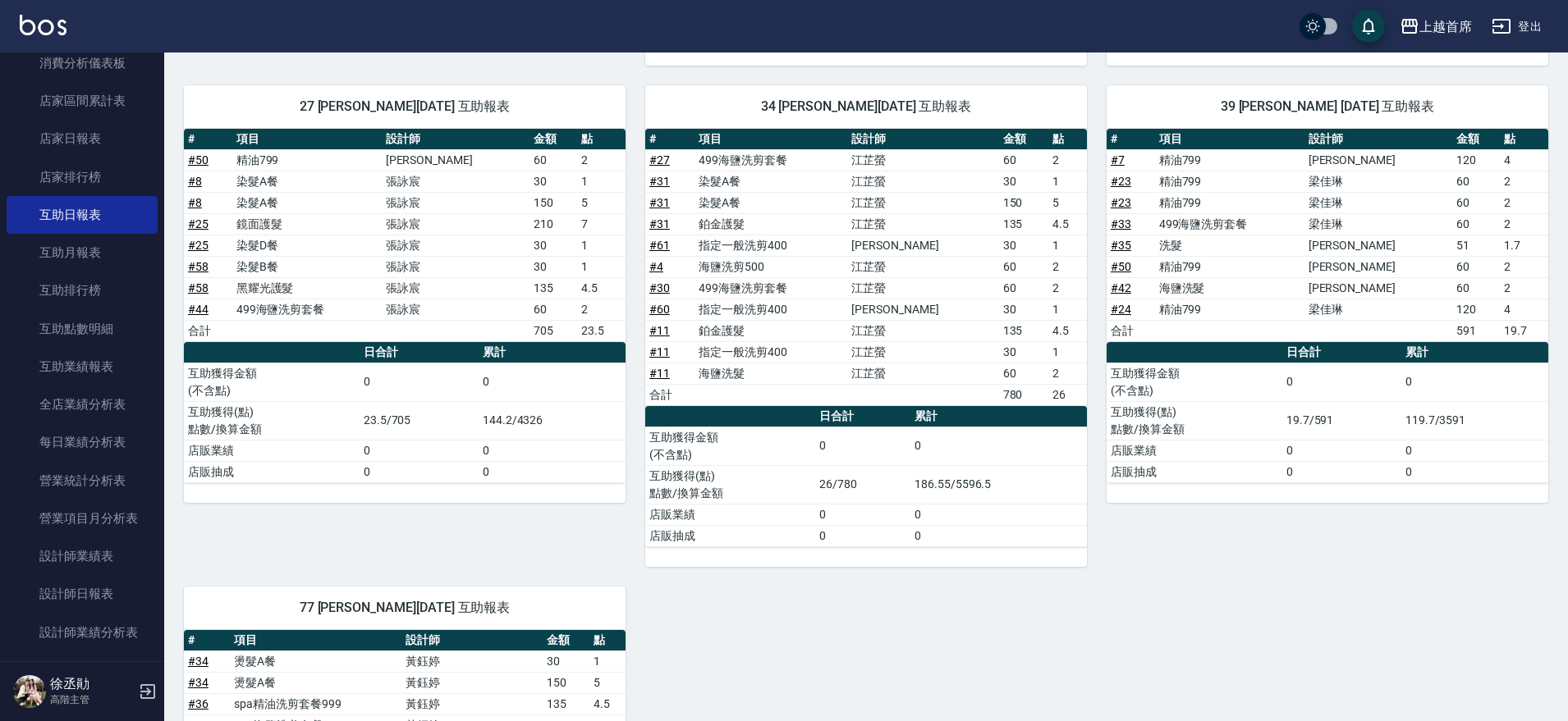
scroll to position [188, 0]
click at [109, 597] on link "設計師日報表" at bounding box center [82, 593] width 151 height 38
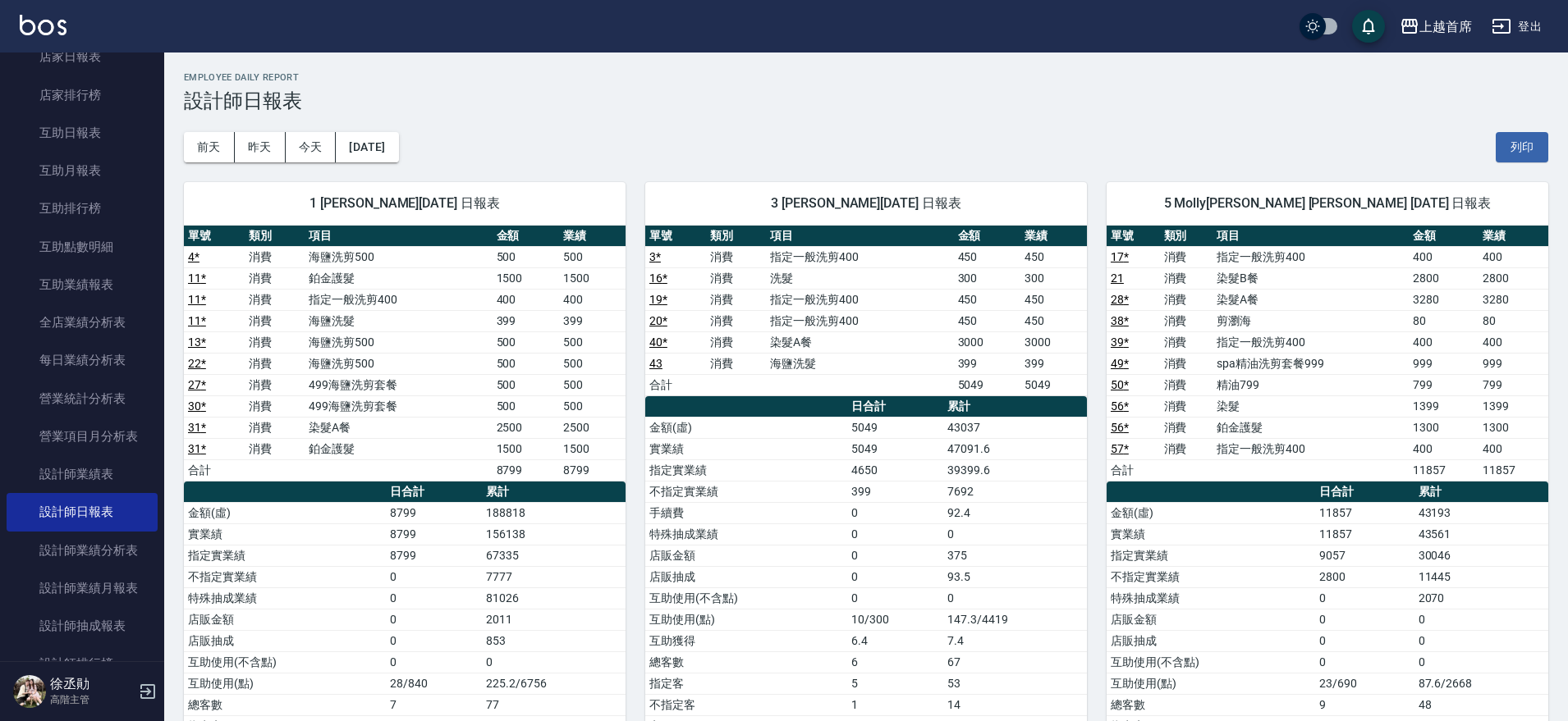
scroll to position [290, 0]
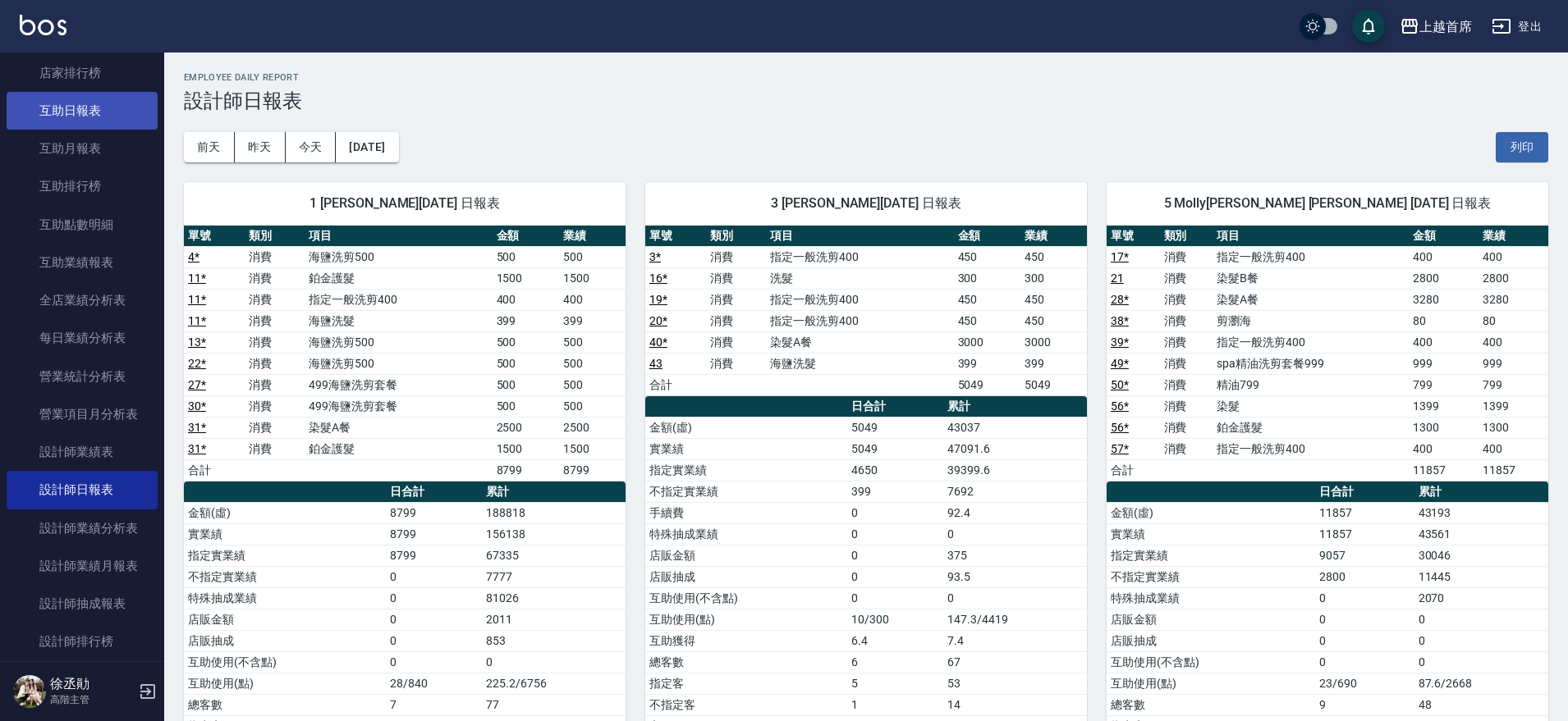
click at [93, 95] on link "互助日報表" at bounding box center [82, 111] width 151 height 38
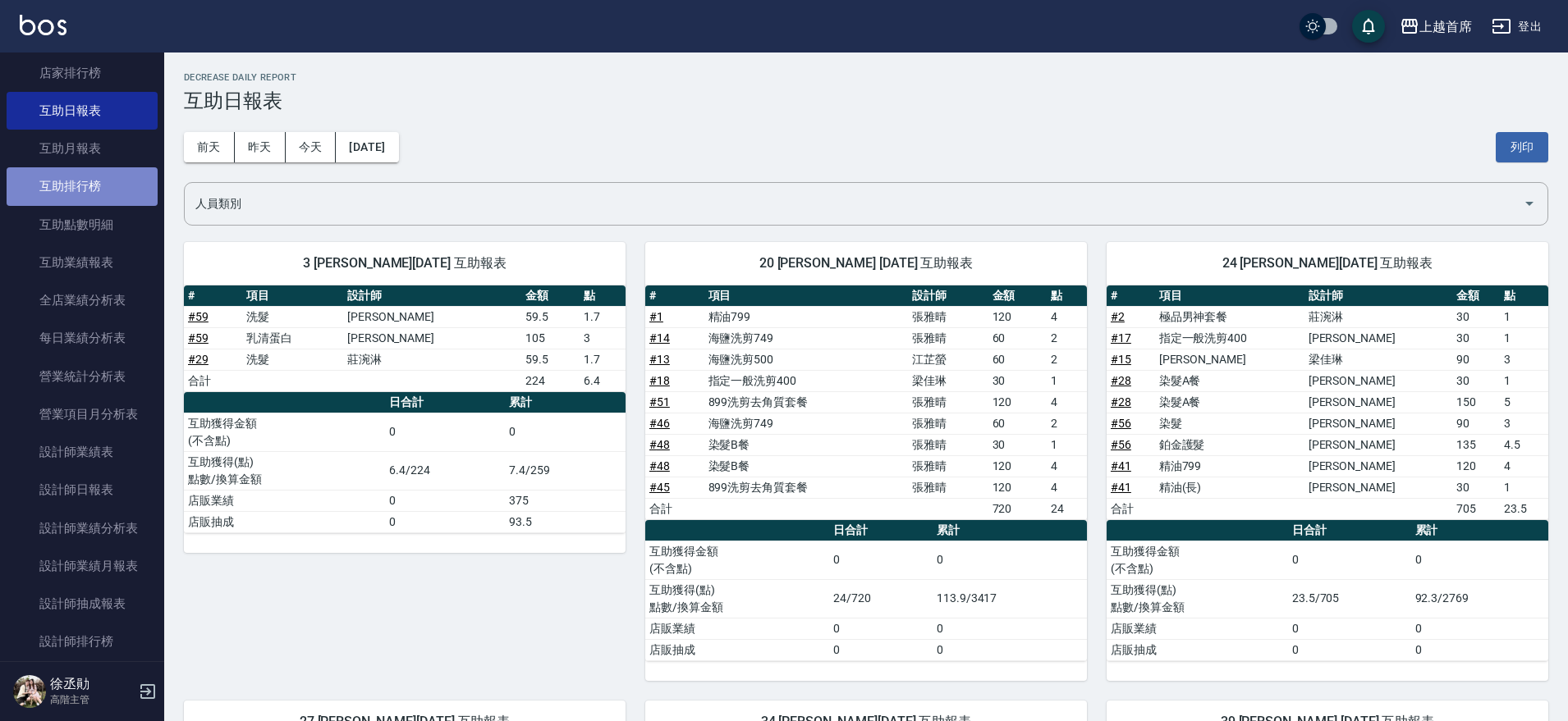
click at [84, 180] on link "互助排行榜" at bounding box center [82, 187] width 151 height 38
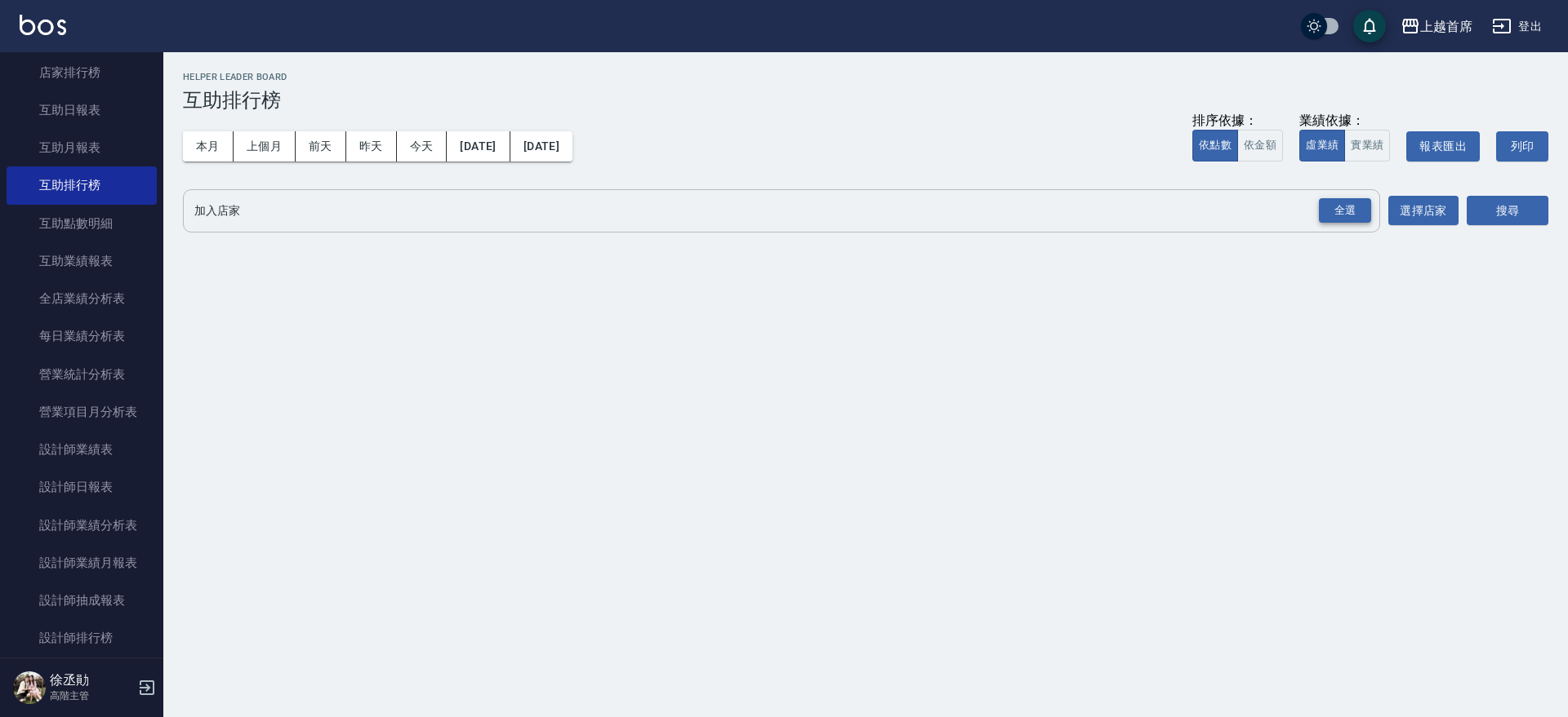
click at [1331, 208] on div "全選" at bounding box center [1345, 211] width 52 height 25
click at [1527, 204] on button "搜尋" at bounding box center [1507, 212] width 82 height 30
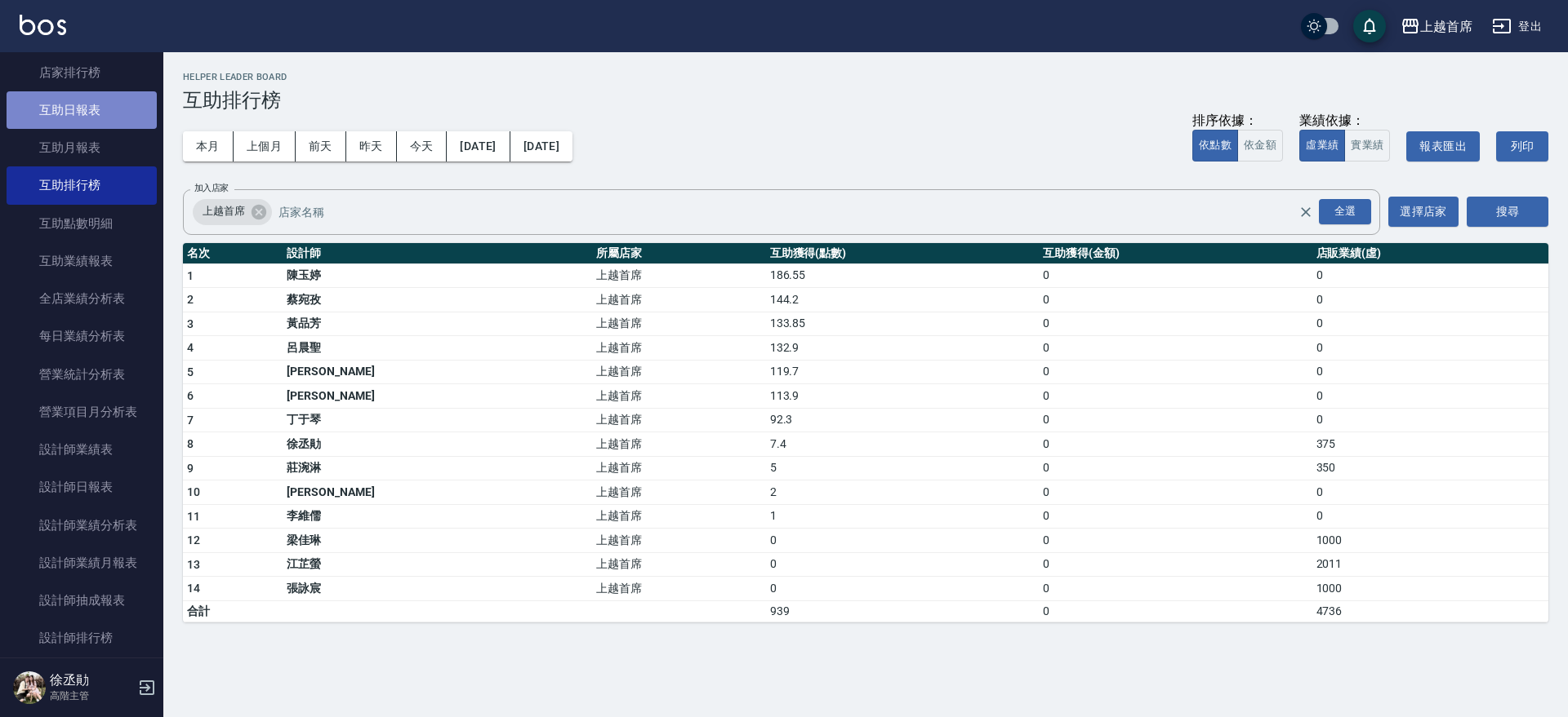
click at [117, 107] on link "互助日報表" at bounding box center [82, 110] width 151 height 38
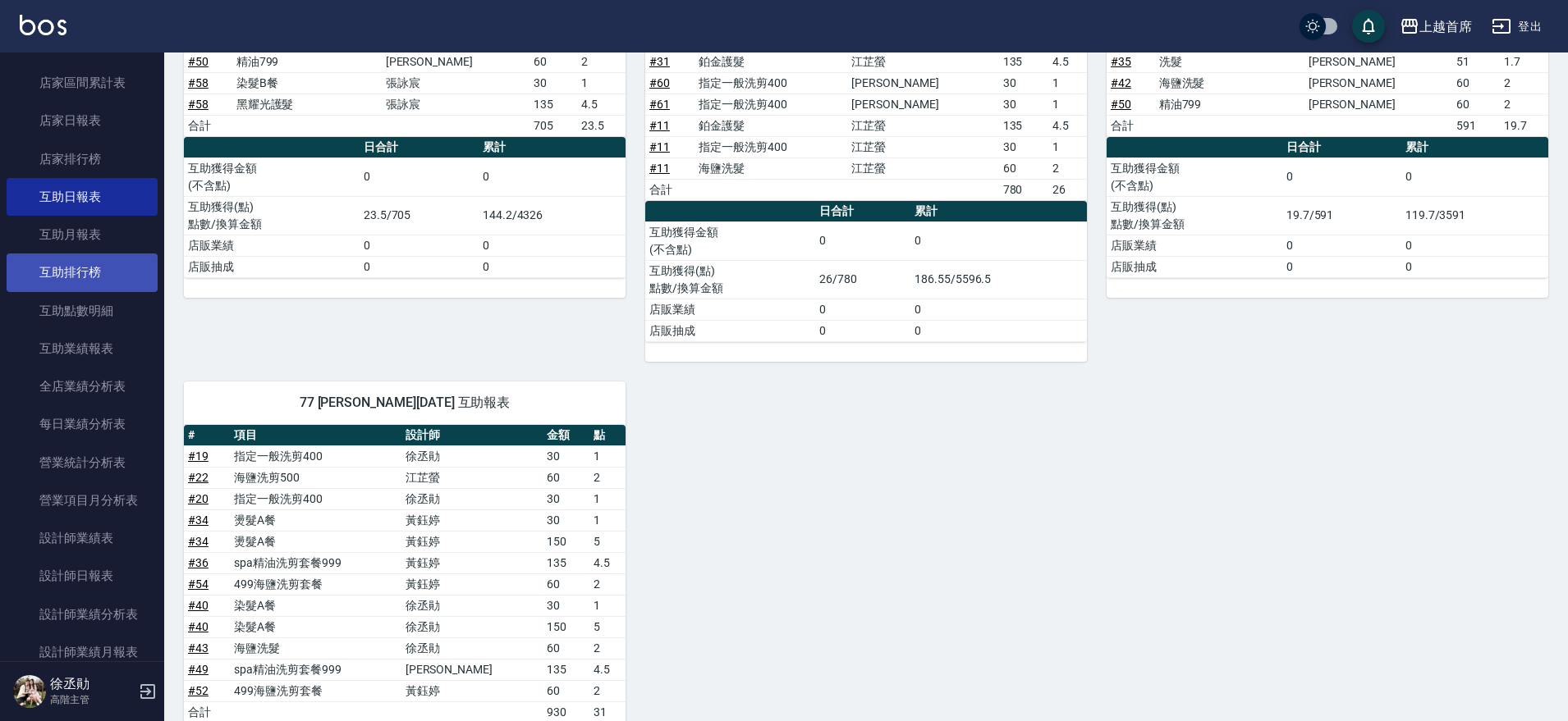
scroll to position [206, 0]
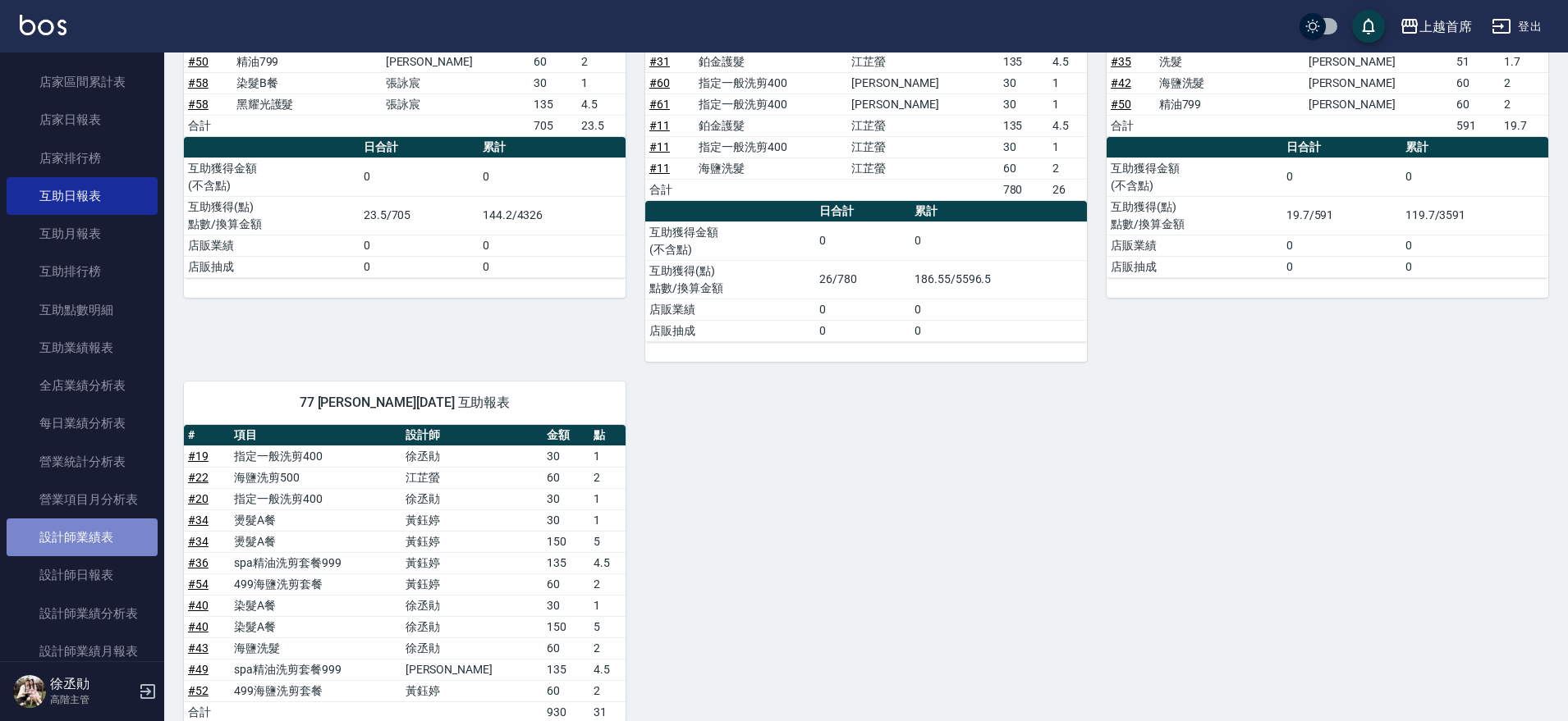
click at [122, 523] on link "設計師業績表" at bounding box center [82, 538] width 151 height 38
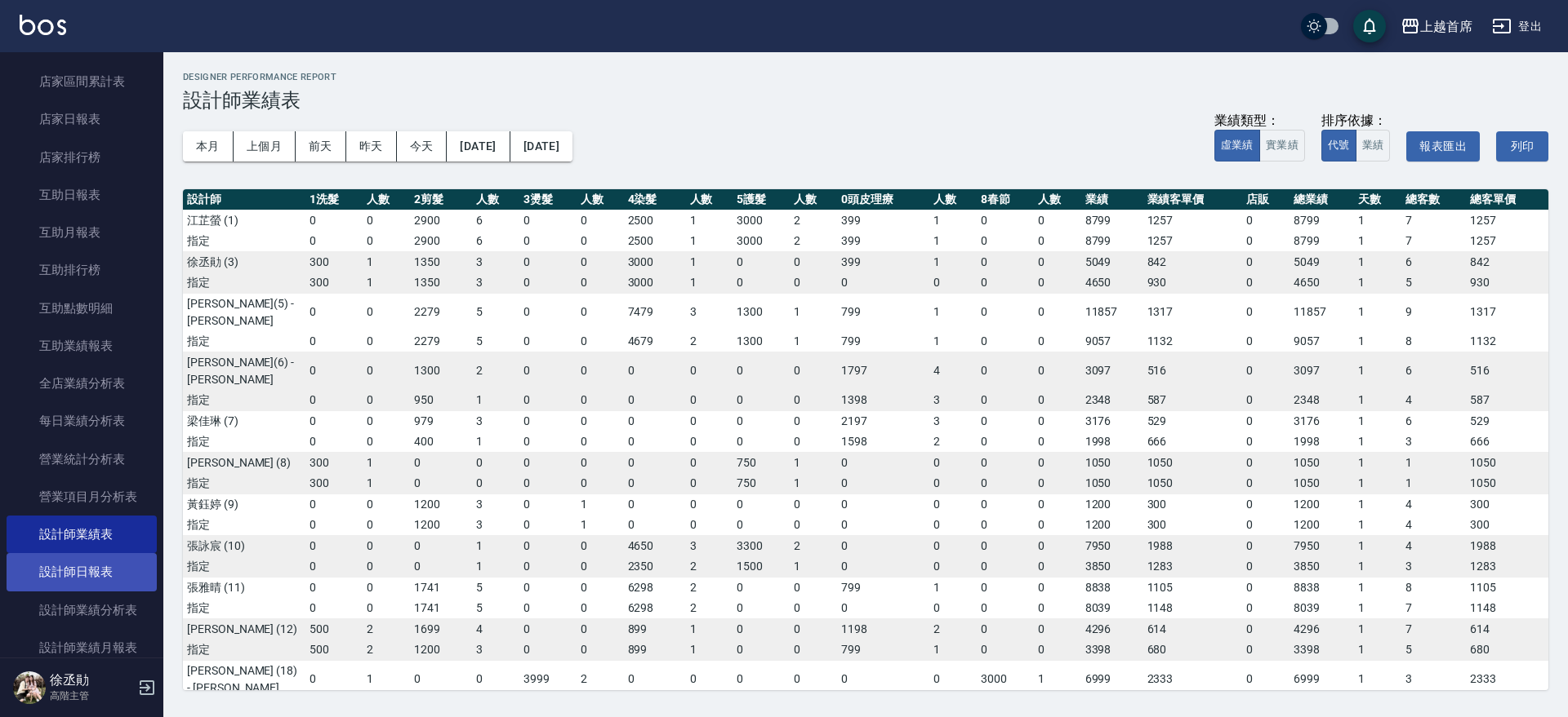
click at [106, 559] on link "設計師日報表" at bounding box center [82, 572] width 151 height 38
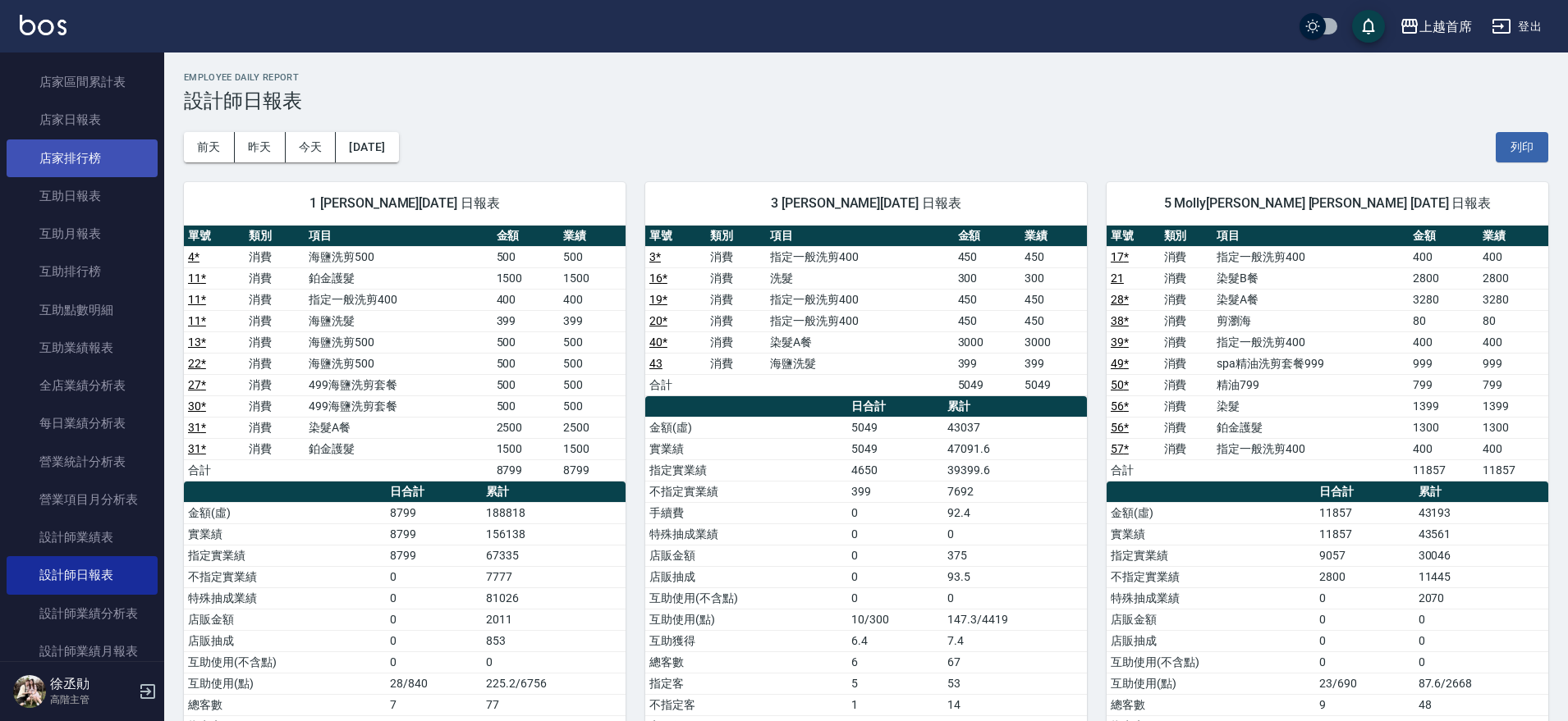
scroll to position [206, 0]
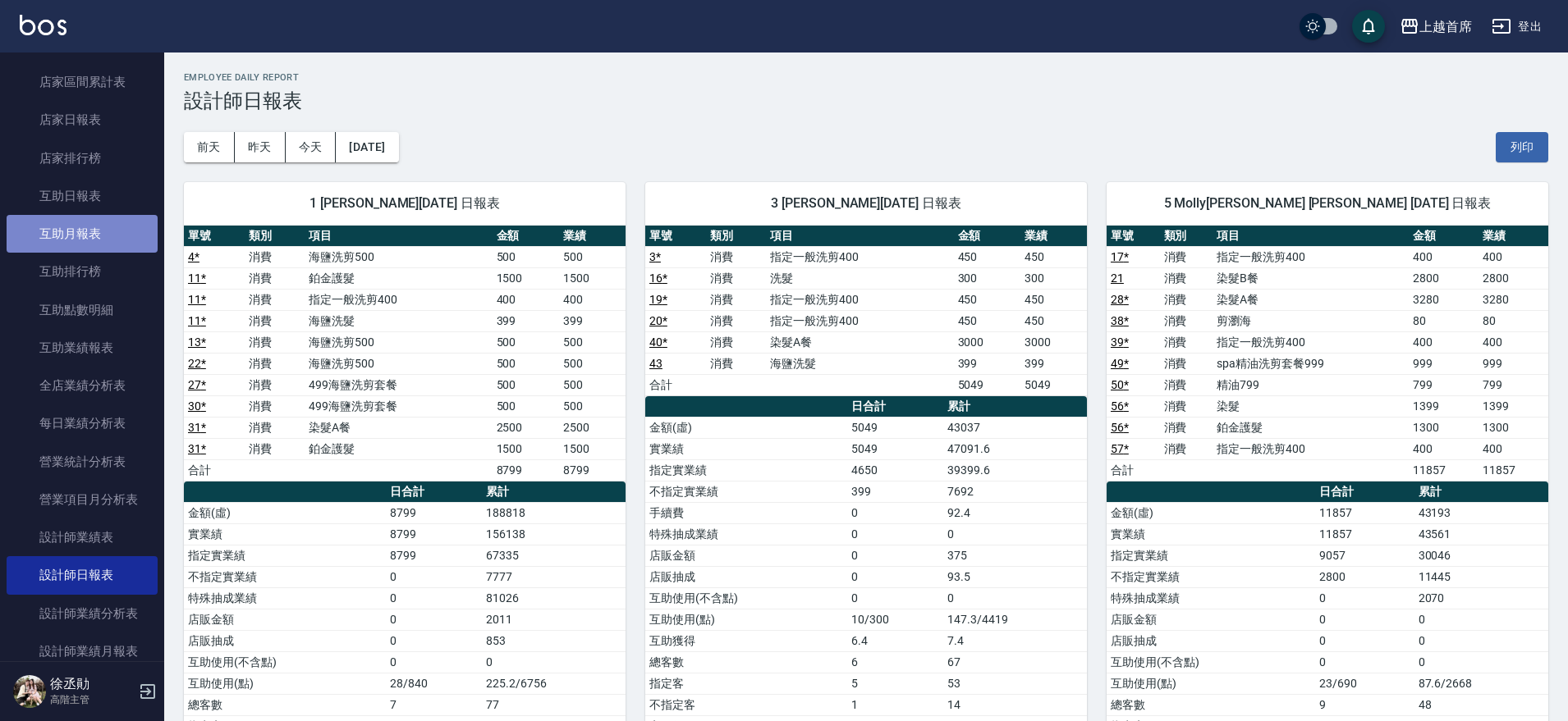
click at [123, 237] on link "互助月報表" at bounding box center [82, 234] width 151 height 38
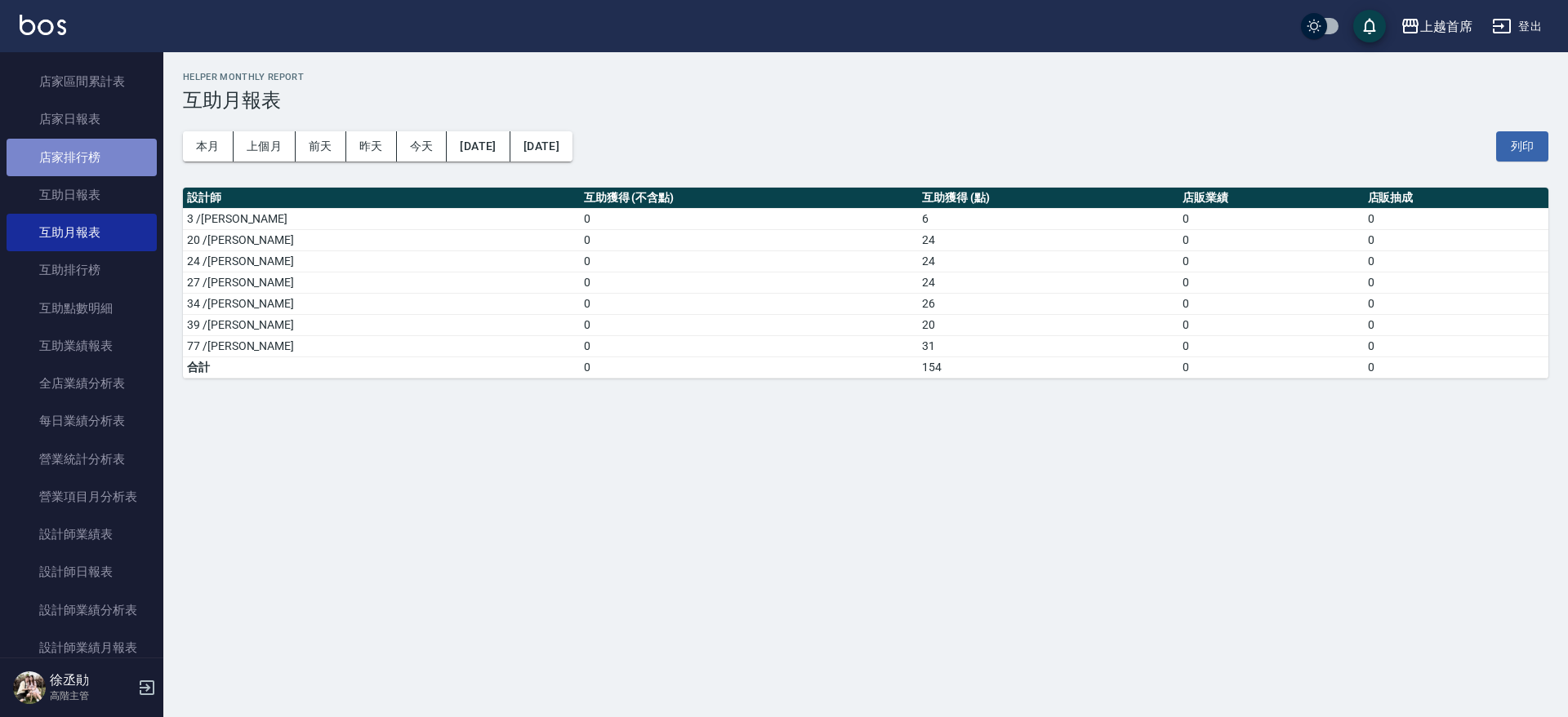
click at [111, 175] on link "店家排行榜" at bounding box center [82, 158] width 151 height 38
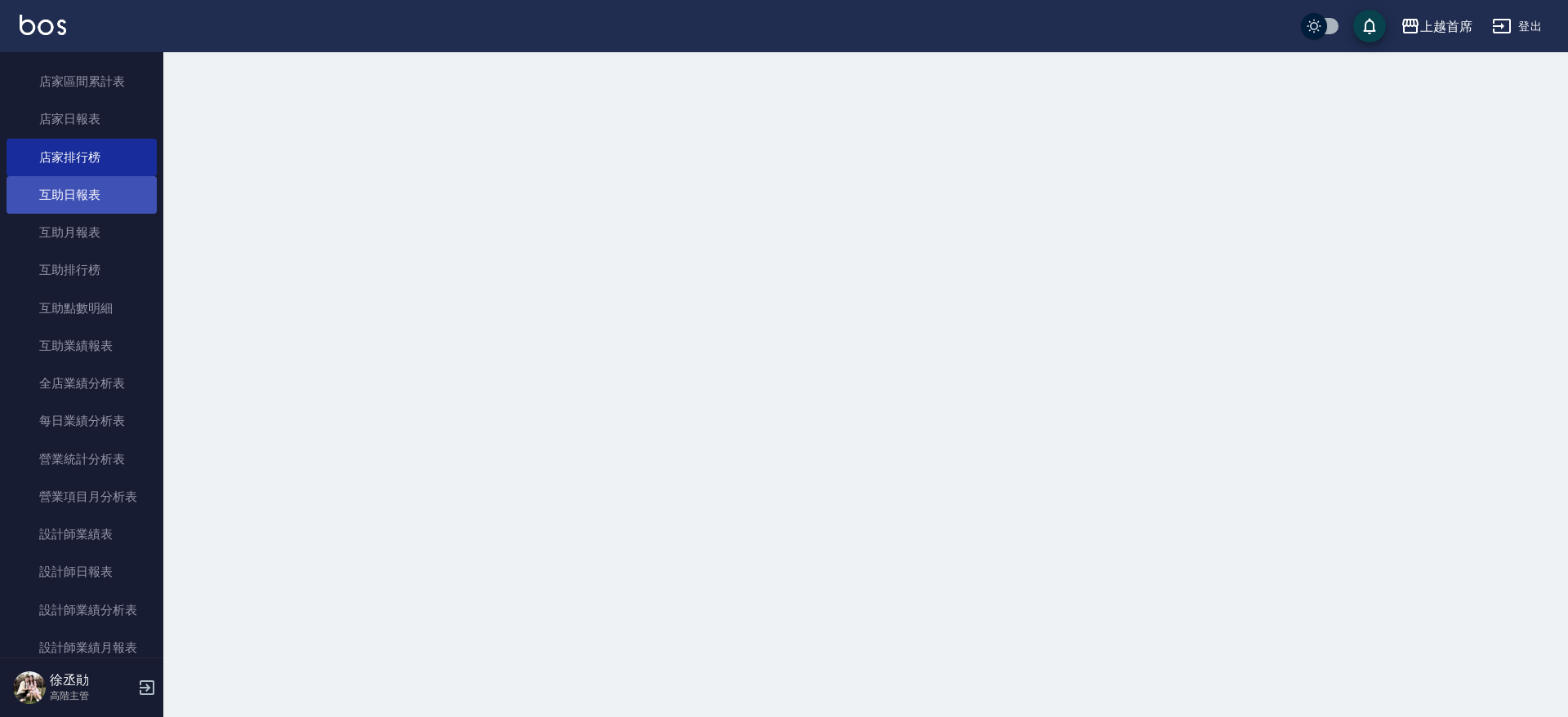
click at [115, 194] on link "互助日報表" at bounding box center [82, 195] width 151 height 38
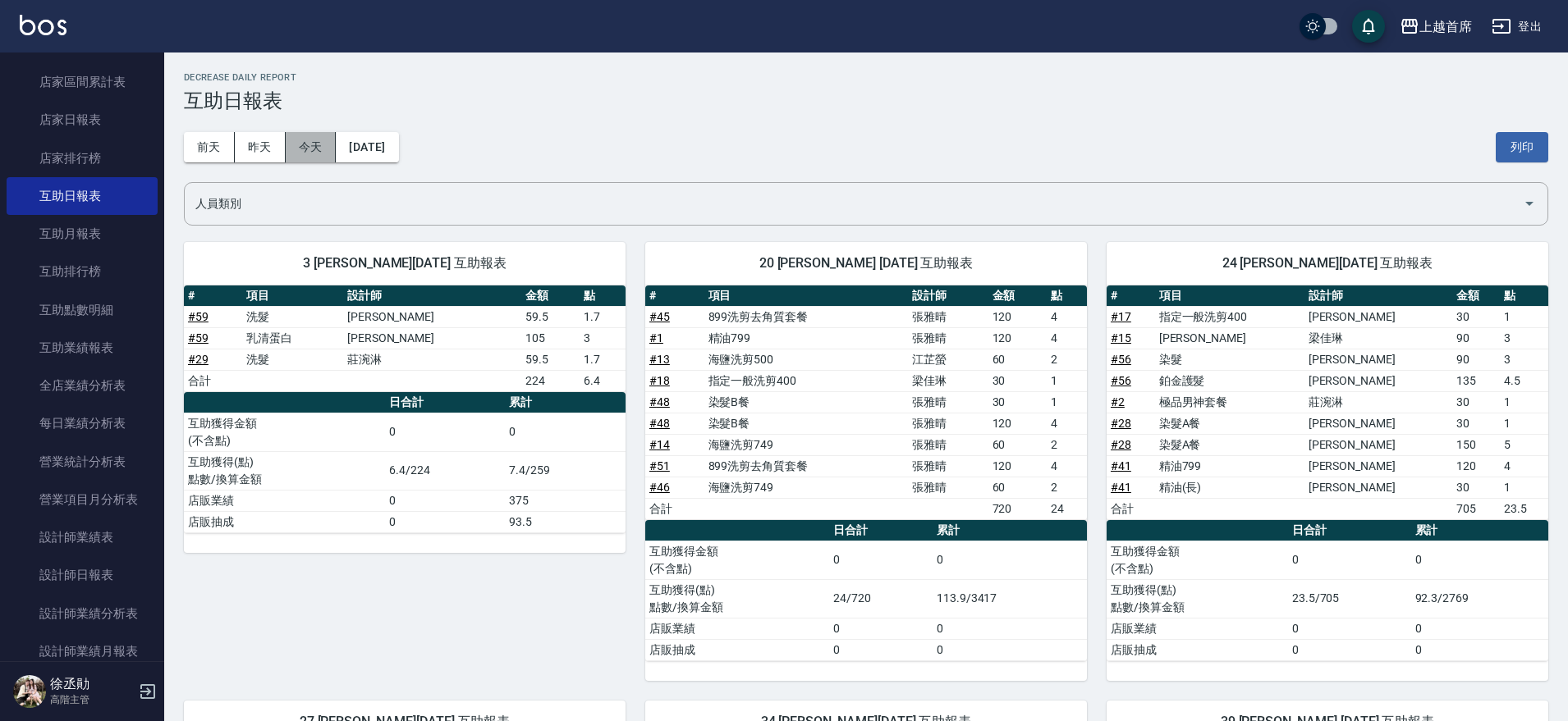
click at [309, 153] on button "今天" at bounding box center [311, 147] width 51 height 30
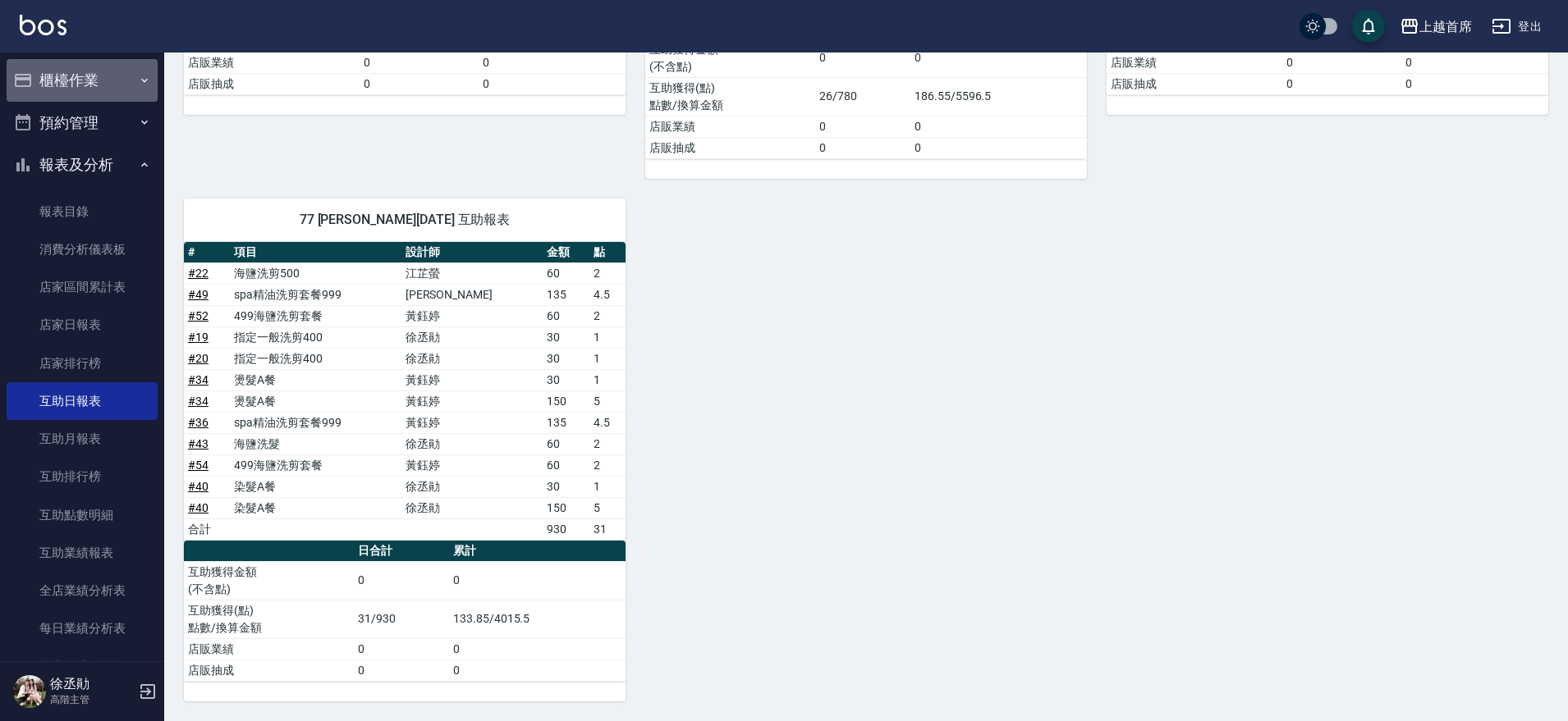
click at [110, 71] on button "櫃檯作業" at bounding box center [82, 81] width 151 height 43
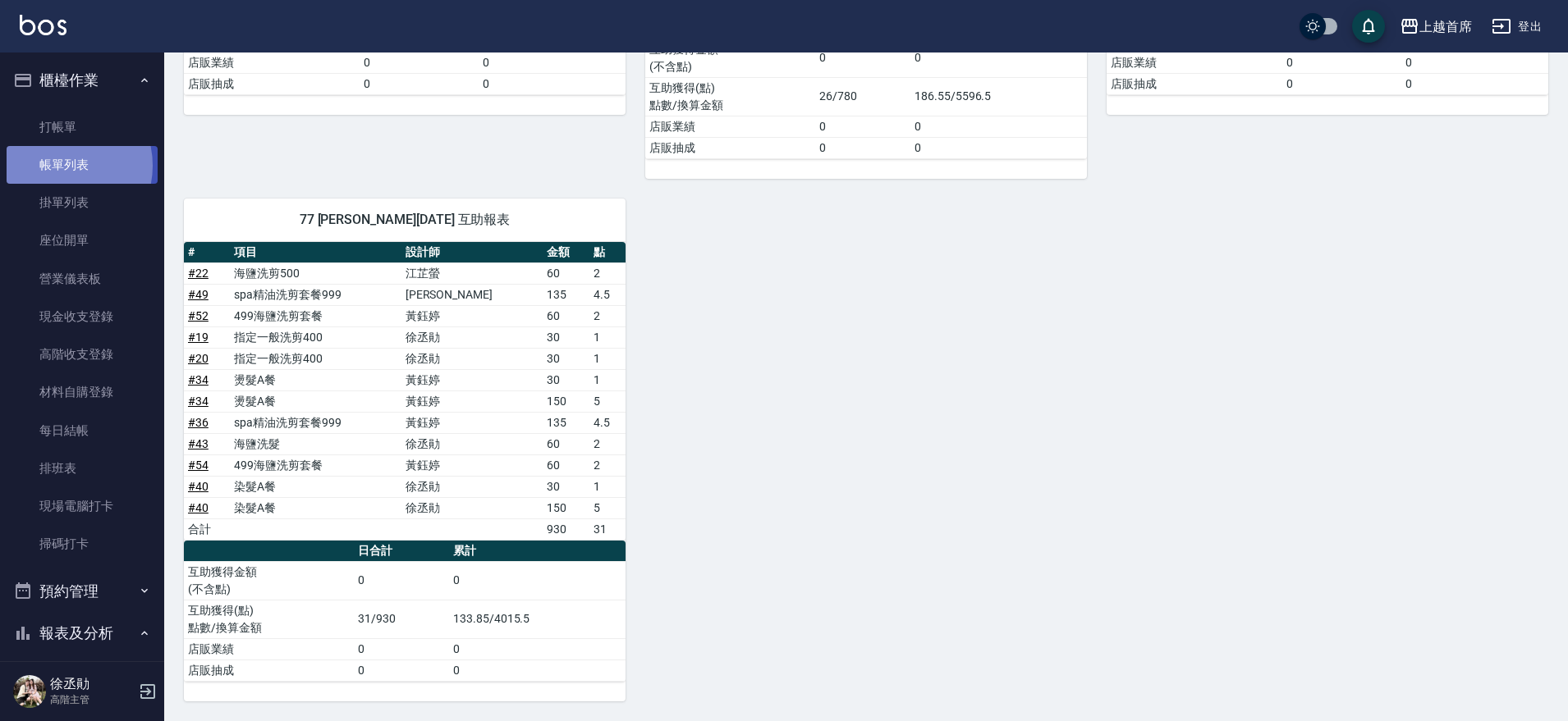
click at [59, 166] on link "帳單列表" at bounding box center [82, 165] width 151 height 38
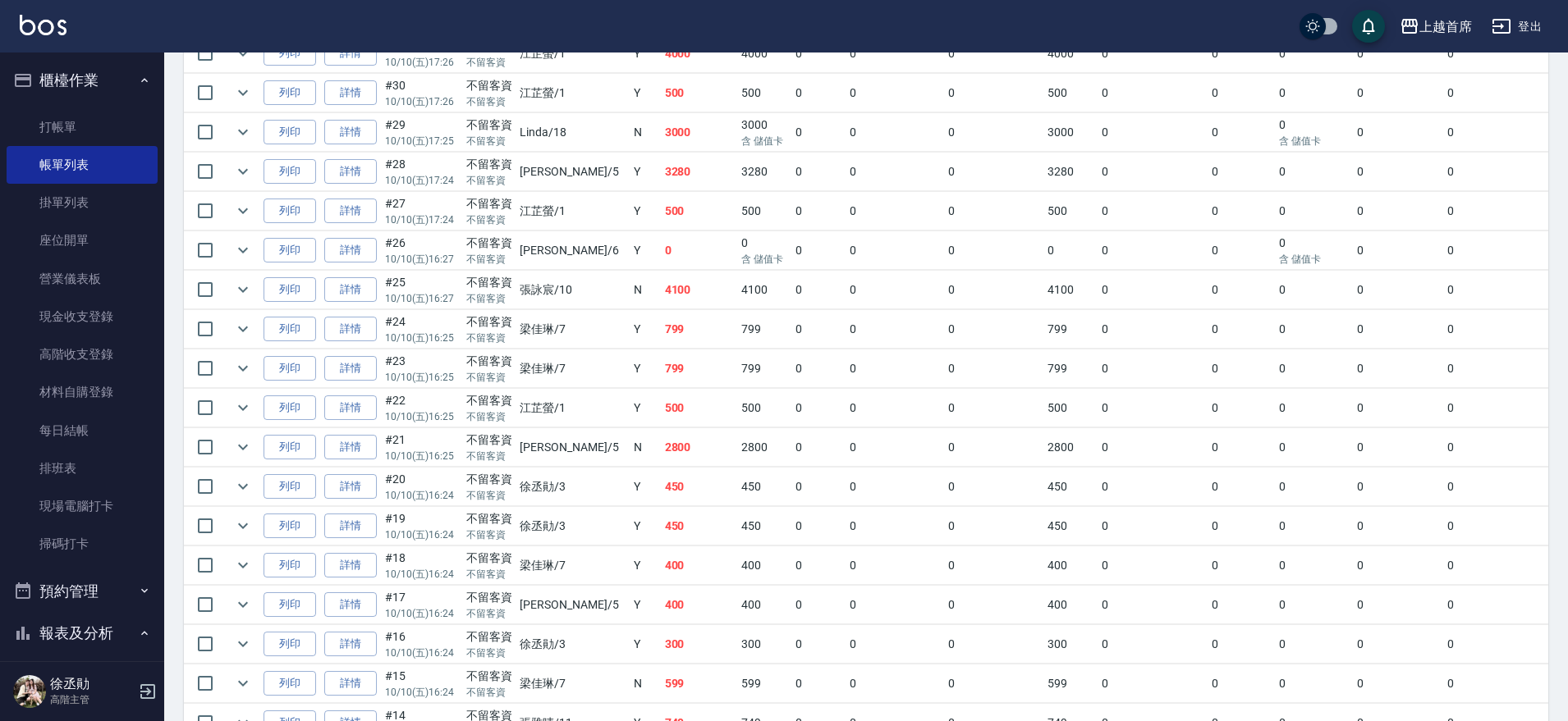
scroll to position [1231, 0]
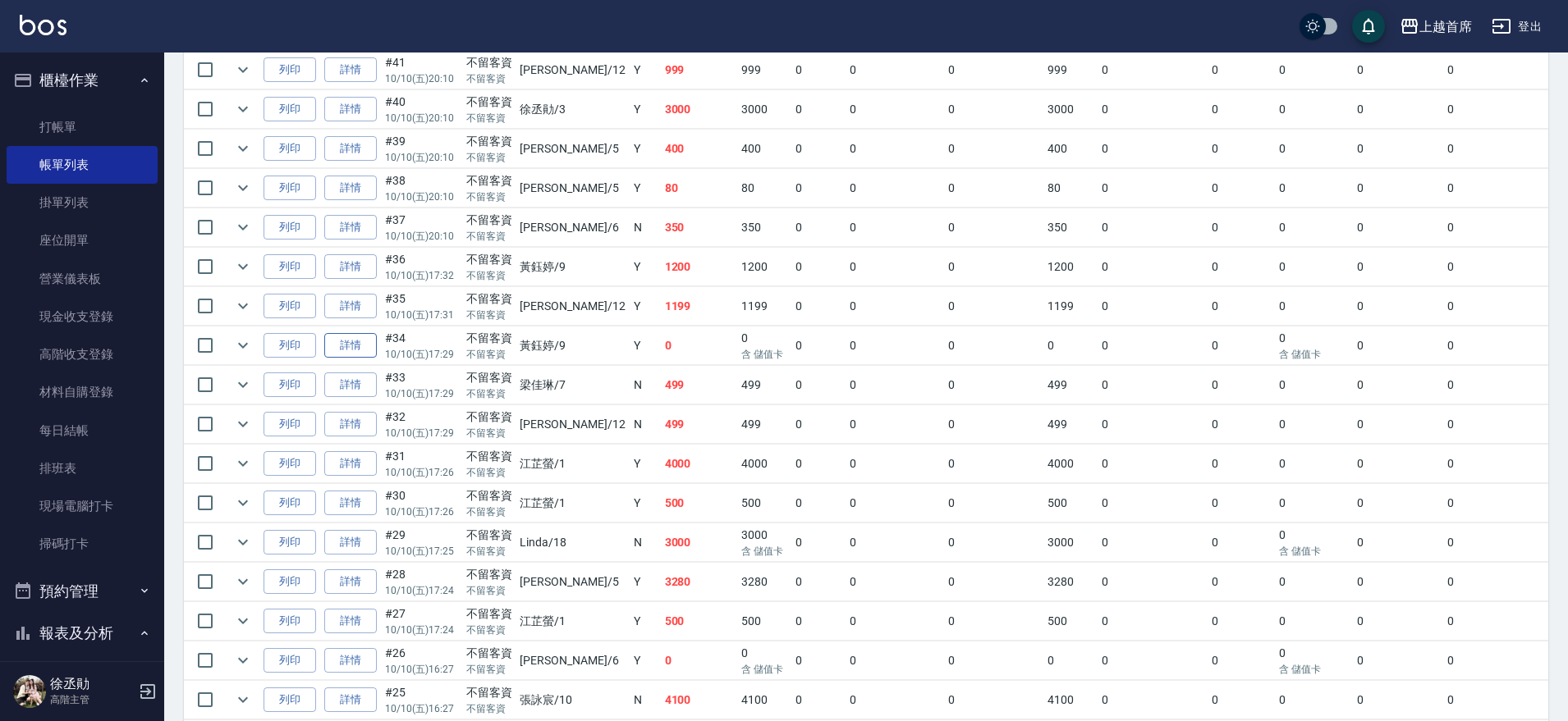
click at [358, 350] on link "詳情" at bounding box center [350, 345] width 53 height 25
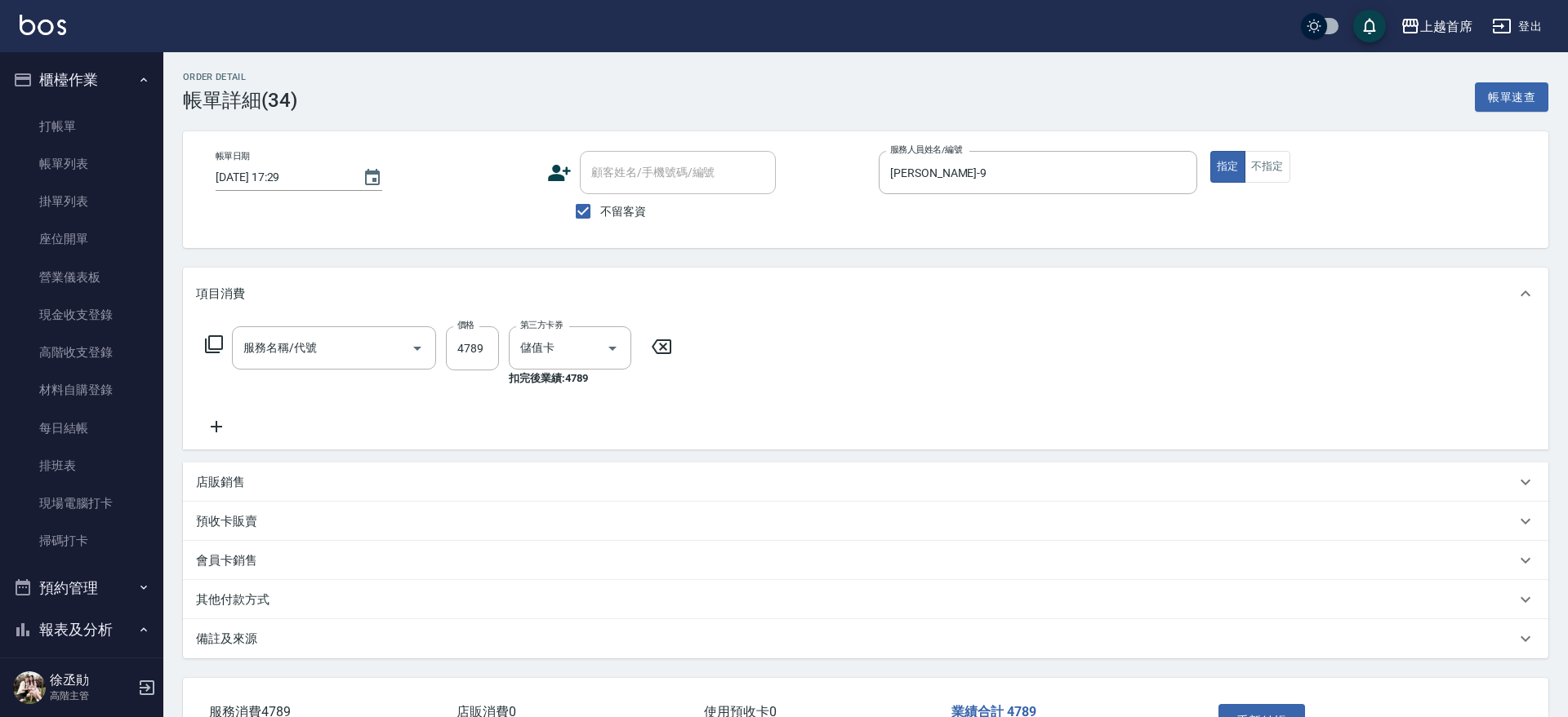
type input "[DATE] 17:29"
checkbox input "true"
type input "[PERSON_NAME]-9"
type input "燙髮A餐(34099)"
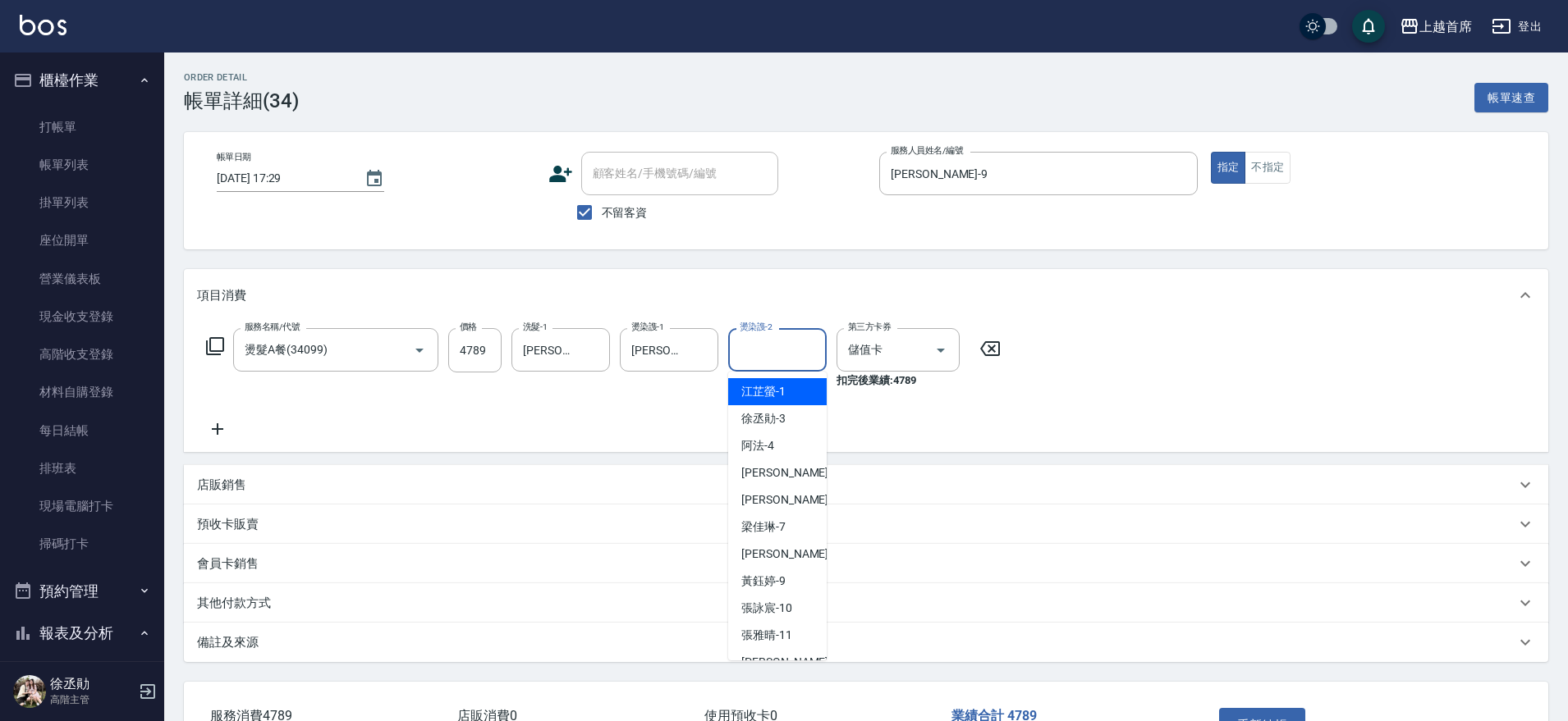
click at [792, 352] on input "燙染謢-2" at bounding box center [777, 349] width 84 height 29
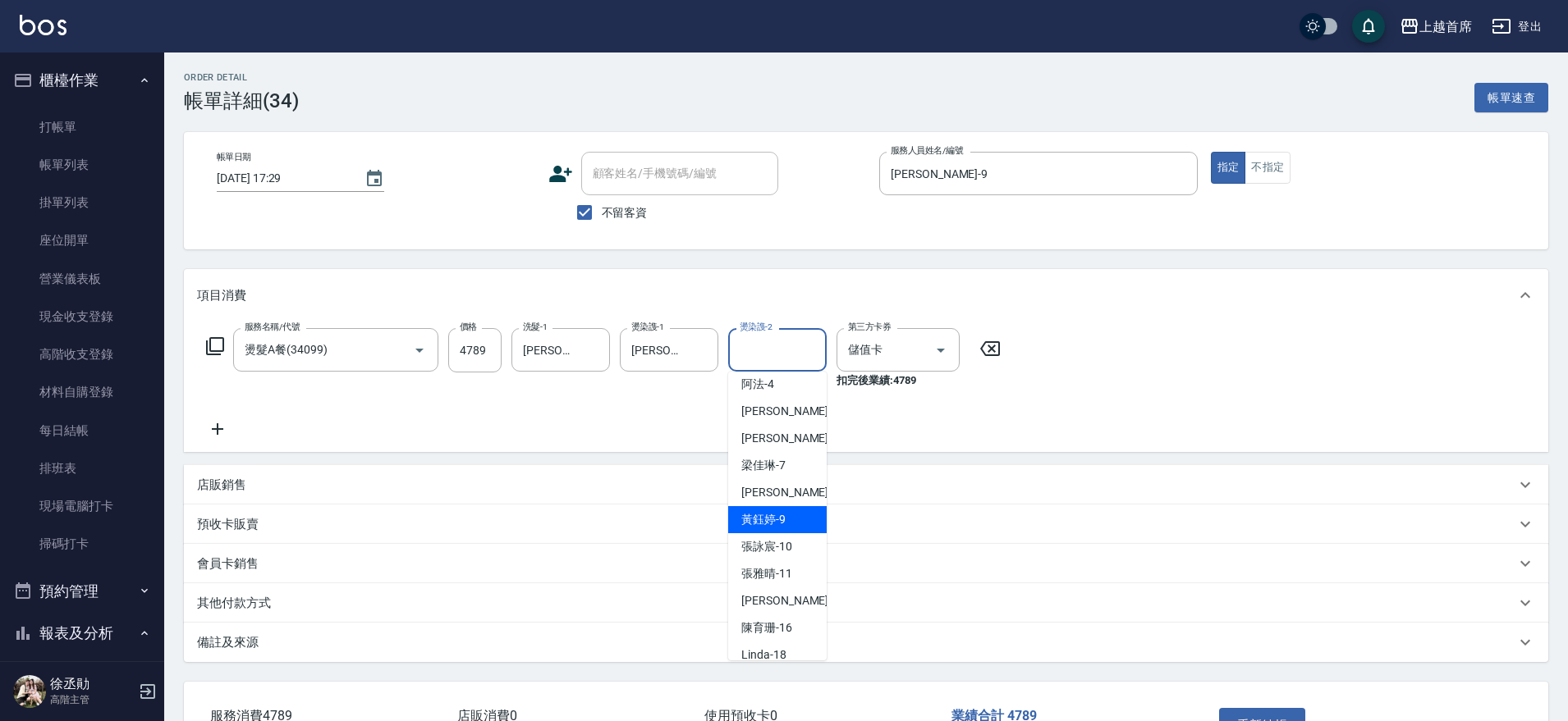
click at [775, 514] on span "黃鈺婷 -9" at bounding box center [763, 520] width 44 height 17
type input "[PERSON_NAME]-9"
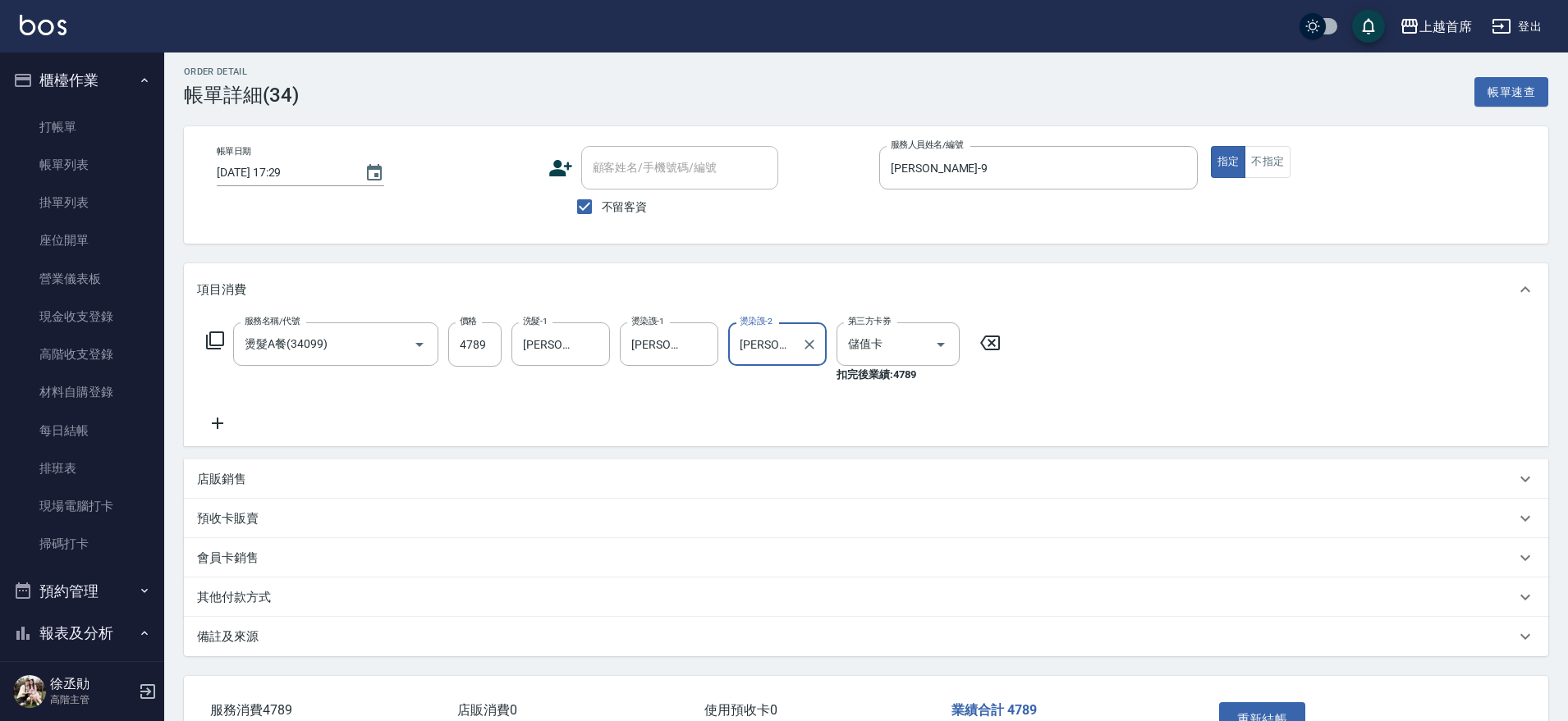
scroll to position [103, 0]
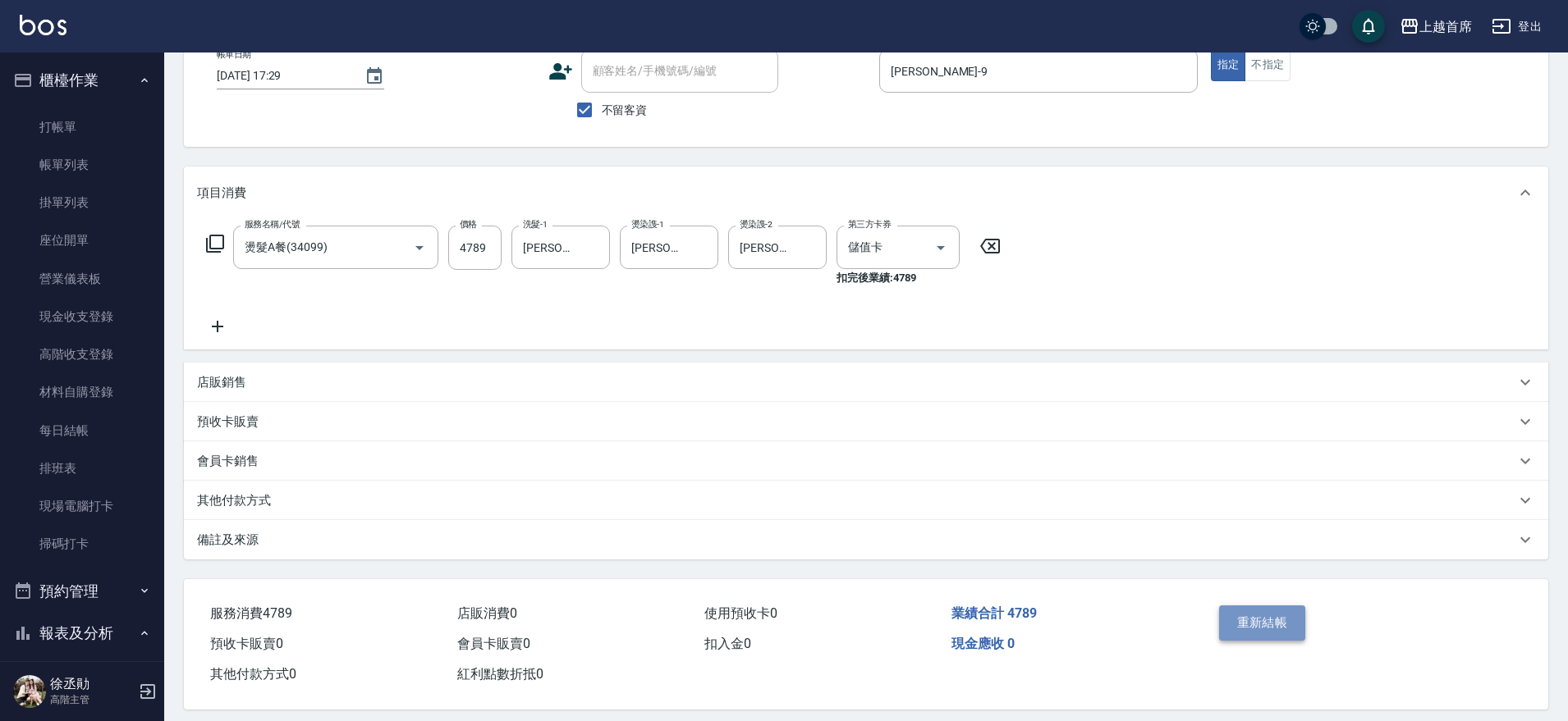
click at [1249, 615] on button "重新結帳" at bounding box center [1262, 623] width 87 height 35
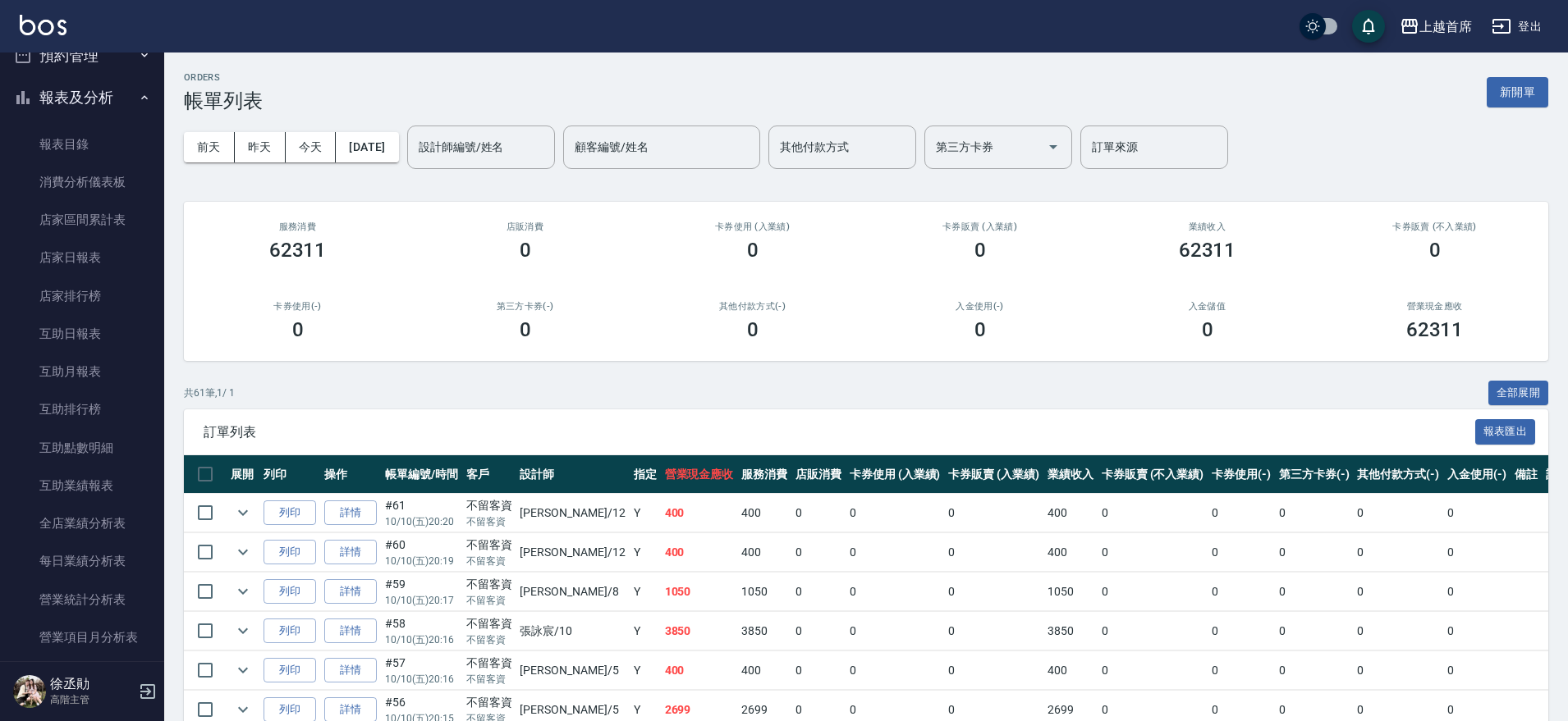
scroll to position [573, 0]
click at [99, 296] on link "互助日報表" at bounding box center [82, 297] width 151 height 38
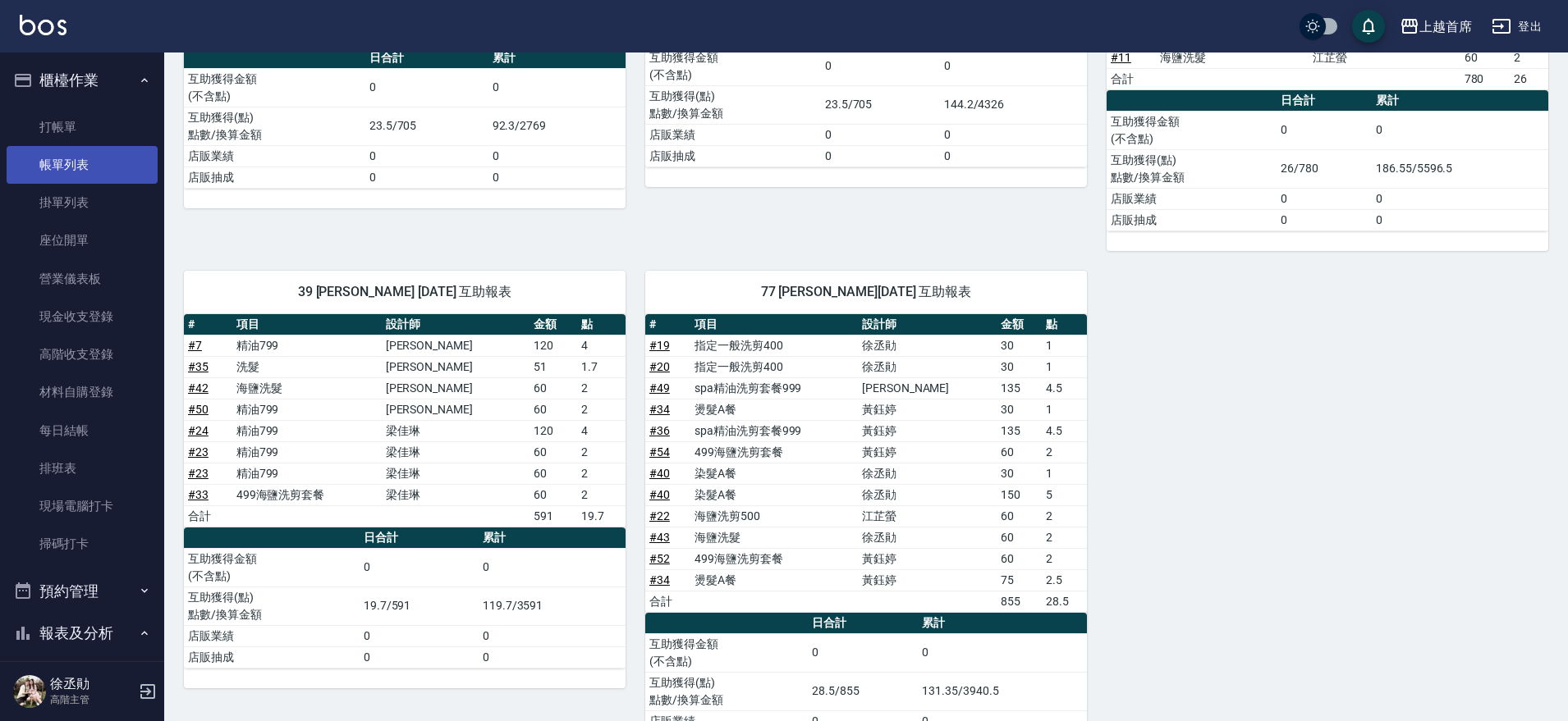
click at [104, 163] on link "帳單列表" at bounding box center [82, 165] width 151 height 38
click at [80, 170] on link "帳單列表" at bounding box center [82, 165] width 151 height 38
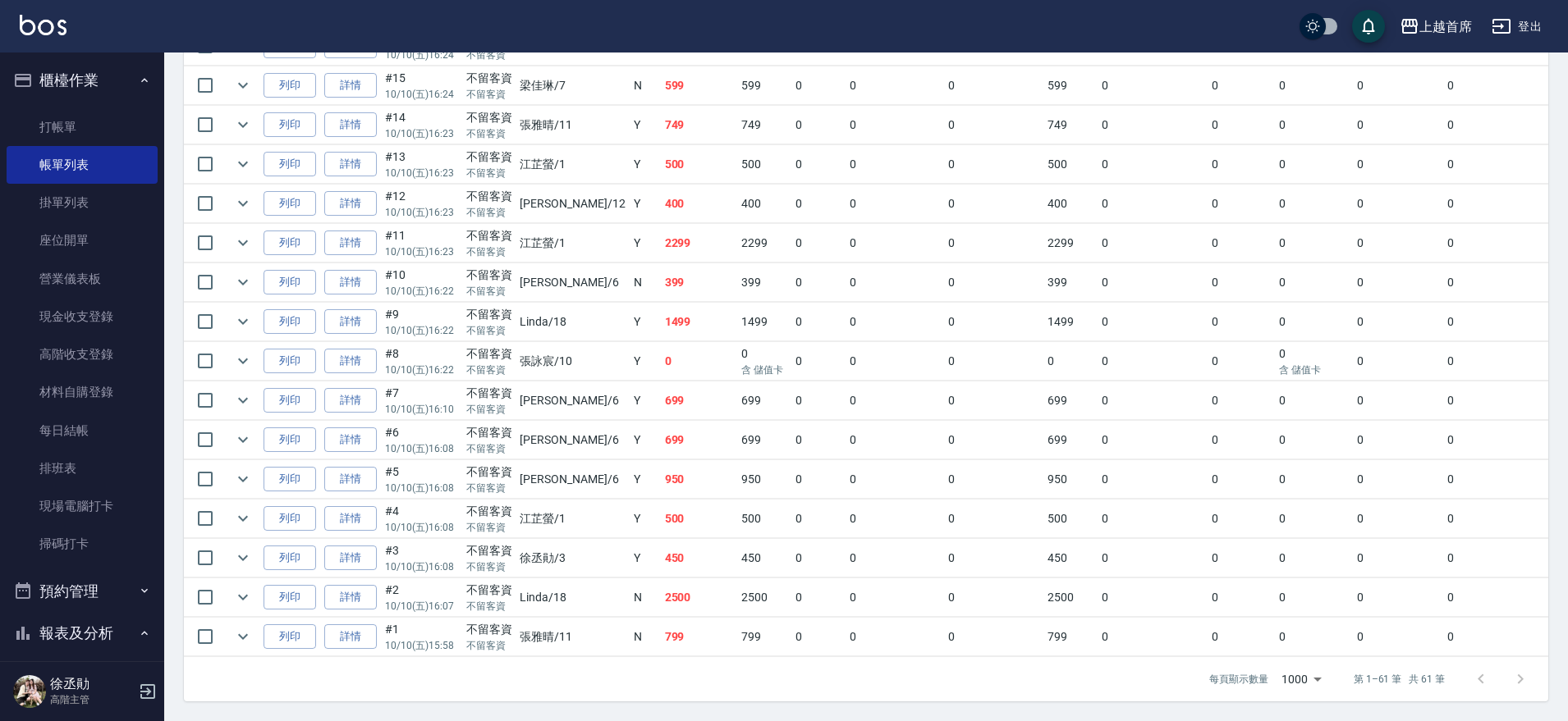
scroll to position [2131, 0]
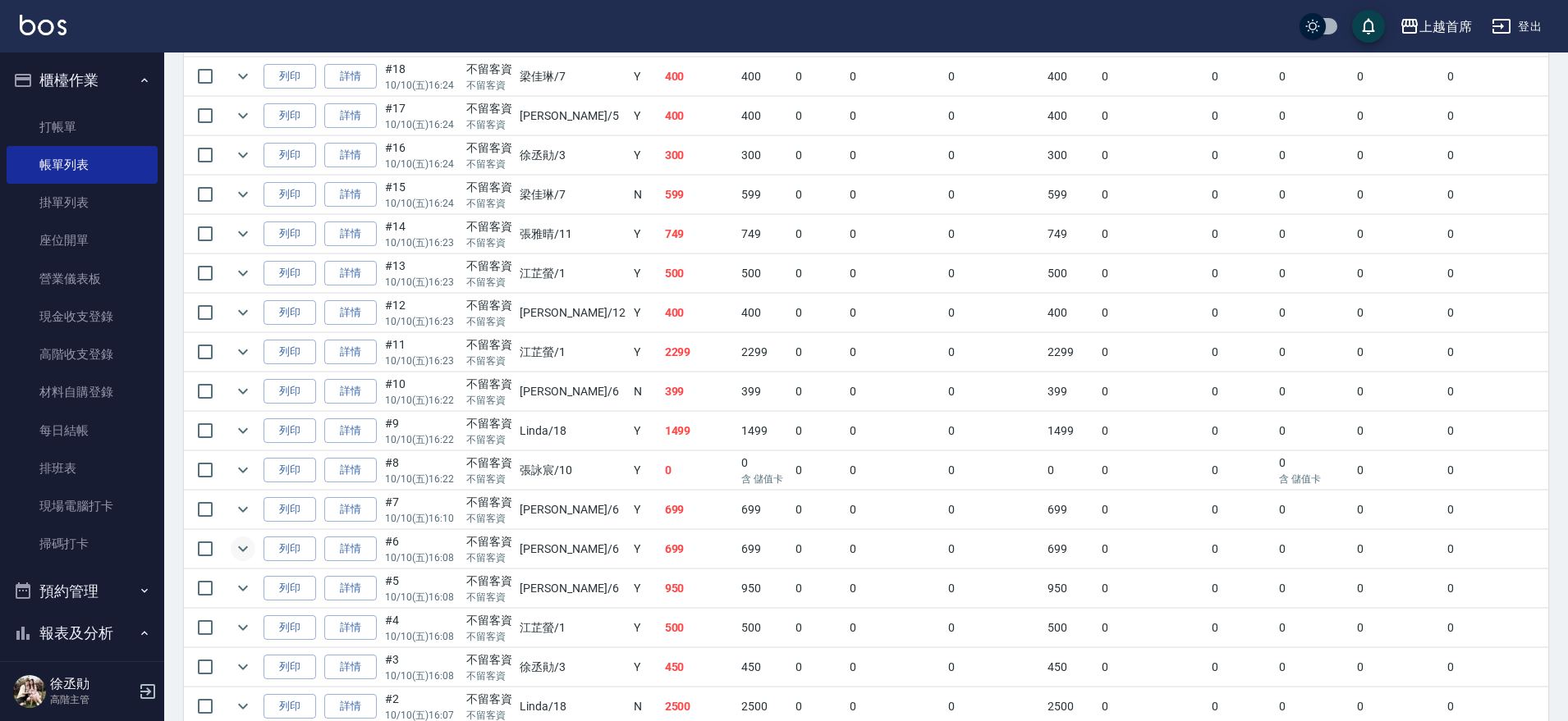
click at [248, 543] on icon "expand row" at bounding box center [243, 549] width 20 height 20
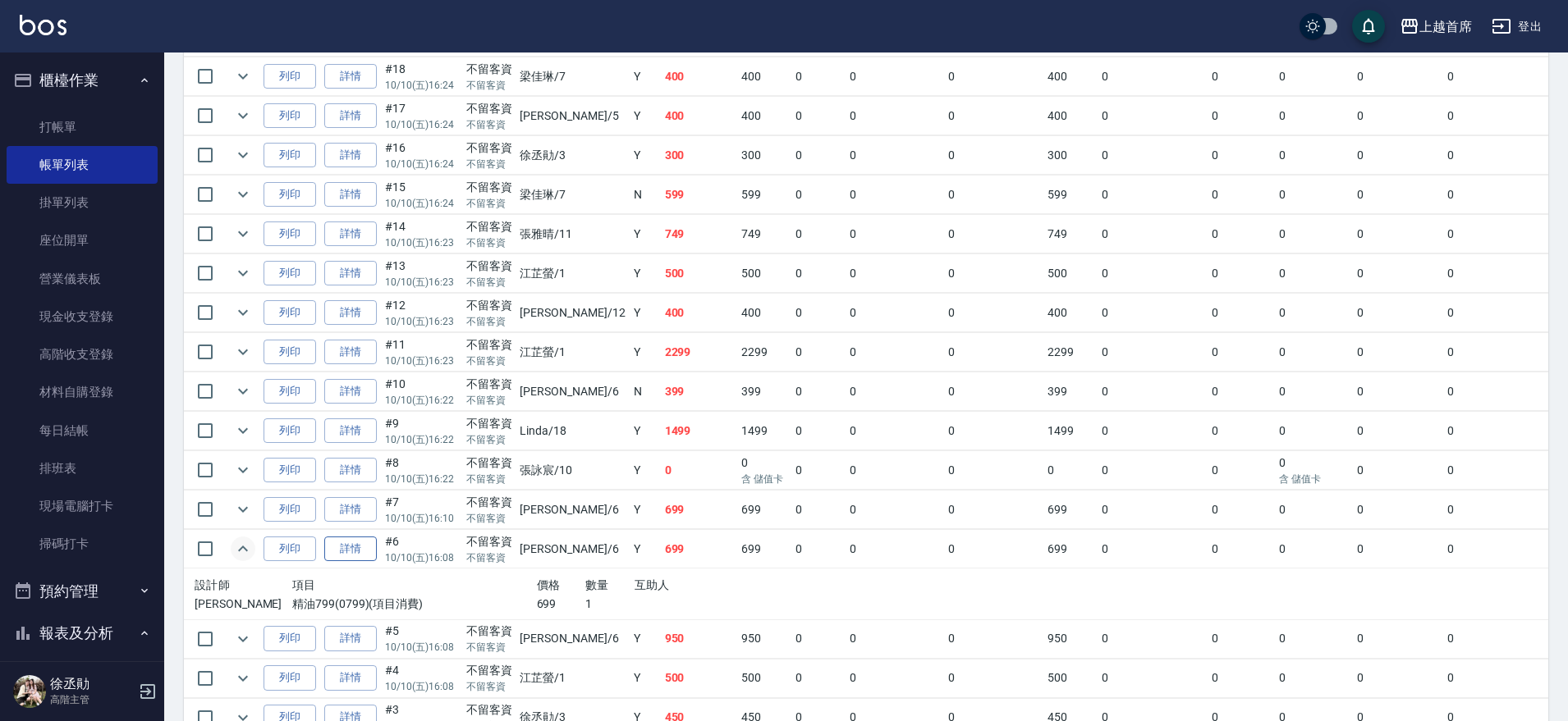
click at [372, 557] on link "詳情" at bounding box center [350, 549] width 53 height 25
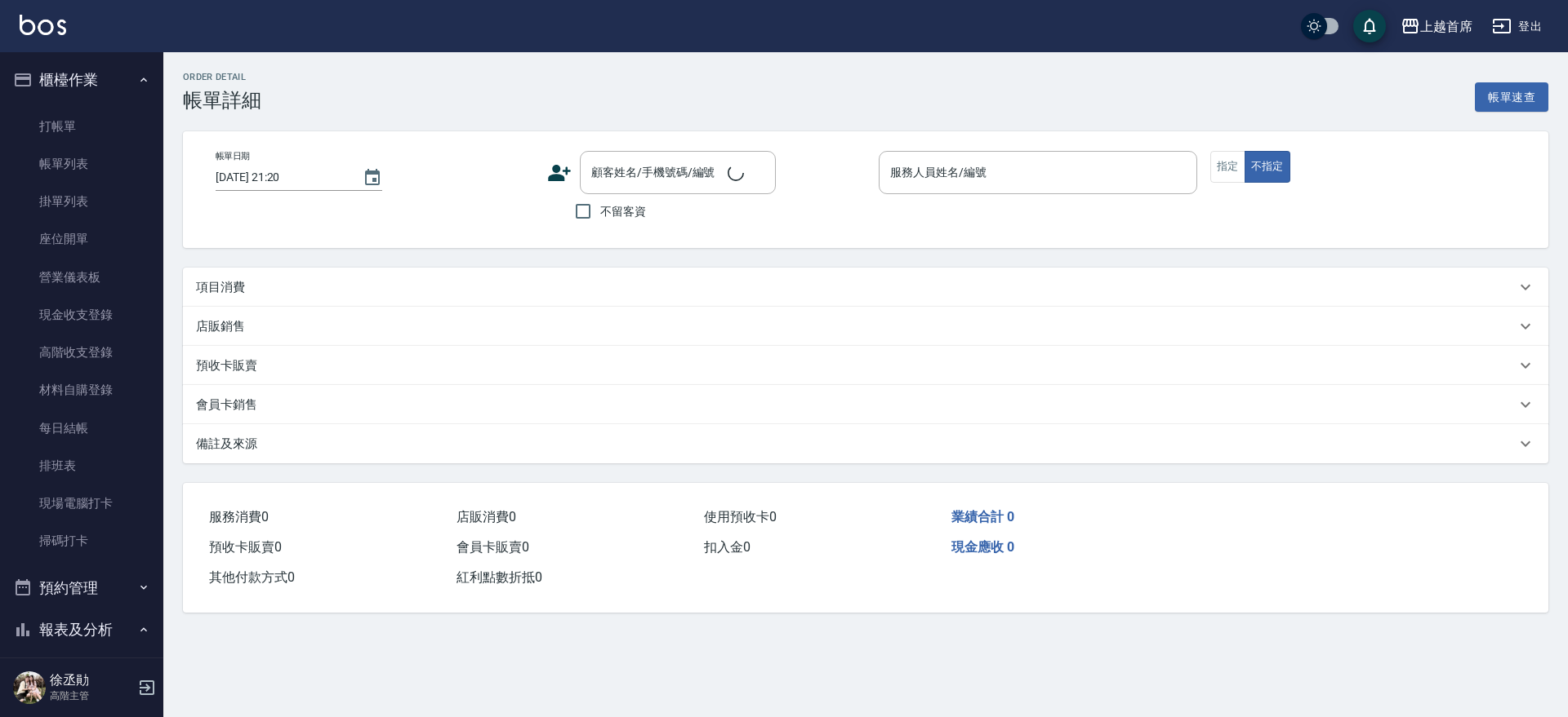
type input "[DATE] 16:08"
checkbox input "true"
type input "Aki-6"
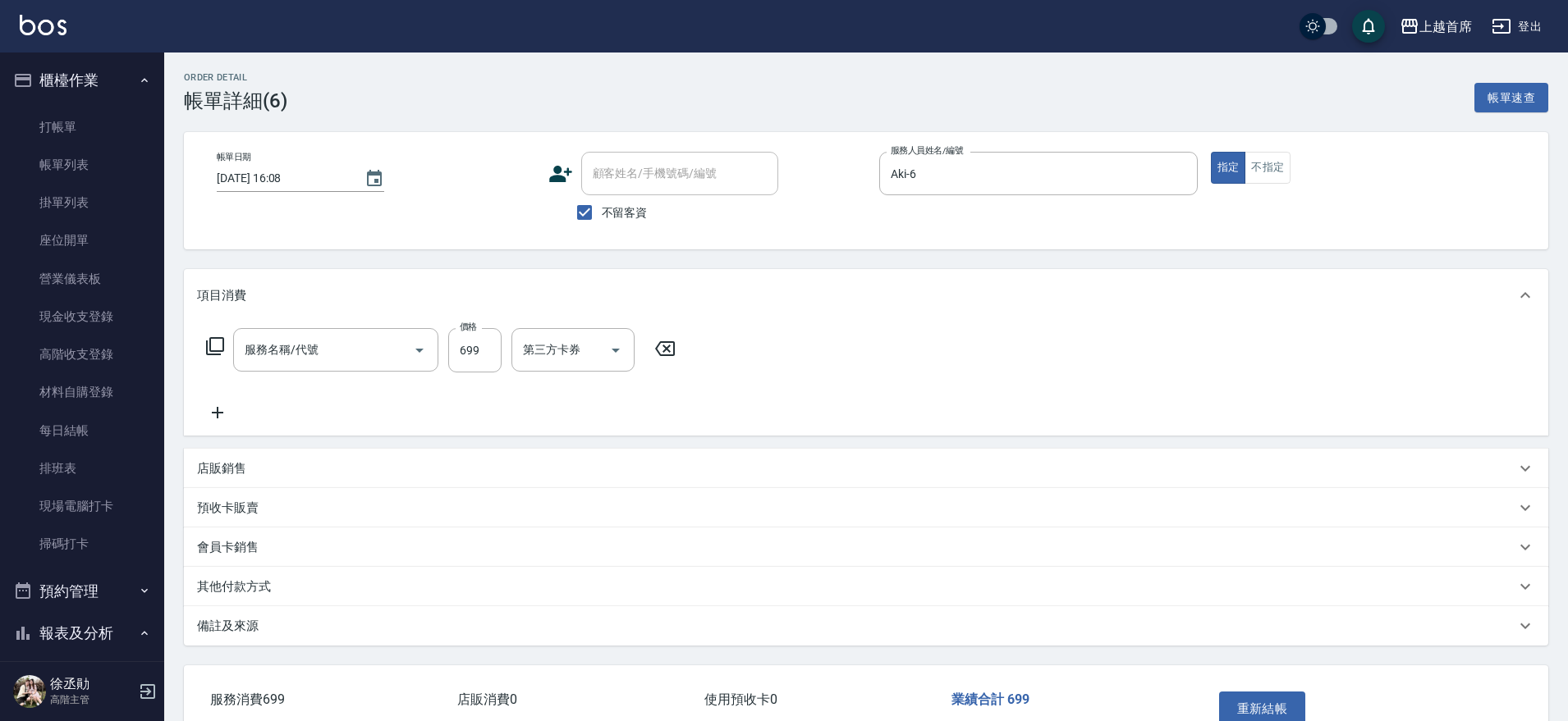
type input "精油799(0799)"
click at [596, 355] on input "Spa-1" at bounding box center [561, 349] width 84 height 29
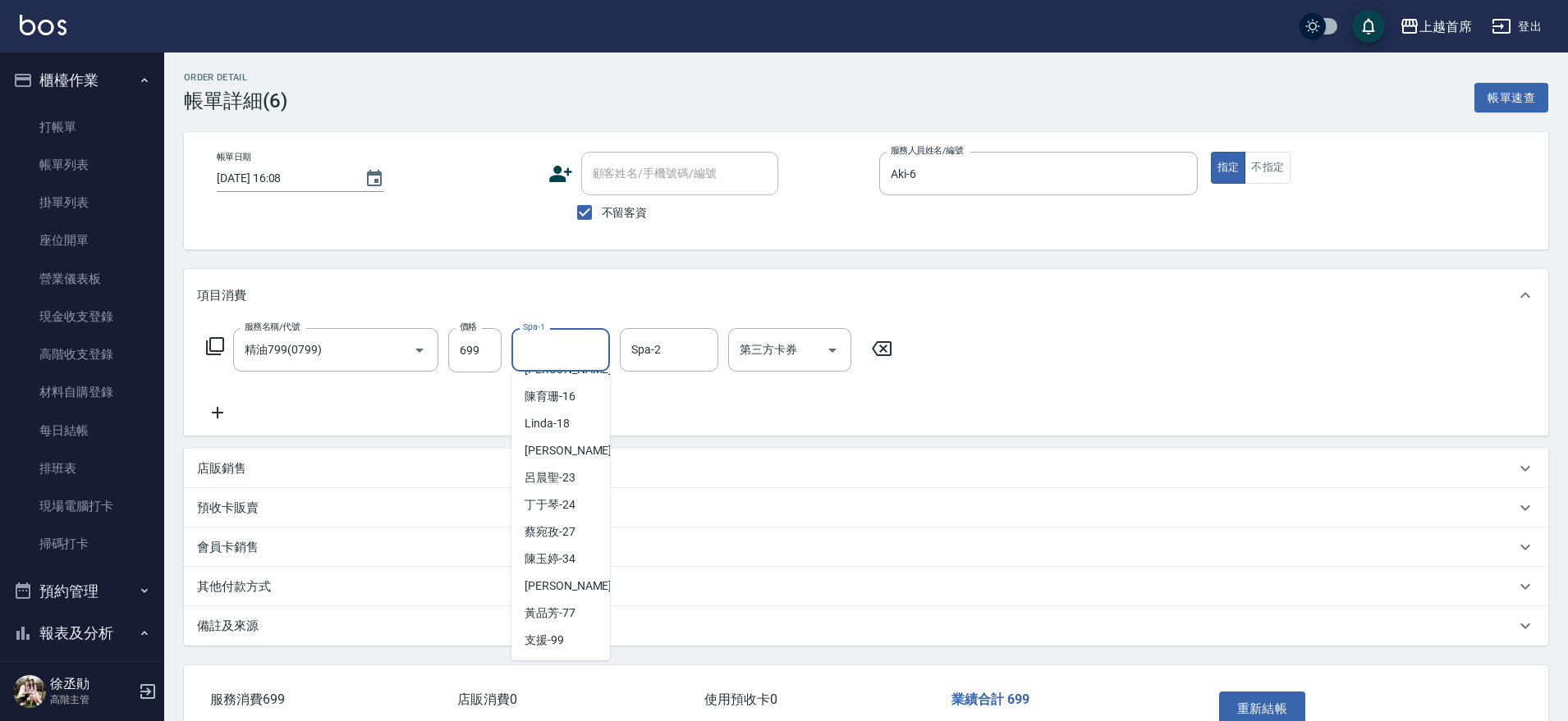
scroll to position [266, 0]
click at [571, 603] on div "唐羽彤 -39" at bounding box center [561, 612] width 99 height 27
type input "[PERSON_NAME]-39"
click at [1282, 700] on button "重新結帳" at bounding box center [1262, 709] width 87 height 35
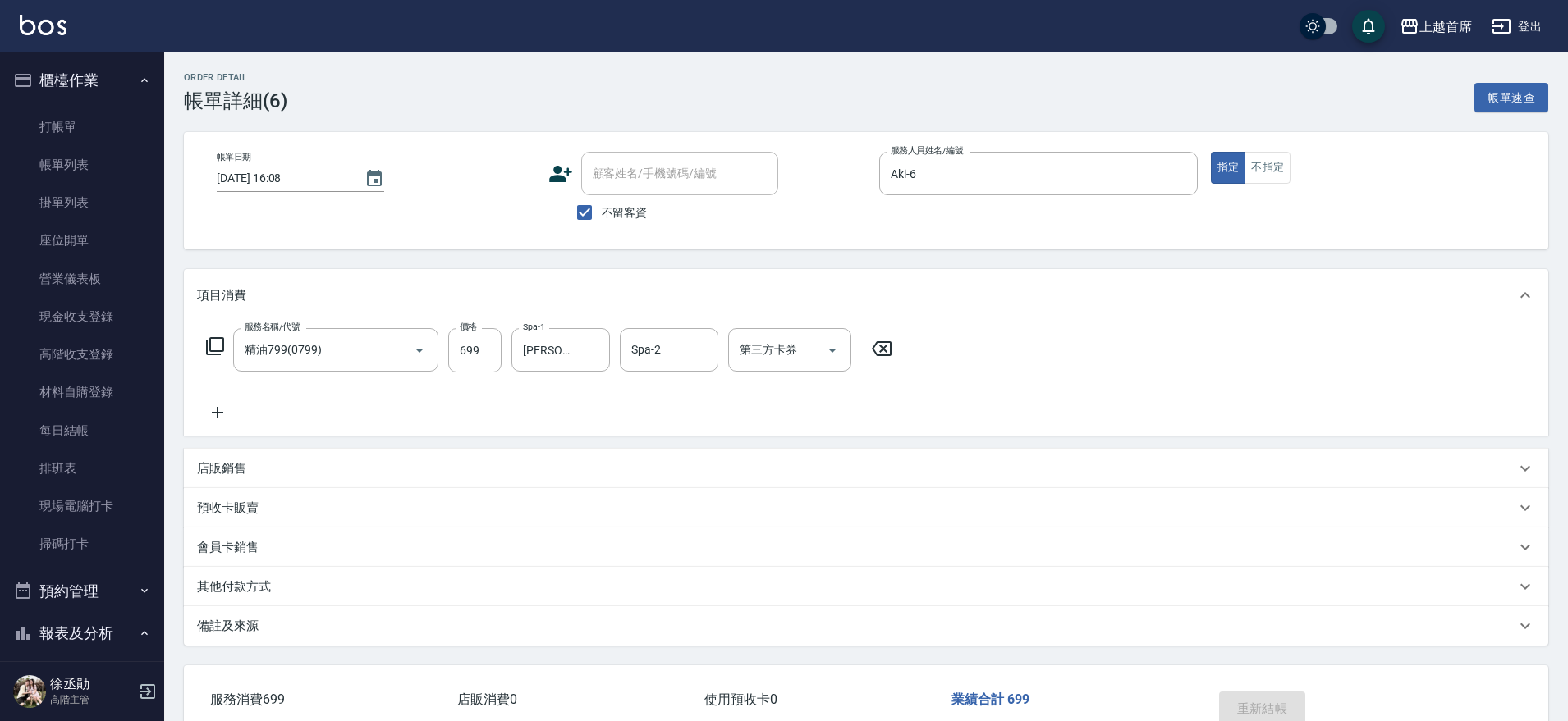
click at [146, 226] on div "櫃檯作業 打帳單 帳單列表 掛單列表 座位開單 營業儀表板 現金收支登錄 高階收支登錄 材料自購登錄 每日結帳 排班表 現場電腦打卡 掃碼打卡 預約管理 預約…" at bounding box center [82, 387] width 165 height 669
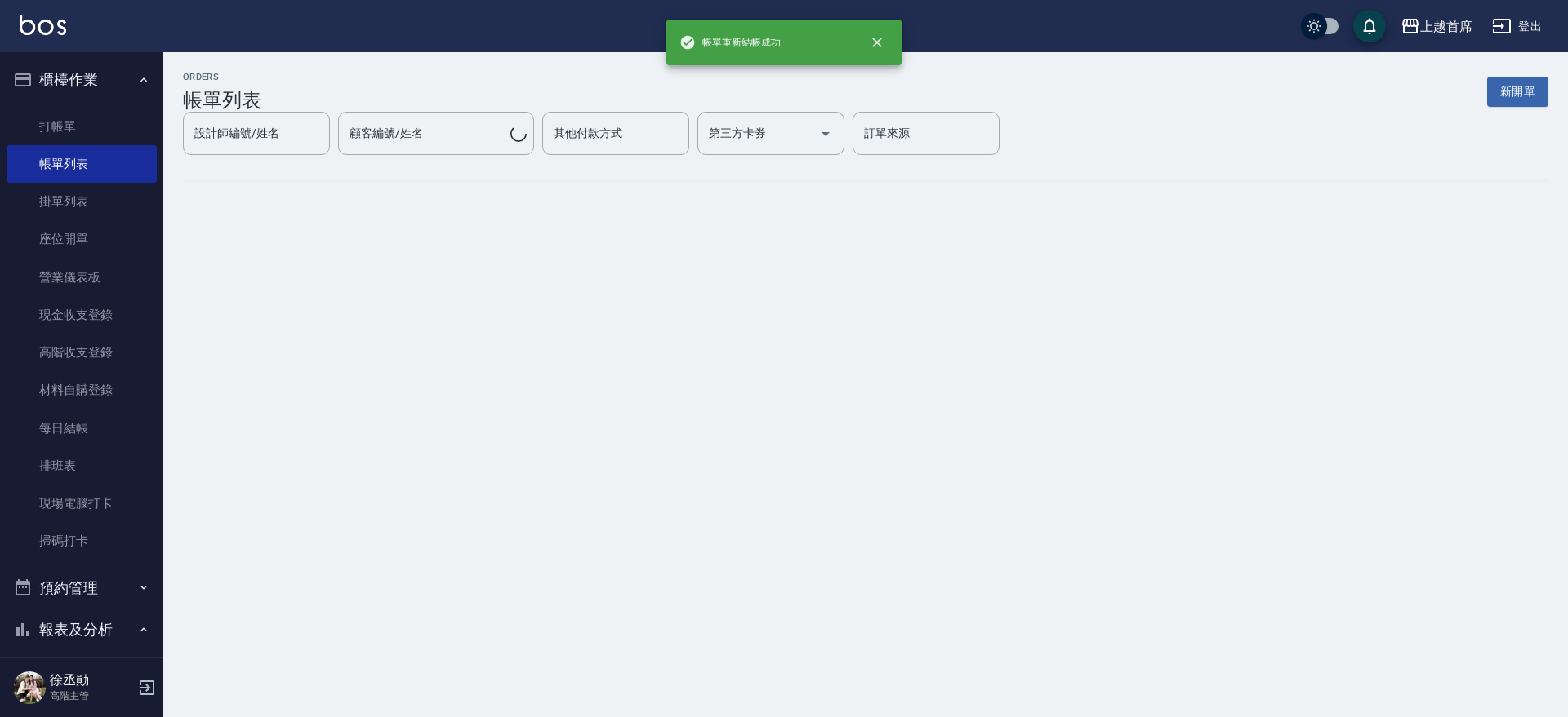
drag, startPoint x: 155, startPoint y: 186, endPoint x: 164, endPoint y: 175, distance: 14.2
click at [162, 249] on nav "櫃檯作業 打帳單 帳單列表 掛單列表 座位開單 營業儀表板 現金收支登錄 高階收支登錄 材料自購登錄 每日結帳 排班表 現場電腦打卡 掃碼打卡 預約管理 預約…" at bounding box center [82, 355] width 164 height 606
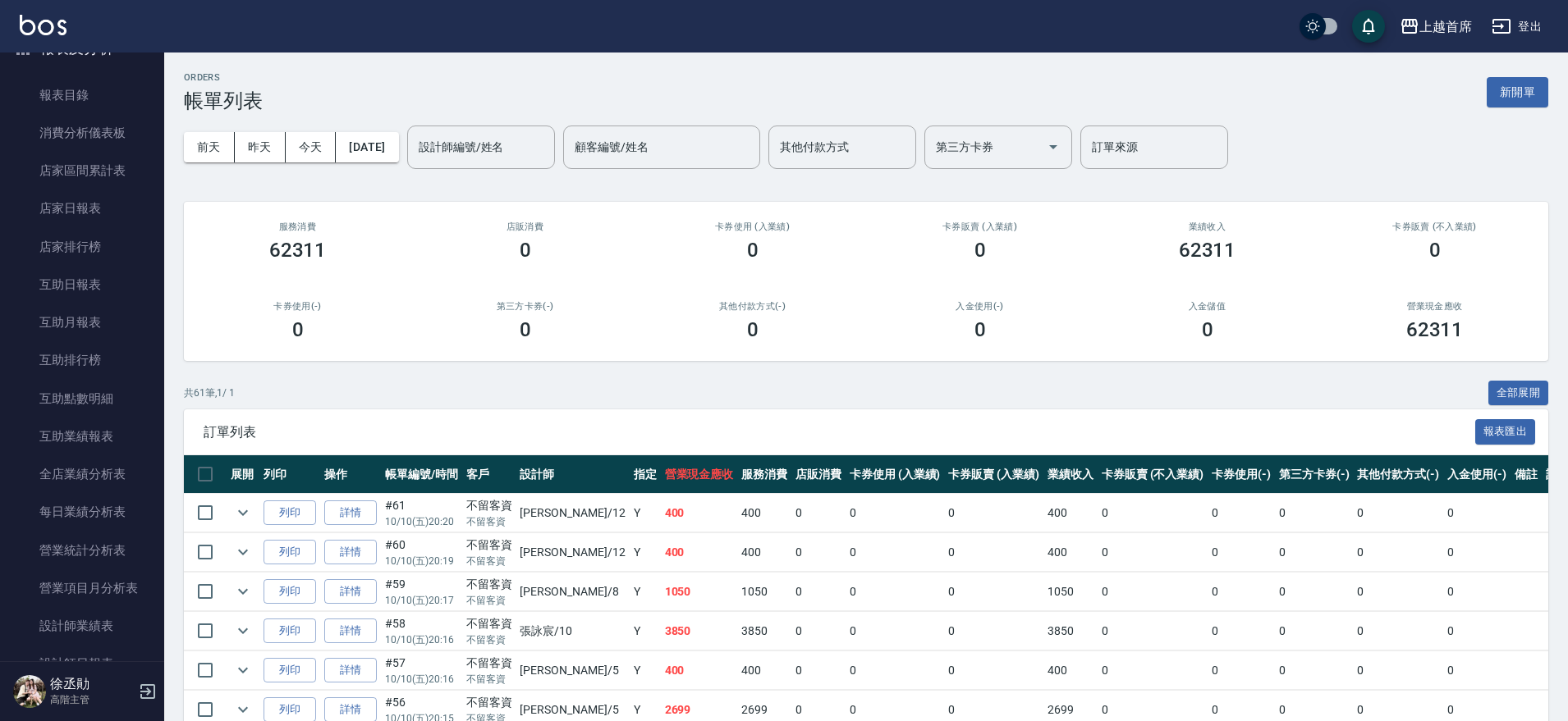
scroll to position [579, 0]
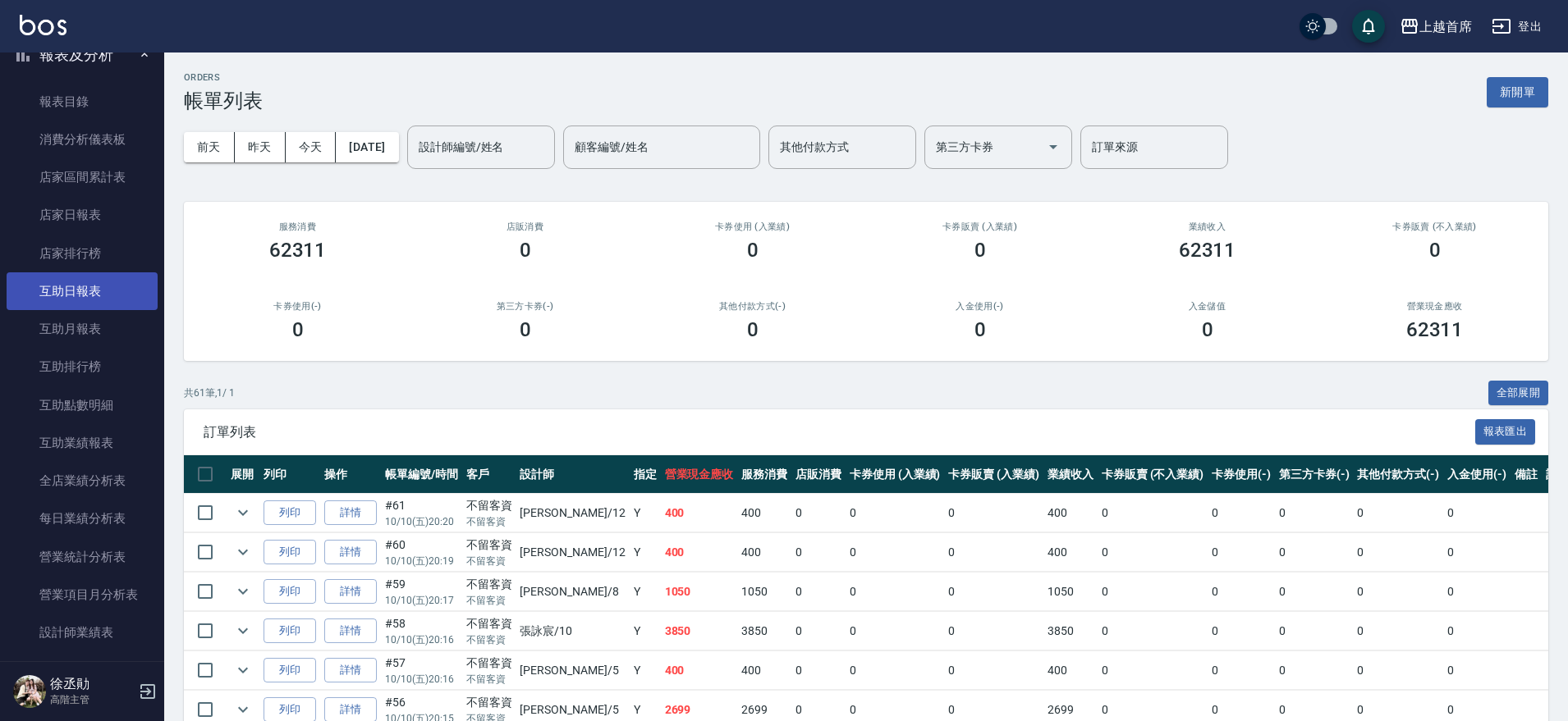
click at [111, 291] on link "互助日報表" at bounding box center [82, 291] width 151 height 38
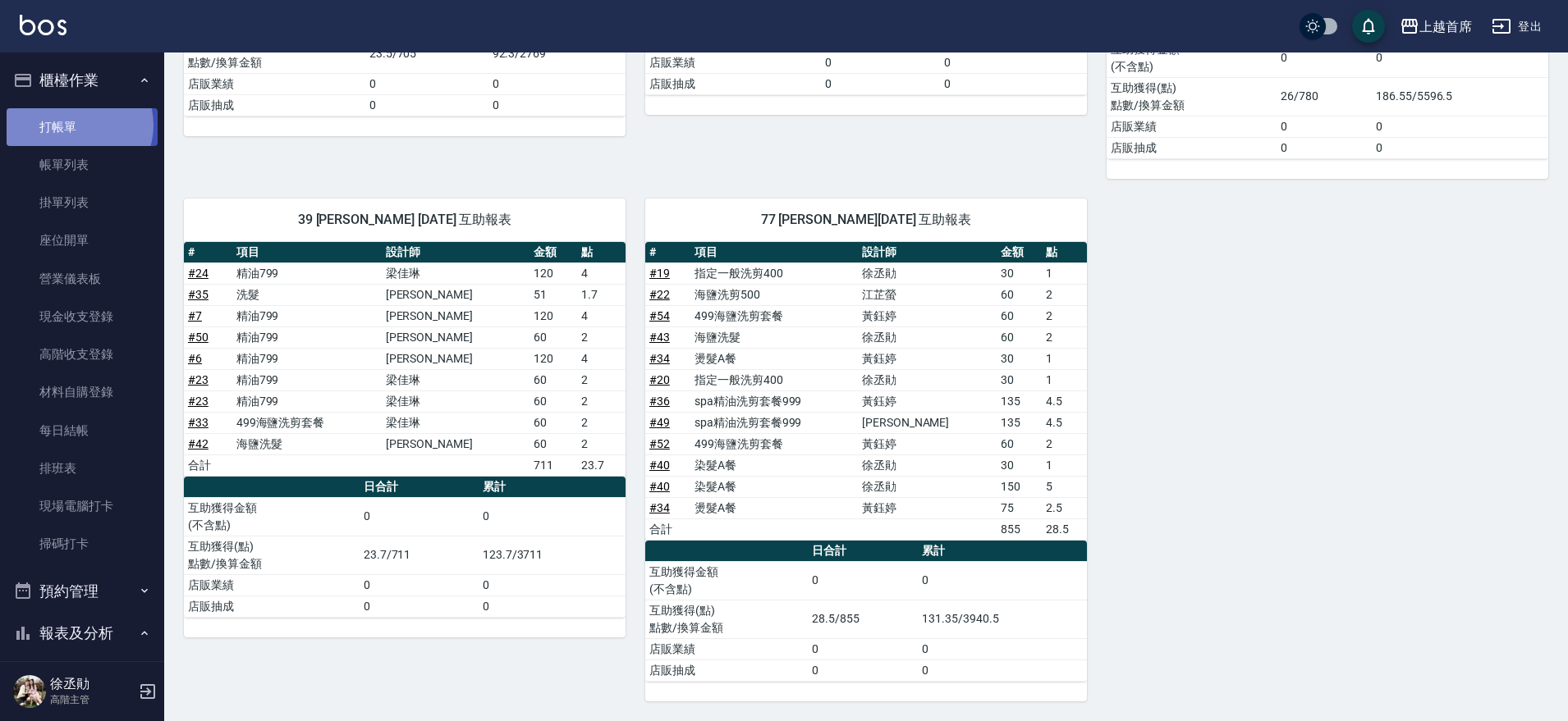
click at [77, 125] on link "打帳單" at bounding box center [82, 127] width 151 height 38
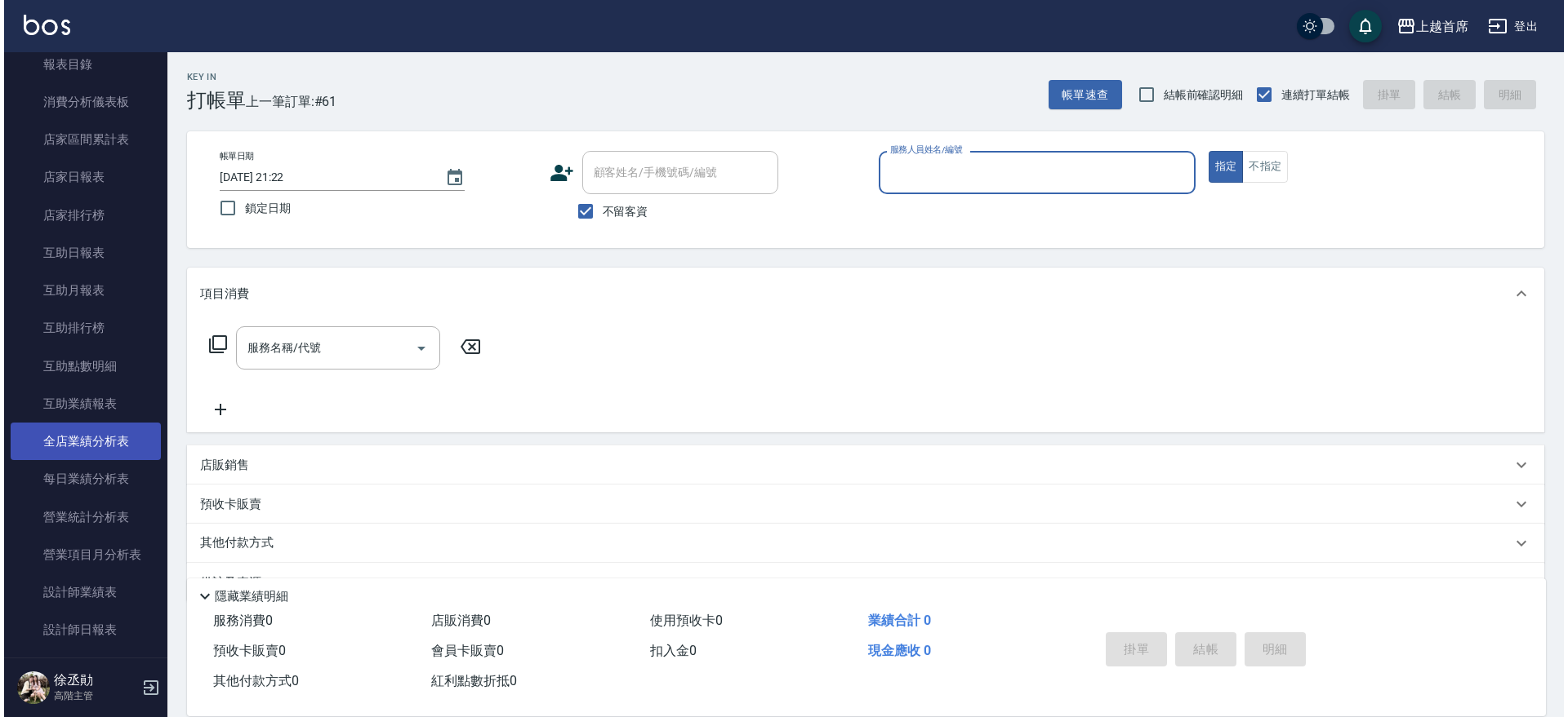
scroll to position [918, 0]
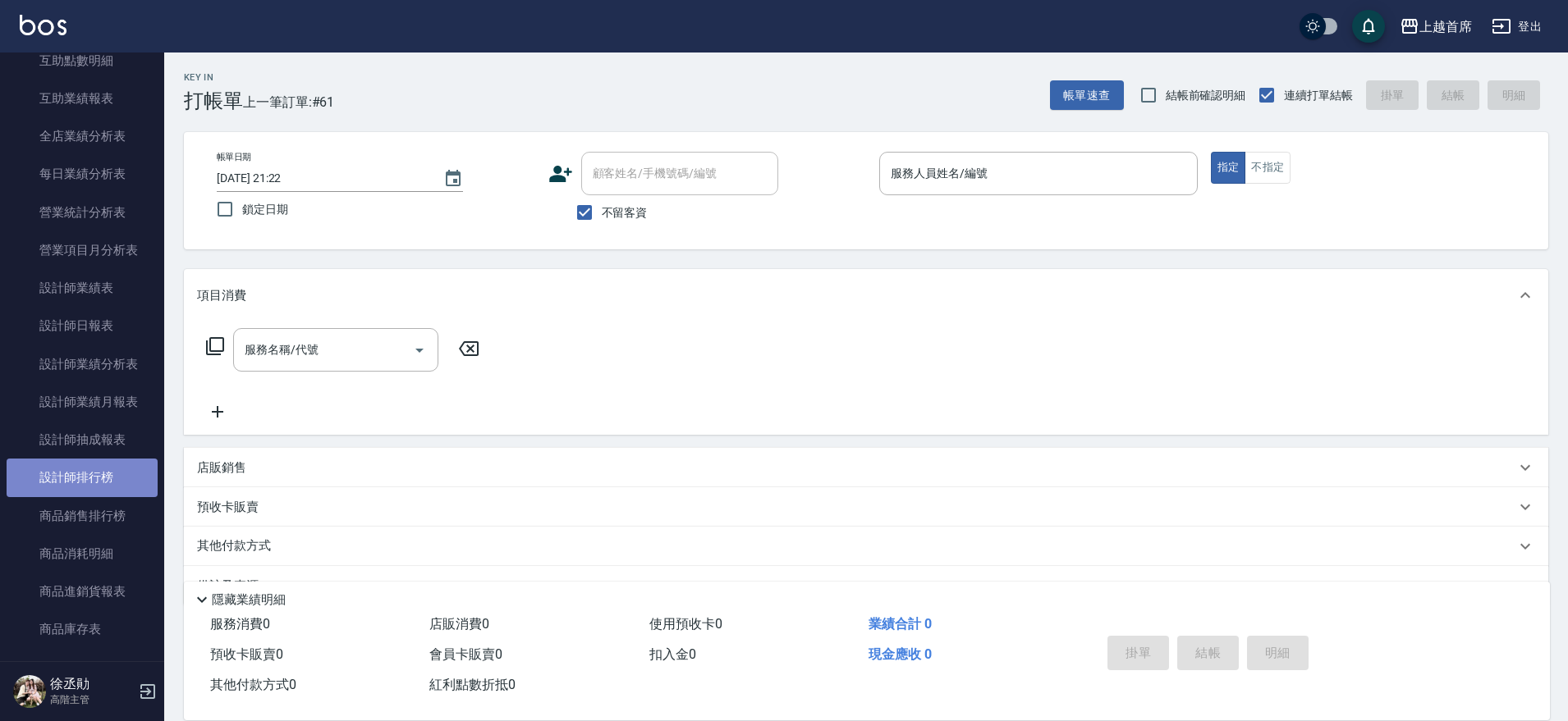
click at [98, 479] on link "設計師排行榜" at bounding box center [82, 478] width 151 height 38
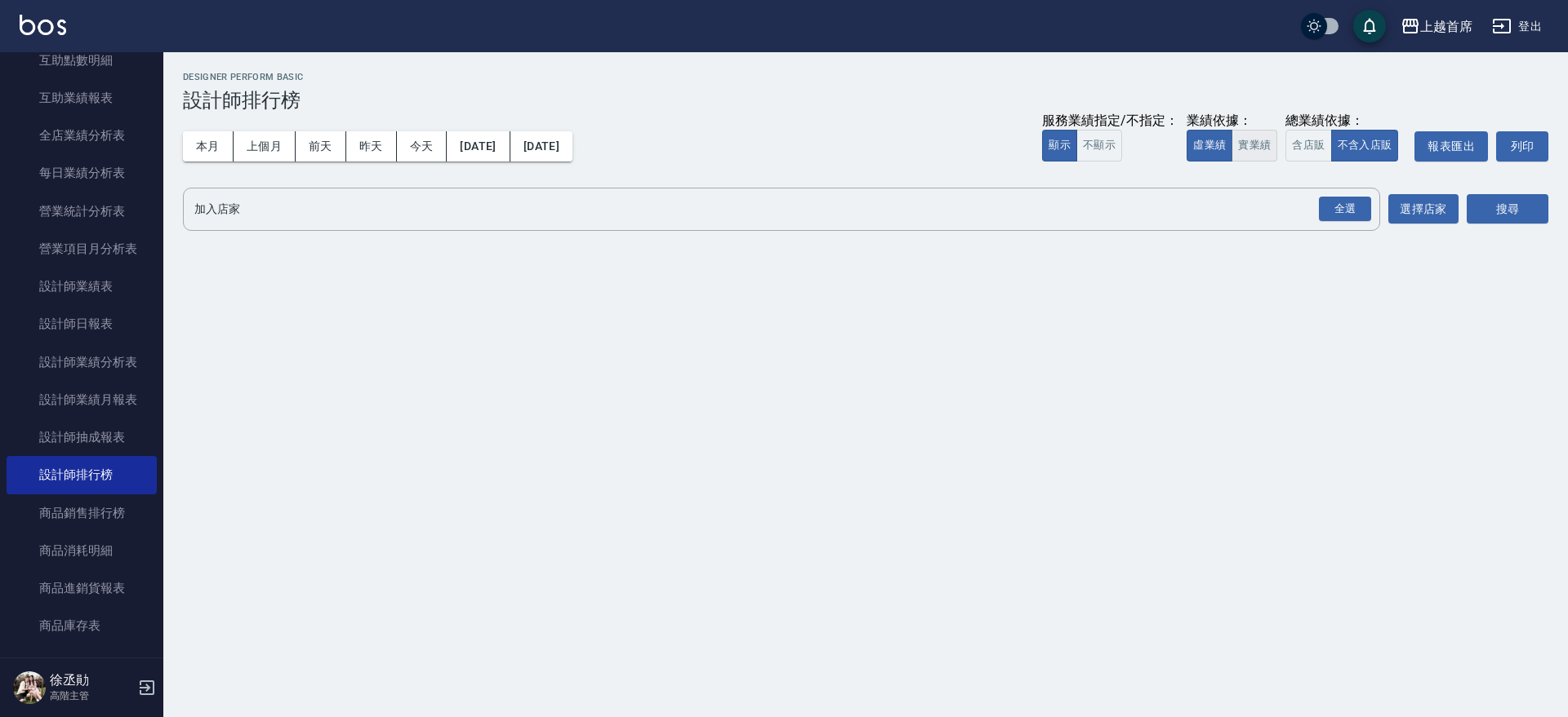
click at [1265, 144] on button "實業績" at bounding box center [1254, 146] width 46 height 32
drag, startPoint x: 1337, startPoint y: 207, endPoint x: 1355, endPoint y: 208, distance: 18.0
click at [1337, 208] on div "全選" at bounding box center [1345, 209] width 52 height 25
click at [1488, 200] on button "搜尋" at bounding box center [1507, 210] width 82 height 30
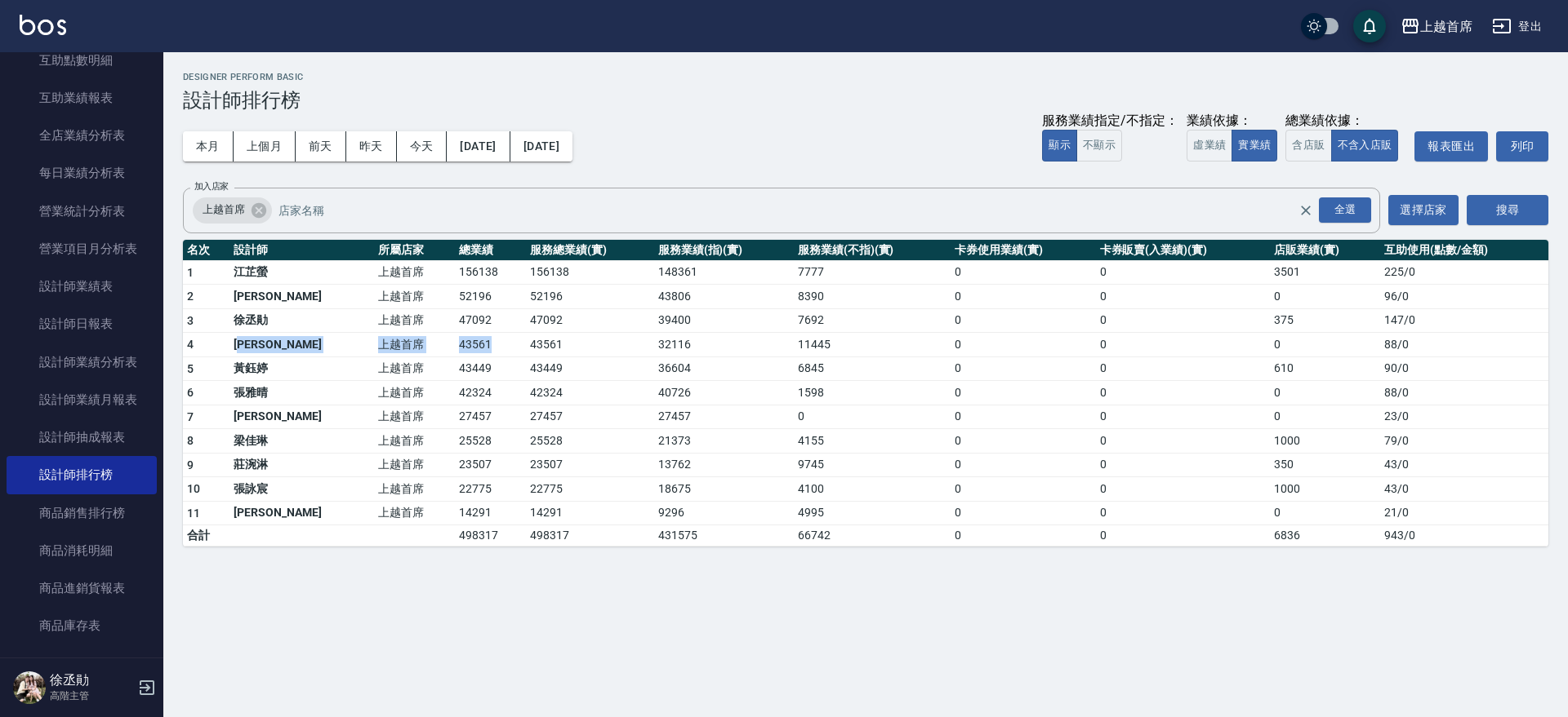
drag, startPoint x: 246, startPoint y: 342, endPoint x: 449, endPoint y: 335, distance: 203.1
click at [449, 335] on tr "4 徐雅歆 上越首席 43561 43561 32116 11445 0 0 0 88 / 0" at bounding box center [865, 345] width 1365 height 25
click at [410, 135] on button "今天" at bounding box center [422, 146] width 51 height 30
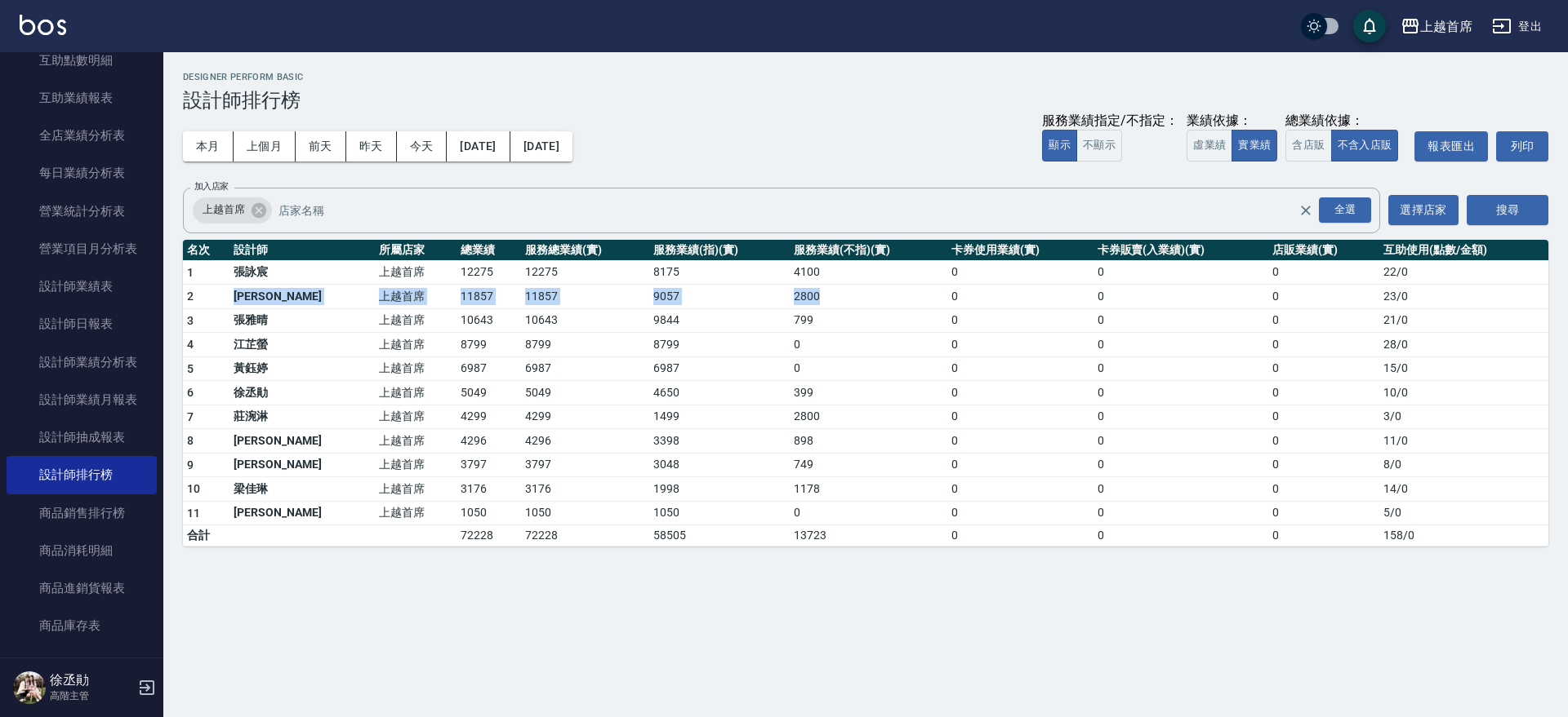
drag, startPoint x: 238, startPoint y: 307, endPoint x: 803, endPoint y: 289, distance: 565.3
click at [802, 289] on tbody "1 張詠宸 上越首席 12275 12275 8175 4100 0 0 0 22 / 0 2 徐雅歆 上越首席 11857 11857 9057 2800 …" at bounding box center [865, 403] width 1365 height 286
click at [803, 289] on td "2800" at bounding box center [868, 297] width 158 height 25
drag, startPoint x: 812, startPoint y: 287, endPoint x: 570, endPoint y: 307, distance: 242.8
click at [570, 307] on tr "2 徐雅歆 上越首席 11857 11857 9057 2800 0 0 0 23 / 0" at bounding box center [865, 297] width 1365 height 25
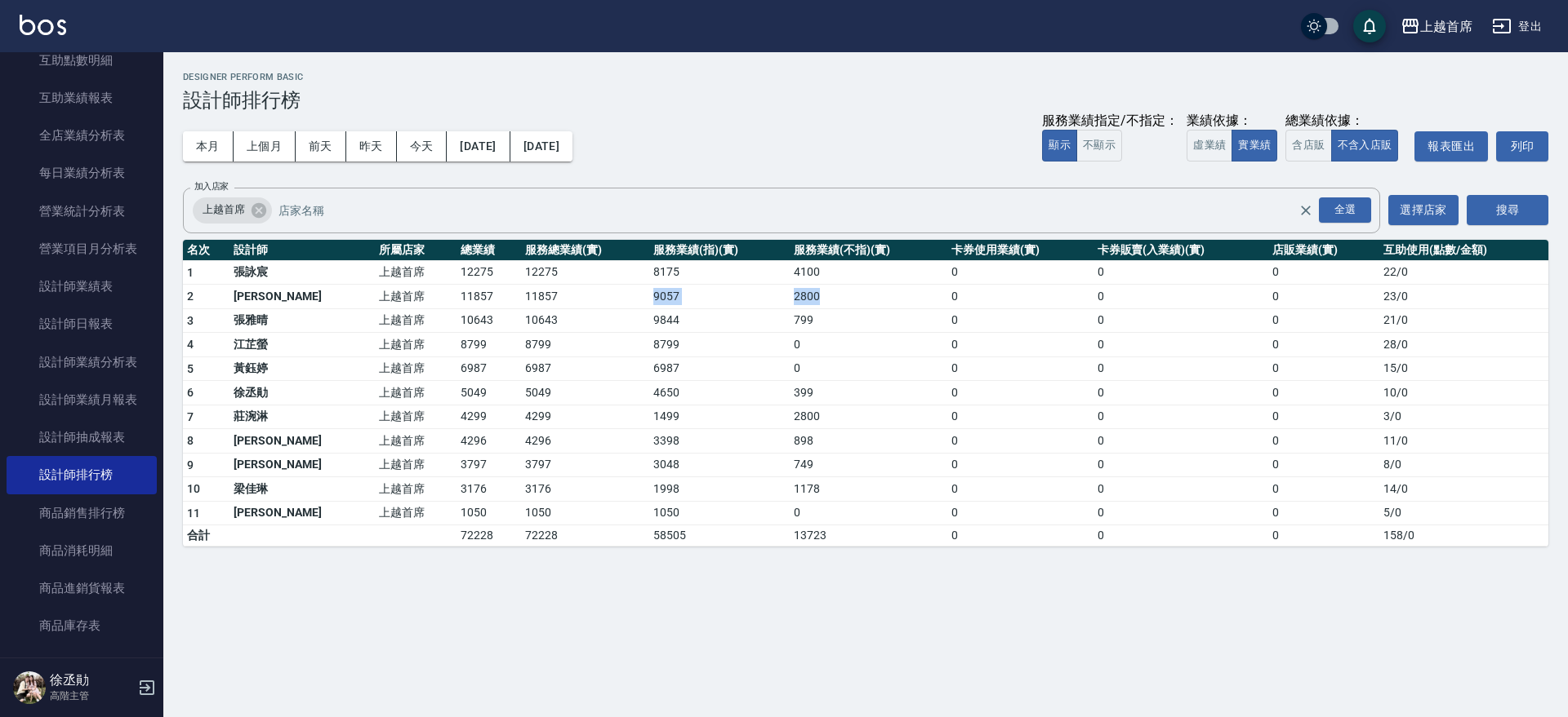
click at [570, 307] on td "11857" at bounding box center [585, 297] width 128 height 25
click at [207, 141] on button "本月" at bounding box center [209, 146] width 51 height 30
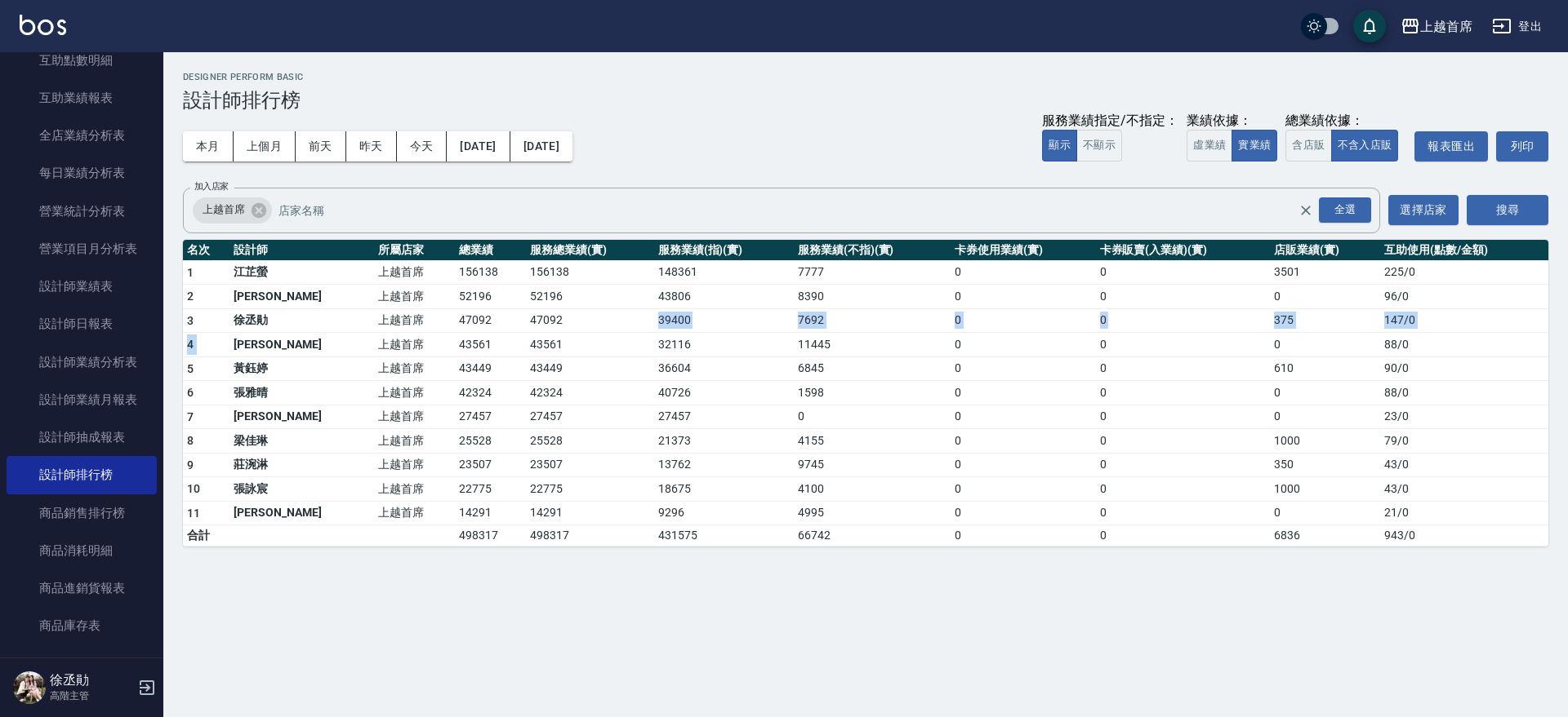
drag, startPoint x: 240, startPoint y: 335, endPoint x: 599, endPoint y: 329, distance: 359.1
click at [598, 330] on tbody "1 江芷螢 上越首席 156138 156138 148361 7777 0 0 3501 225 / 0 2 許婕妤 上越首席 52196 52196 43…" at bounding box center [865, 403] width 1365 height 286
drag, startPoint x: 586, startPoint y: 337, endPoint x: 717, endPoint y: 347, distance: 131.4
click at [717, 347] on tr "4 徐雅歆 上越首席 43561 43561 32116 11445 0 0 0 88 / 0" at bounding box center [865, 345] width 1365 height 25
drag, startPoint x: 717, startPoint y: 347, endPoint x: 726, endPoint y: 343, distance: 9.8
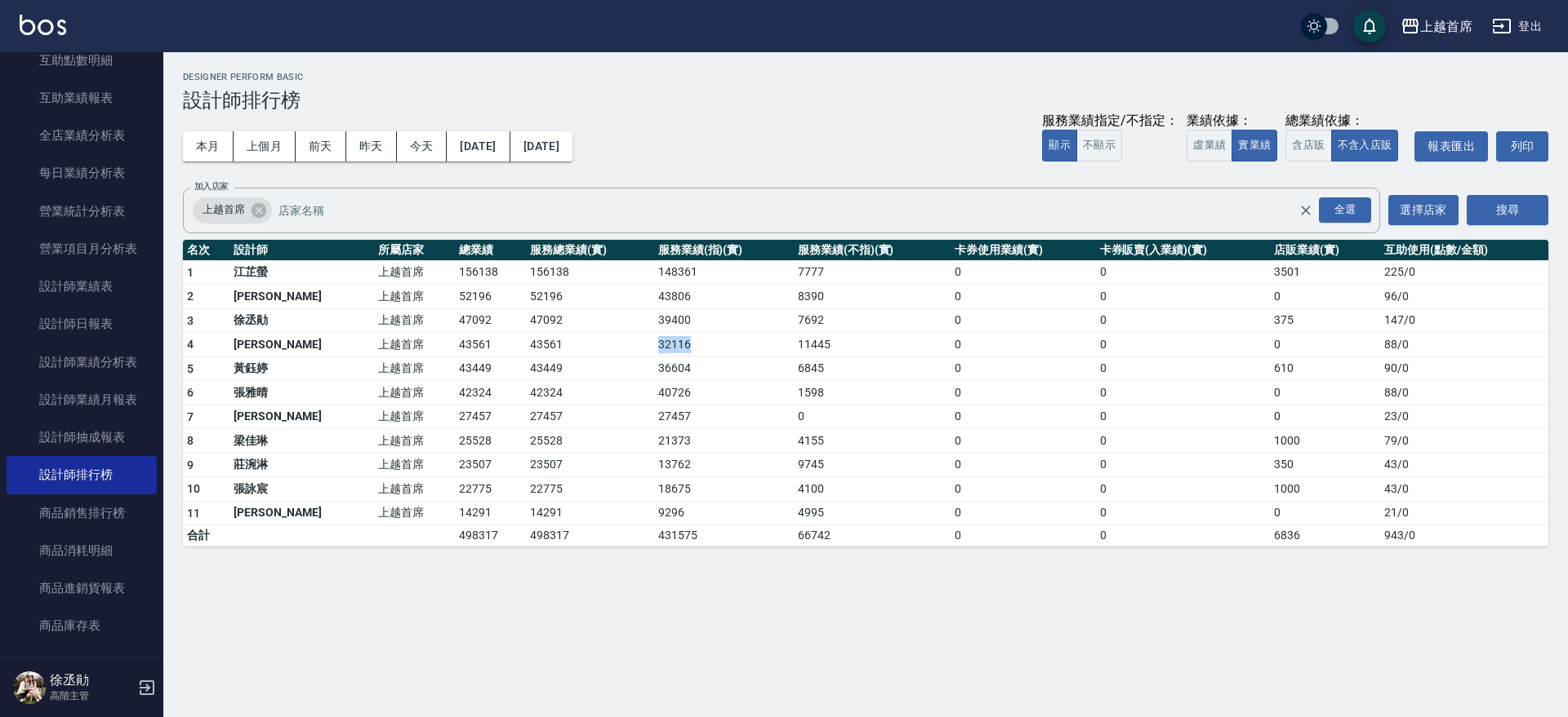
click at [718, 347] on td "32116" at bounding box center [724, 345] width 140 height 25
click at [847, 338] on td "11445" at bounding box center [872, 345] width 157 height 25
click at [635, 349] on tr "4 徐雅歆 上越首席 43561 43561 32116 11445 0 0 0 88 / 0" at bounding box center [865, 345] width 1365 height 25
click at [654, 349] on td "32116" at bounding box center [724, 345] width 140 height 25
